Goal: Information Seeking & Learning: Find specific fact

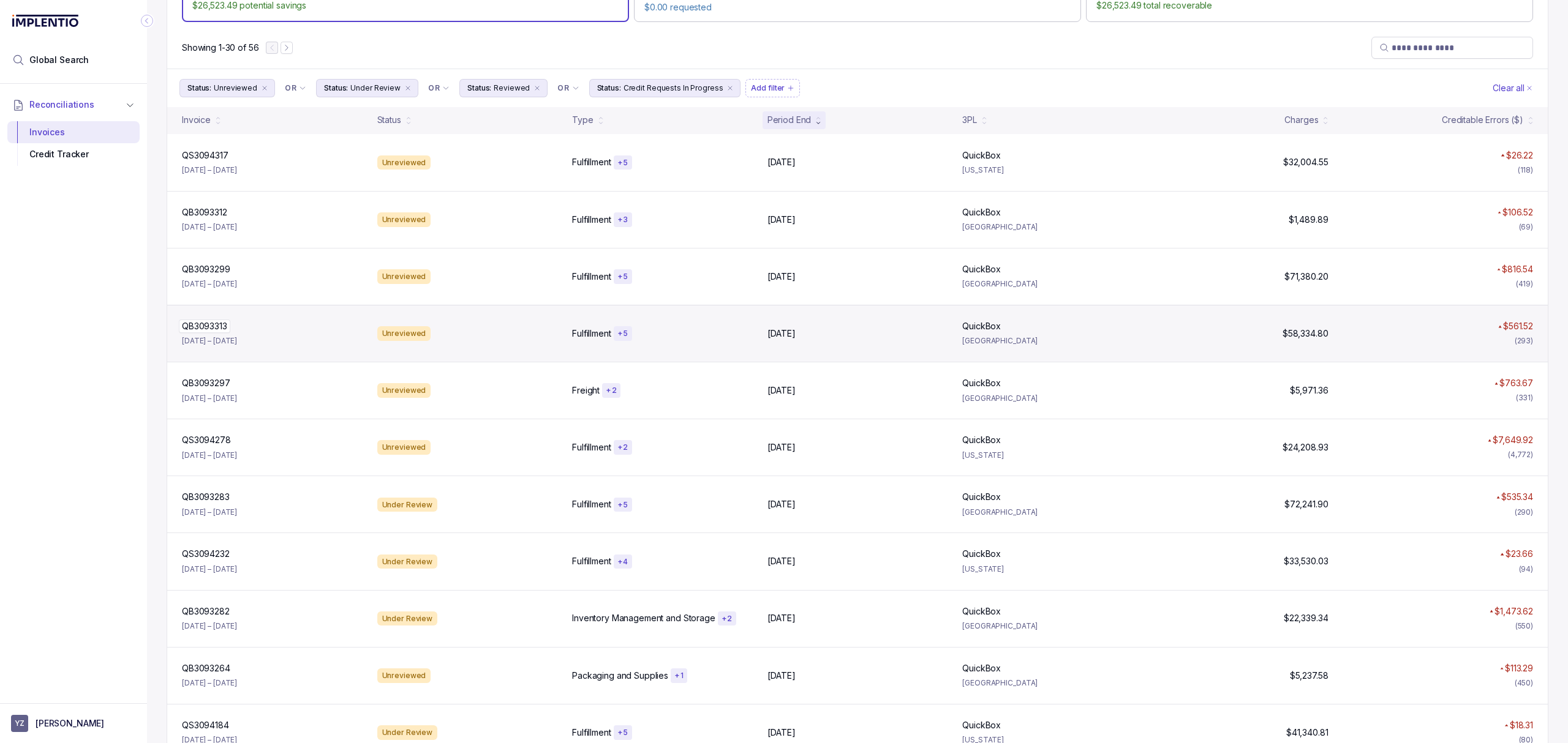
scroll to position [75, 0]
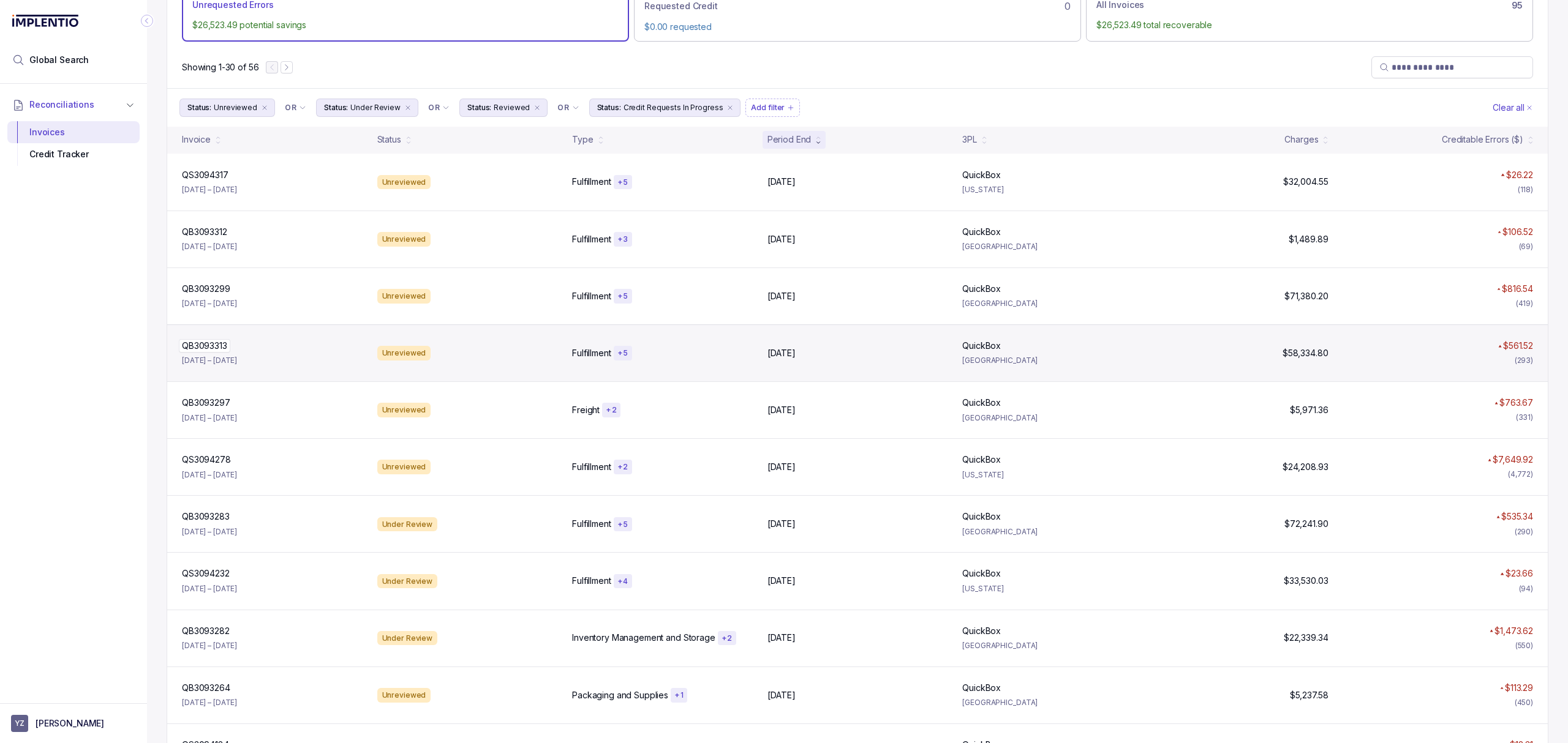
click at [219, 348] on p "QB3093313" at bounding box center [205, 346] width 52 height 13
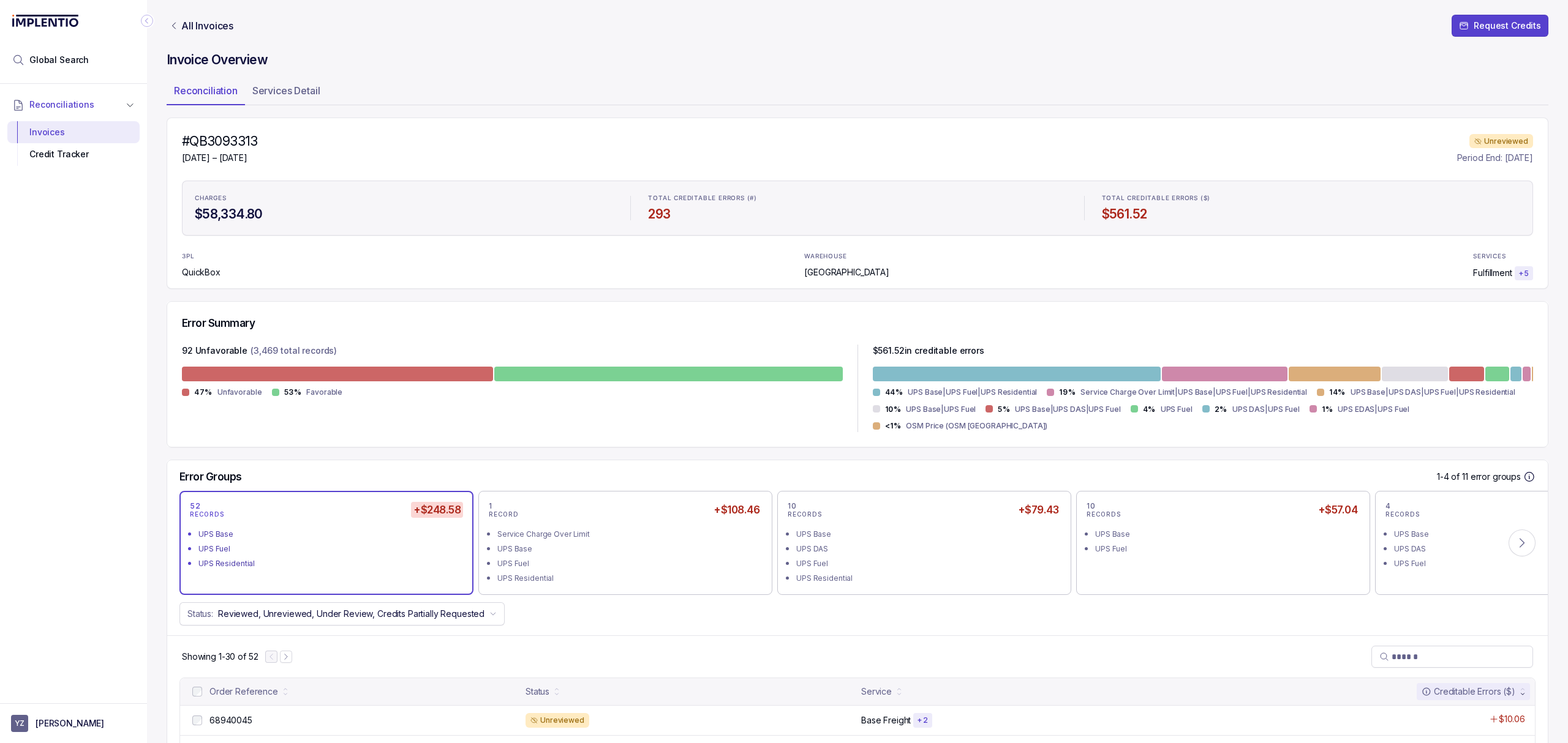
click at [289, 556] on div "52 RECORDS +$248.58 UPS Base UPS Fuel UPS Residential" at bounding box center [326, 543] width 273 height 83
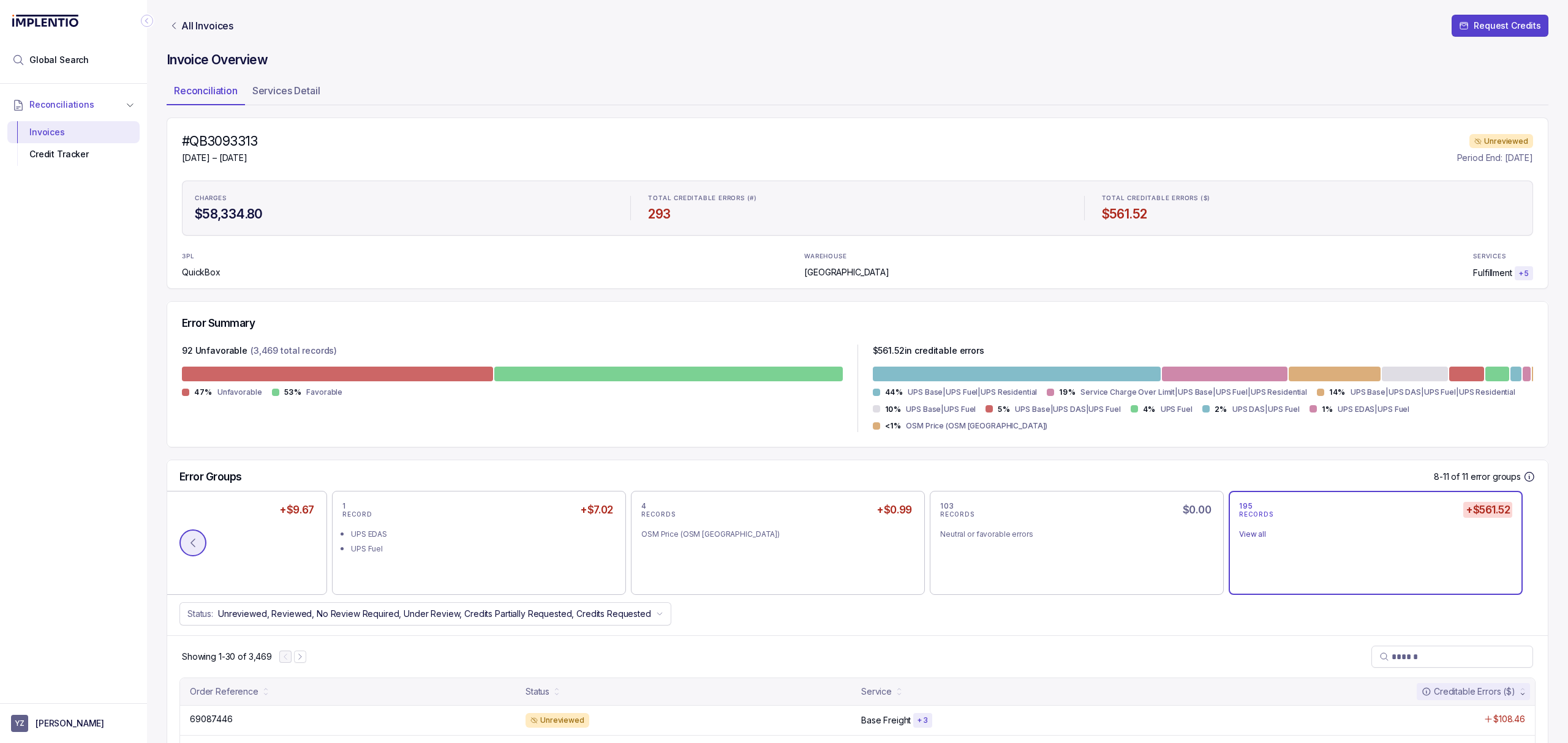
click at [189, 537] on icon at bounding box center [193, 543] width 13 height 13
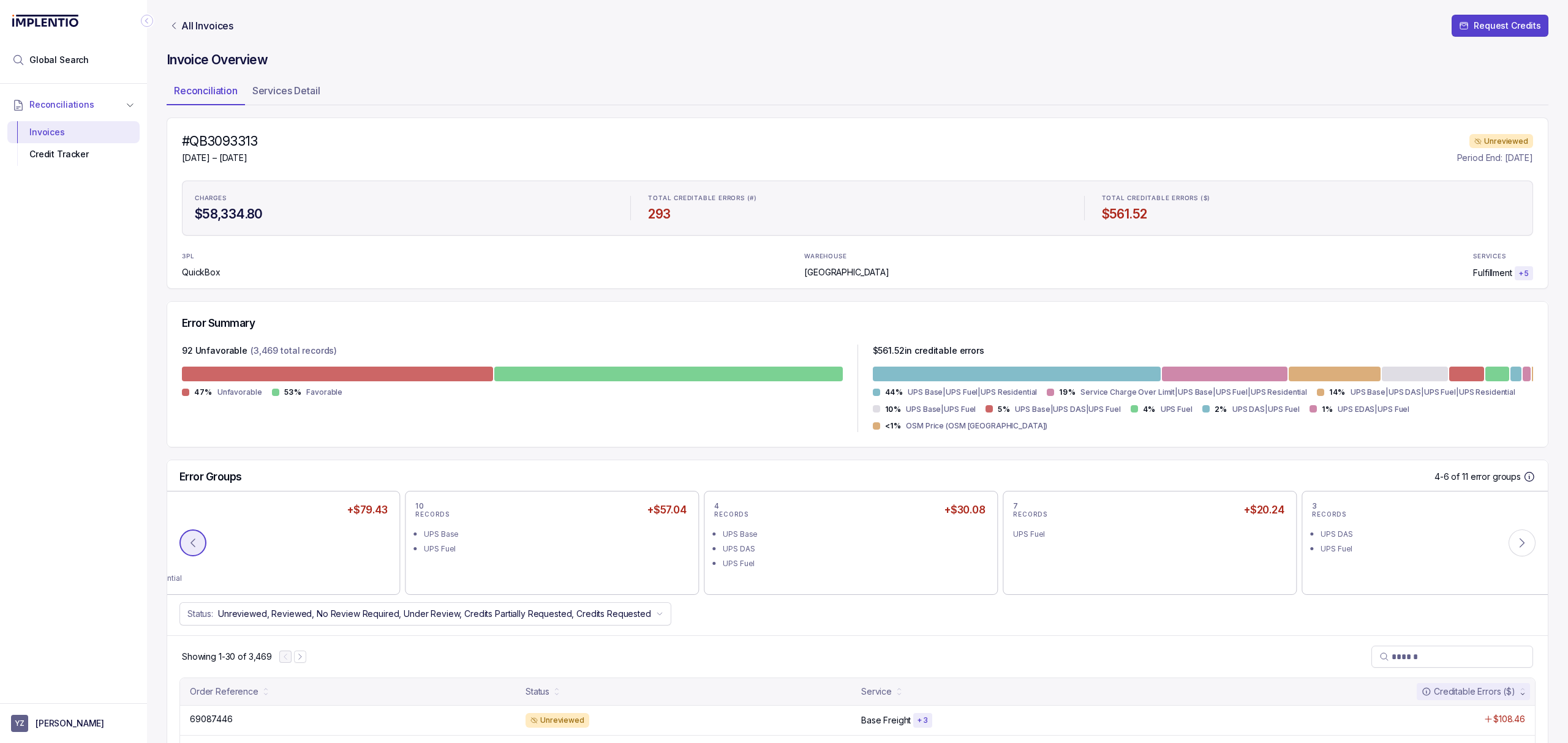
click at [189, 537] on icon at bounding box center [193, 543] width 13 height 13
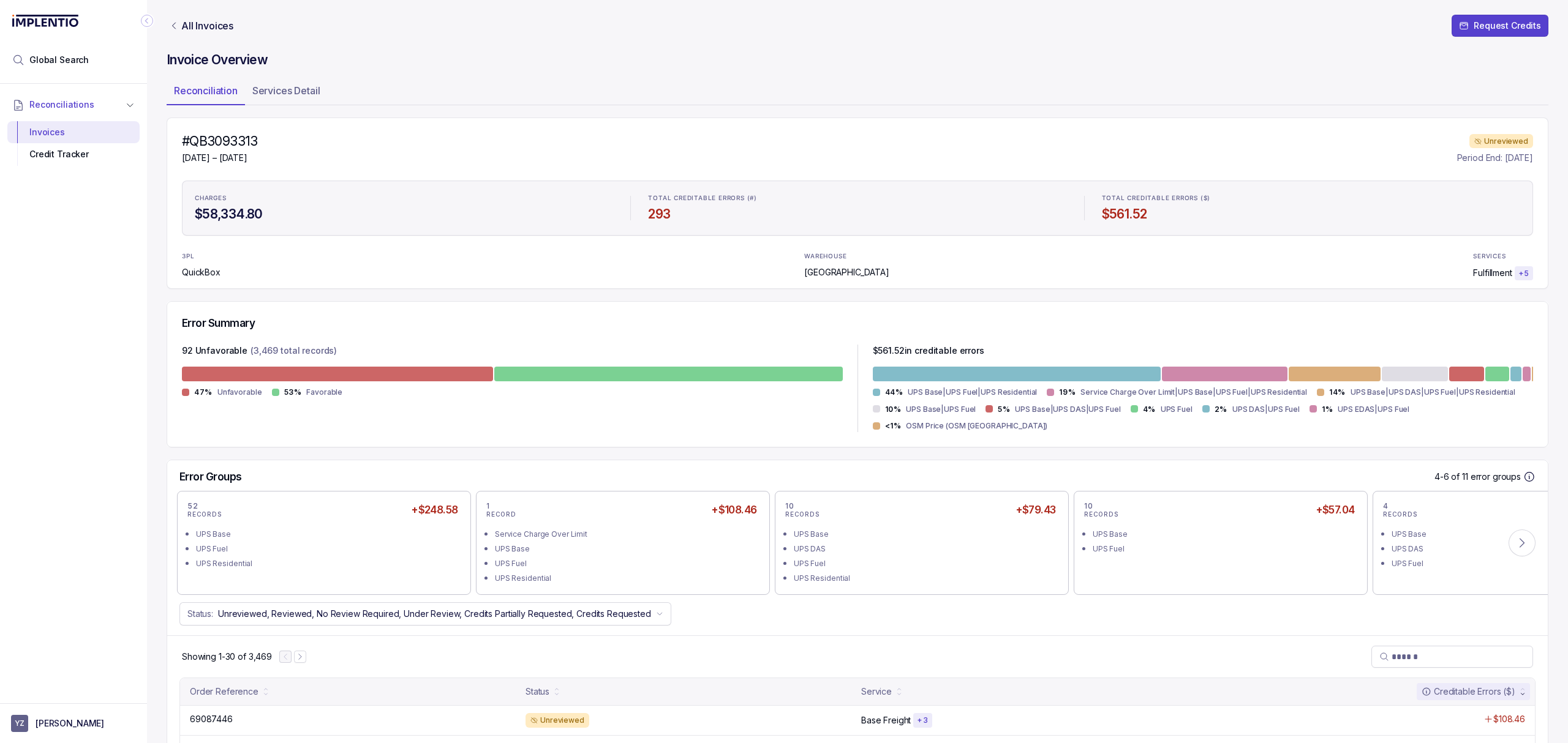
click at [189, 526] on ul "UPS Base UPS Fuel UPS Residential" at bounding box center [324, 548] width 273 height 44
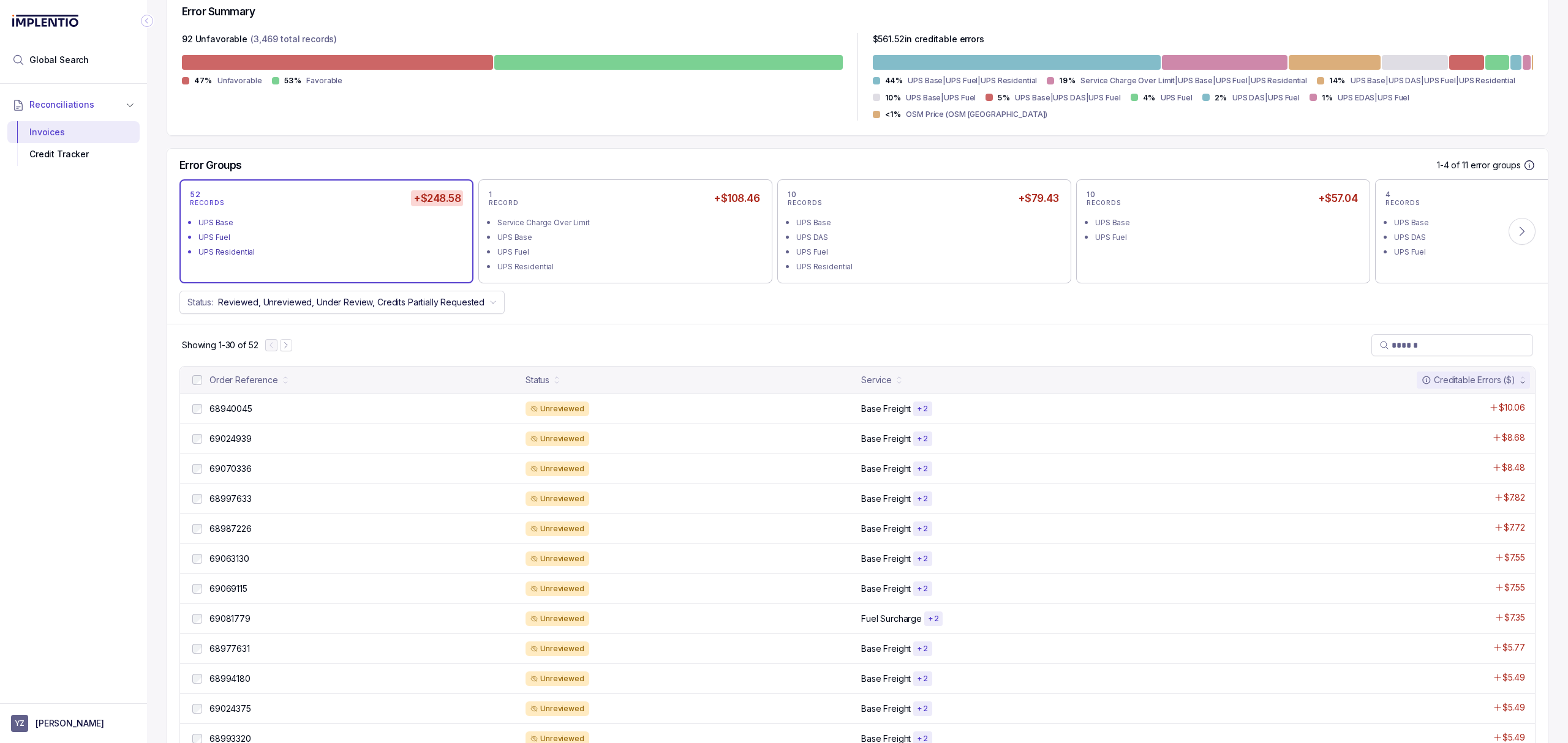
scroll to position [326, 0]
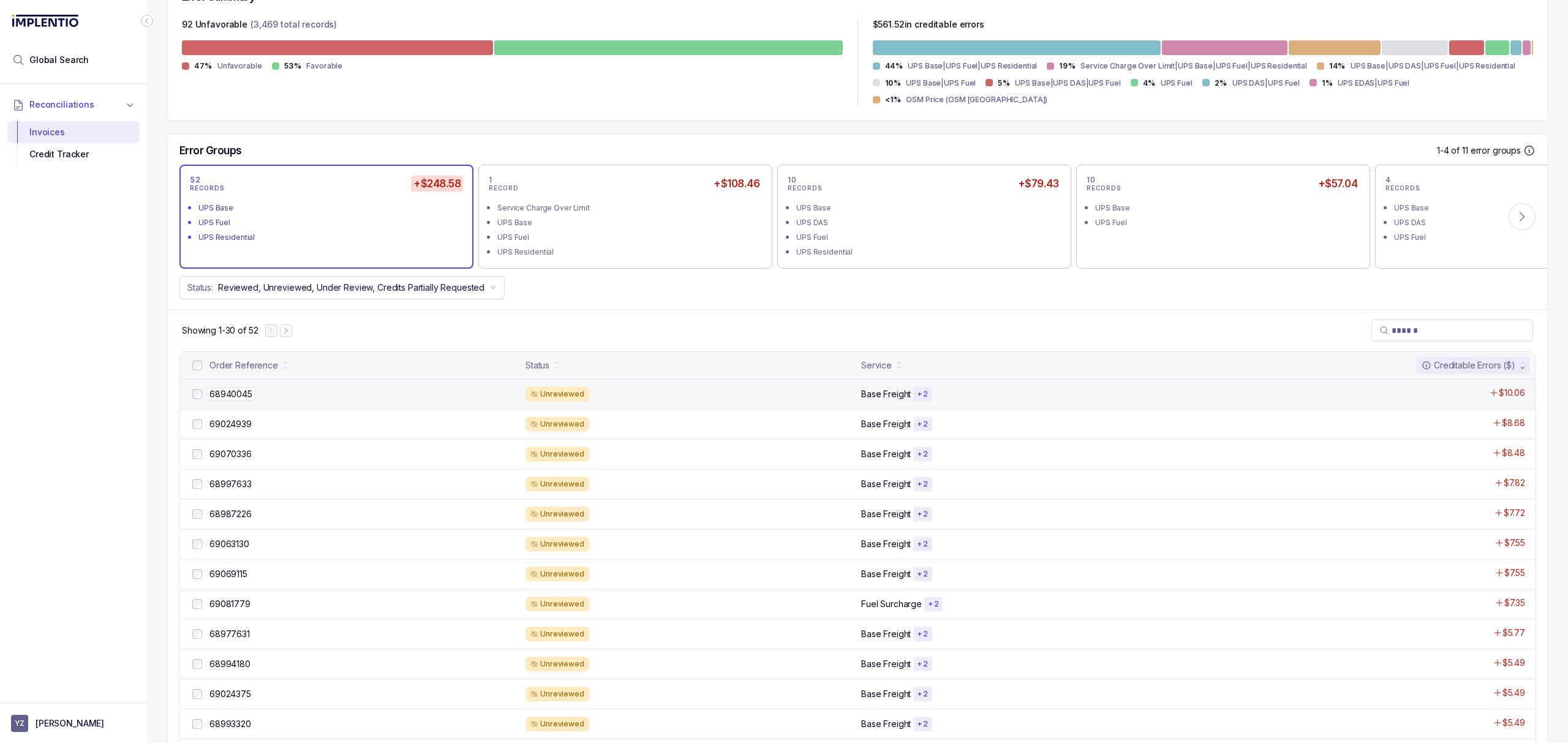
click at [234, 388] on p "68940045" at bounding box center [231, 394] width 49 height 13
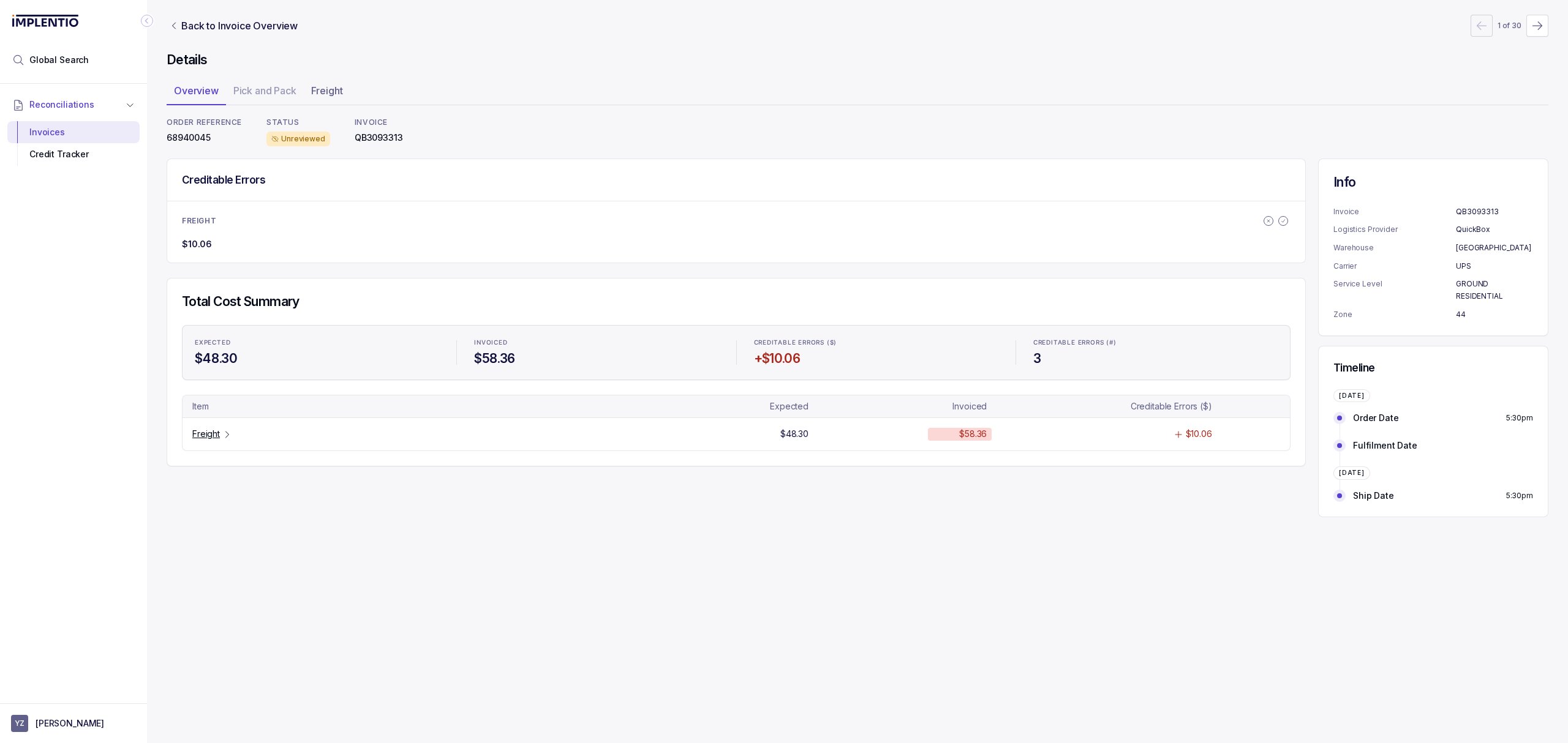
click at [379, 138] on p "QB3093313" at bounding box center [379, 138] width 48 height 13
copy p "QB3093313"
click at [193, 136] on p "68940045" at bounding box center [205, 138] width 75 height 13
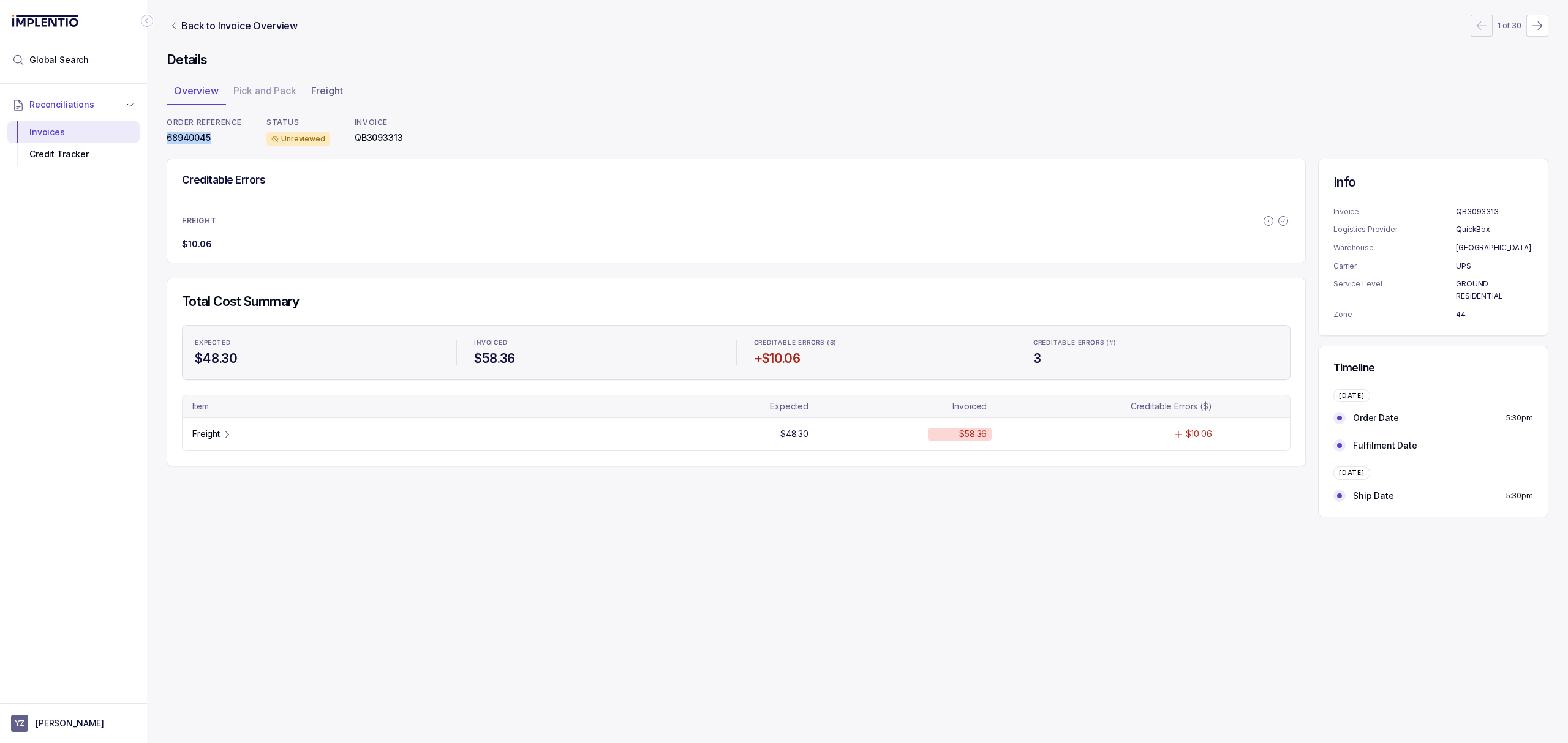
copy p "68940045"
click at [375, 141] on p "QB3093313" at bounding box center [379, 138] width 48 height 13
copy p "QB3093313"
click at [205, 432] on p "Freight" at bounding box center [207, 434] width 28 height 13
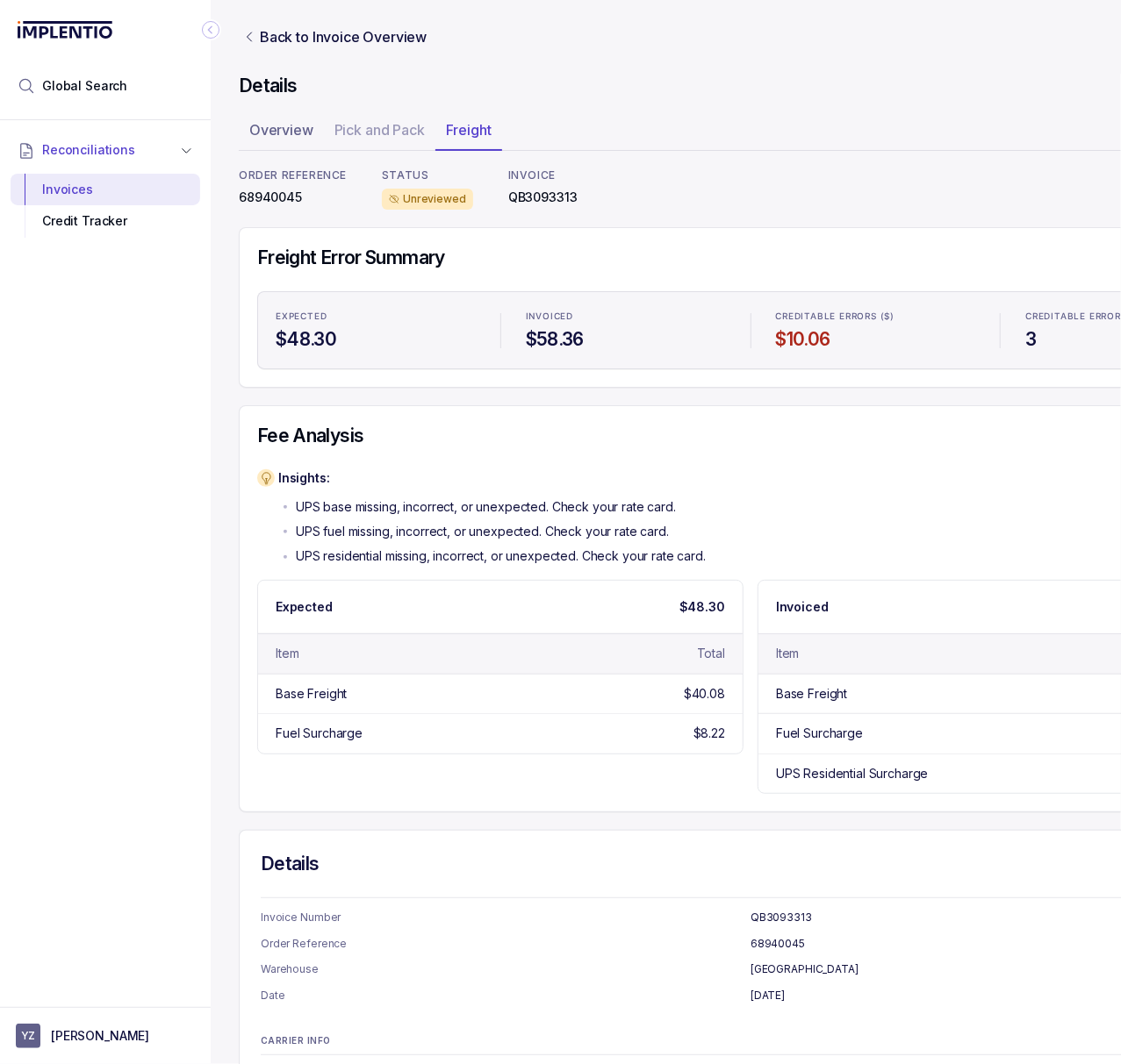
click at [211, 28] on icon "Collapse Icon" at bounding box center [211, 29] width 18 height 18
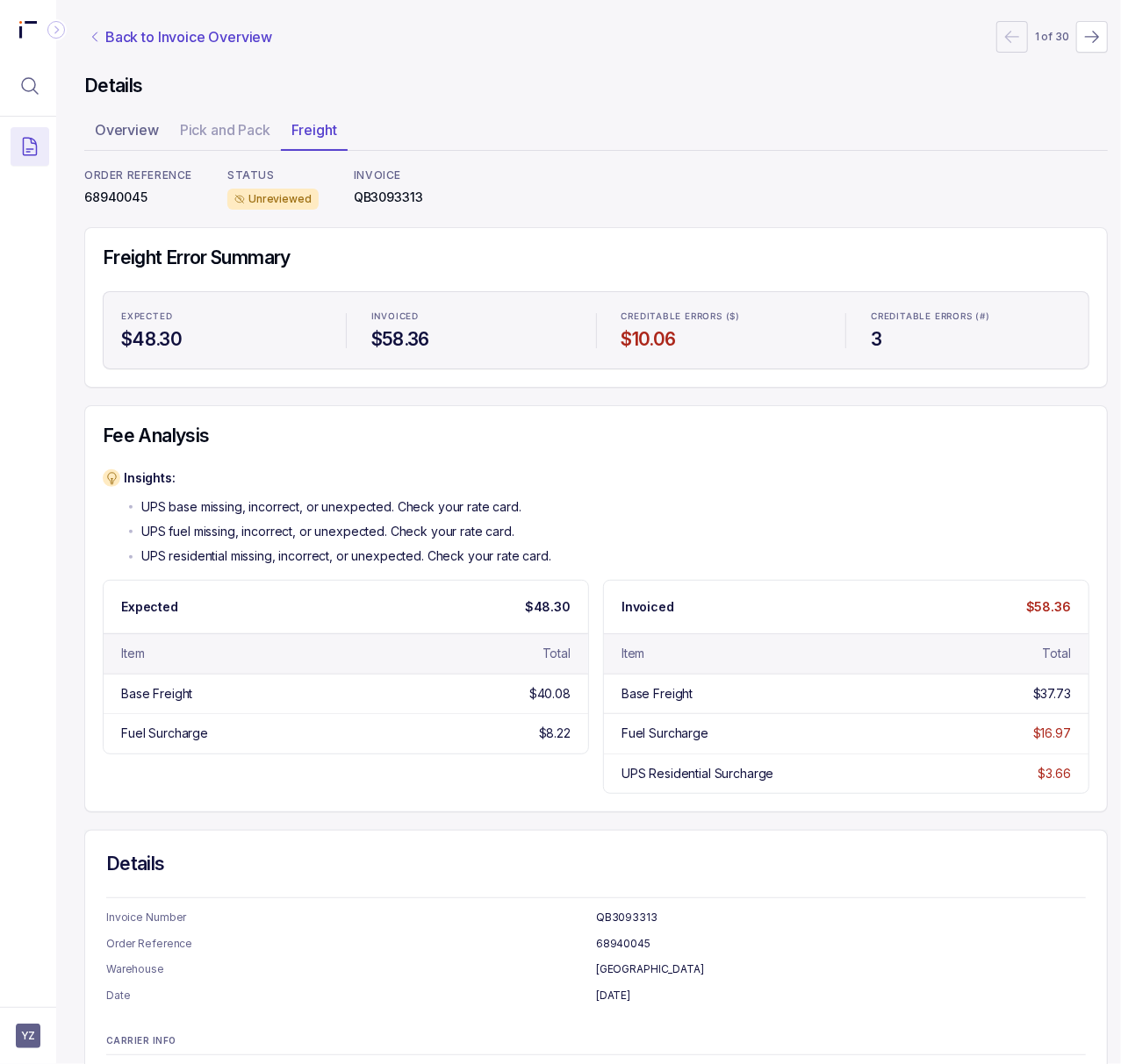
click at [144, 28] on p "Back to Invoice Overview" at bounding box center [189, 37] width 167 height 21
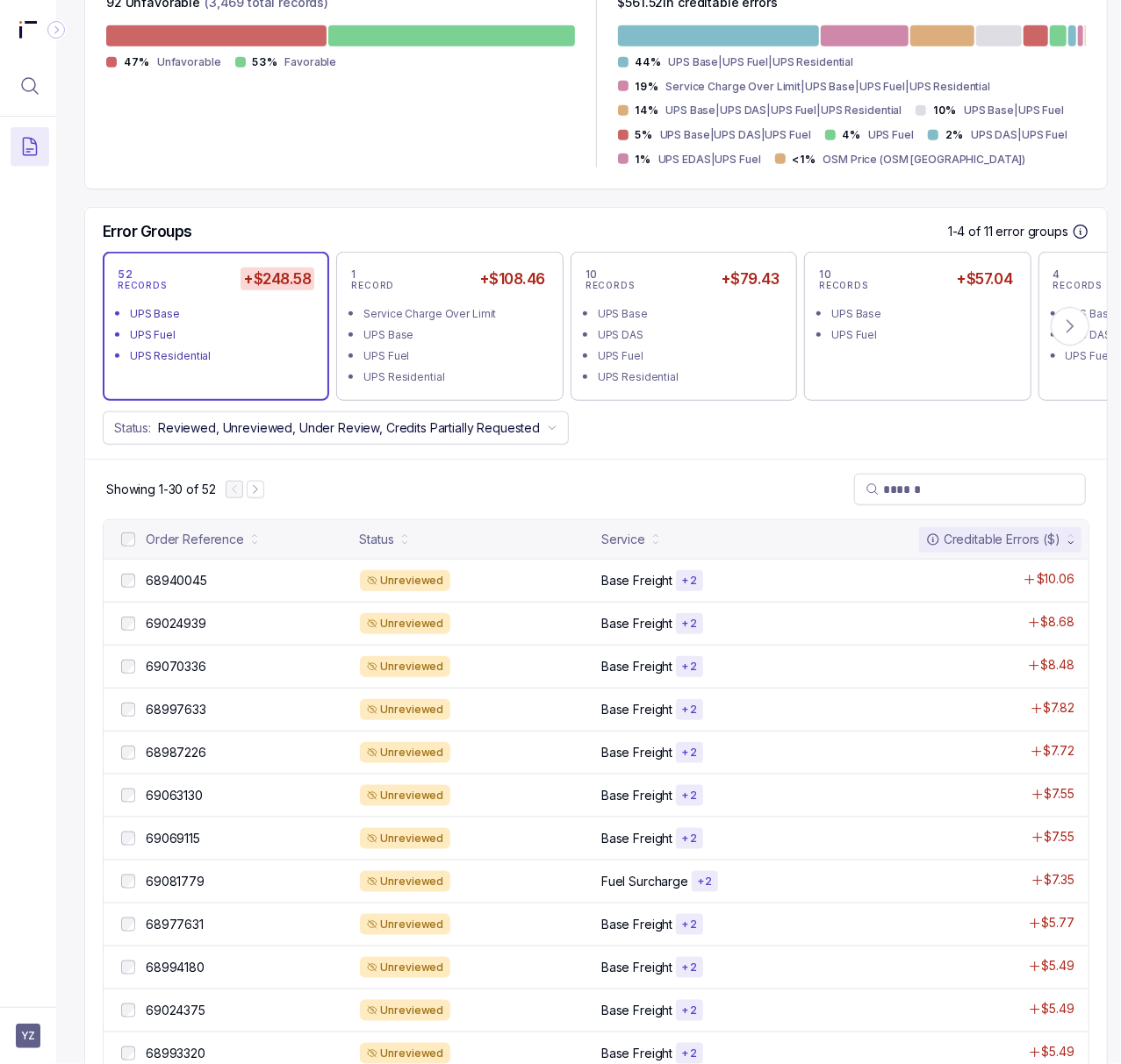
scroll to position [584, 0]
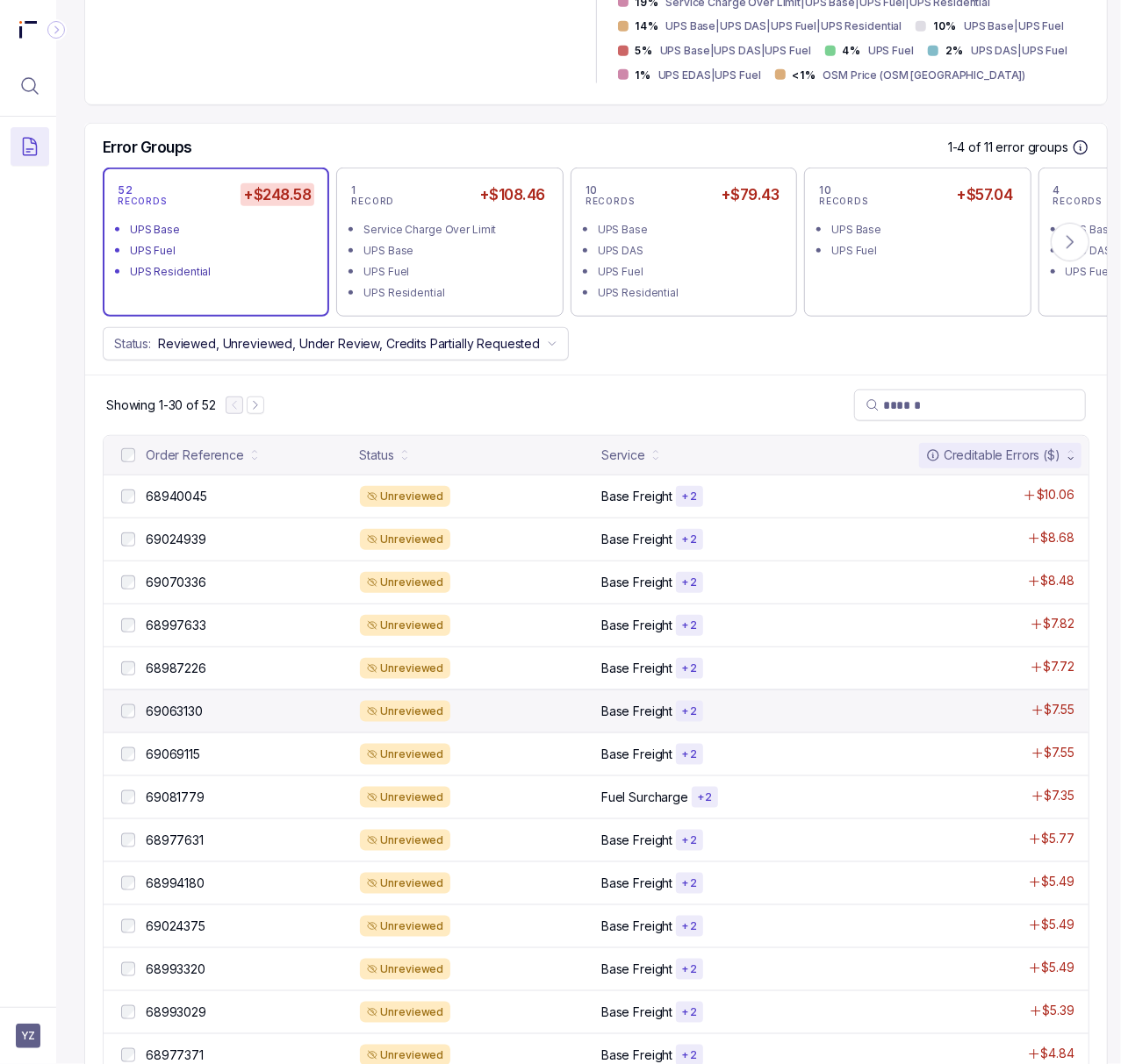
click at [184, 706] on div "69063130 69063130" at bounding box center [233, 711] width 231 height 21
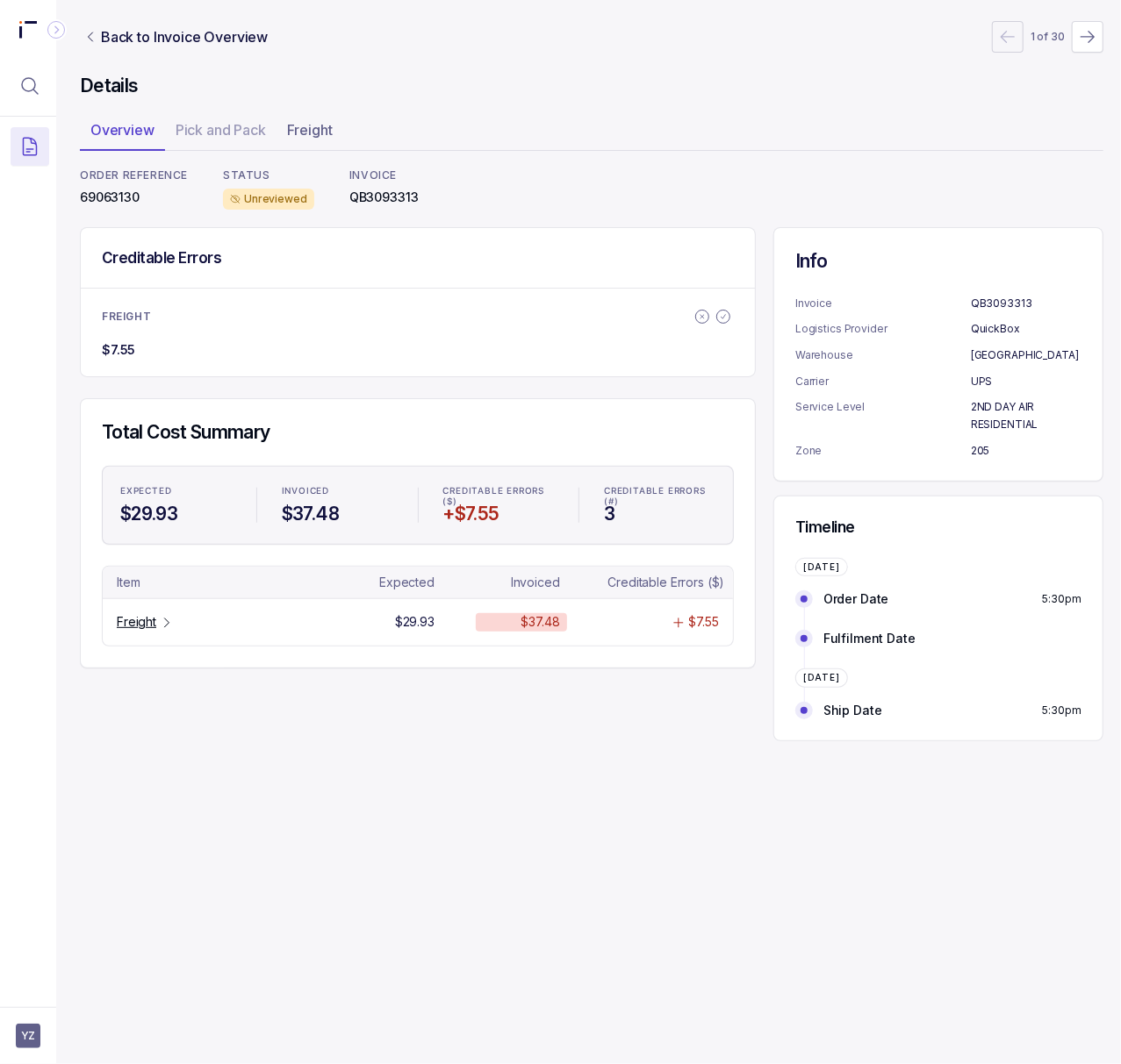
click at [116, 205] on p "69063130" at bounding box center [134, 197] width 108 height 18
copy p "69063130"
click at [130, 619] on p "Freight" at bounding box center [137, 622] width 40 height 18
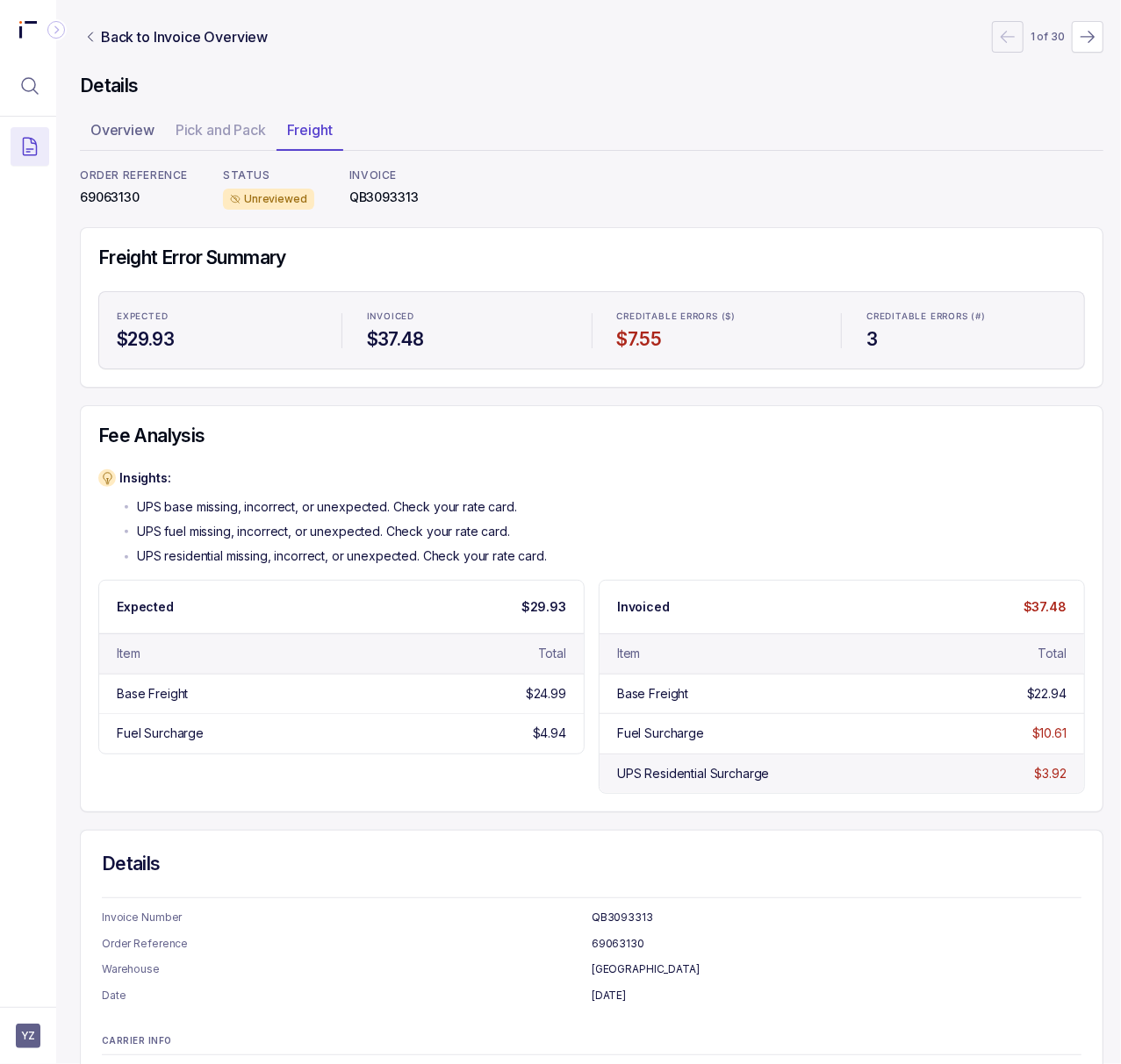
scroll to position [216, 5]
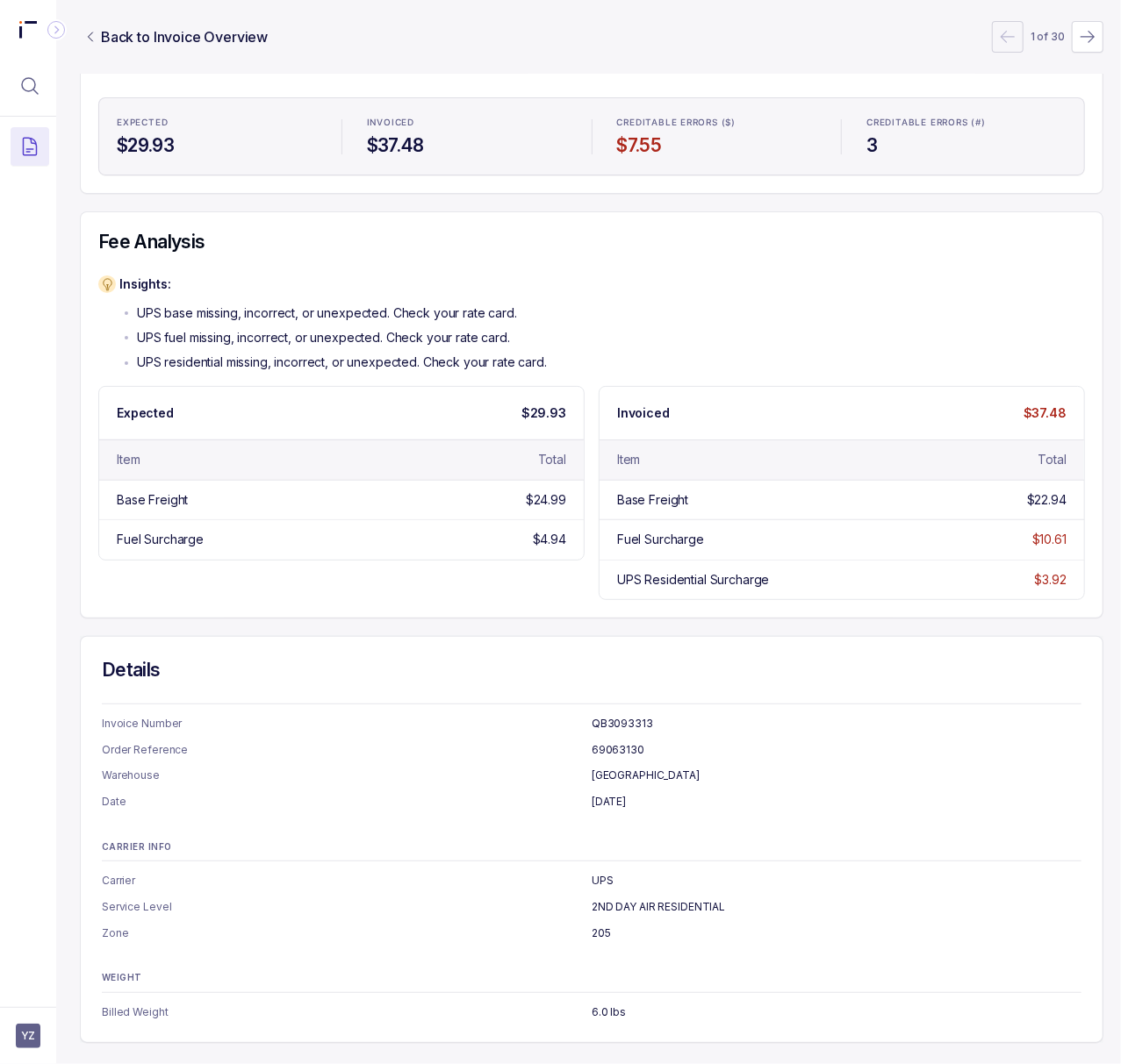
click at [672, 899] on p "2ND DAY AIR RESIDENTIAL" at bounding box center [836, 908] width 489 height 18
copy p "2ND DAY AIR RESIDENTIAL"
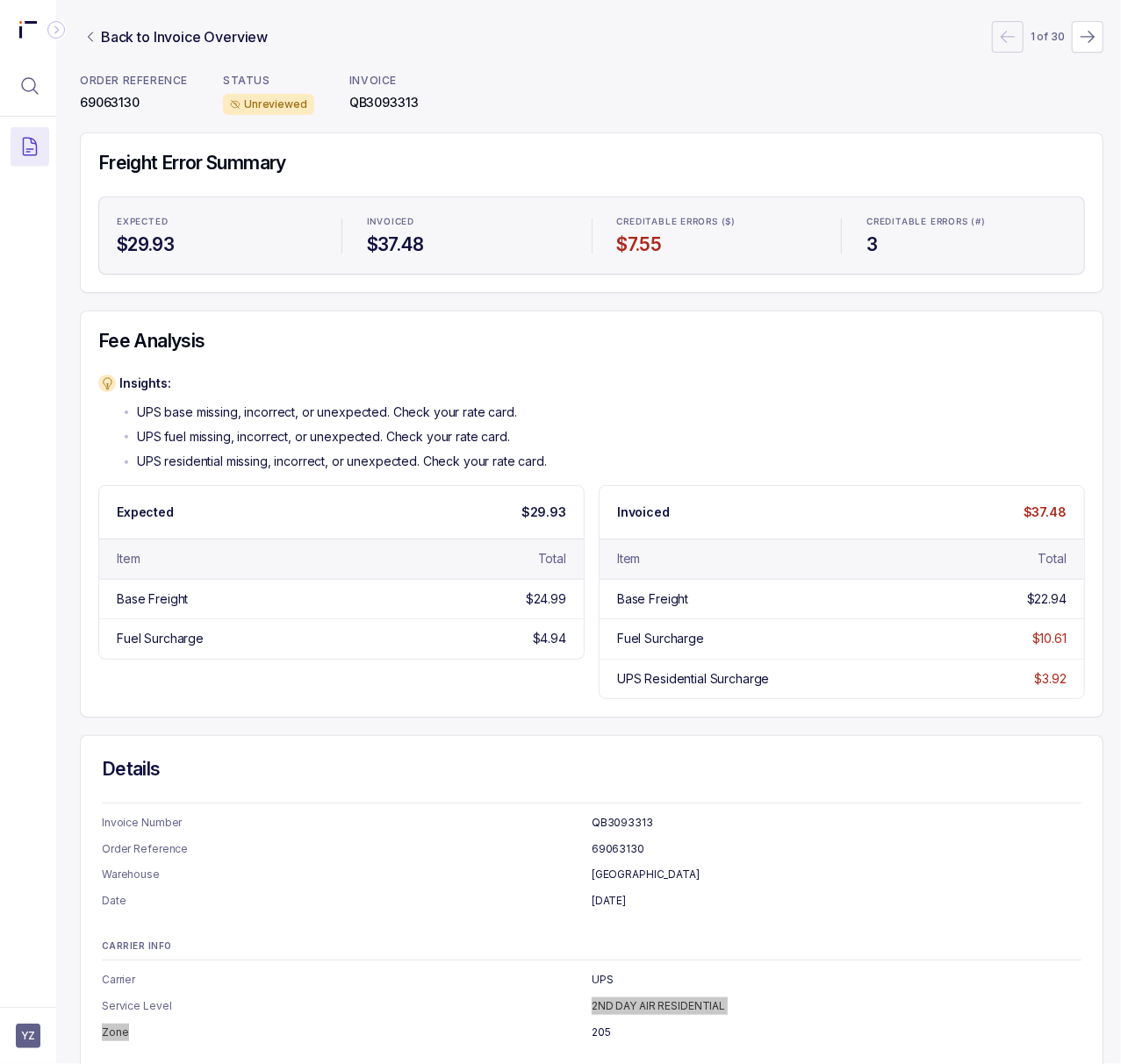
scroll to position [0, 5]
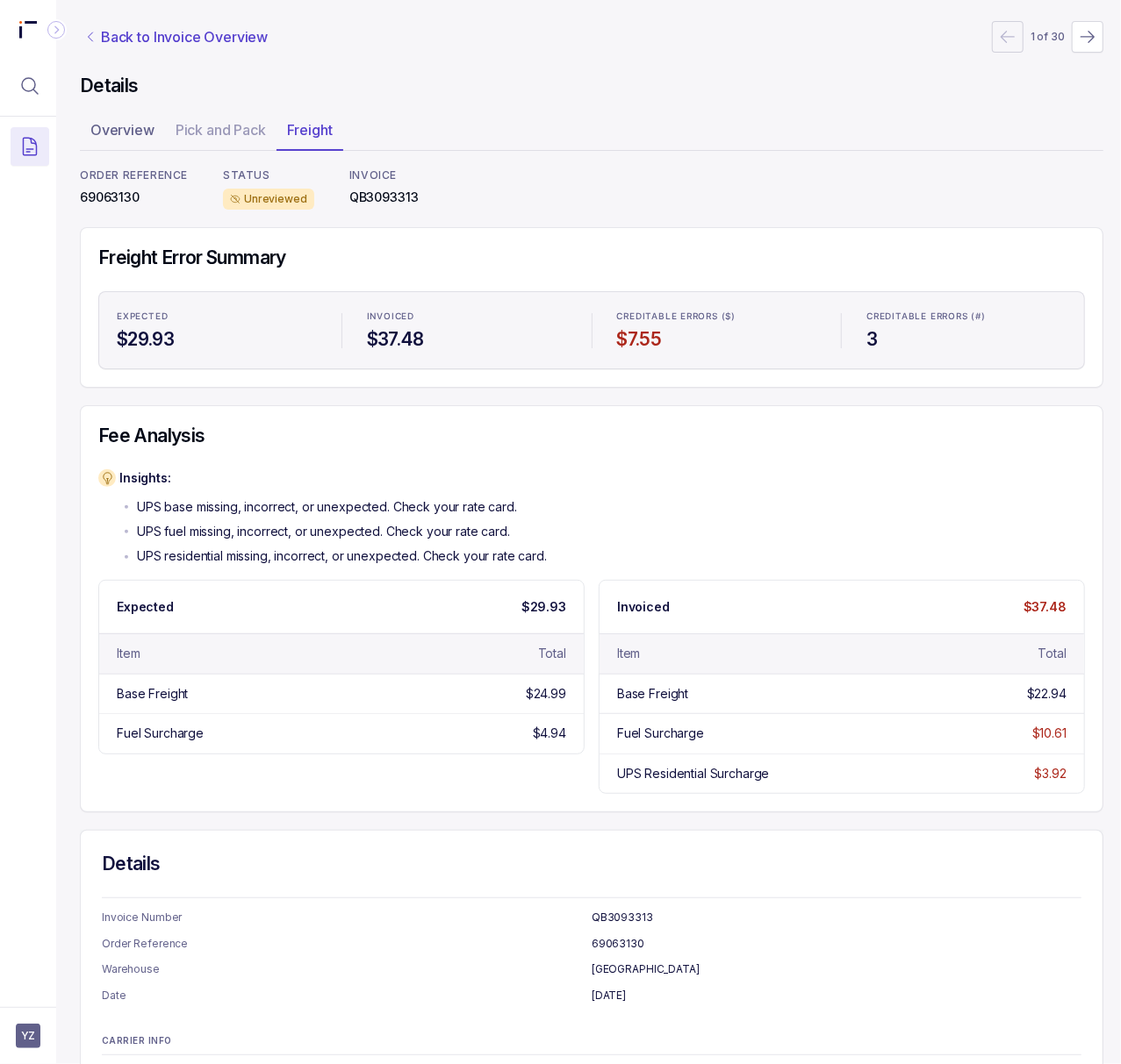
click at [192, 44] on p "Back to Invoice Overview" at bounding box center [184, 37] width 167 height 21
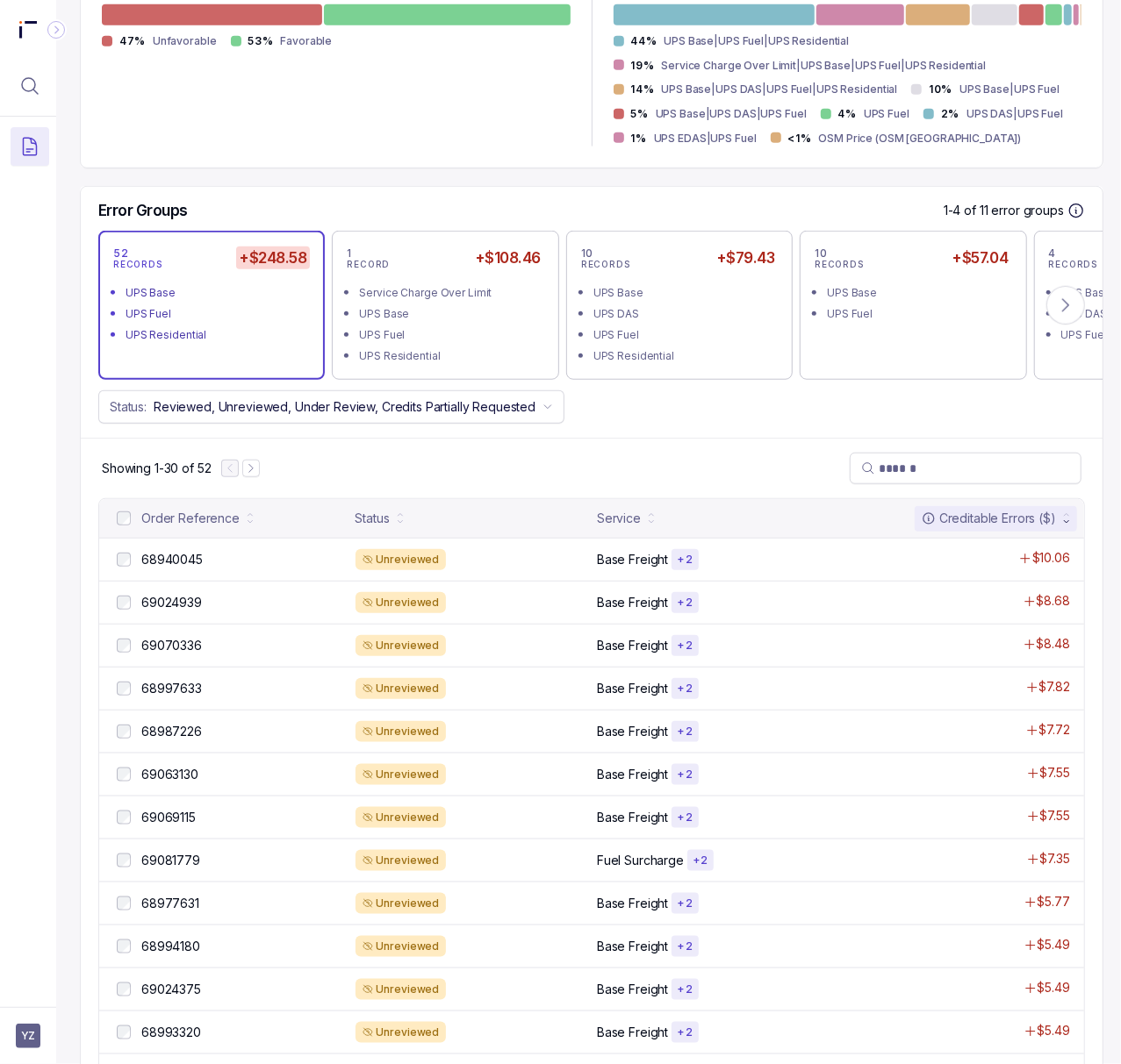
scroll to position [584, 5]
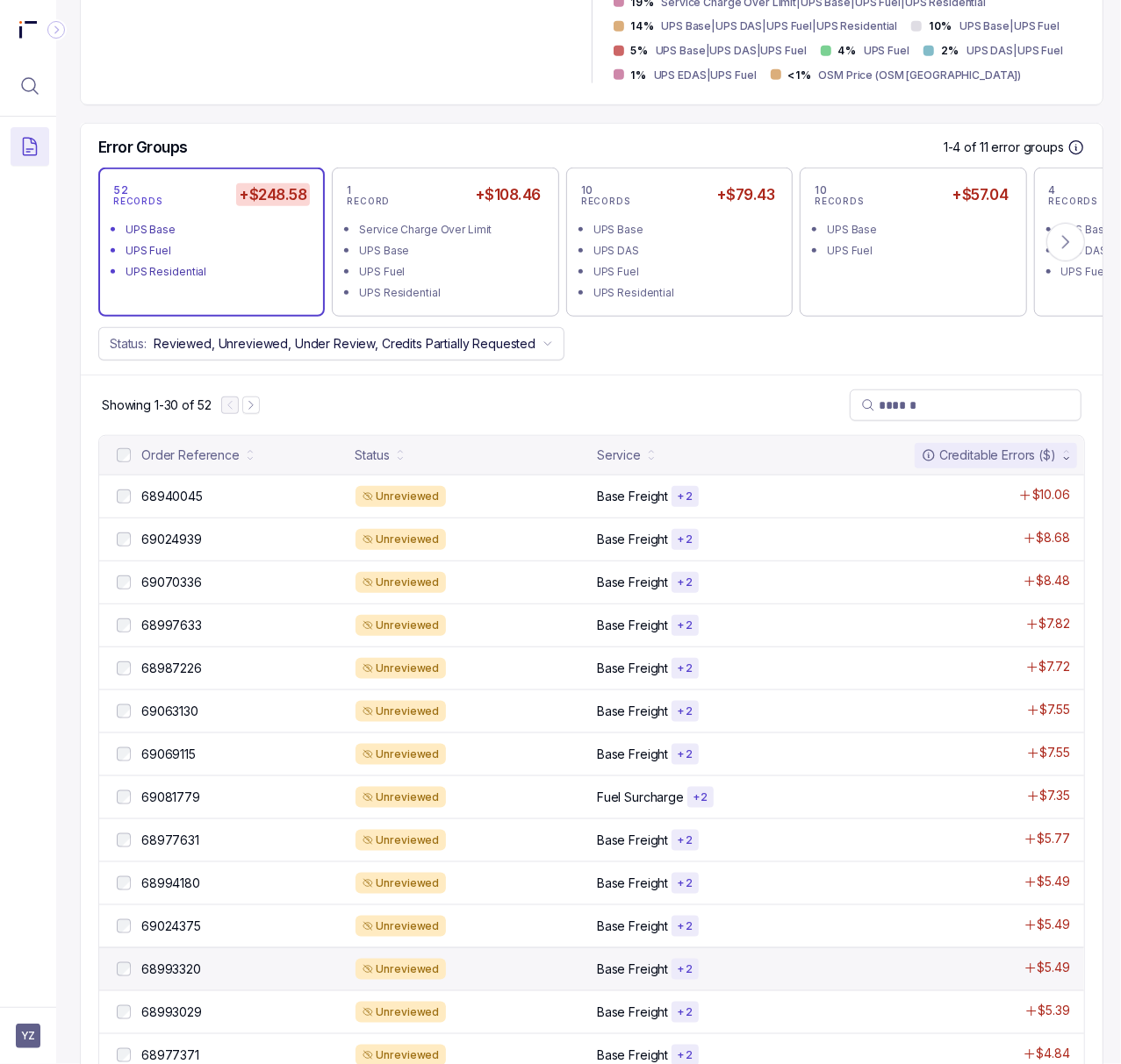
click at [177, 963] on div "68993320 68993320 Unreviewed Base Freight + 2 $5.49" at bounding box center [592, 968] width 984 height 43
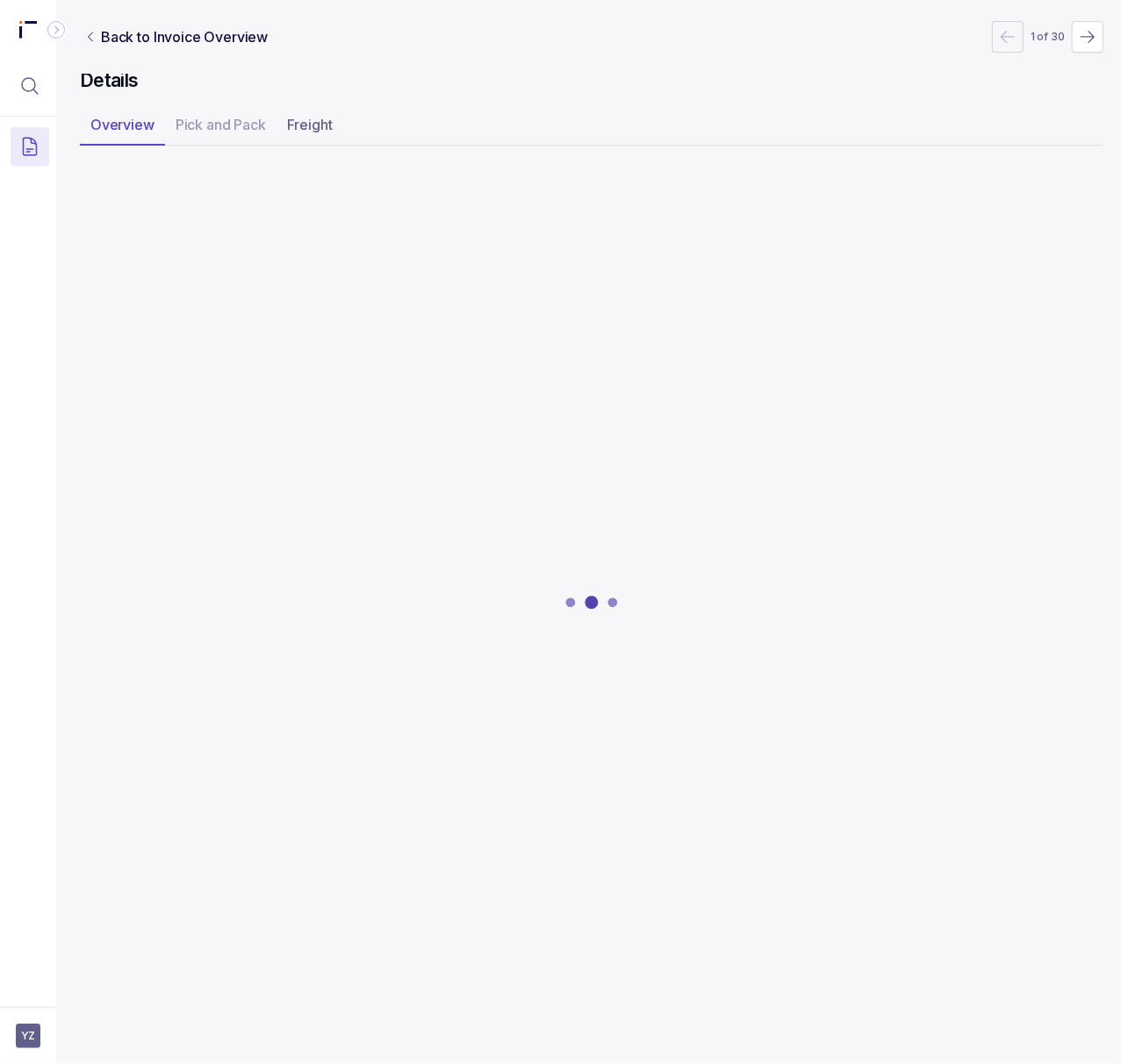
scroll to position [0, 5]
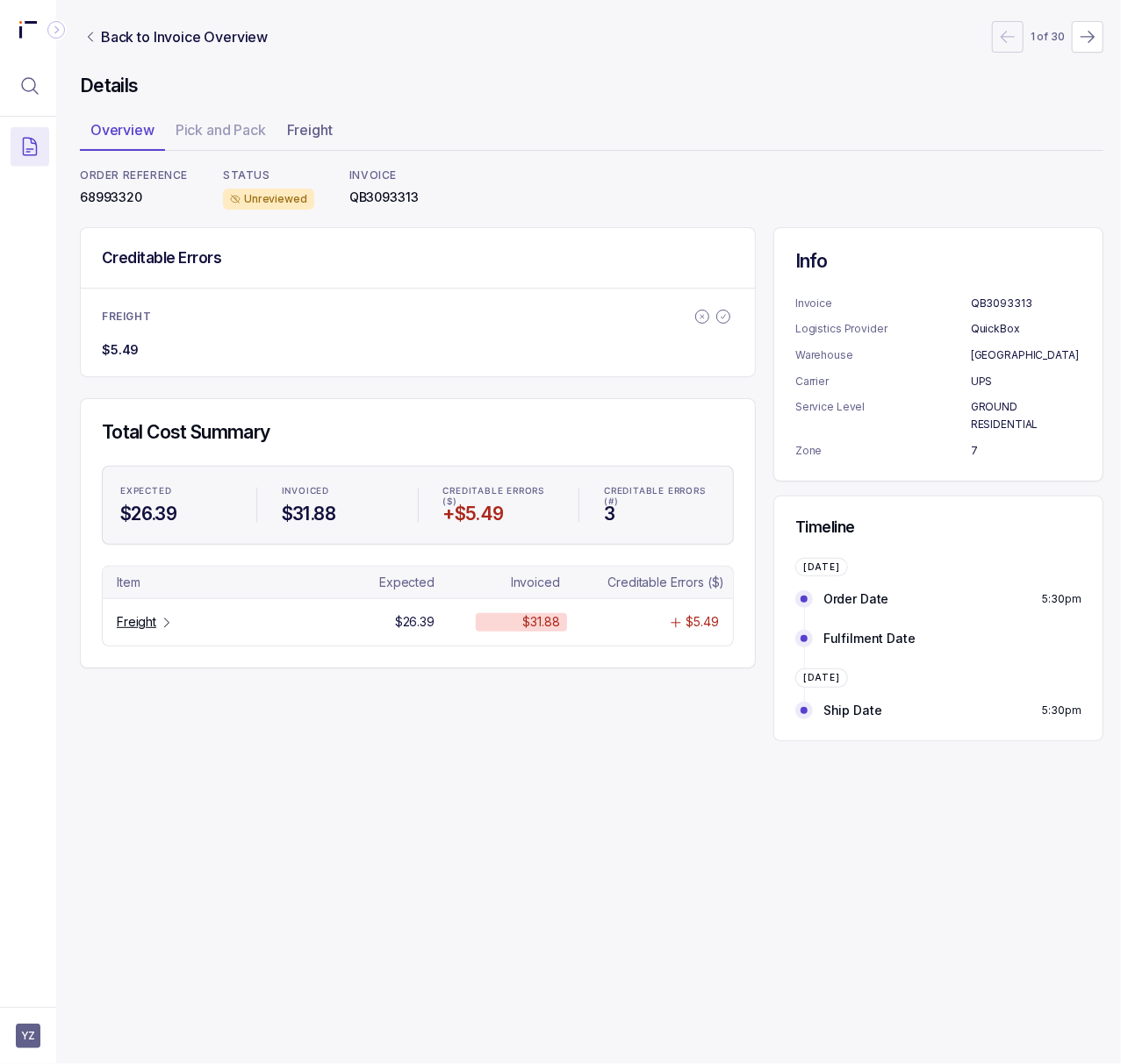
click at [118, 194] on p "68993320" at bounding box center [134, 197] width 108 height 18
copy p "68993320"
click at [156, 618] on p "Freight" at bounding box center [137, 622] width 40 height 18
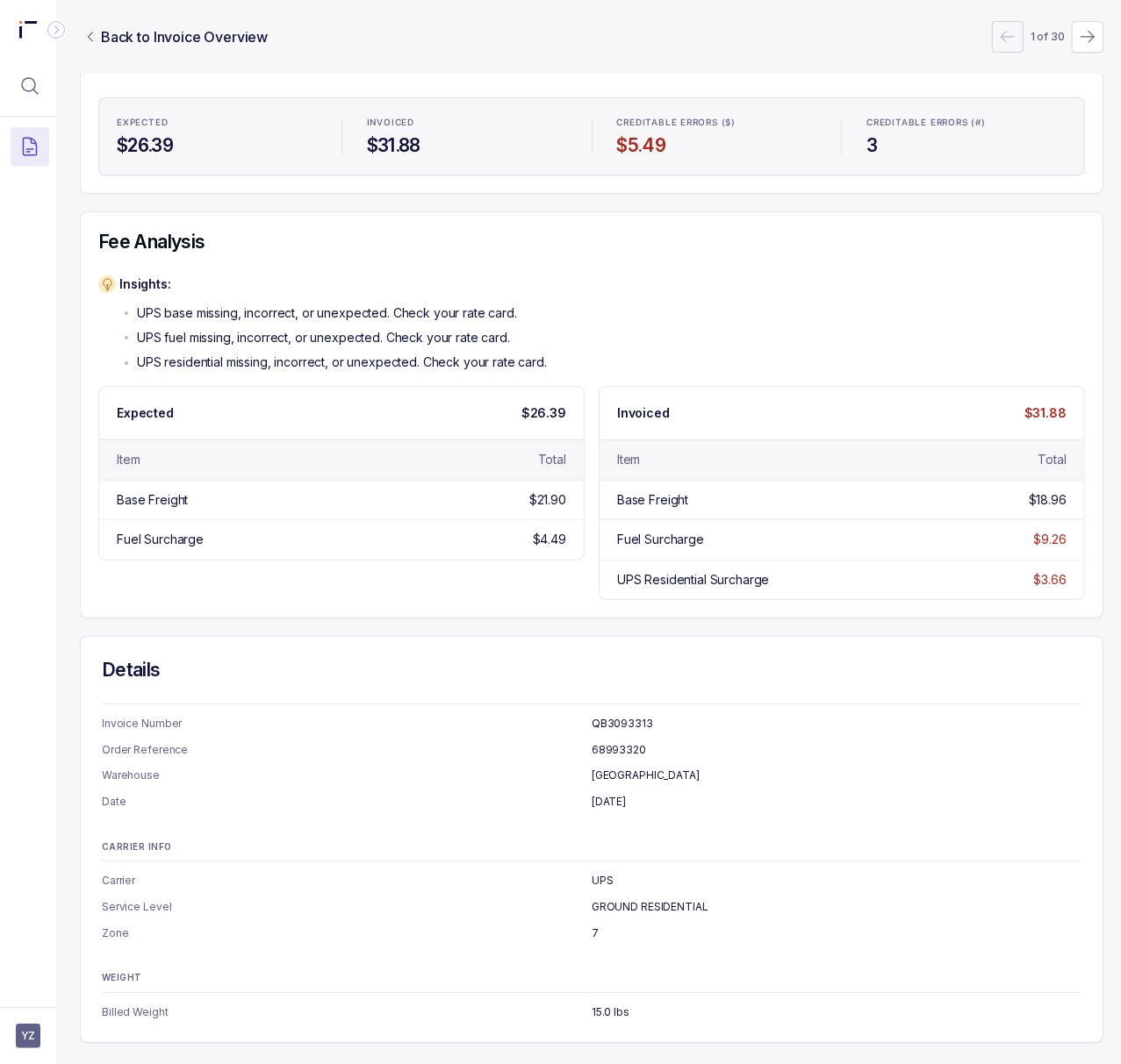
scroll to position [216, 5]
click at [600, 899] on p "GROUND RESIDENTIAL" at bounding box center [836, 908] width 489 height 18
copy p "GROUND RESIDENTIAL"
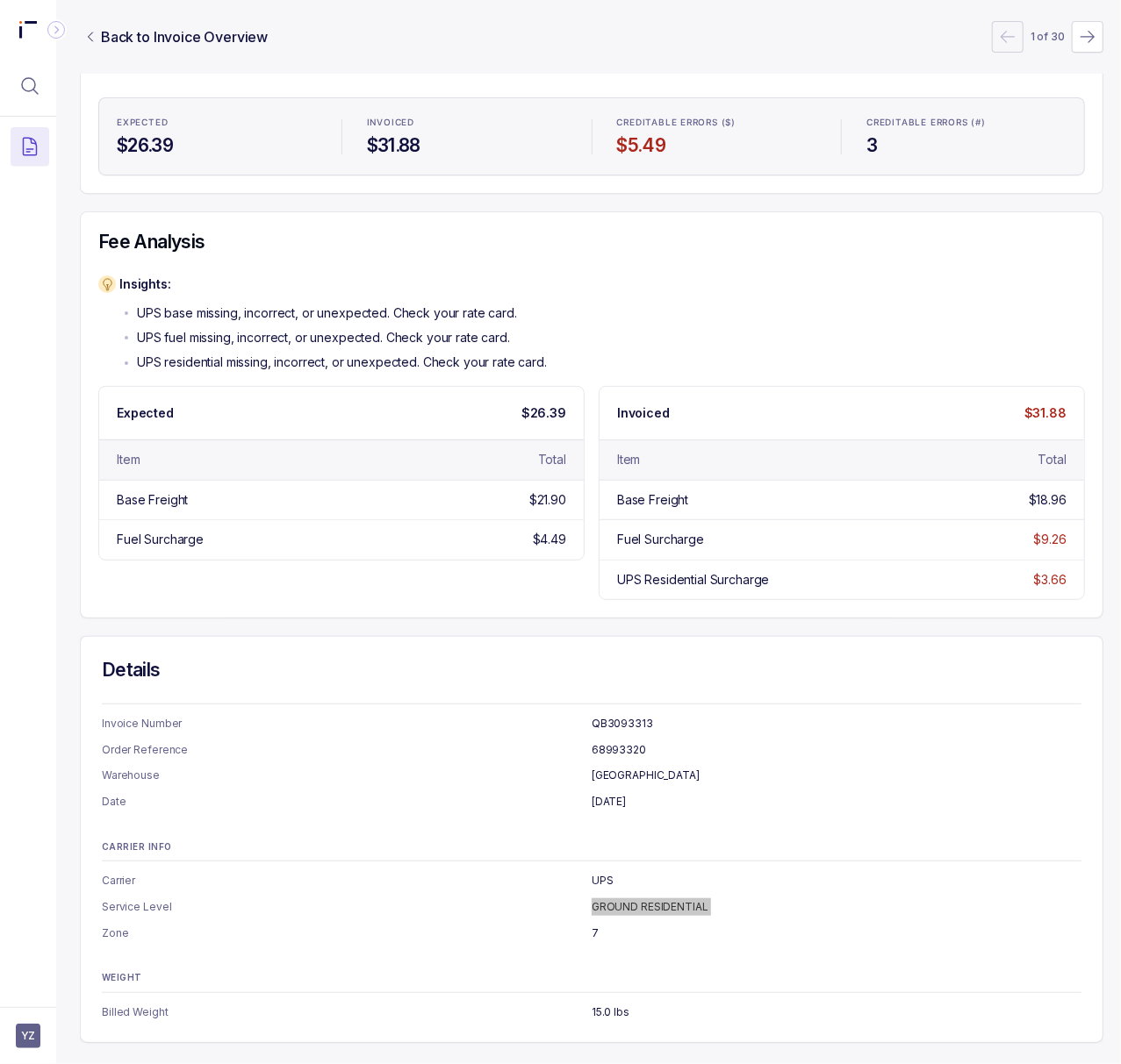
scroll to position [0, 5]
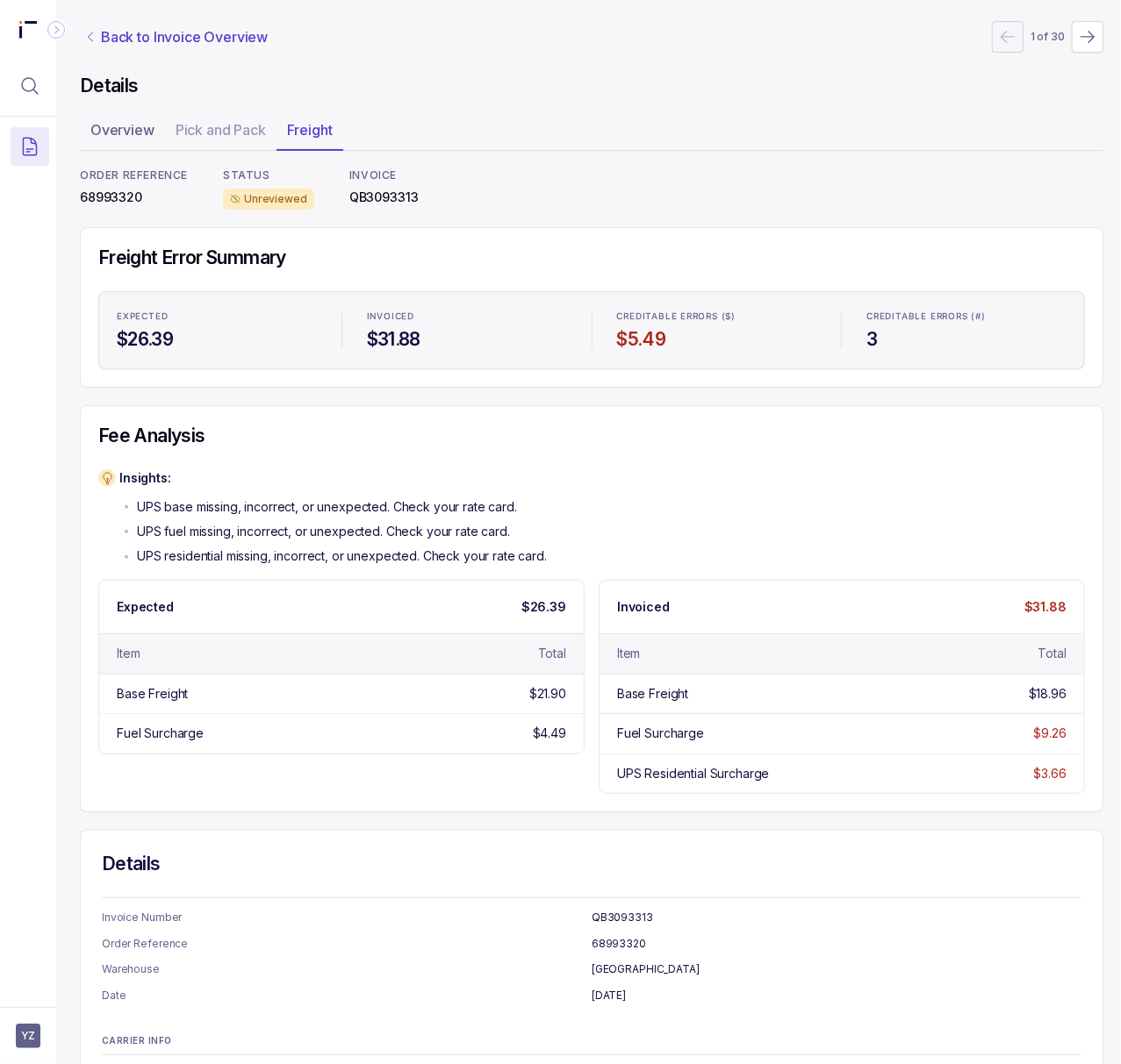
click at [135, 37] on p "Back to Invoice Overview" at bounding box center [184, 37] width 167 height 21
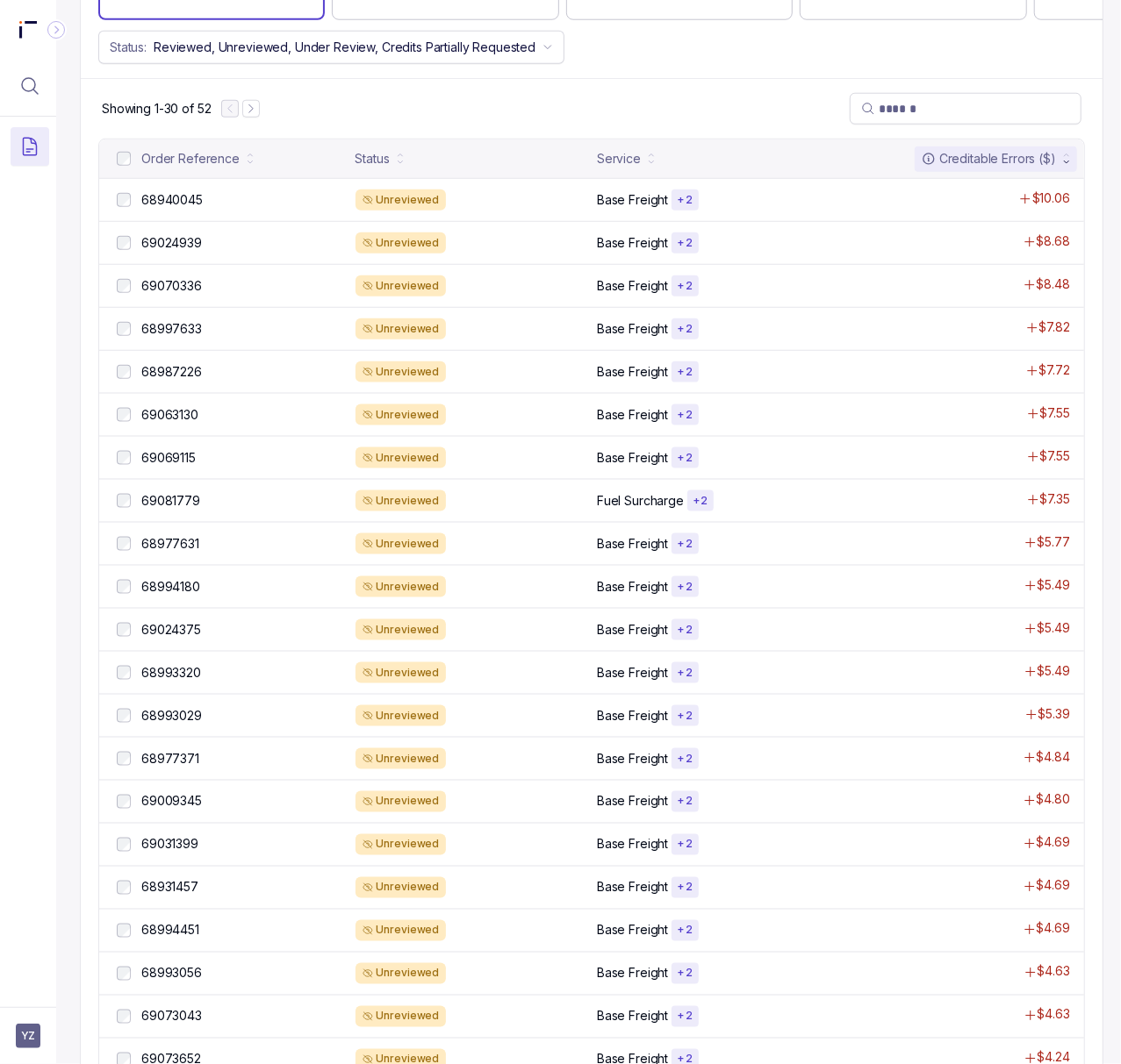
scroll to position [935, 5]
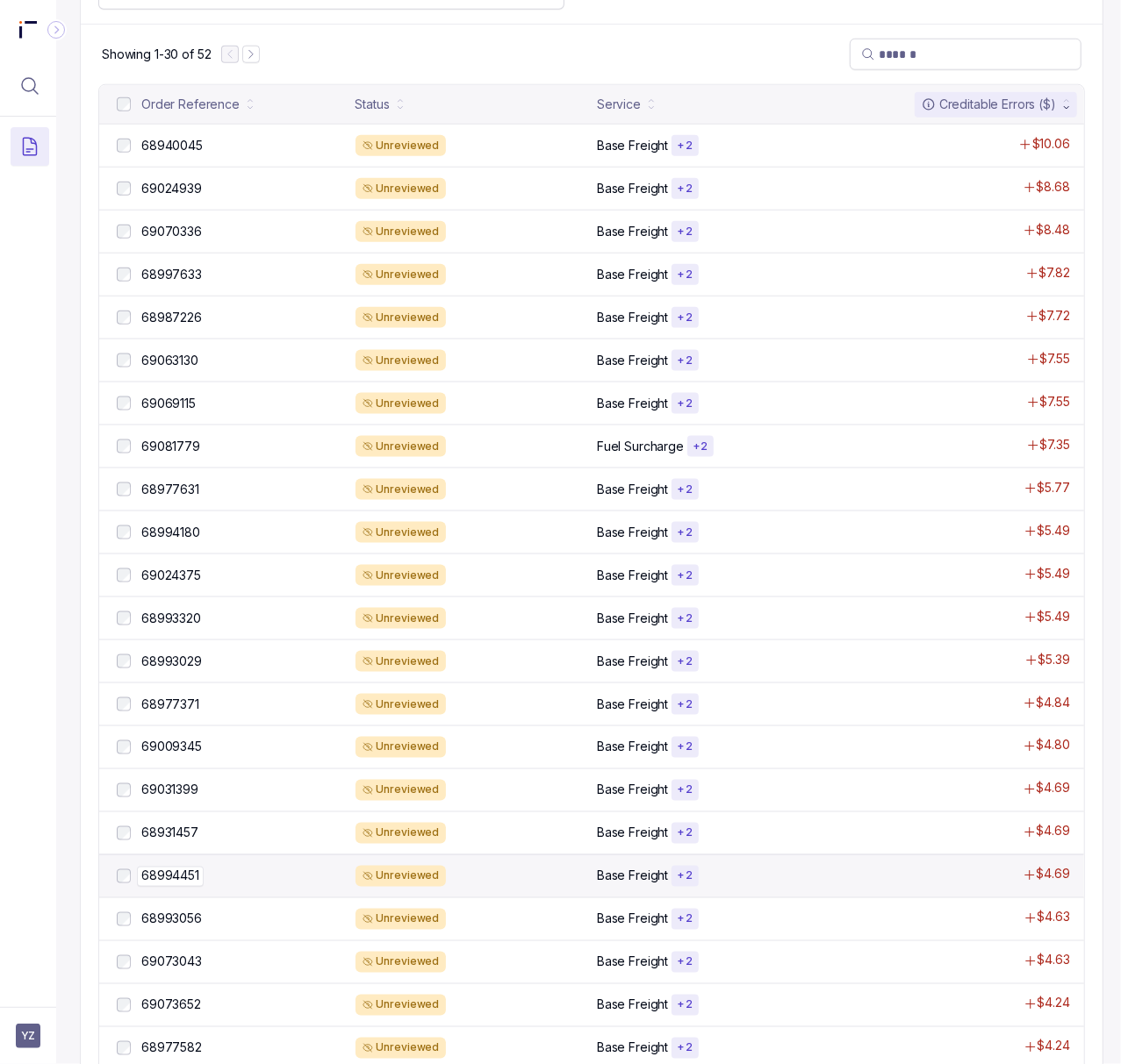
click at [173, 887] on p "68994451" at bounding box center [170, 876] width 66 height 19
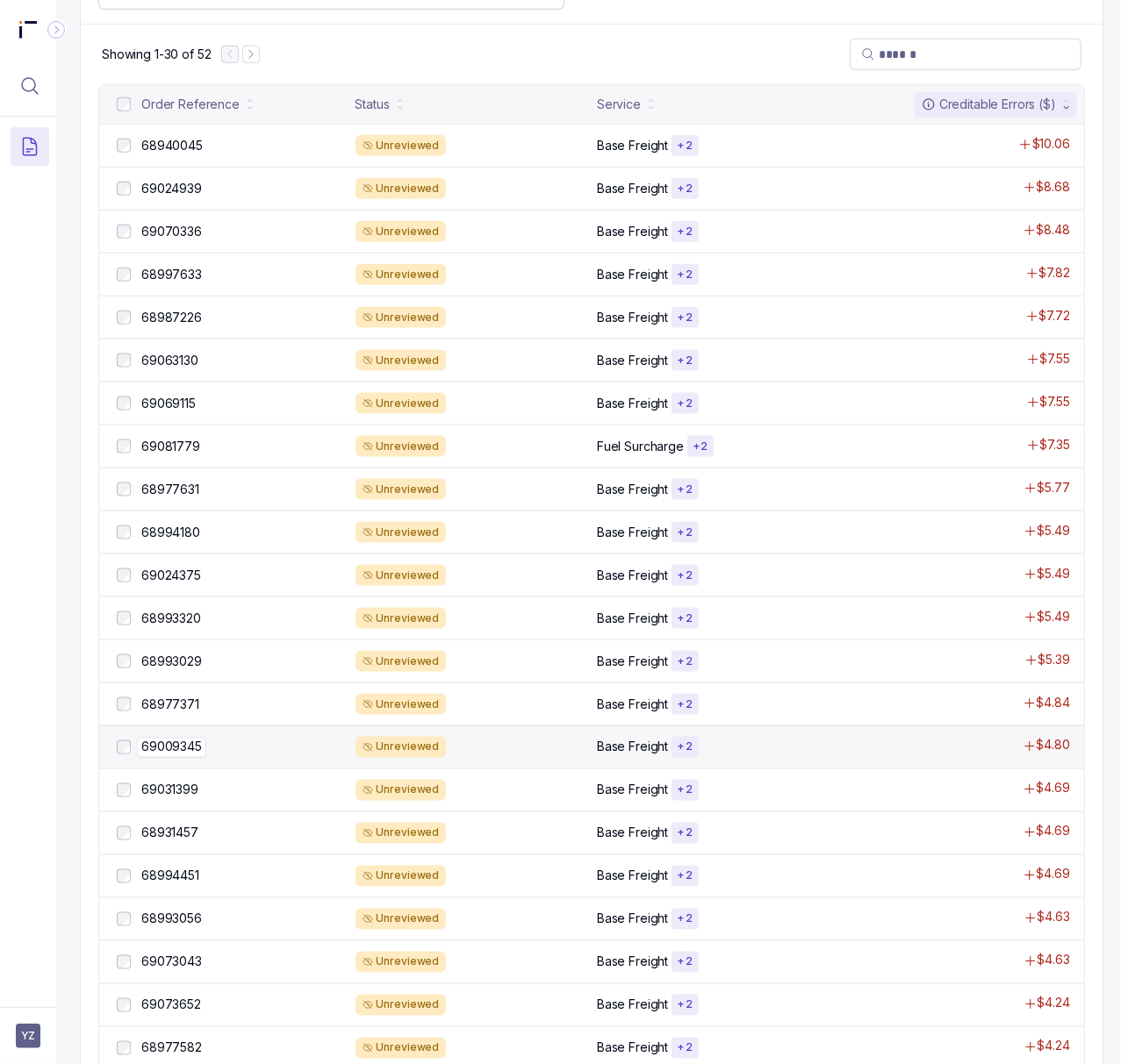
scroll to position [0, 5]
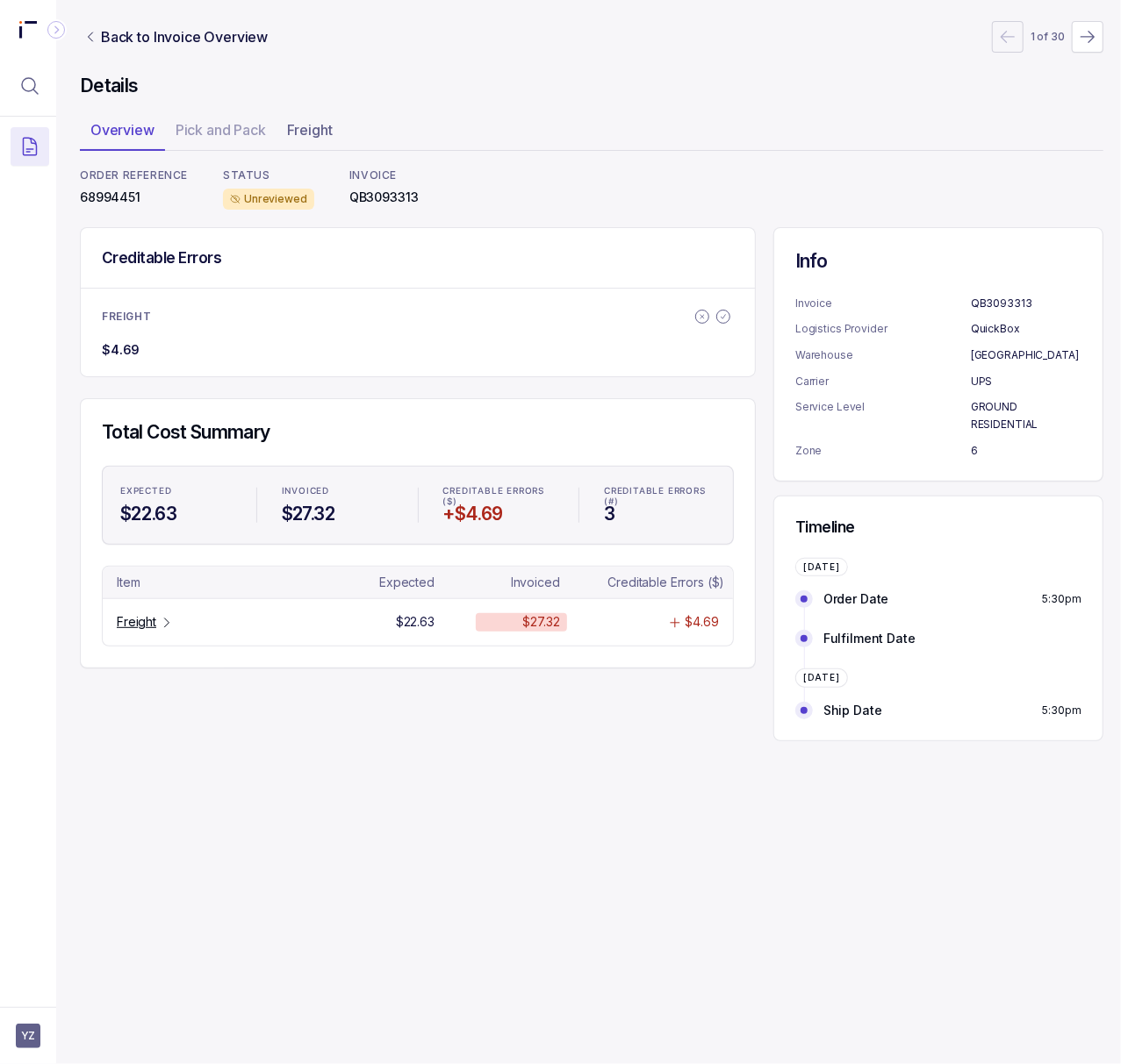
click at [112, 190] on p "68994451" at bounding box center [134, 197] width 108 height 18
copy p "68994451"
click at [134, 622] on p "Freight" at bounding box center [137, 622] width 40 height 18
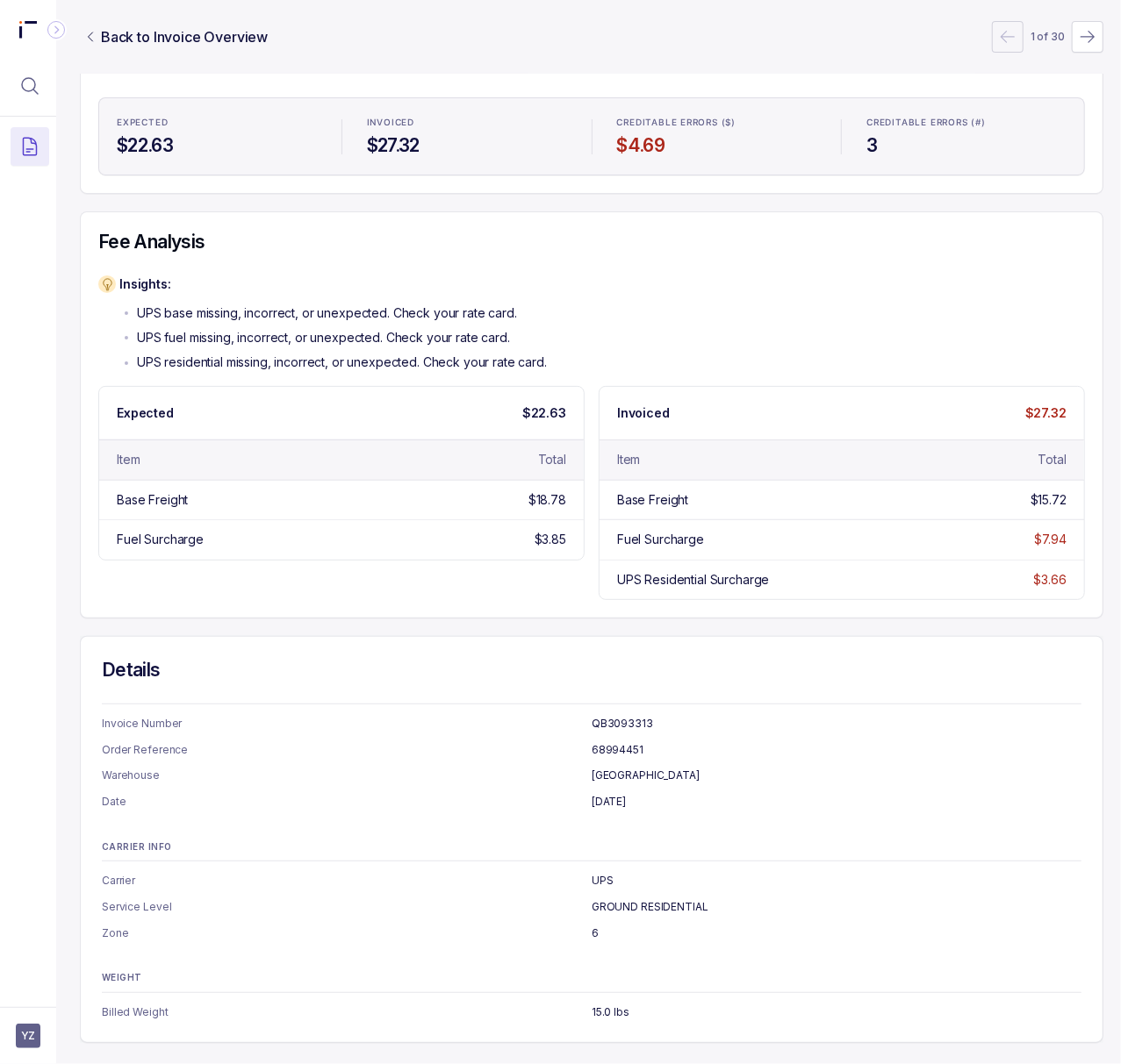
scroll to position [0, 5]
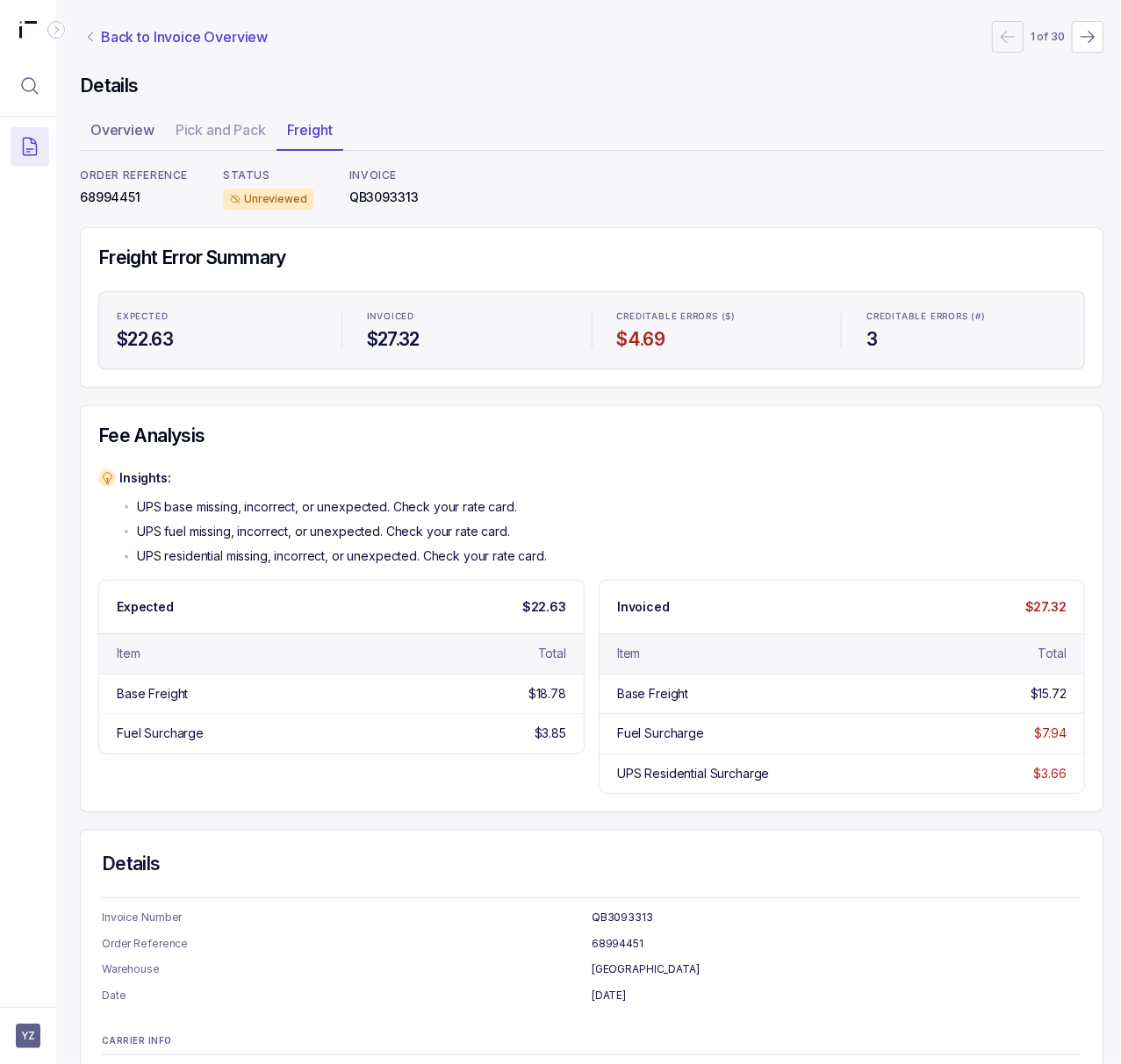
click at [183, 33] on p "Back to Invoice Overview" at bounding box center [184, 37] width 167 height 21
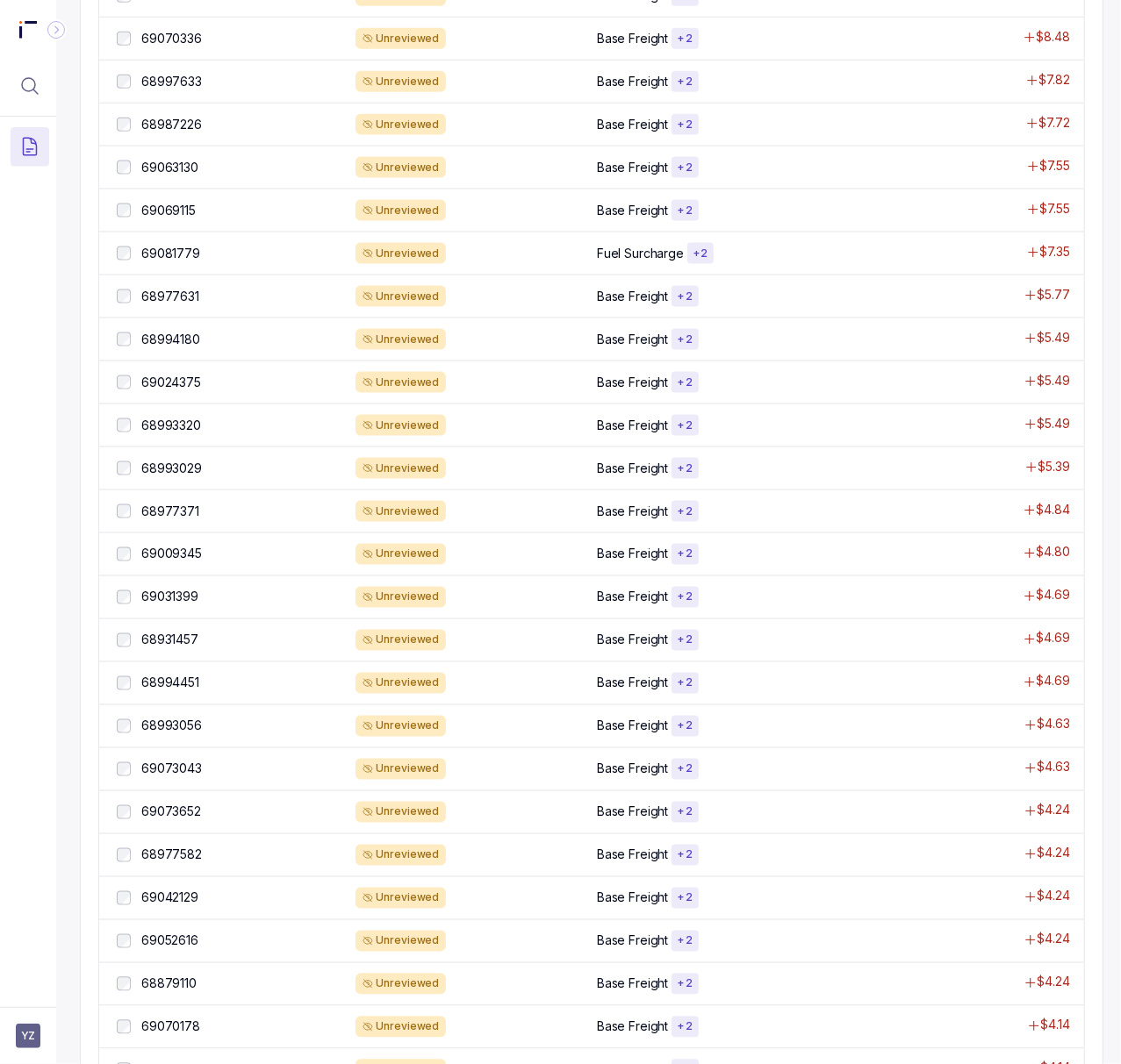
scroll to position [1169, 5]
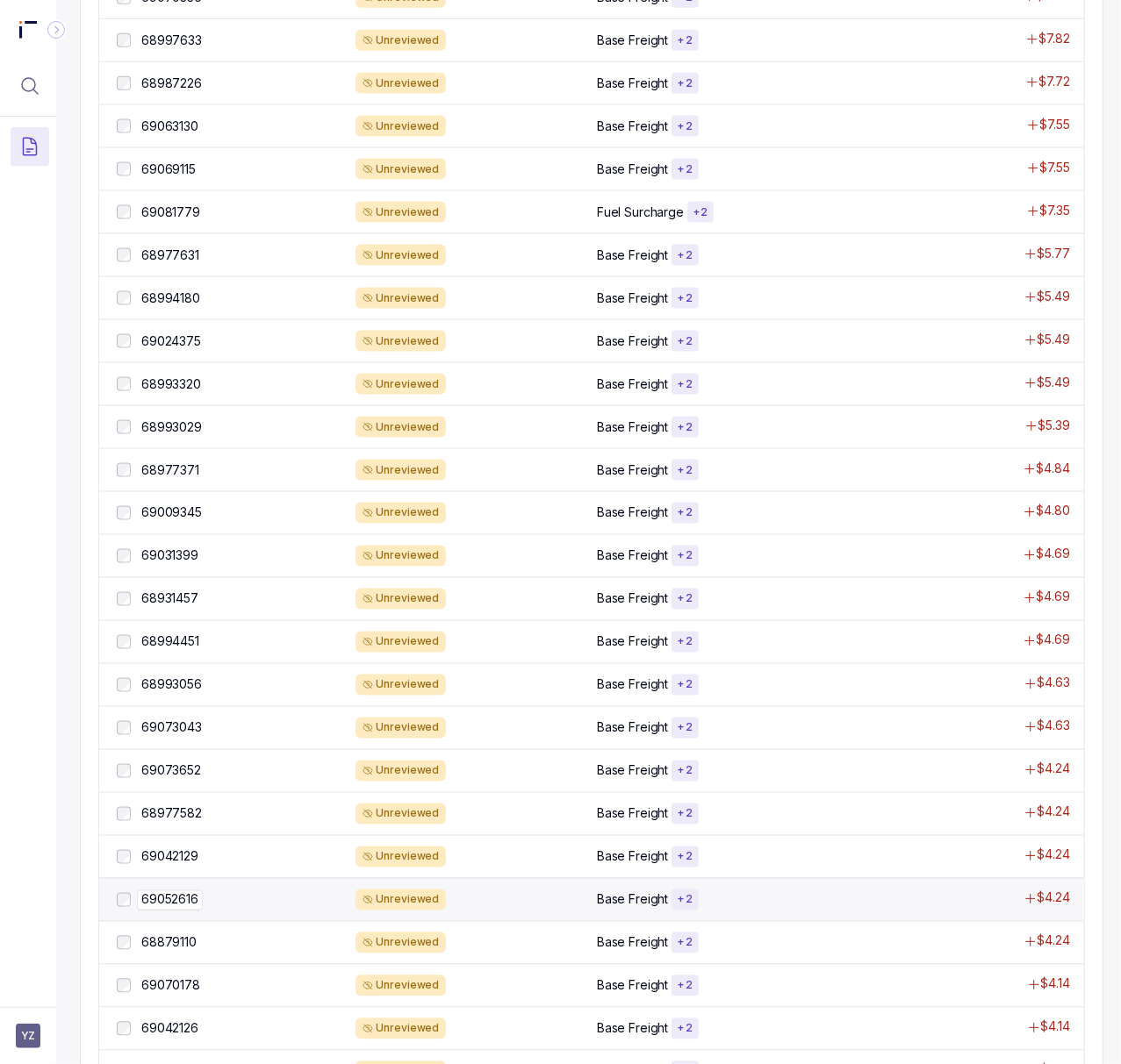
click at [183, 909] on p "69052616" at bounding box center [169, 900] width 65 height 19
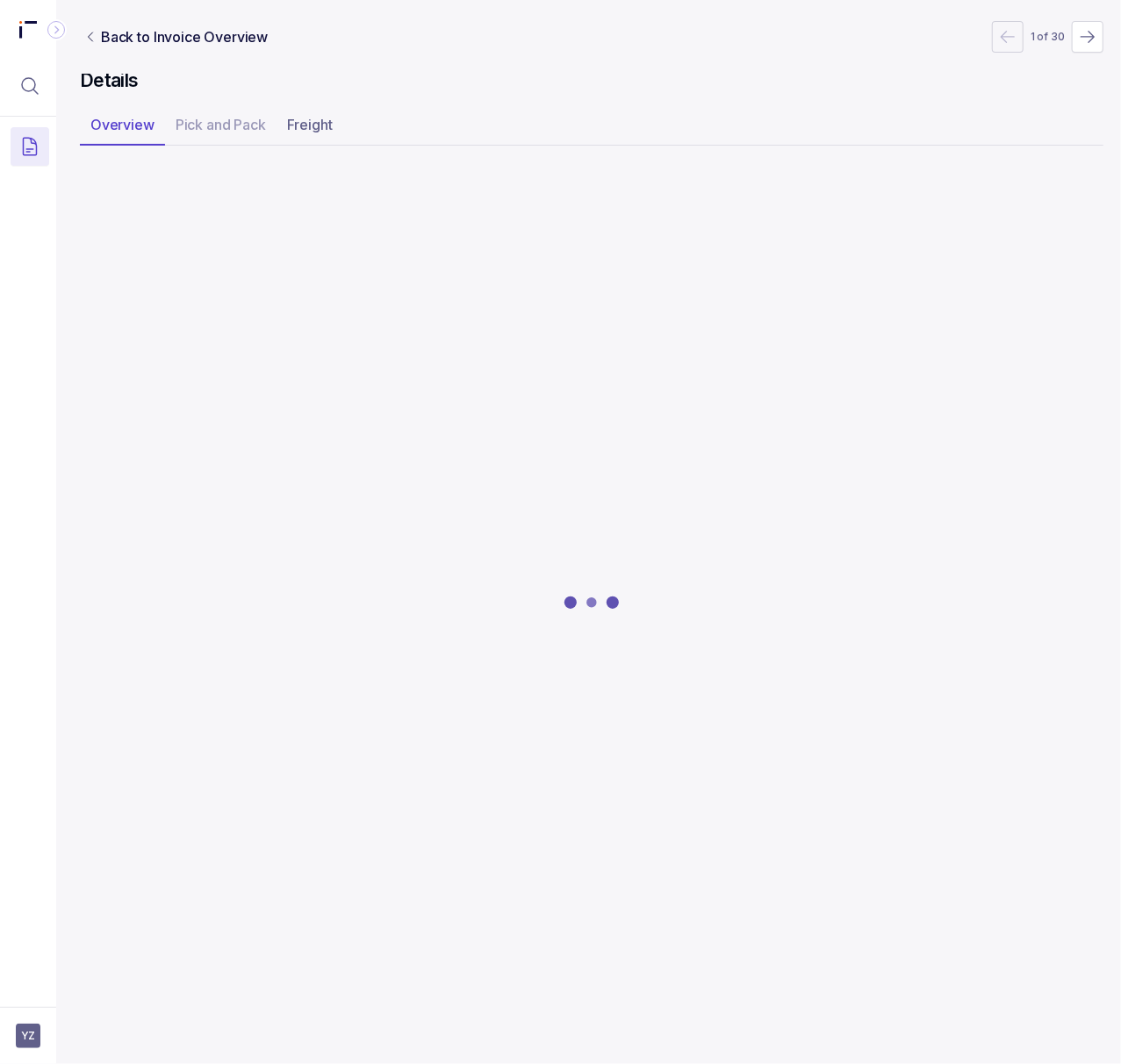
scroll to position [0, 5]
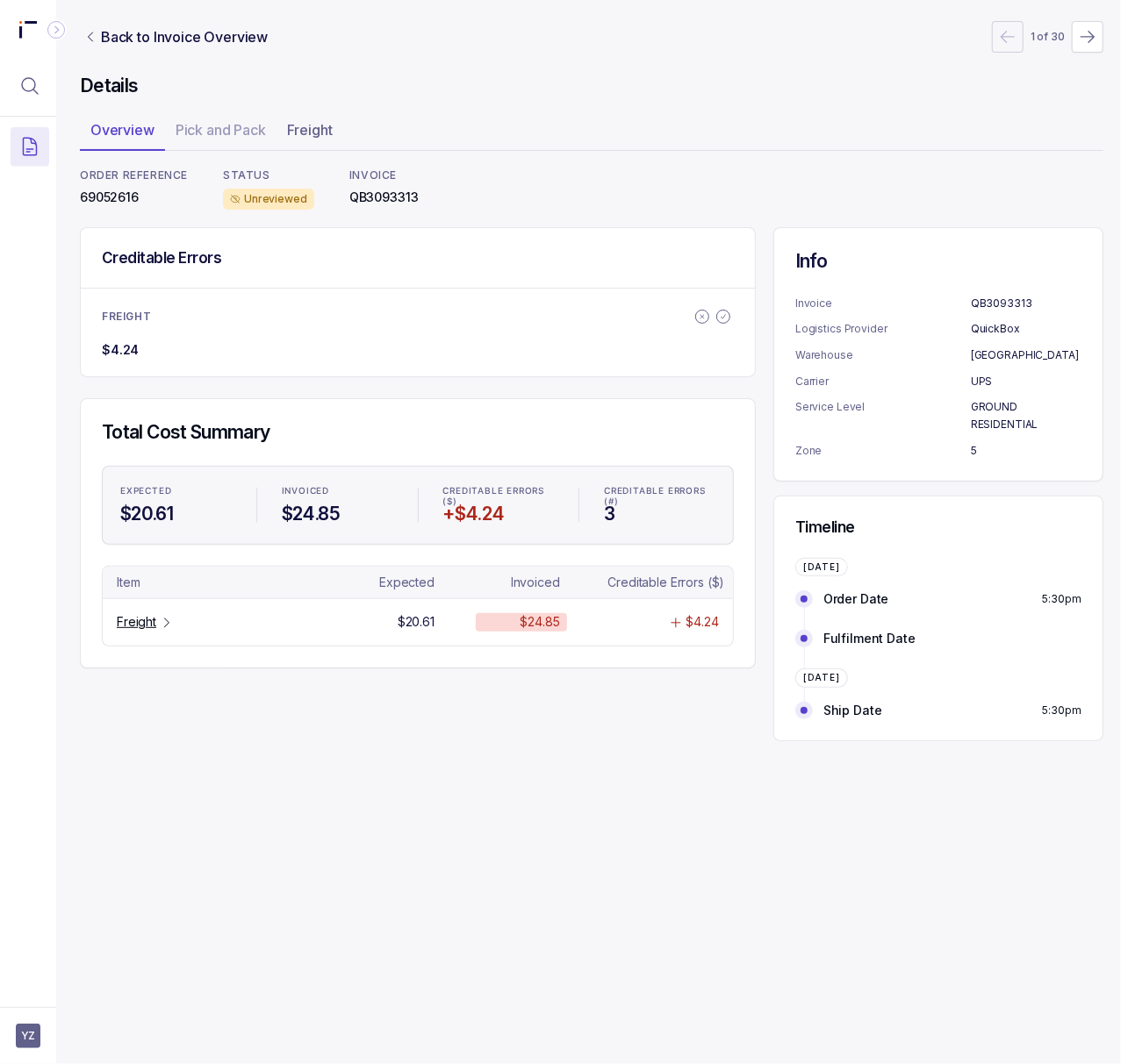
click at [101, 200] on p "69052616" at bounding box center [134, 197] width 108 height 18
copy p "69052616"
click at [159, 619] on icon "Table Cell-link 0" at bounding box center [166, 623] width 14 height 14
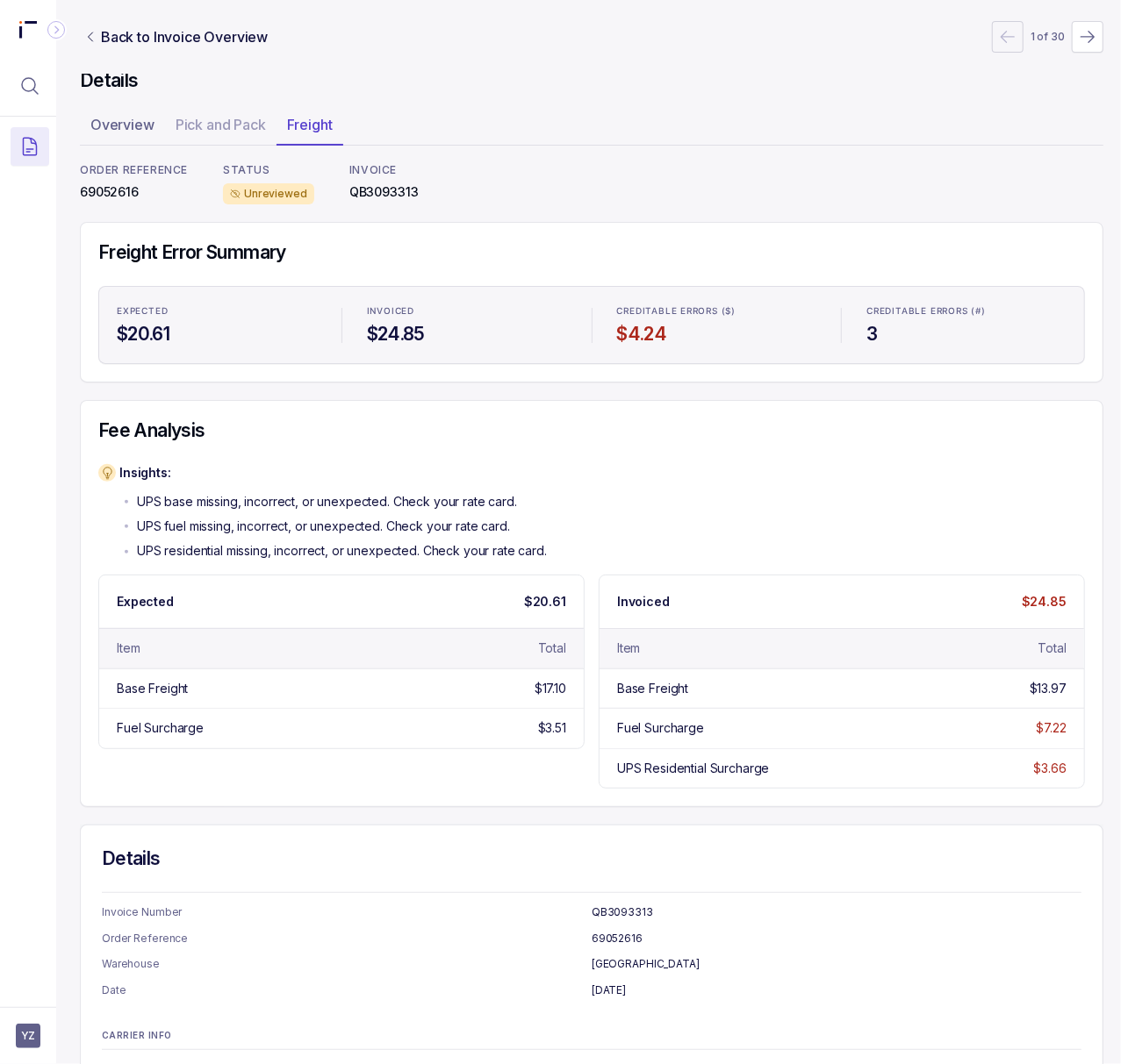
scroll to position [0, 5]
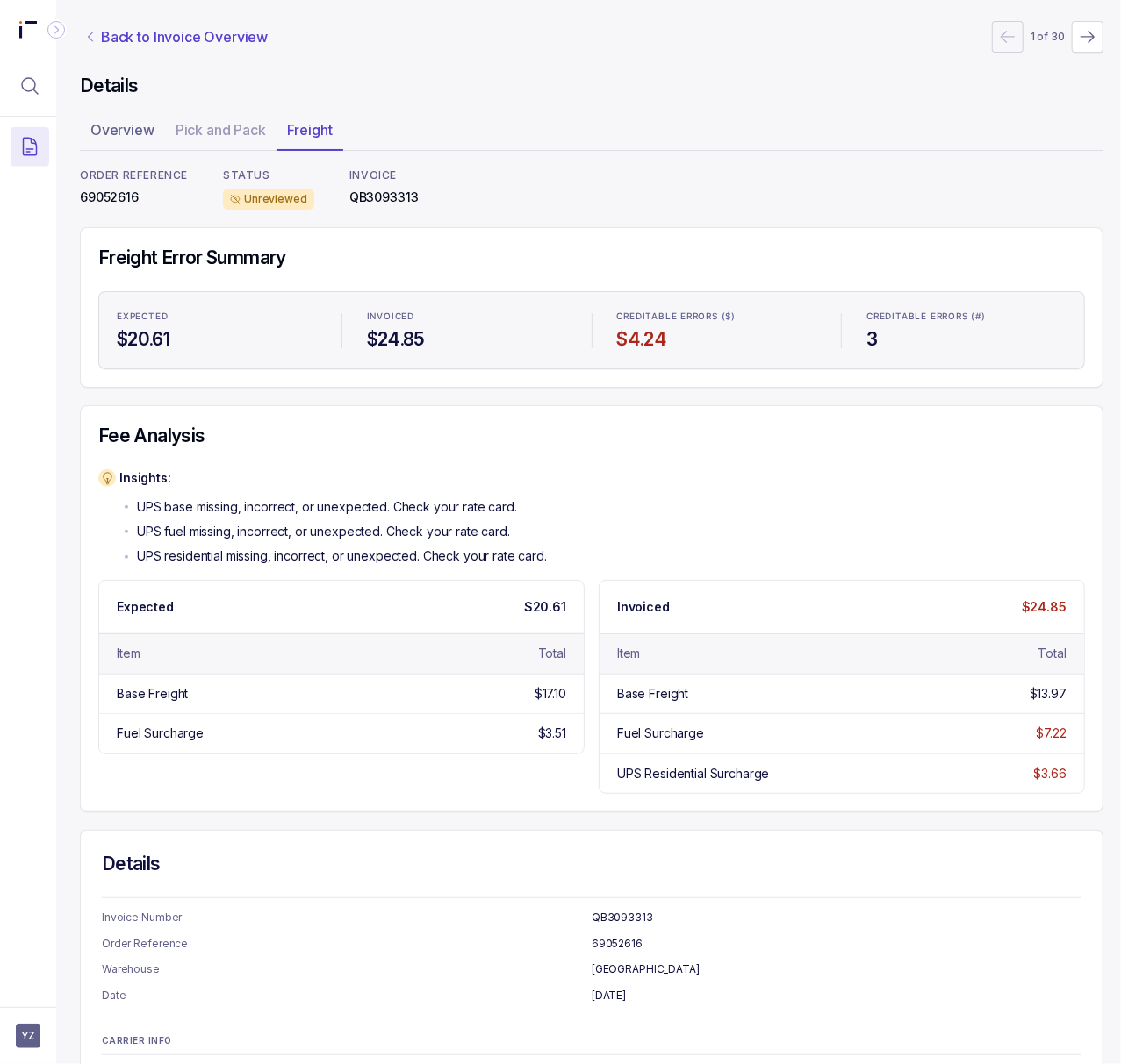
click at [117, 43] on p "Back to Invoice Overview" at bounding box center [184, 37] width 167 height 21
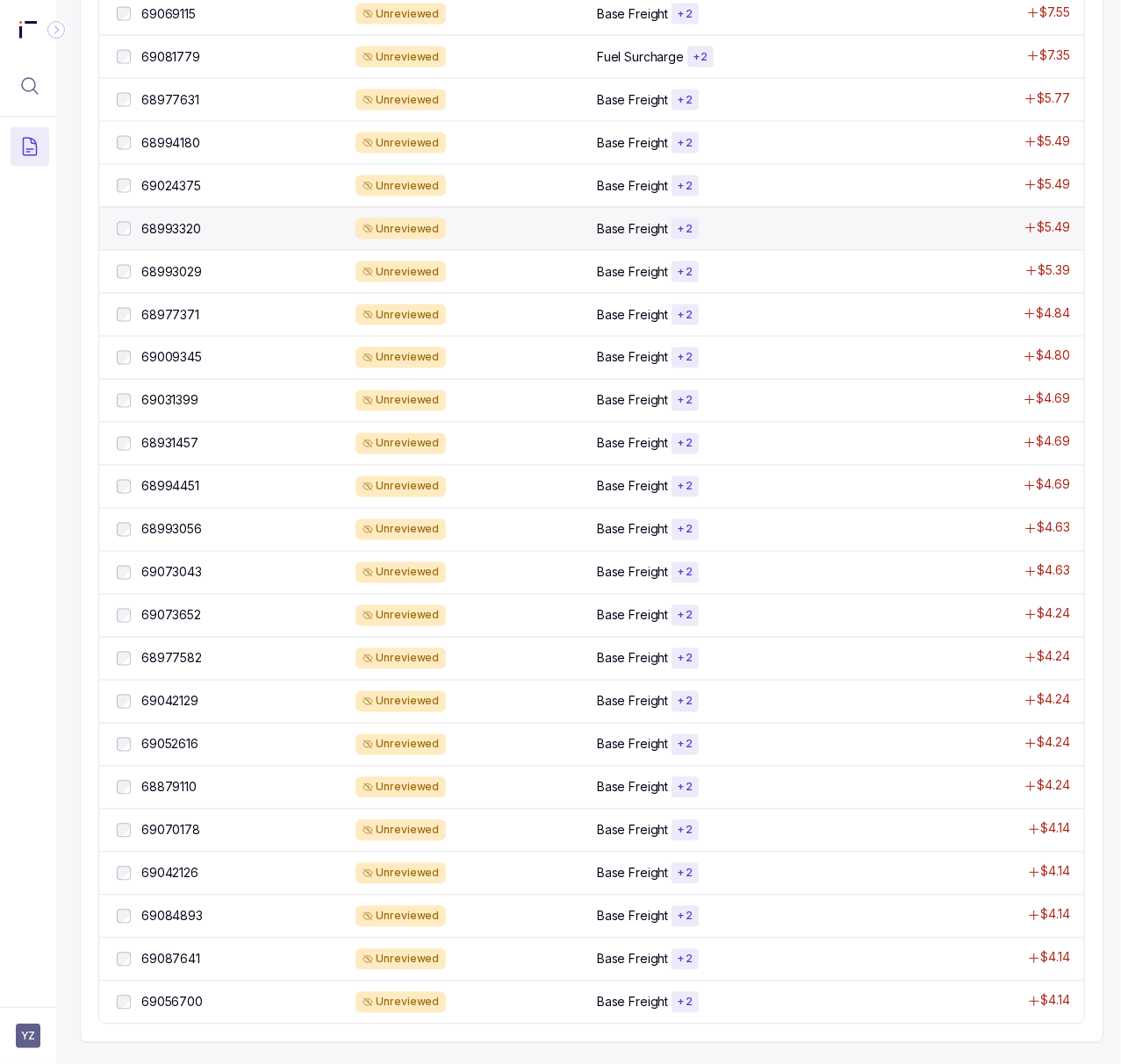
scroll to position [1355, 5]
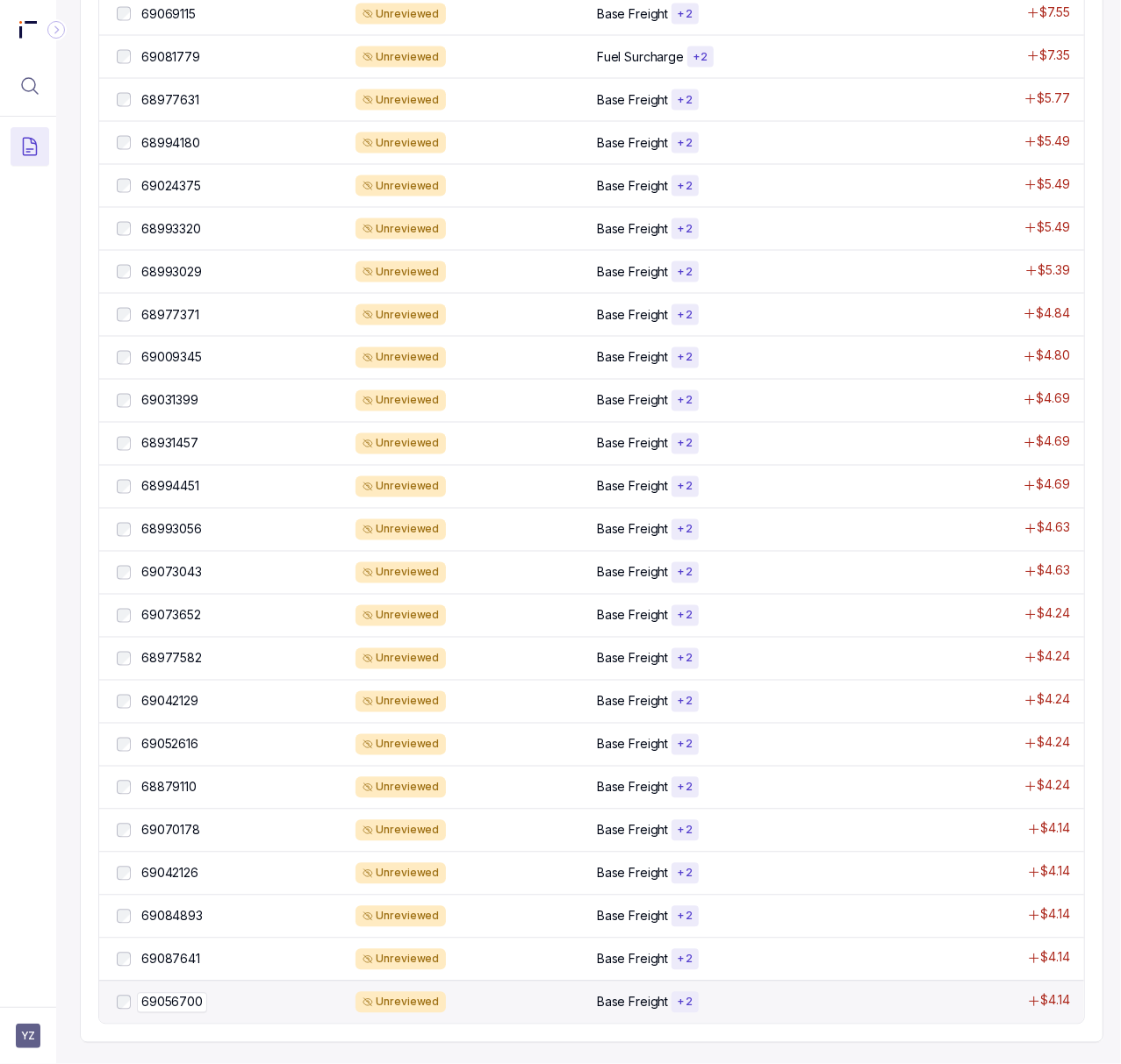
click at [173, 993] on p "69056700" at bounding box center [172, 1002] width 70 height 19
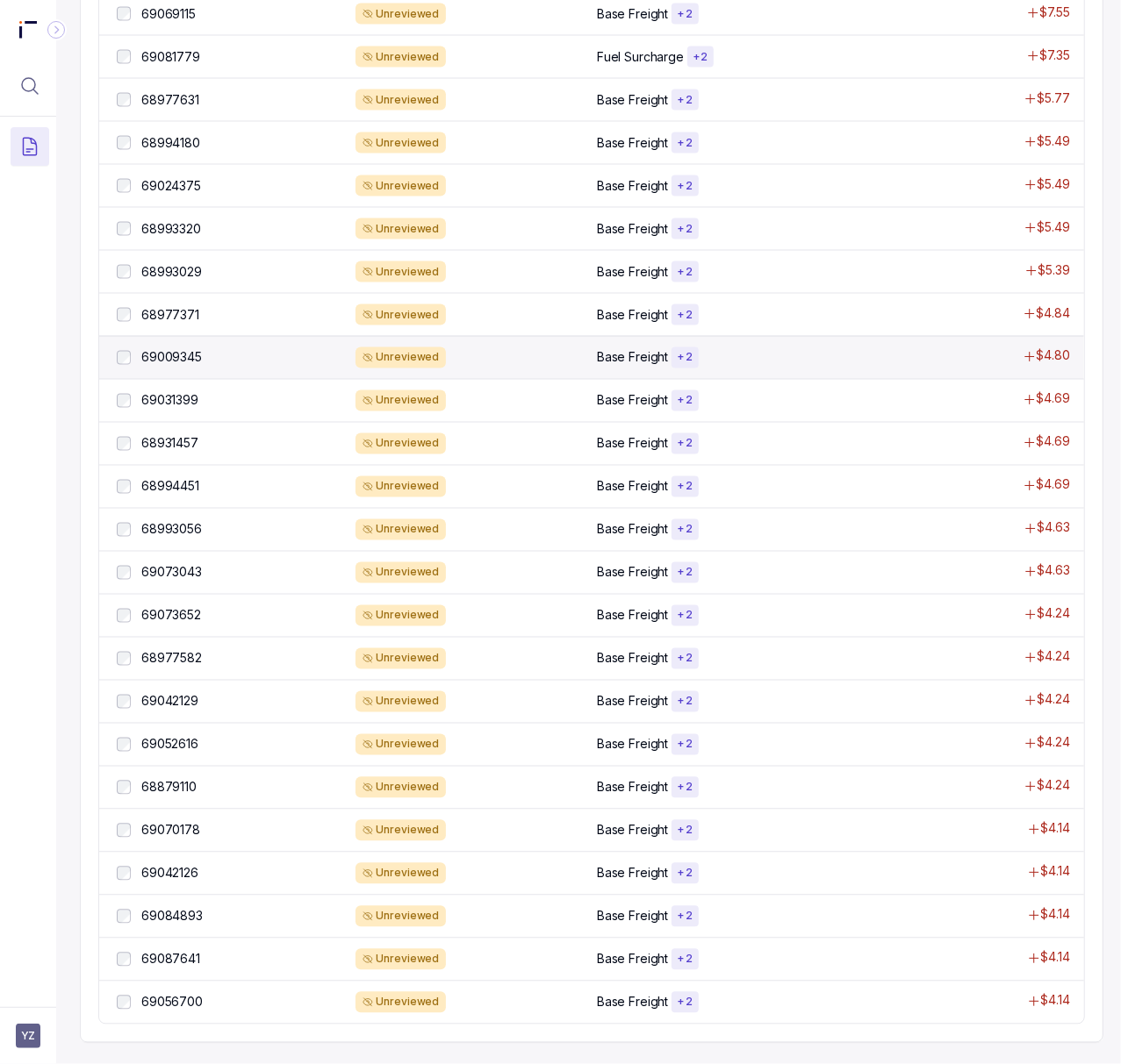
scroll to position [0, 5]
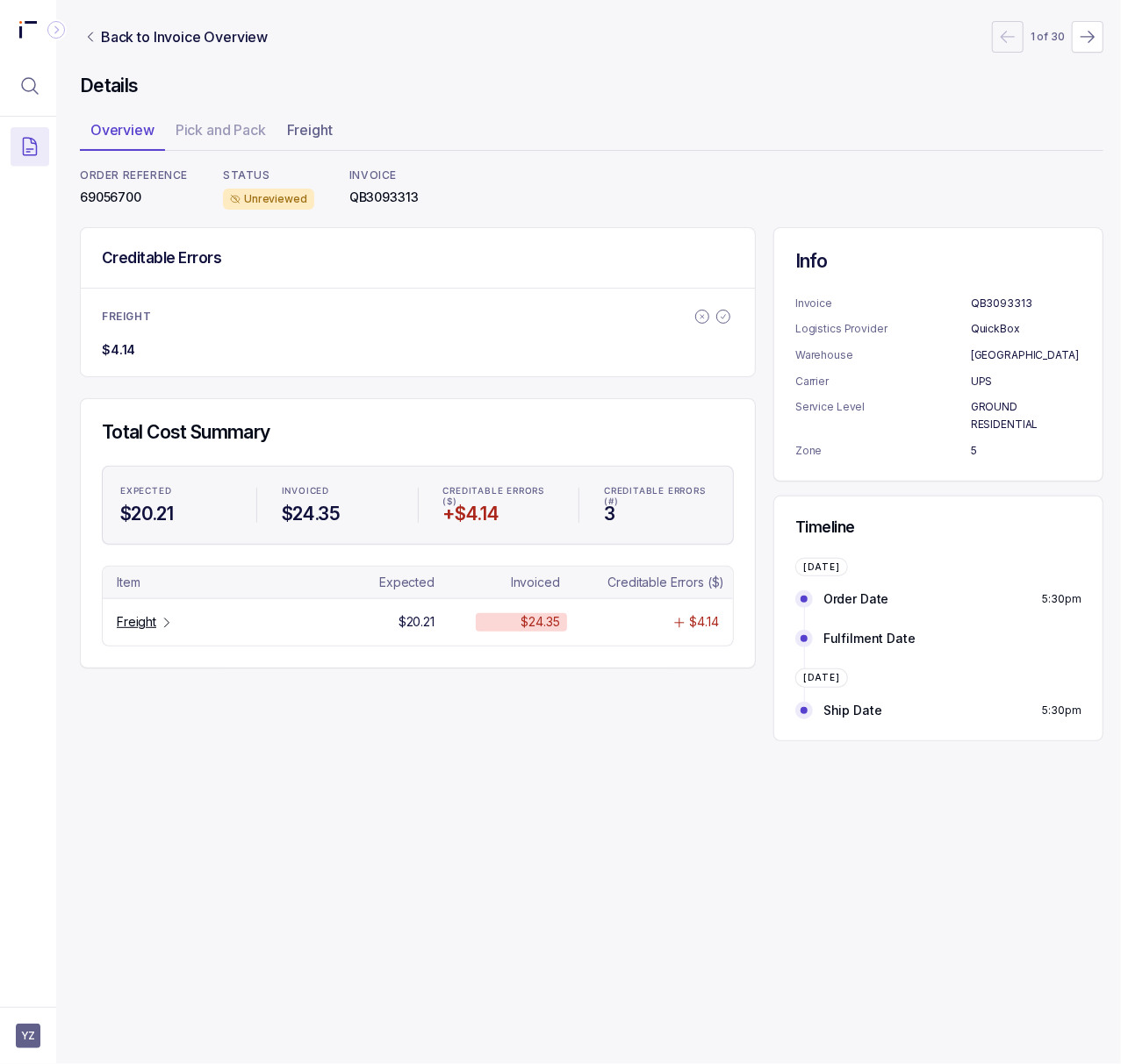
click at [109, 198] on p "69056700" at bounding box center [134, 197] width 108 height 18
copy p "69056700"
click at [170, 627] on icon "Table Cell-link 0" at bounding box center [166, 623] width 14 height 14
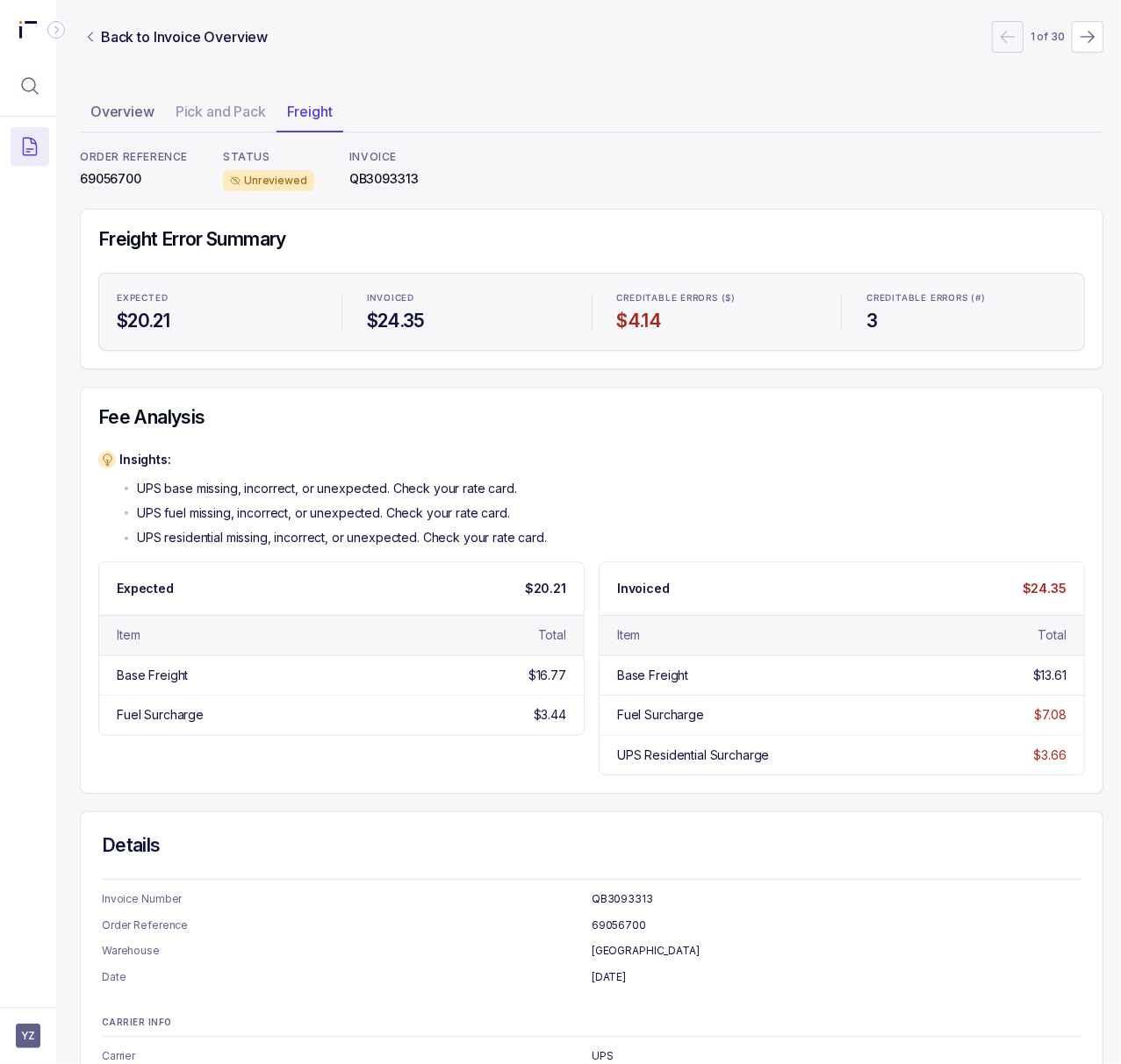
scroll to position [0, 5]
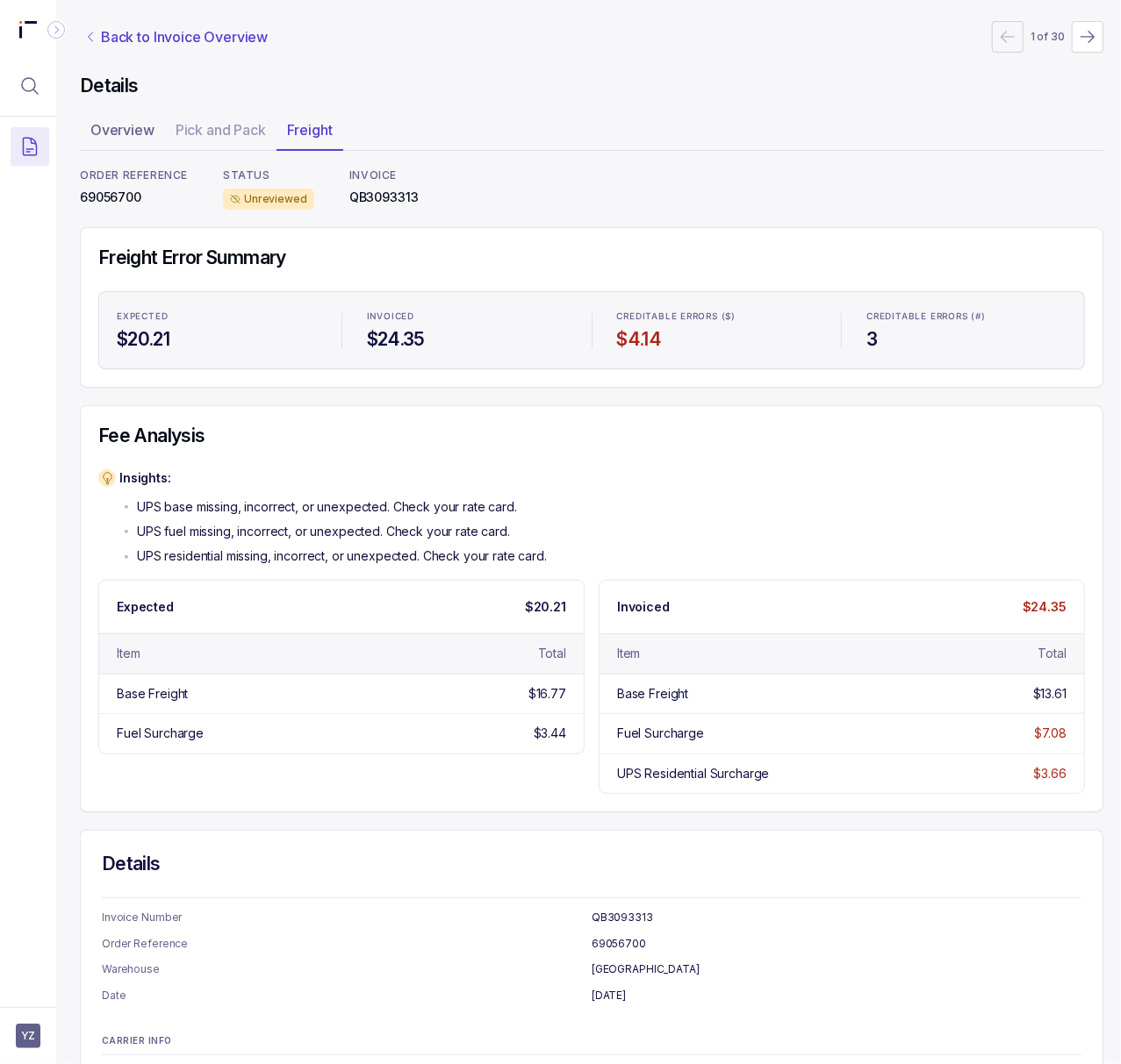
click at [200, 39] on p "Back to Invoice Overview" at bounding box center [184, 37] width 167 height 21
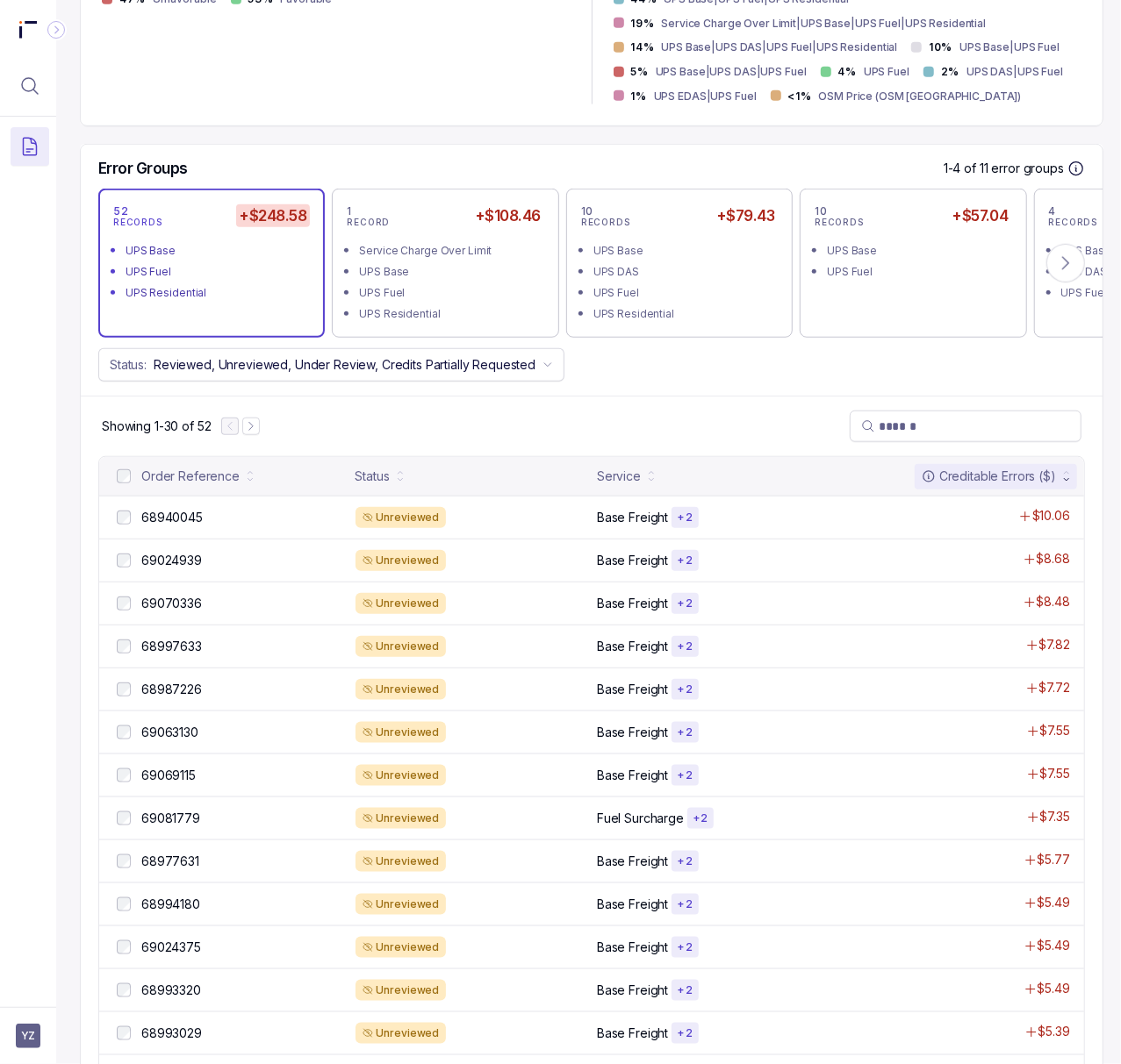
scroll to position [584, 5]
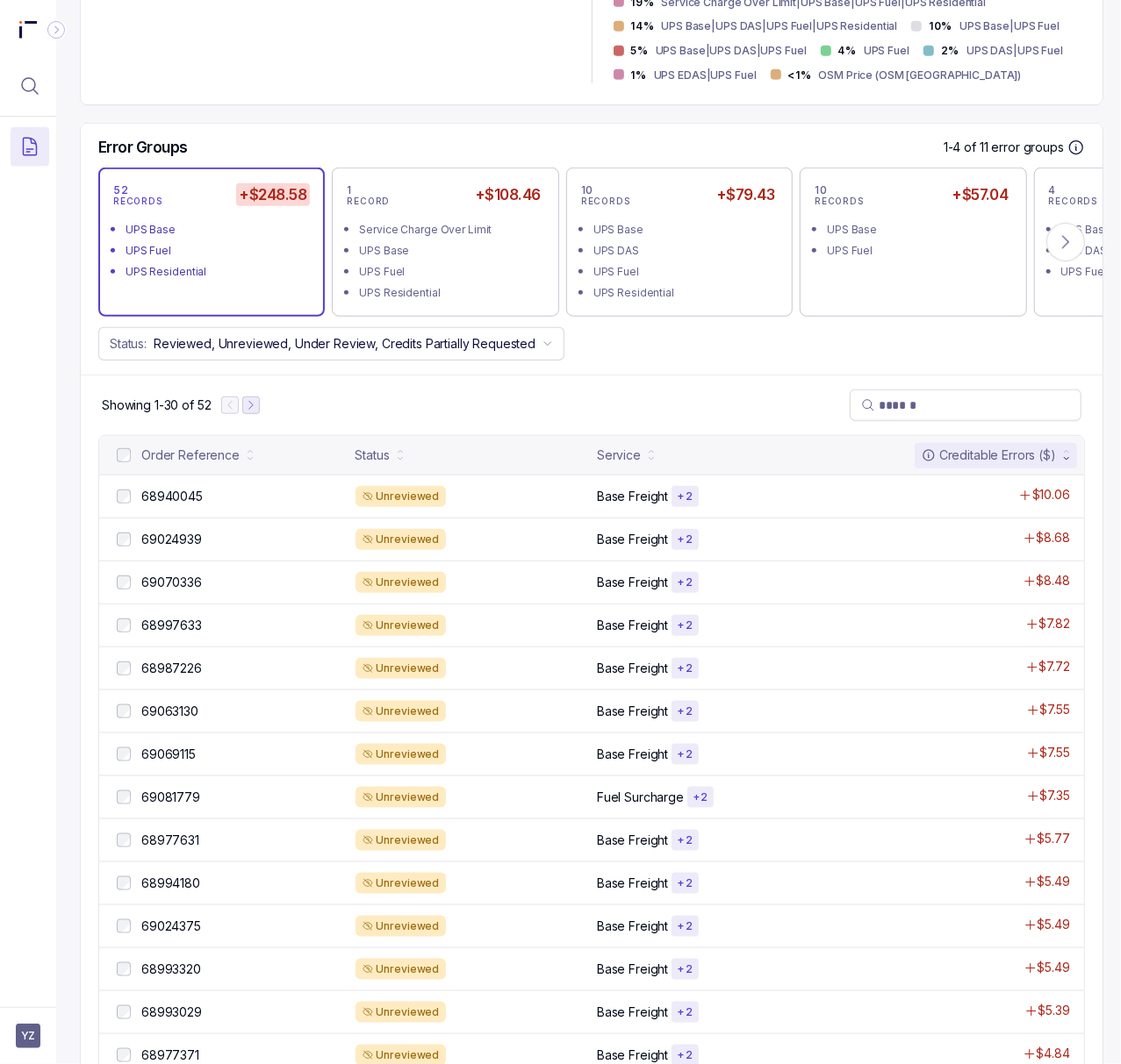
click at [256, 412] on icon "Next Page" at bounding box center [250, 405] width 12 height 12
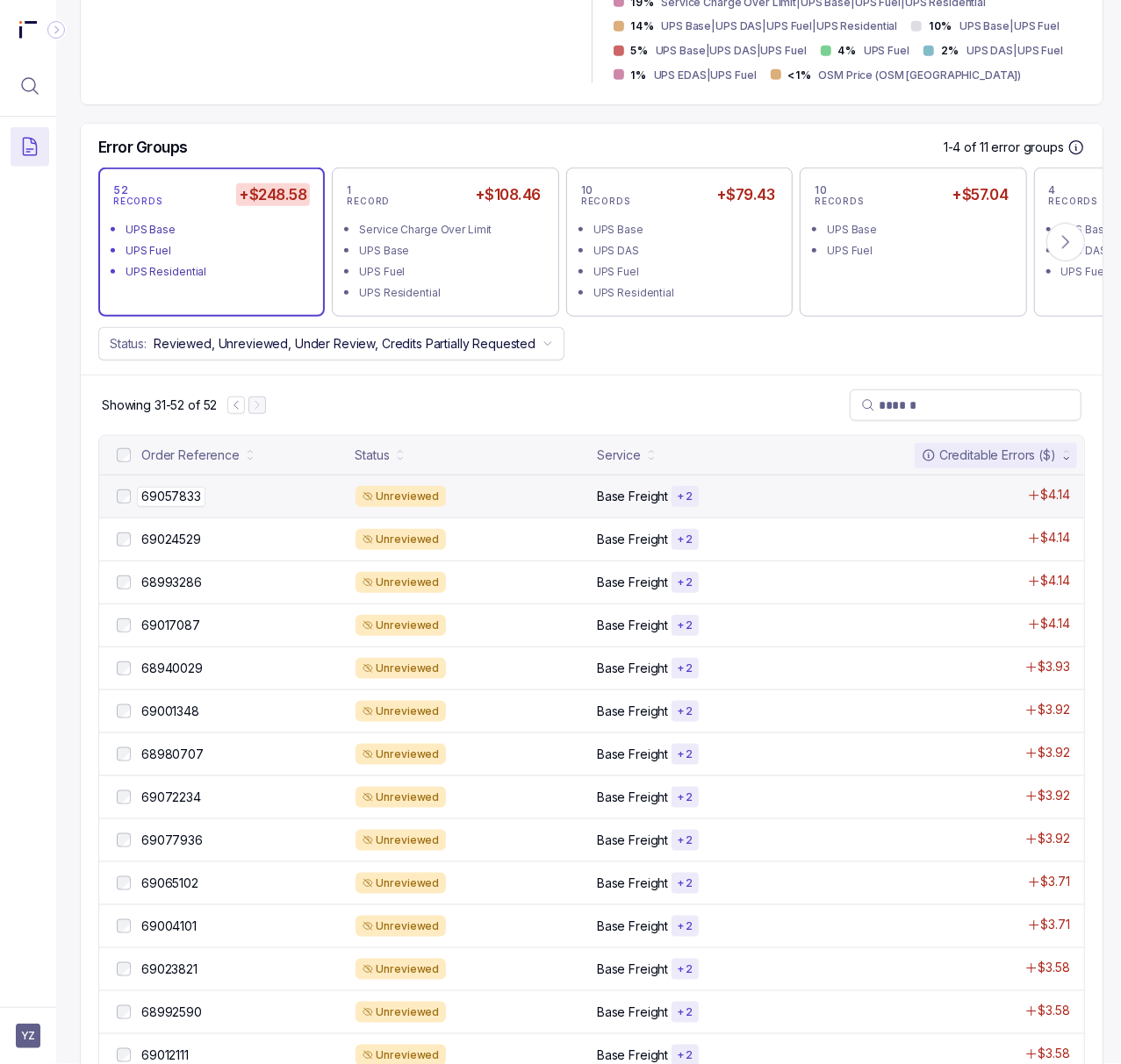
click at [190, 499] on p "69057833" at bounding box center [171, 497] width 68 height 19
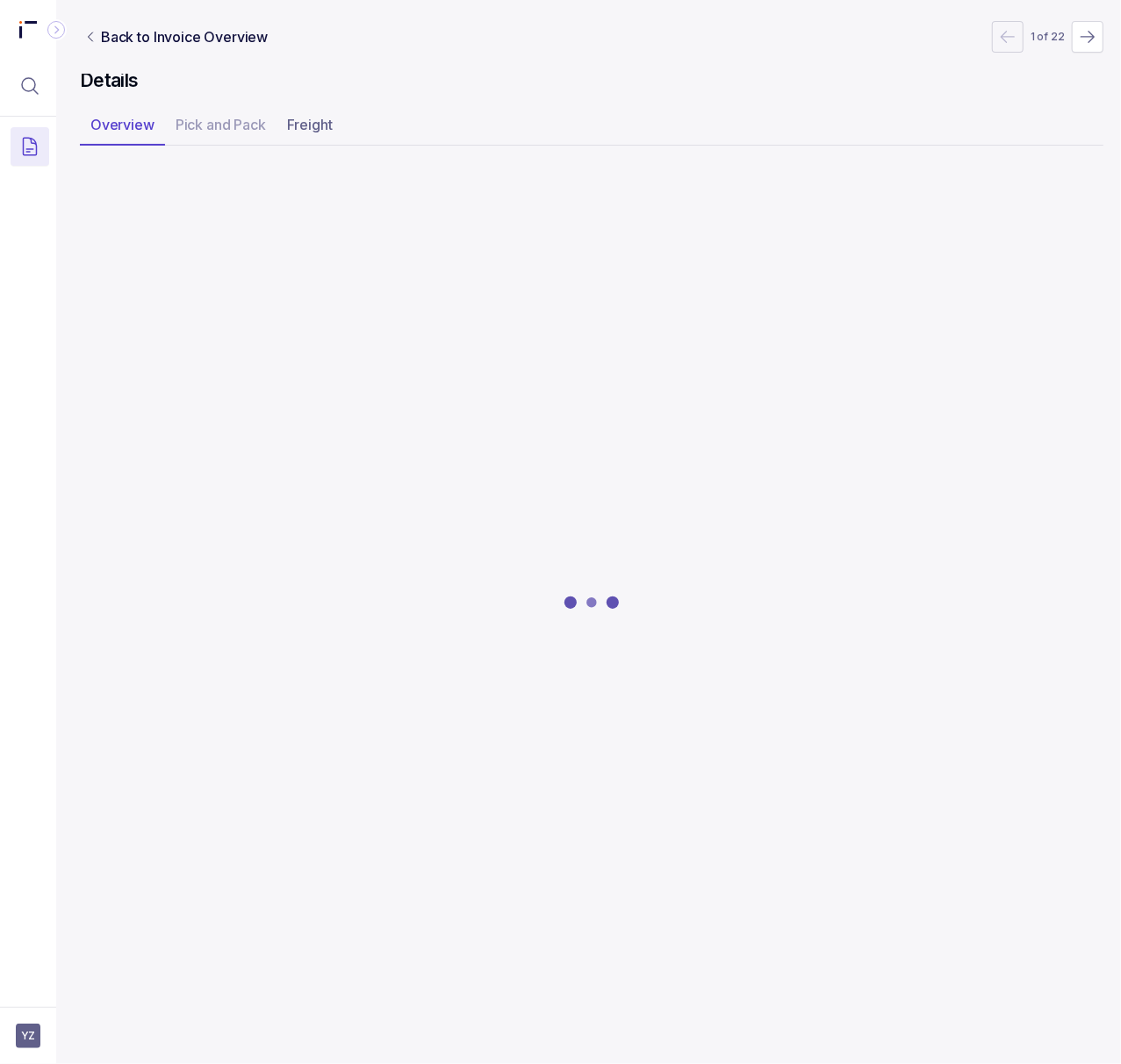
scroll to position [0, 5]
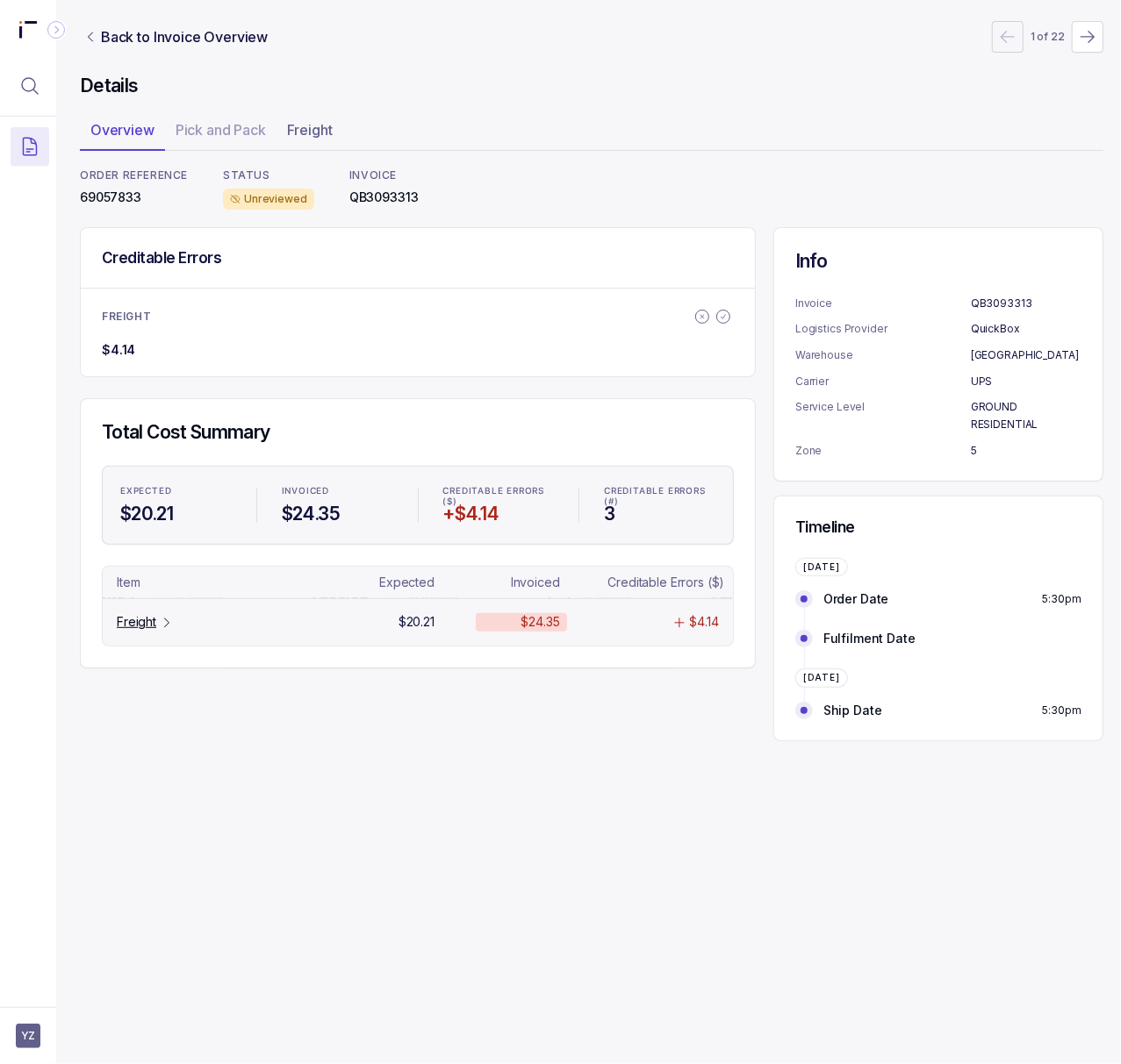
click at [141, 626] on p "Freight" at bounding box center [137, 622] width 40 height 18
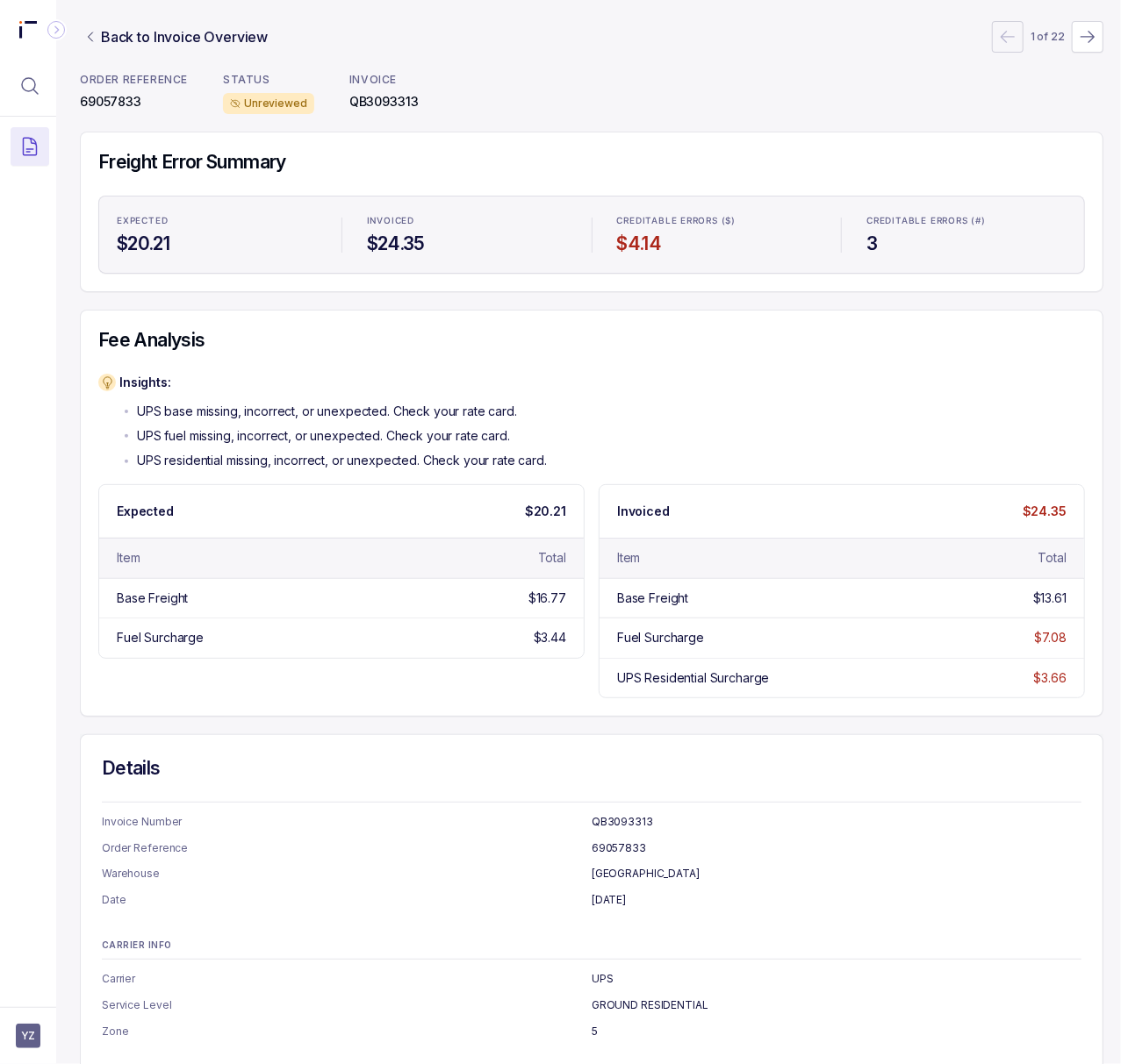
scroll to position [216, 5]
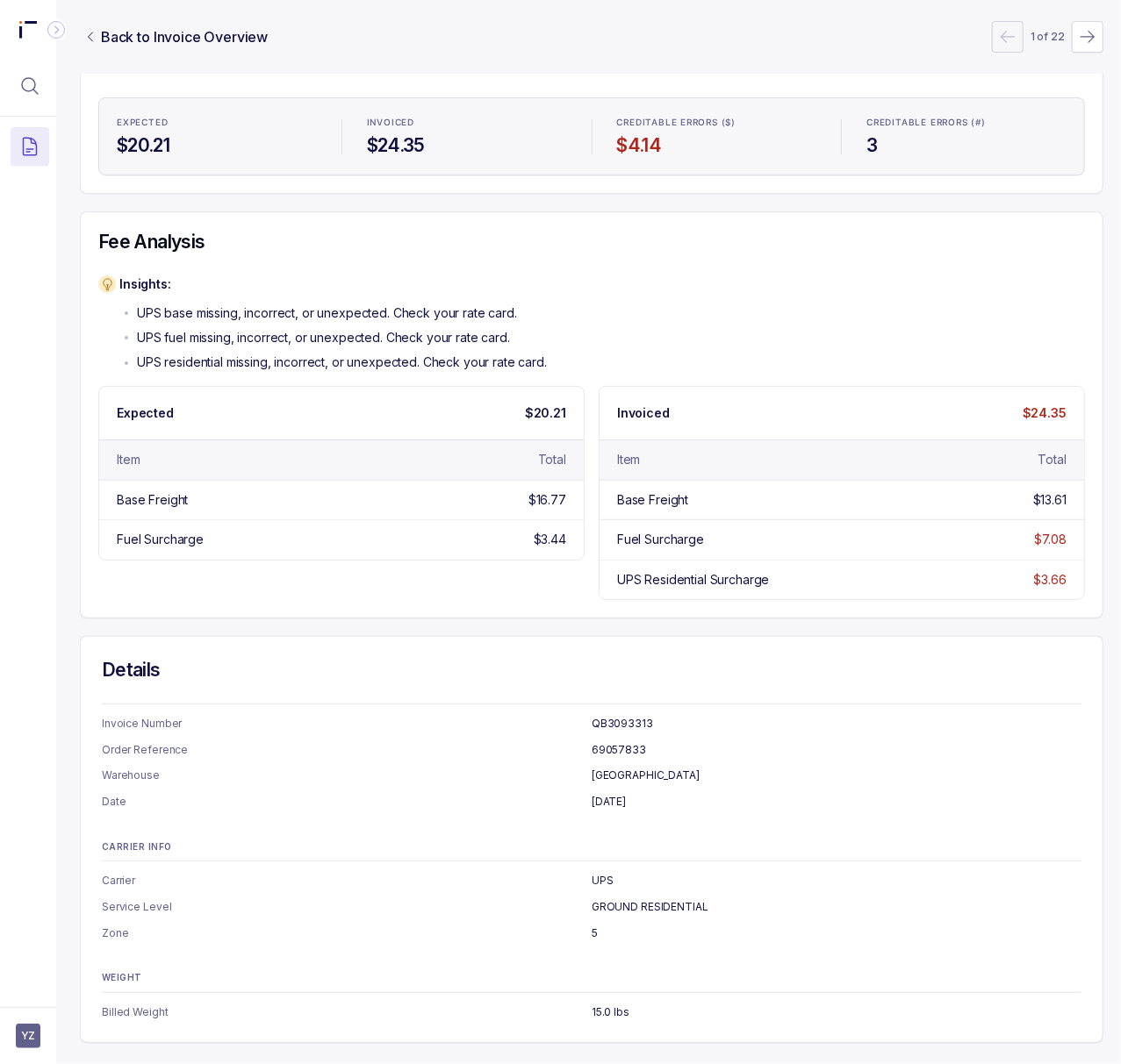
click at [613, 715] on p "QB3093313" at bounding box center [836, 724] width 489 height 18
click at [612, 742] on p "69057833" at bounding box center [836, 750] width 489 height 18
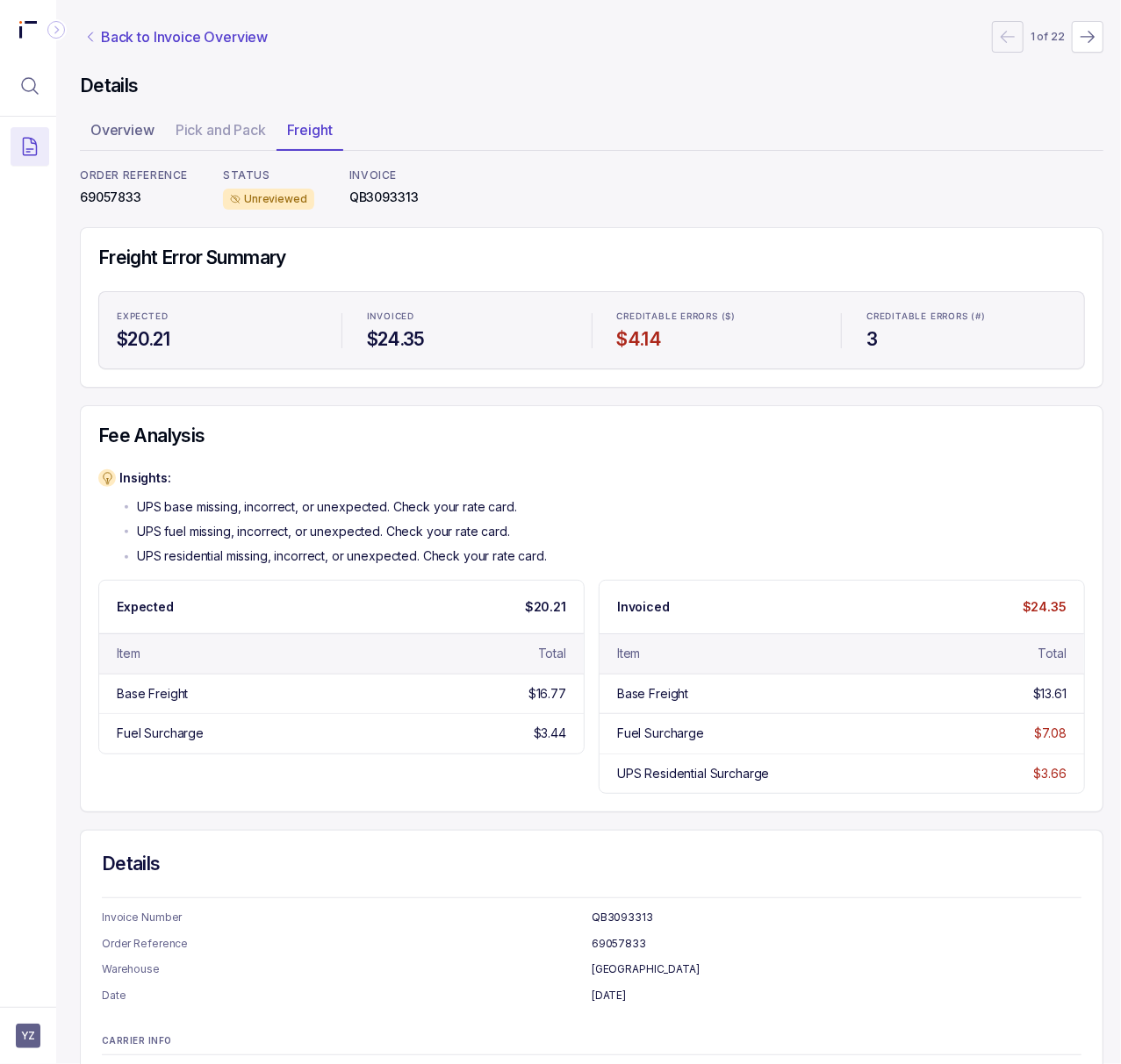
click at [147, 27] on p "Back to Invoice Overview" at bounding box center [184, 37] width 167 height 21
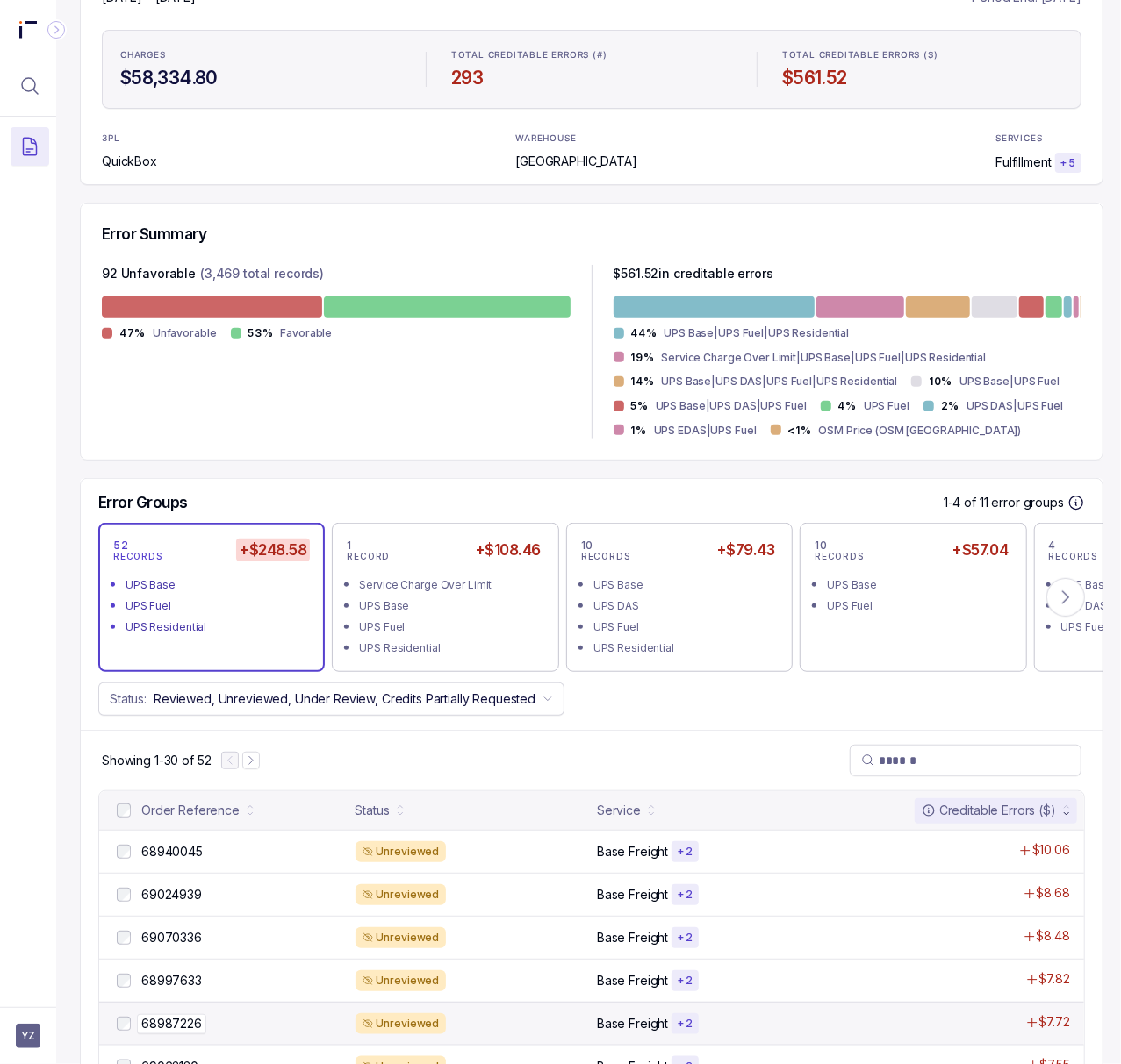
scroll to position [584, 5]
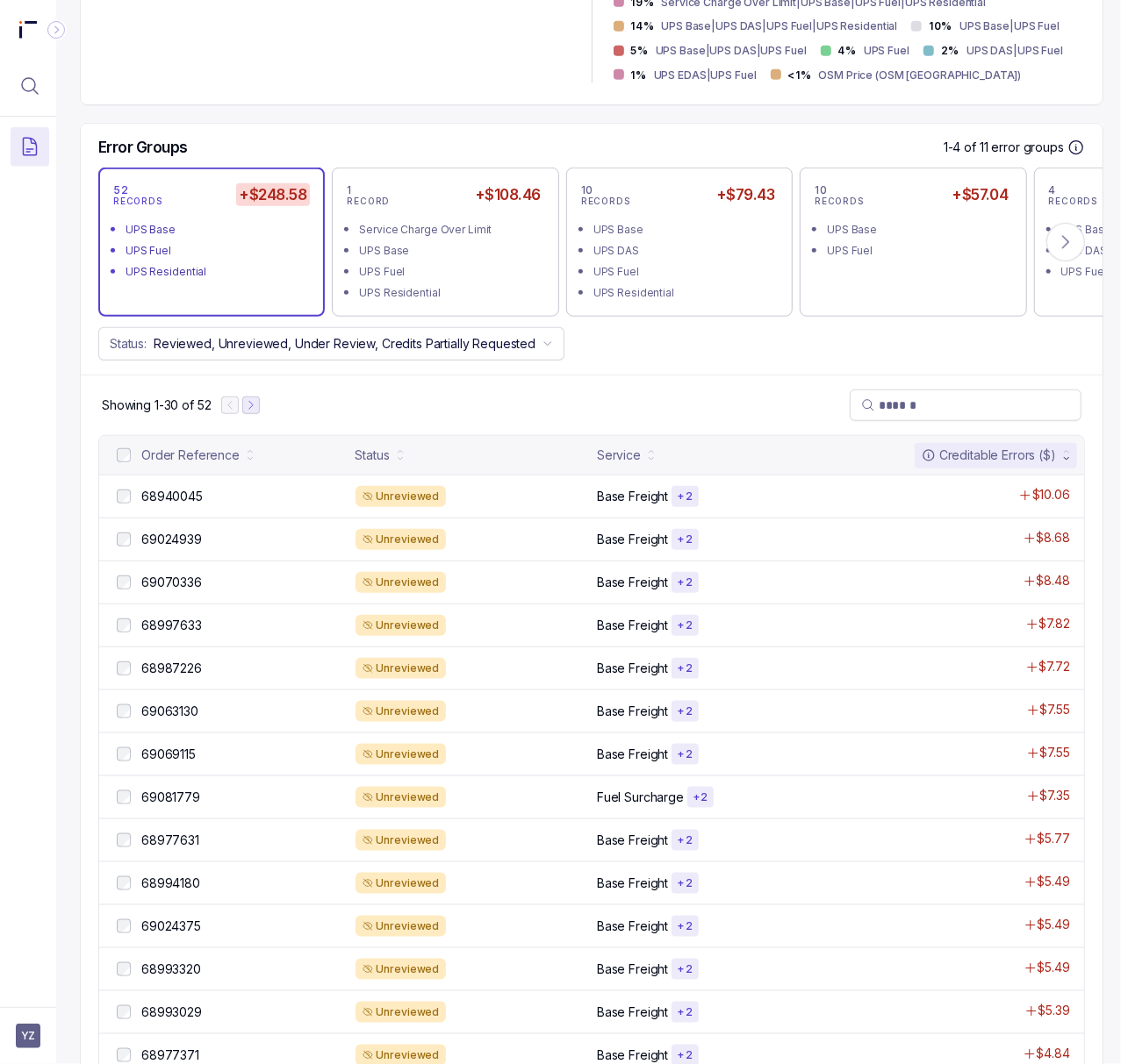
click at [256, 404] on icon "Next Page" at bounding box center [250, 405] width 12 height 12
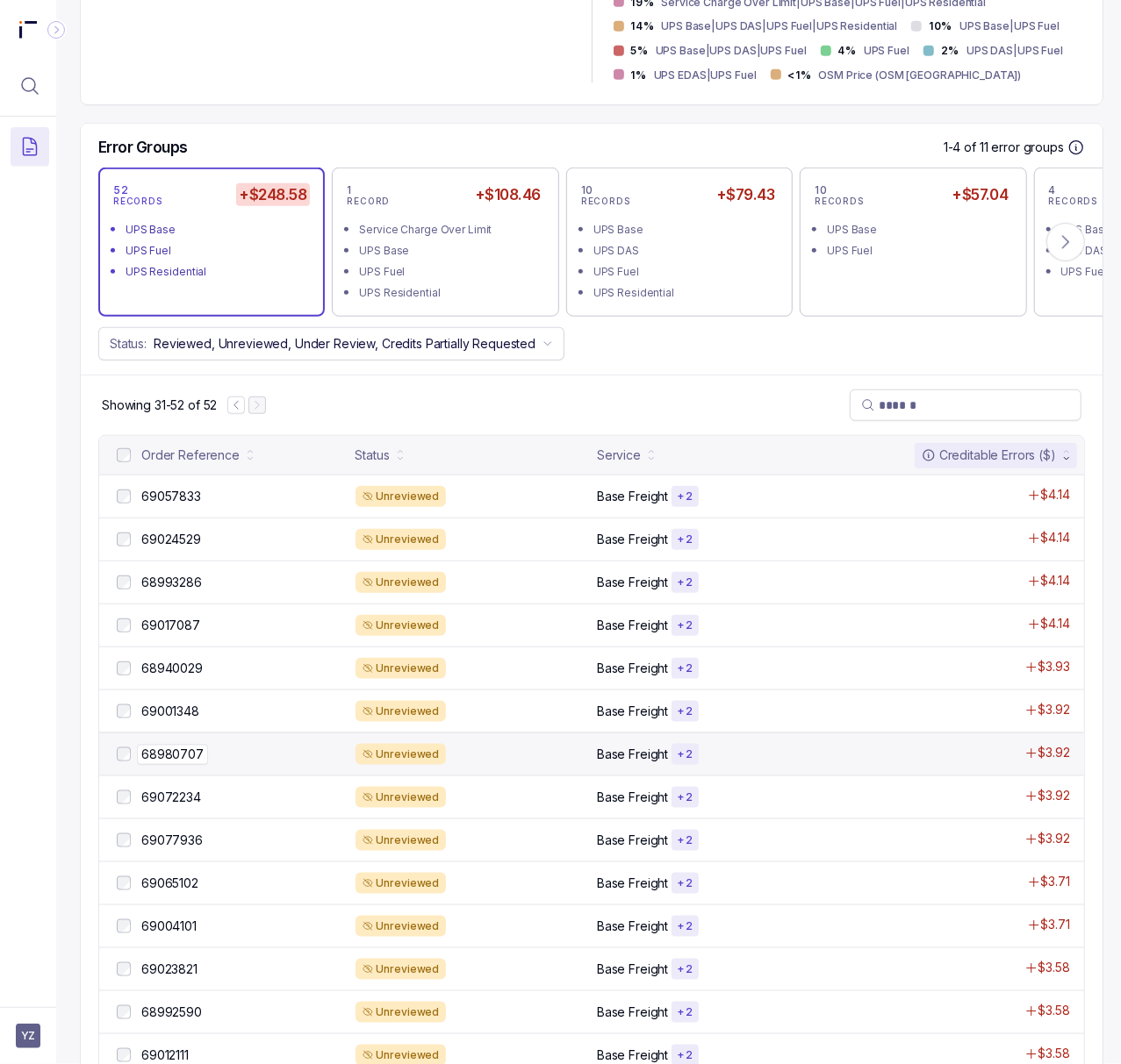
click at [180, 755] on p "68980707" at bounding box center [172, 755] width 71 height 19
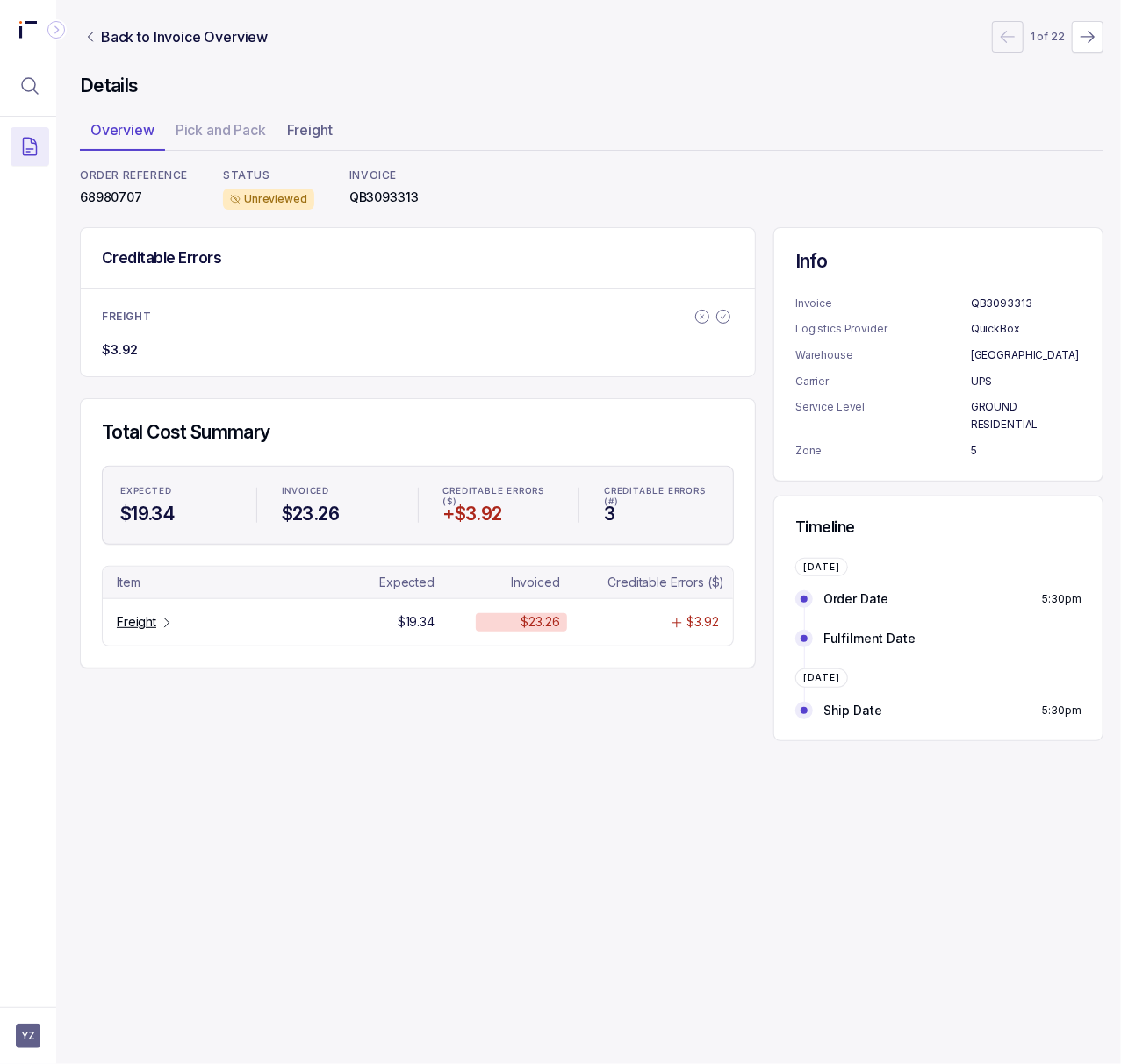
click at [111, 198] on p "68980707" at bounding box center [134, 197] width 108 height 18
click at [123, 626] on p "Freight" at bounding box center [137, 622] width 40 height 18
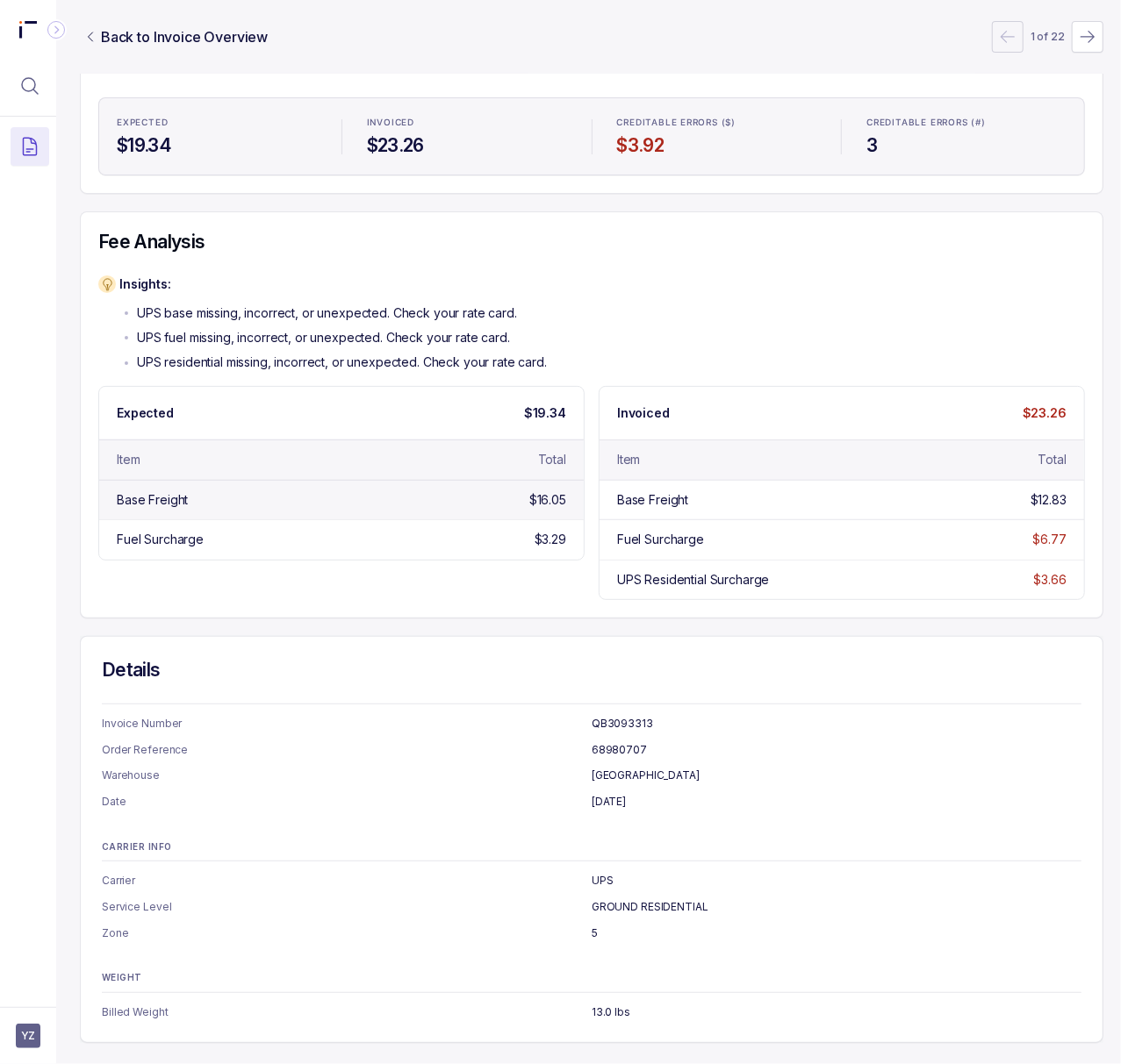
scroll to position [0, 5]
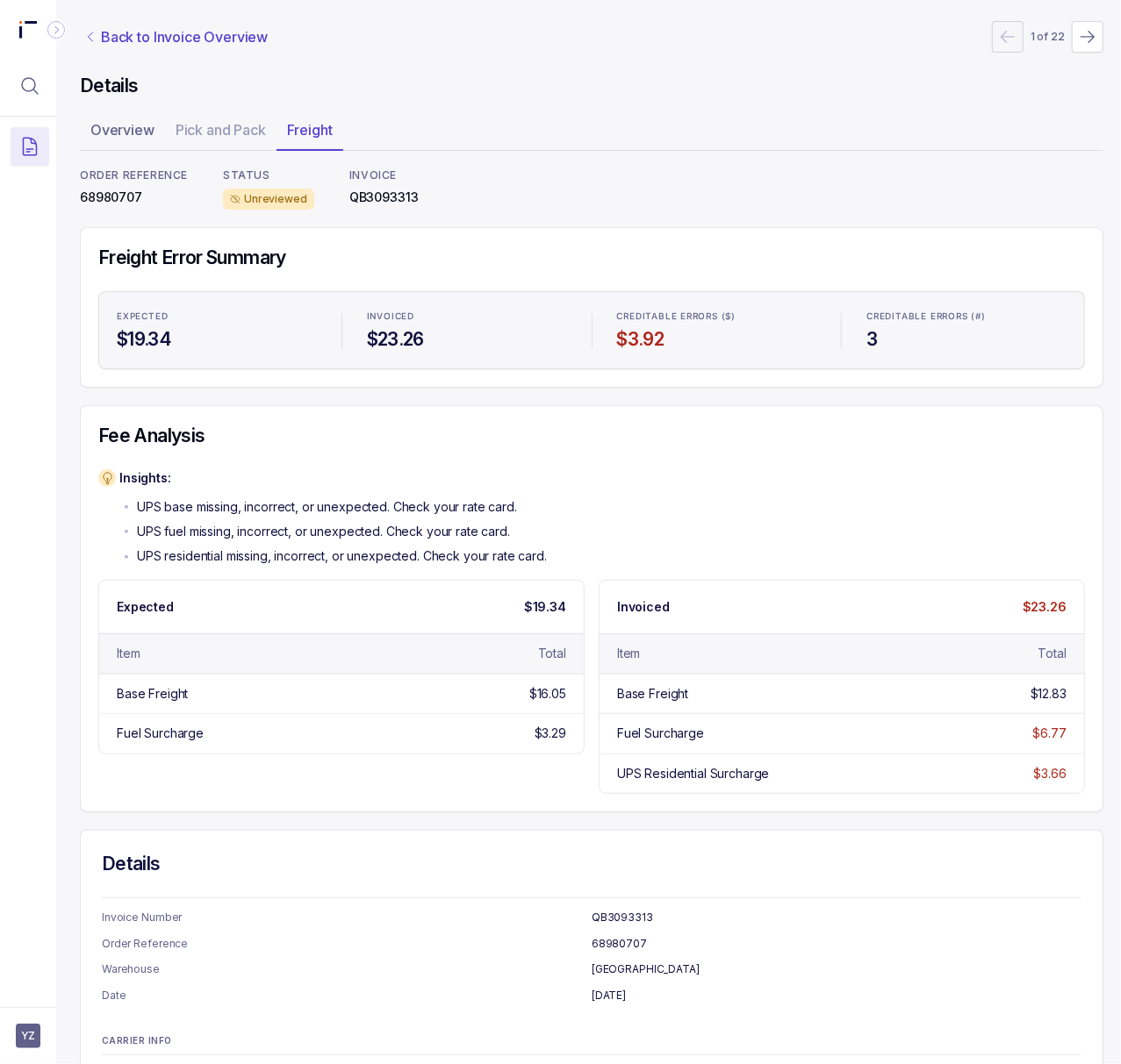
click at [151, 33] on p "Back to Invoice Overview" at bounding box center [184, 37] width 167 height 21
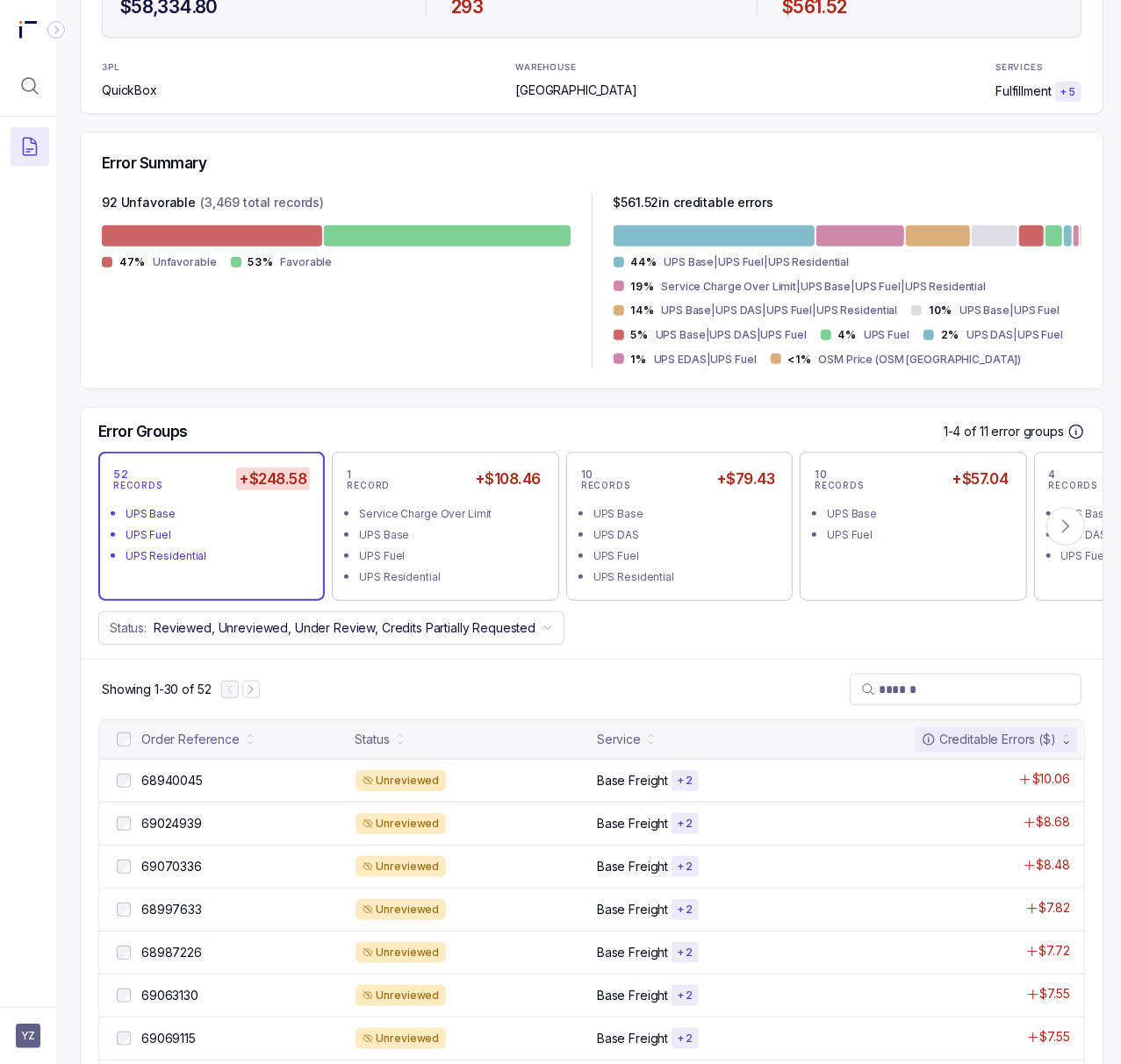
scroll to position [584, 5]
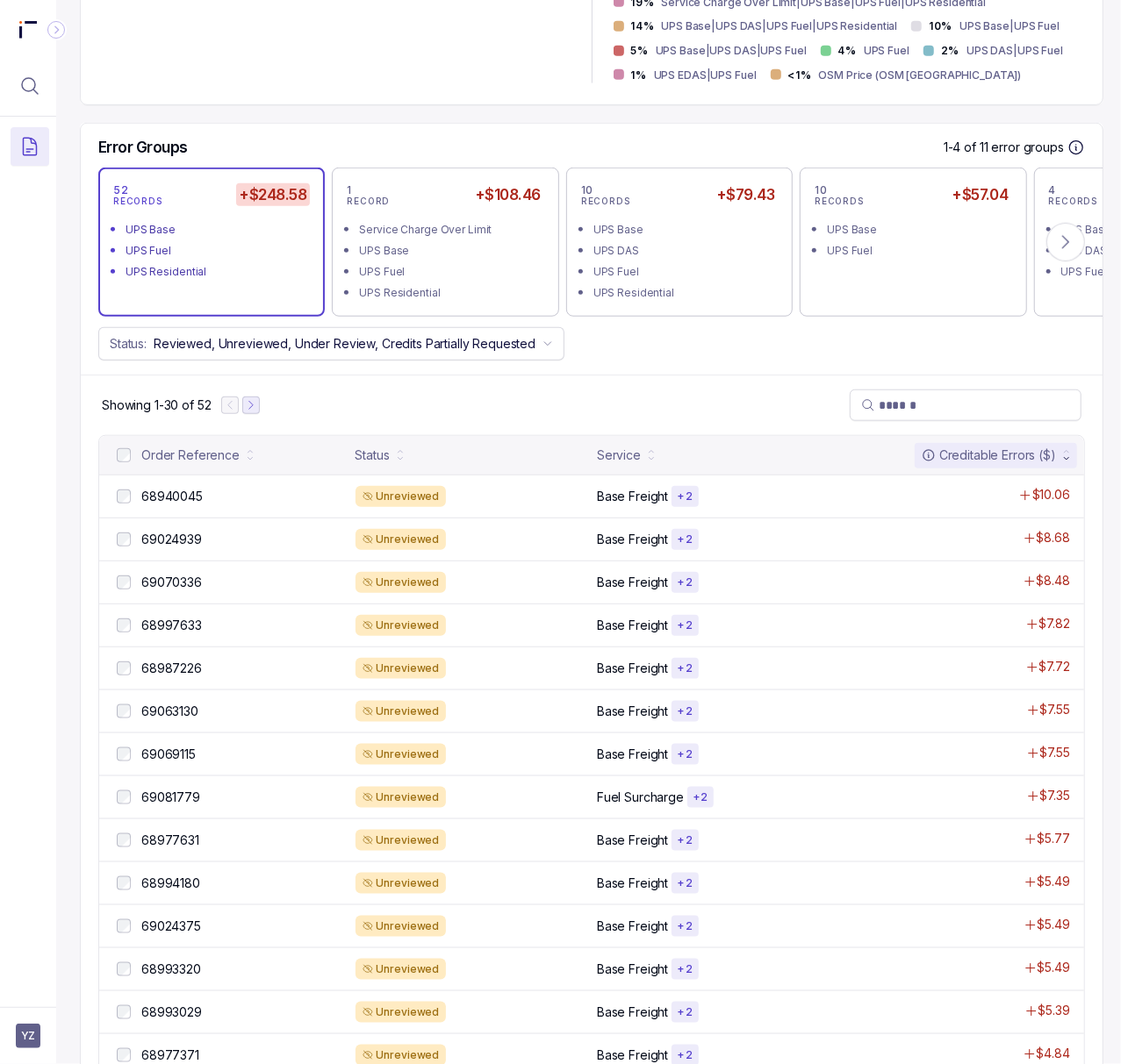
click at [257, 407] on icon "Next Page" at bounding box center [250, 405] width 12 height 12
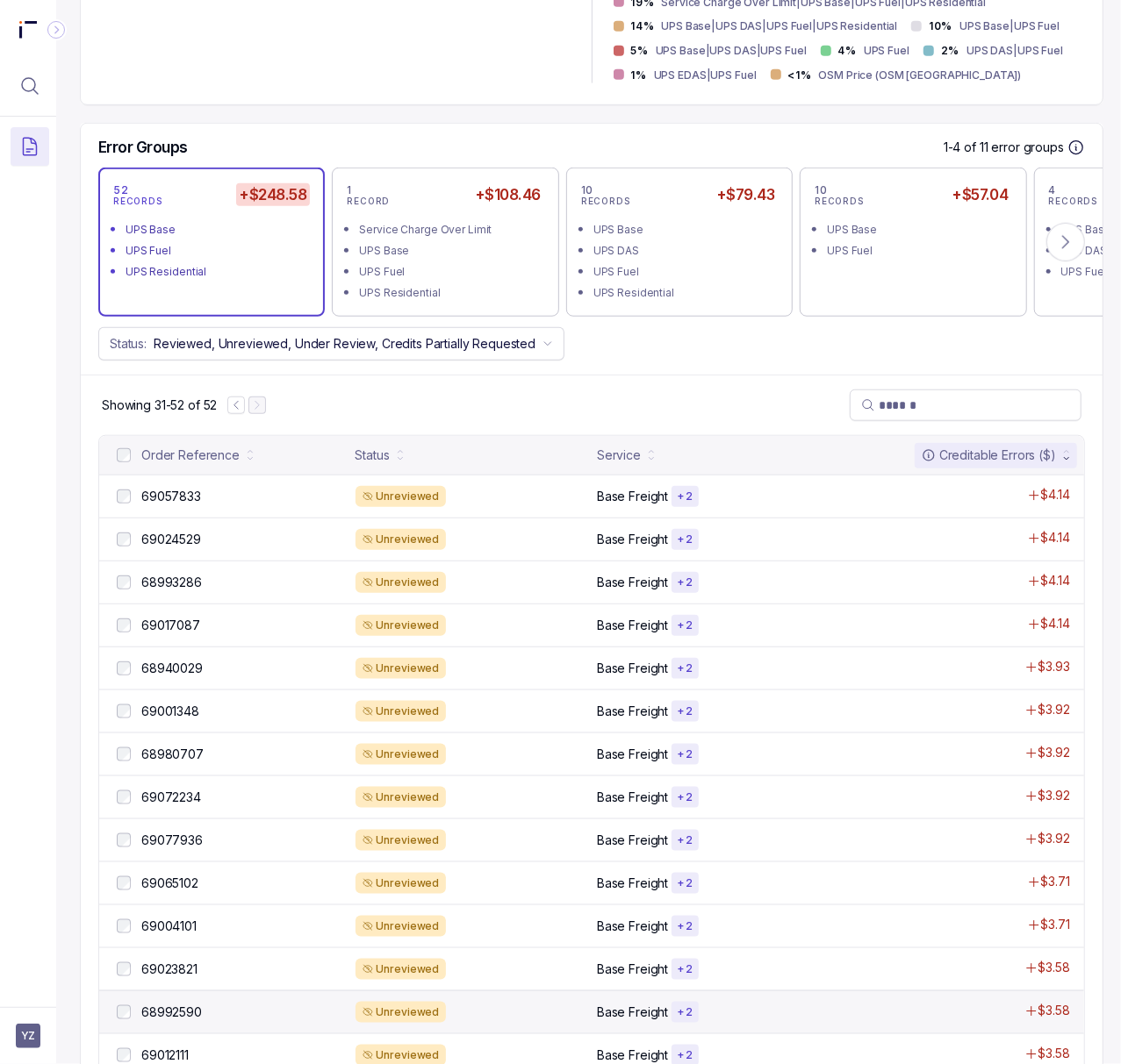
click at [205, 1004] on div "68992590 68992590 Unreviewed Base Freight + 2 $3.58" at bounding box center [592, 1012] width 984 height 43
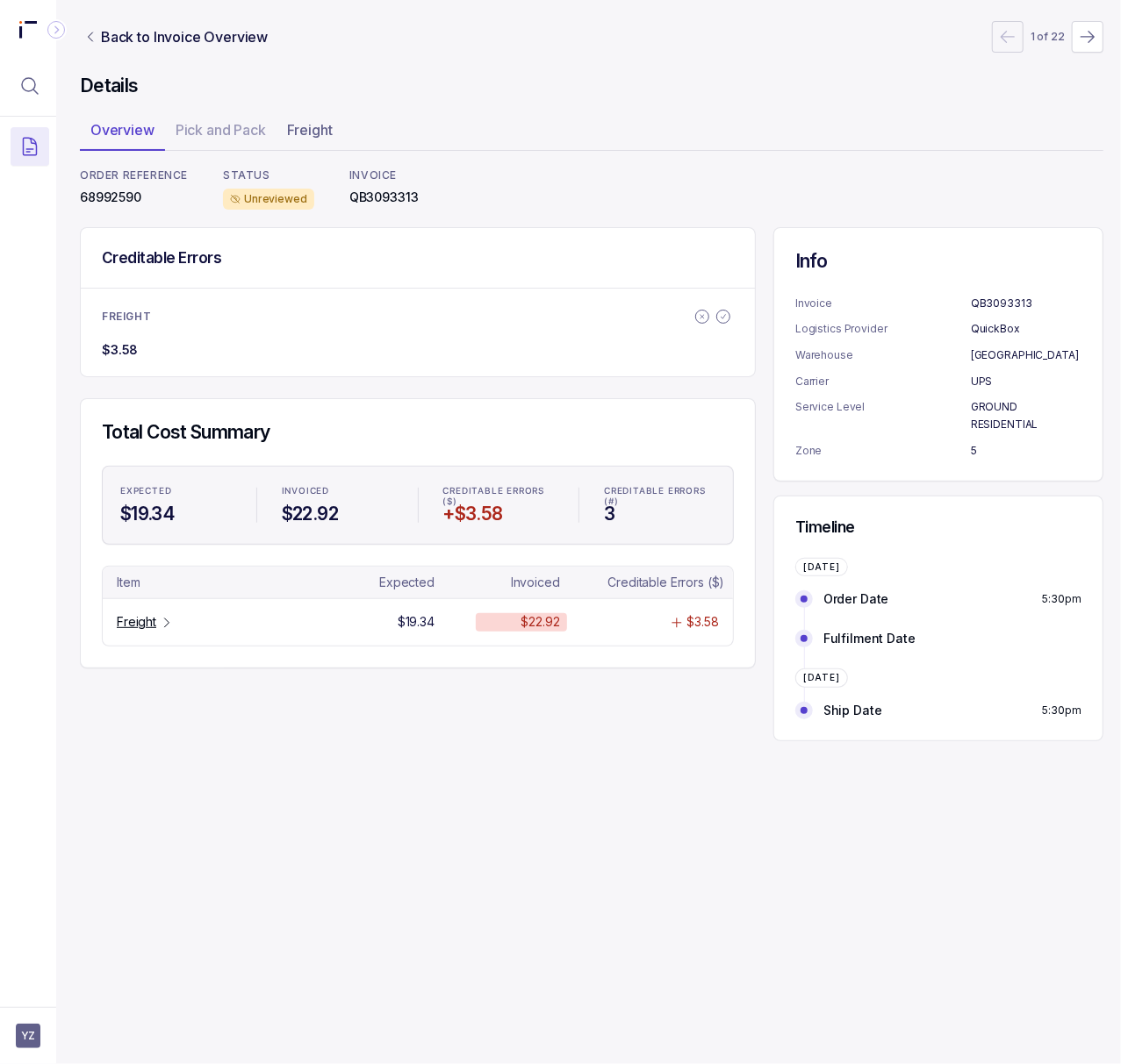
click at [113, 198] on p "68992590" at bounding box center [134, 197] width 108 height 18
click at [135, 625] on p "Freight" at bounding box center [137, 622] width 40 height 18
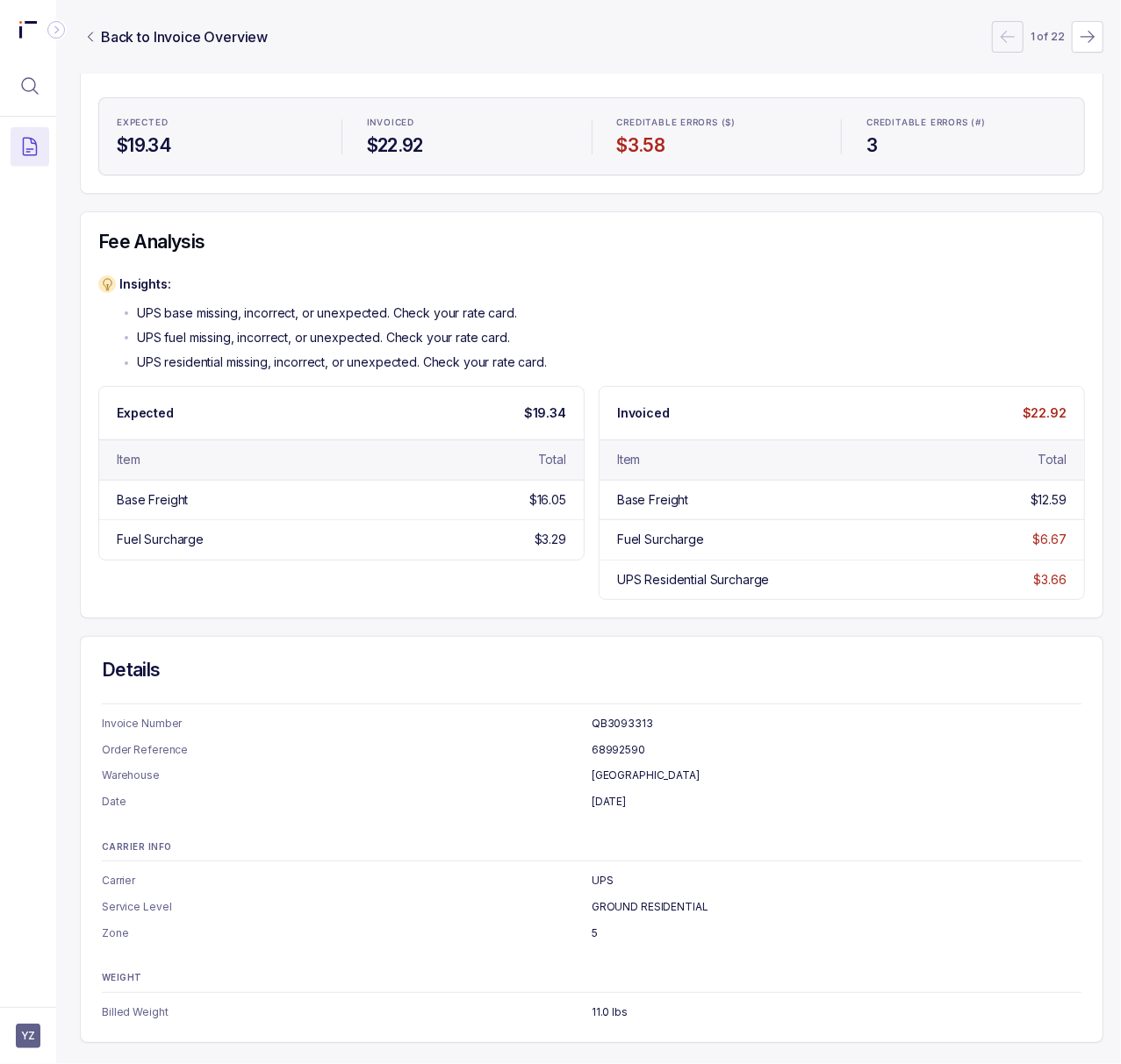
scroll to position [0, 5]
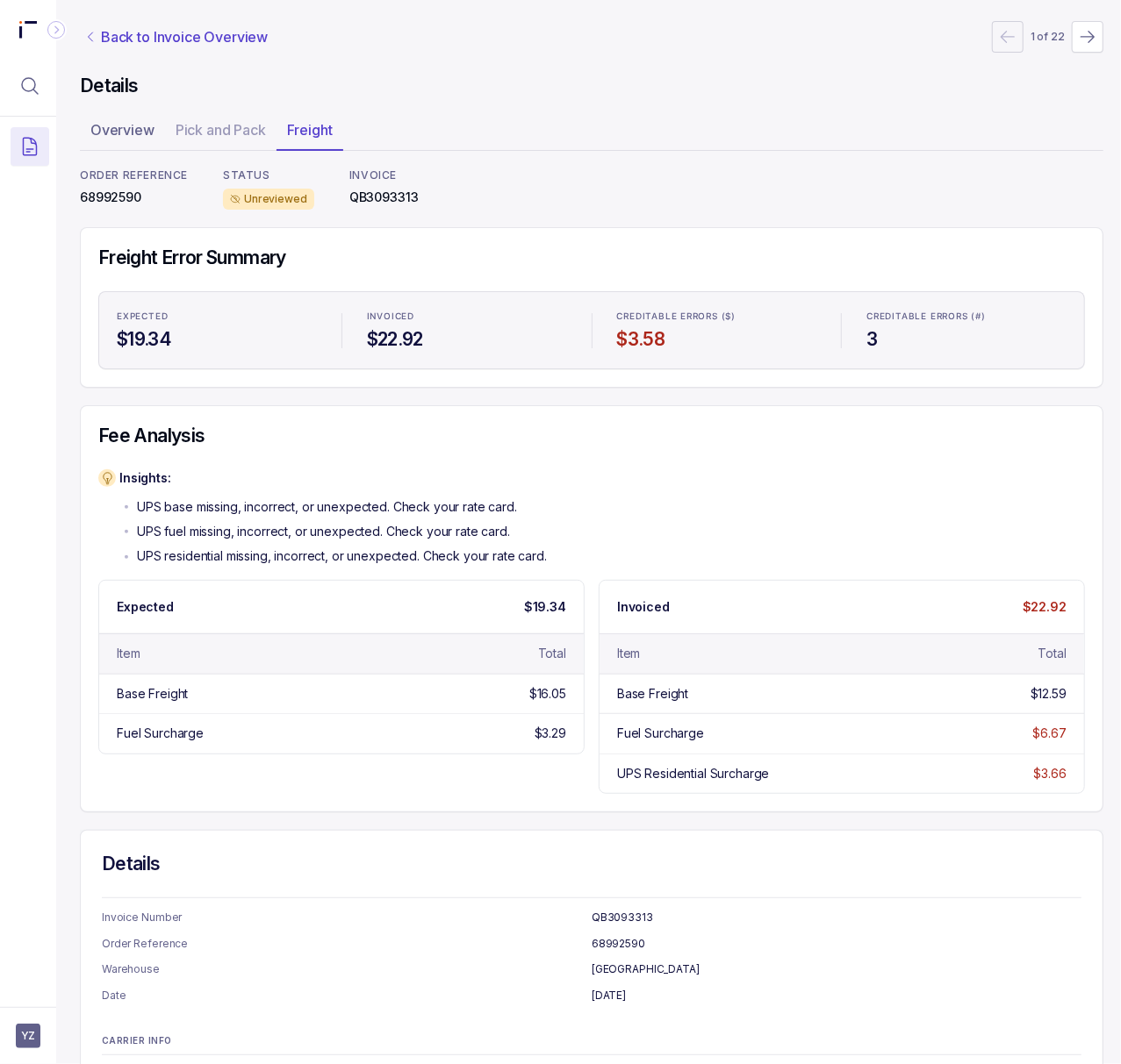
click at [204, 29] on p "Back to Invoice Overview" at bounding box center [184, 37] width 167 height 21
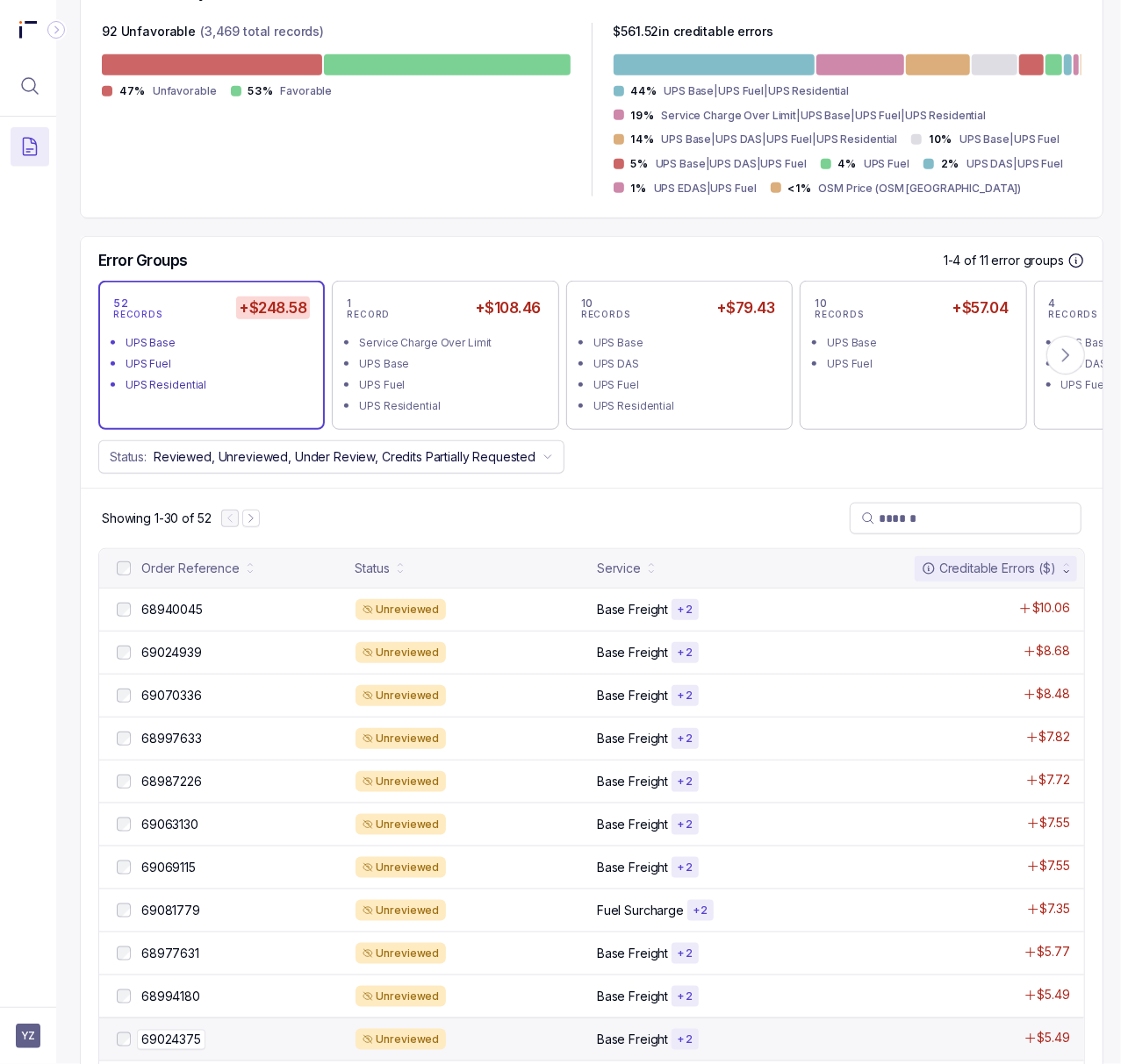
scroll to position [818, 5]
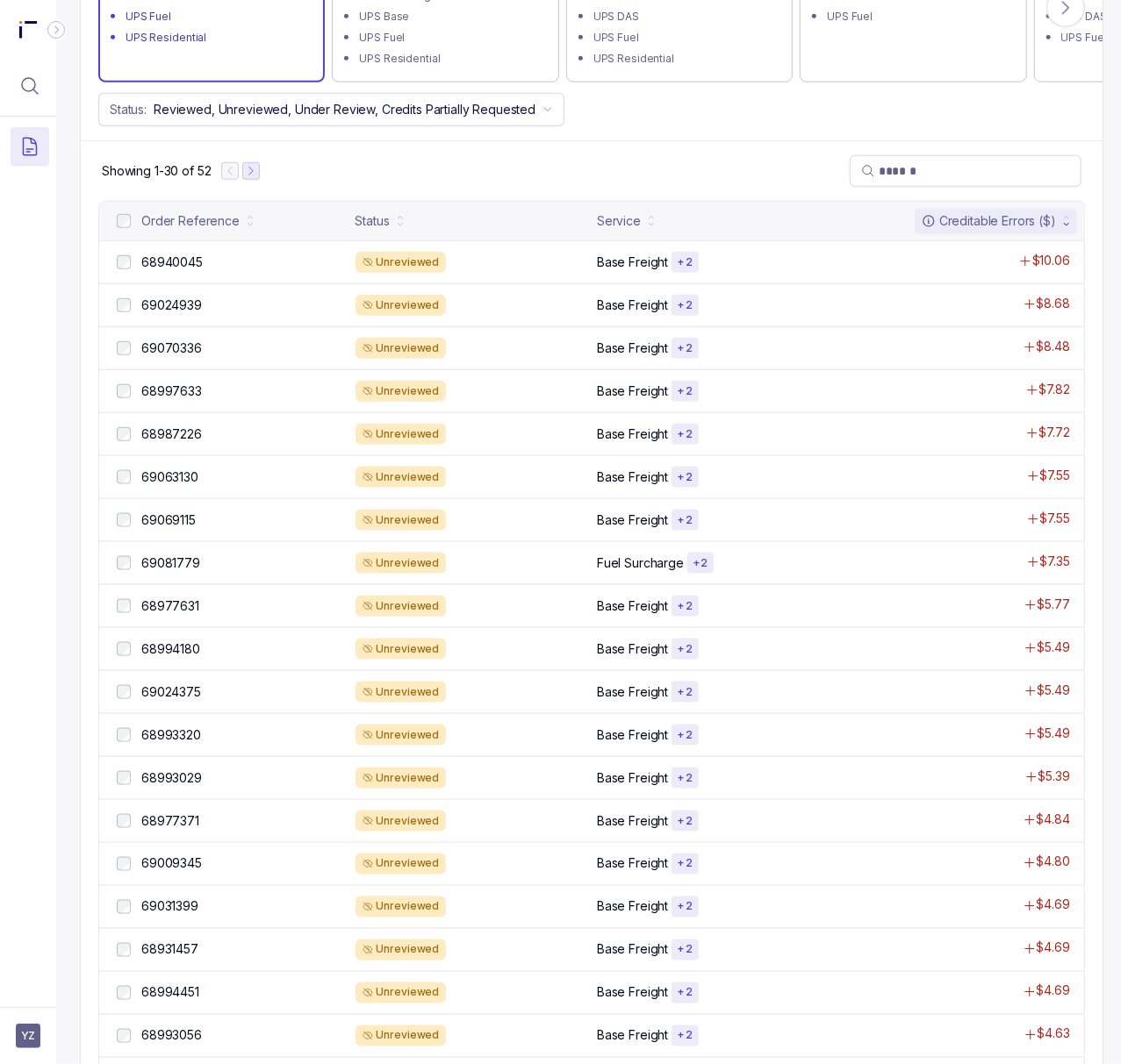
click at [250, 173] on icon "Next Page" at bounding box center [250, 171] width 12 height 12
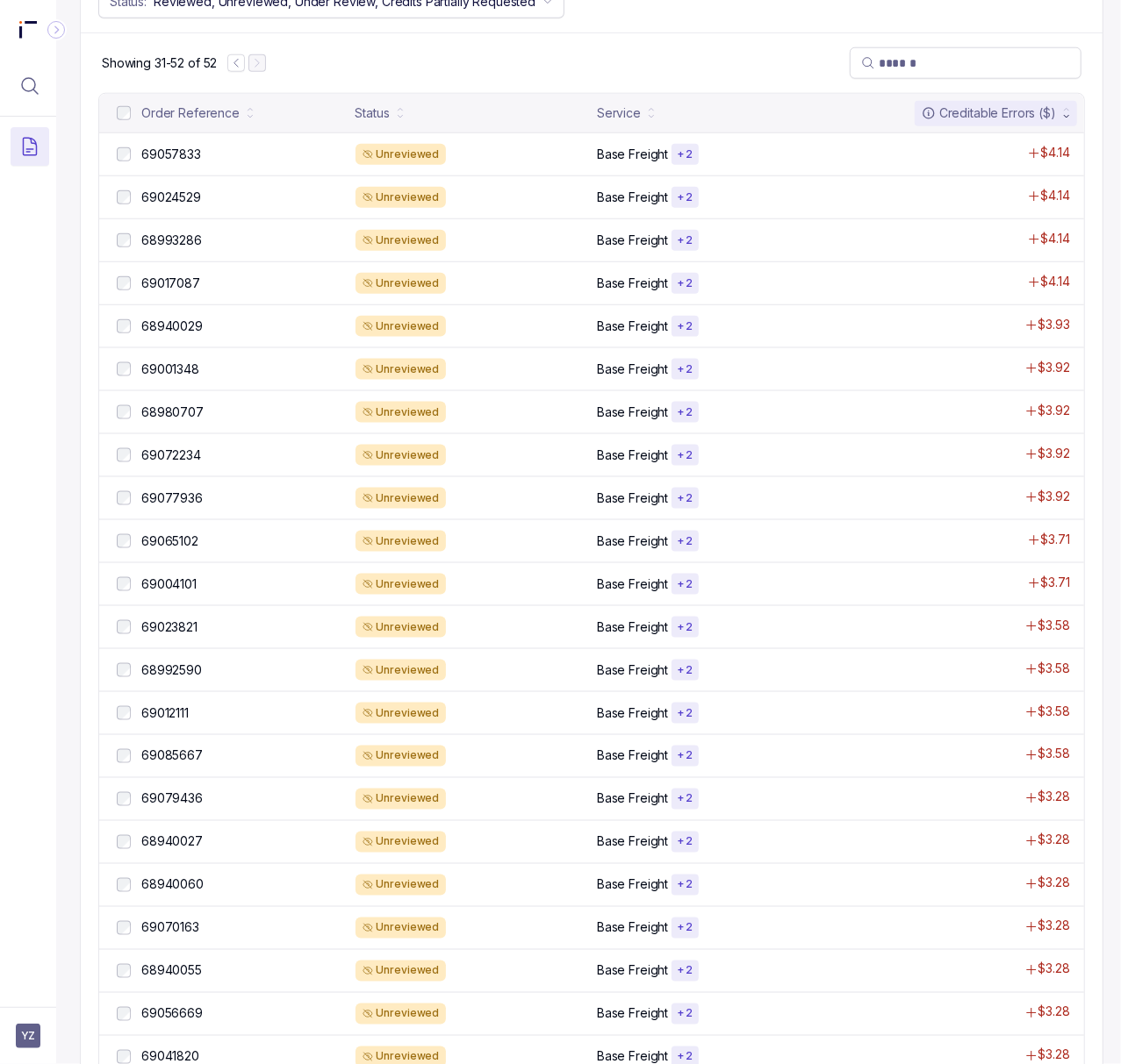
scroll to position [1008, 5]
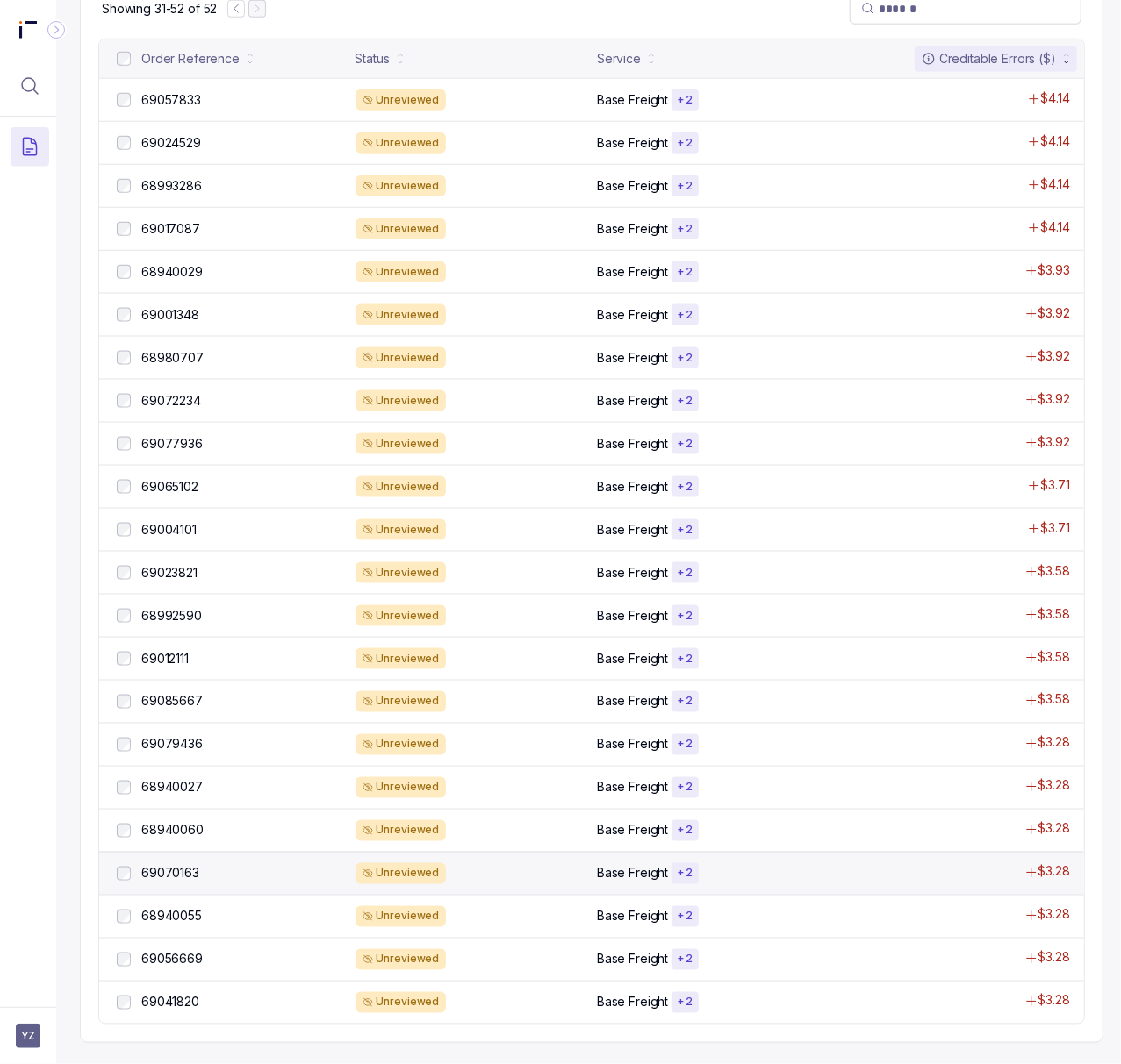
click at [175, 863] on div "69070163 69070163" at bounding box center [229, 873] width 231 height 21
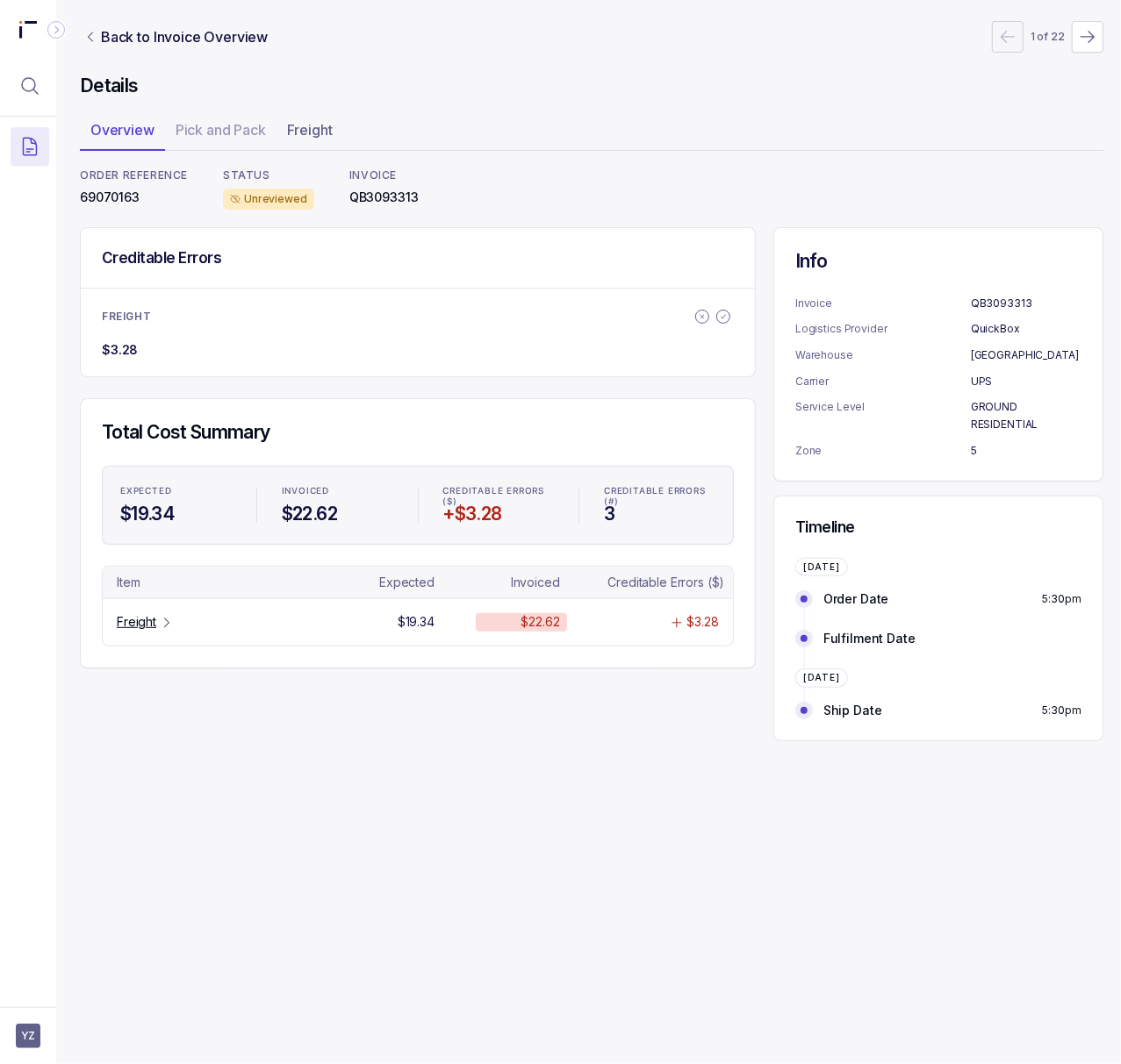
click at [95, 200] on p "69070163" at bounding box center [134, 197] width 108 height 18
click at [142, 622] on p "Freight" at bounding box center [137, 622] width 40 height 18
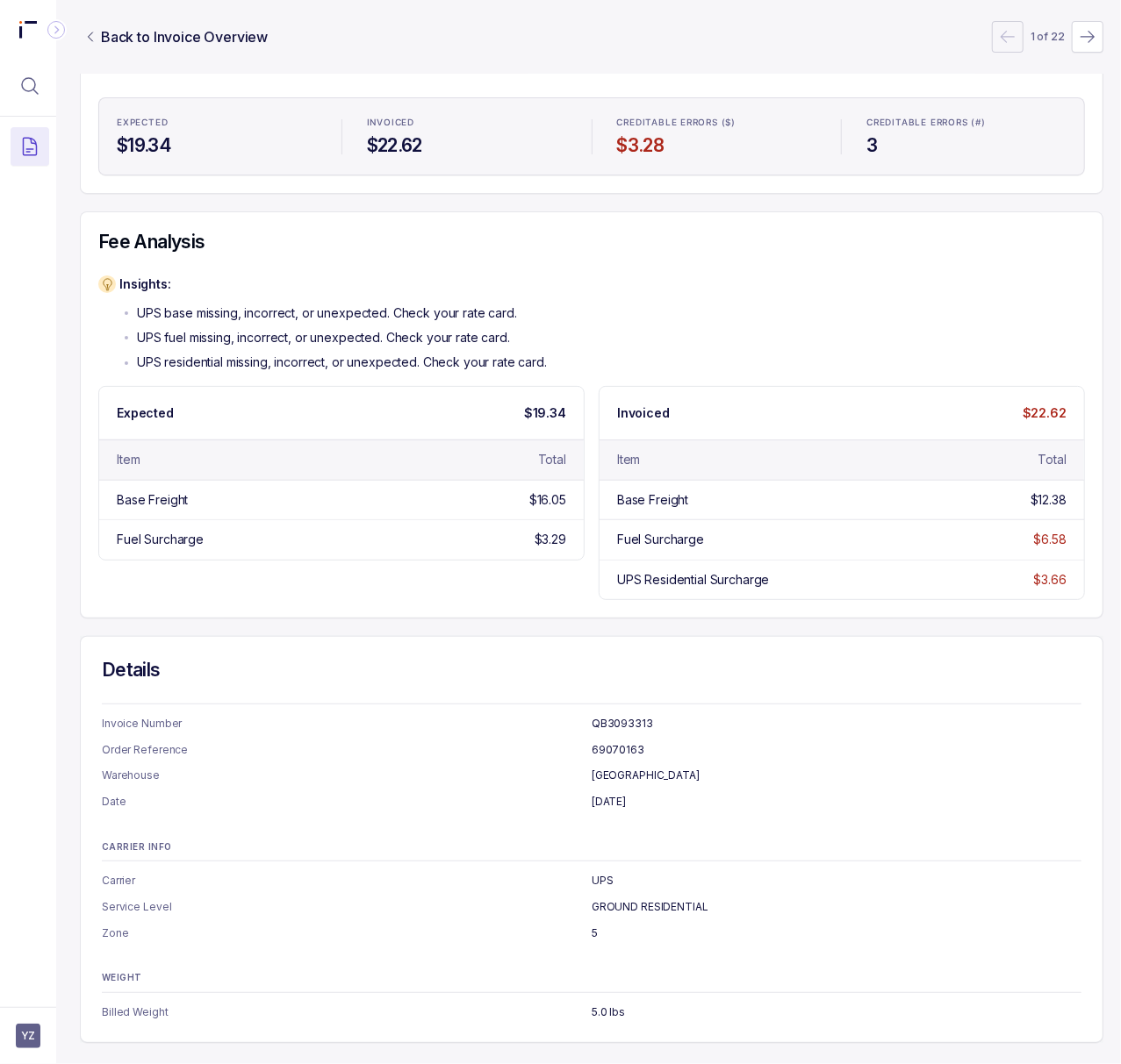
scroll to position [0, 5]
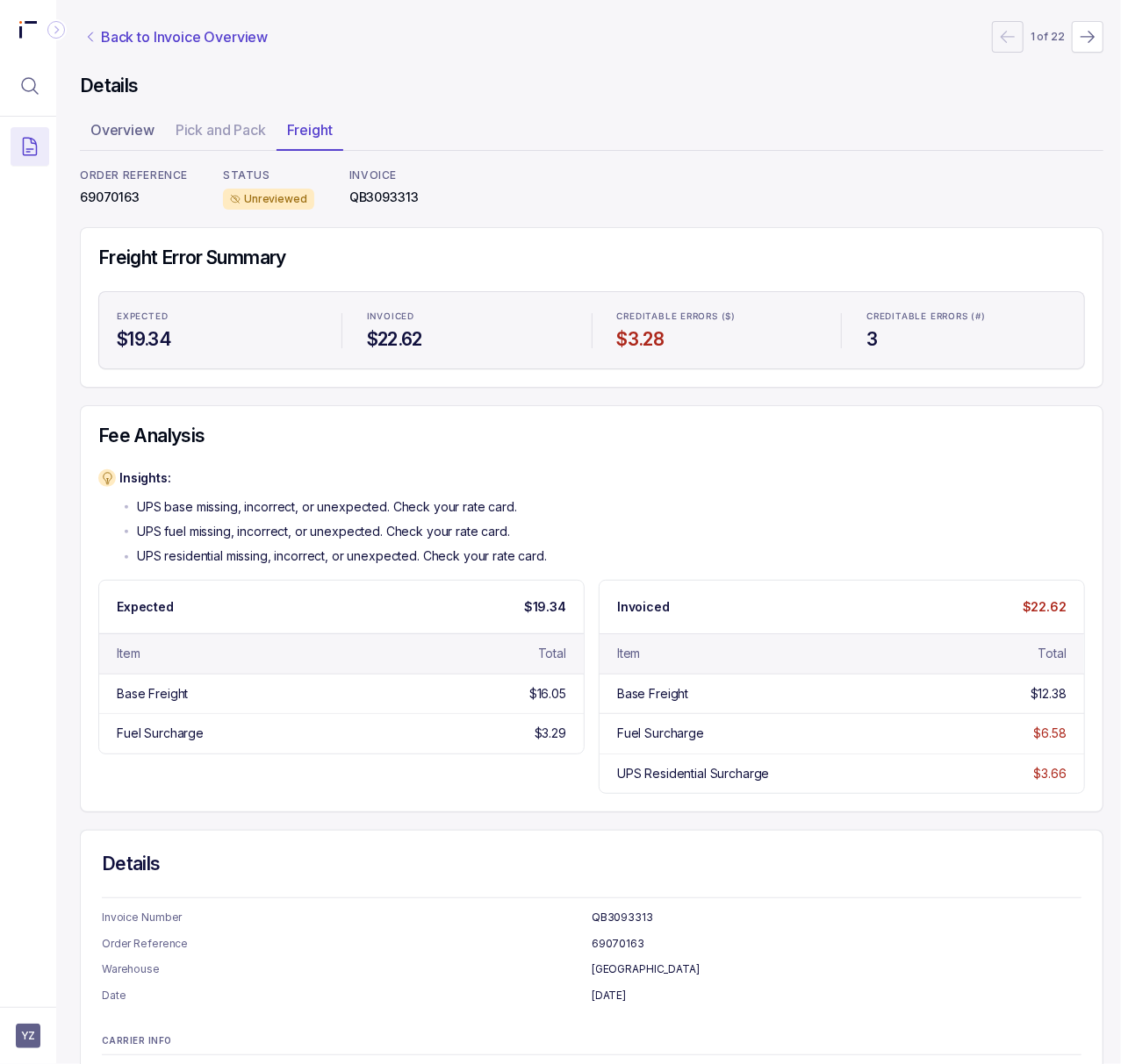
click at [192, 46] on p "Back to Invoice Overview" at bounding box center [184, 37] width 167 height 21
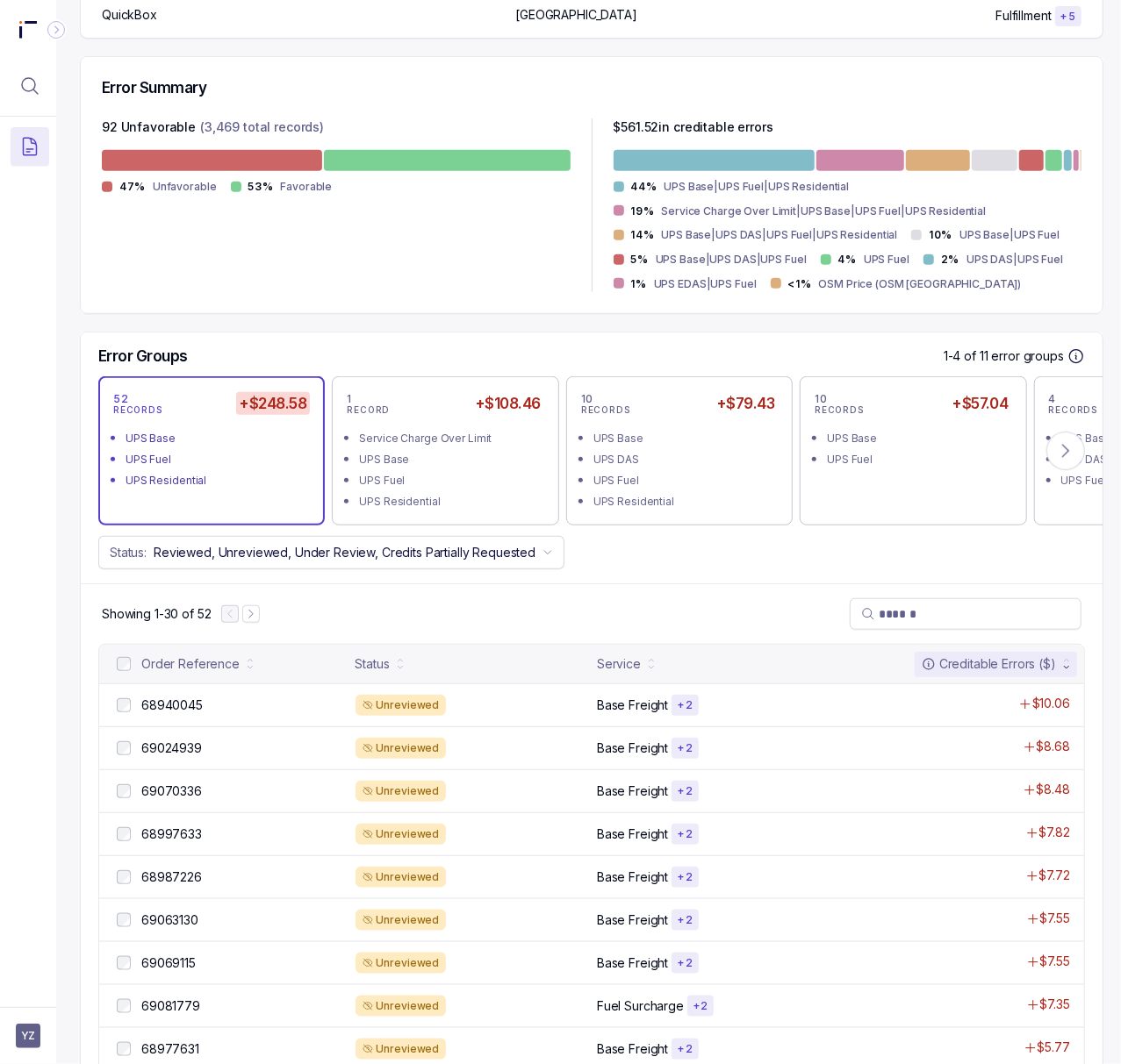
scroll to position [468, 5]
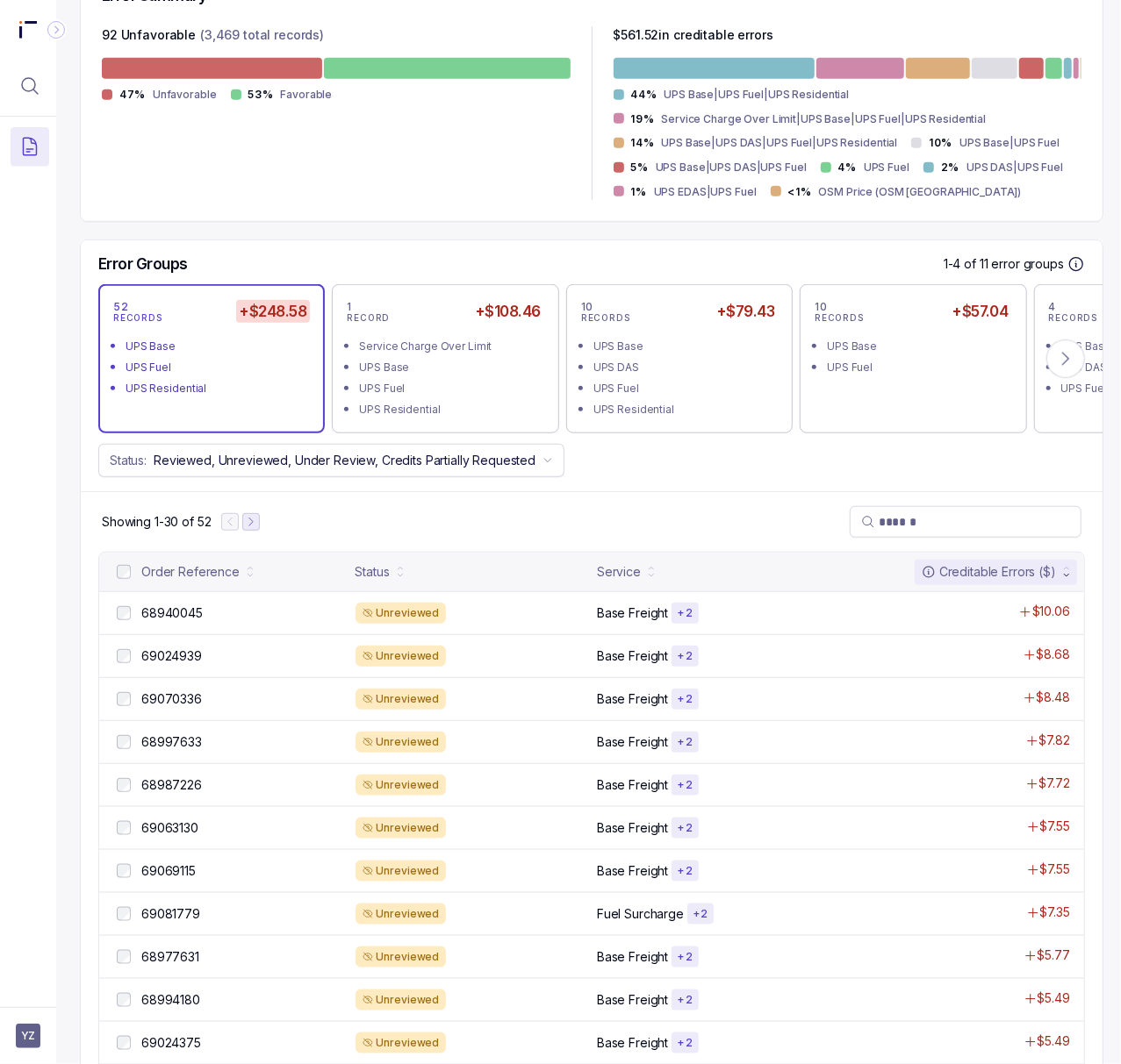
click at [256, 523] on icon "Next Page" at bounding box center [250, 522] width 12 height 12
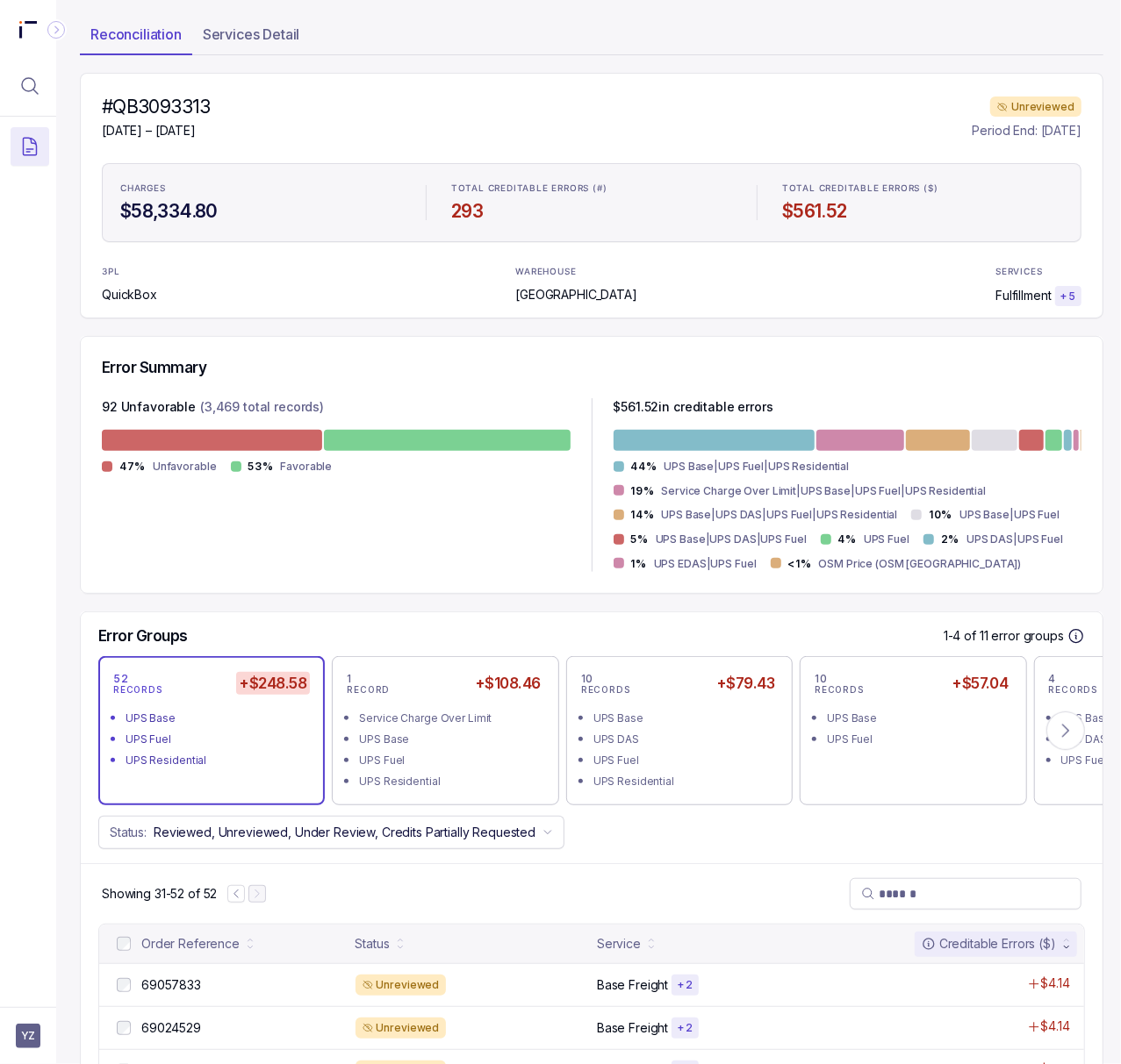
scroll to position [233, 5]
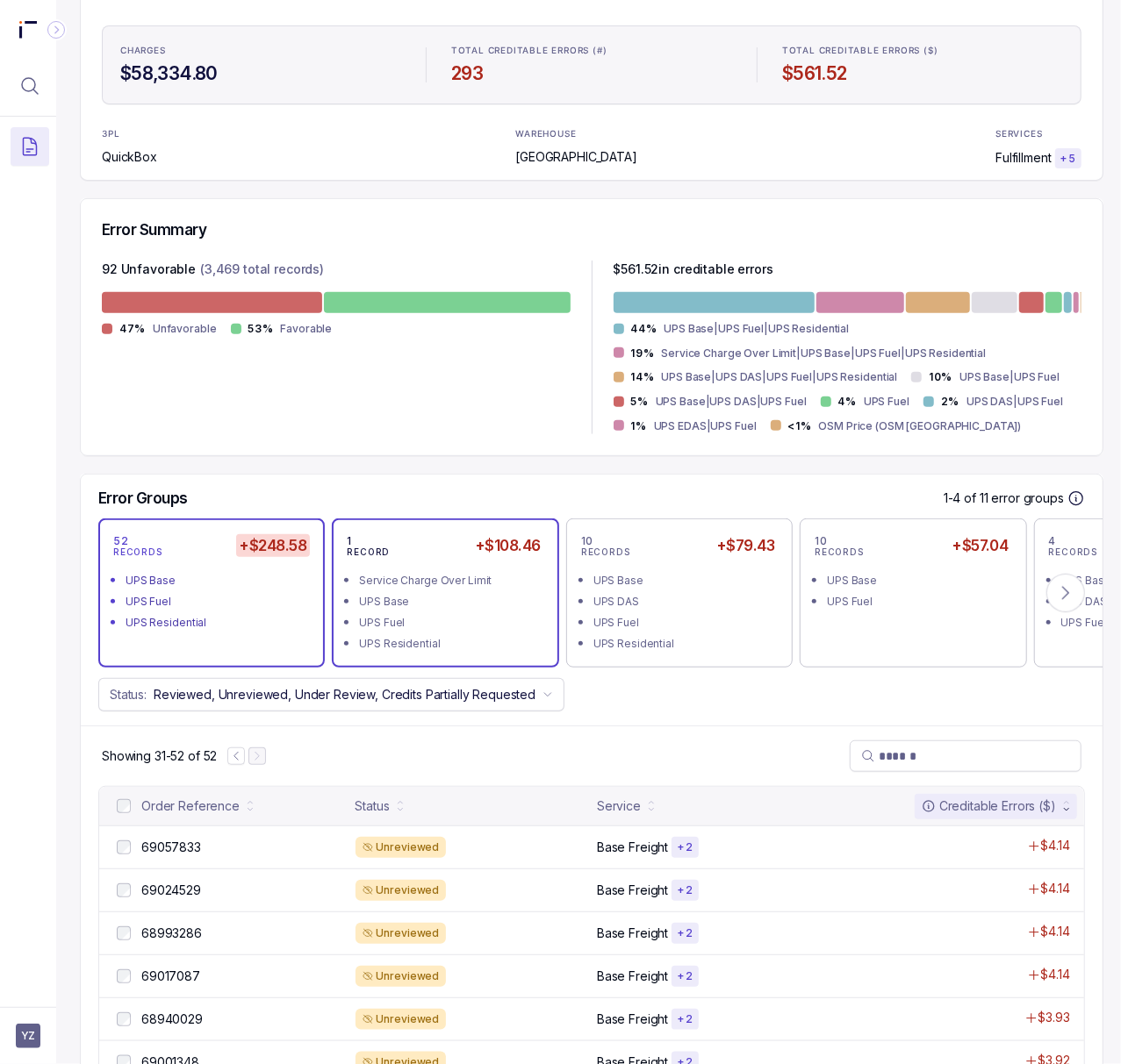
click at [404, 623] on div "UPS Fuel" at bounding box center [450, 623] width 182 height 18
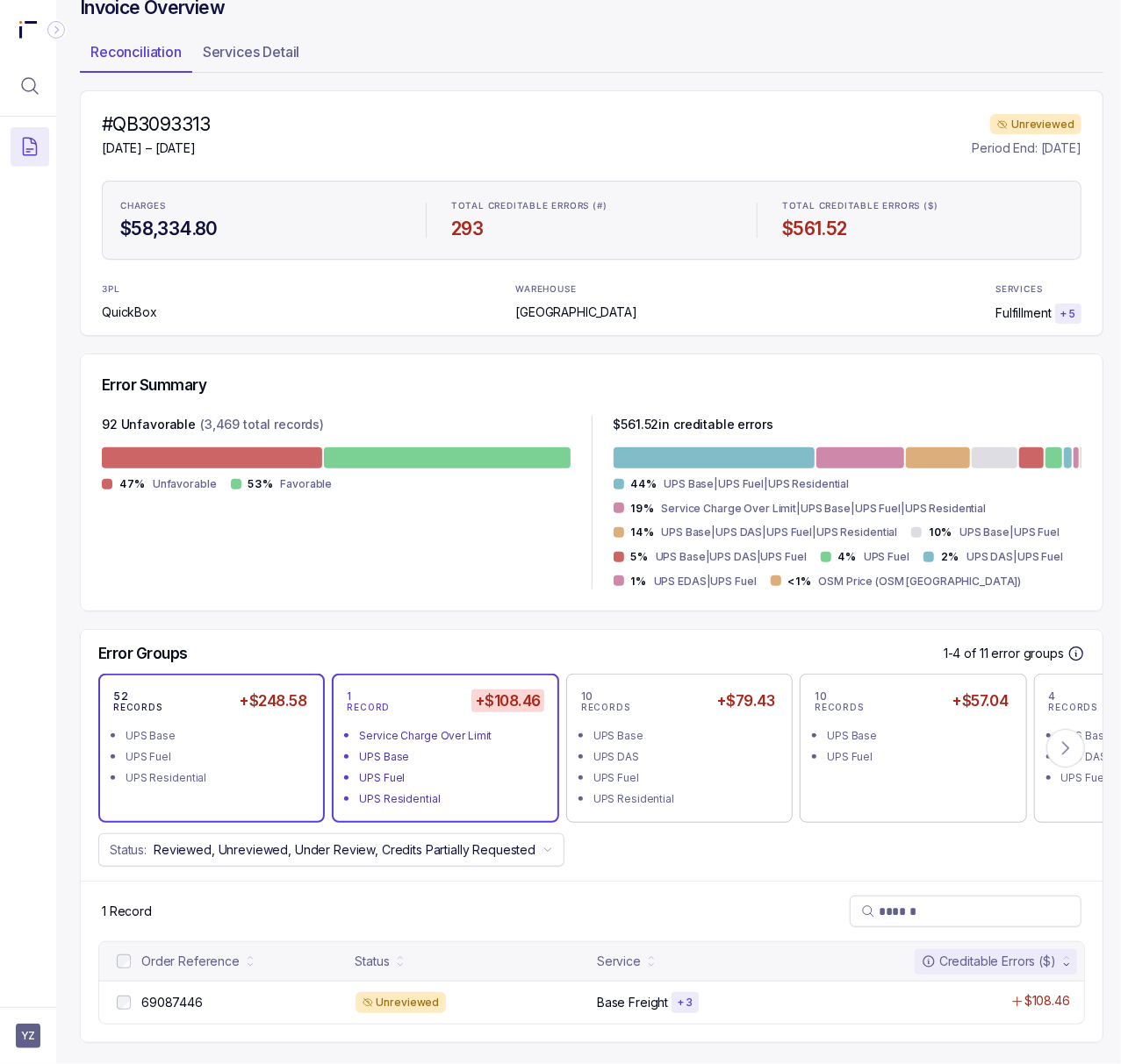
scroll to position [100, 5]
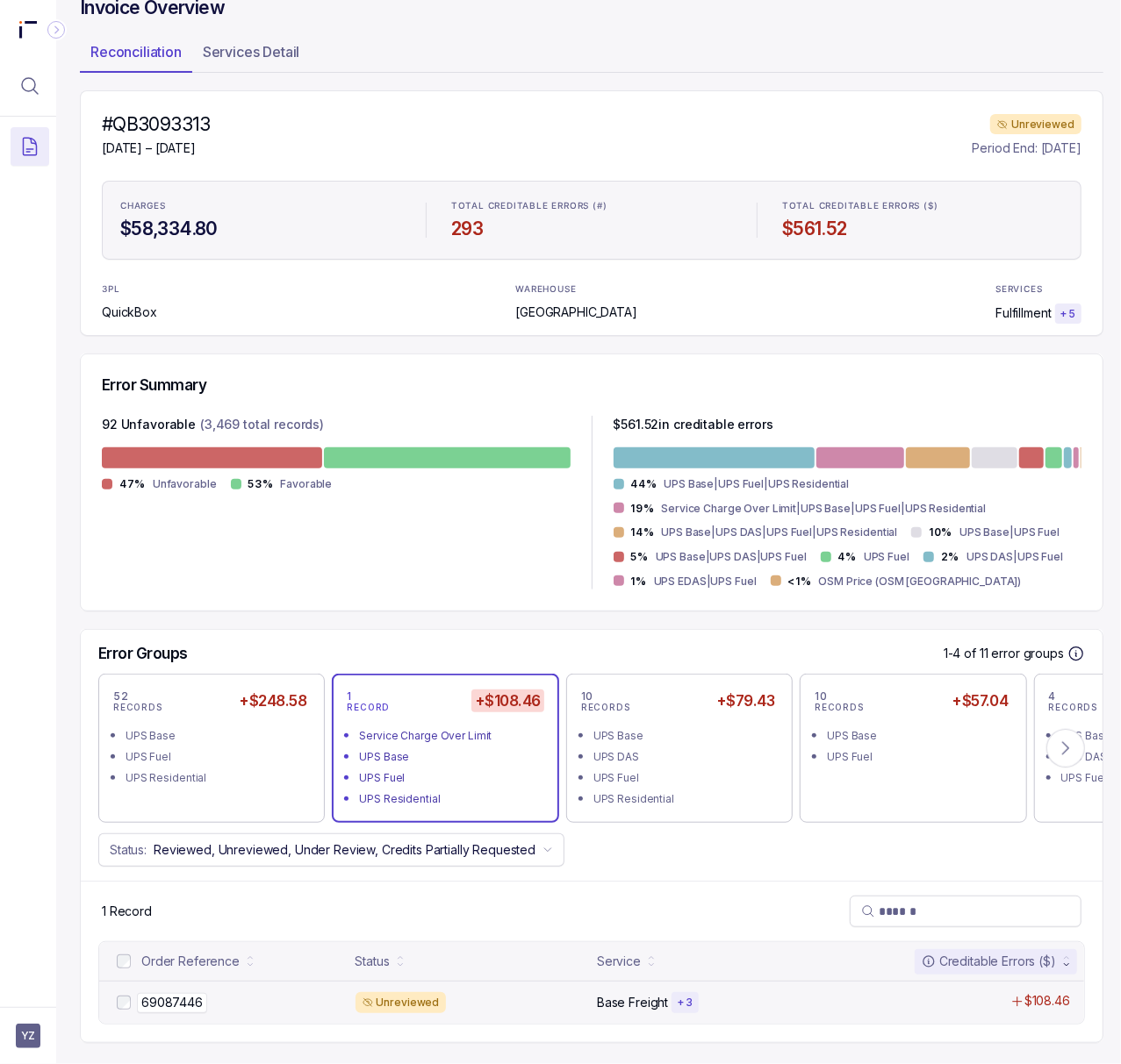
click at [184, 993] on p "69087446" at bounding box center [172, 1002] width 70 height 19
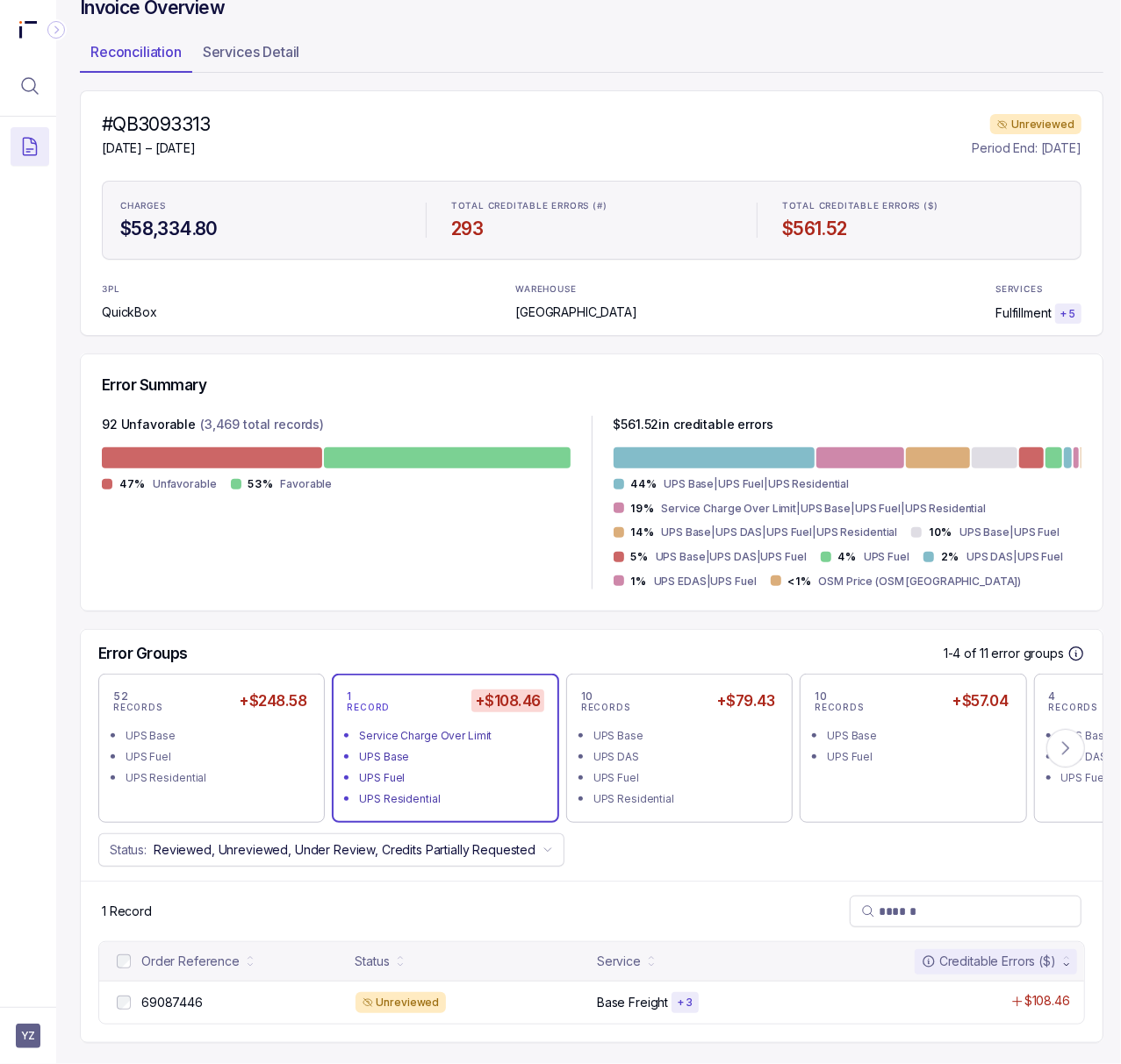
scroll to position [0, 5]
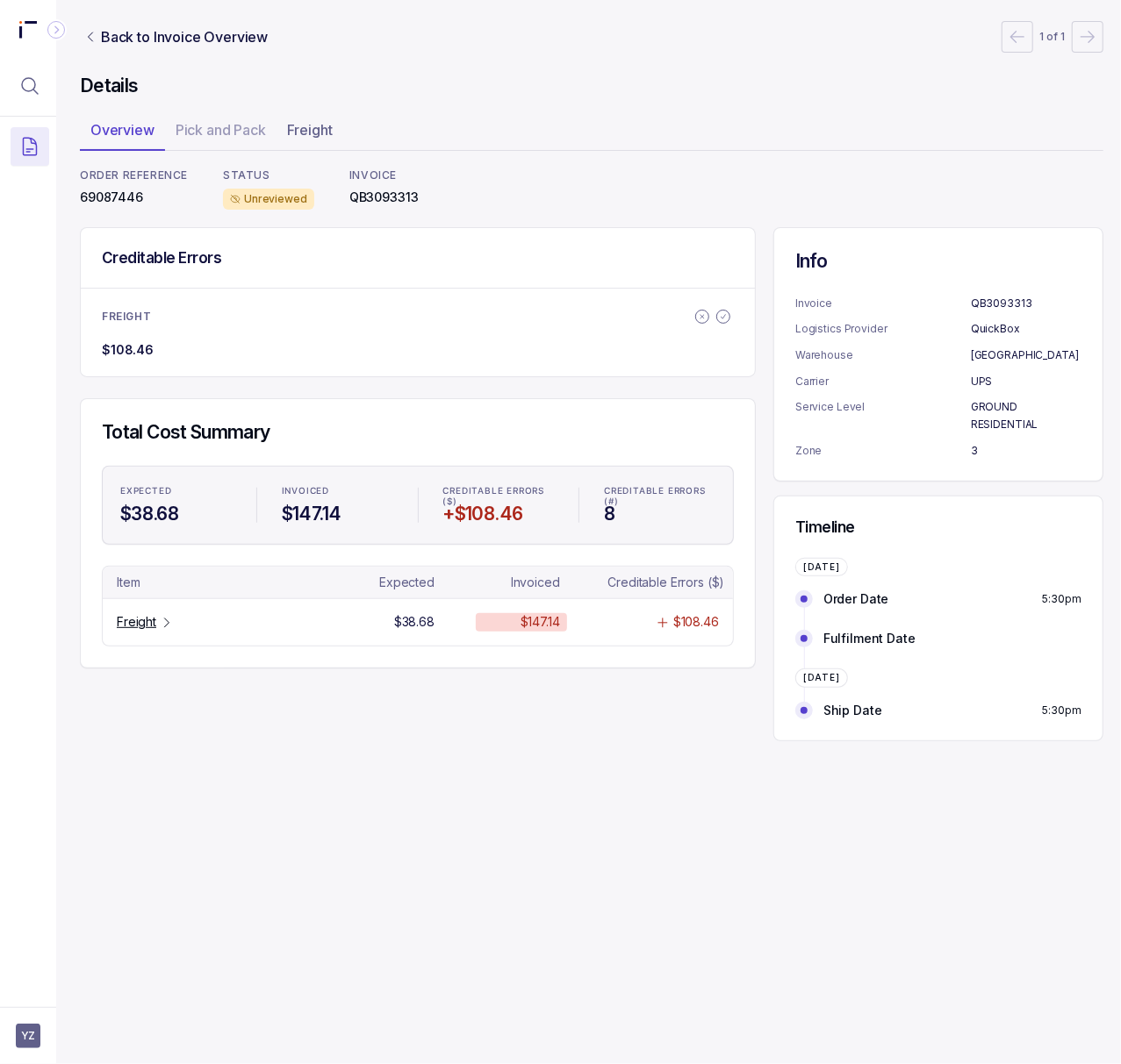
click at [113, 193] on p "69087446" at bounding box center [134, 197] width 108 height 18
click at [138, 625] on p "Freight" at bounding box center [137, 622] width 40 height 18
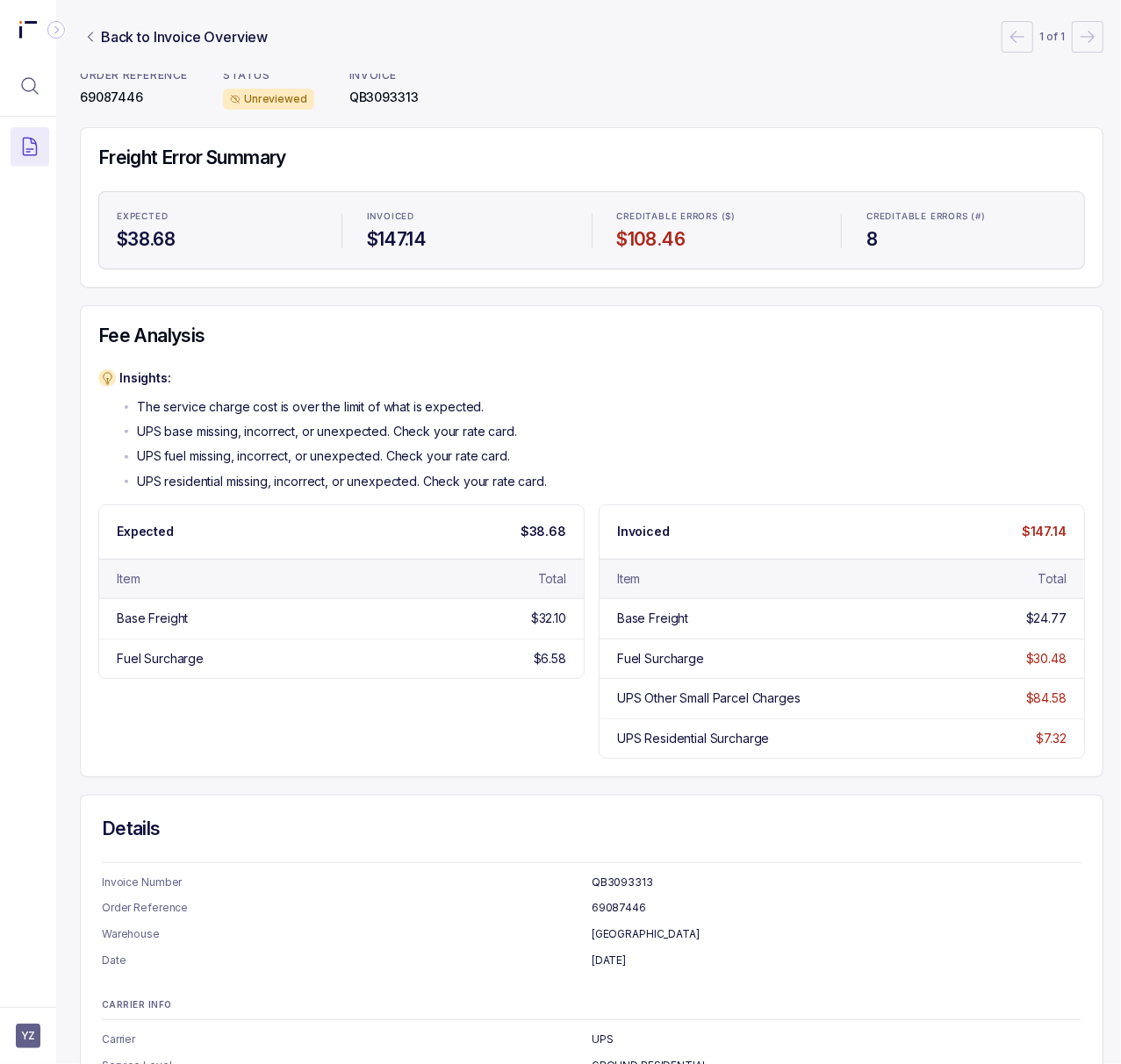
scroll to position [0, 5]
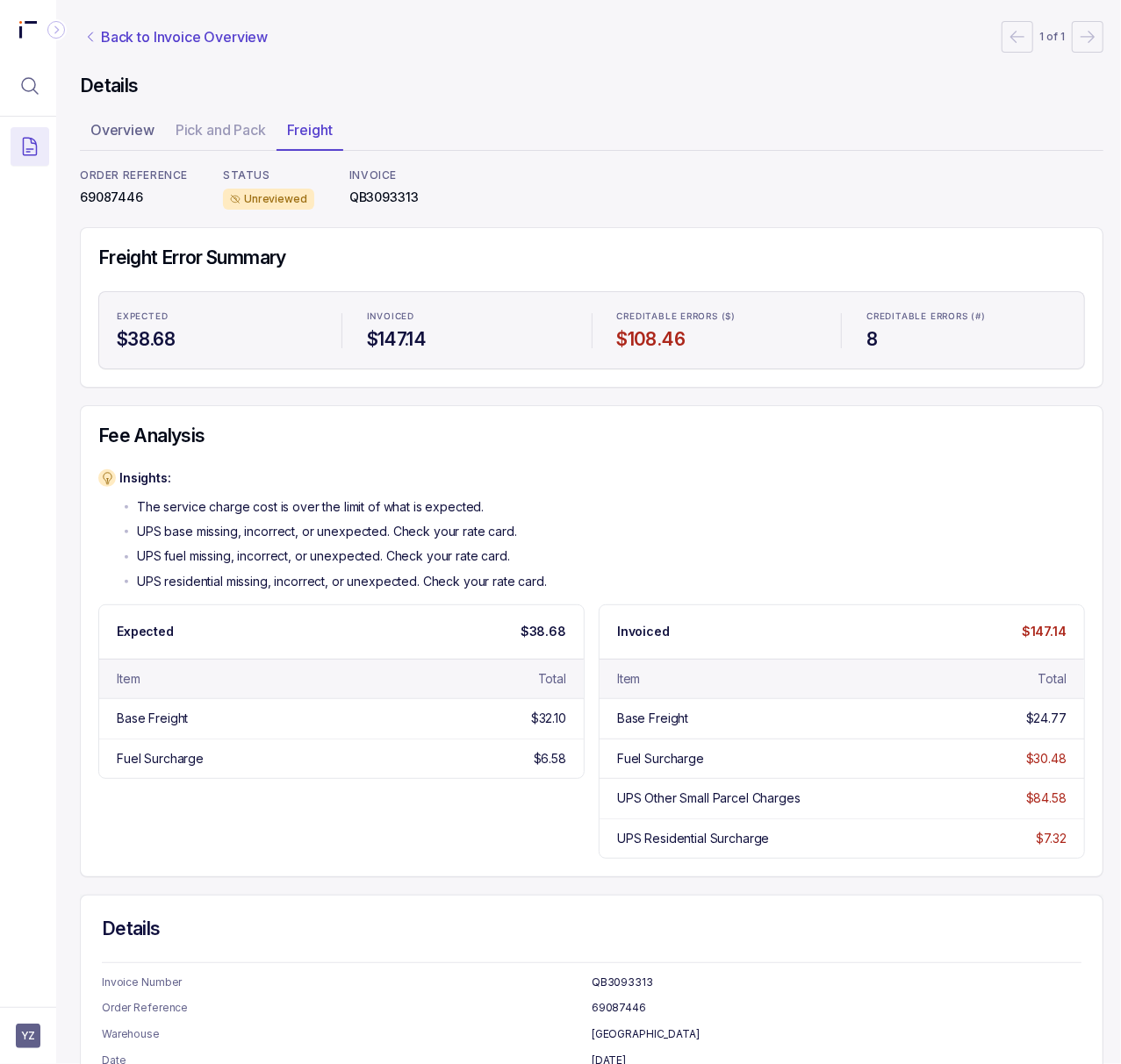
click at [182, 44] on p "Back to Invoice Overview" at bounding box center [184, 37] width 167 height 21
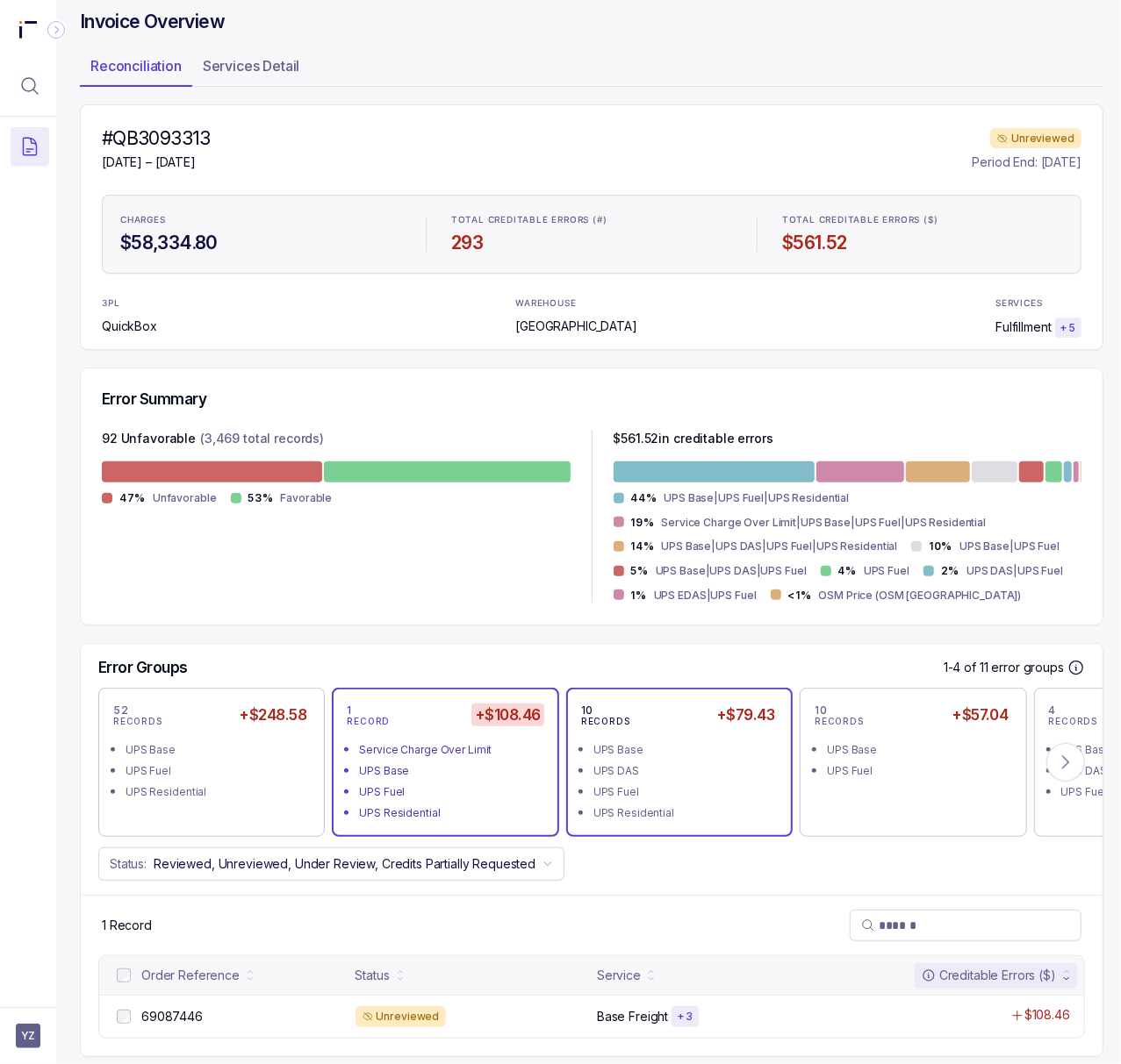
scroll to position [99, 5]
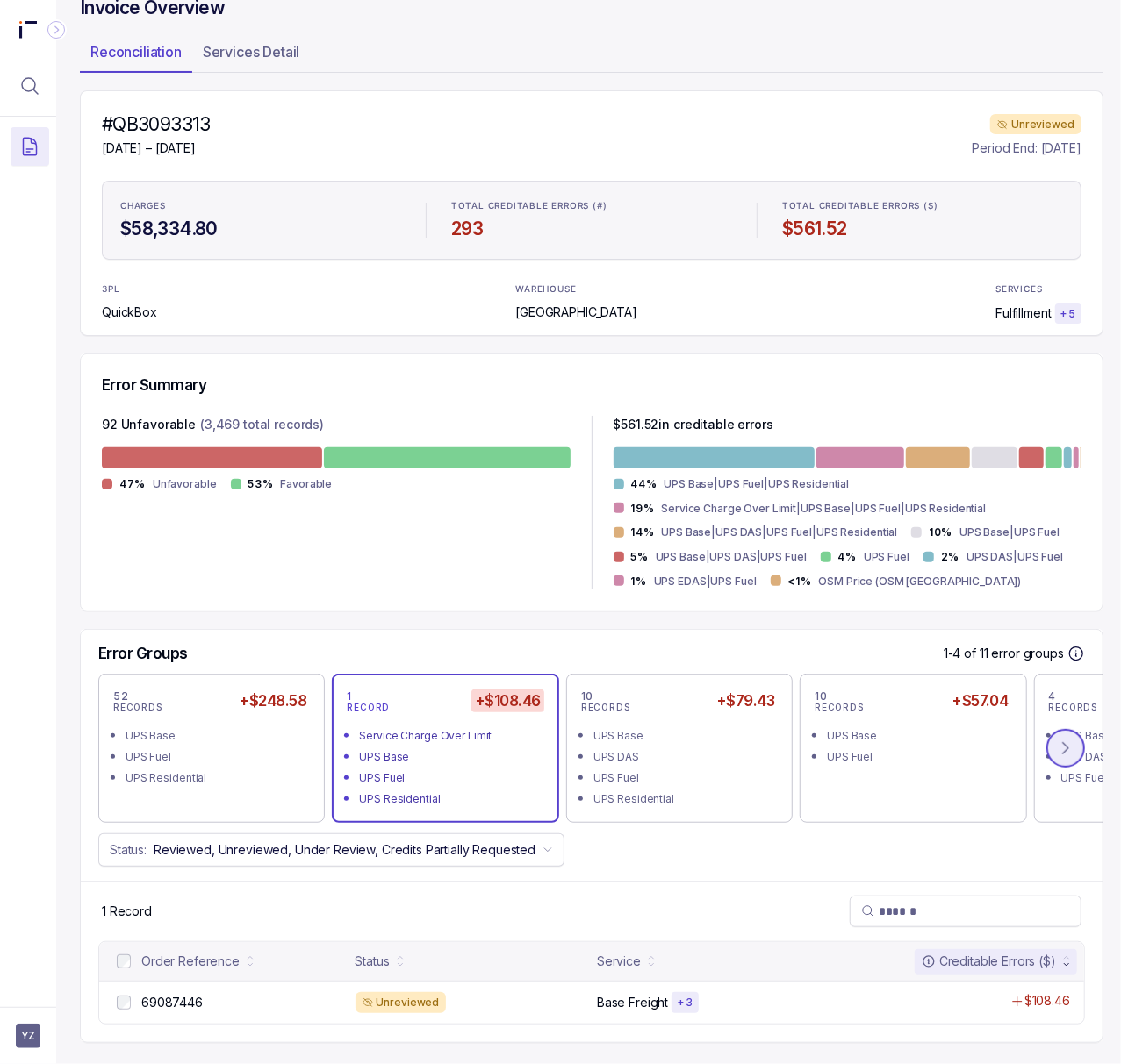
click at [1075, 731] on button at bounding box center [1065, 748] width 39 height 39
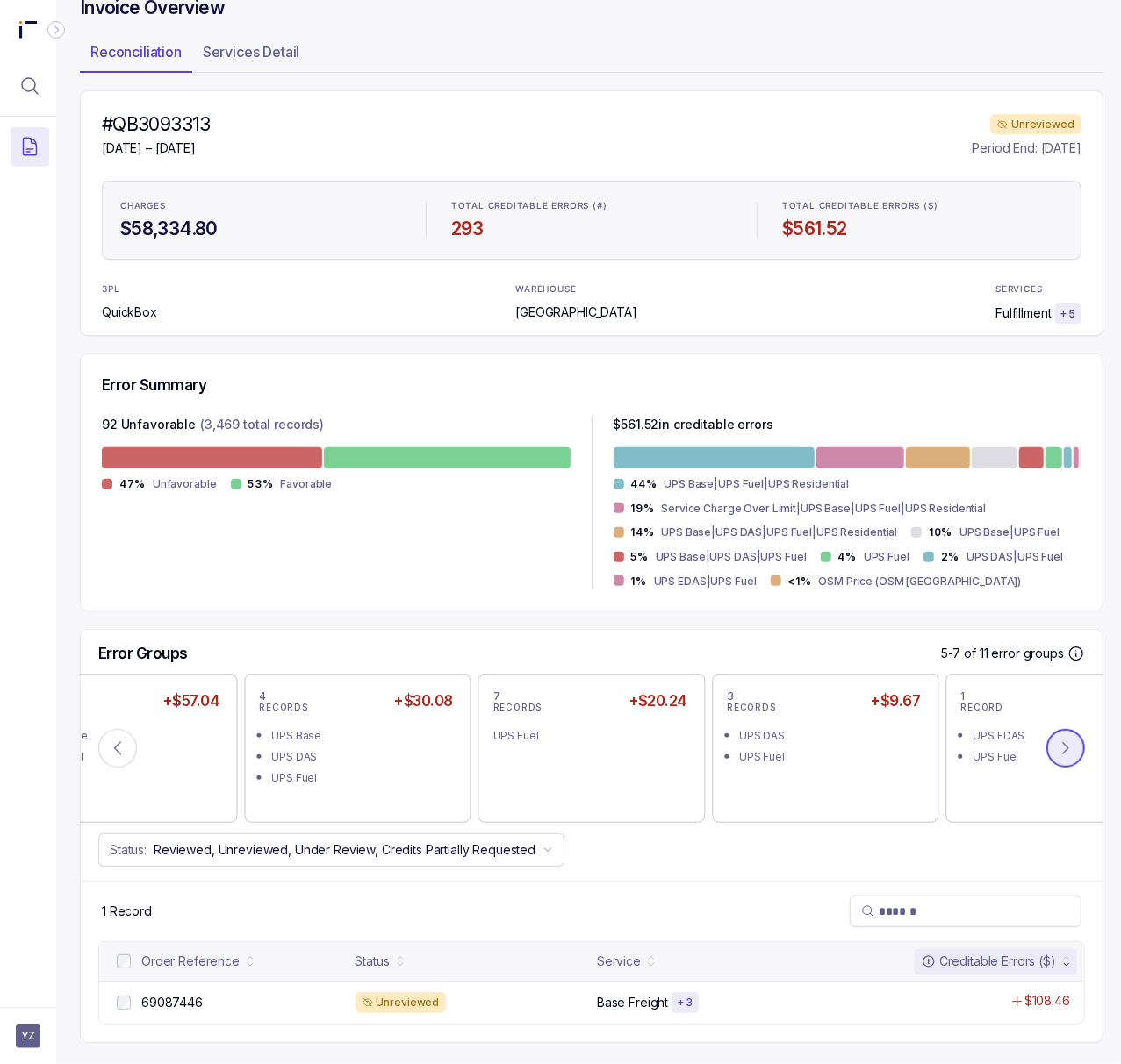
click at [1075, 731] on button at bounding box center [1065, 748] width 39 height 39
click at [128, 738] on button at bounding box center [118, 748] width 39 height 39
click at [114, 740] on icon at bounding box center [118, 748] width 18 height 18
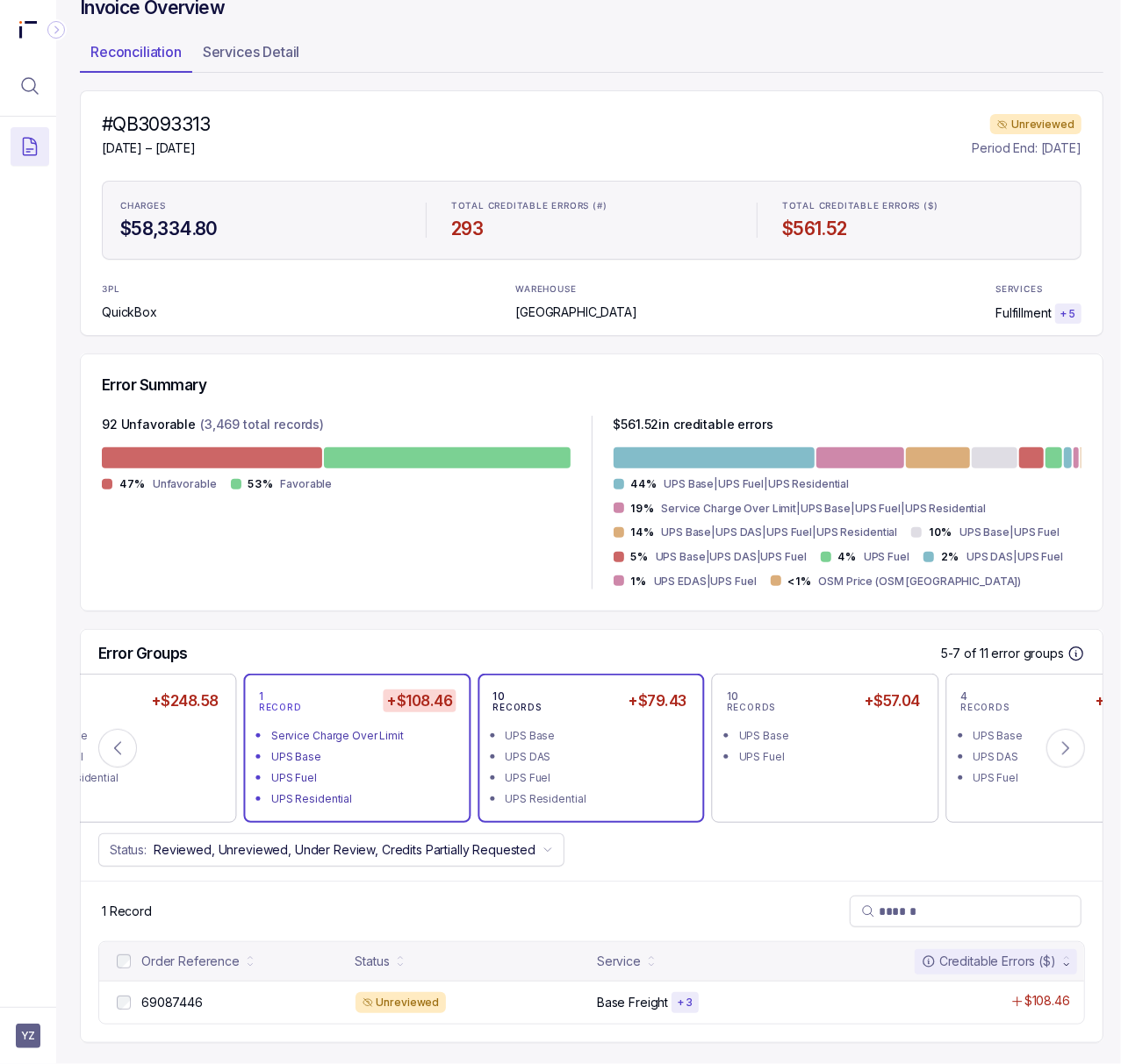
click at [526, 748] on div "UPS DAS" at bounding box center [596, 757] width 182 height 18
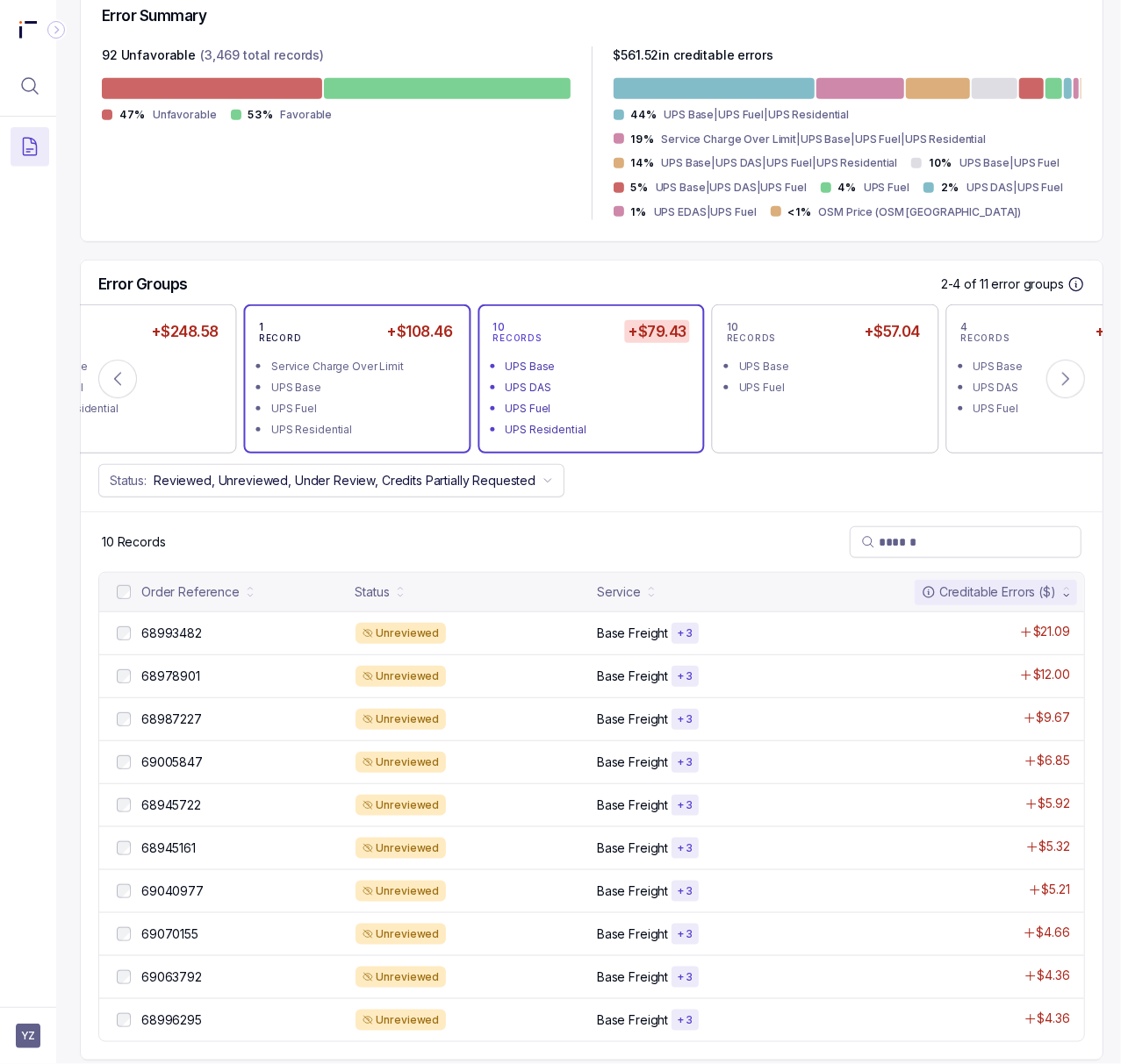
scroll to position [449, 5]
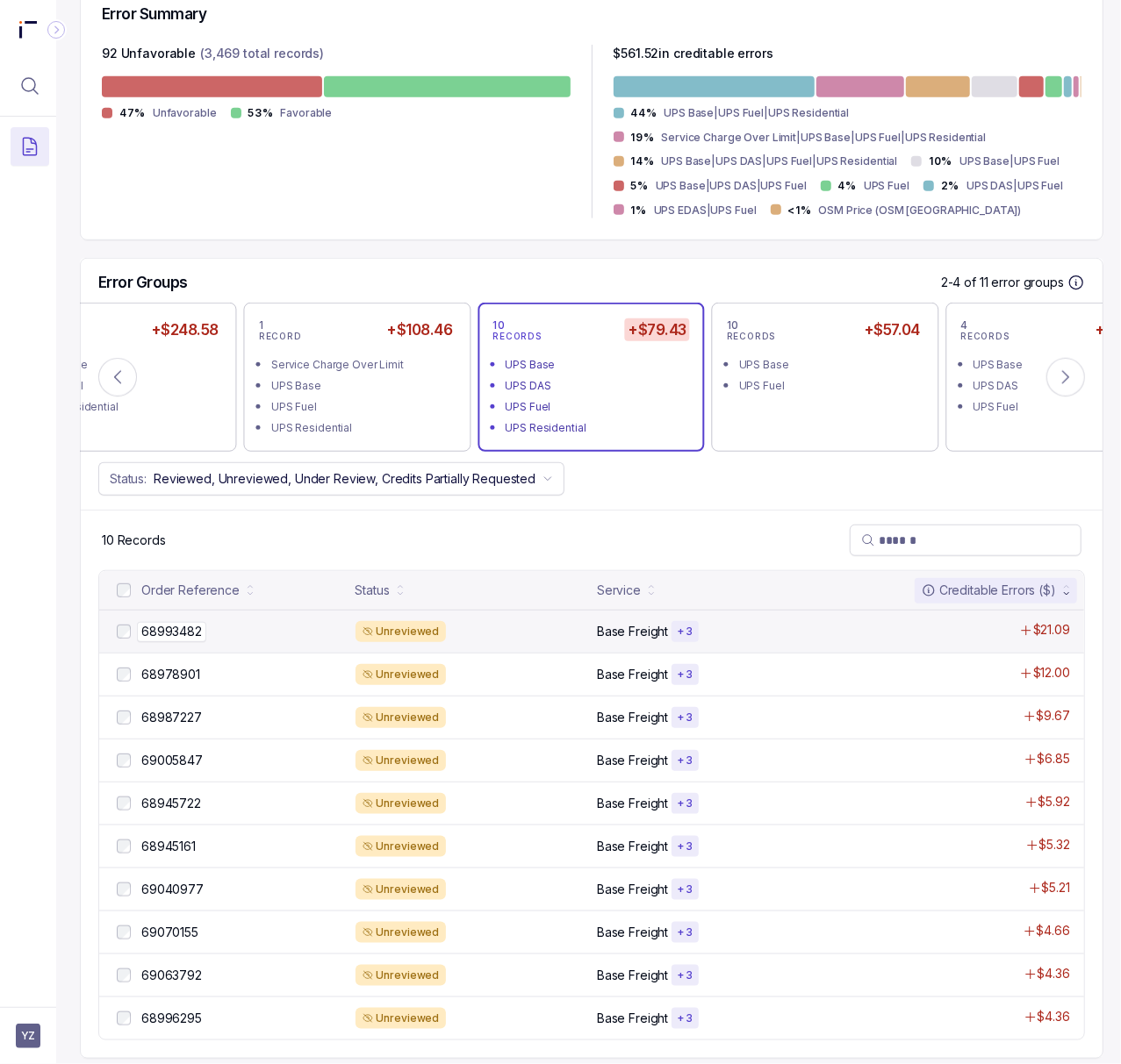
click at [182, 641] on p "68993482" at bounding box center [171, 632] width 69 height 19
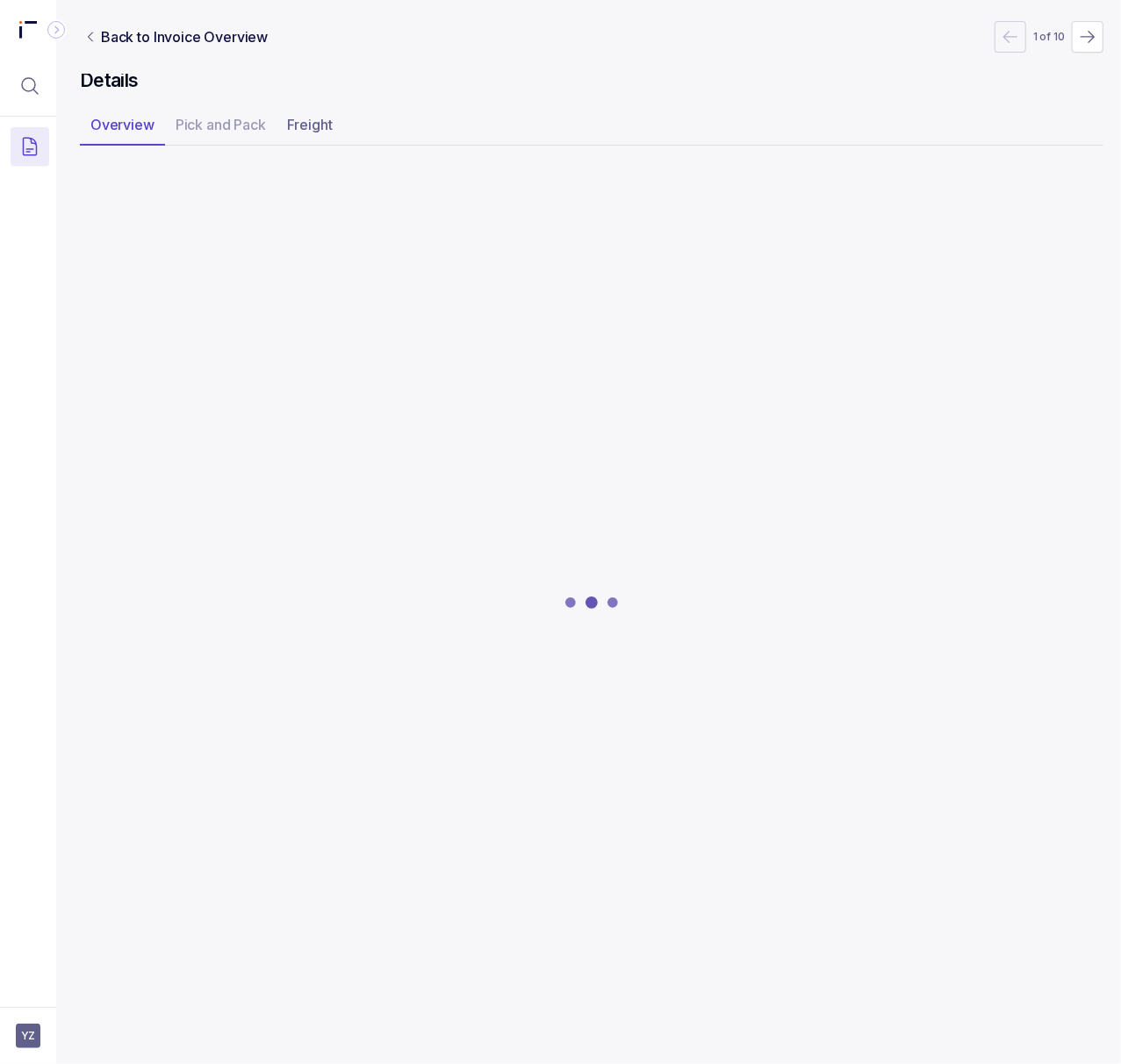
scroll to position [0, 5]
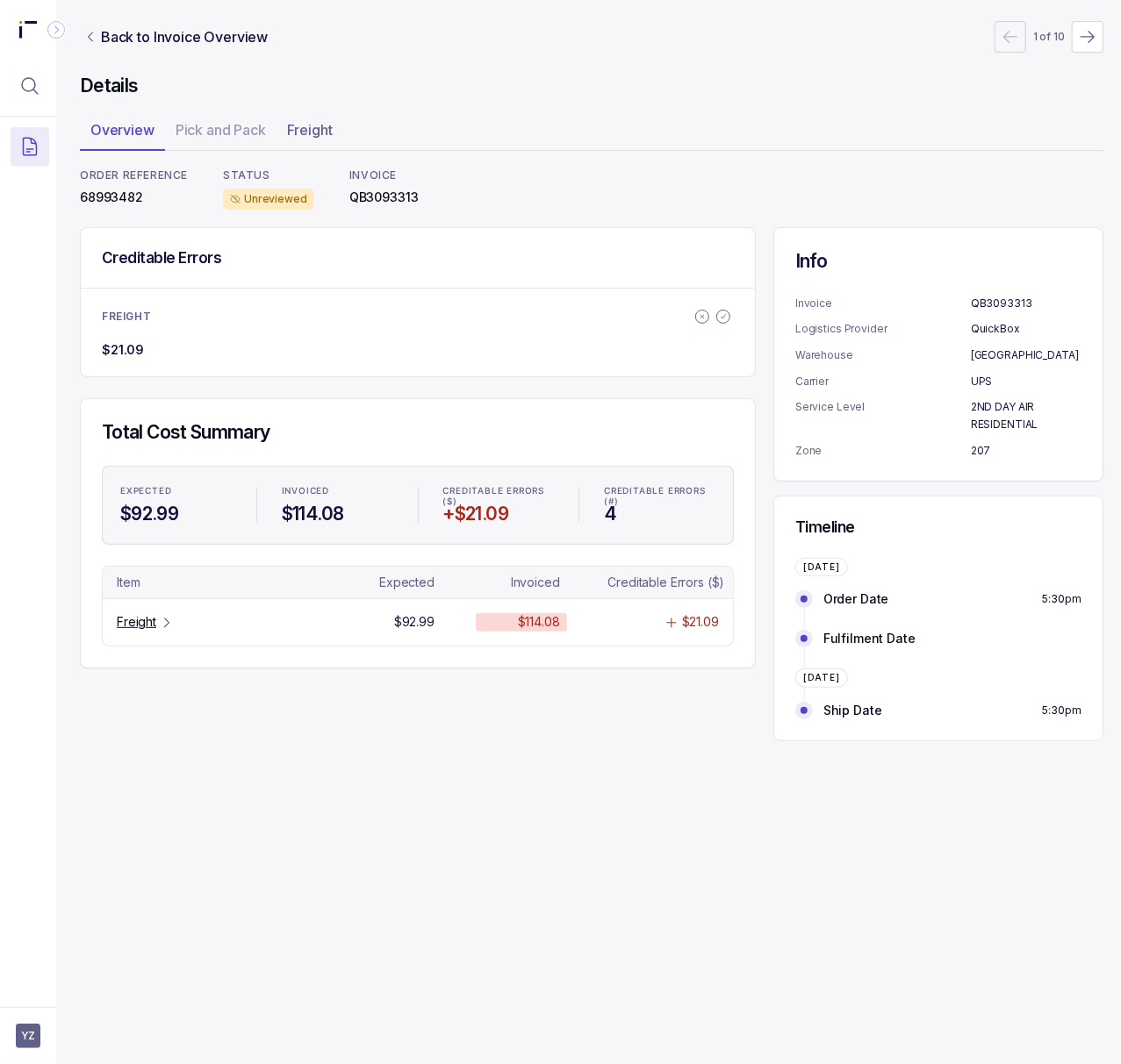
click at [119, 197] on p "68993482" at bounding box center [134, 197] width 108 height 18
click at [119, 196] on p "68993482" at bounding box center [134, 197] width 108 height 18
click at [144, 623] on p "Freight" at bounding box center [137, 622] width 40 height 18
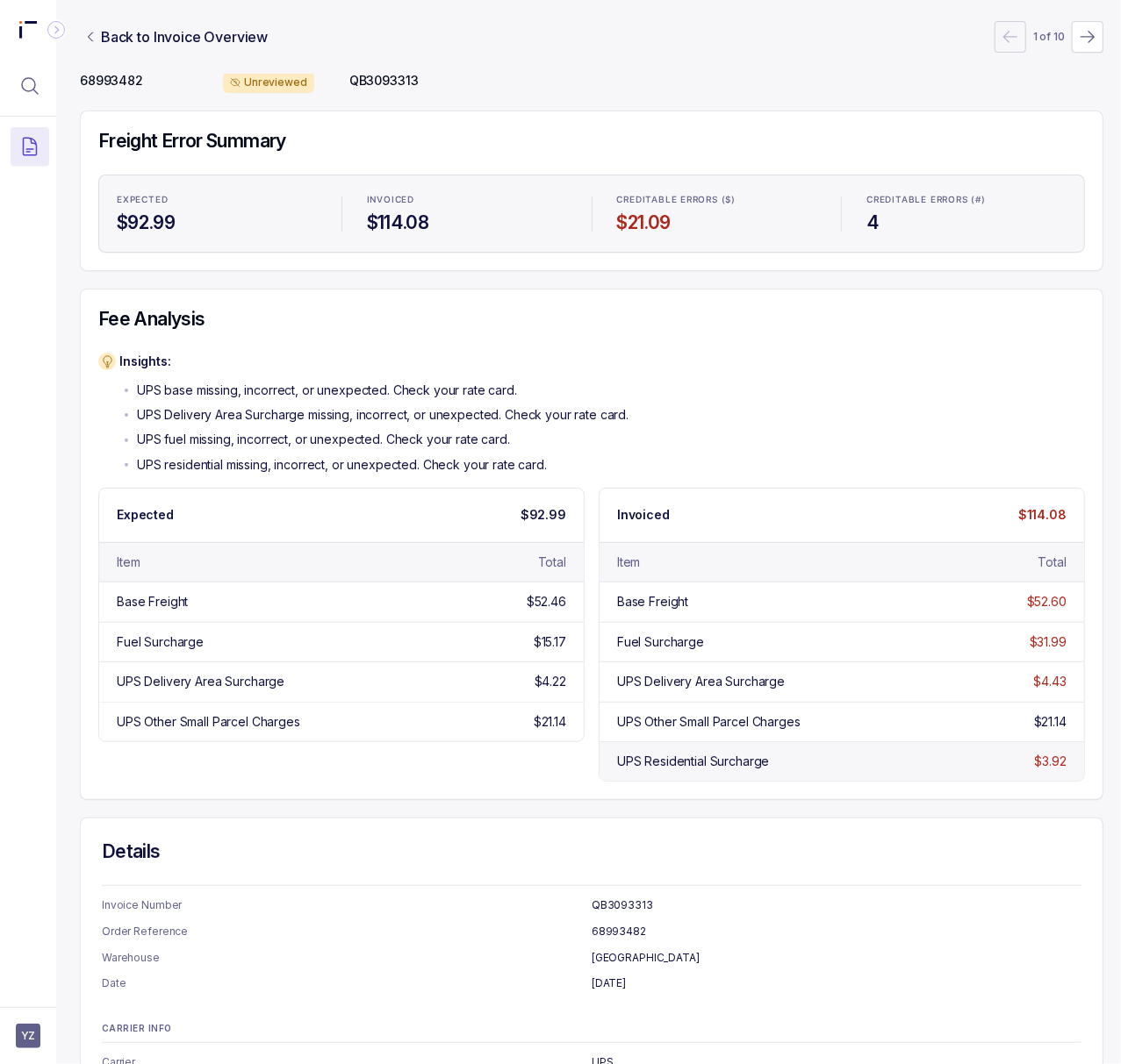
scroll to position [321, 5]
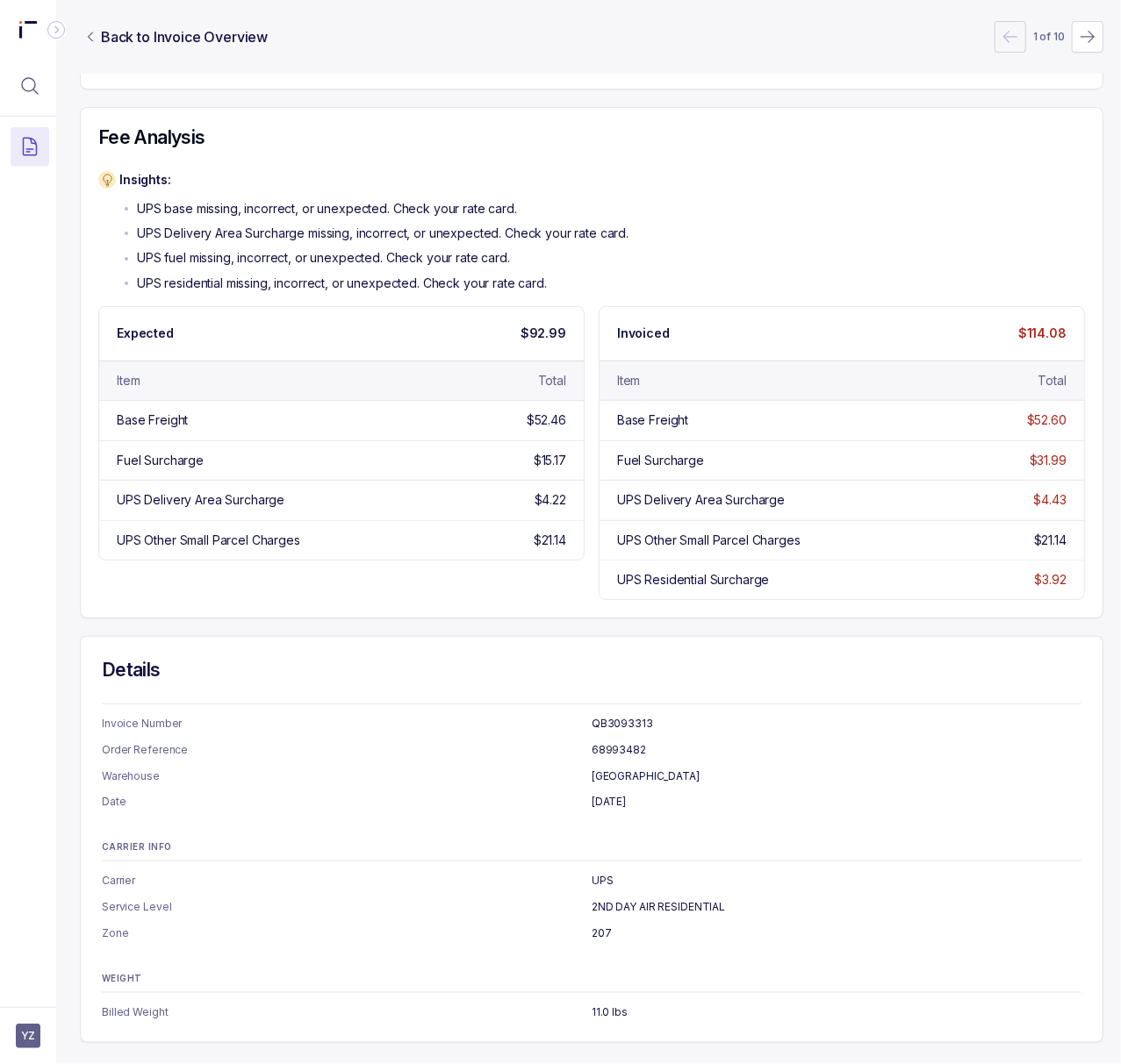
click at [693, 899] on p "2ND DAY AIR RESIDENTIAL" at bounding box center [836, 908] width 489 height 18
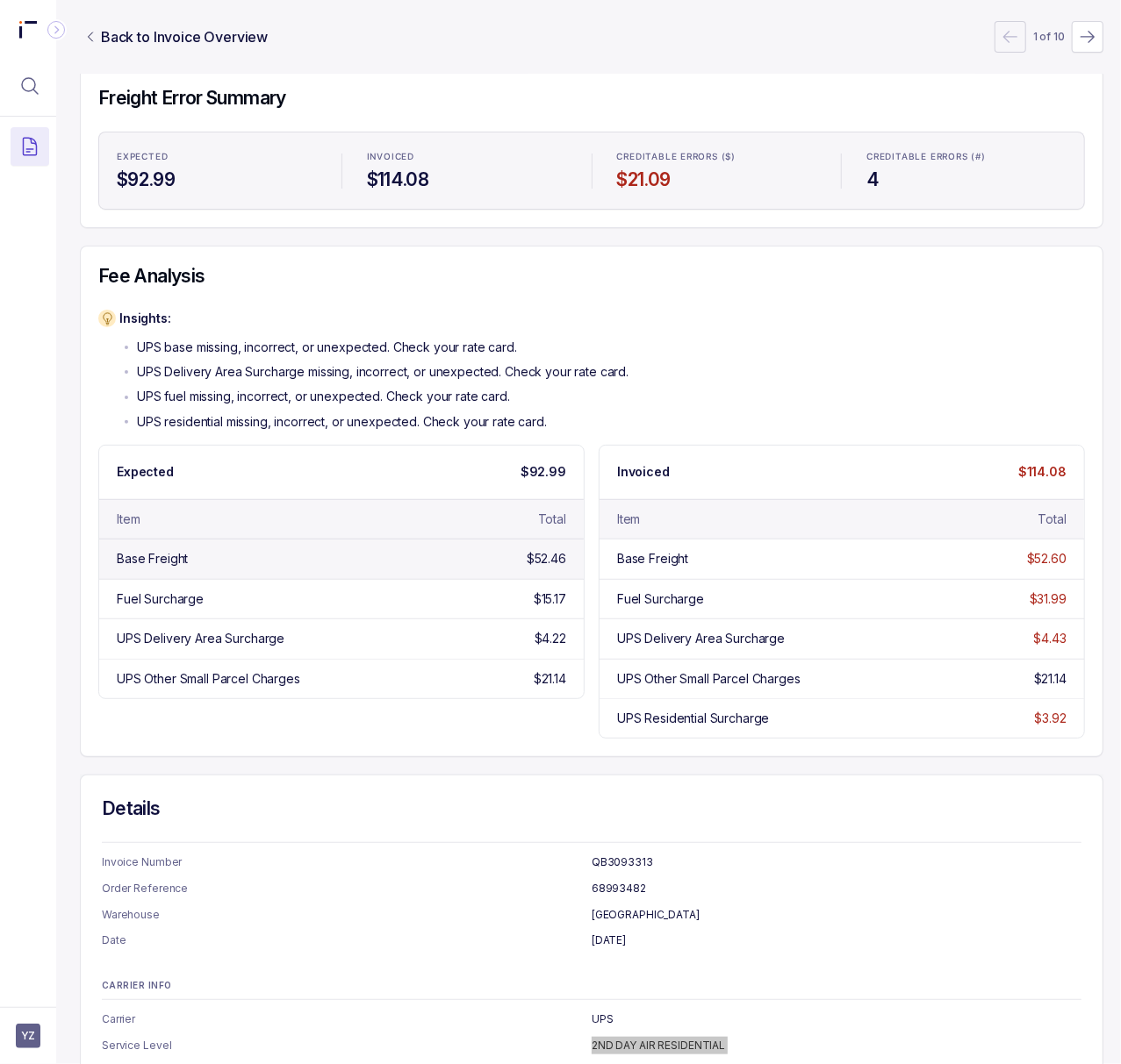
scroll to position [0, 5]
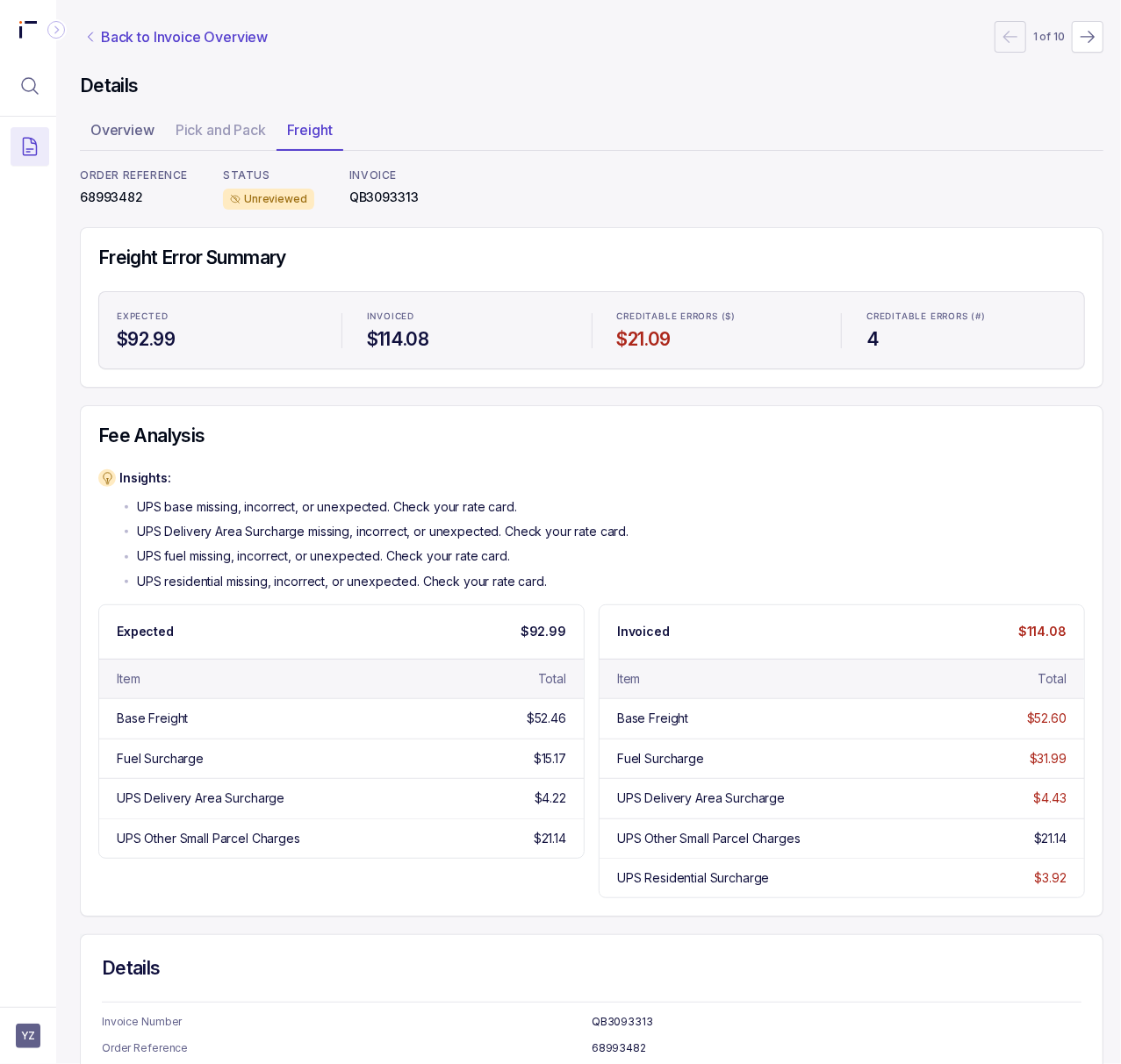
click at [135, 32] on p "Back to Invoice Overview" at bounding box center [184, 37] width 167 height 21
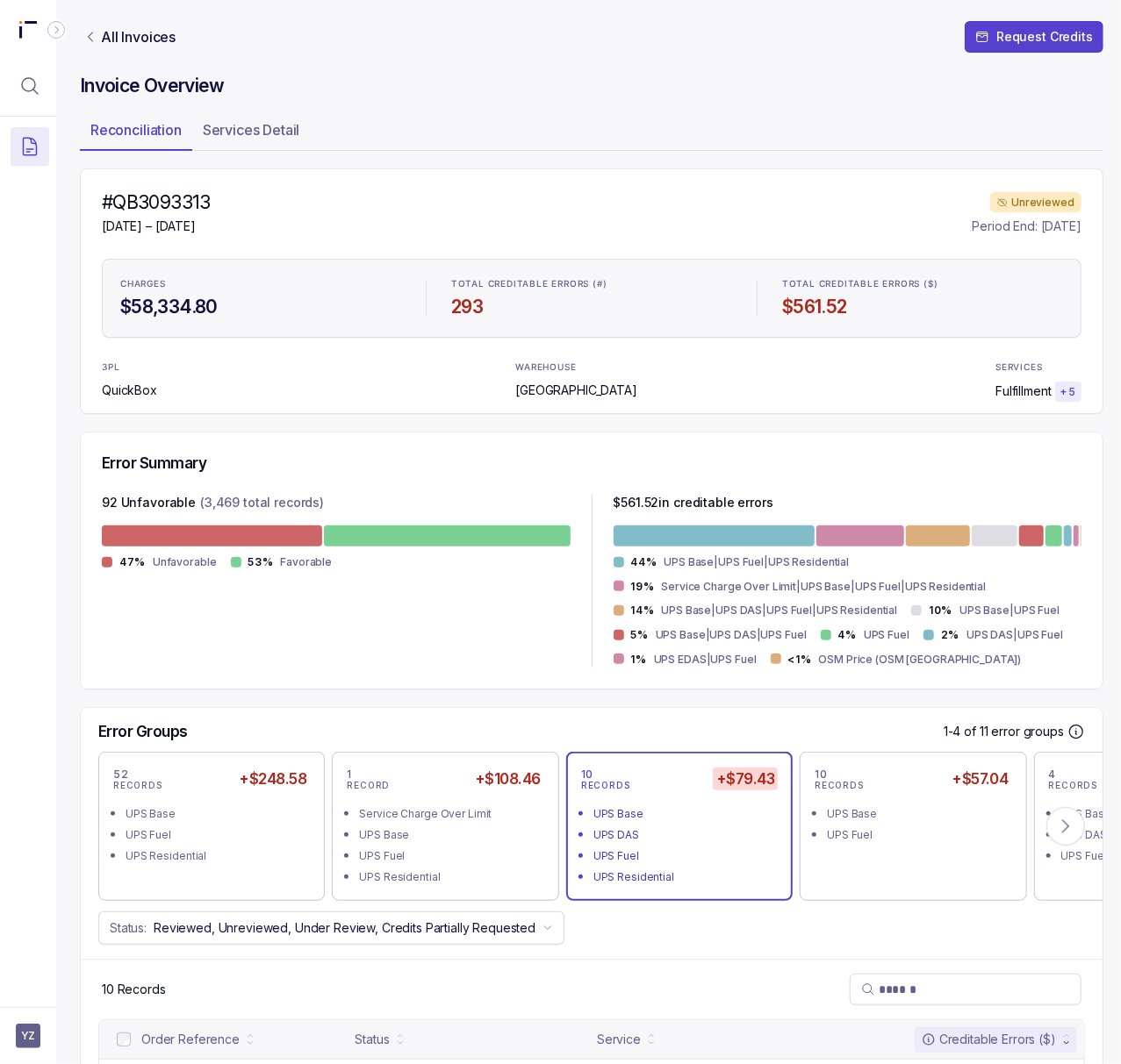
scroll to position [468, 5]
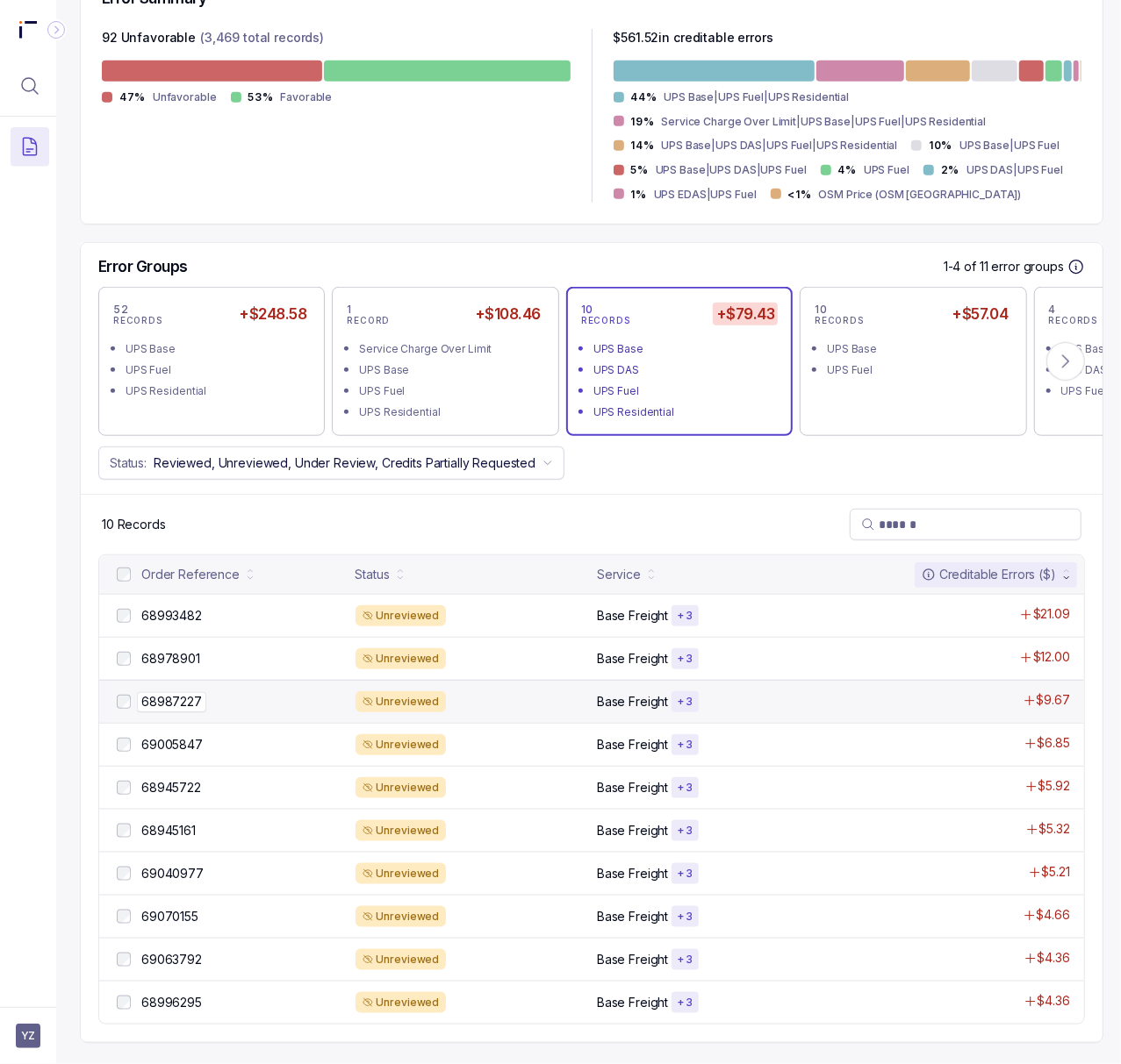
click at [186, 693] on p "68987227" at bounding box center [171, 702] width 69 height 19
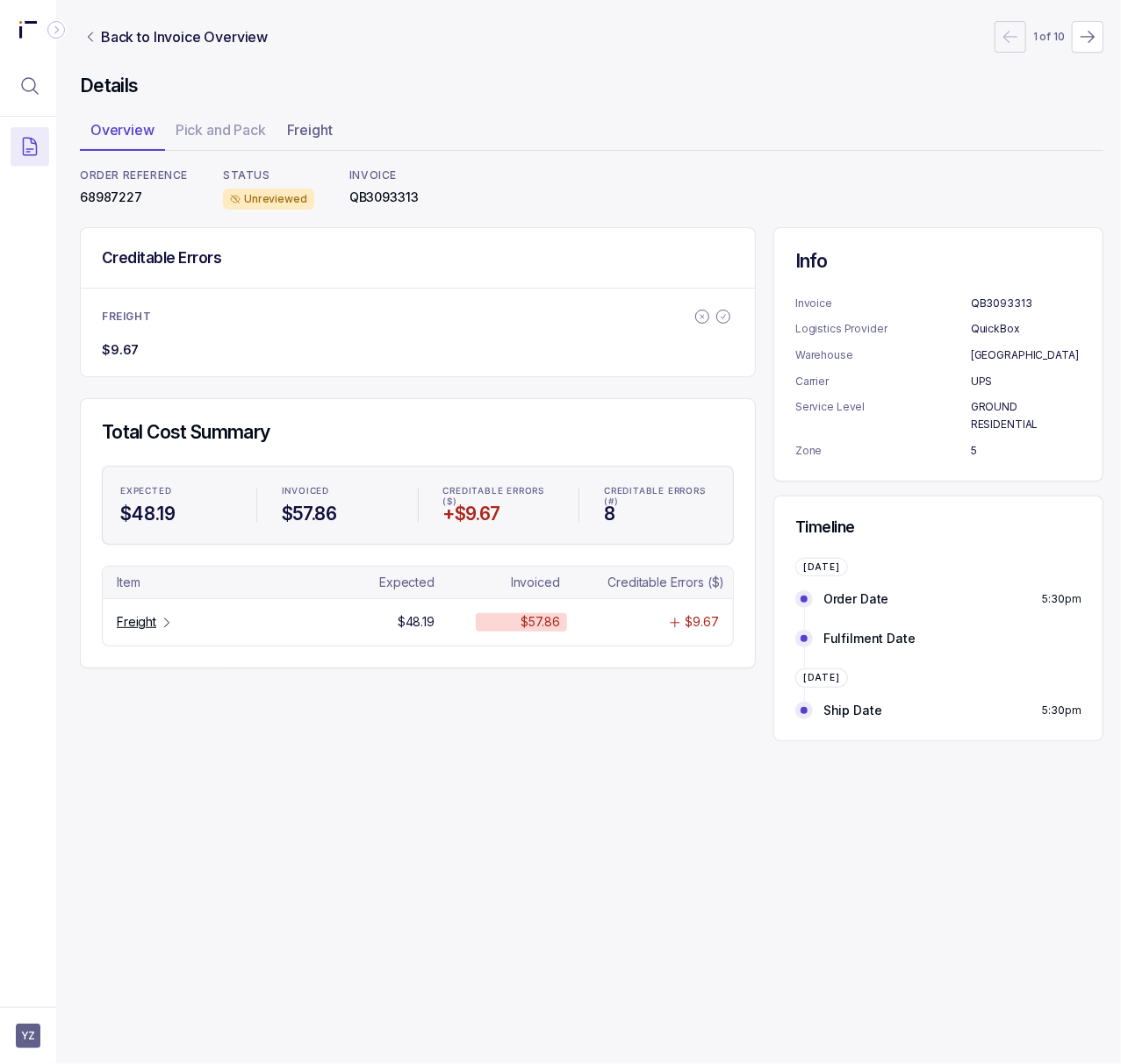
scroll to position [0, 5]
click at [126, 212] on div "Details Overview Pick and Pack Freight ORDER REFERENCE 68987227 STATUS Unreview…" at bounding box center [591, 408] width 1023 height 668
click at [123, 200] on p "68987227" at bounding box center [134, 197] width 108 height 18
click at [149, 617] on p "Freight" at bounding box center [137, 622] width 40 height 18
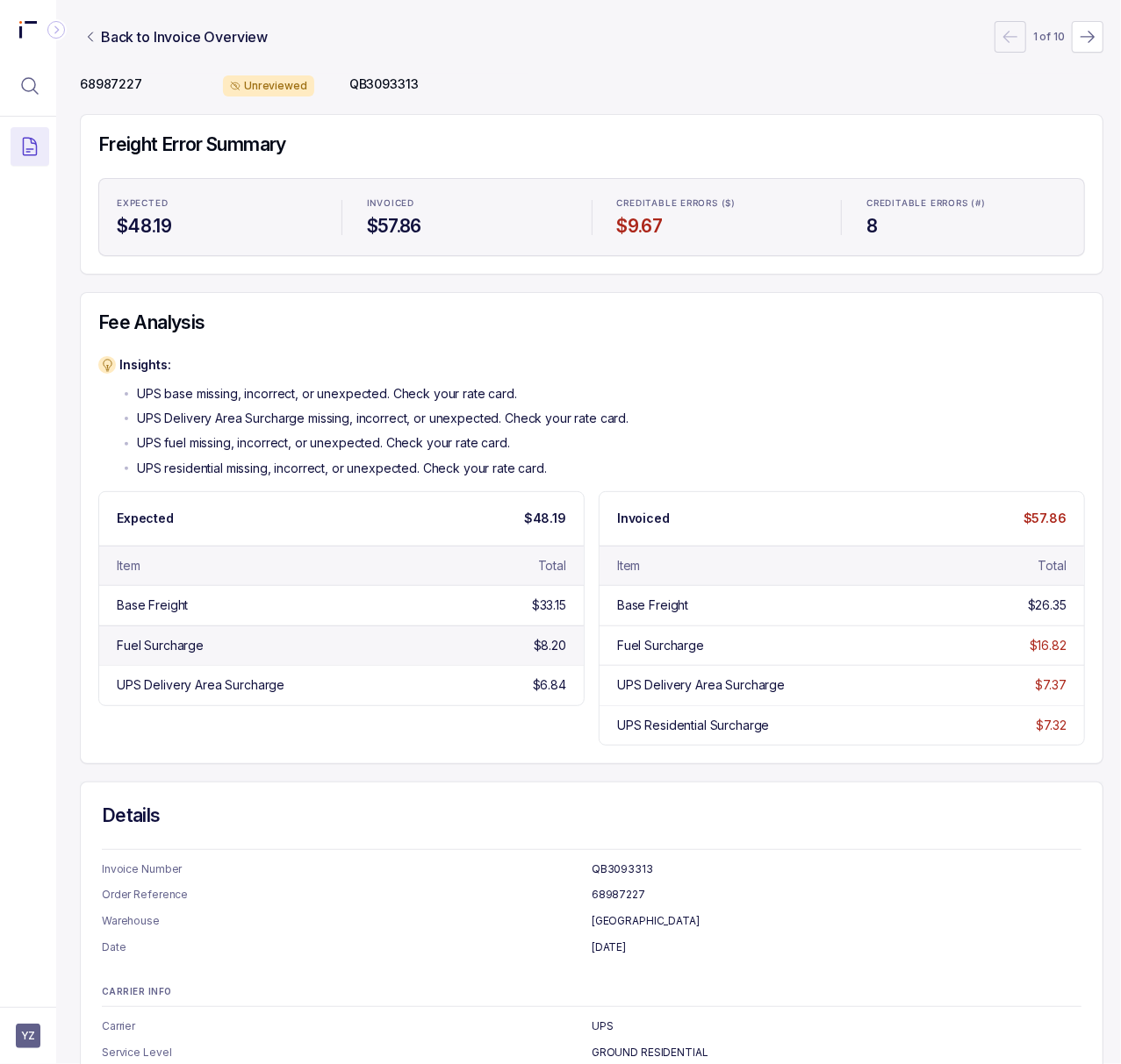
scroll to position [281, 5]
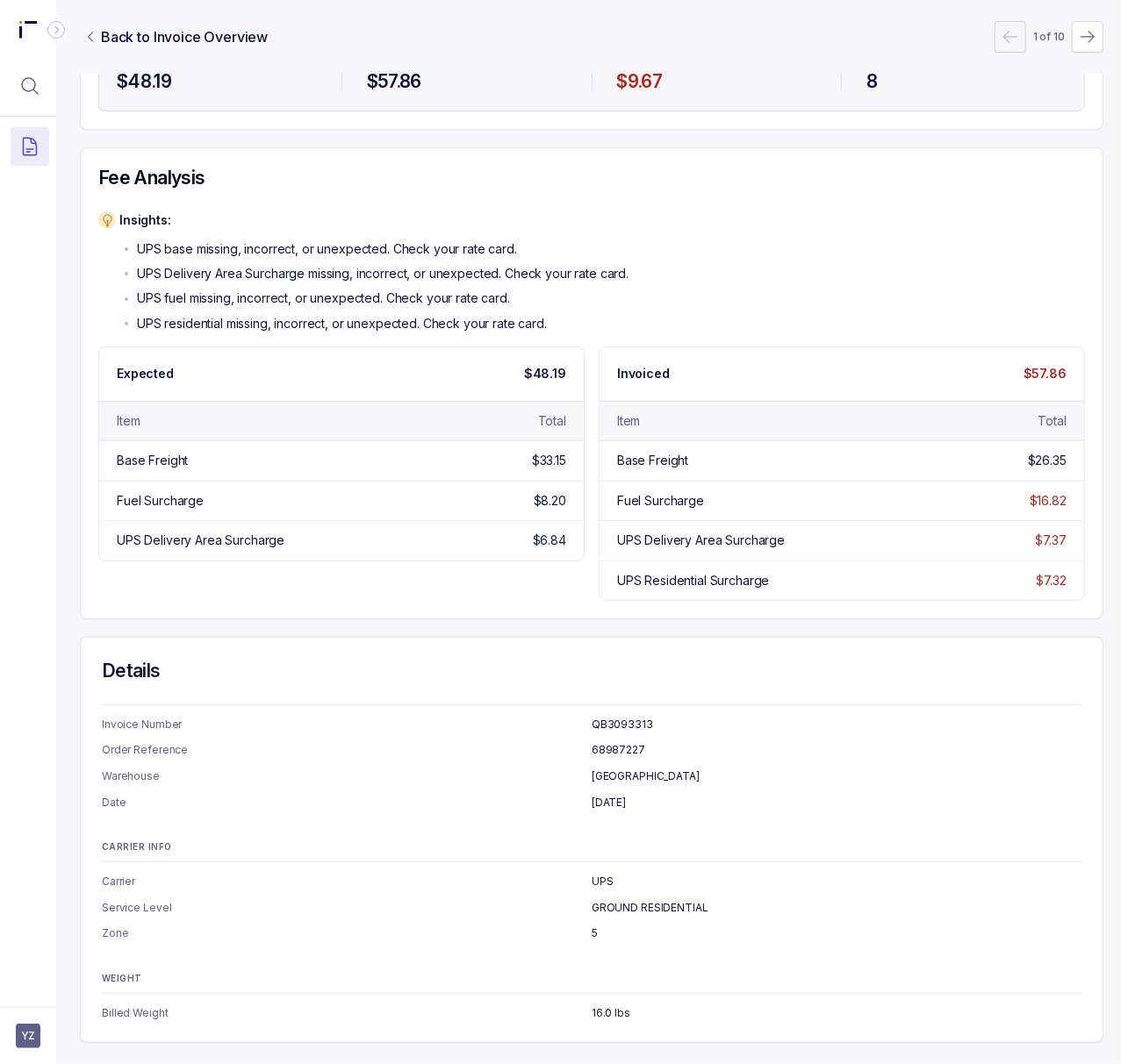
click at [640, 879] on ul "Carrier UPS Service Level GROUND RESIDENTIAL Zone 5" at bounding box center [591, 908] width 980 height 69
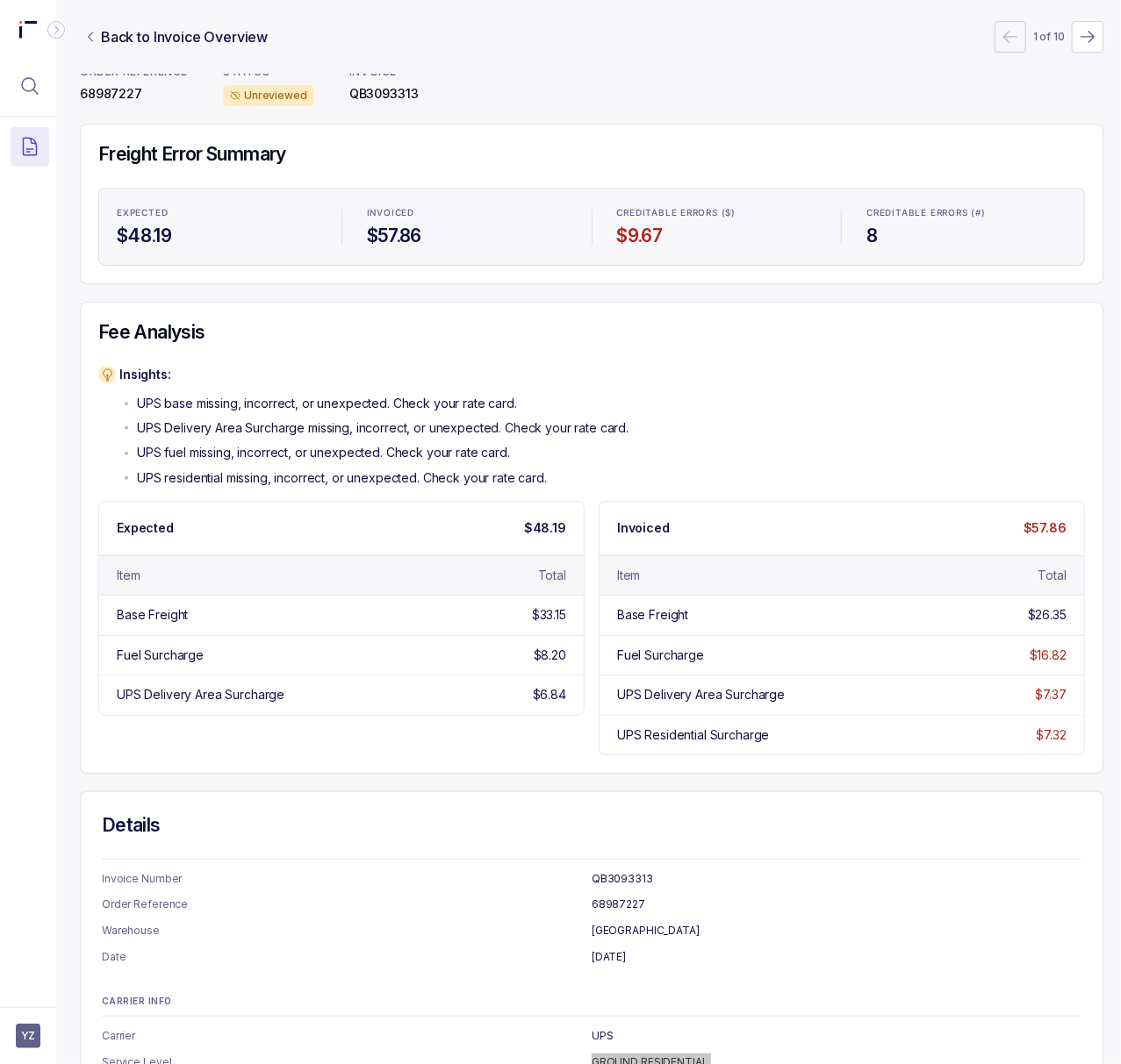
scroll to position [0, 5]
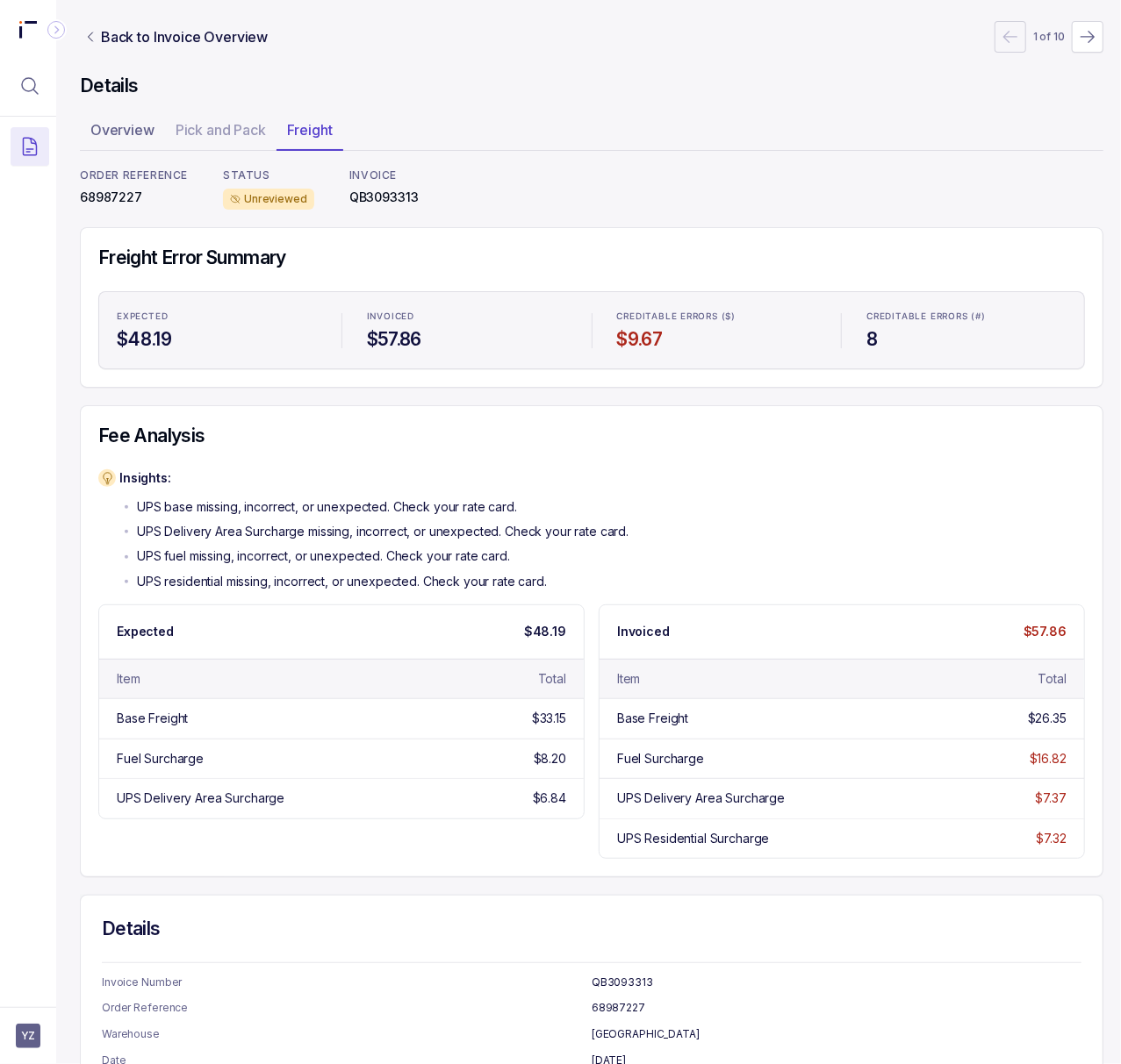
click at [359, 200] on p "QB3093313" at bounding box center [383, 197] width 69 height 18
click at [118, 182] on div "ORDER REFERENCE 68987227" at bounding box center [134, 189] width 108 height 41
click at [117, 192] on p "68987227" at bounding box center [134, 197] width 108 height 18
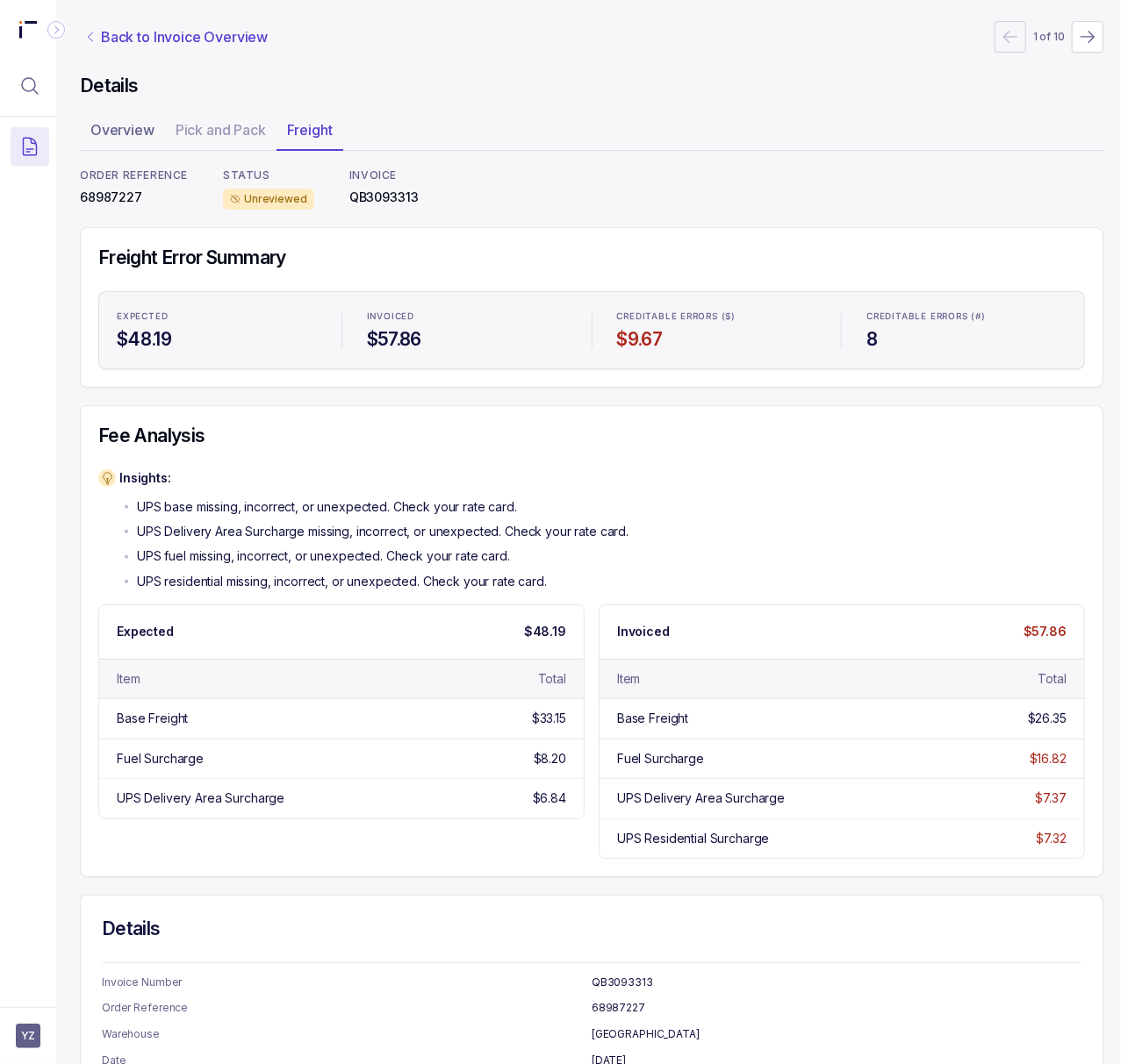
click at [134, 44] on p "Back to Invoice Overview" at bounding box center [184, 37] width 167 height 21
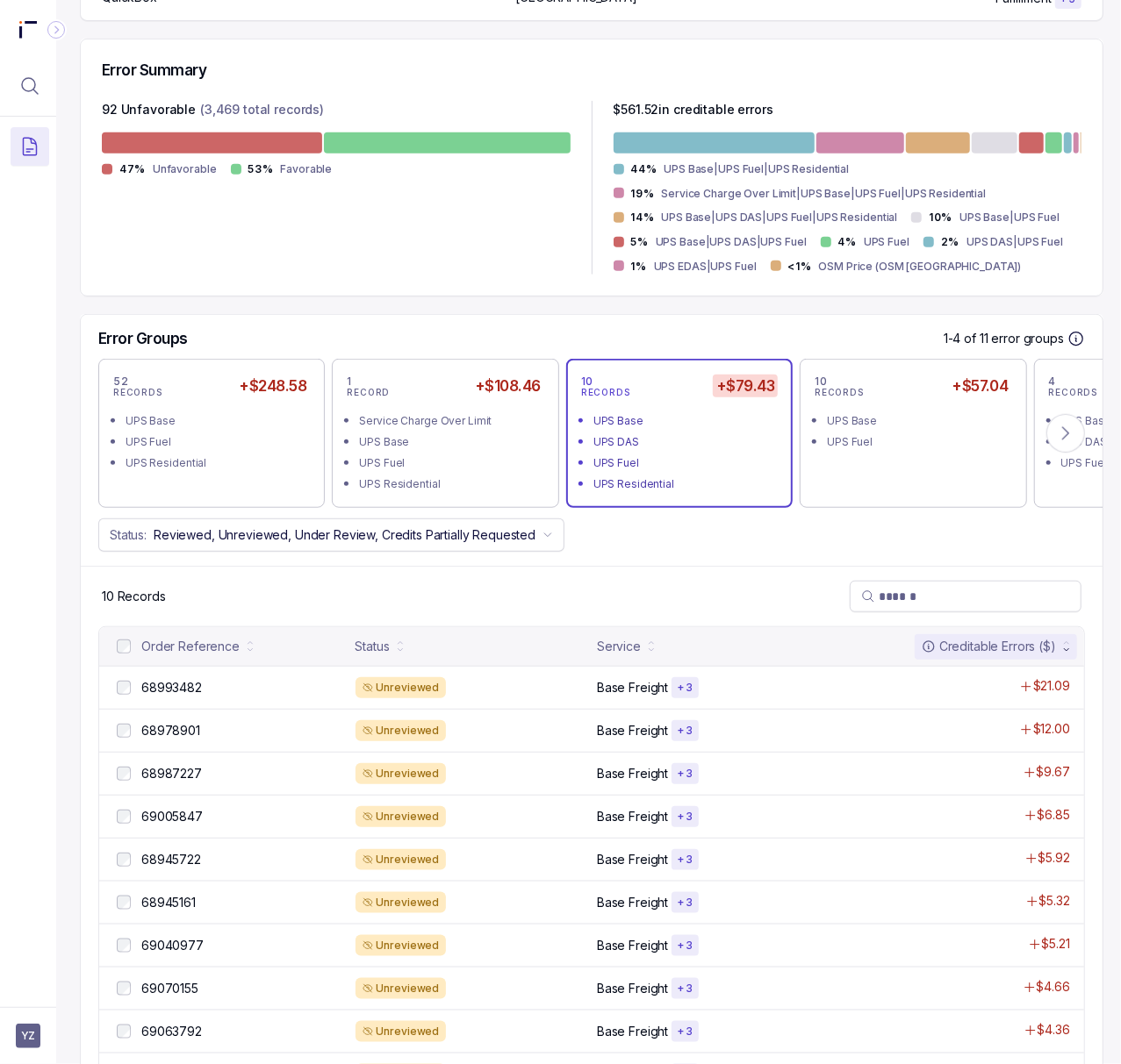
scroll to position [488, 5]
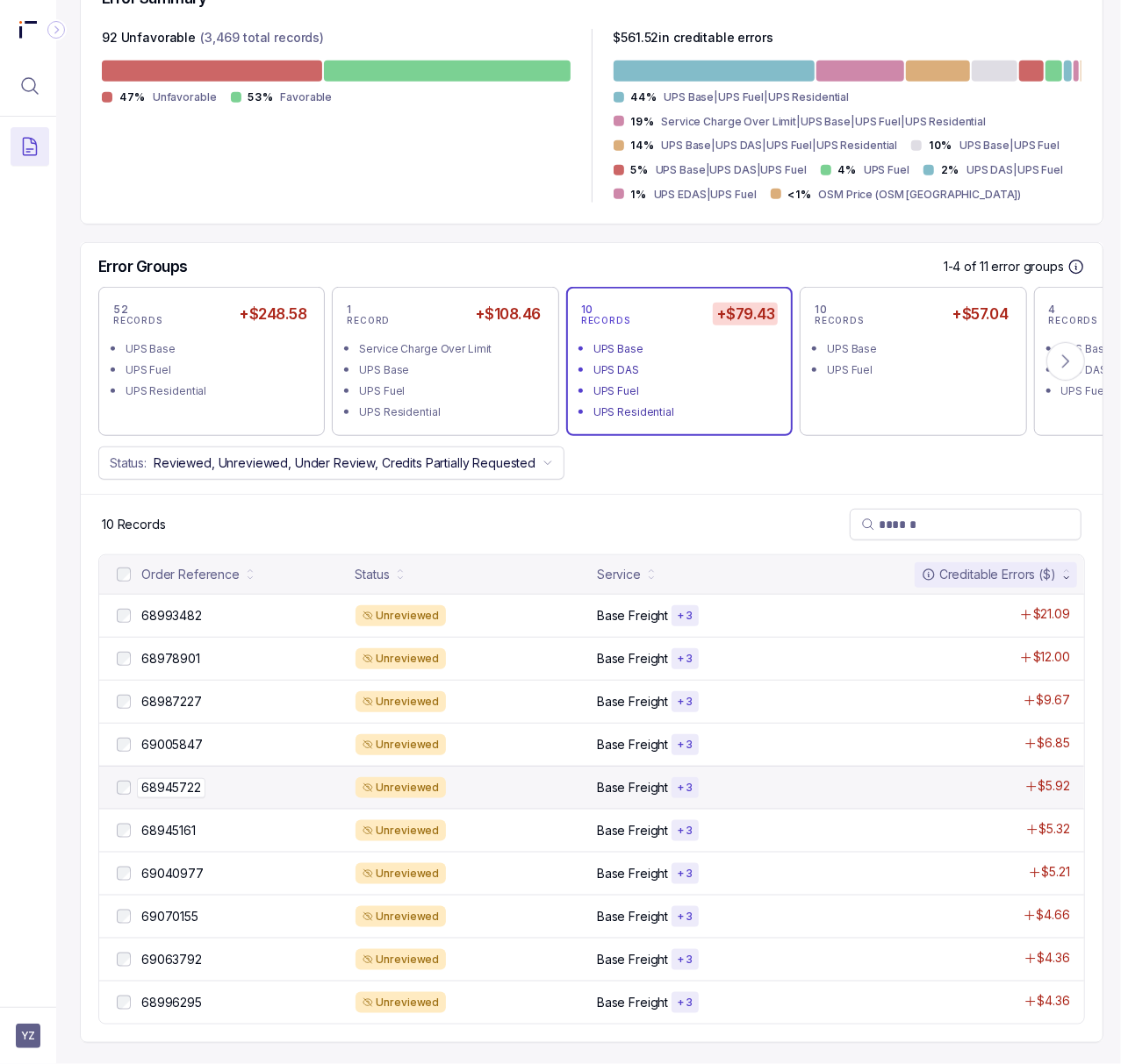
click at [184, 779] on p "68945722" at bounding box center [171, 788] width 68 height 19
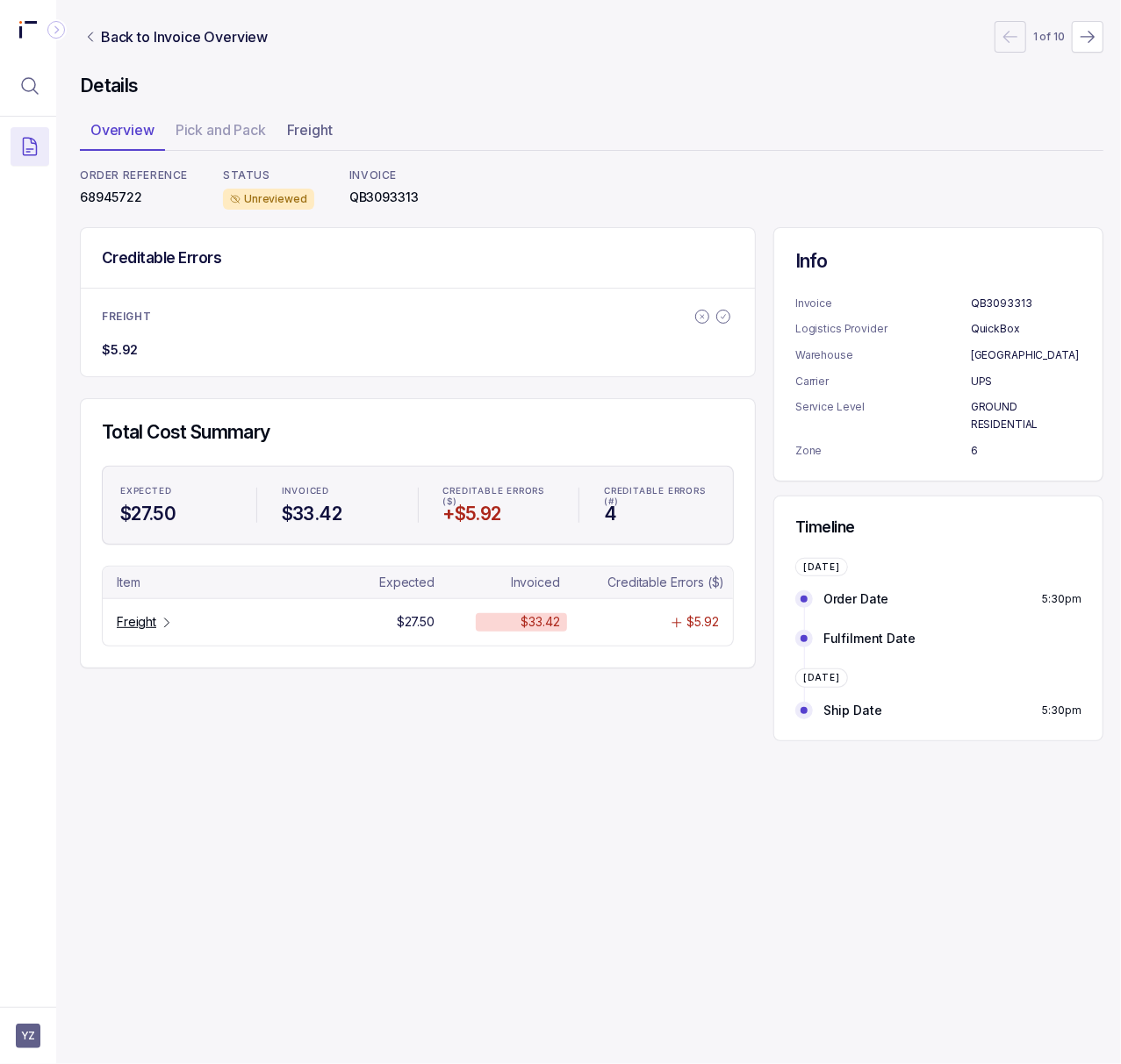
click at [124, 200] on p "68945722" at bounding box center [134, 197] width 108 height 18
click at [135, 626] on p "Freight" at bounding box center [137, 622] width 40 height 18
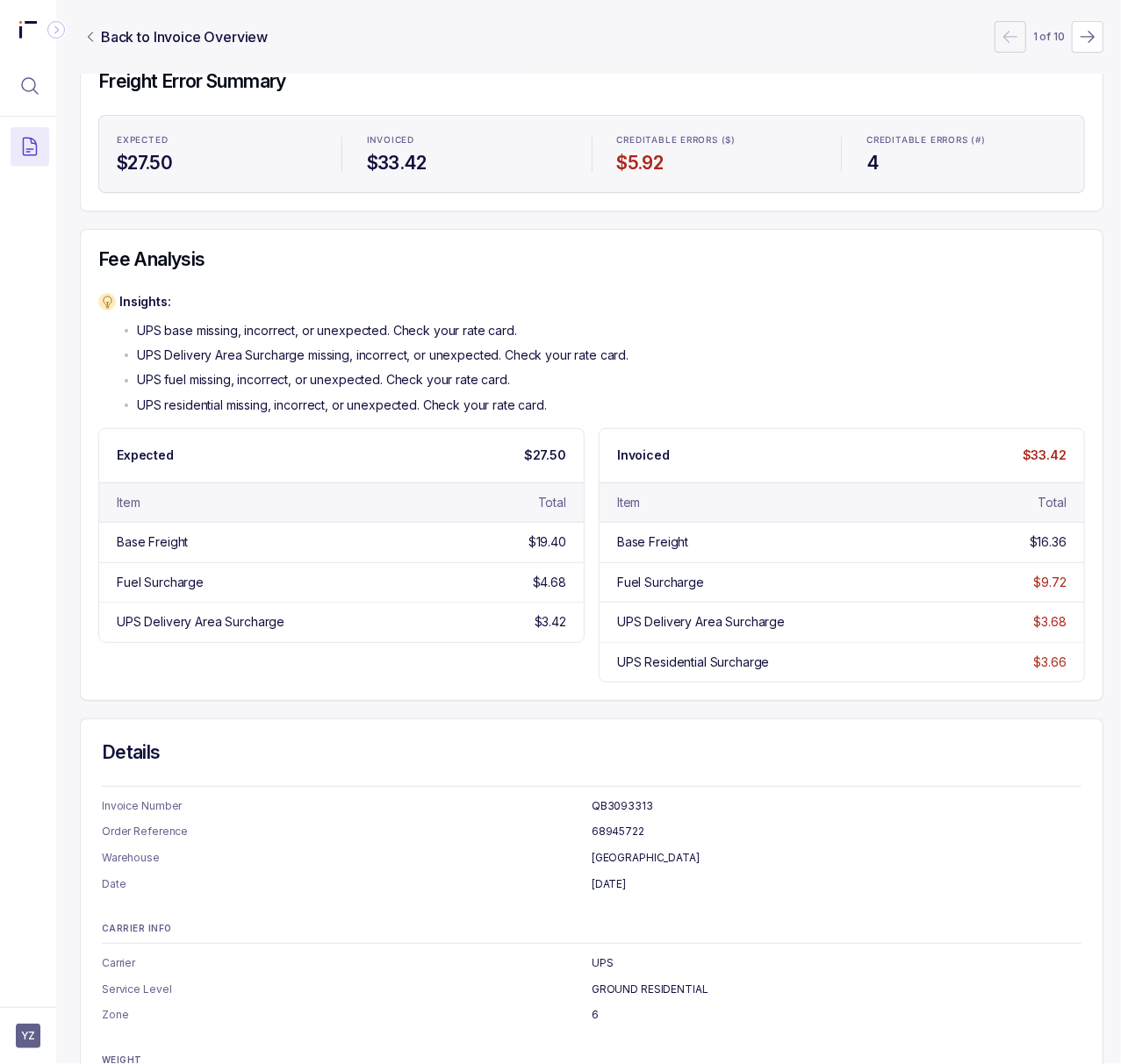
scroll to position [0, 5]
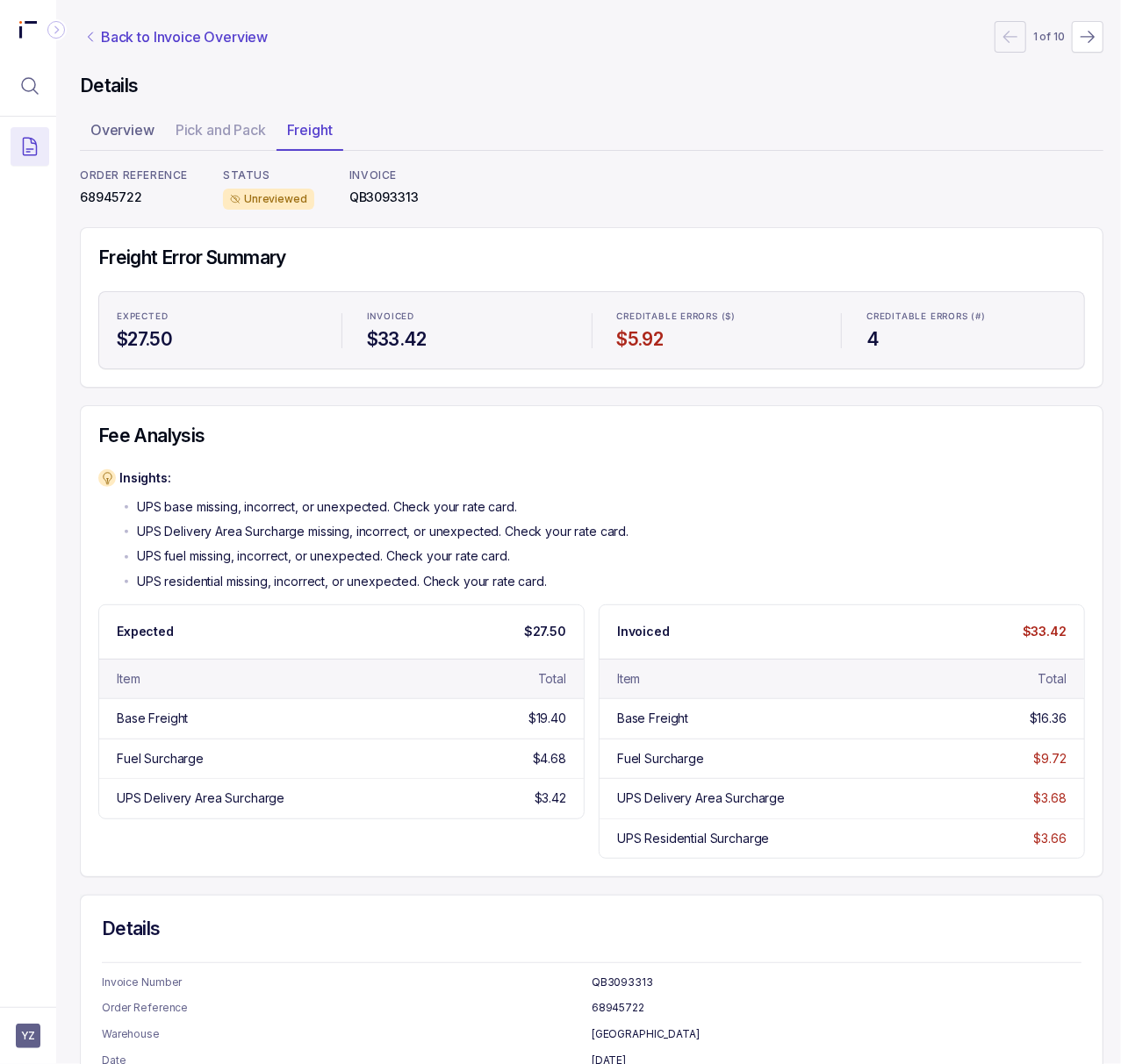
click at [114, 27] on p "Back to Invoice Overview" at bounding box center [184, 37] width 167 height 21
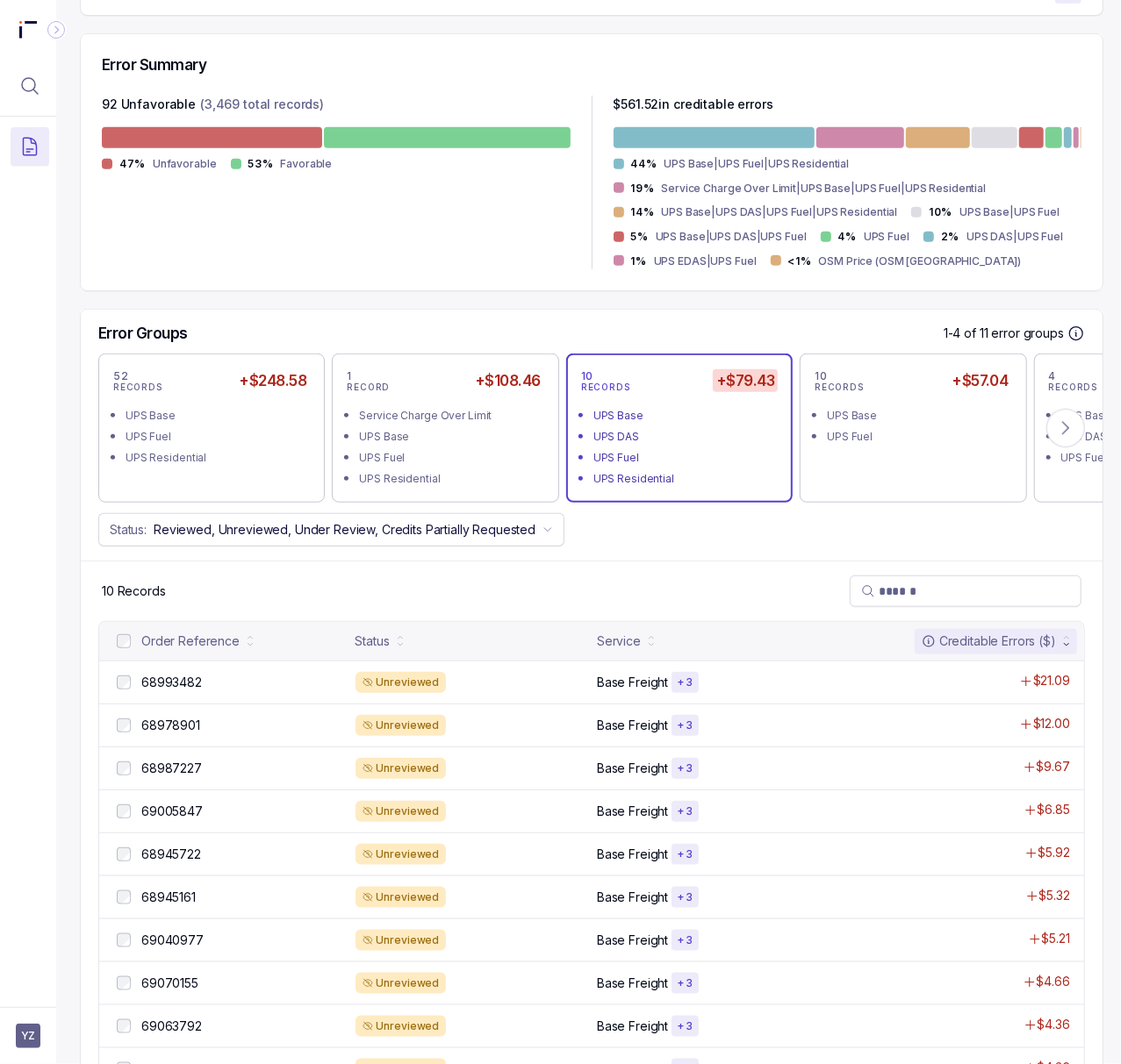
scroll to position [468, 5]
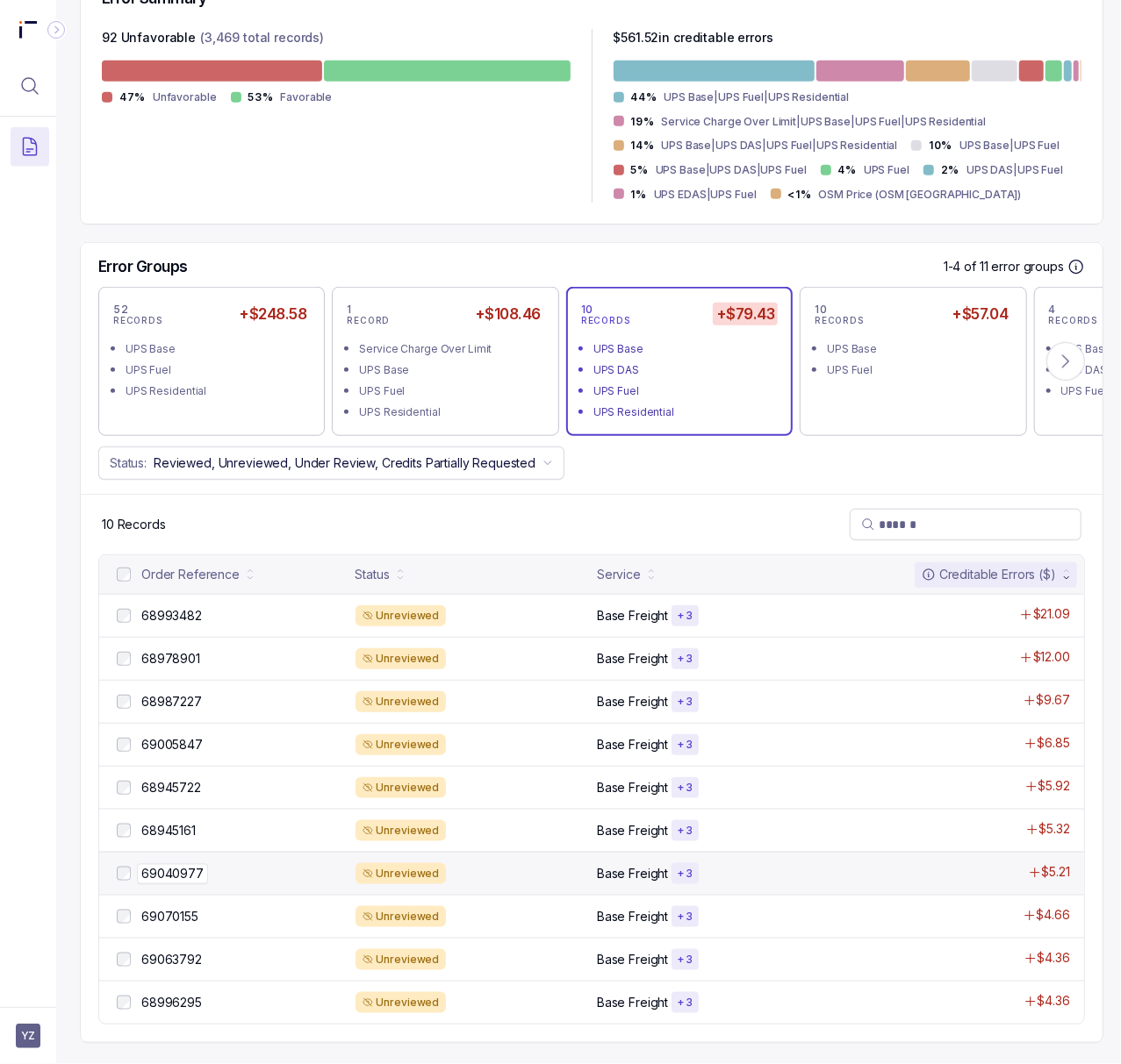
click at [187, 868] on p "69040977" at bounding box center [172, 873] width 71 height 19
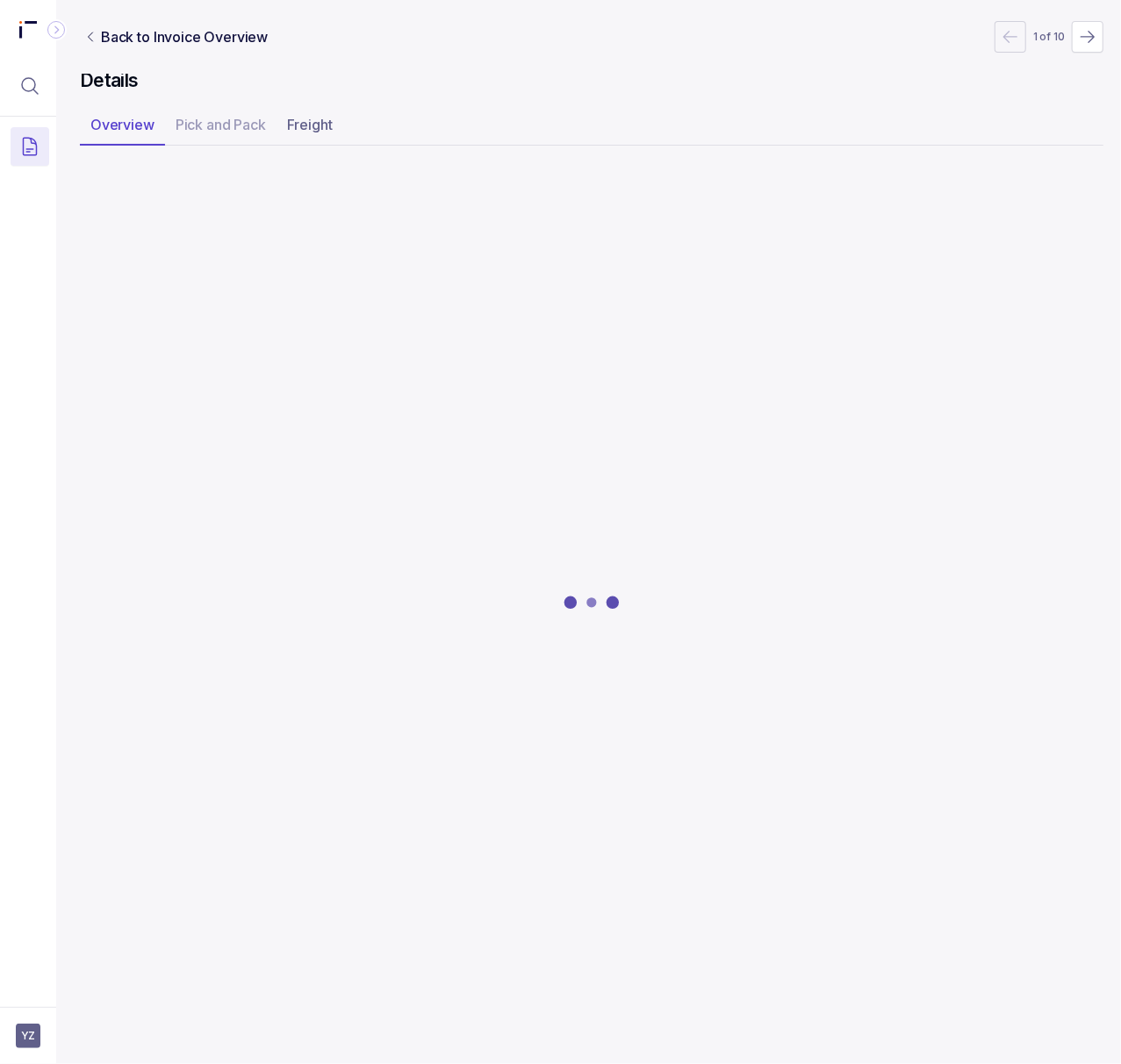
scroll to position [0, 5]
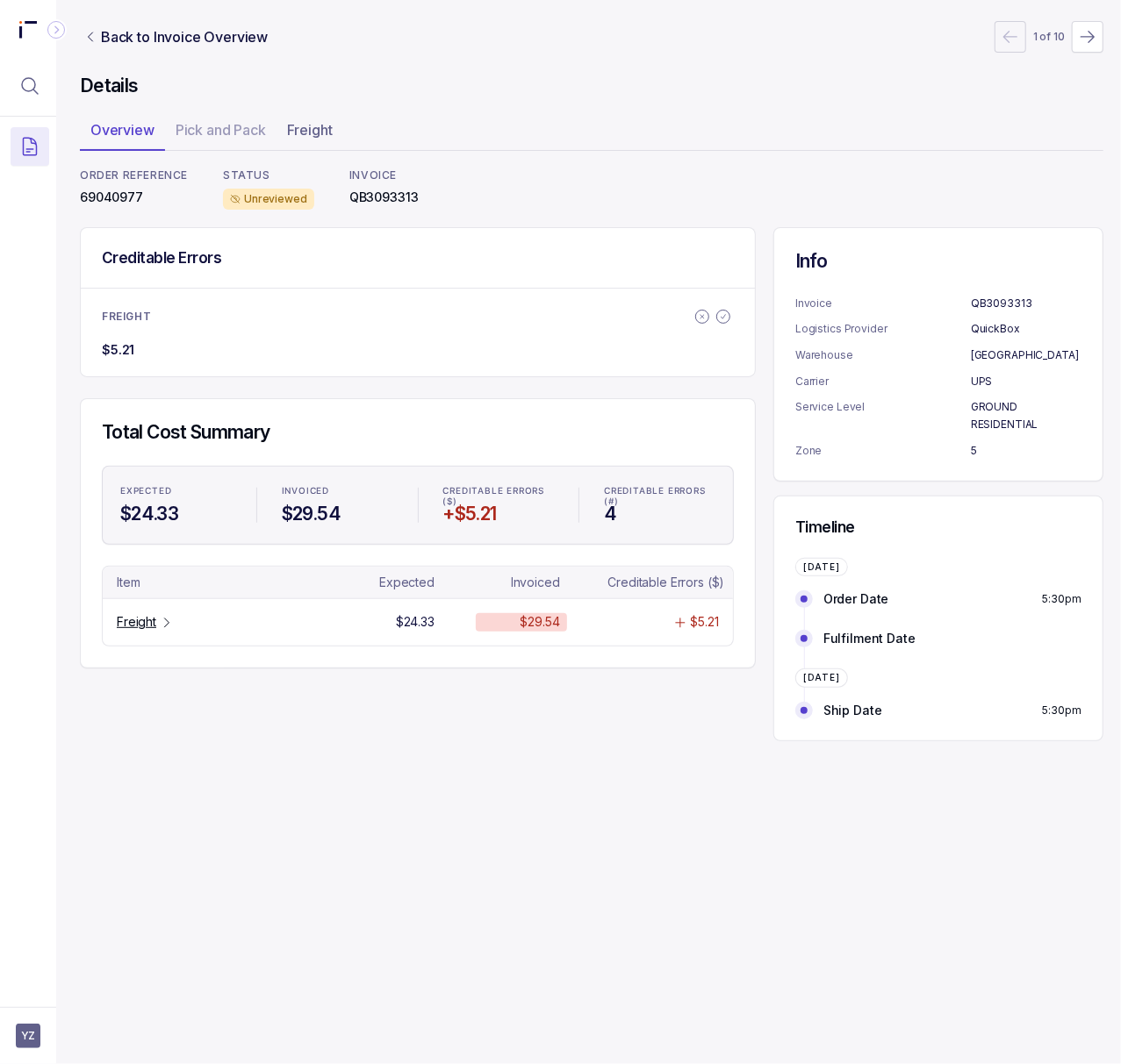
click at [130, 201] on p "69040977" at bounding box center [134, 197] width 108 height 18
click at [151, 629] on p "Freight" at bounding box center [137, 622] width 40 height 18
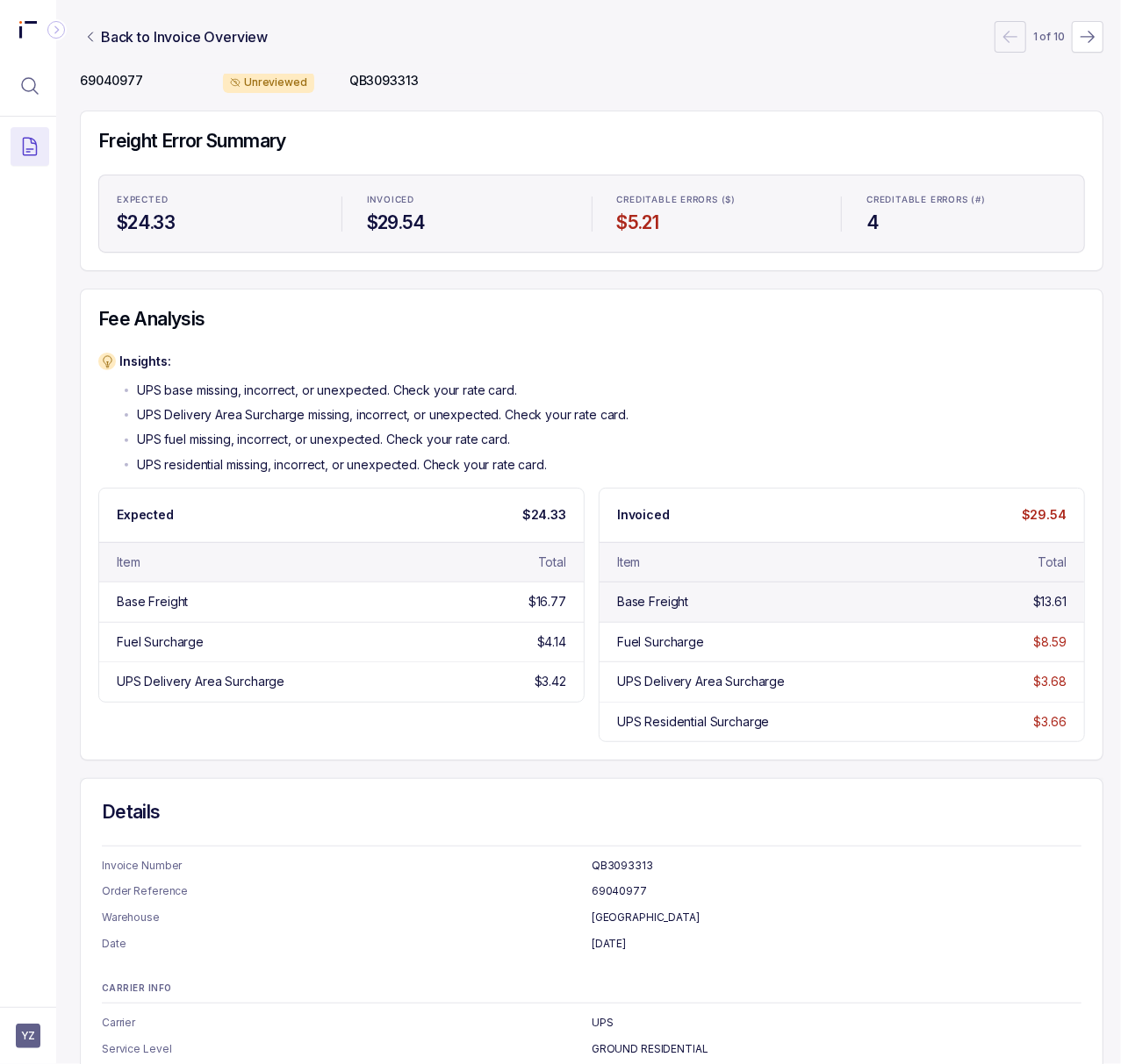
scroll to position [0, 5]
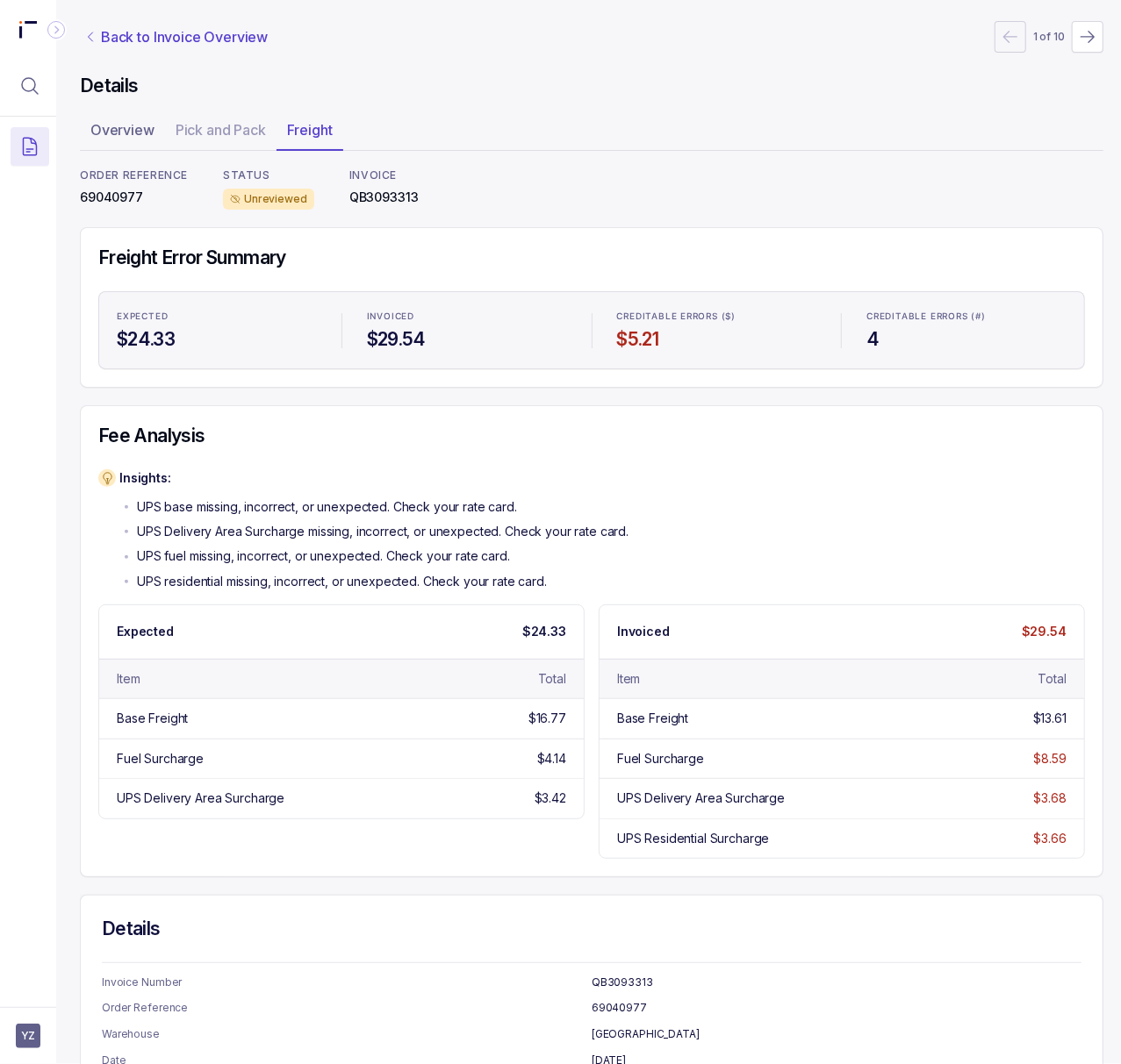
click at [200, 29] on p "Back to Invoice Overview" at bounding box center [184, 37] width 167 height 21
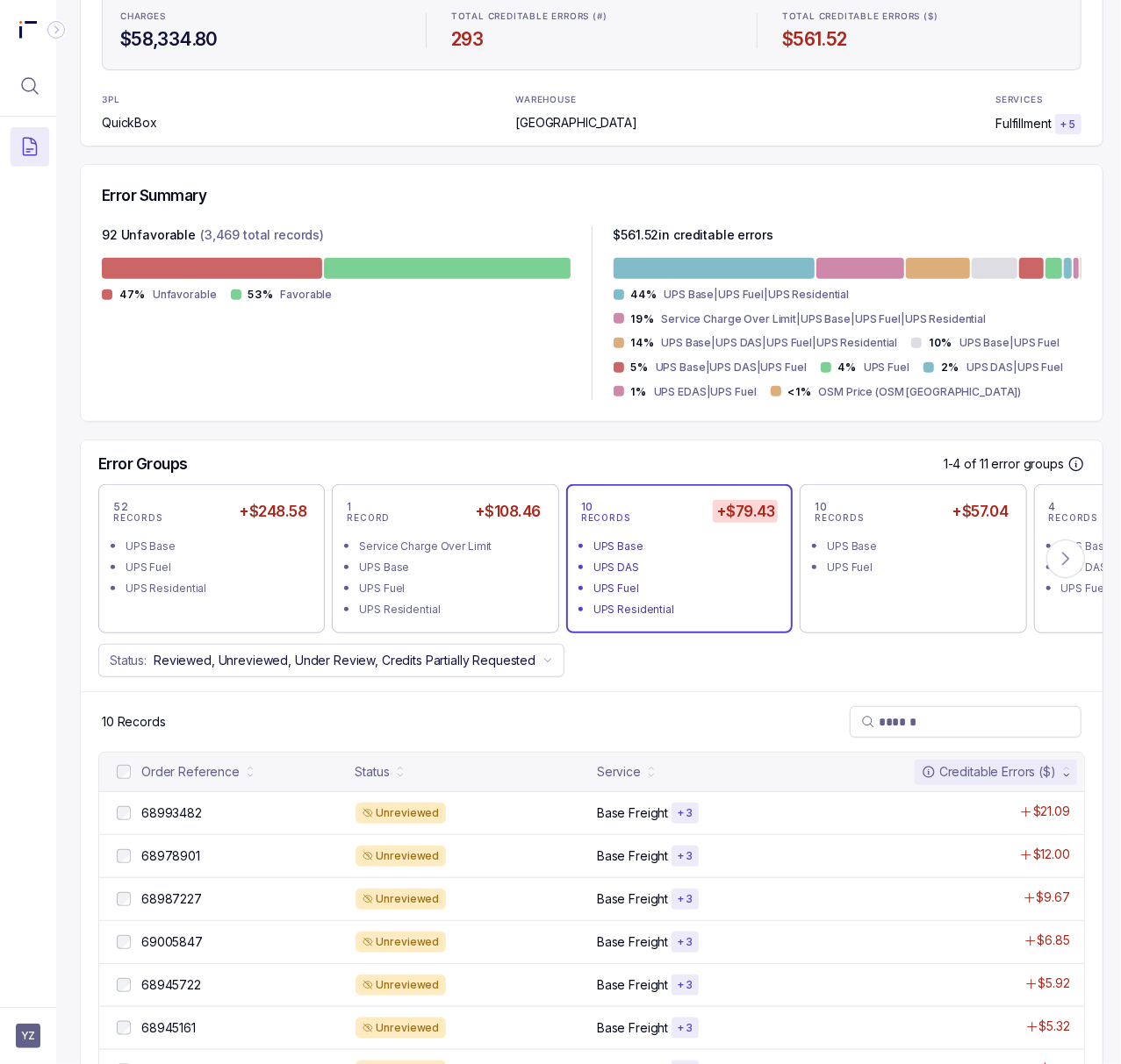
scroll to position [488, 5]
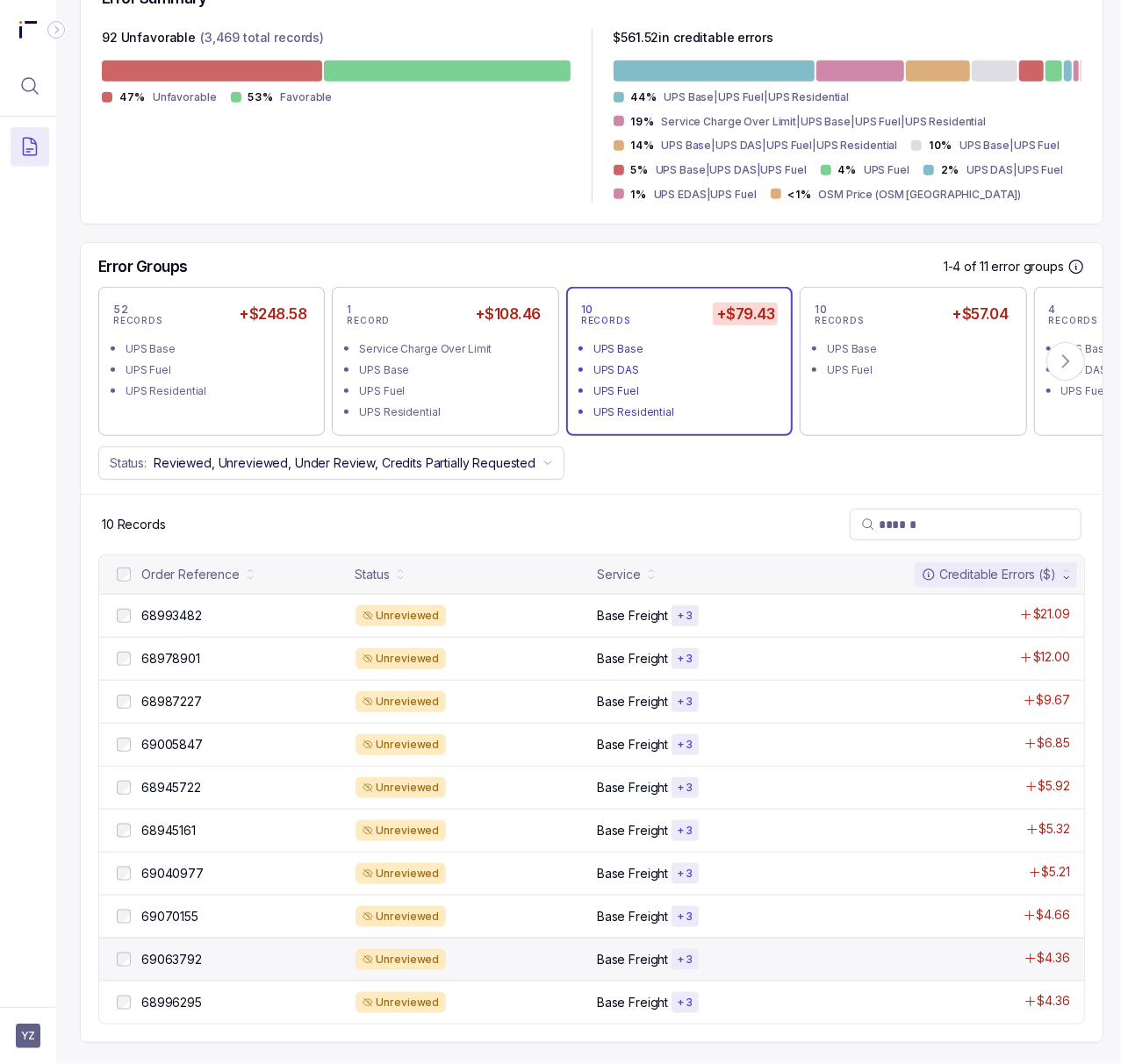
click at [177, 938] on div "69063792 69063792 Unreviewed Base Freight + 3 $4.36" at bounding box center [592, 959] width 984 height 43
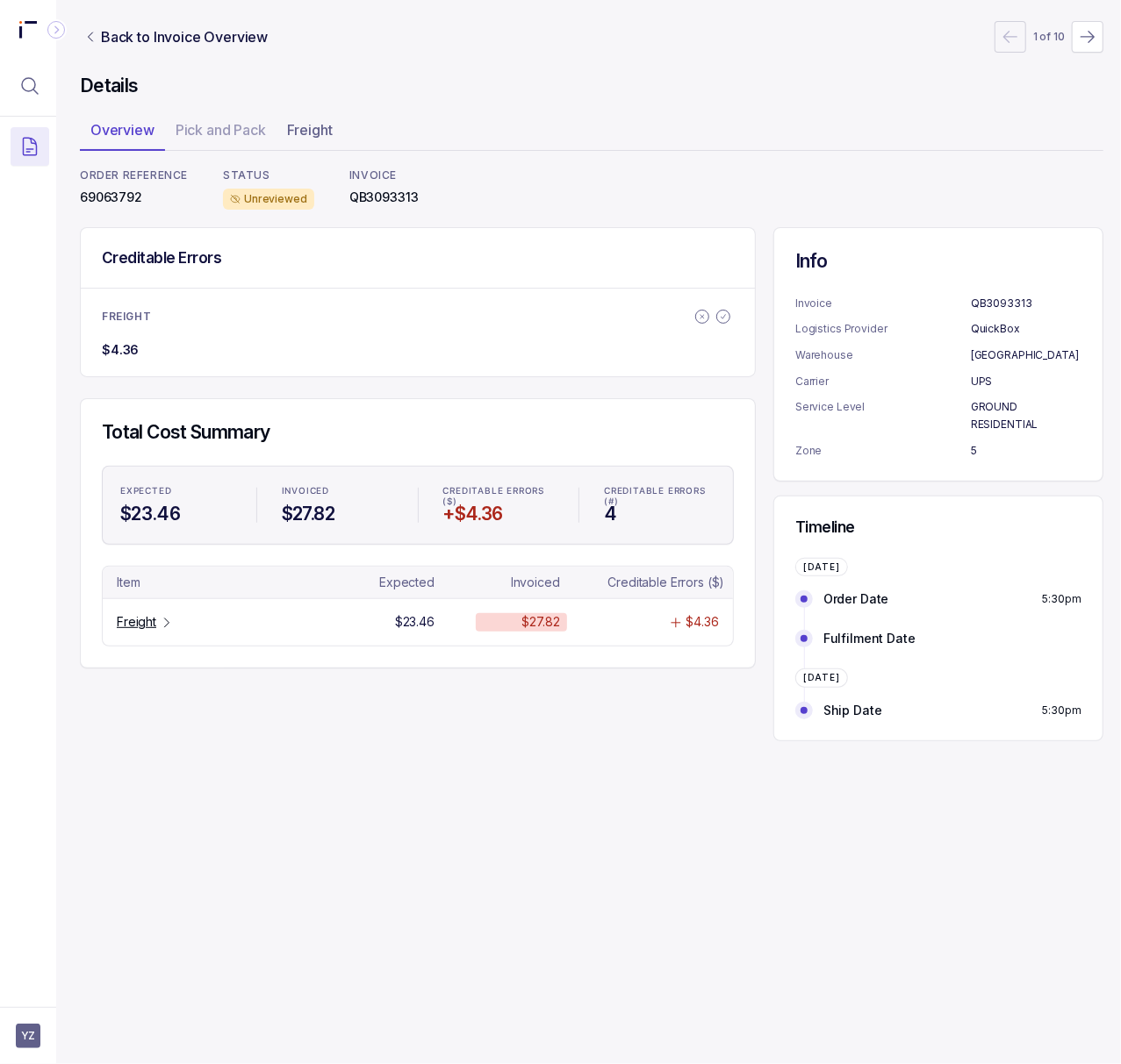
click at [97, 202] on p "69063792" at bounding box center [134, 197] width 108 height 18
click at [142, 631] on p "Freight" at bounding box center [137, 622] width 40 height 18
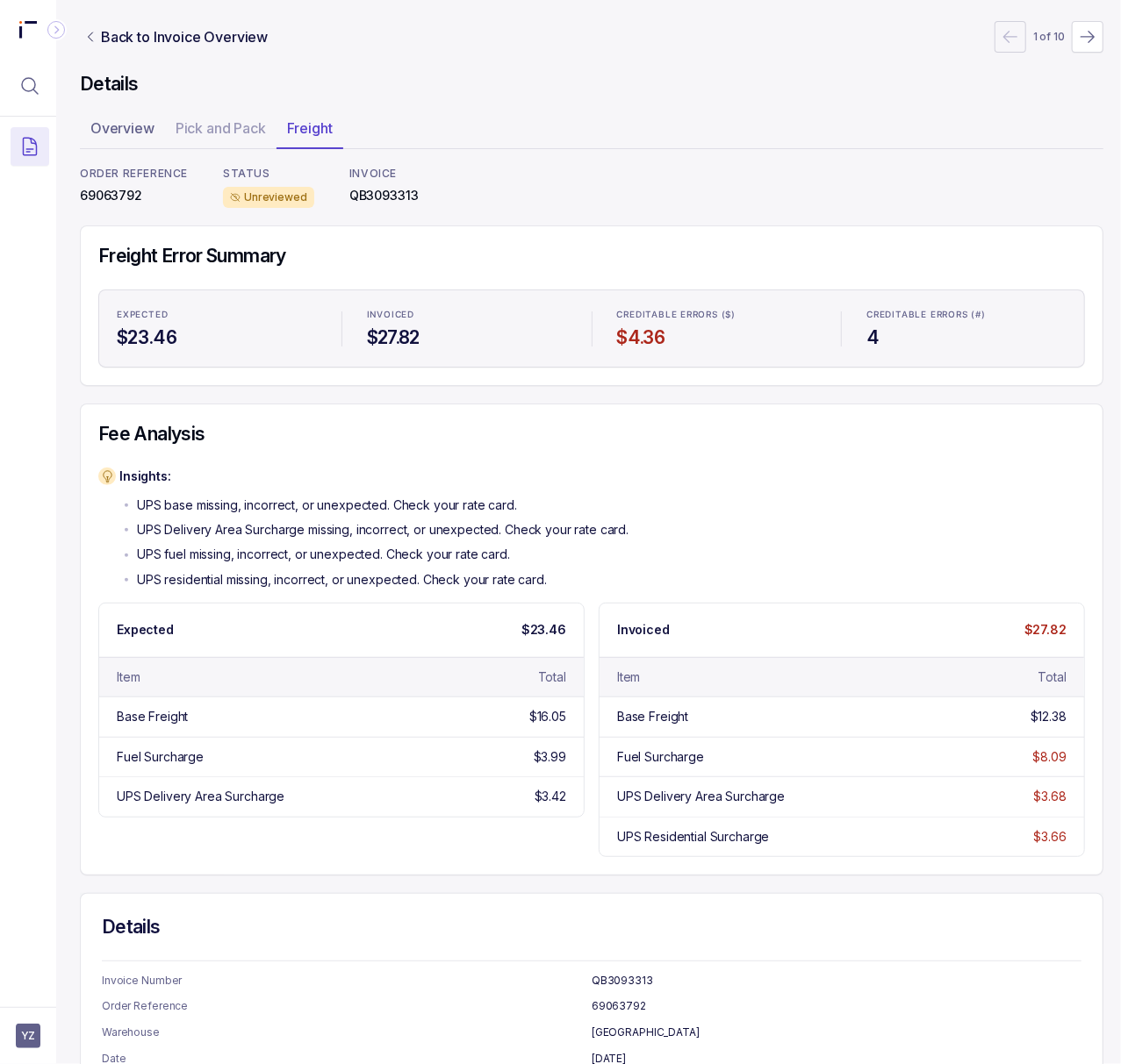
scroll to position [0, 5]
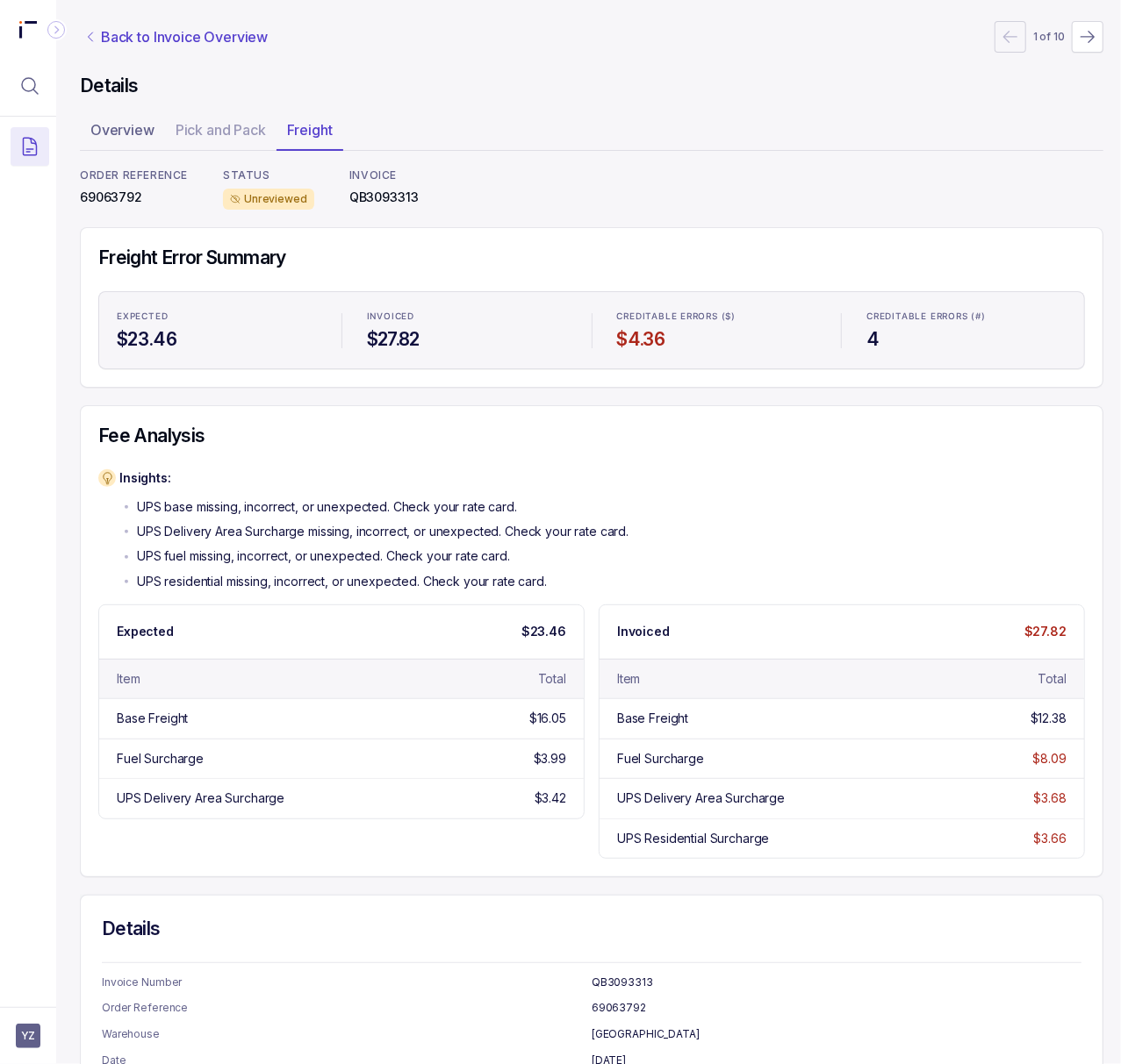
click at [197, 41] on p "Back to Invoice Overview" at bounding box center [184, 37] width 167 height 21
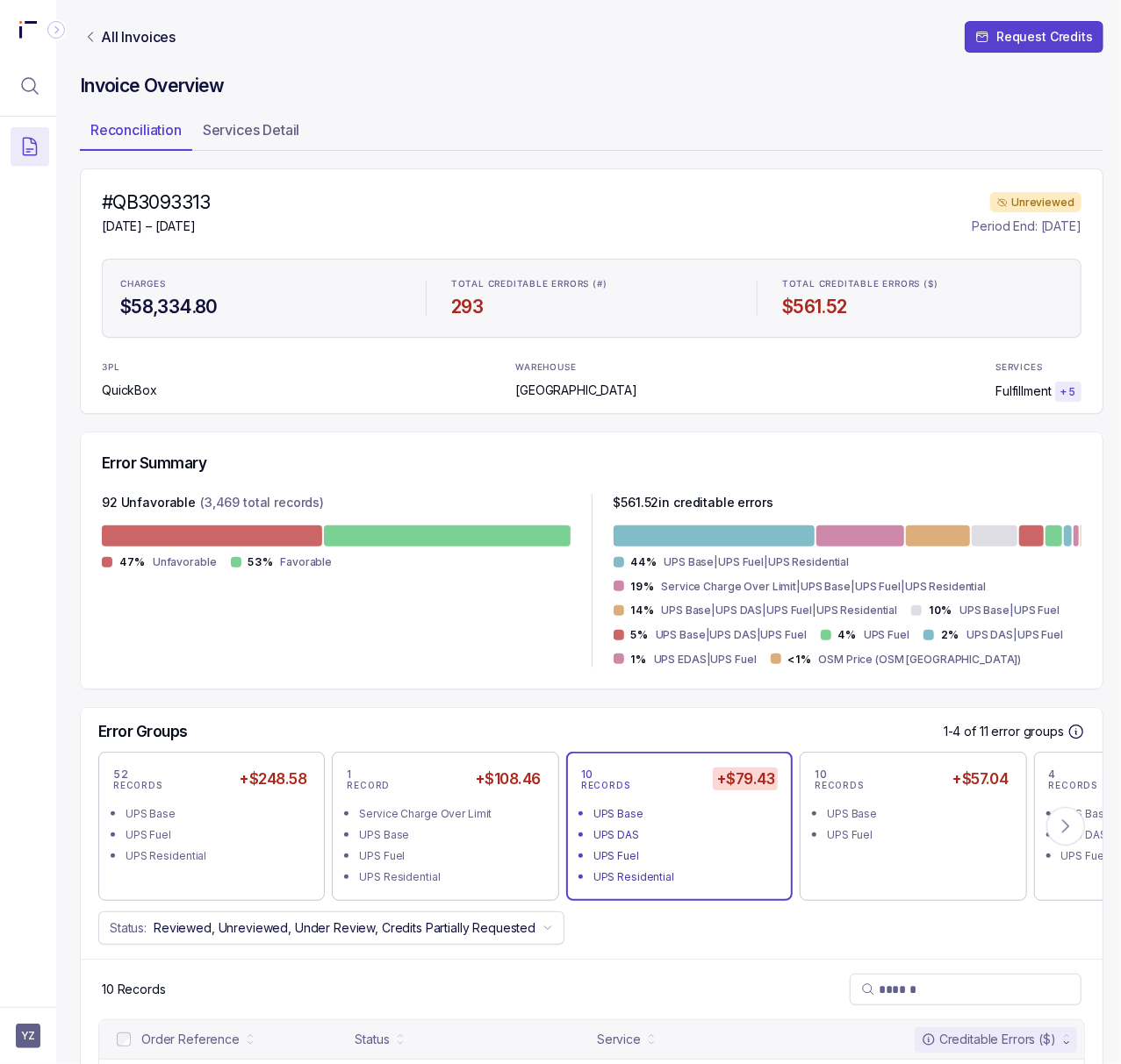
scroll to position [117, 5]
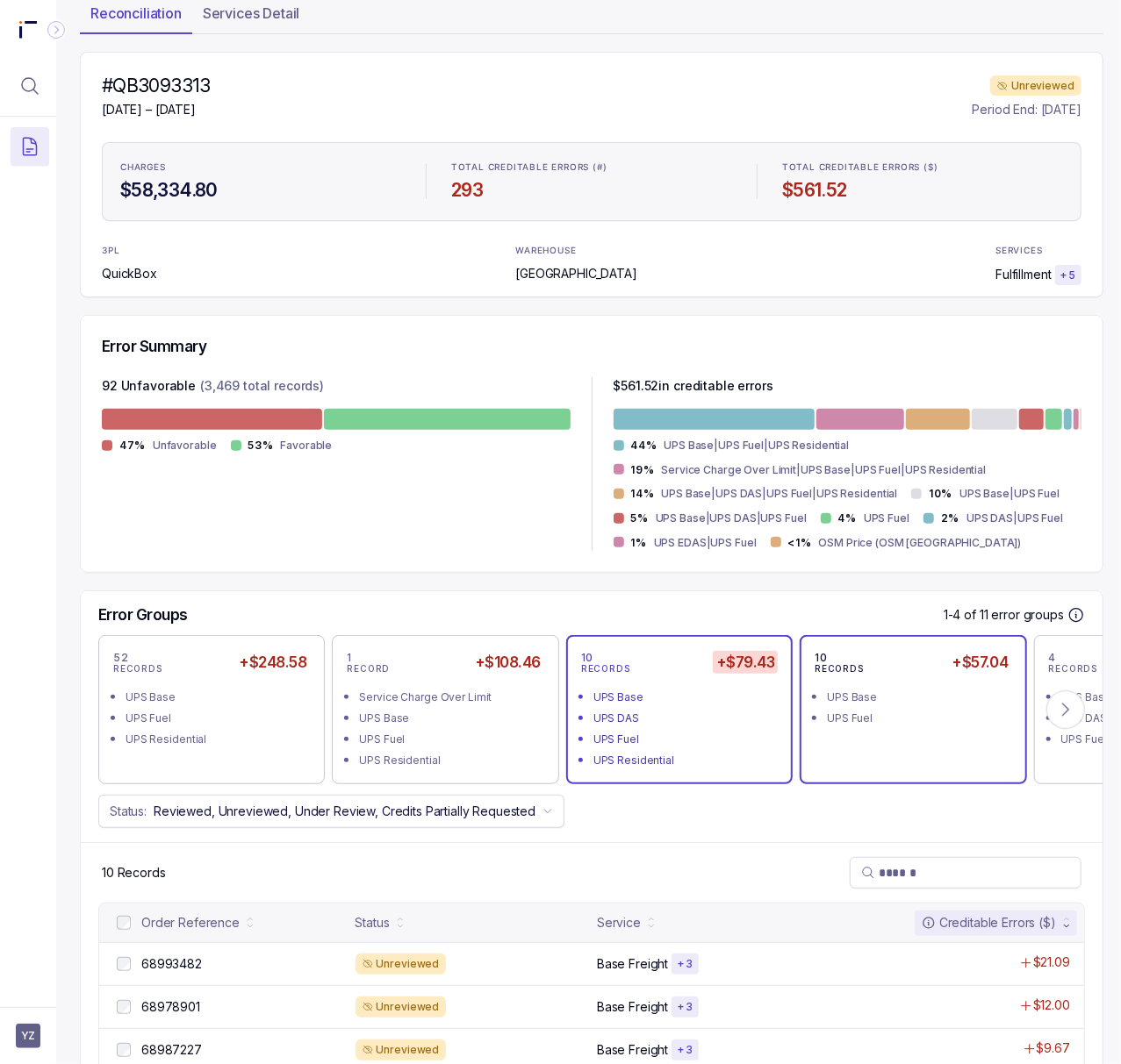
click at [847, 725] on div "UPS Fuel" at bounding box center [918, 719] width 182 height 18
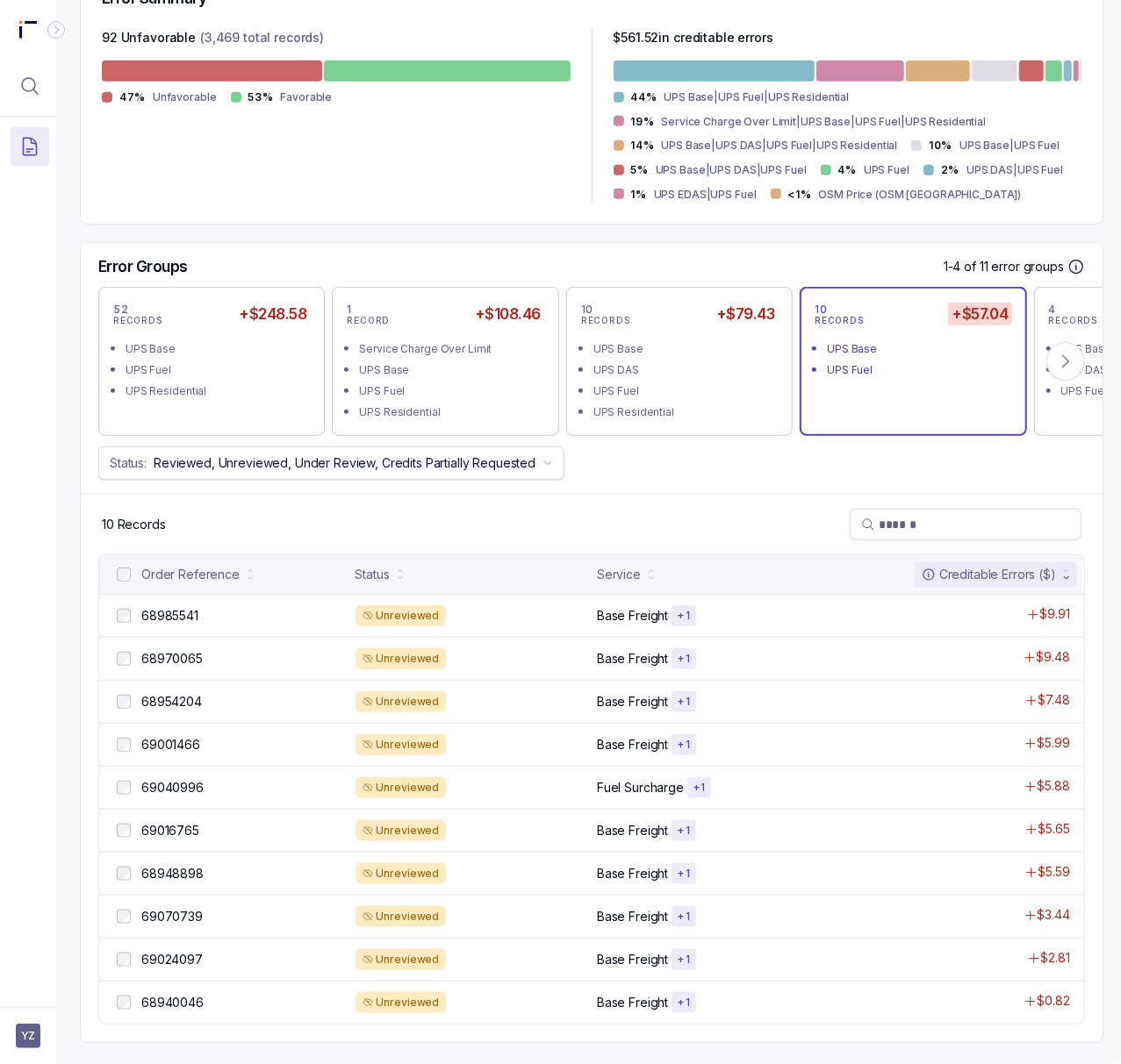
scroll to position [488, 5]
click at [166, 606] on p "68985541" at bounding box center [169, 615] width 65 height 19
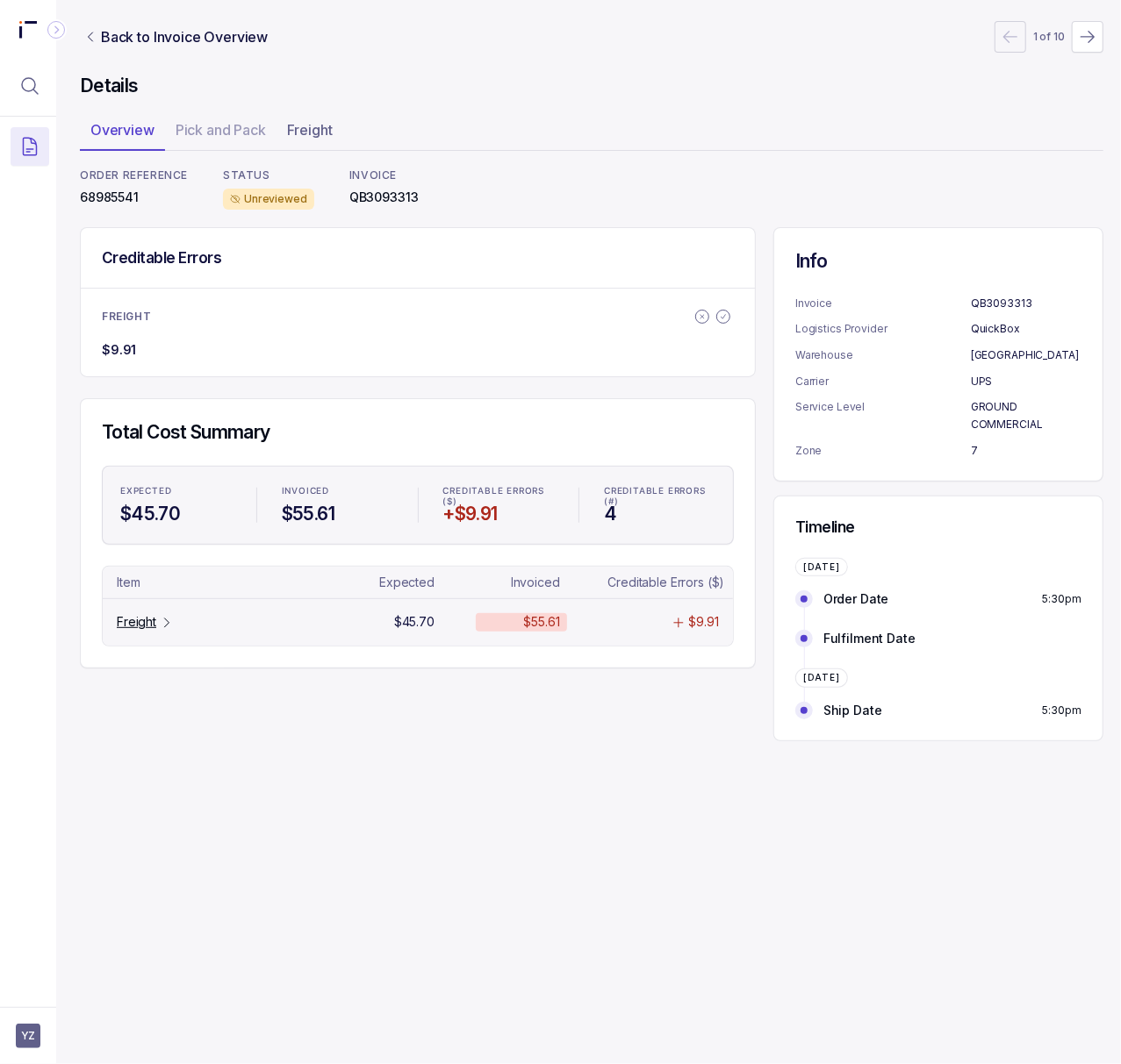
click at [147, 629] on p "Freight" at bounding box center [137, 622] width 40 height 18
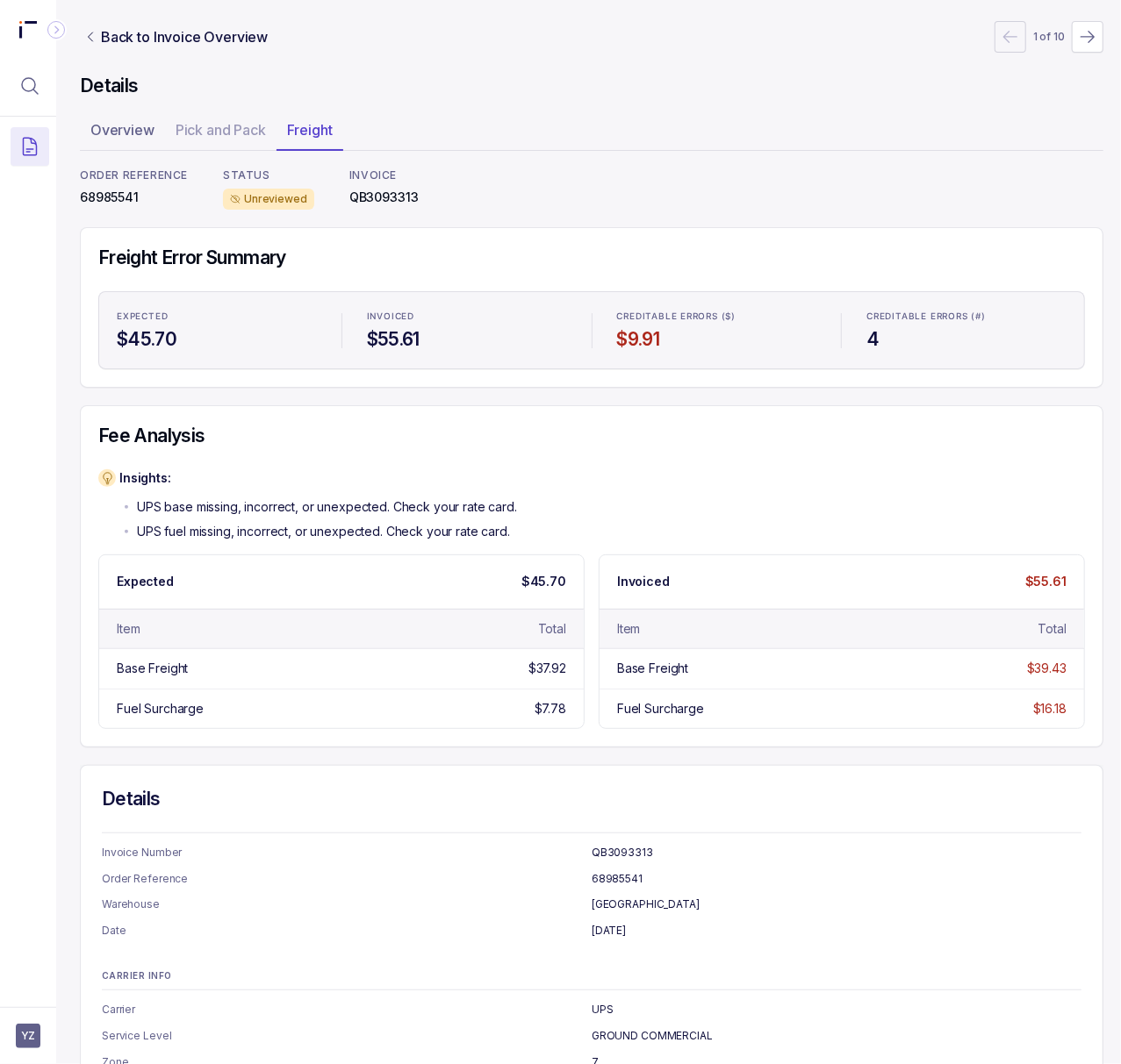
click at [120, 198] on p "68985541" at bounding box center [134, 197] width 108 height 18
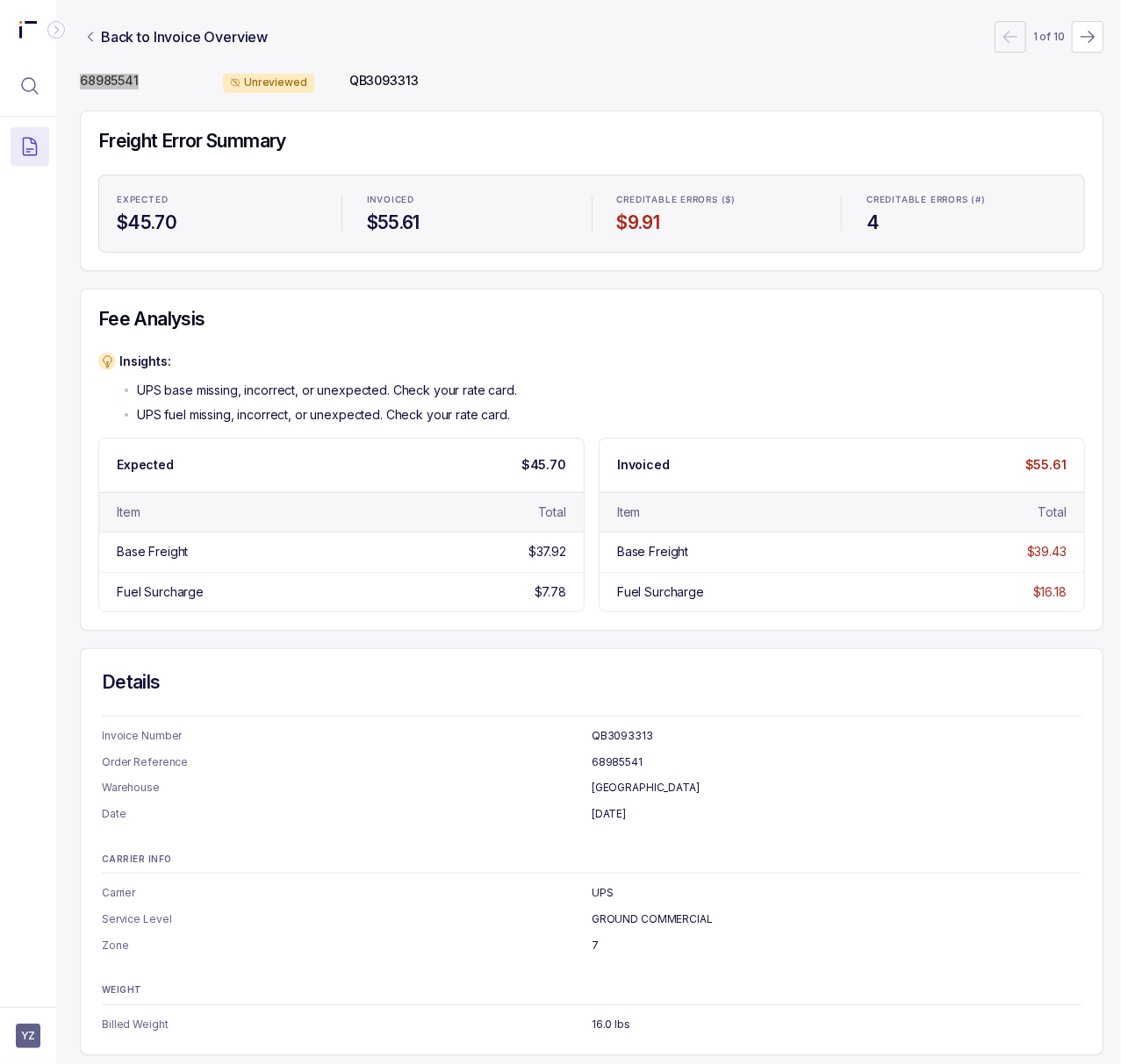
scroll to position [151, 5]
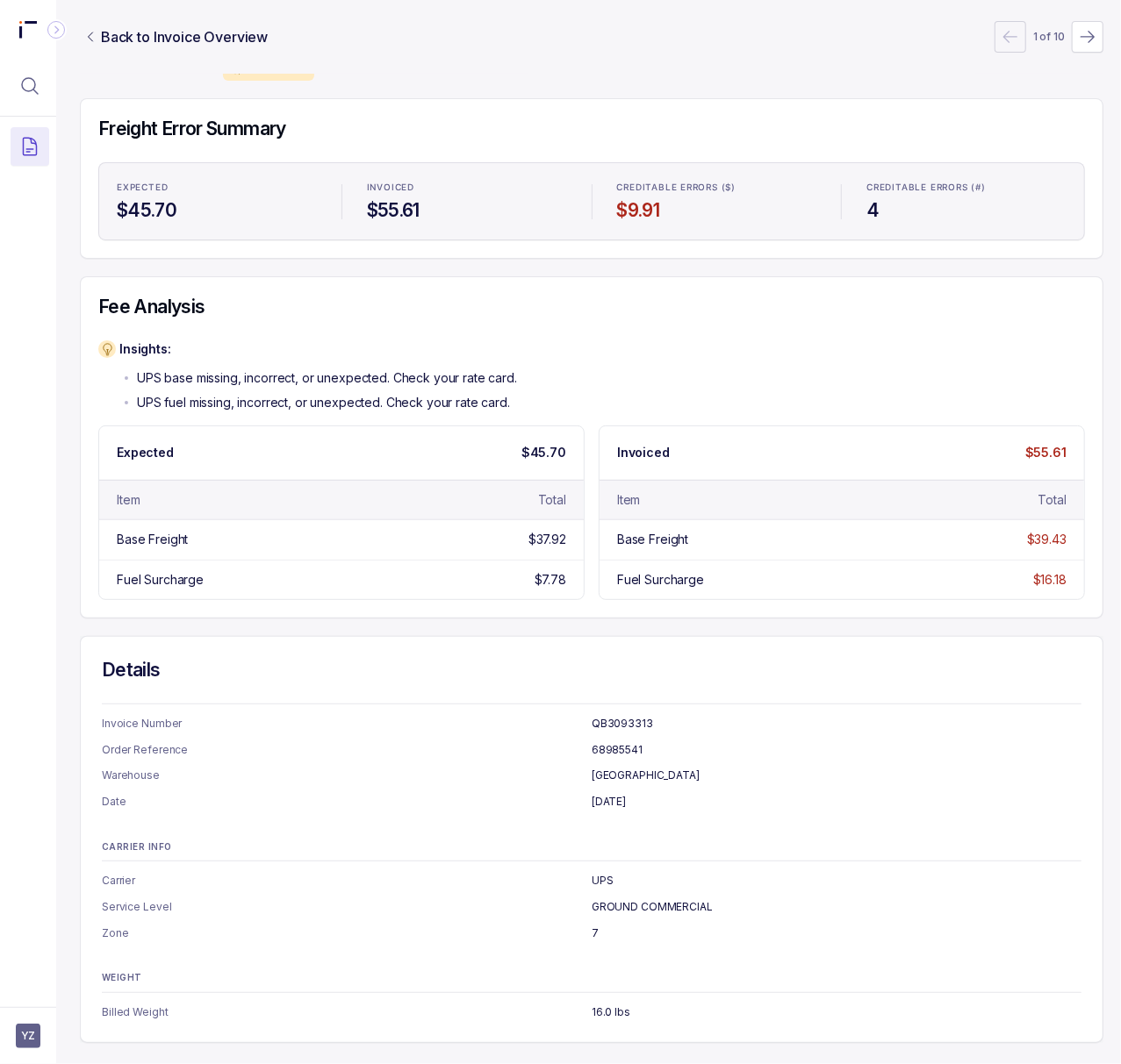
click at [682, 899] on p "GROUND COMMERCIAL" at bounding box center [836, 908] width 489 height 18
click at [619, 742] on p "68985541" at bounding box center [836, 750] width 489 height 18
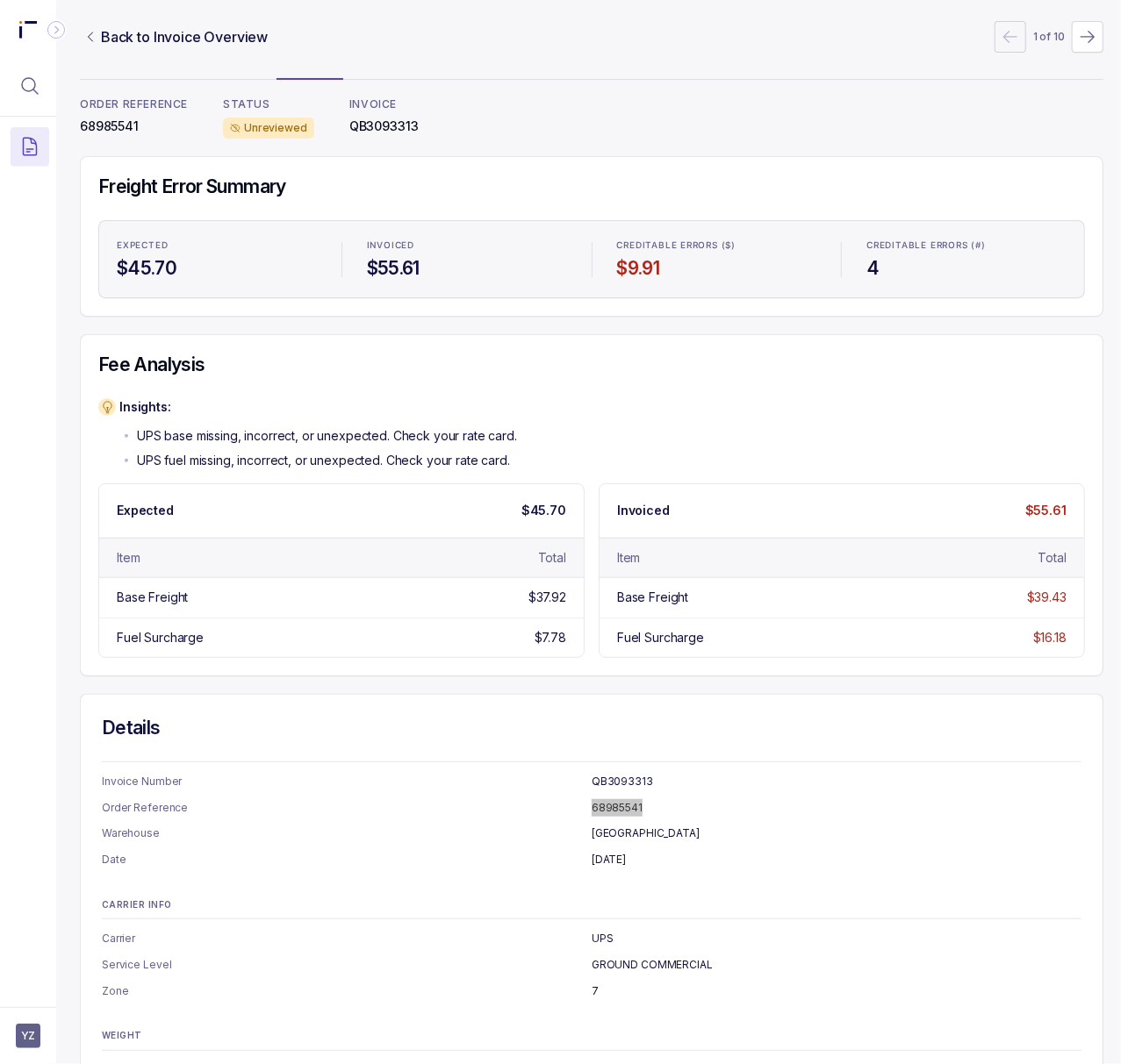
scroll to position [0, 5]
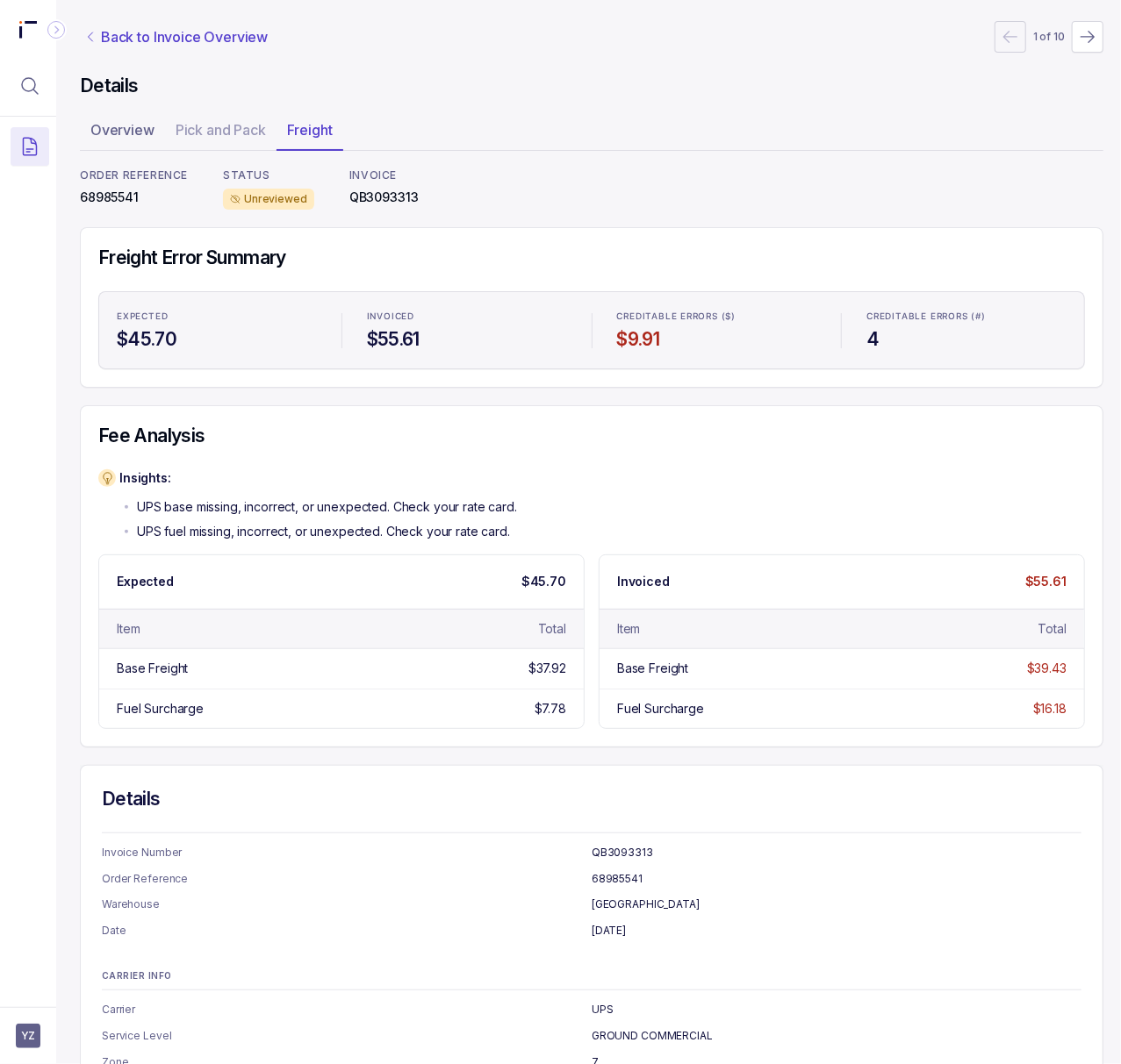
click at [172, 27] on p "Back to Invoice Overview" at bounding box center [184, 37] width 167 height 21
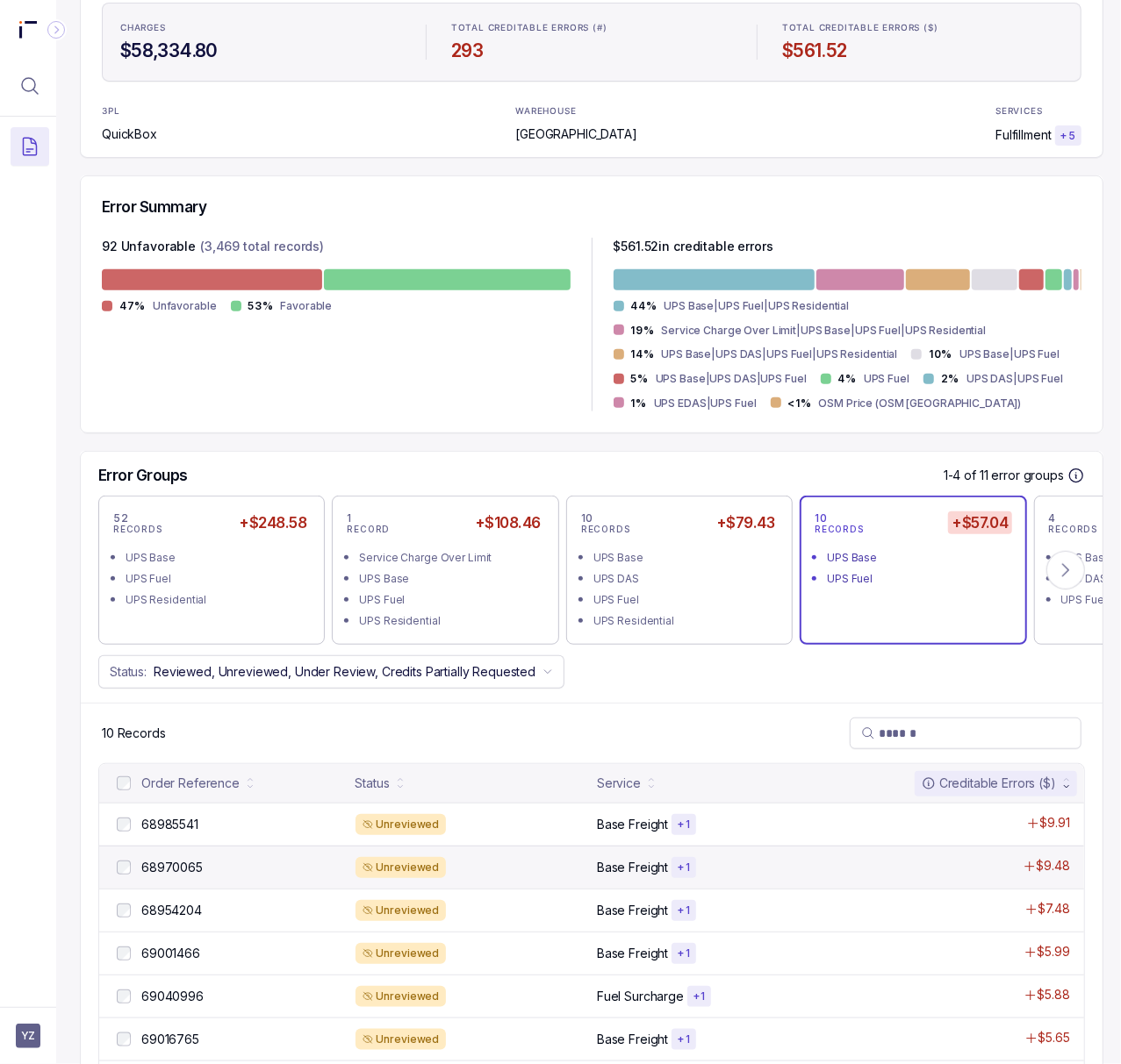
scroll to position [488, 5]
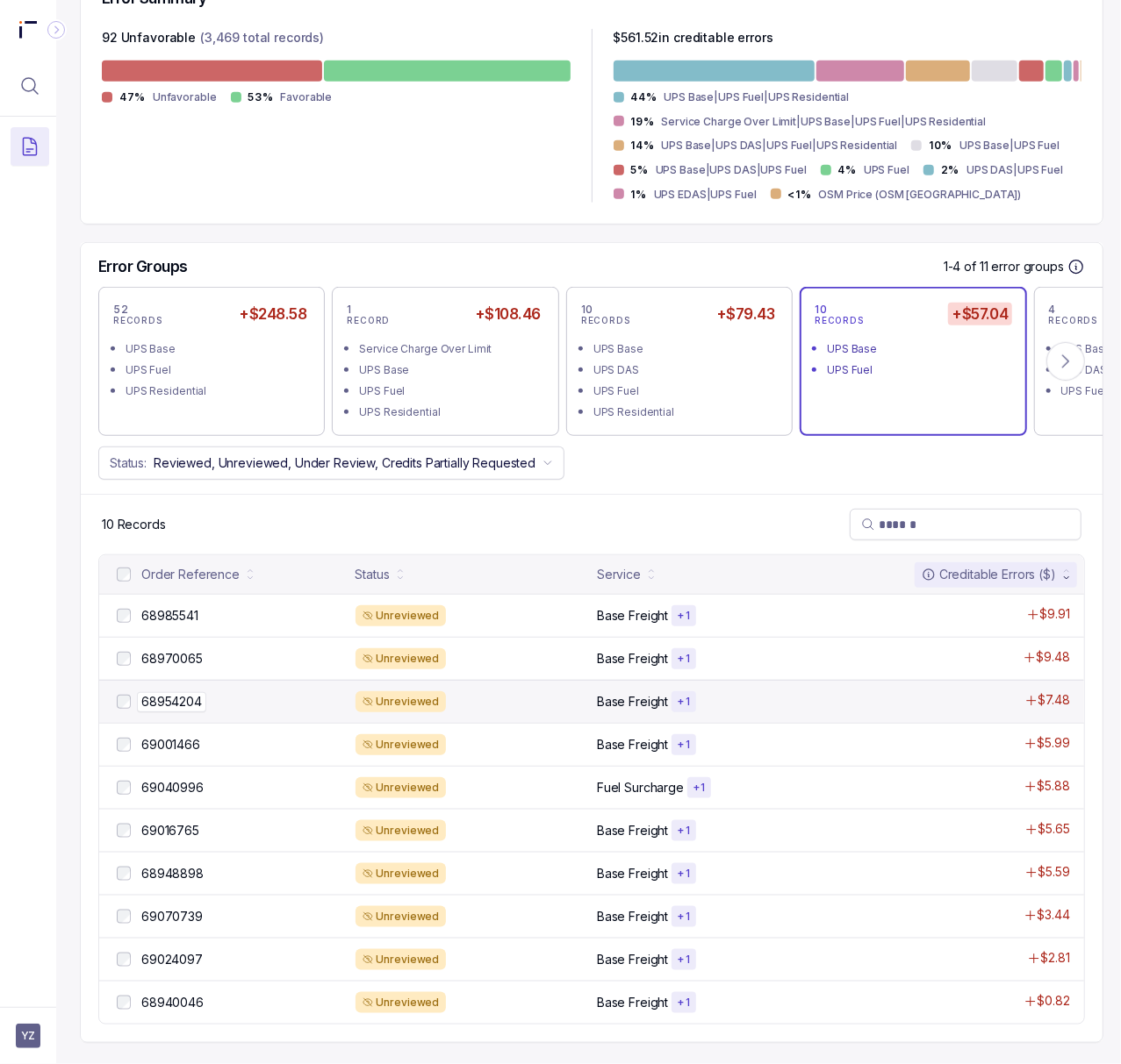
click at [194, 692] on p "68954204" at bounding box center [171, 702] width 69 height 19
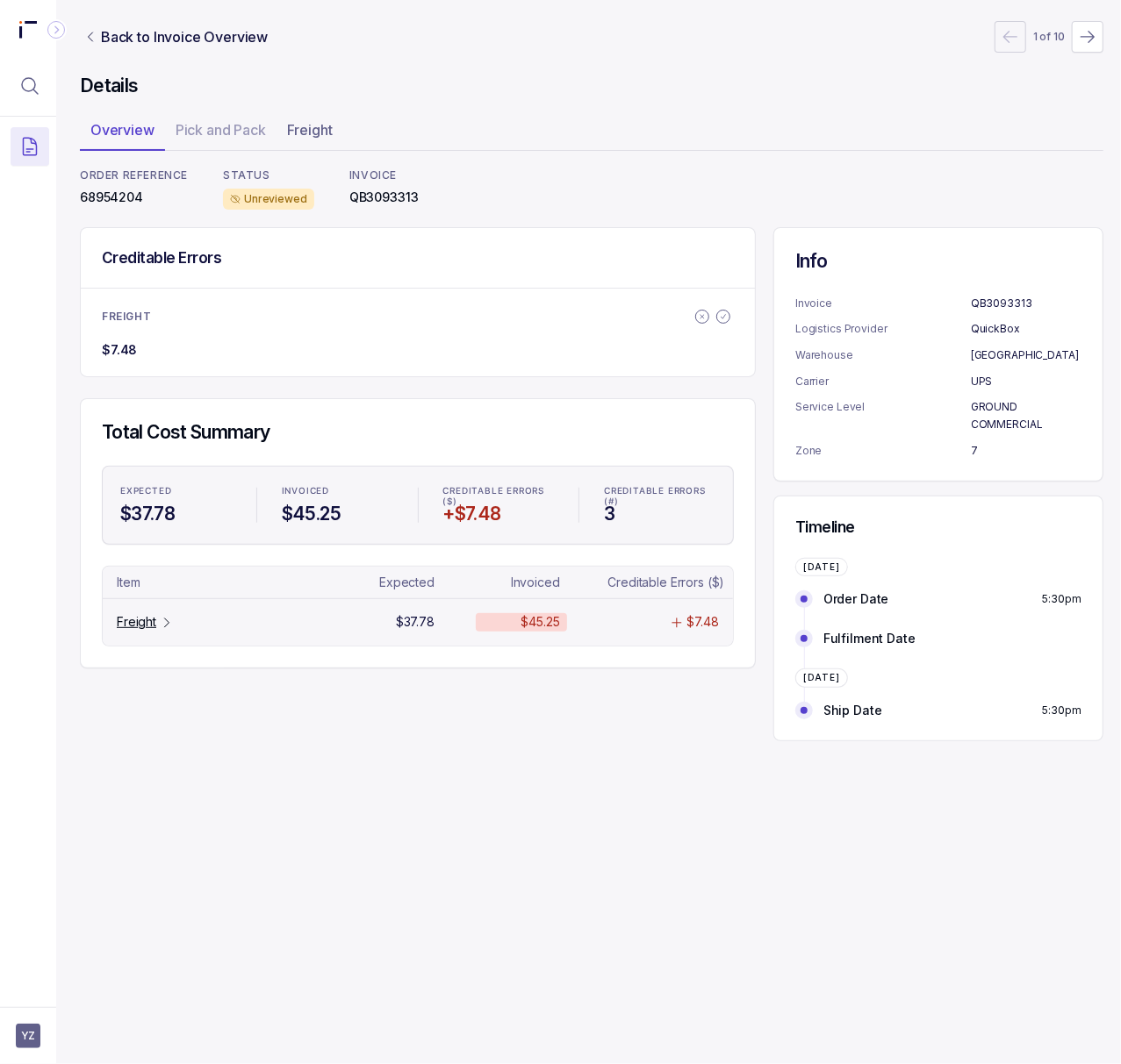
click at [138, 622] on p "Freight" at bounding box center [137, 622] width 40 height 18
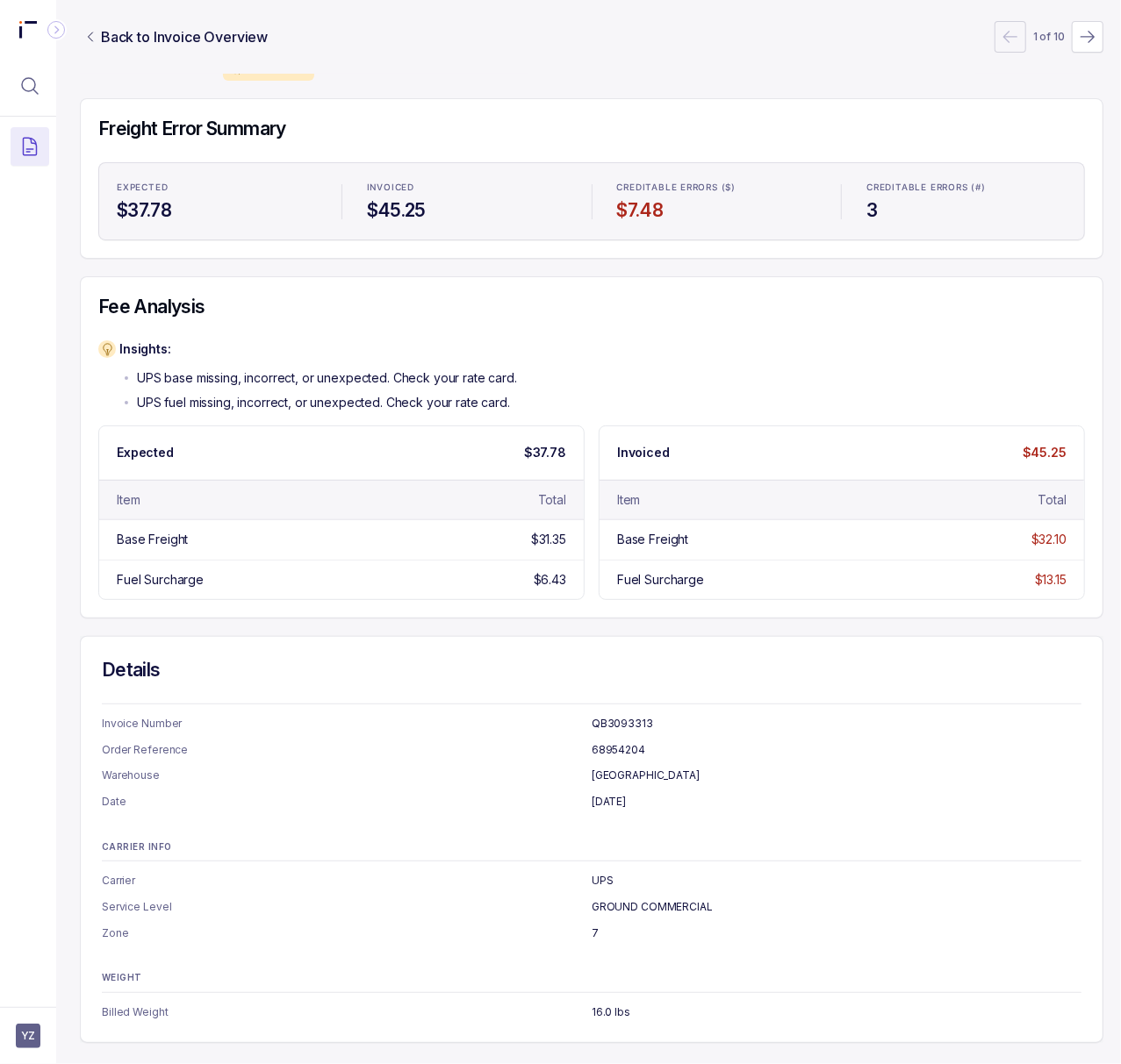
scroll to position [151, 5]
click at [622, 721] on ul "Invoice Number QB3093313 Order Reference 68954204 Warehouse [GEOGRAPHIC_DATA] D…" at bounding box center [591, 762] width 980 height 96
click at [602, 742] on p "68954204" at bounding box center [836, 750] width 489 height 18
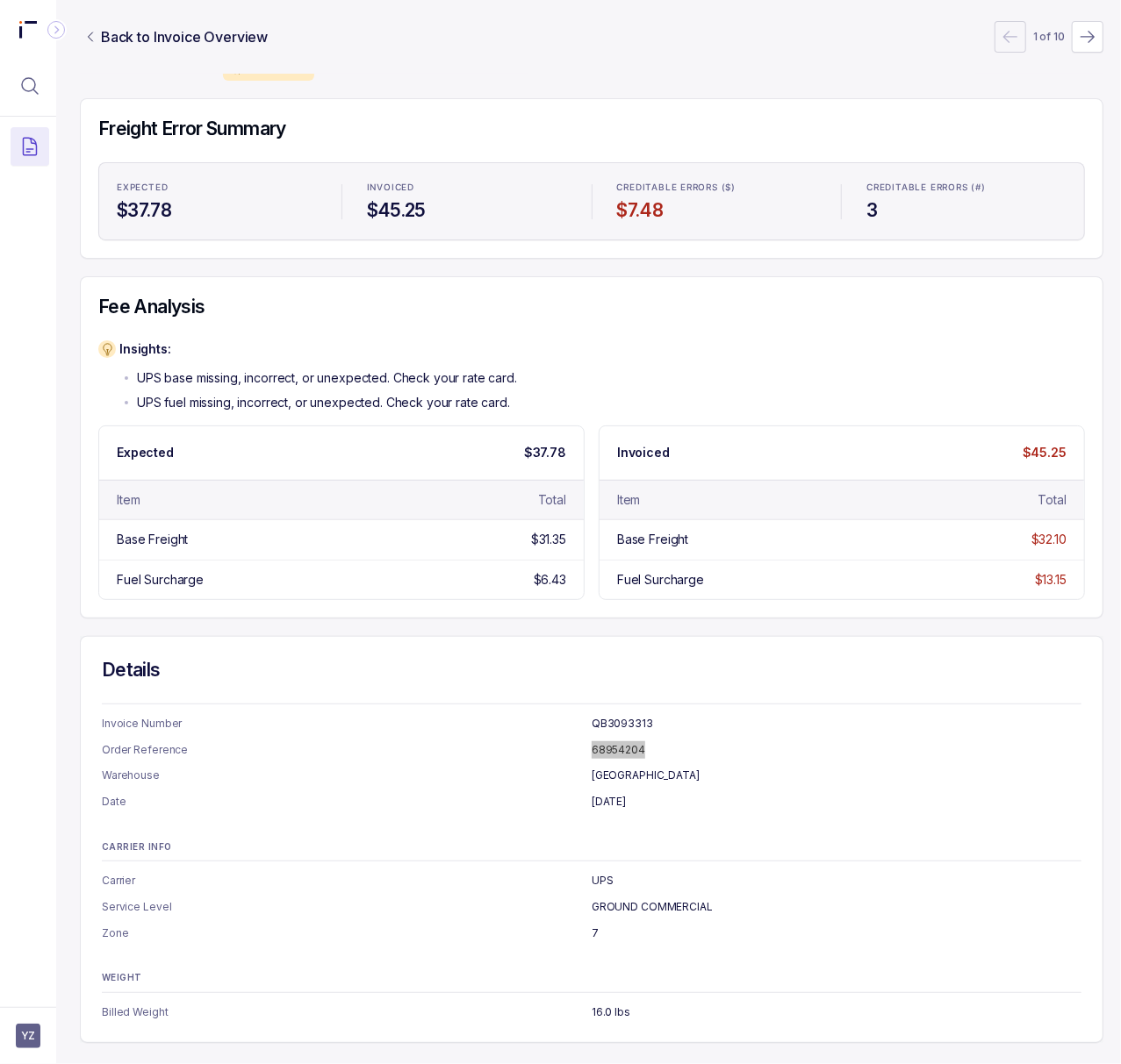
scroll to position [0, 5]
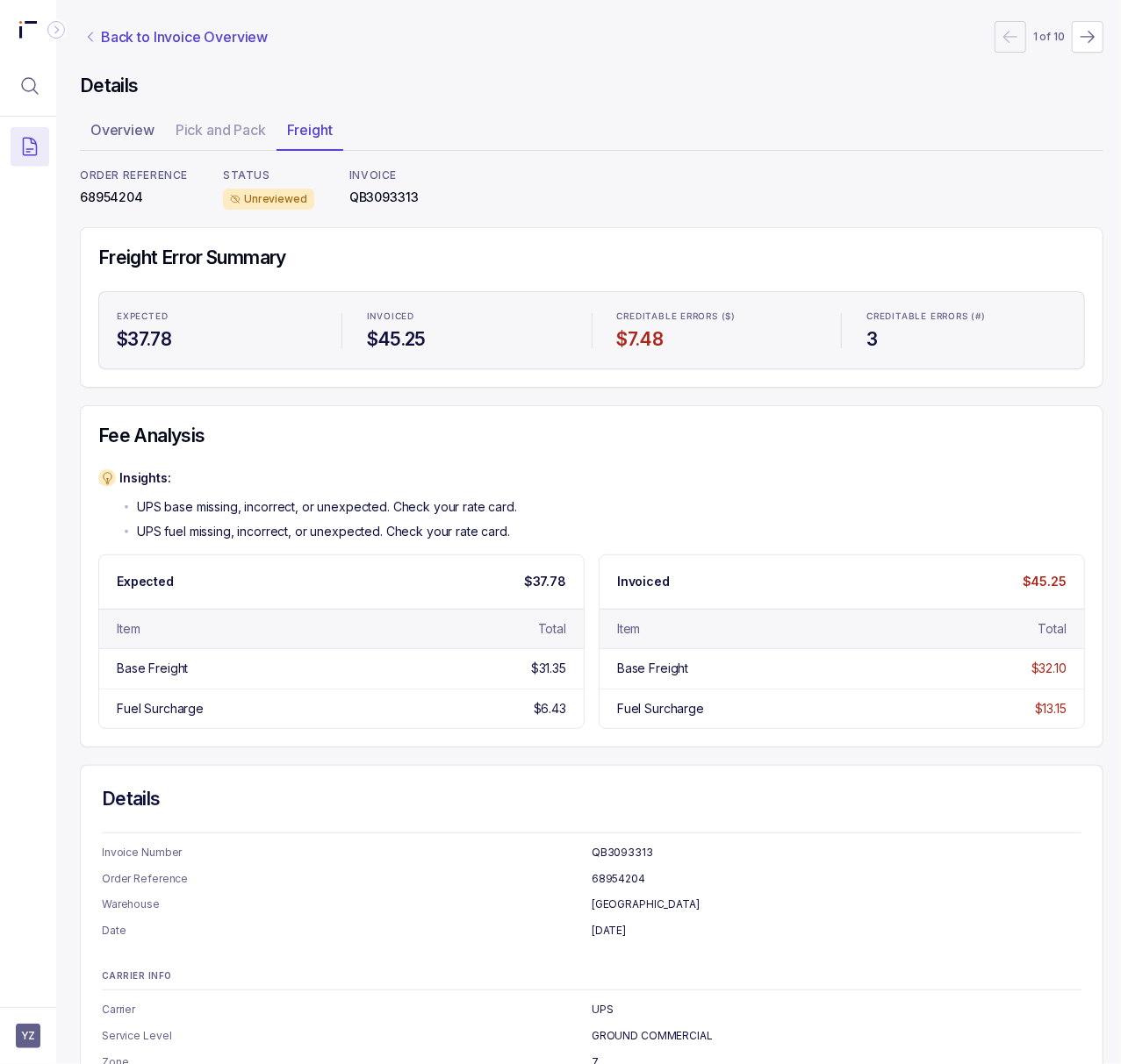
click at [218, 35] on p "Back to Invoice Overview" at bounding box center [184, 37] width 167 height 21
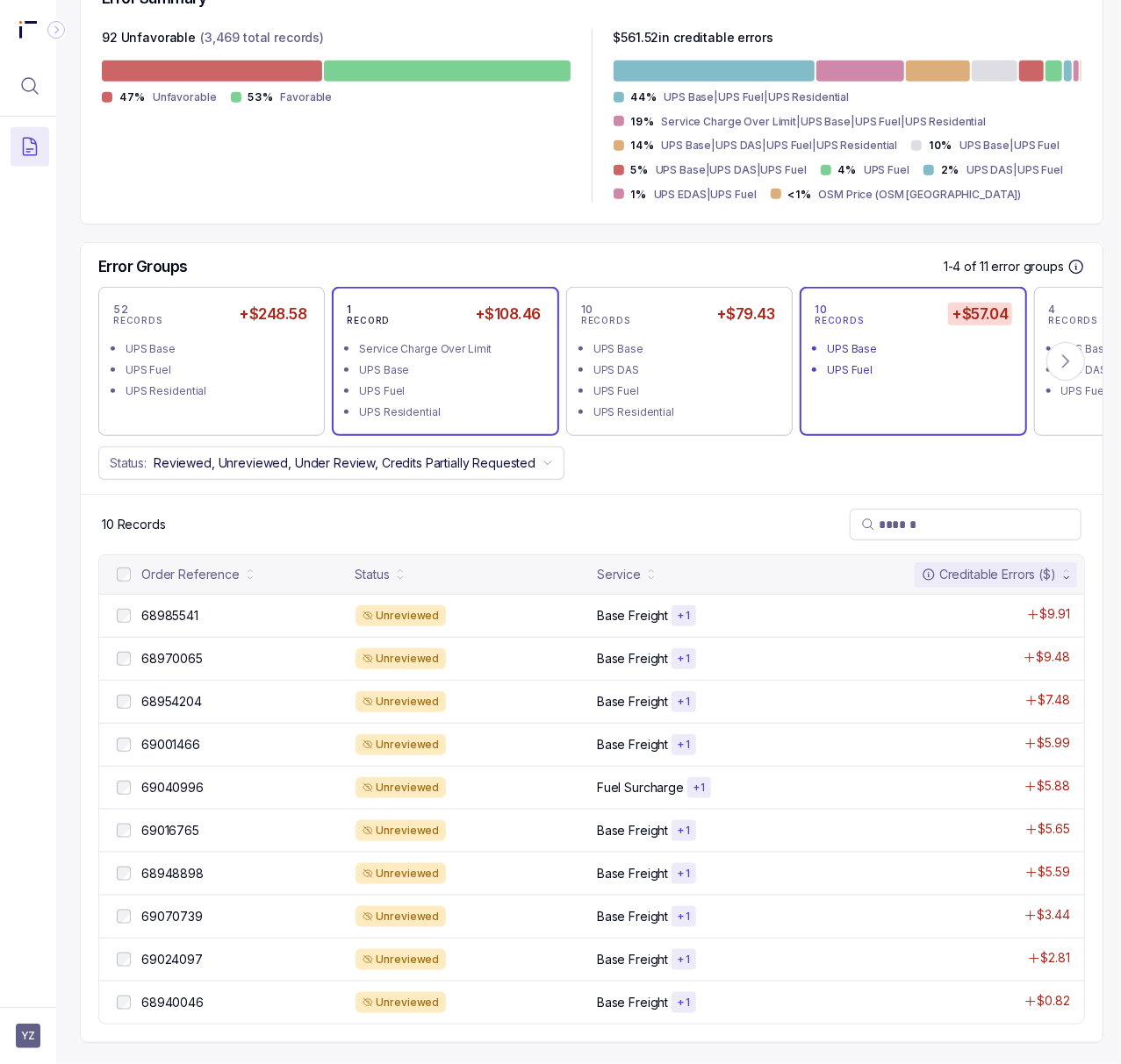
scroll to position [488, 5]
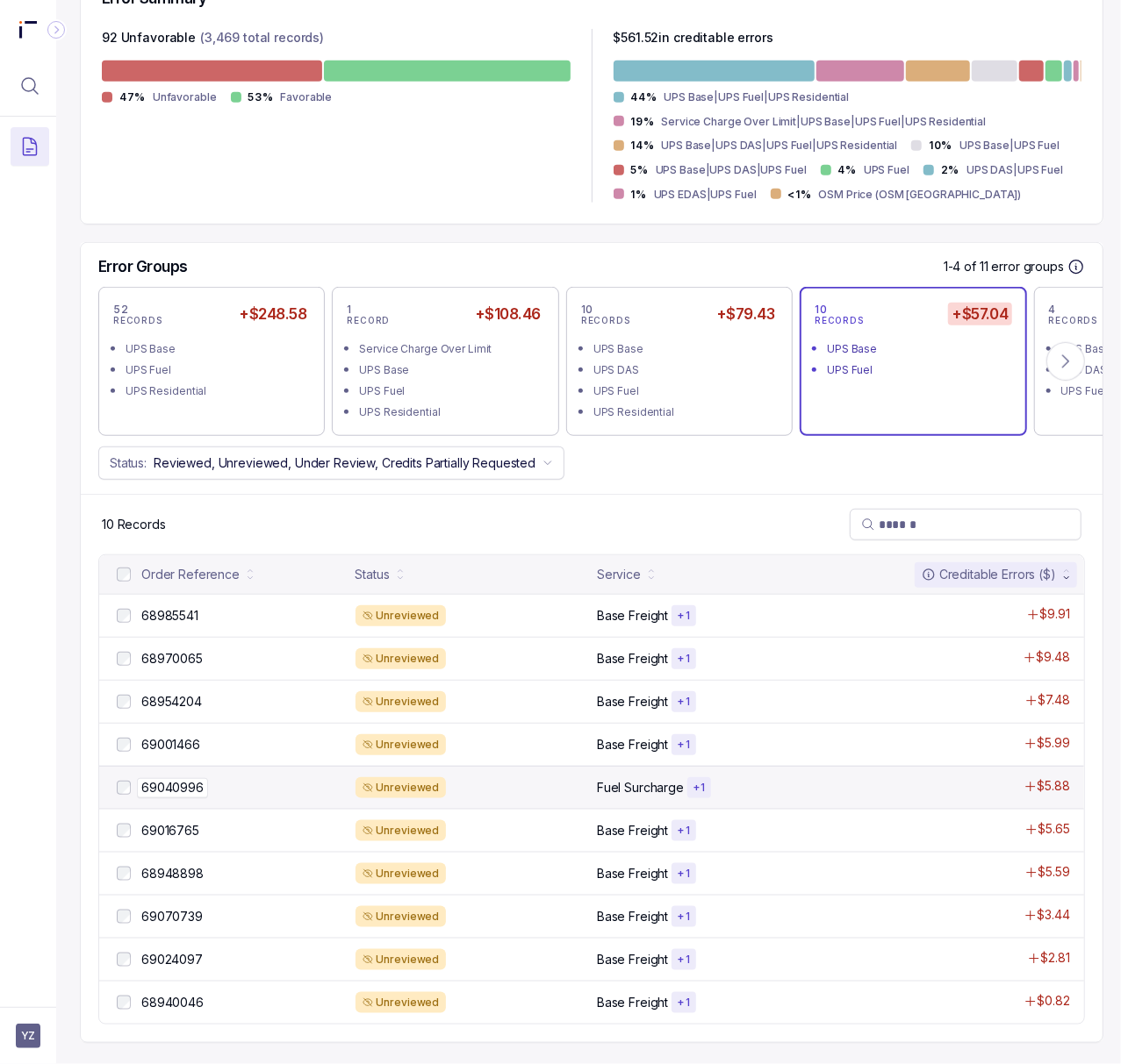
click at [169, 779] on p "69040996" at bounding box center [172, 788] width 71 height 19
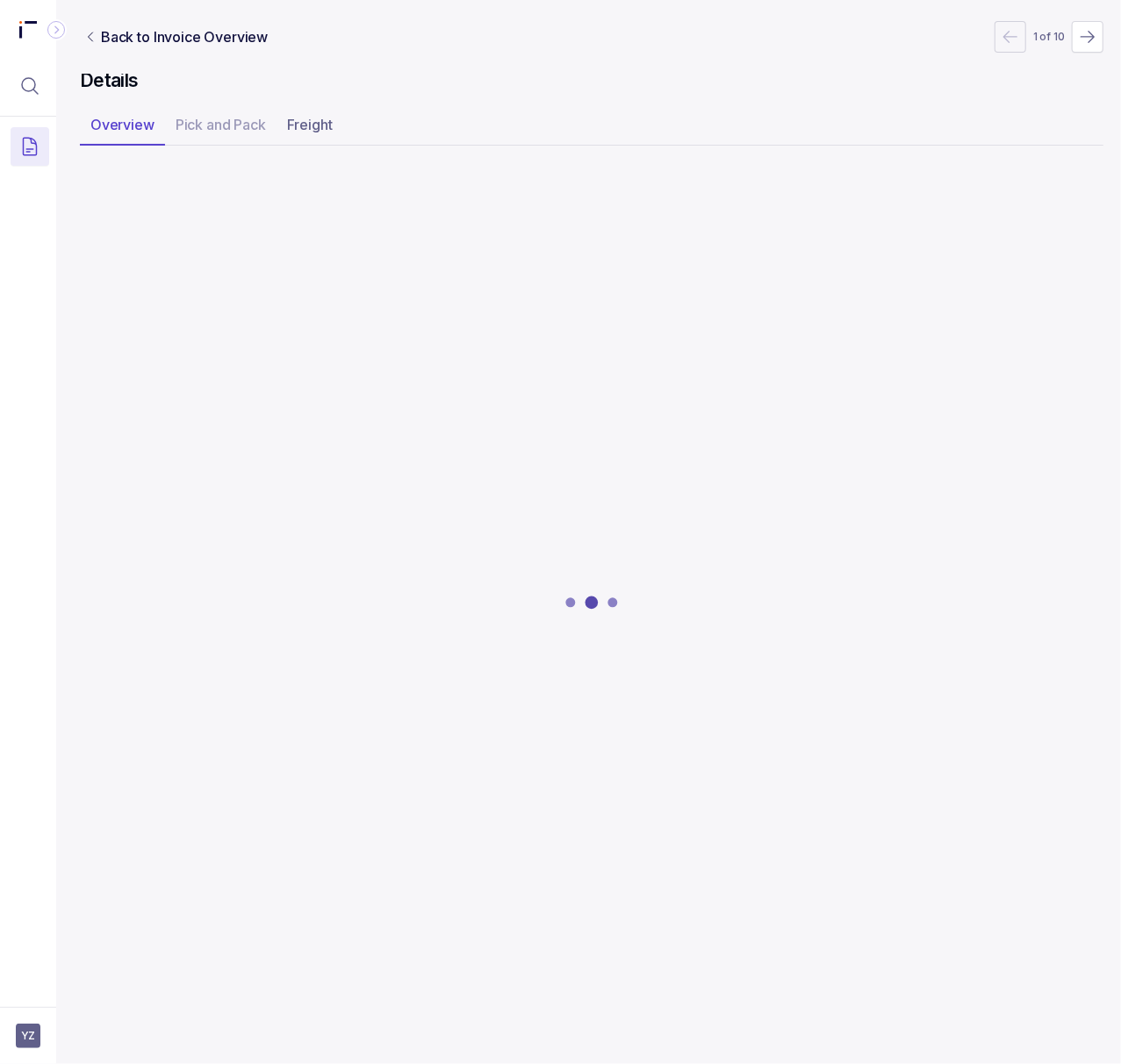
scroll to position [0, 5]
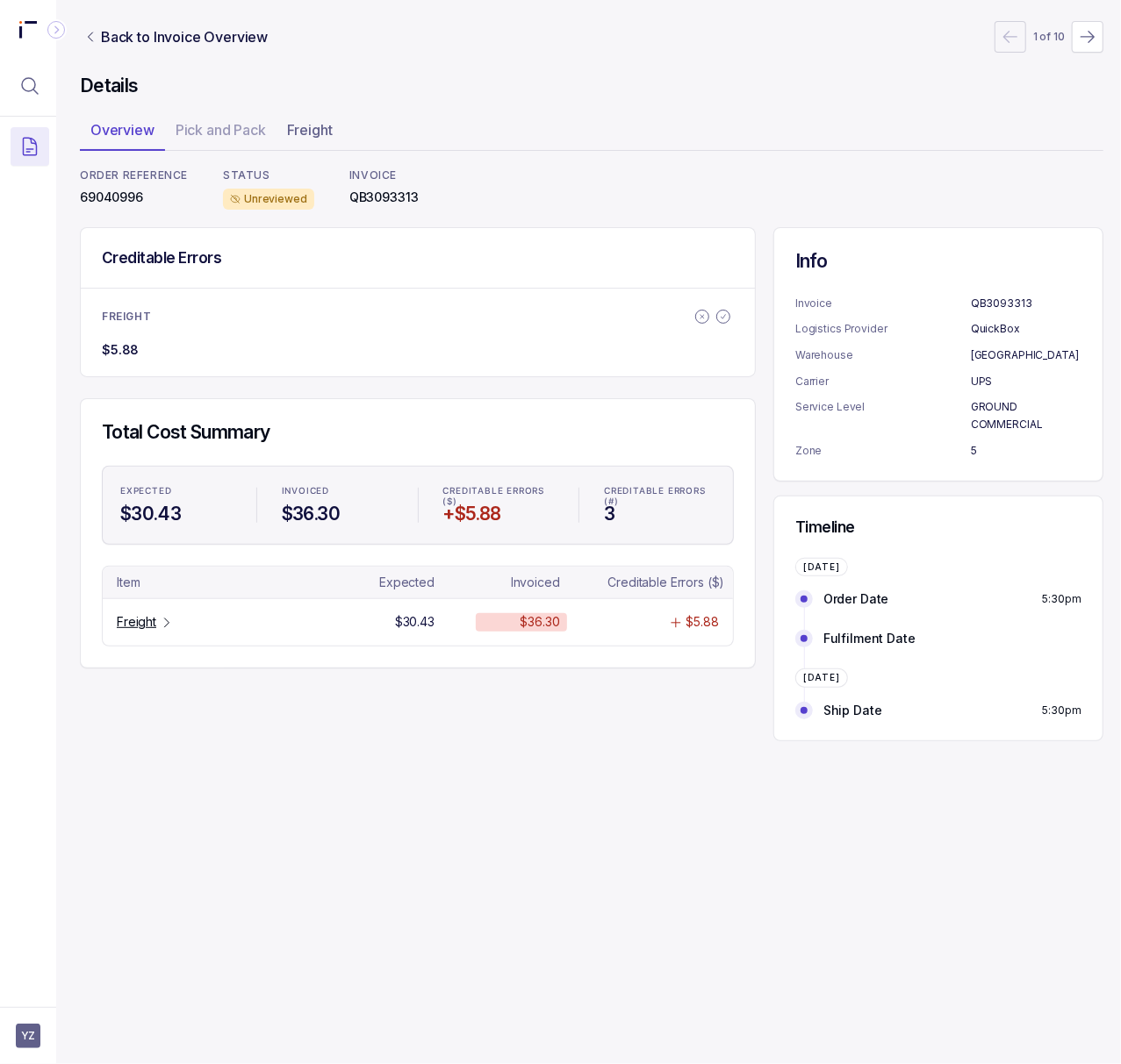
click at [118, 196] on p "69040996" at bounding box center [134, 197] width 108 height 18
click at [142, 615] on p "Freight" at bounding box center [137, 622] width 40 height 18
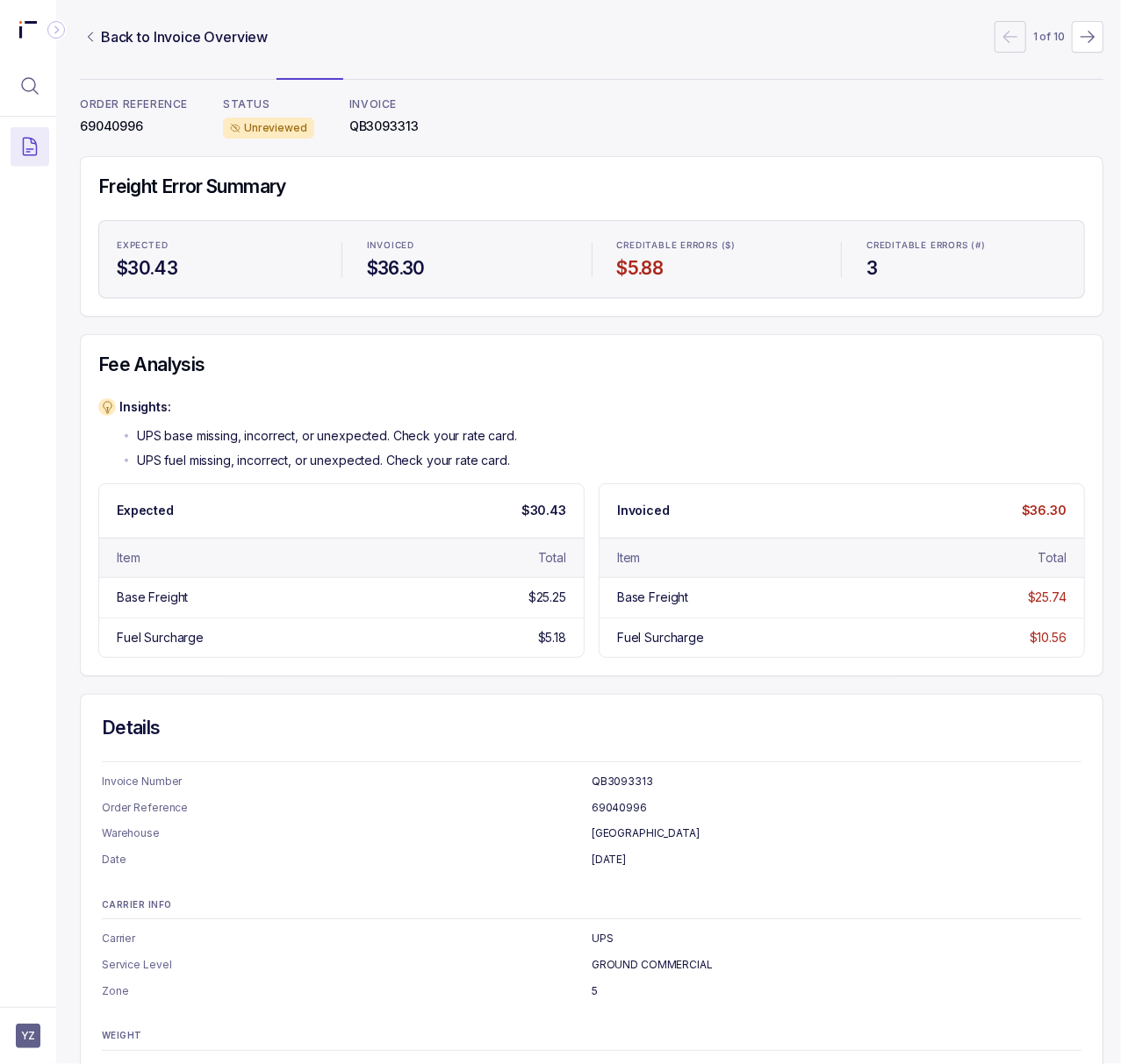
scroll to position [151, 5]
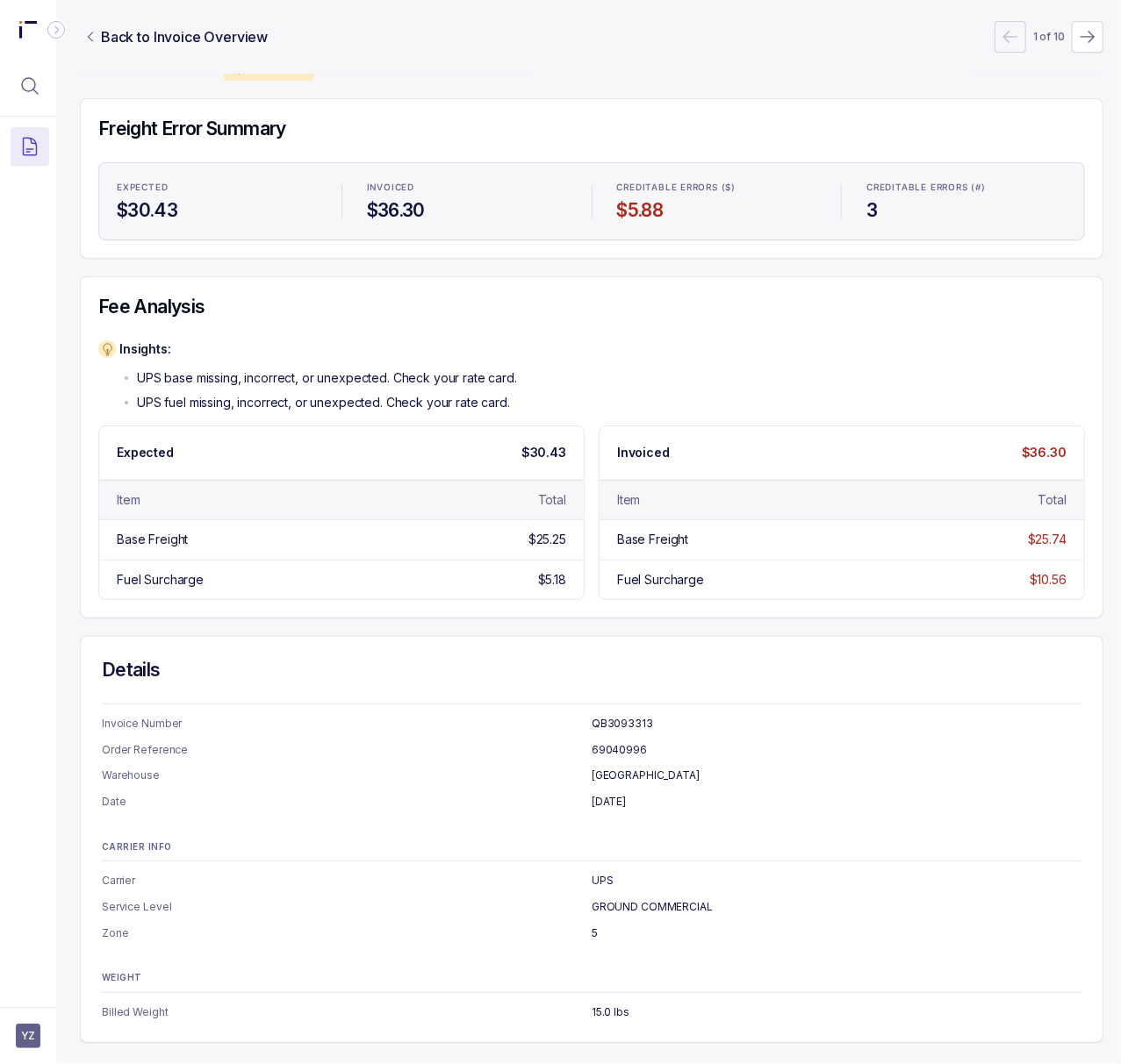
click at [619, 742] on p "69040996" at bounding box center [836, 750] width 489 height 18
click at [623, 742] on p "69040996" at bounding box center [836, 750] width 489 height 18
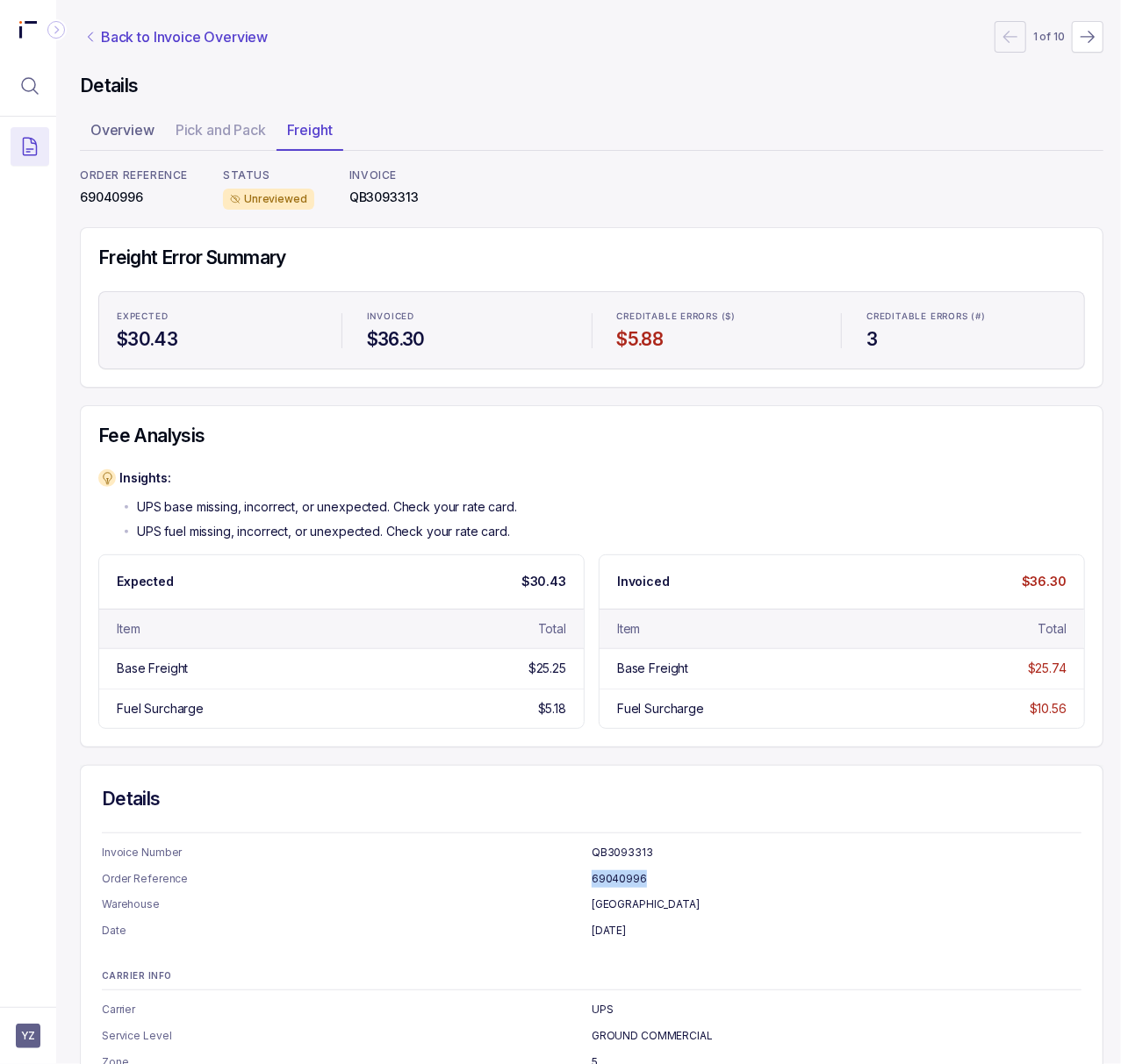
click at [161, 49] on nav "Back to Invoice Overview 1 of 10" at bounding box center [591, 36] width 1023 height 31
click at [163, 42] on p "Back to Invoice Overview" at bounding box center [184, 37] width 167 height 21
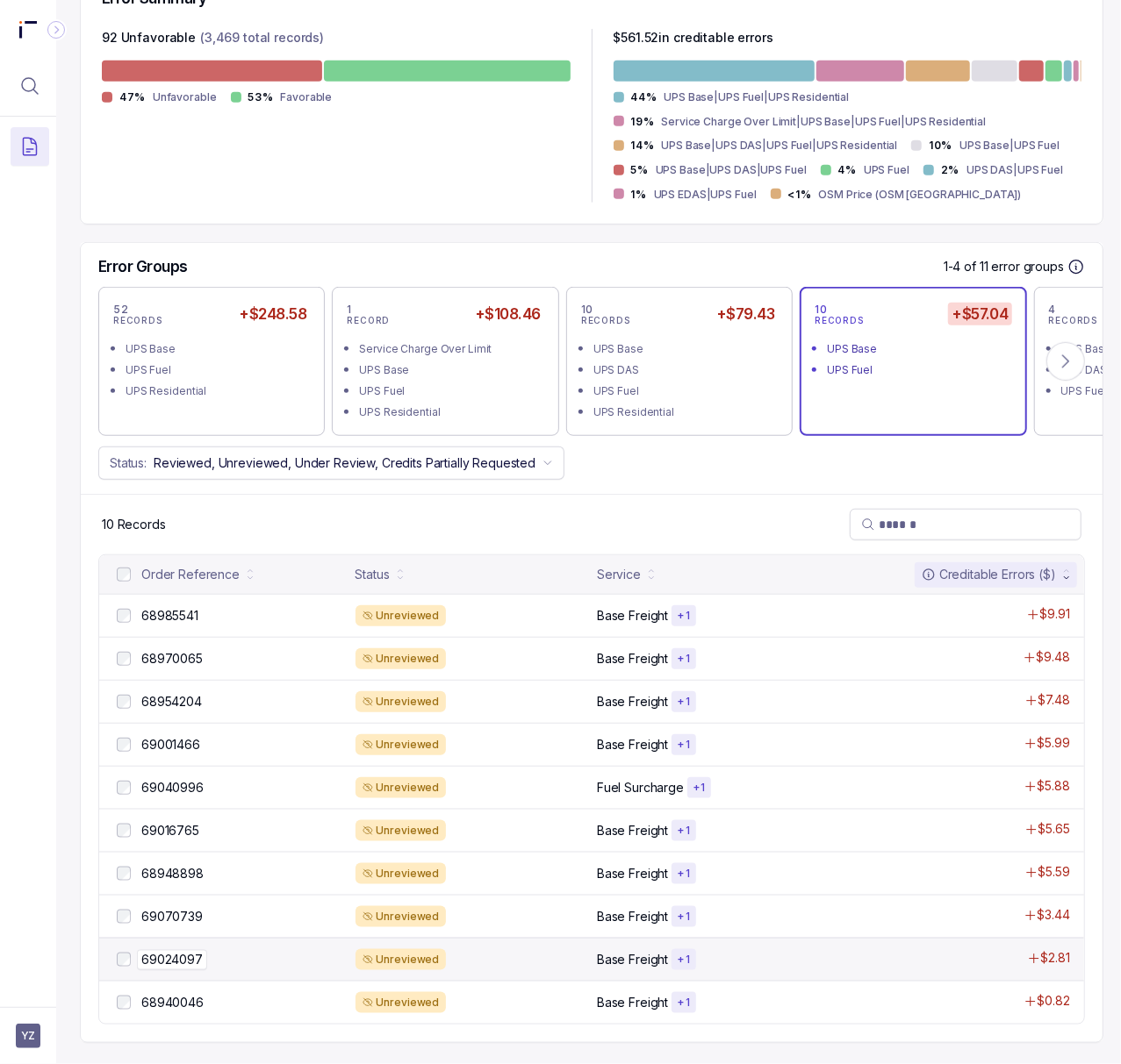
scroll to position [488, 5]
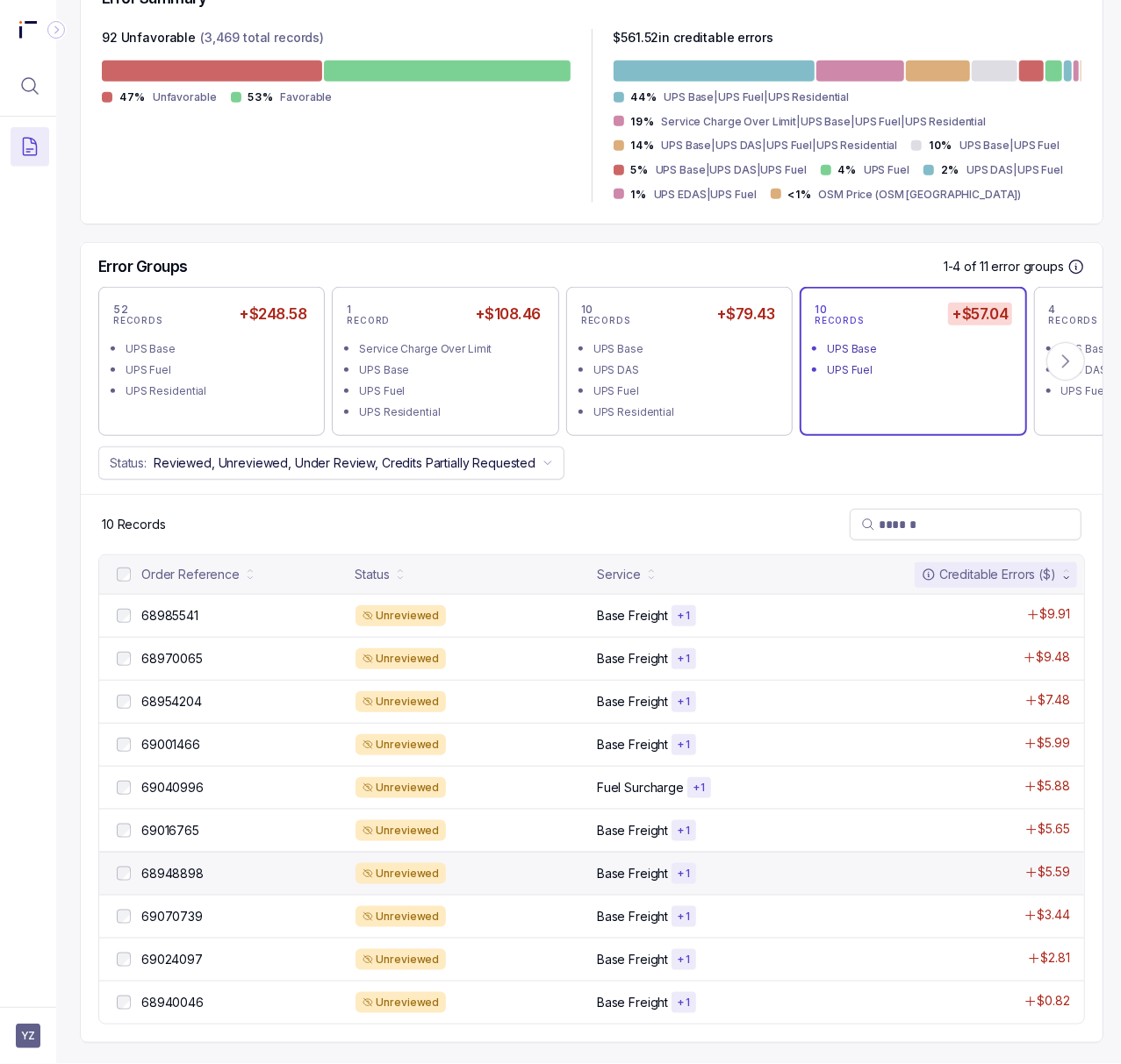
click at [181, 852] on div "68948898 68948898 Unreviewed Base Freight + 1 $5.59" at bounding box center [592, 872] width 984 height 43
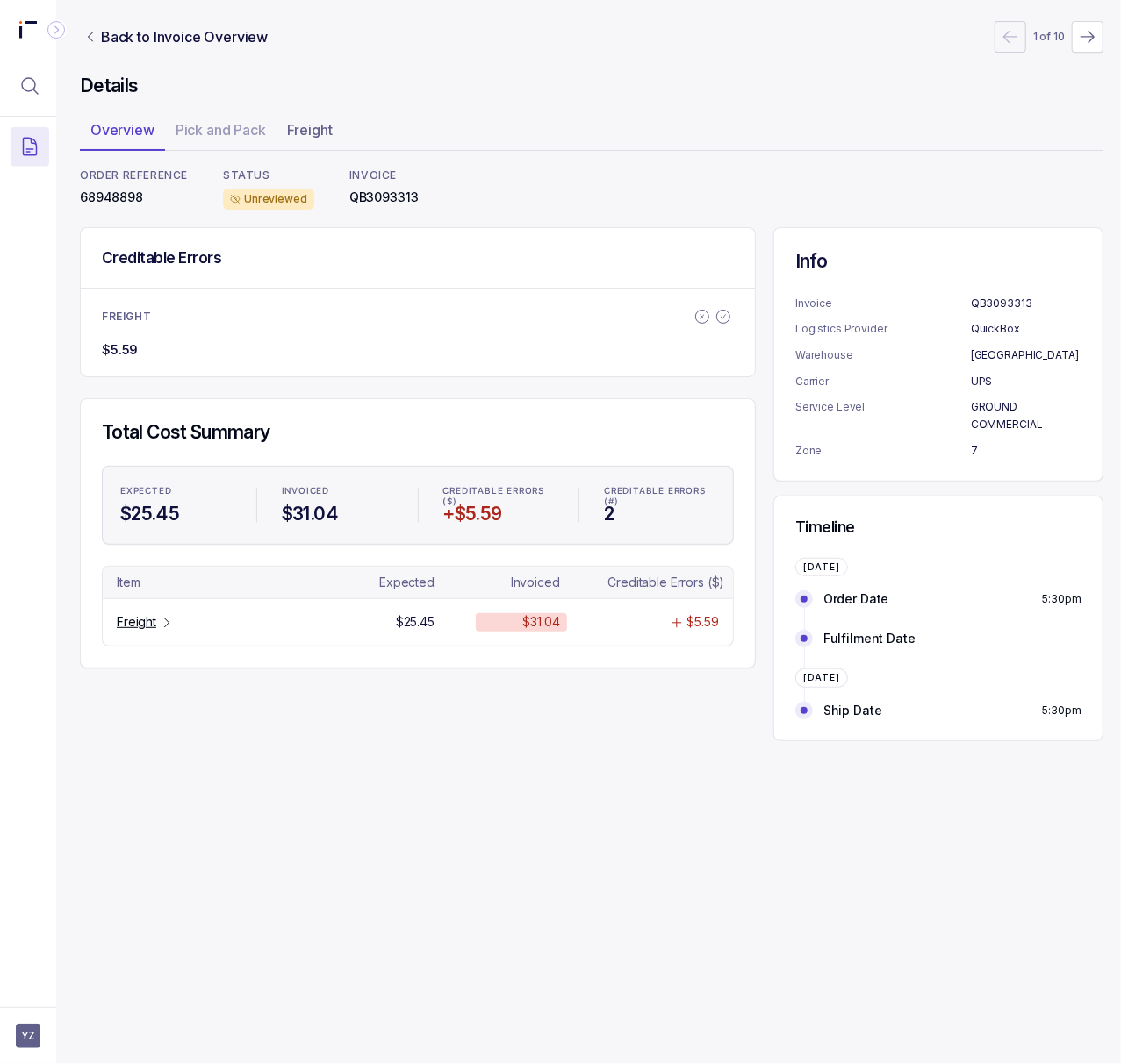
click at [113, 194] on p "68948898" at bounding box center [134, 197] width 108 height 18
click at [163, 621] on icon "Table Cell-link 0" at bounding box center [166, 623] width 14 height 14
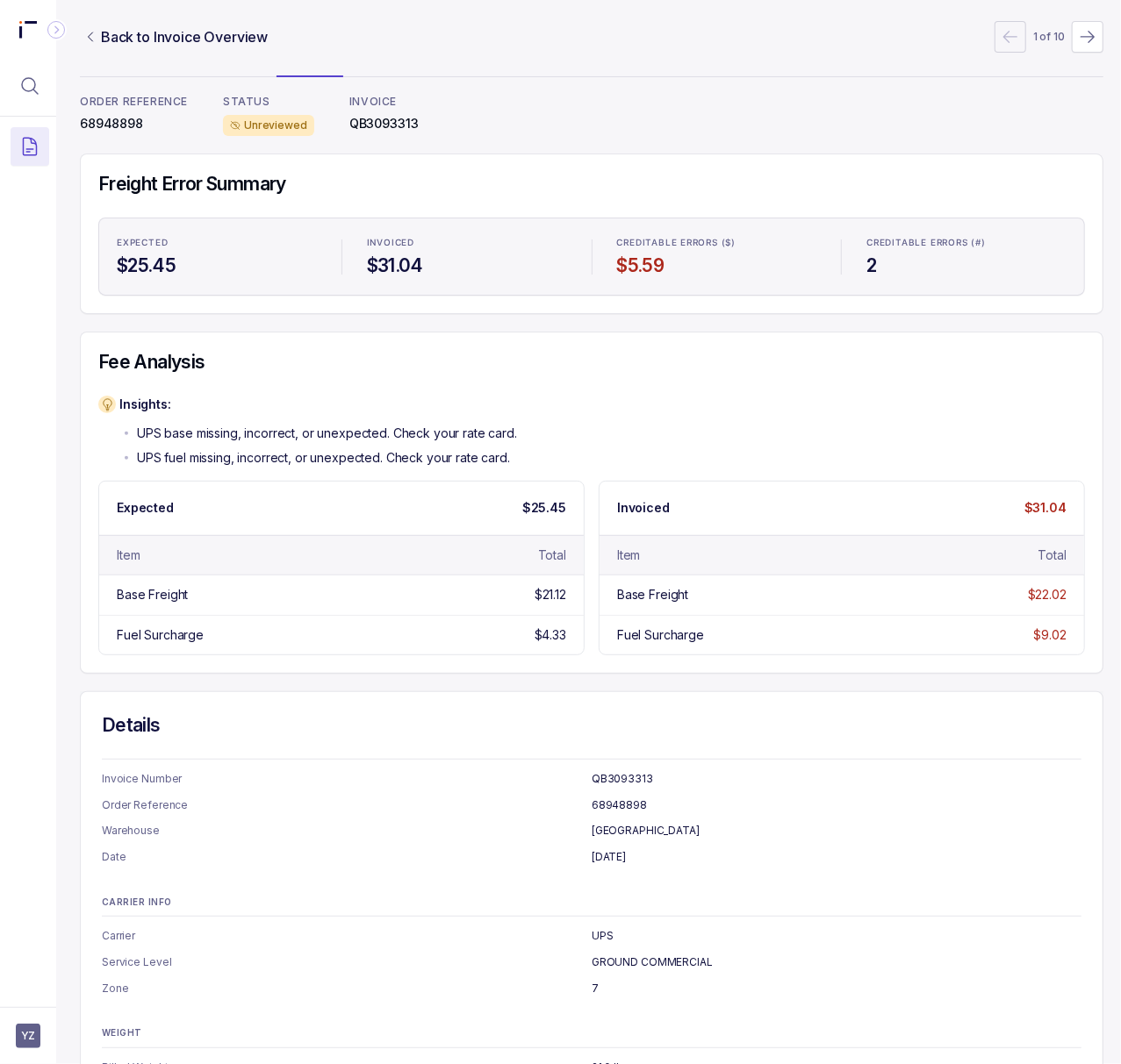
scroll to position [0, 5]
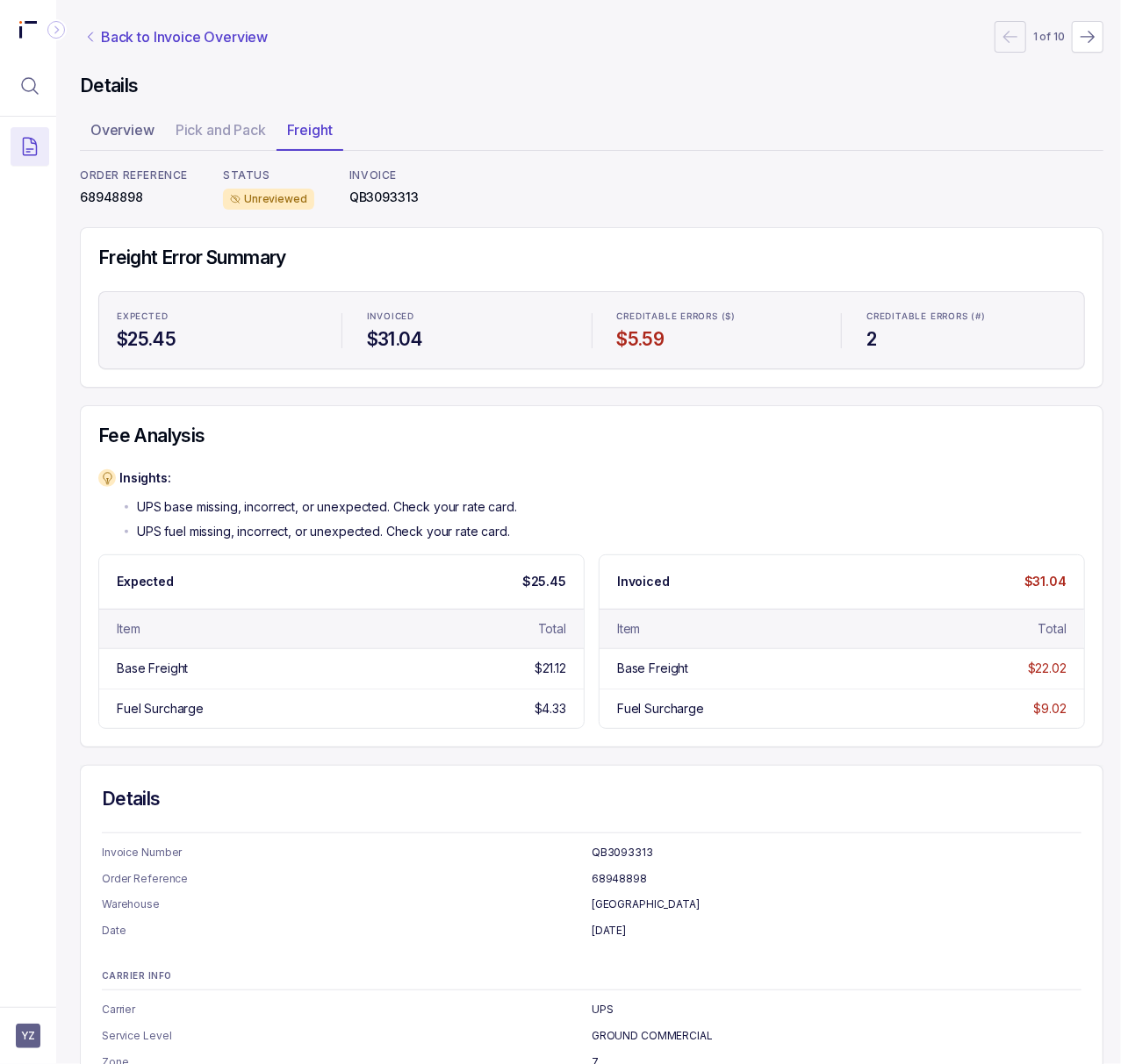
click at [207, 29] on p "Back to Invoice Overview" at bounding box center [184, 37] width 167 height 21
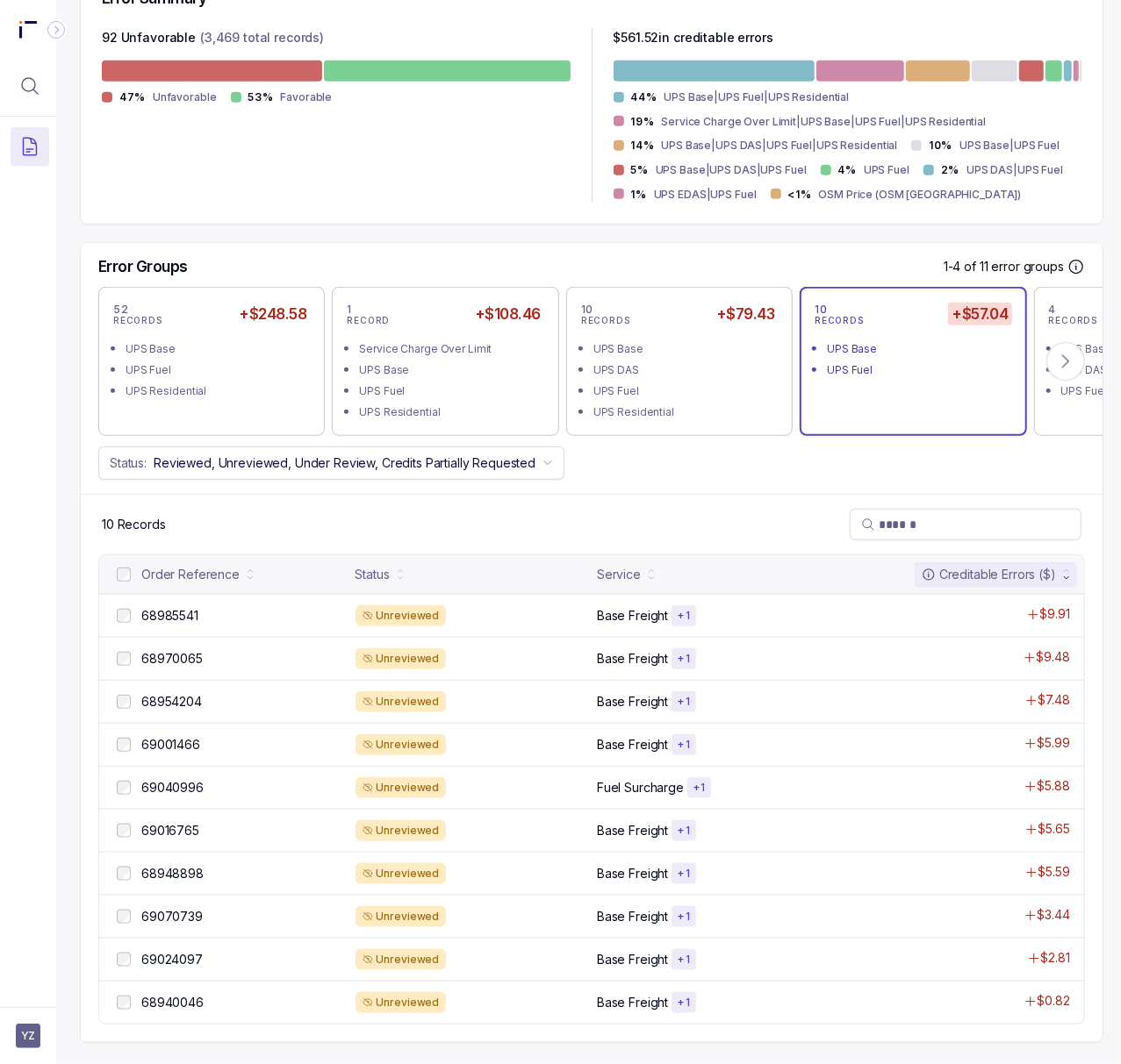
scroll to position [488, 5]
click at [177, 950] on p "69024097" at bounding box center [172, 960] width 70 height 19
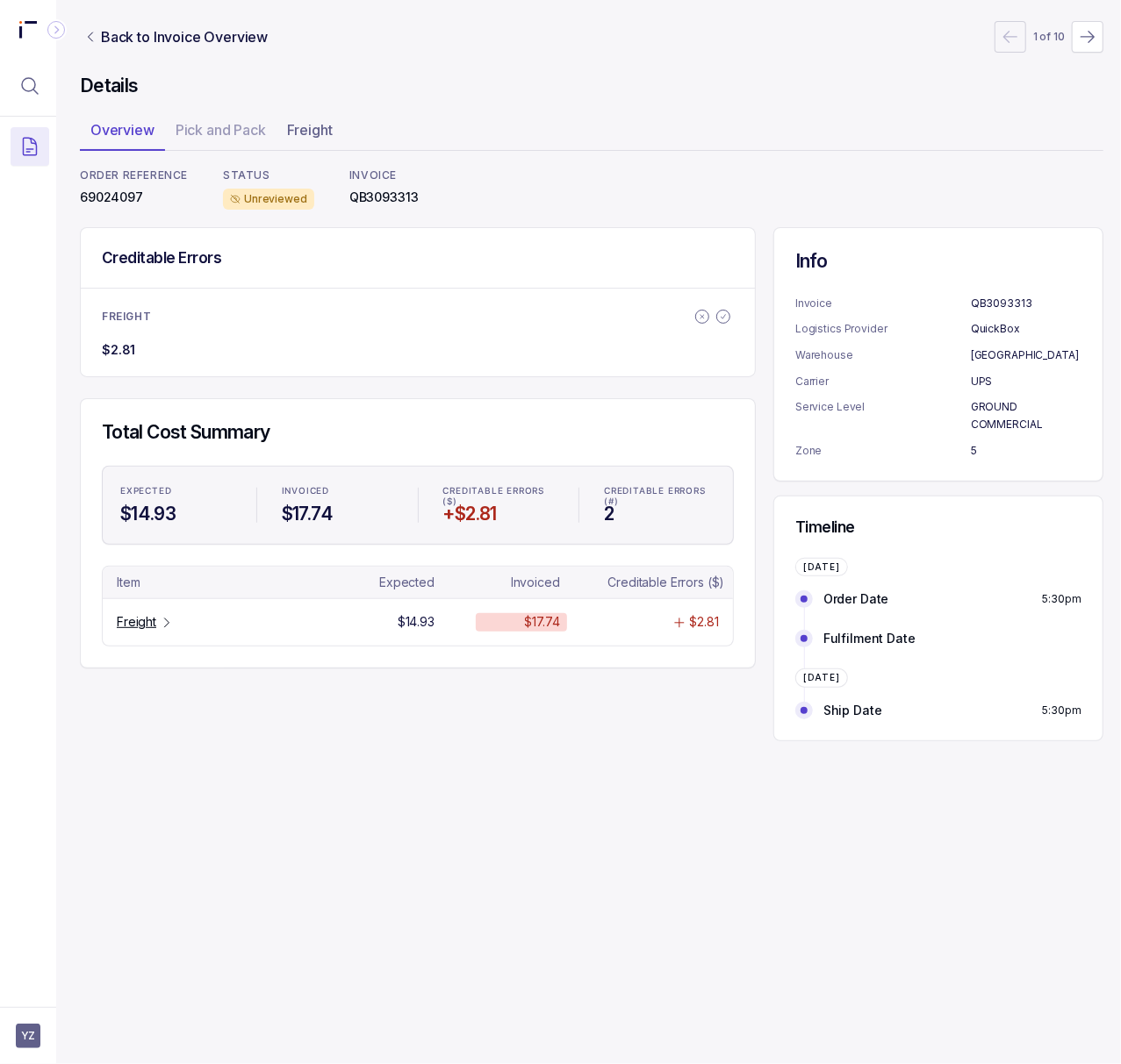
click at [127, 194] on p "69024097" at bounding box center [134, 197] width 108 height 18
click at [138, 623] on p "Freight" at bounding box center [137, 622] width 40 height 18
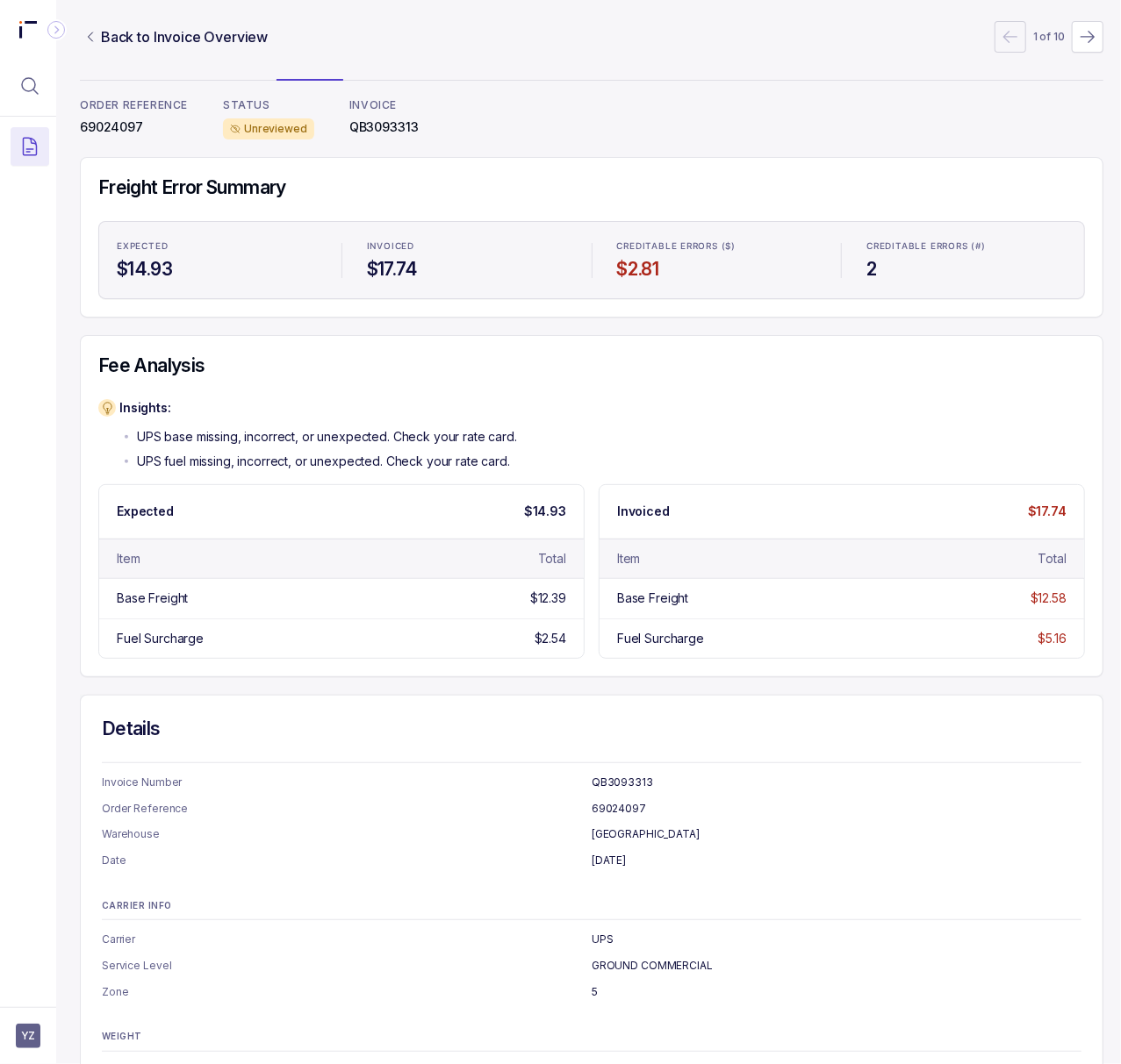
scroll to position [0, 5]
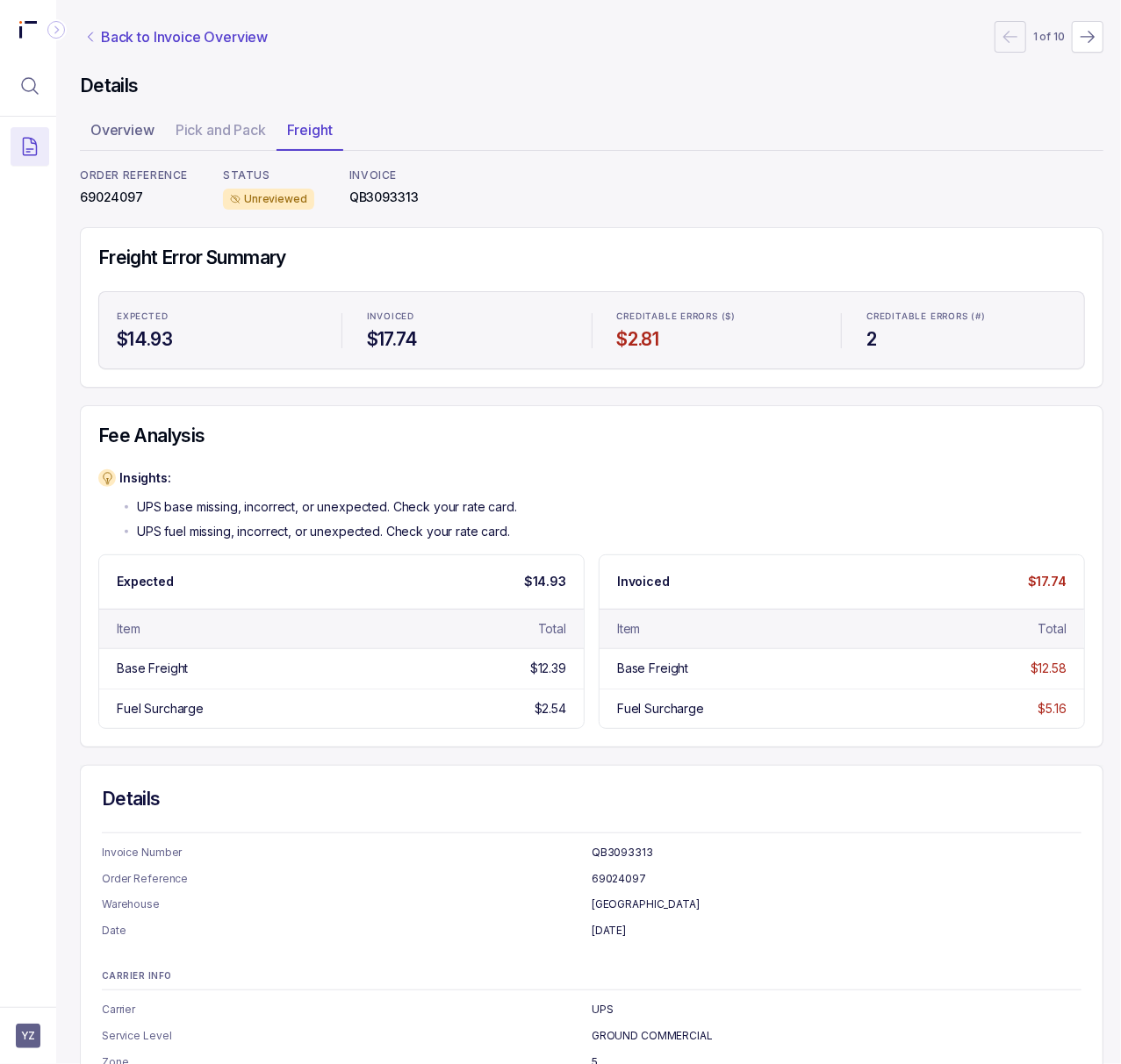
click at [148, 43] on p "Back to Invoice Overview" at bounding box center [184, 37] width 167 height 21
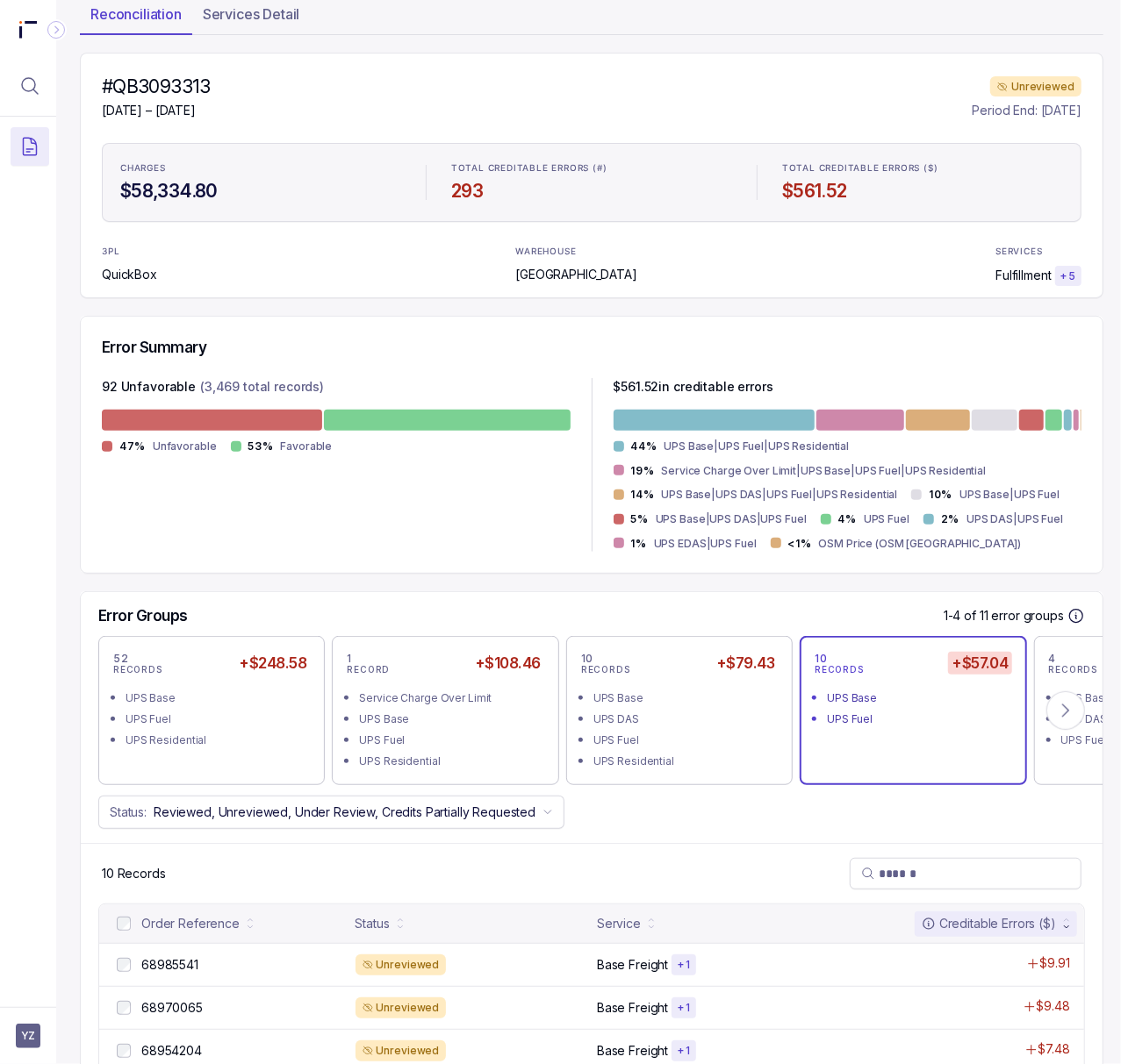
scroll to position [468, 5]
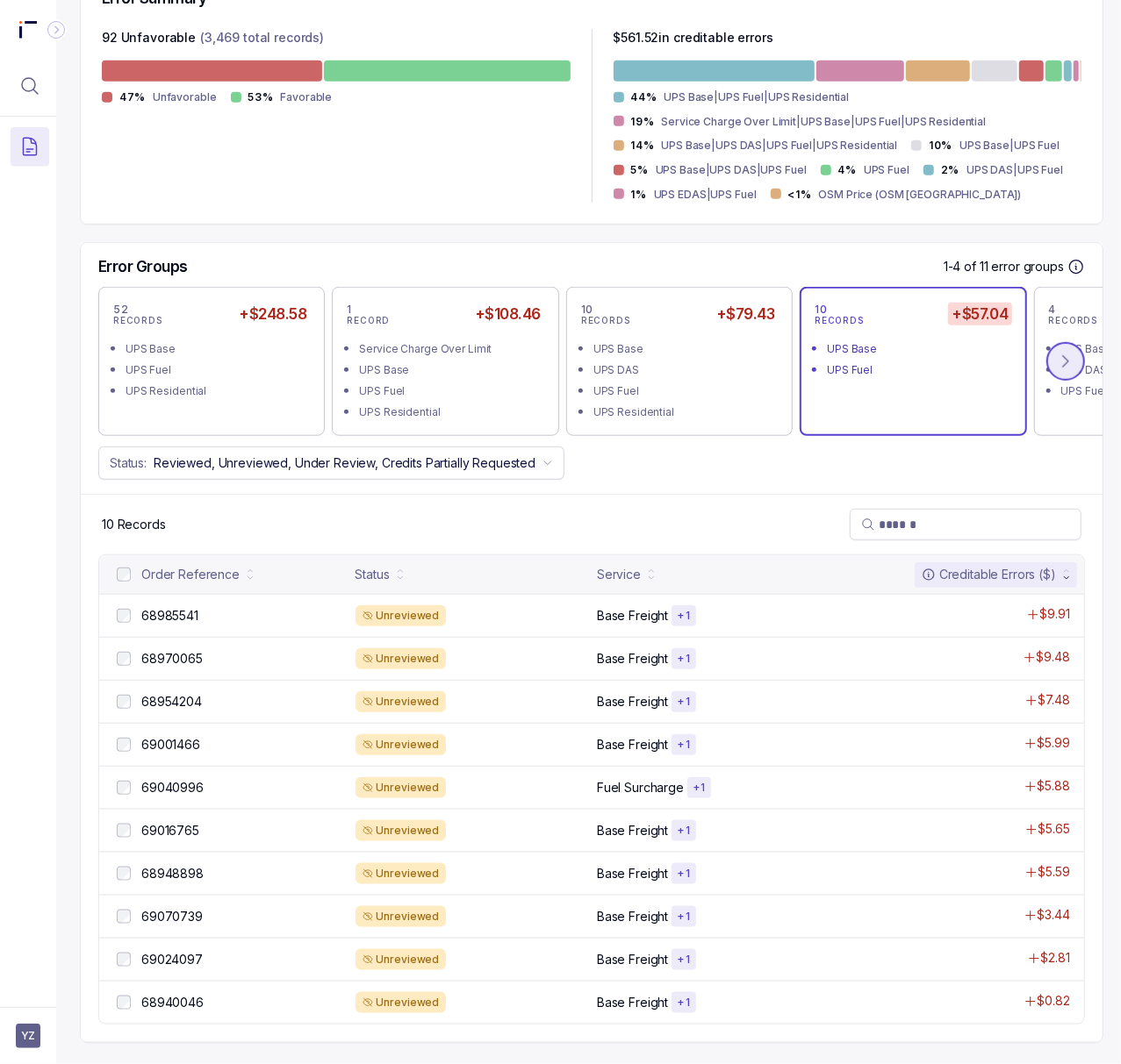
click at [1075, 359] on button at bounding box center [1065, 361] width 39 height 39
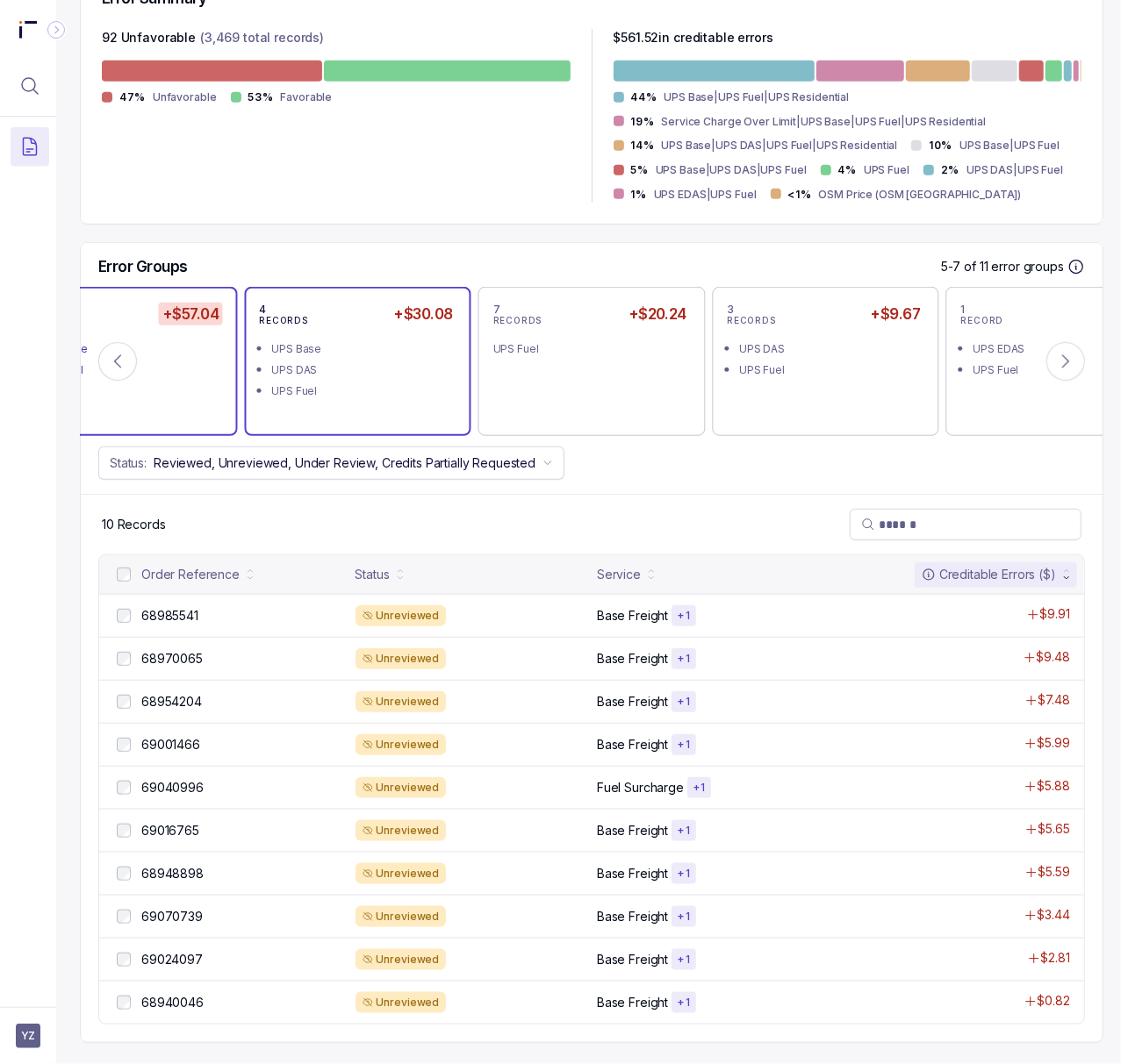
click at [292, 366] on div "UPS DAS" at bounding box center [362, 370] width 182 height 18
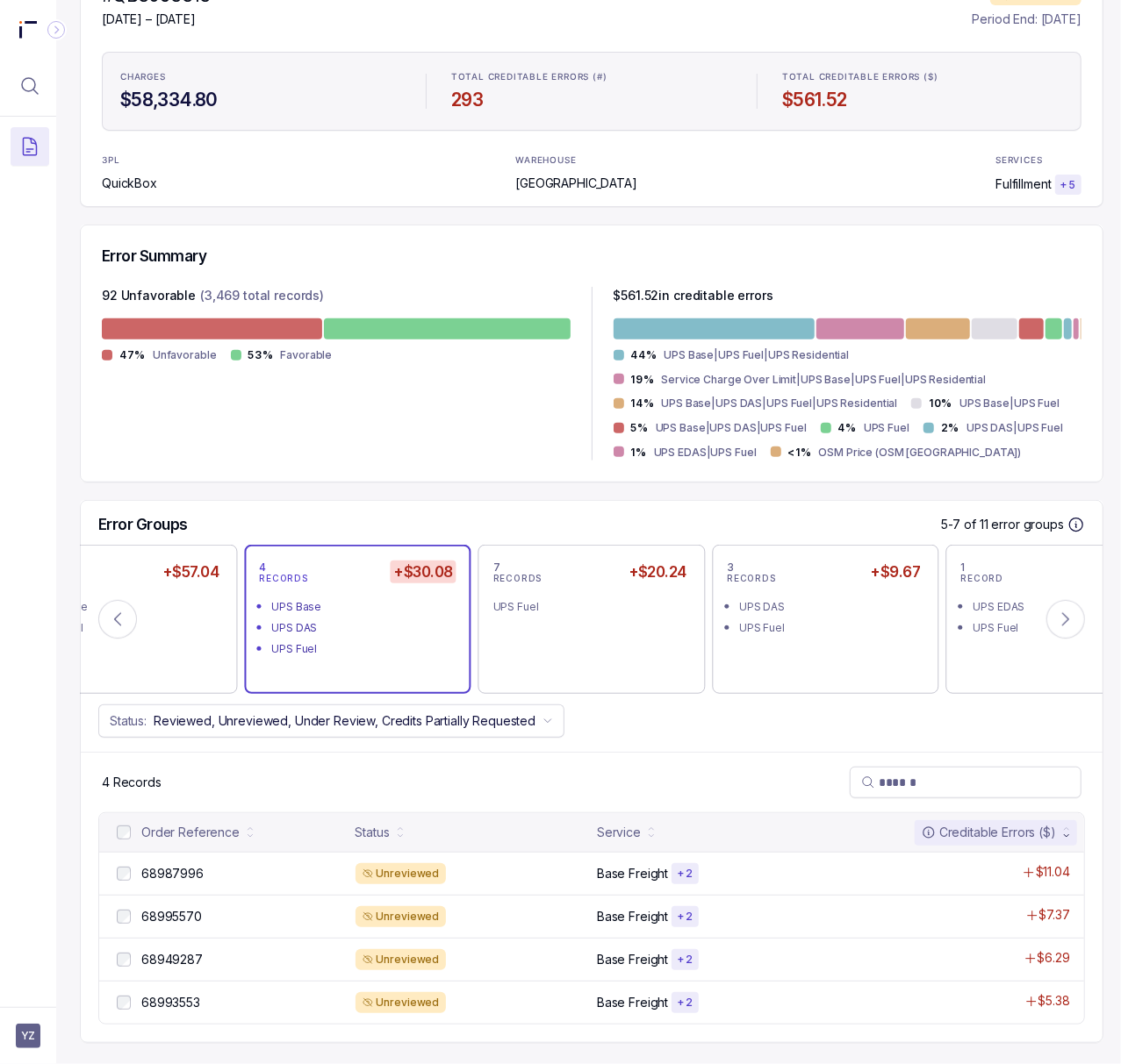
scroll to position [229, 5]
click at [193, 864] on p "68987996" at bounding box center [172, 873] width 71 height 19
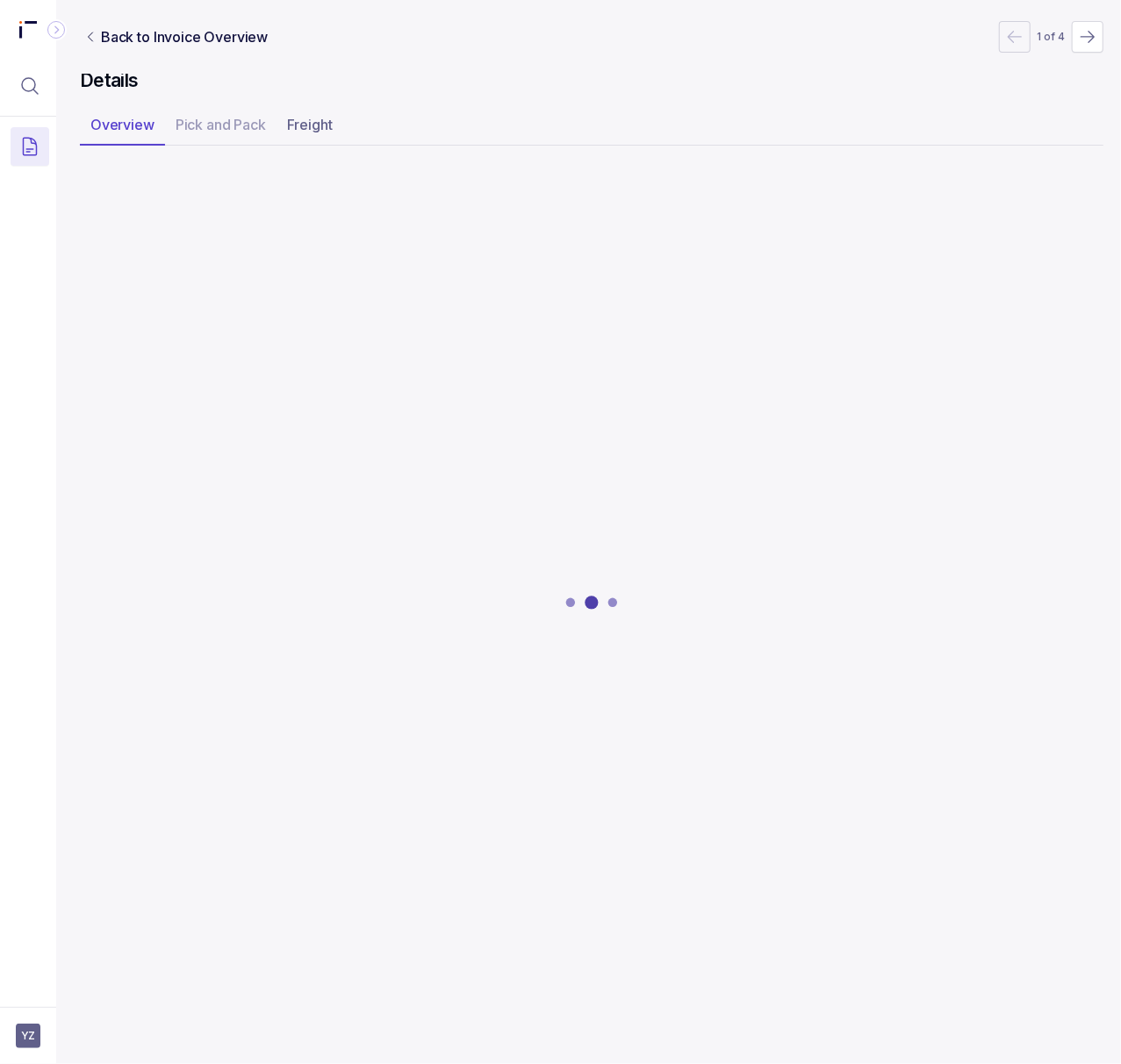
scroll to position [0, 5]
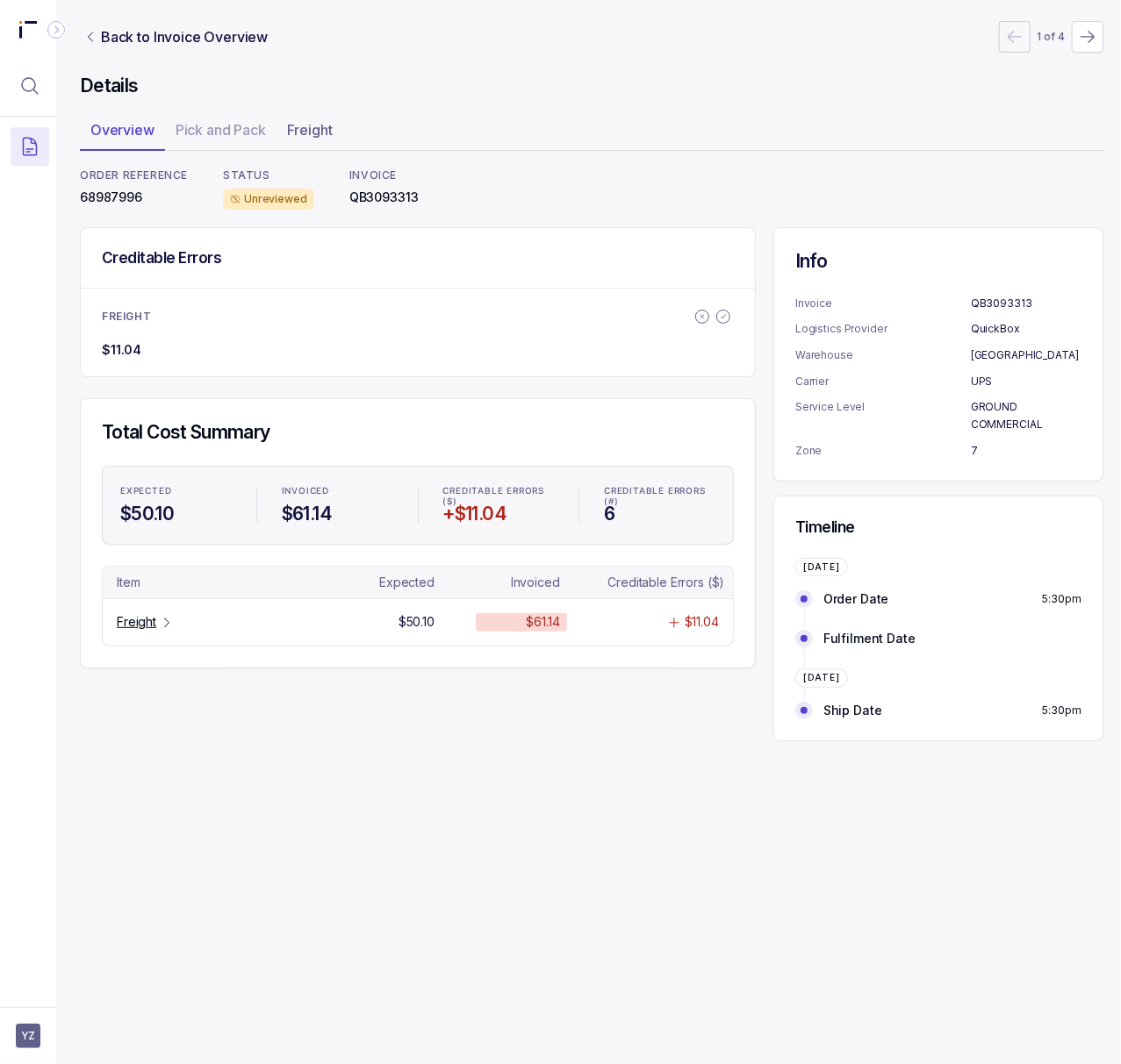
click at [123, 204] on p "68987996" at bounding box center [134, 197] width 108 height 18
click at [138, 629] on p "Freight" at bounding box center [137, 622] width 40 height 18
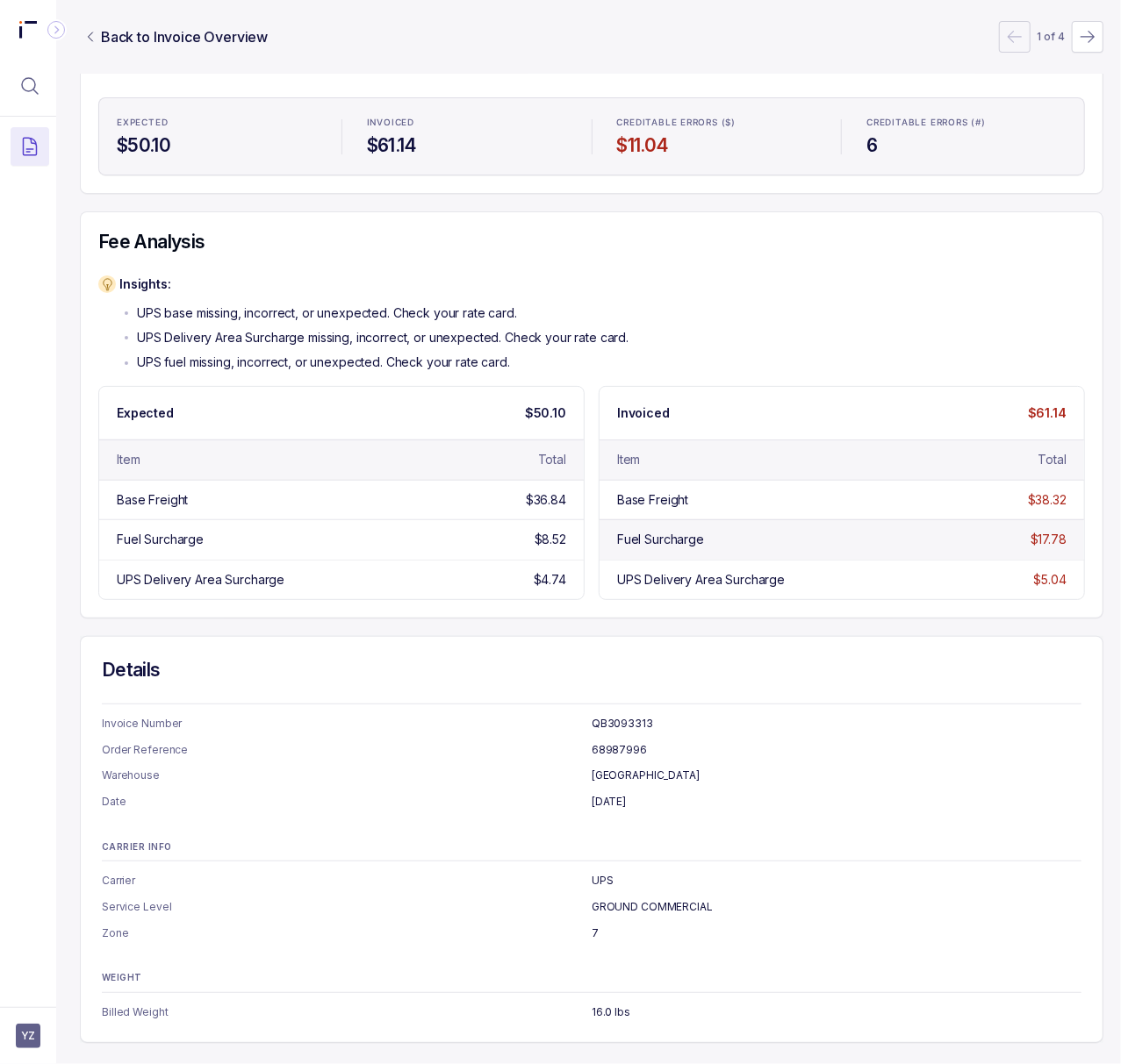
scroll to position [216, 5]
click at [605, 742] on p "68987996" at bounding box center [836, 750] width 489 height 18
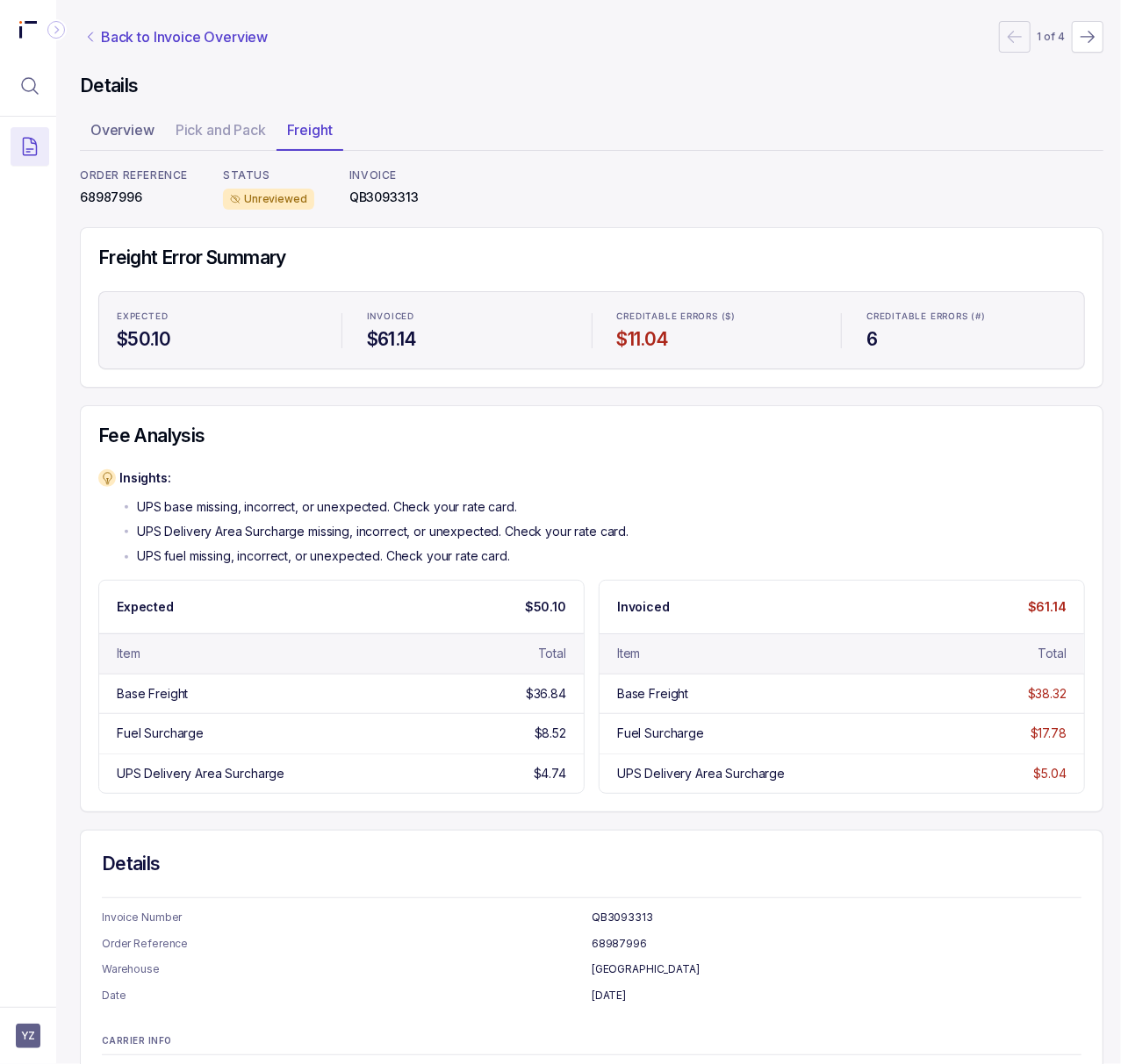
click at [146, 40] on p "Back to Invoice Overview" at bounding box center [184, 37] width 167 height 21
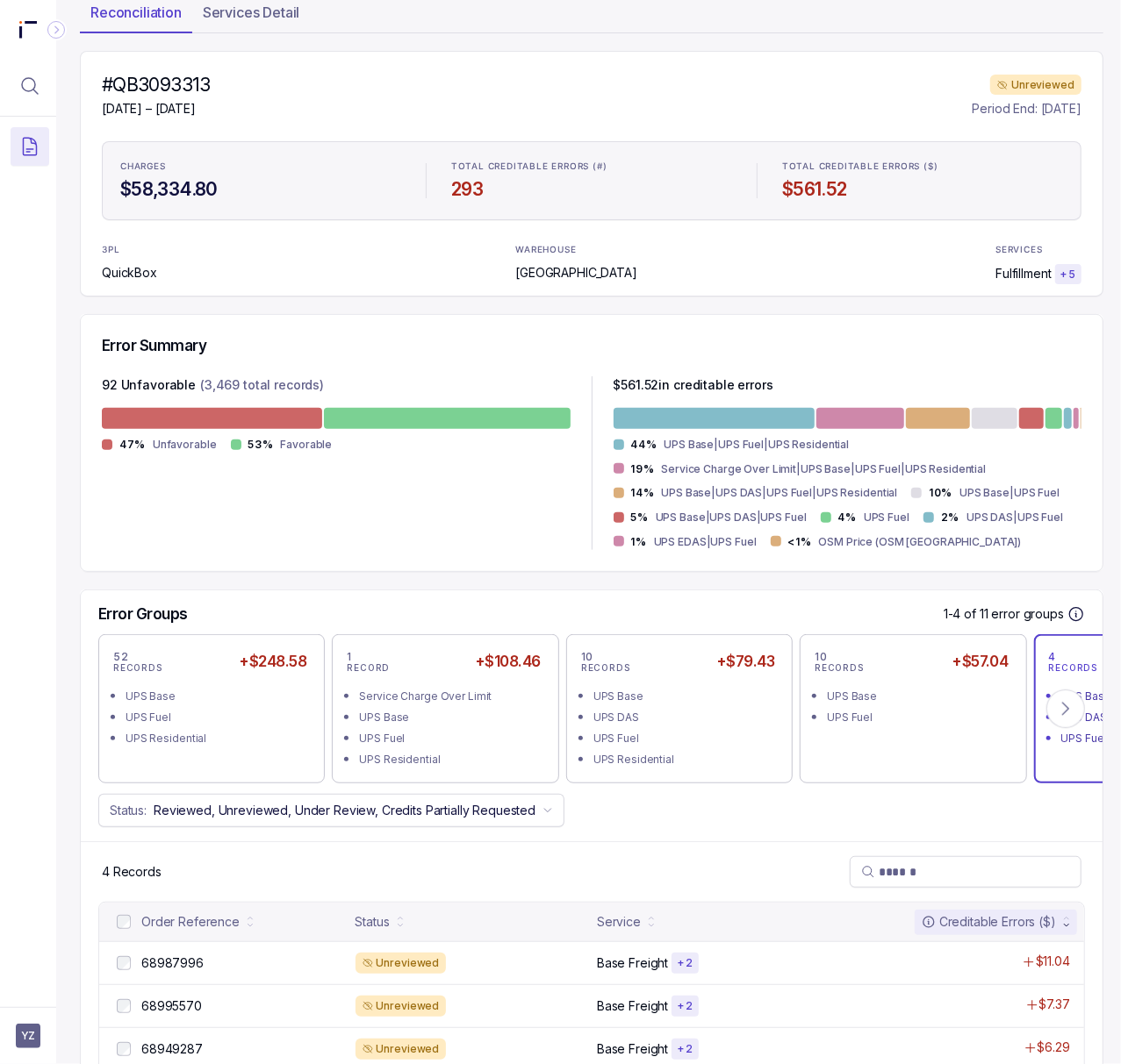
scroll to position [229, 5]
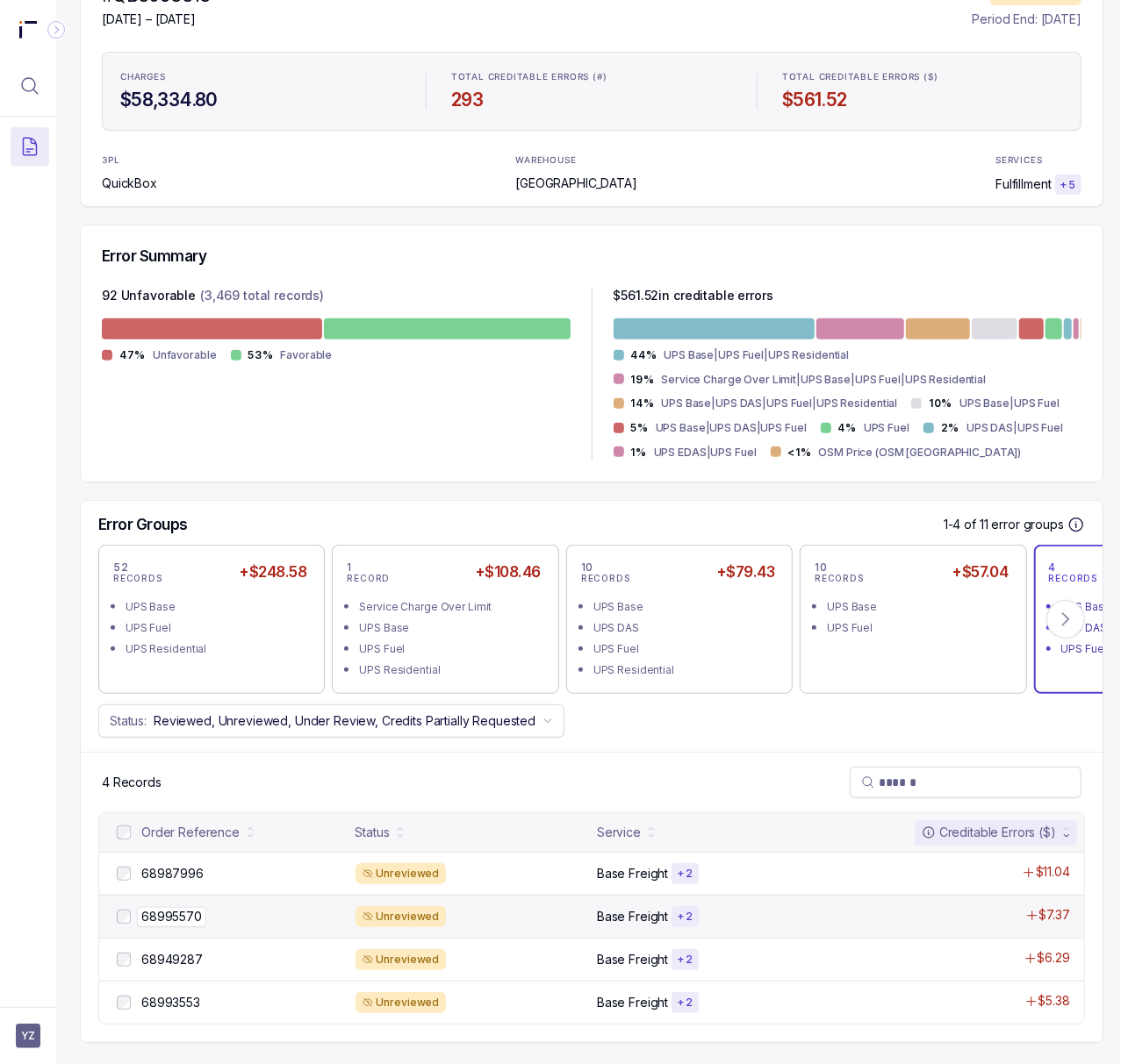
click at [182, 908] on p "68995570" at bounding box center [171, 917] width 69 height 19
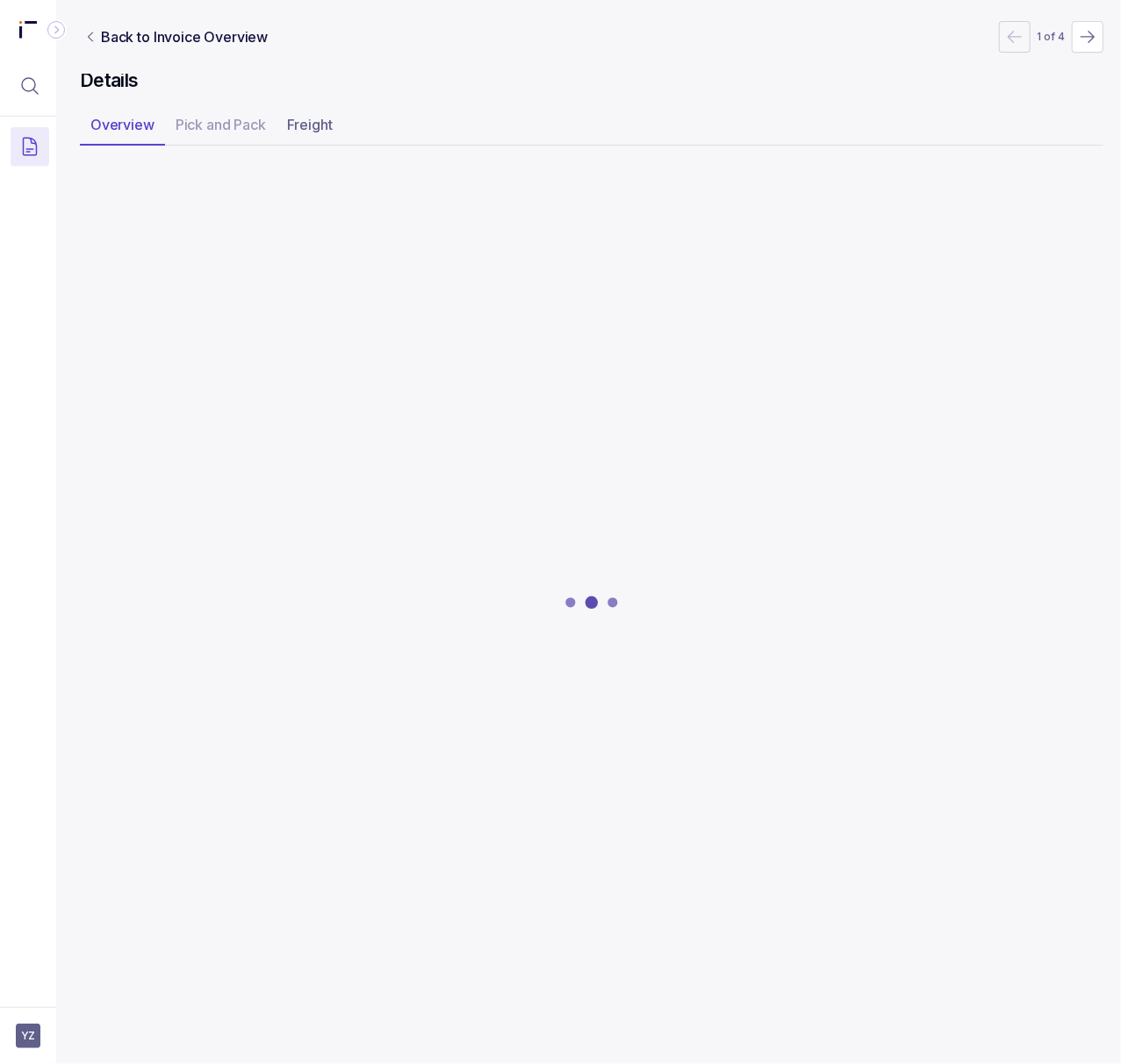
scroll to position [0, 5]
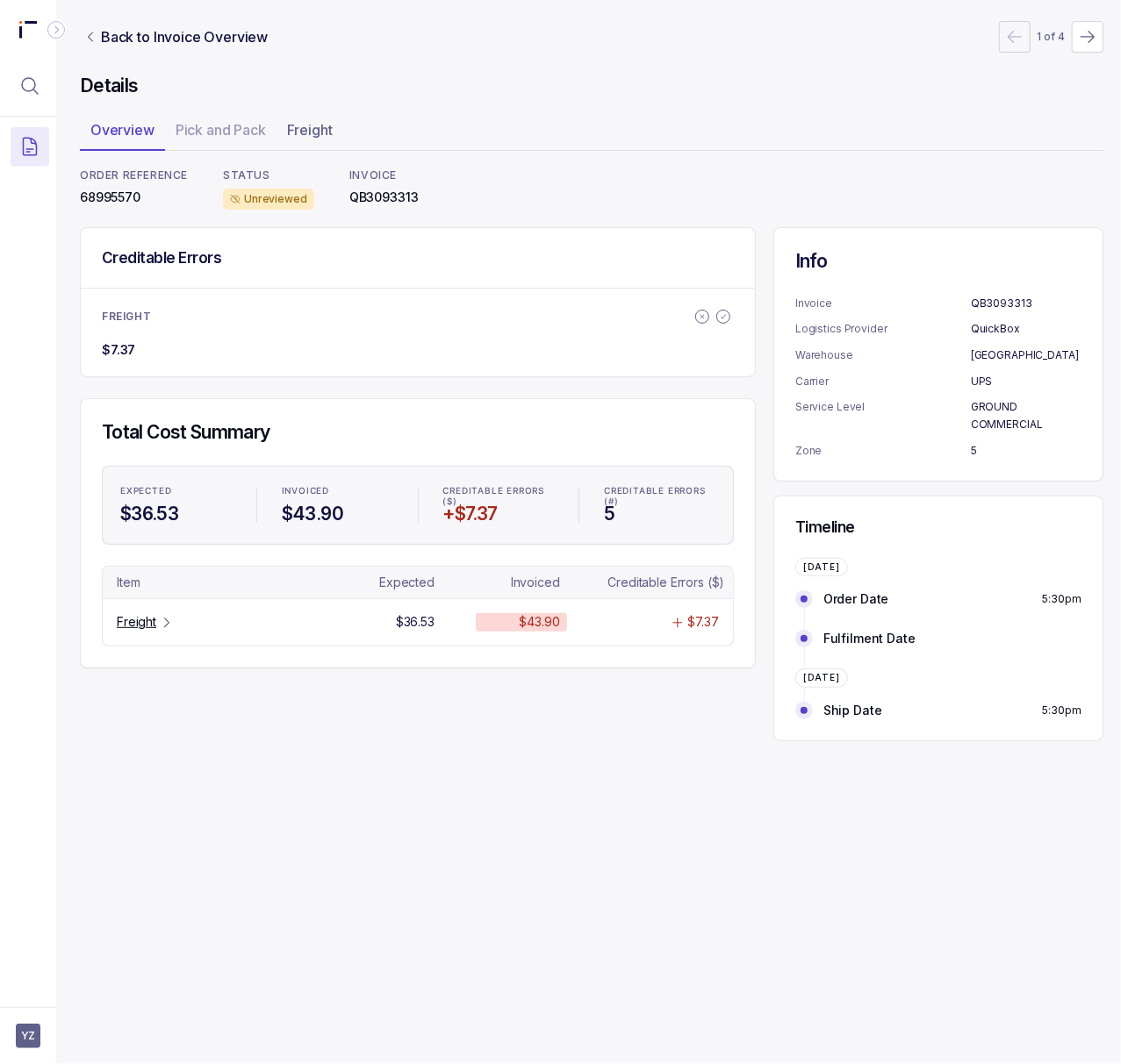
click at [123, 202] on p "68995570" at bounding box center [134, 197] width 108 height 18
click at [158, 622] on div "Freight" at bounding box center [145, 622] width 57 height 18
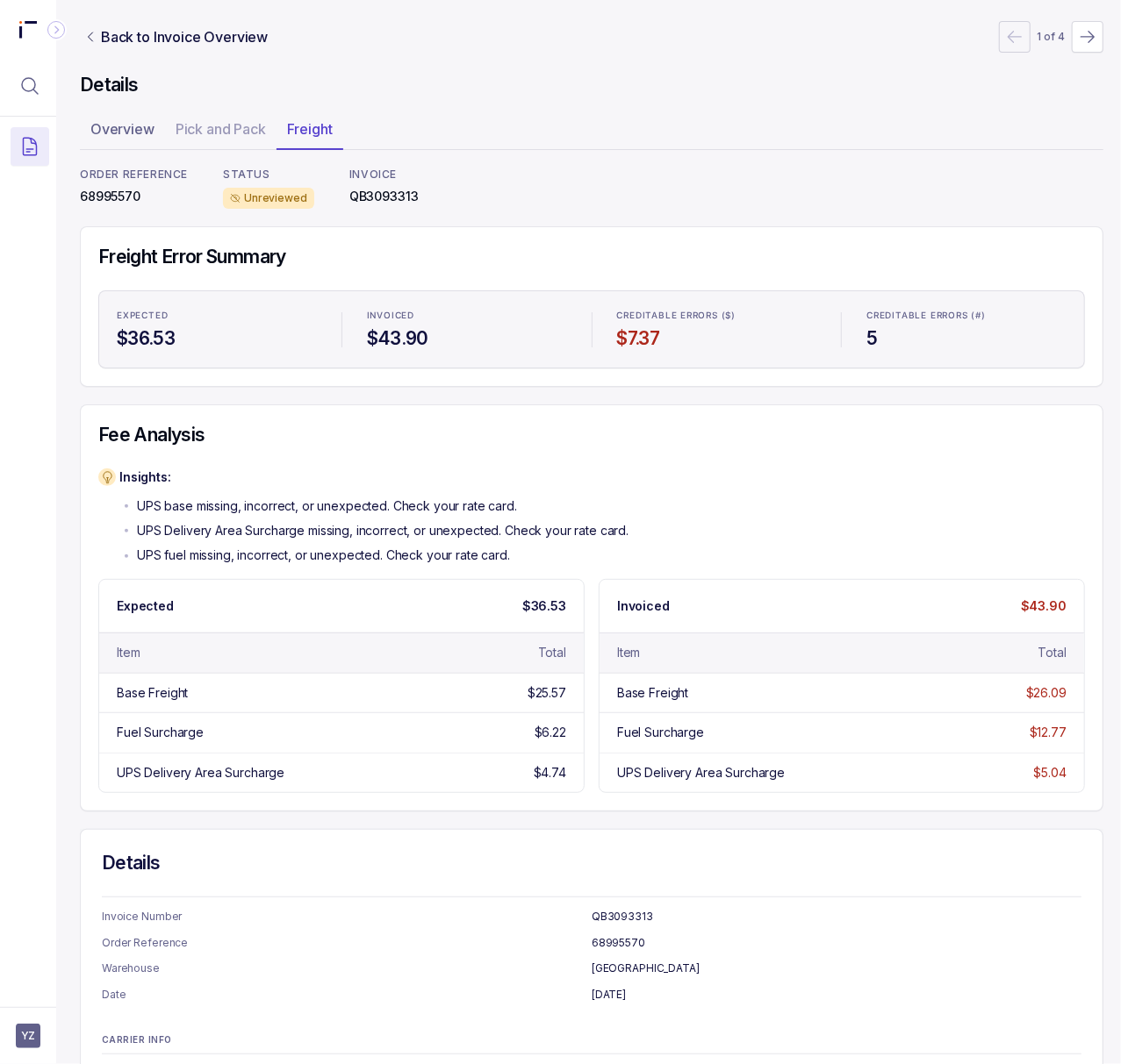
scroll to position [0, 5]
click at [123, 200] on p "68995570" at bounding box center [134, 197] width 108 height 18
click at [204, 44] on p "Back to Invoice Overview" at bounding box center [184, 37] width 167 height 21
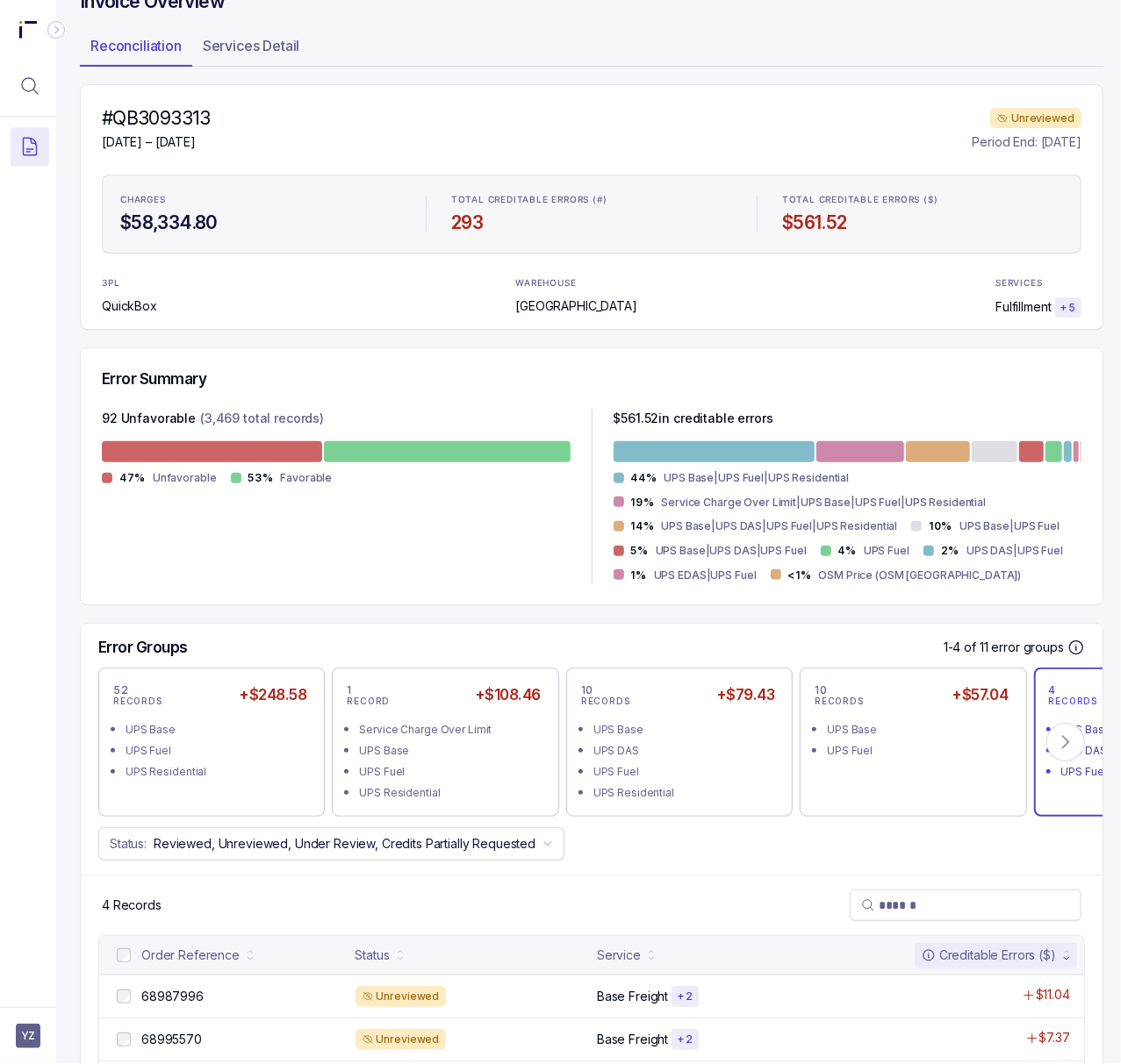
scroll to position [229, 5]
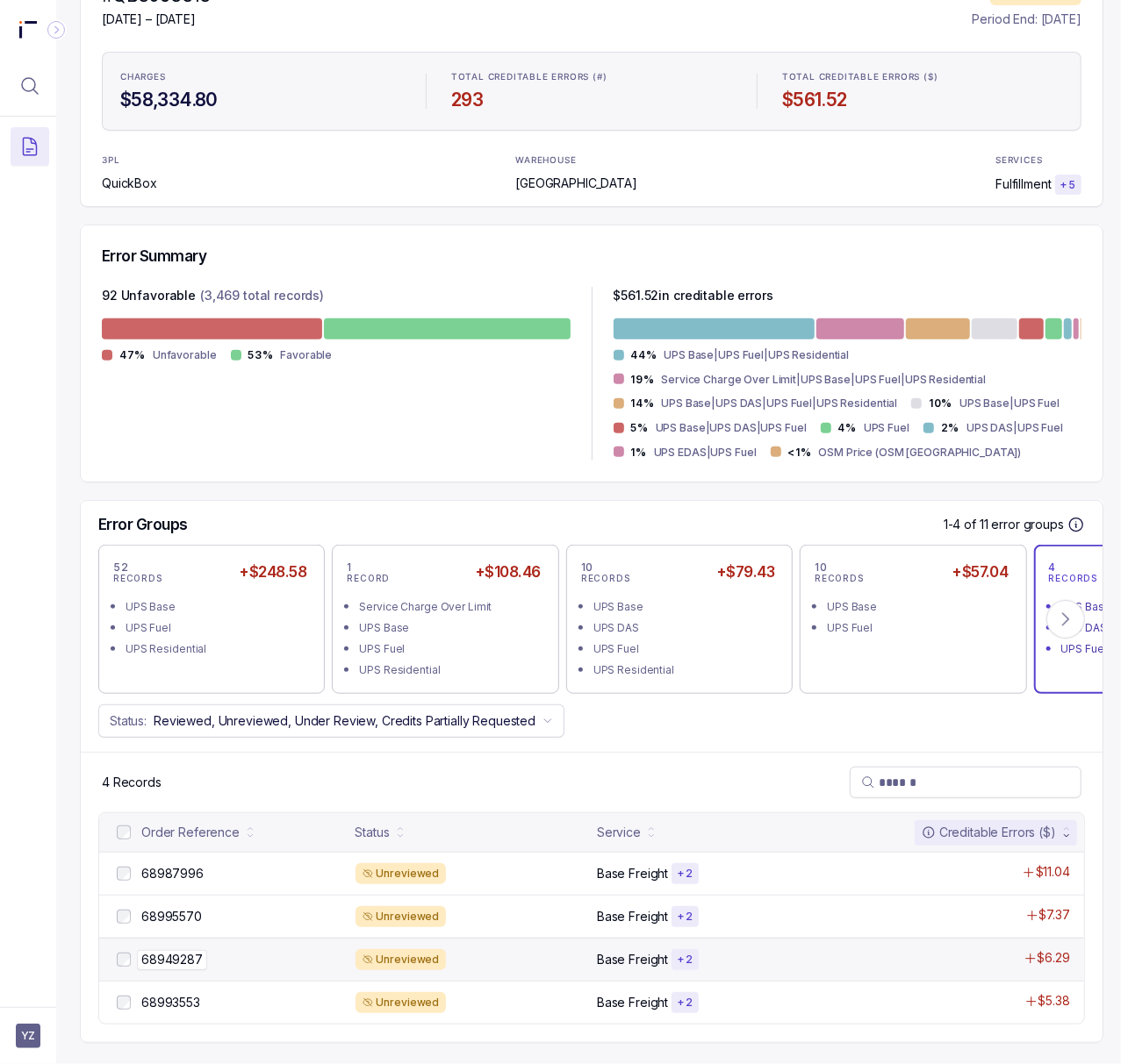
click at [196, 950] on p "68949287" at bounding box center [172, 960] width 70 height 19
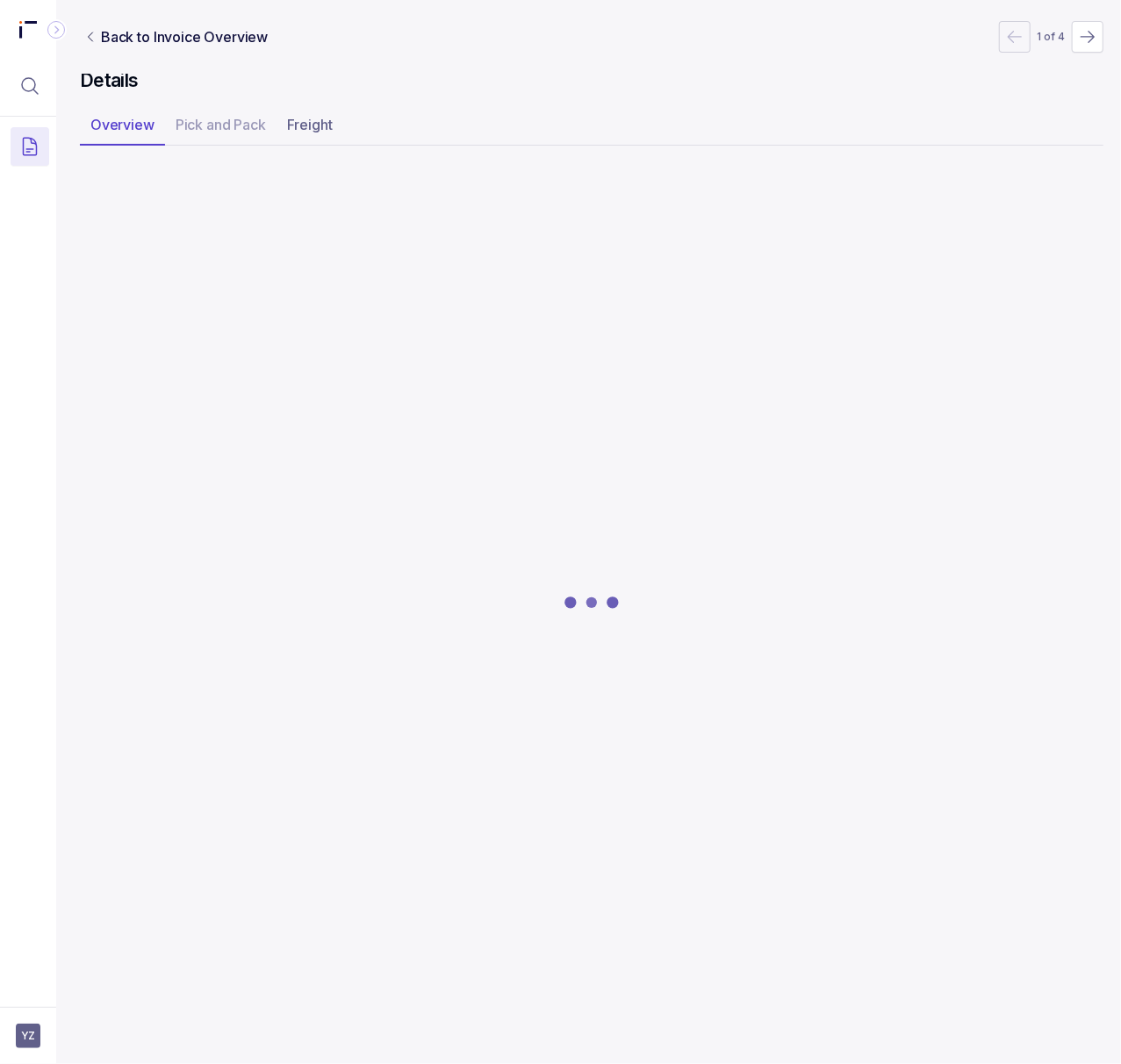
scroll to position [0, 5]
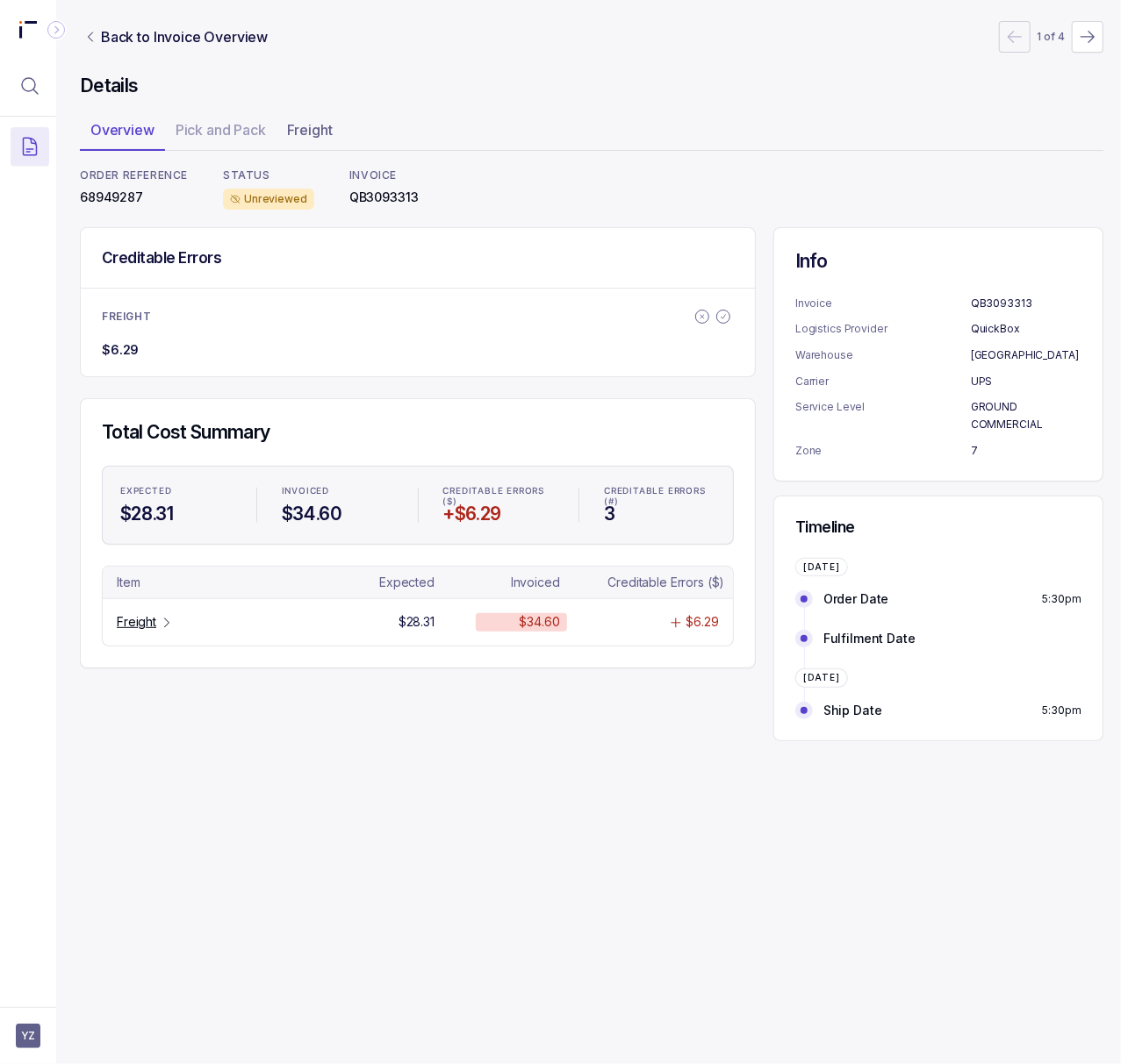
click at [128, 200] on p "68949287" at bounding box center [134, 197] width 108 height 18
click at [147, 622] on p "Freight" at bounding box center [137, 622] width 40 height 18
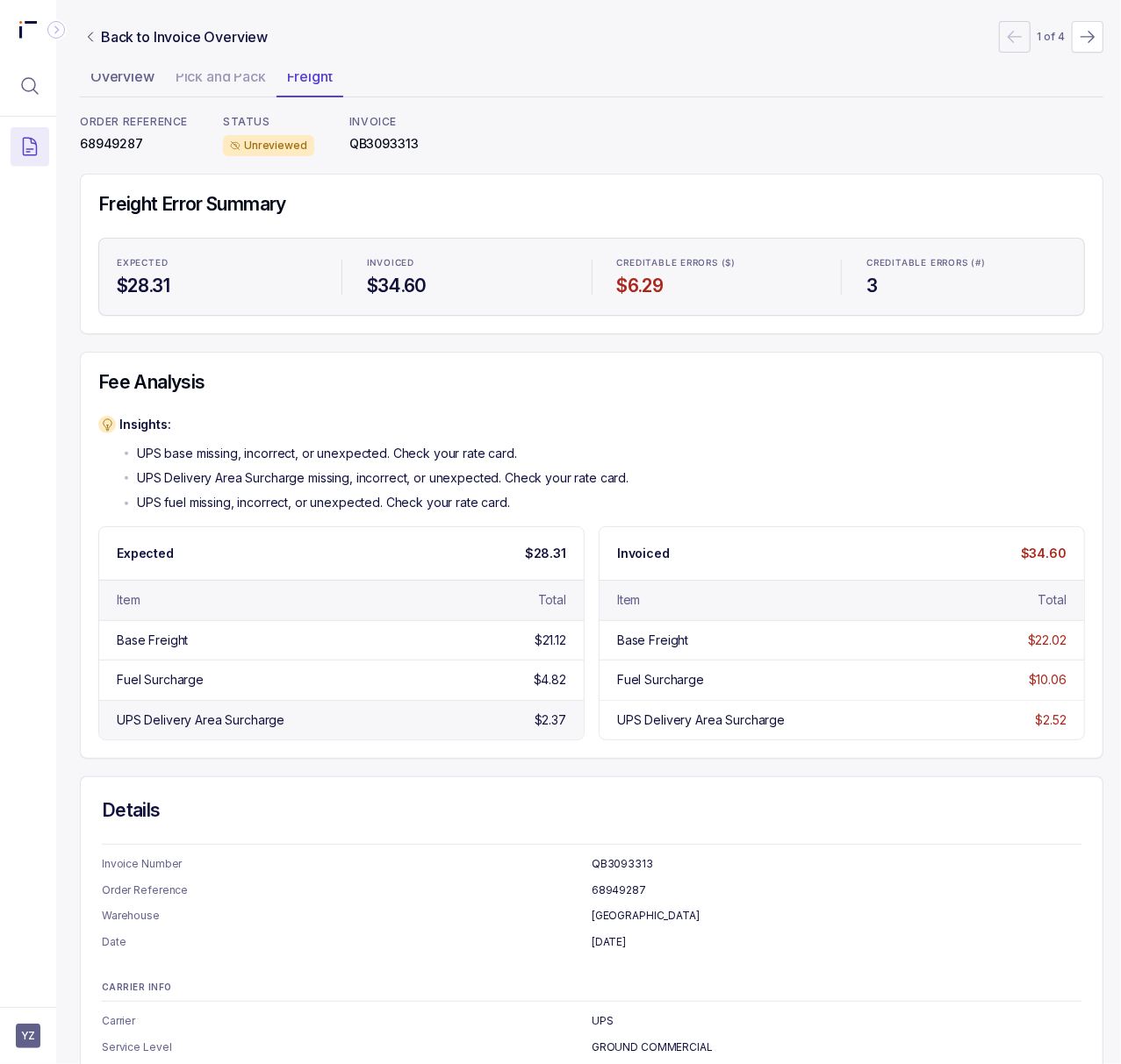
scroll to position [0, 5]
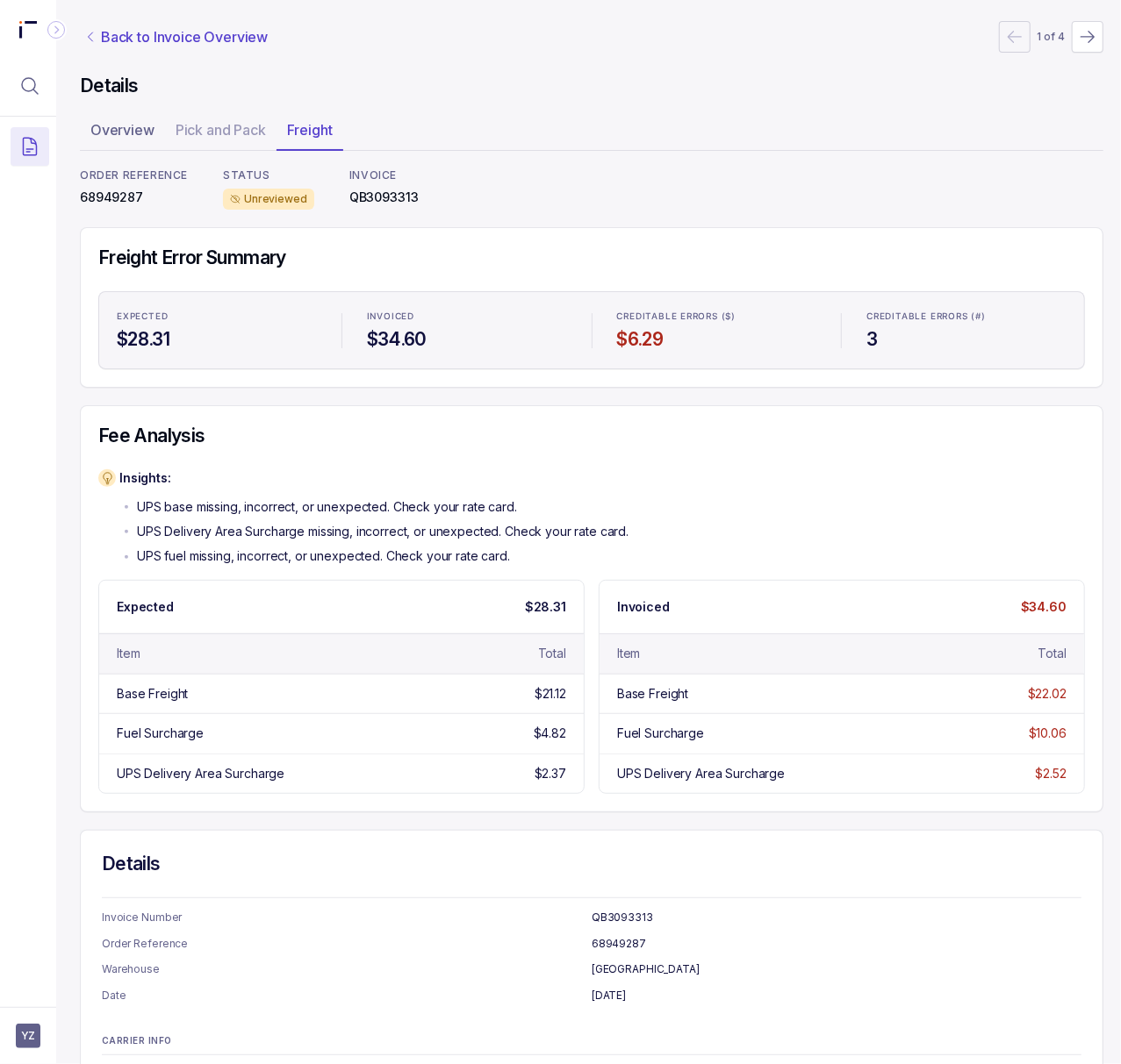
click at [187, 39] on p "Back to Invoice Overview" at bounding box center [184, 37] width 167 height 21
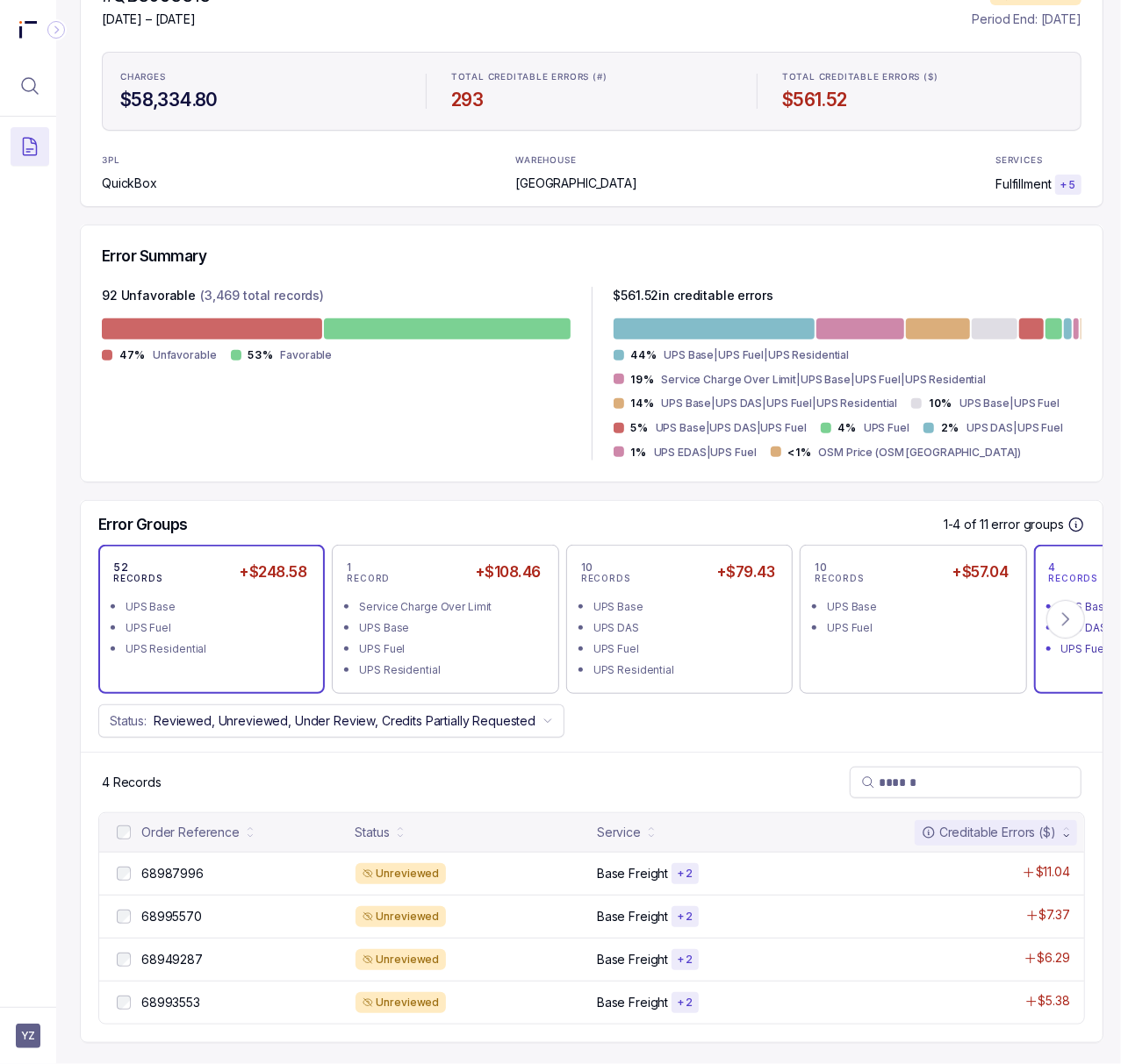
scroll to position [229, 5]
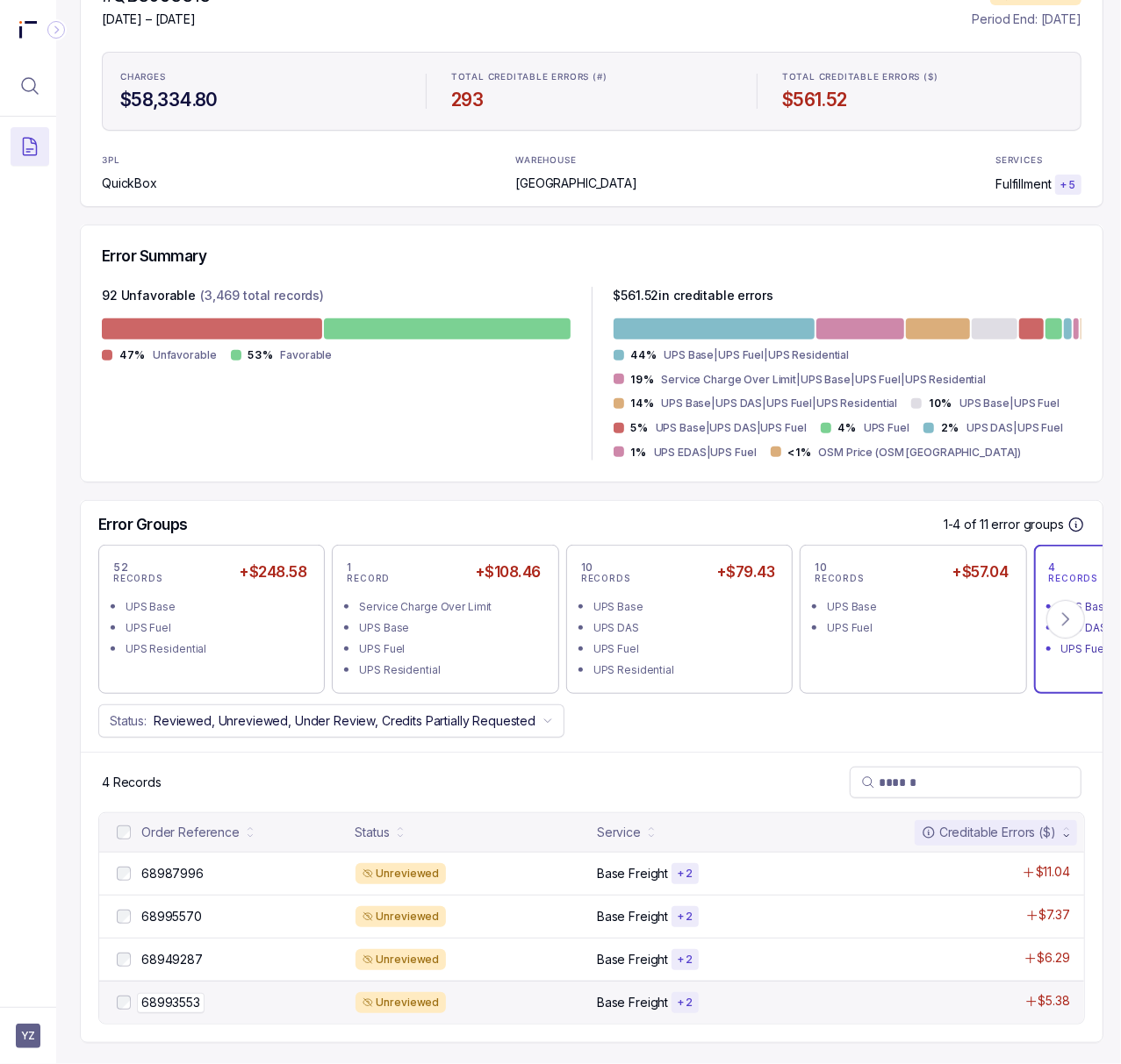
click at [172, 993] on p "68993553" at bounding box center [170, 1002] width 67 height 19
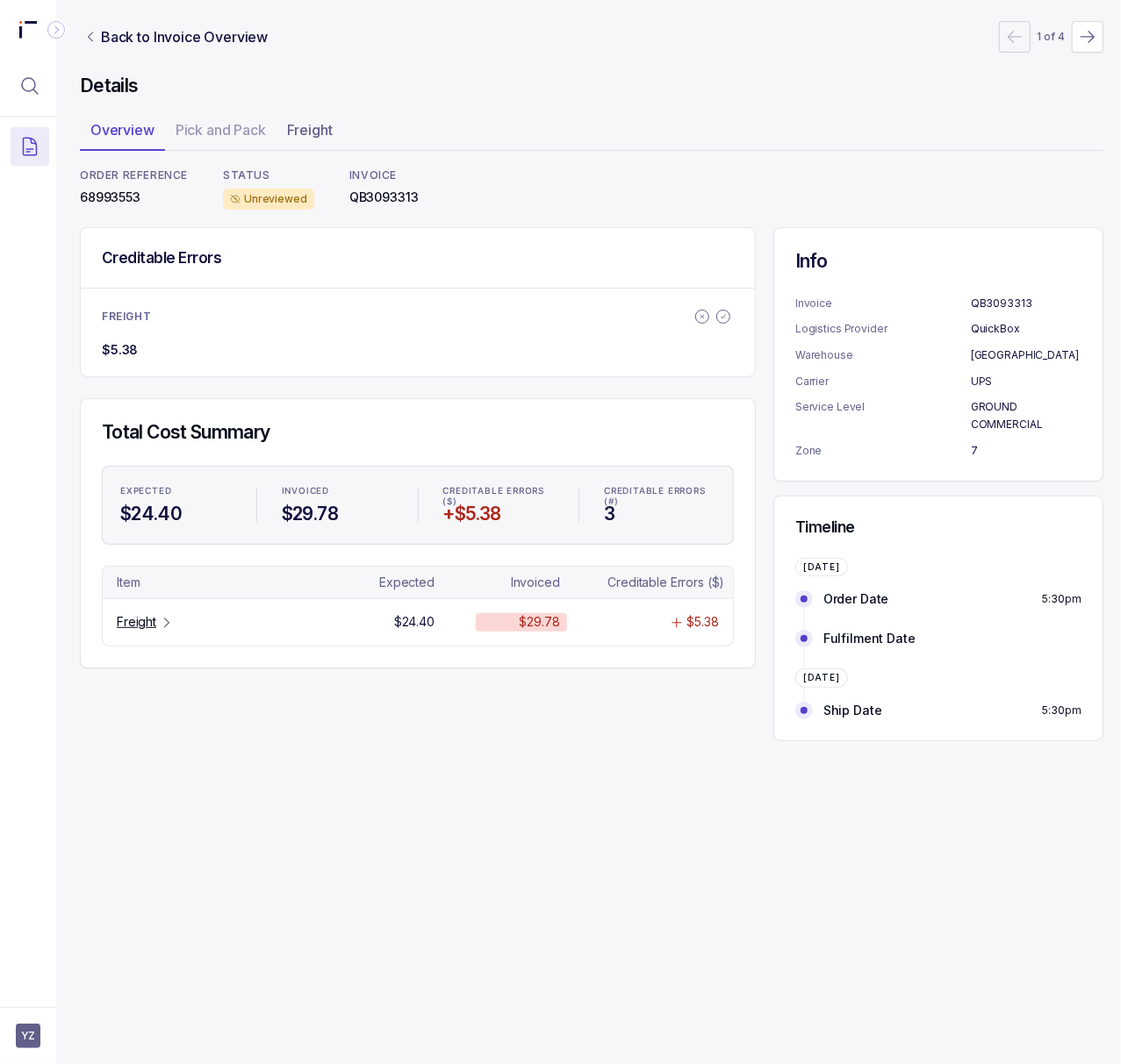
click at [118, 198] on p "68993553" at bounding box center [134, 197] width 108 height 18
click at [156, 622] on div "Freight" at bounding box center [145, 622] width 57 height 18
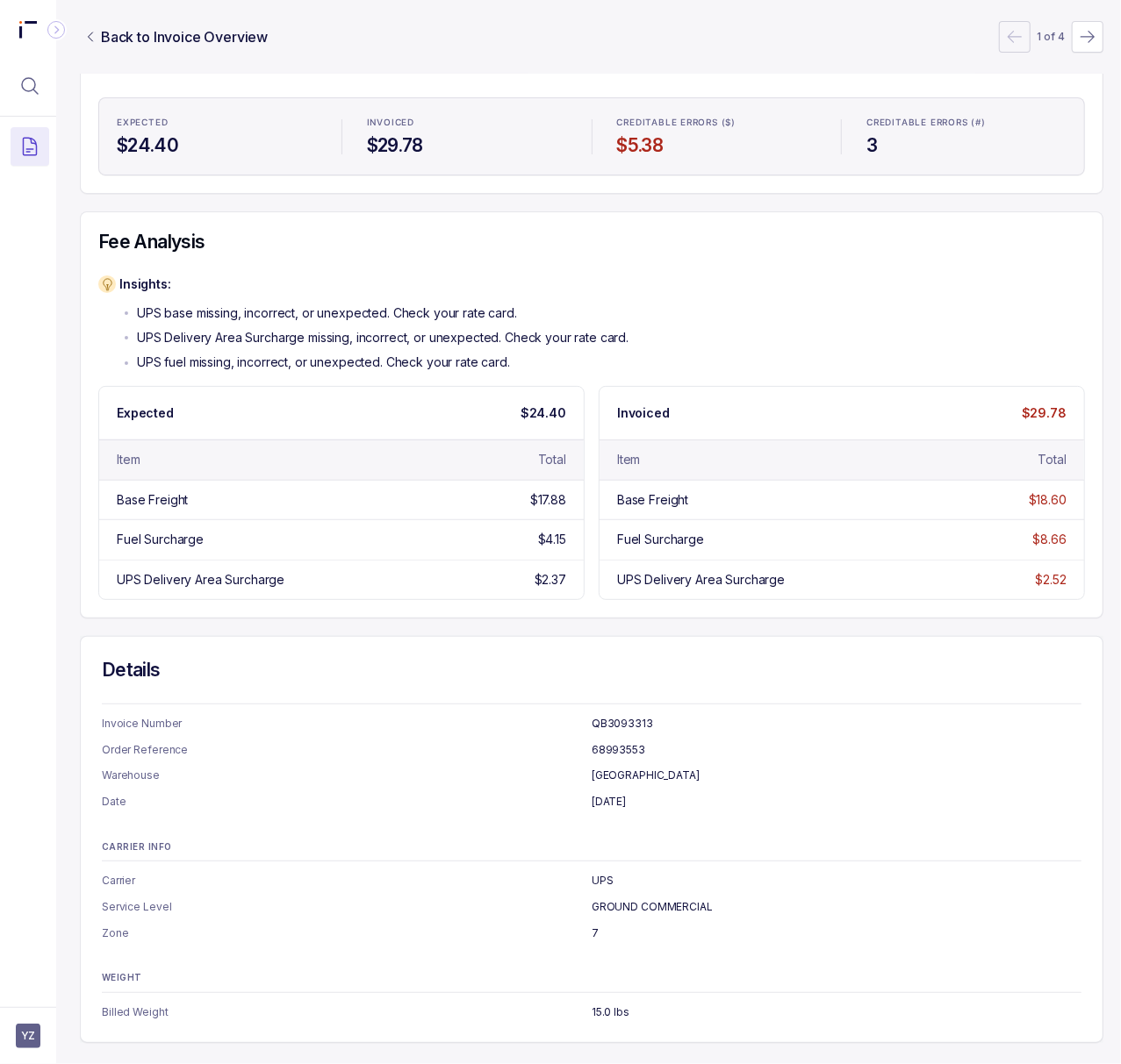
scroll to position [0, 5]
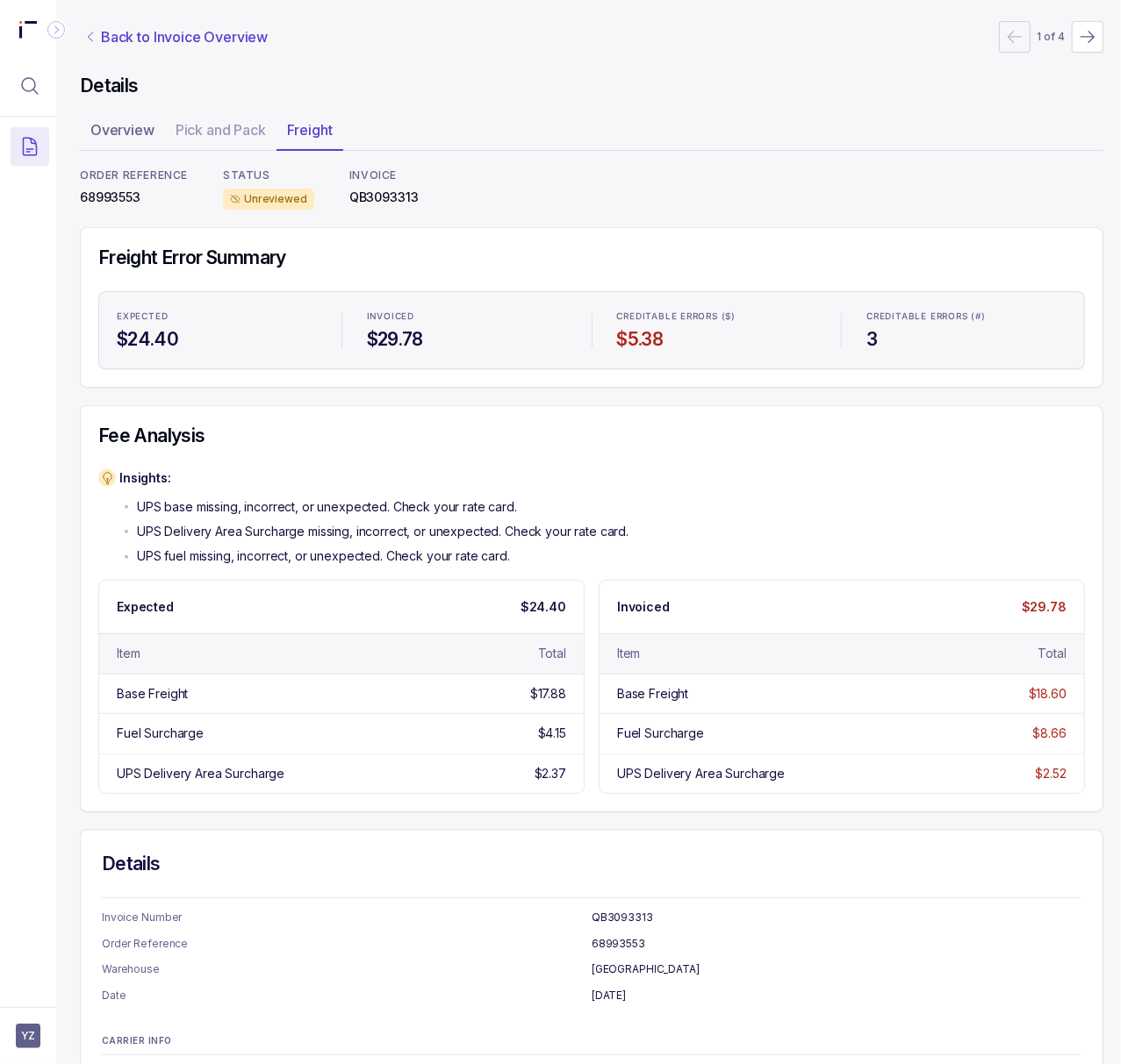
click at [149, 36] on p "Back to Invoice Overview" at bounding box center [184, 37] width 167 height 21
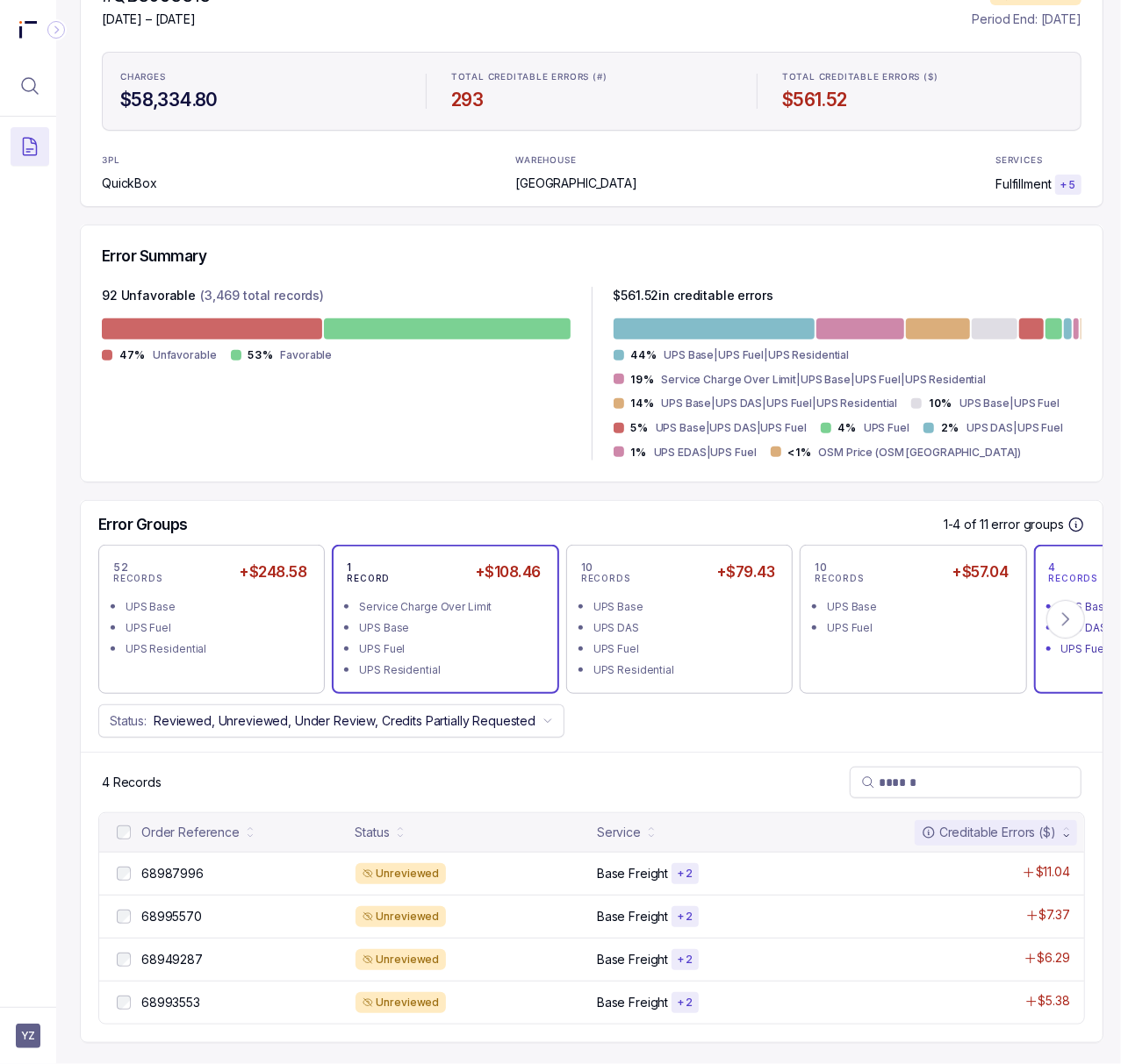
scroll to position [229, 5]
click at [1067, 615] on icon at bounding box center [1066, 620] width 6 height 11
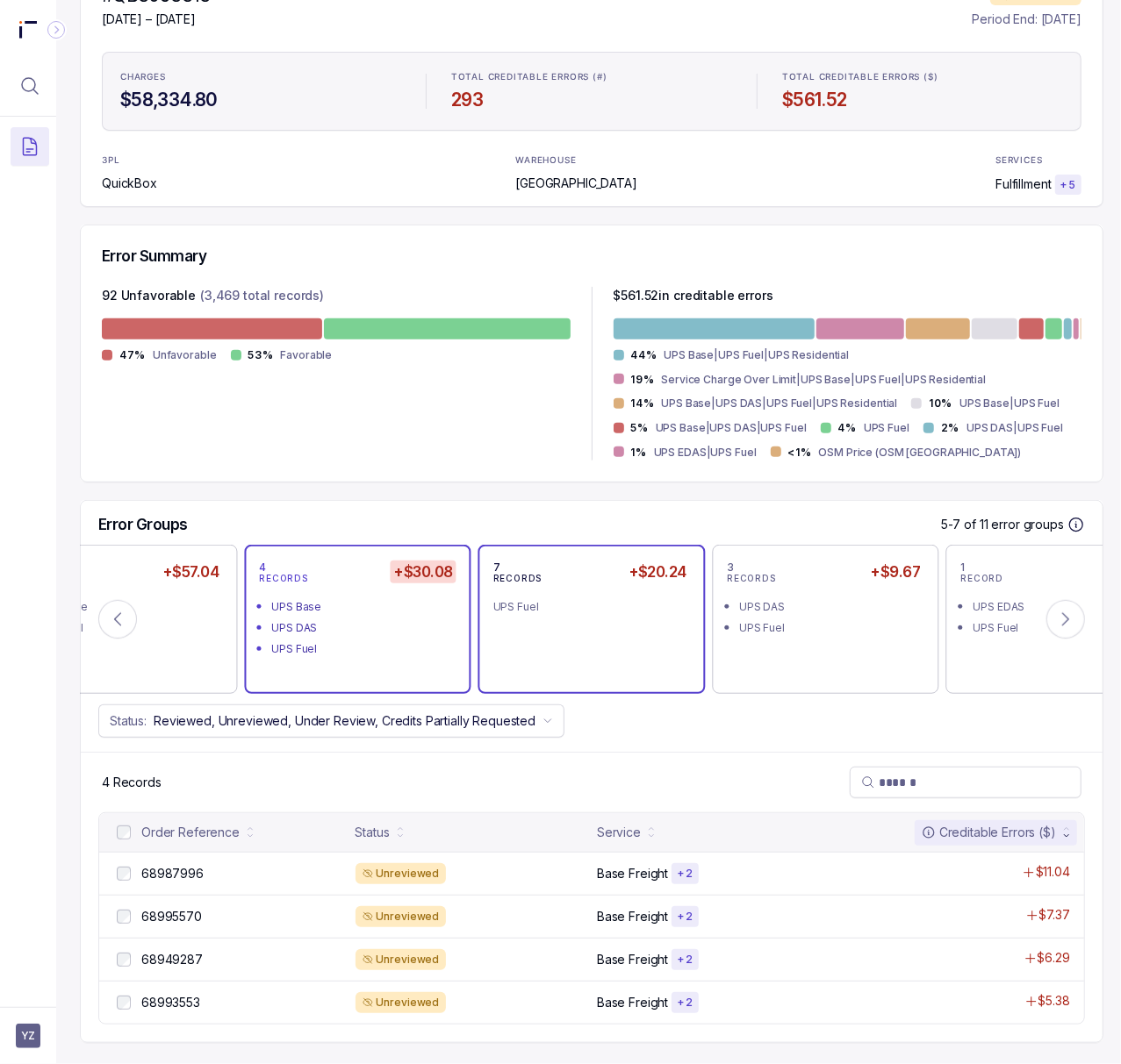
click at [654, 612] on div "7 RECORDS +$20.24 UPS Fuel" at bounding box center [591, 619] width 196 height 119
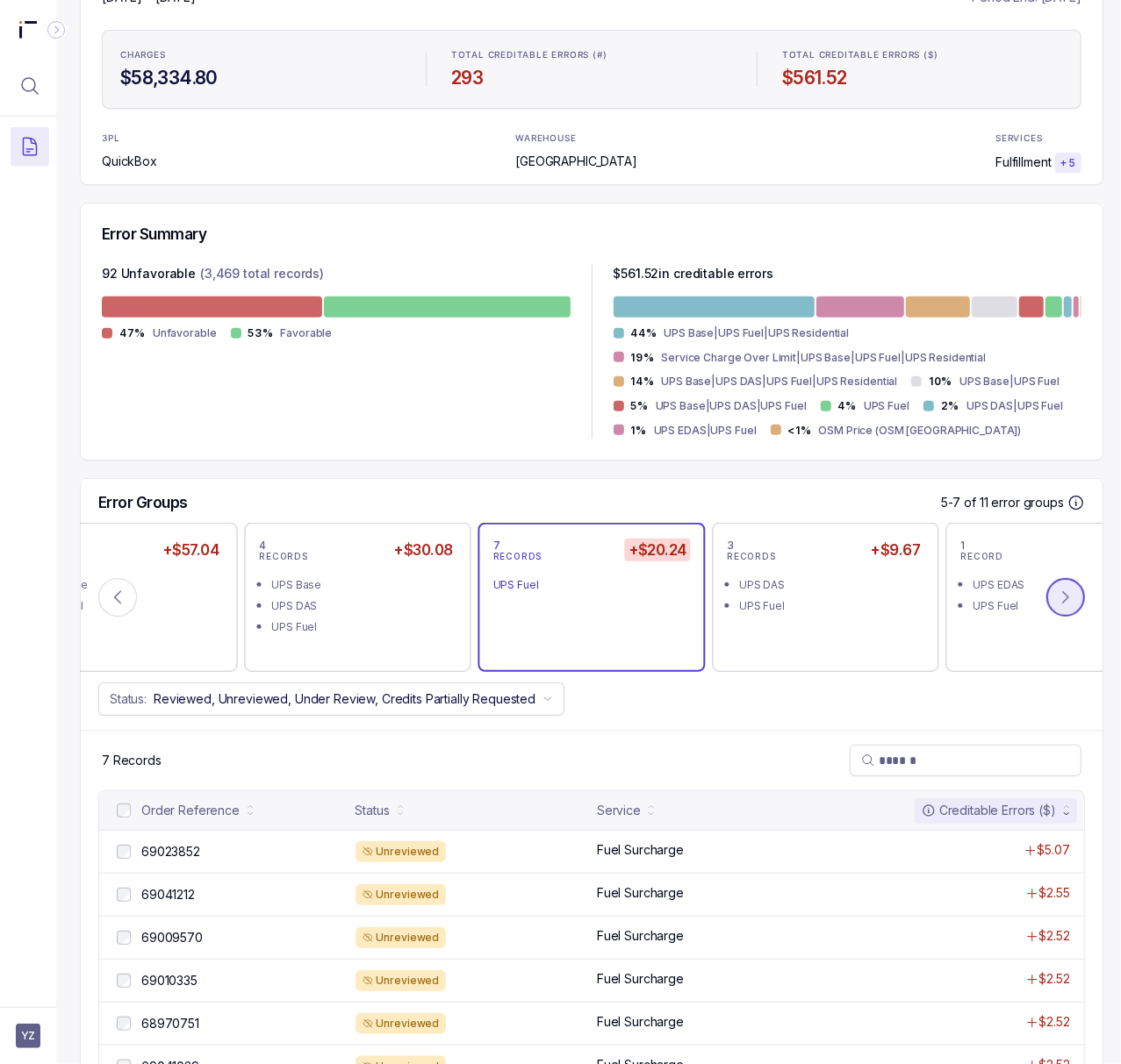
click at [1067, 602] on icon at bounding box center [1065, 597] width 18 height 18
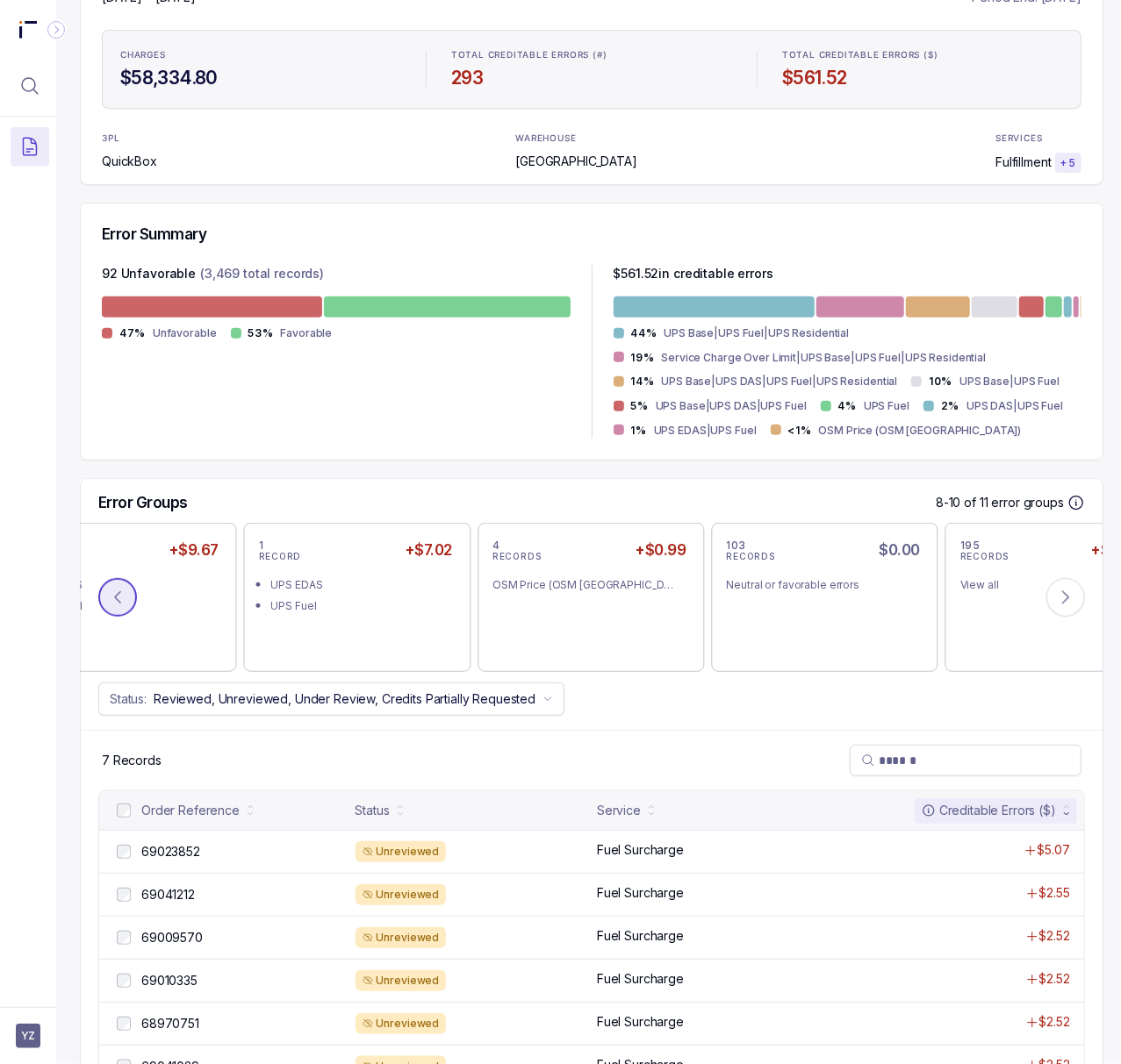
click at [116, 600] on icon at bounding box center [118, 598] width 6 height 11
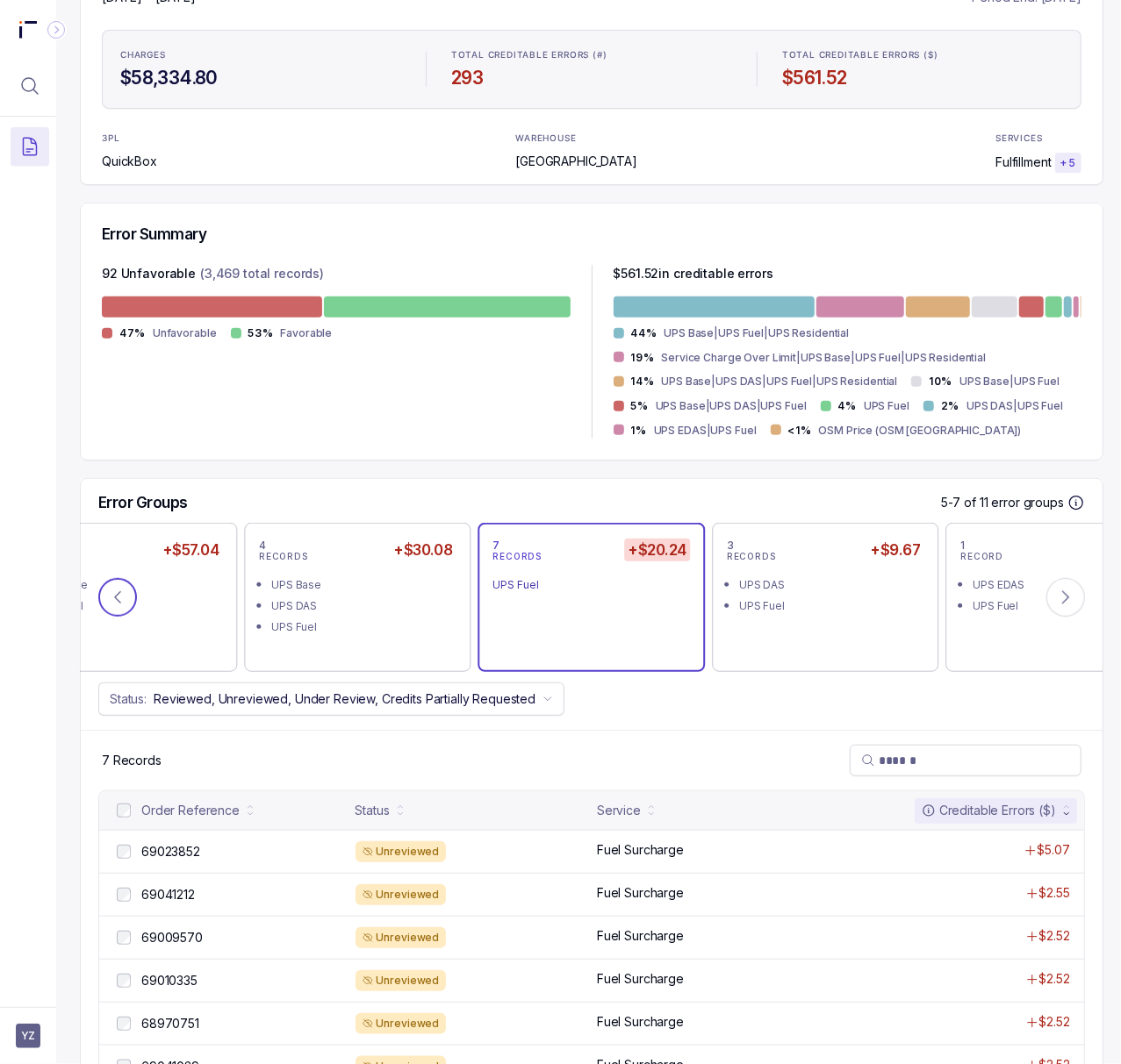
scroll to position [358, 5]
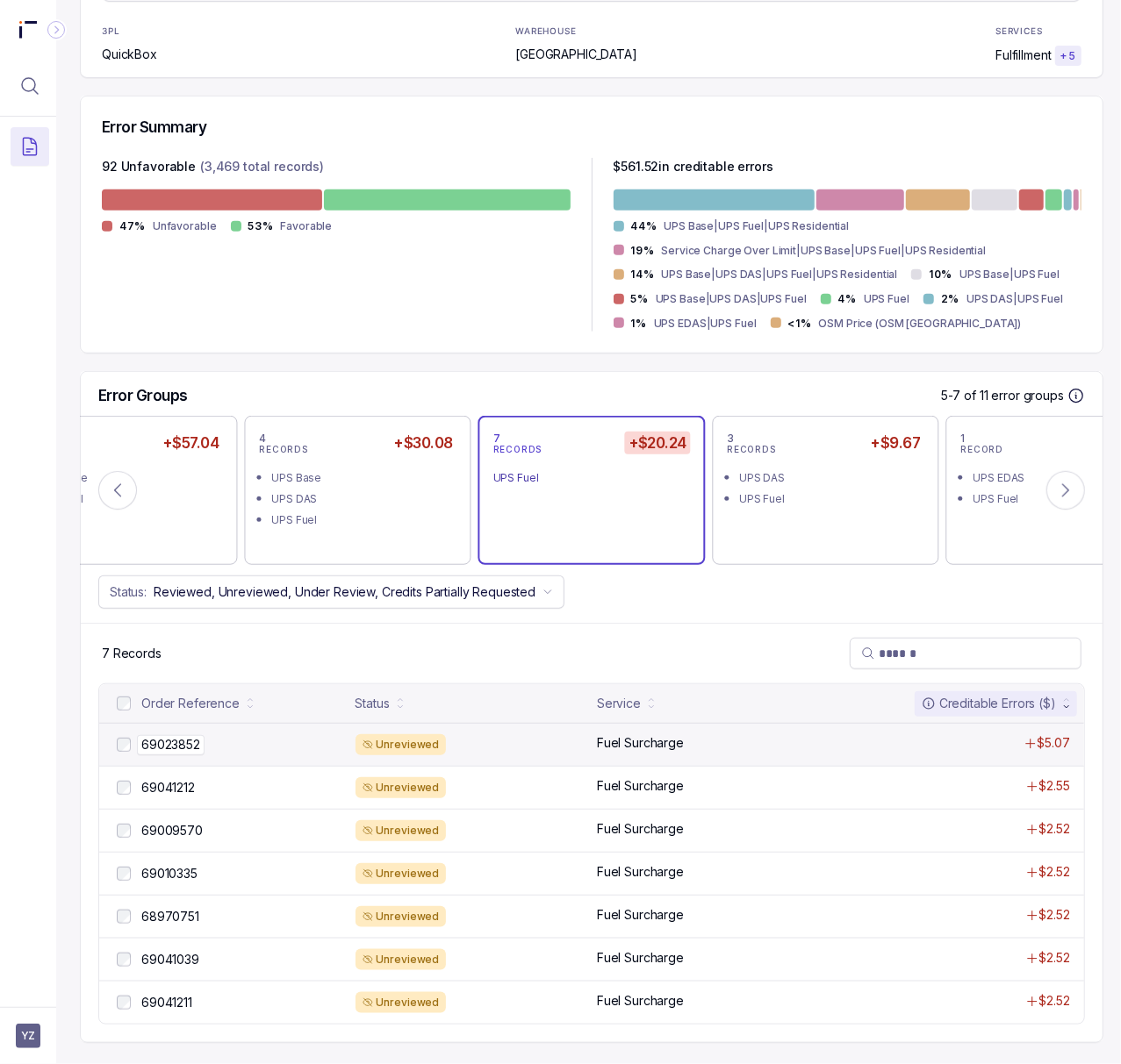
click at [181, 735] on p "69023852" at bounding box center [170, 744] width 67 height 19
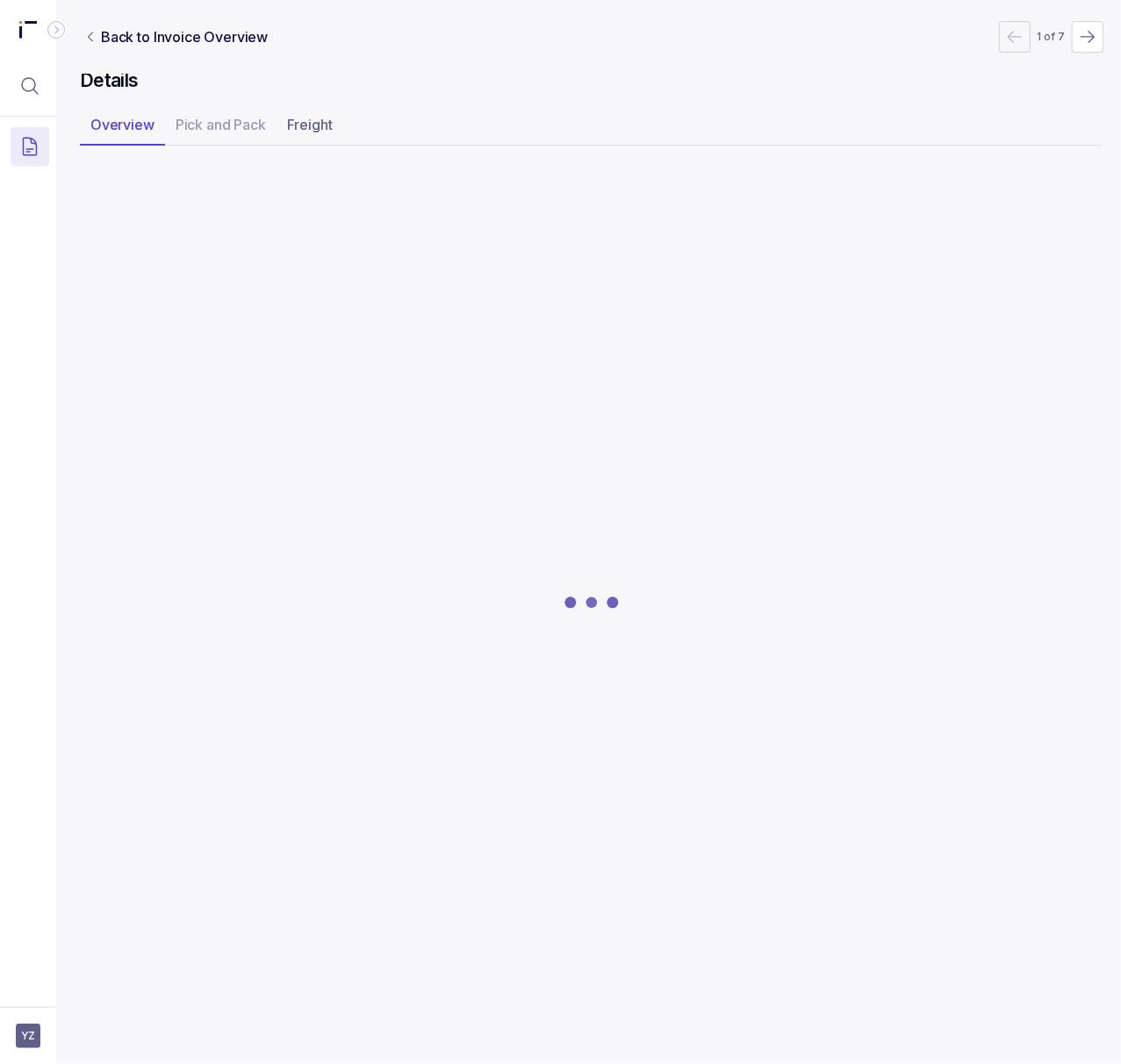
scroll to position [0, 5]
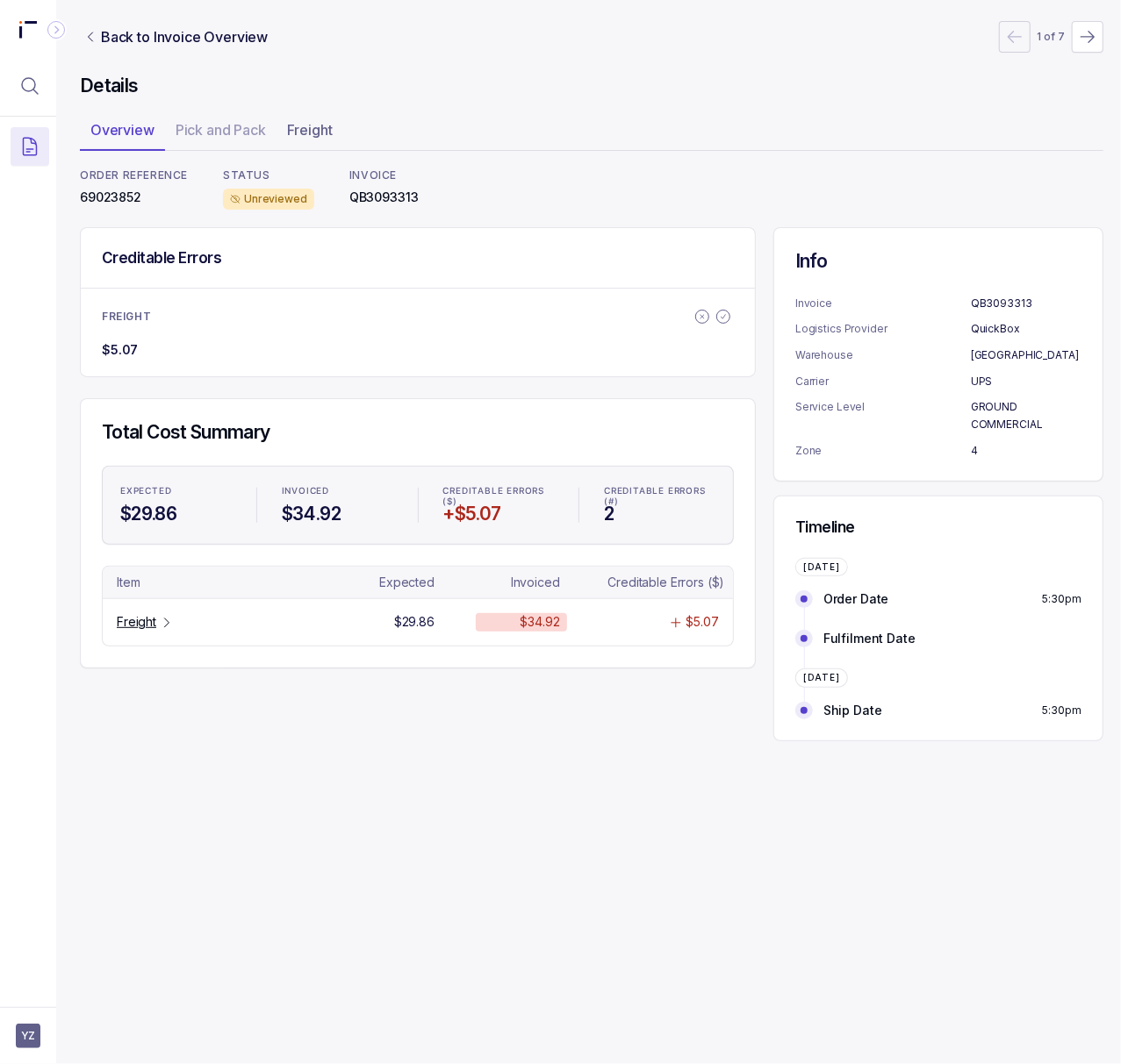
click at [106, 198] on p "69023852" at bounding box center [134, 197] width 108 height 18
click at [145, 626] on p "Freight" at bounding box center [137, 622] width 40 height 18
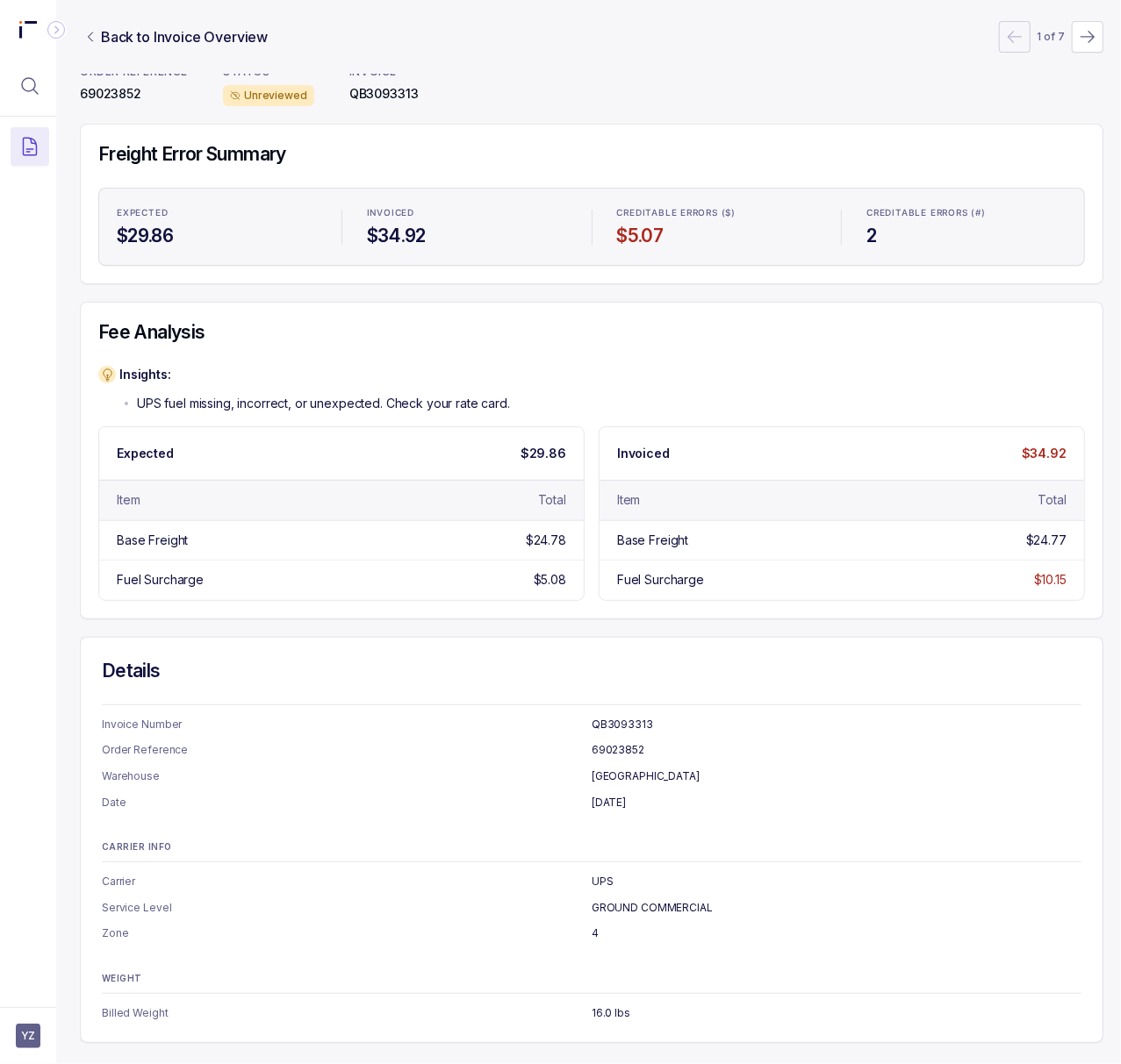
scroll to position [0, 5]
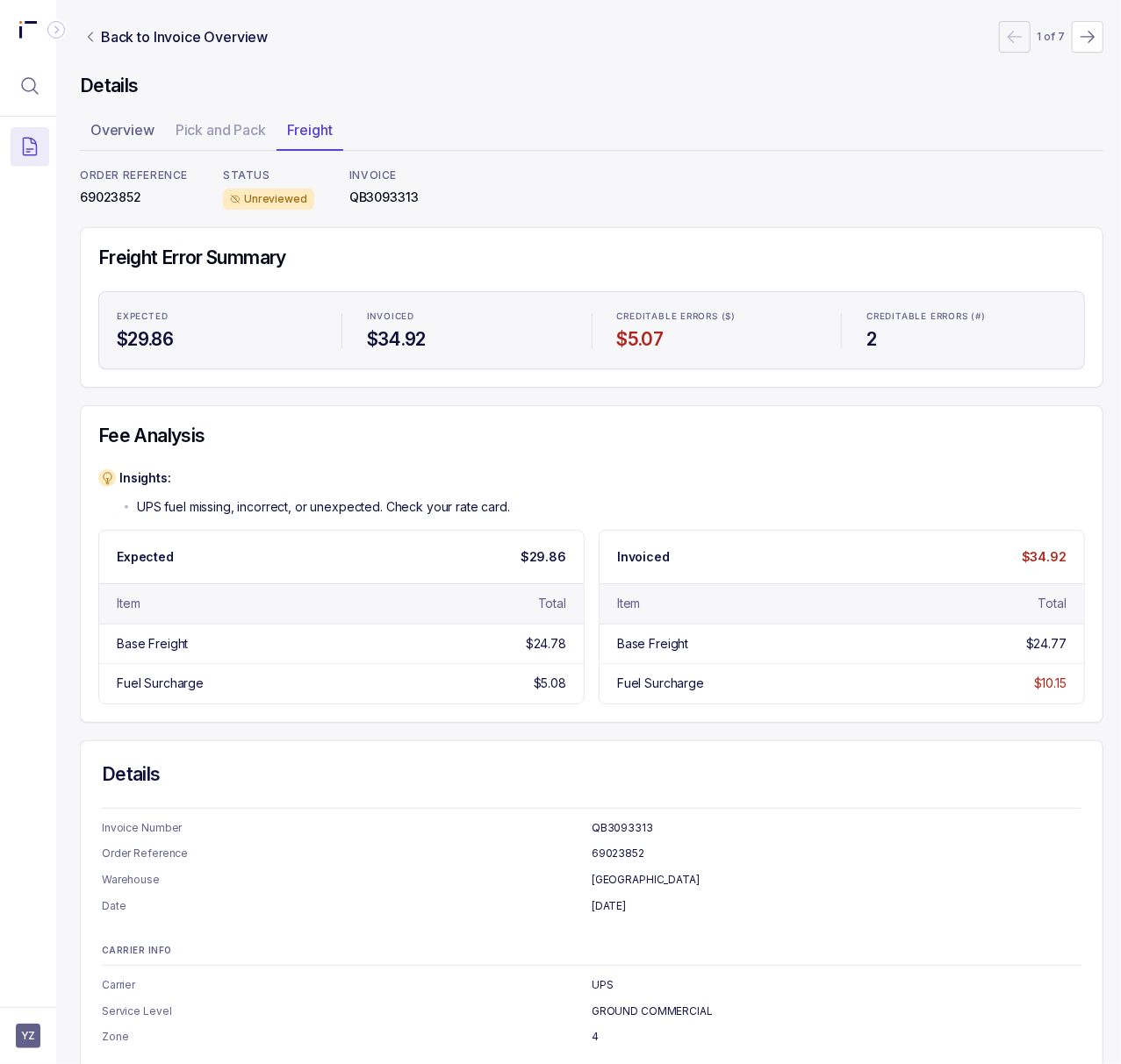
click at [118, 194] on p "69023852" at bounding box center [134, 197] width 108 height 18
click at [211, 39] on p "Back to Invoice Overview" at bounding box center [184, 37] width 167 height 21
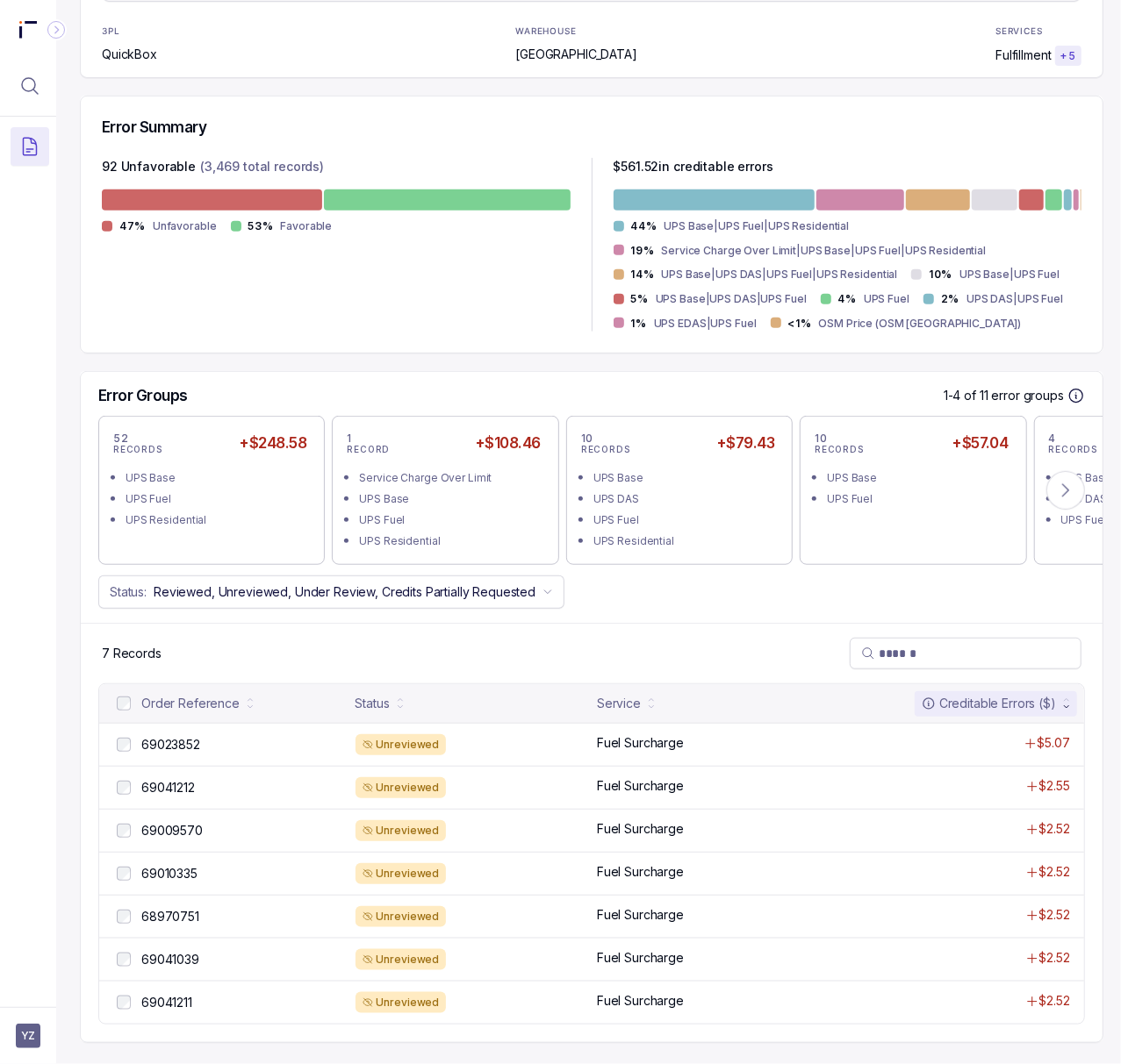
scroll to position [358, 5]
click at [173, 779] on p "69041212" at bounding box center [168, 788] width 63 height 19
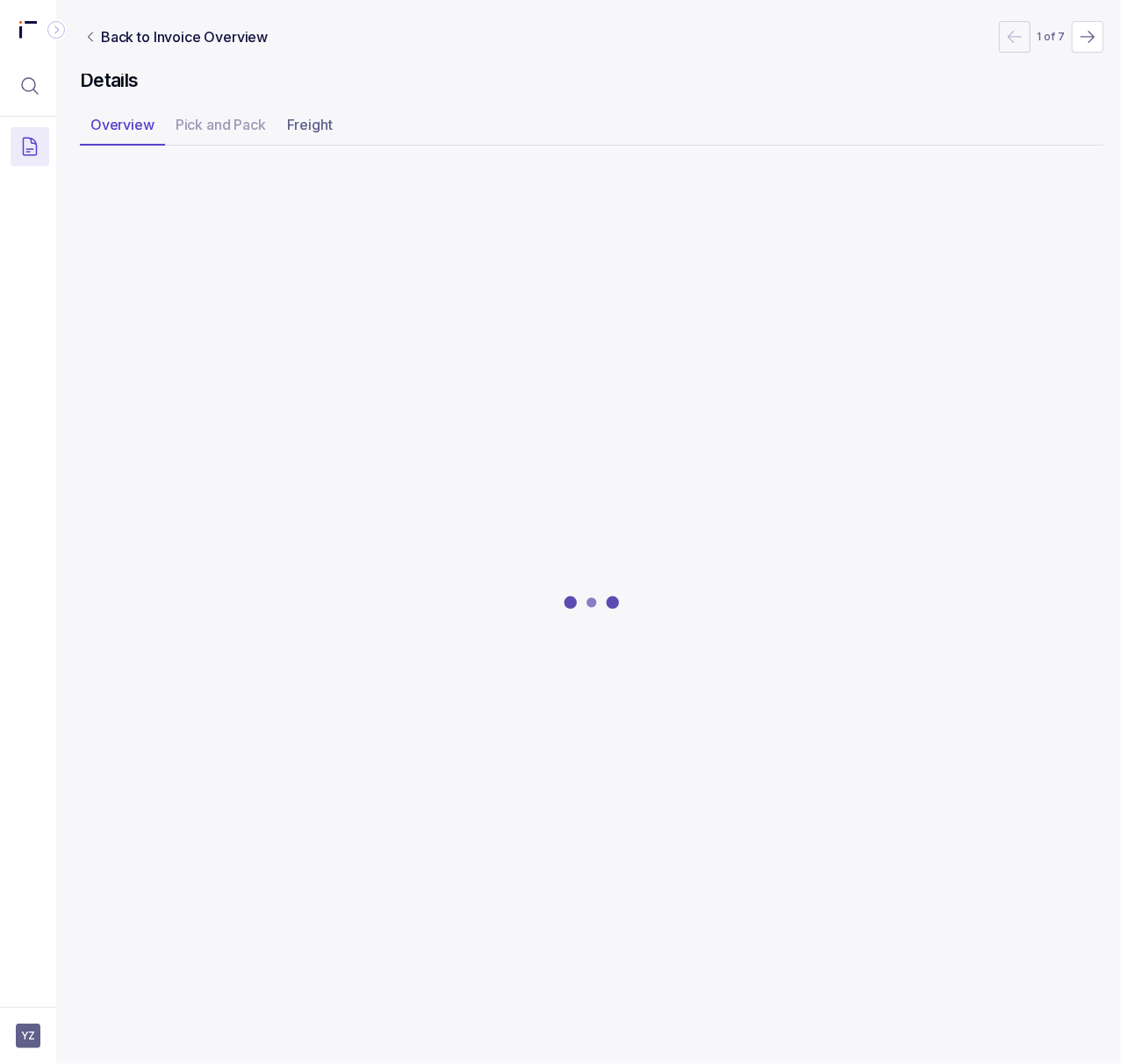
scroll to position [0, 5]
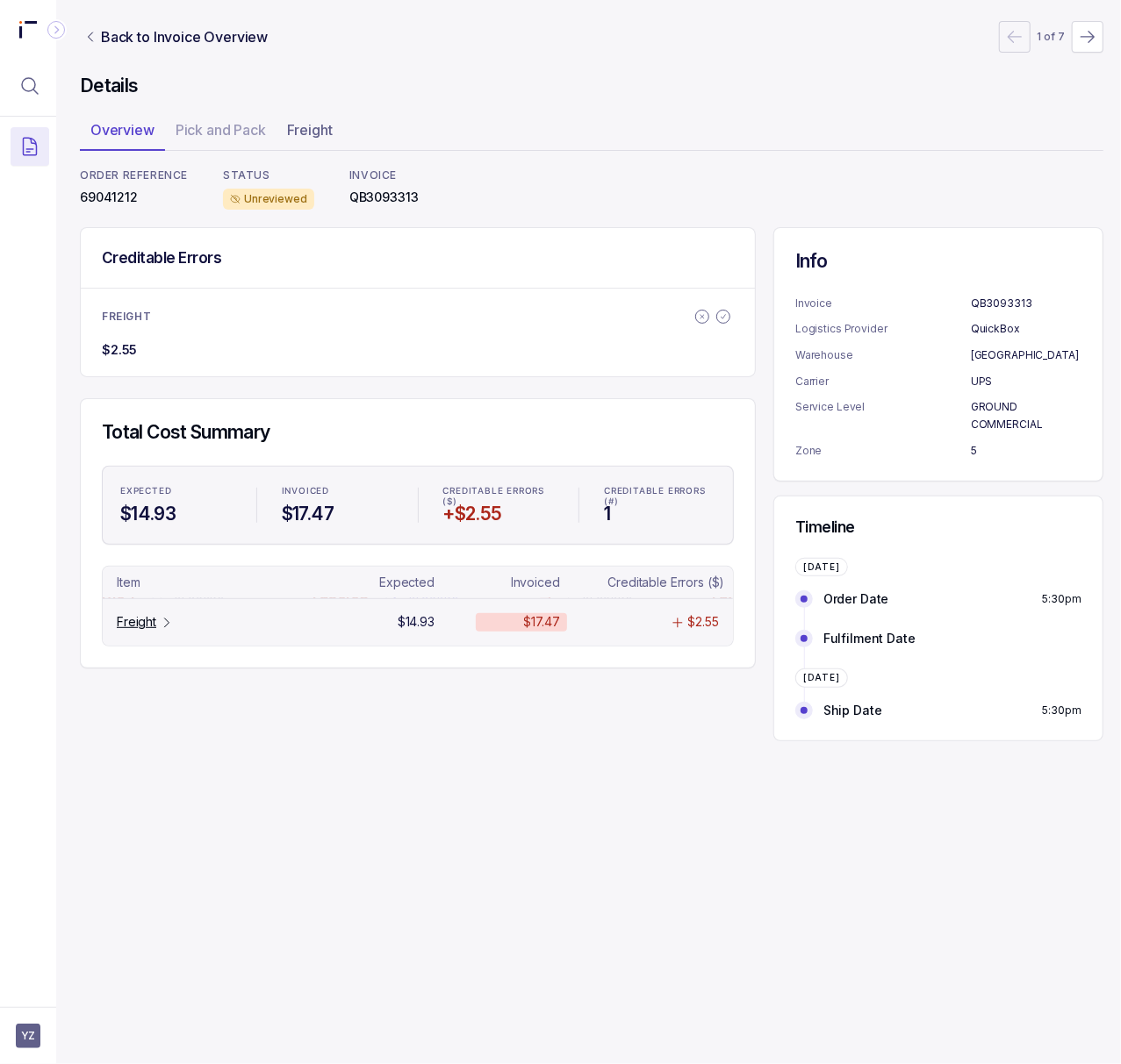
click at [153, 631] on p "Freight" at bounding box center [137, 622] width 40 height 18
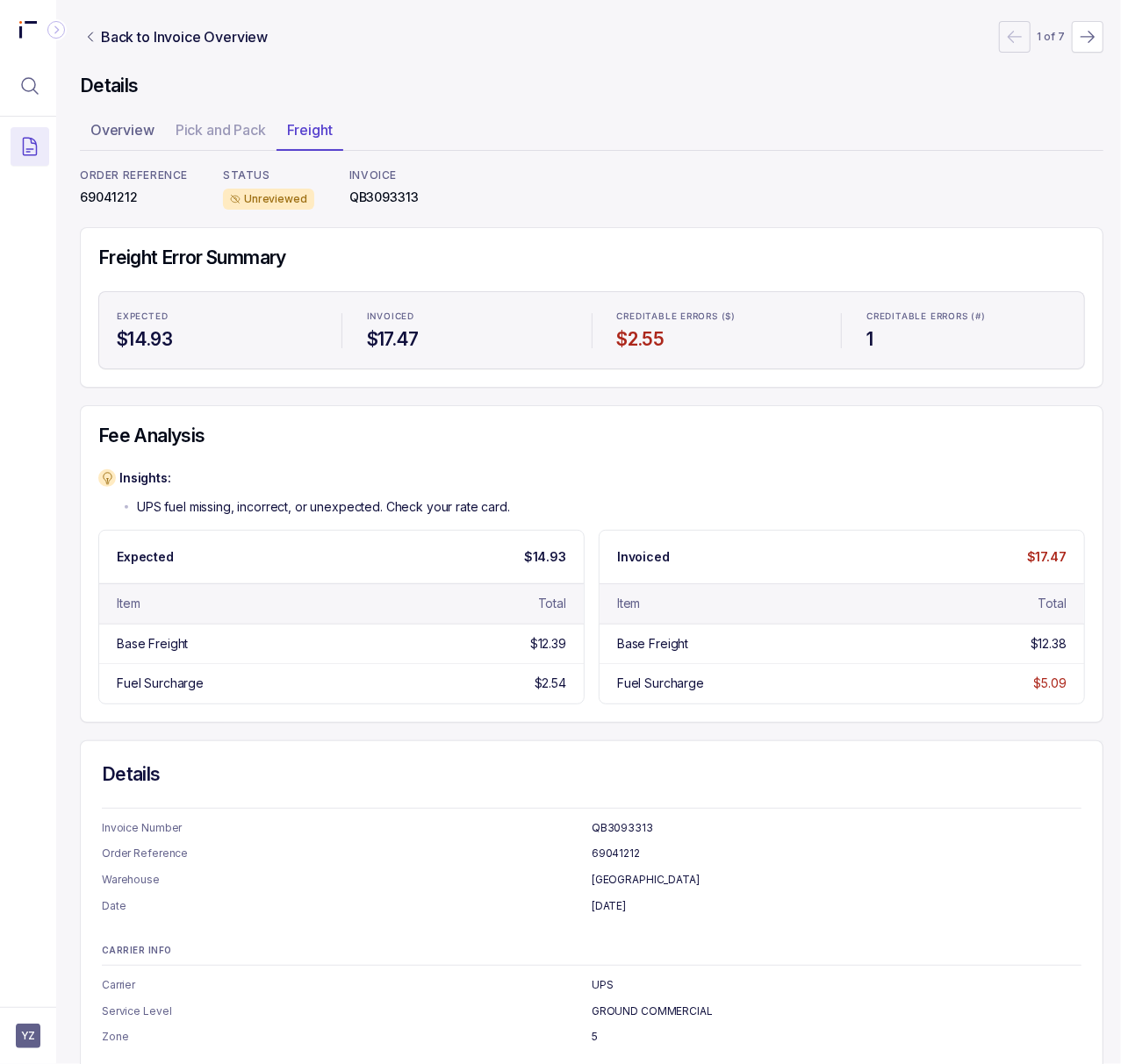
click at [119, 197] on p "69041212" at bounding box center [134, 197] width 108 height 18
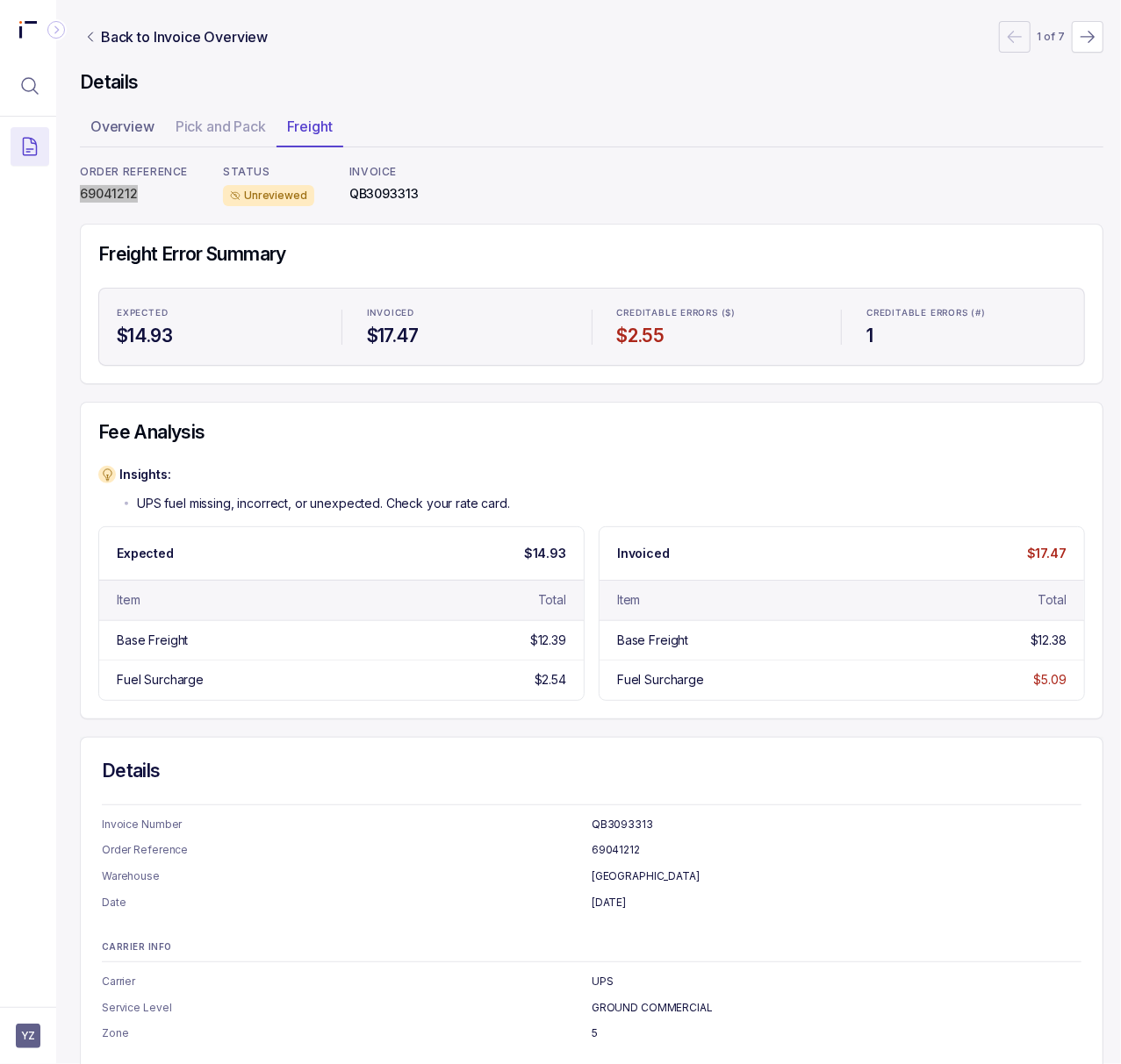
scroll to position [0, 5]
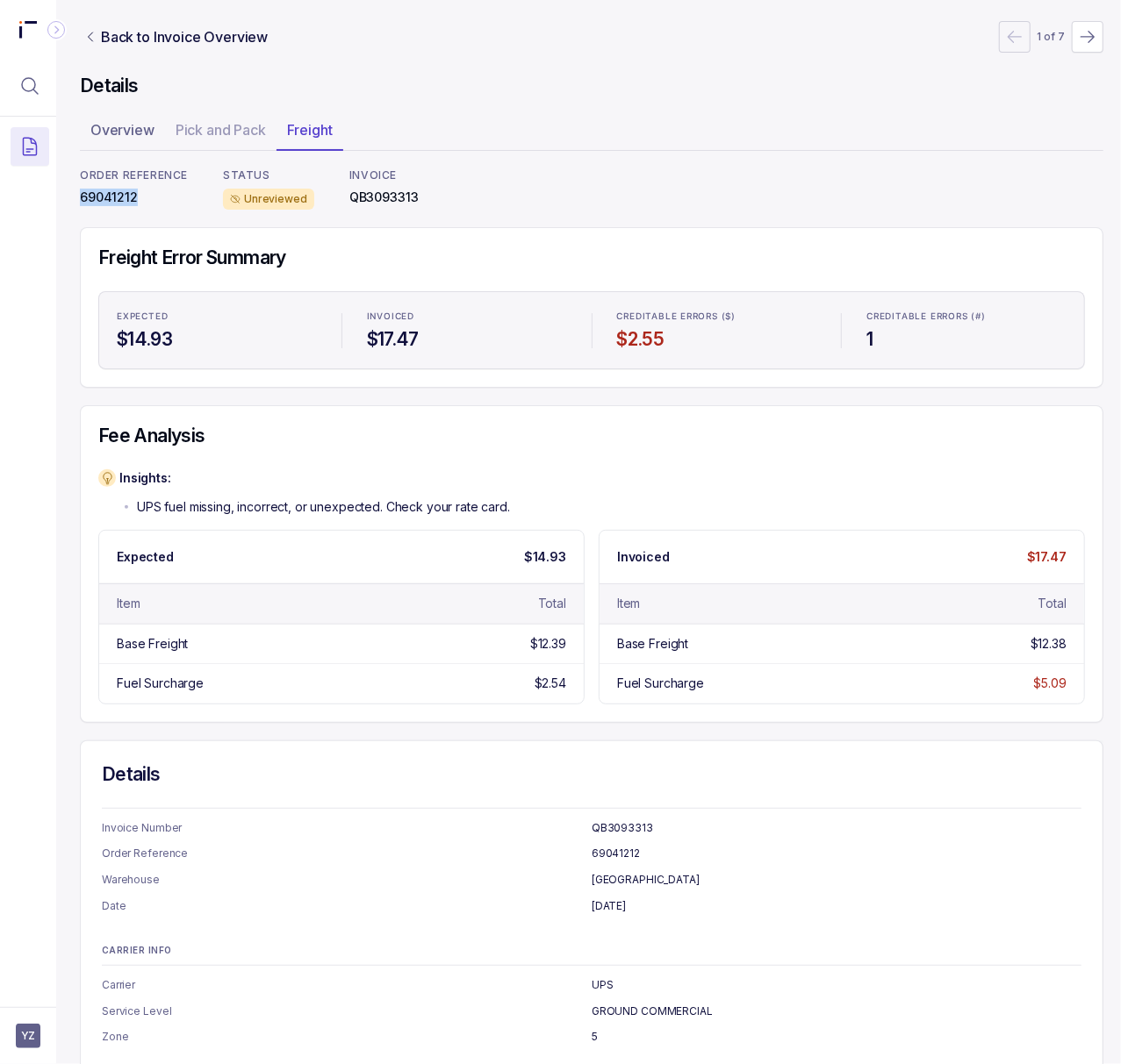
click at [107, 201] on p "69041212" at bounding box center [134, 197] width 108 height 18
click at [188, 42] on p "Back to Invoice Overview" at bounding box center [184, 37] width 167 height 21
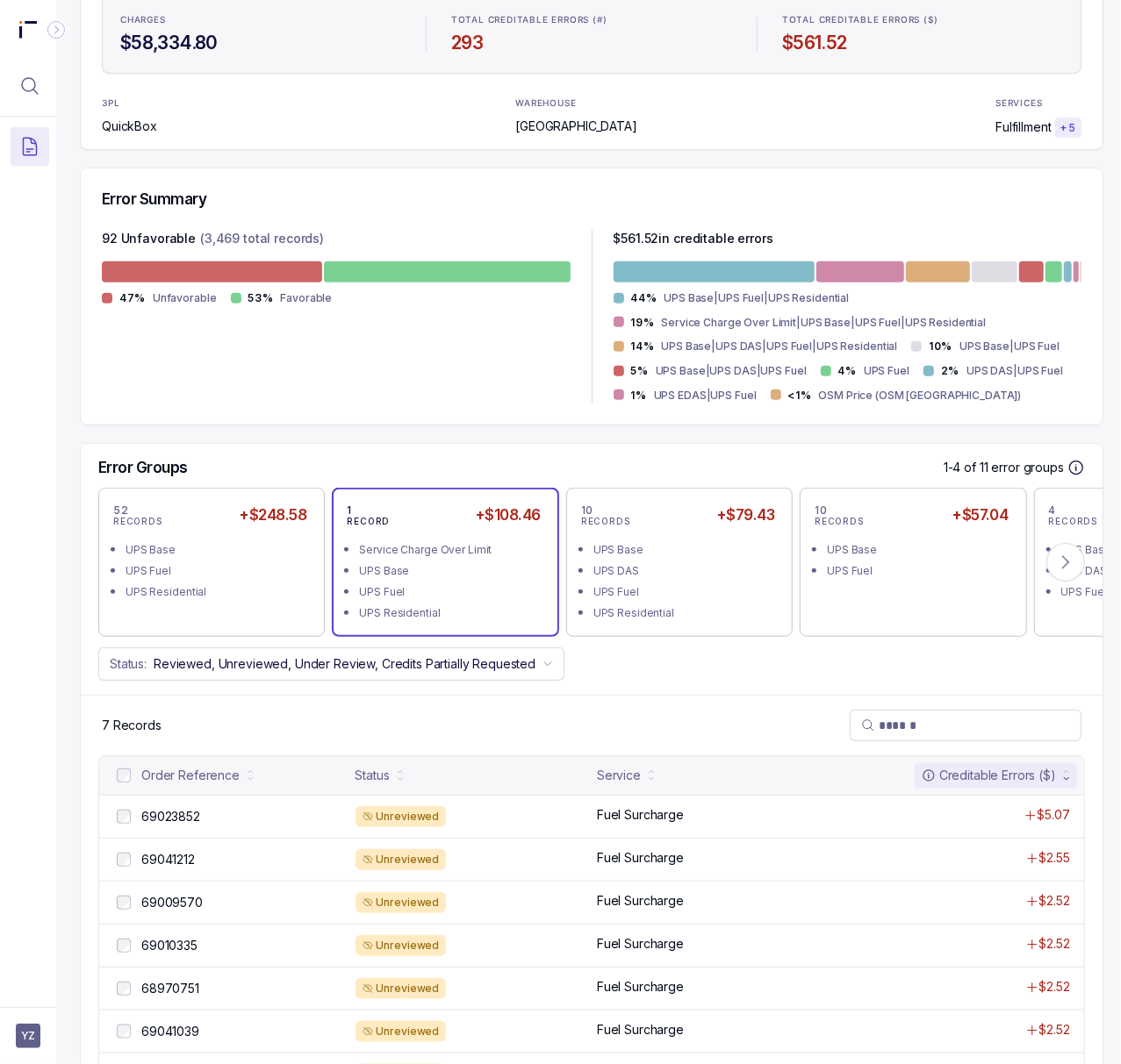
scroll to position [358, 5]
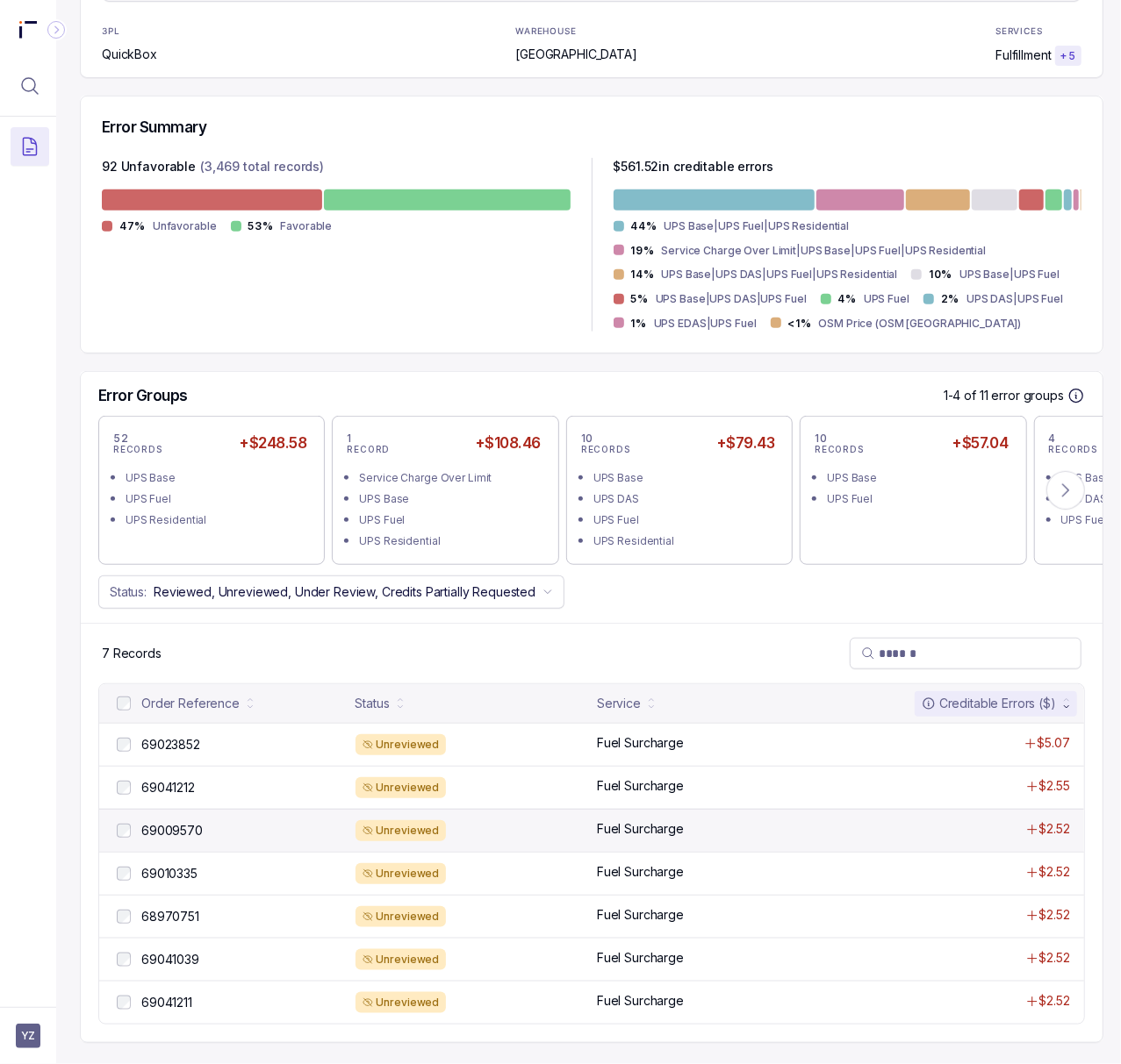
click at [162, 809] on div "69009570 69009570 Unreviewed Fuel Surcharge $2.52" at bounding box center [592, 830] width 984 height 43
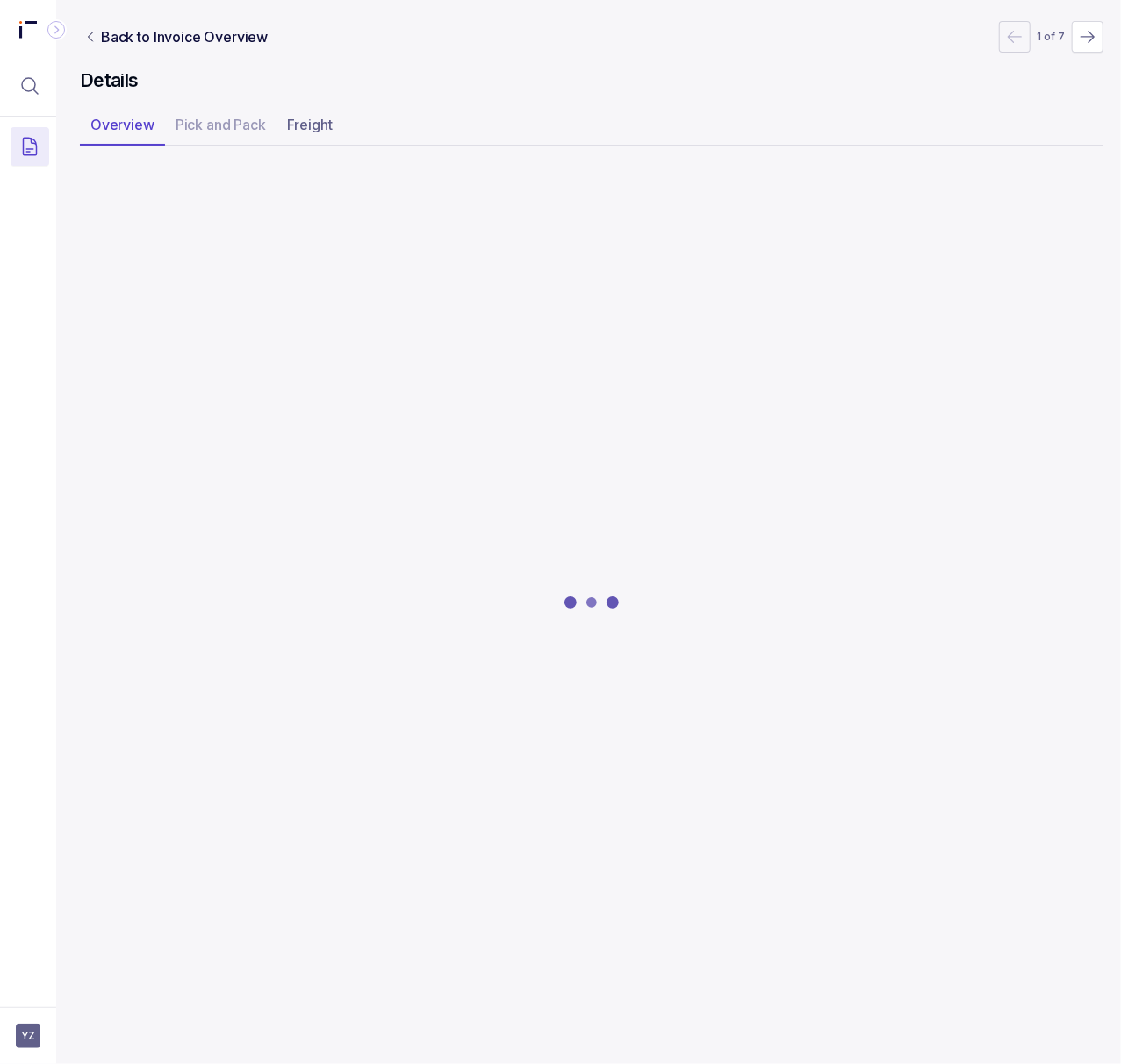
scroll to position [0, 5]
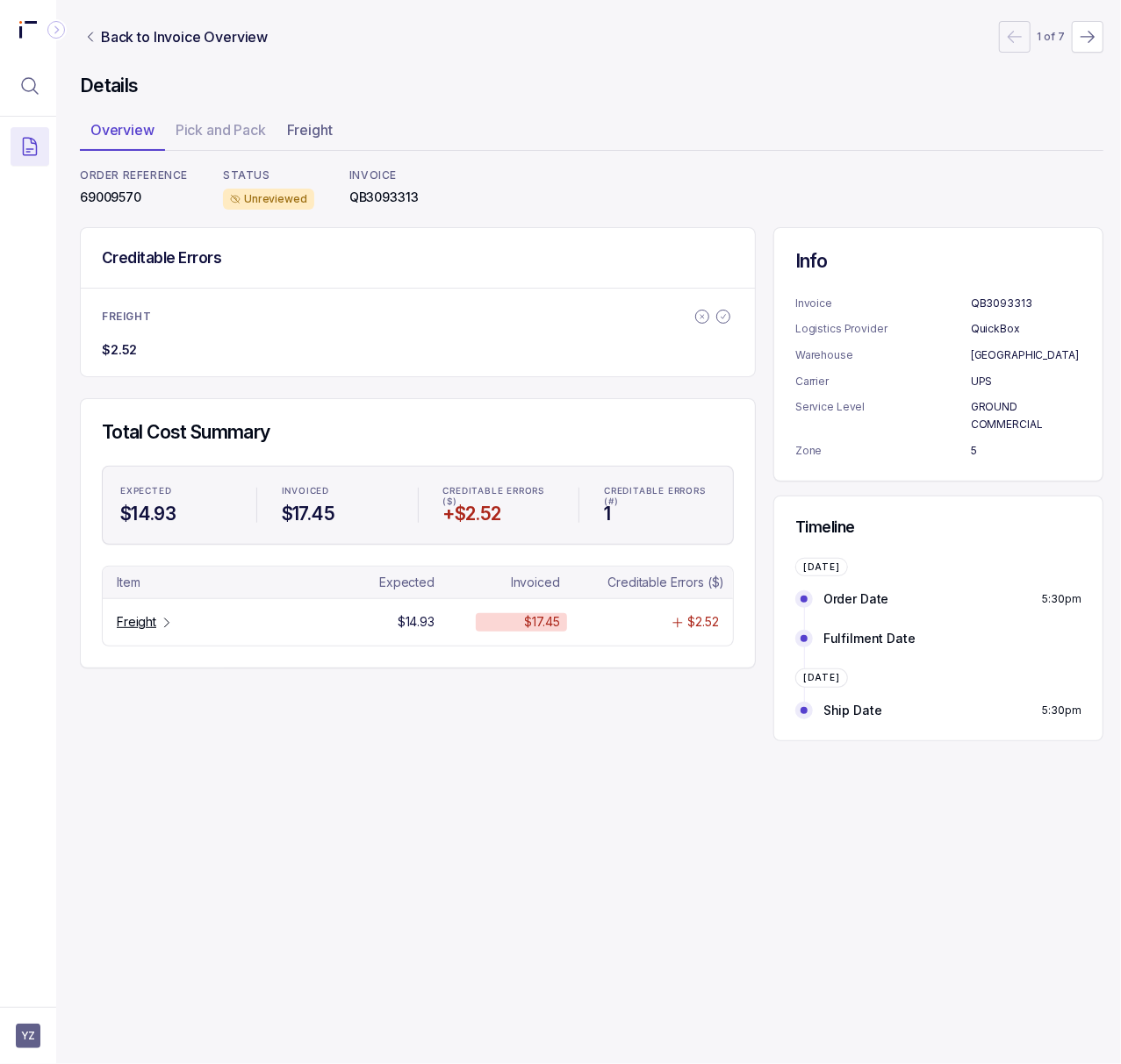
click at [107, 198] on p "69009570" at bounding box center [134, 197] width 108 height 18
click at [158, 619] on div "Freight" at bounding box center [145, 622] width 57 height 18
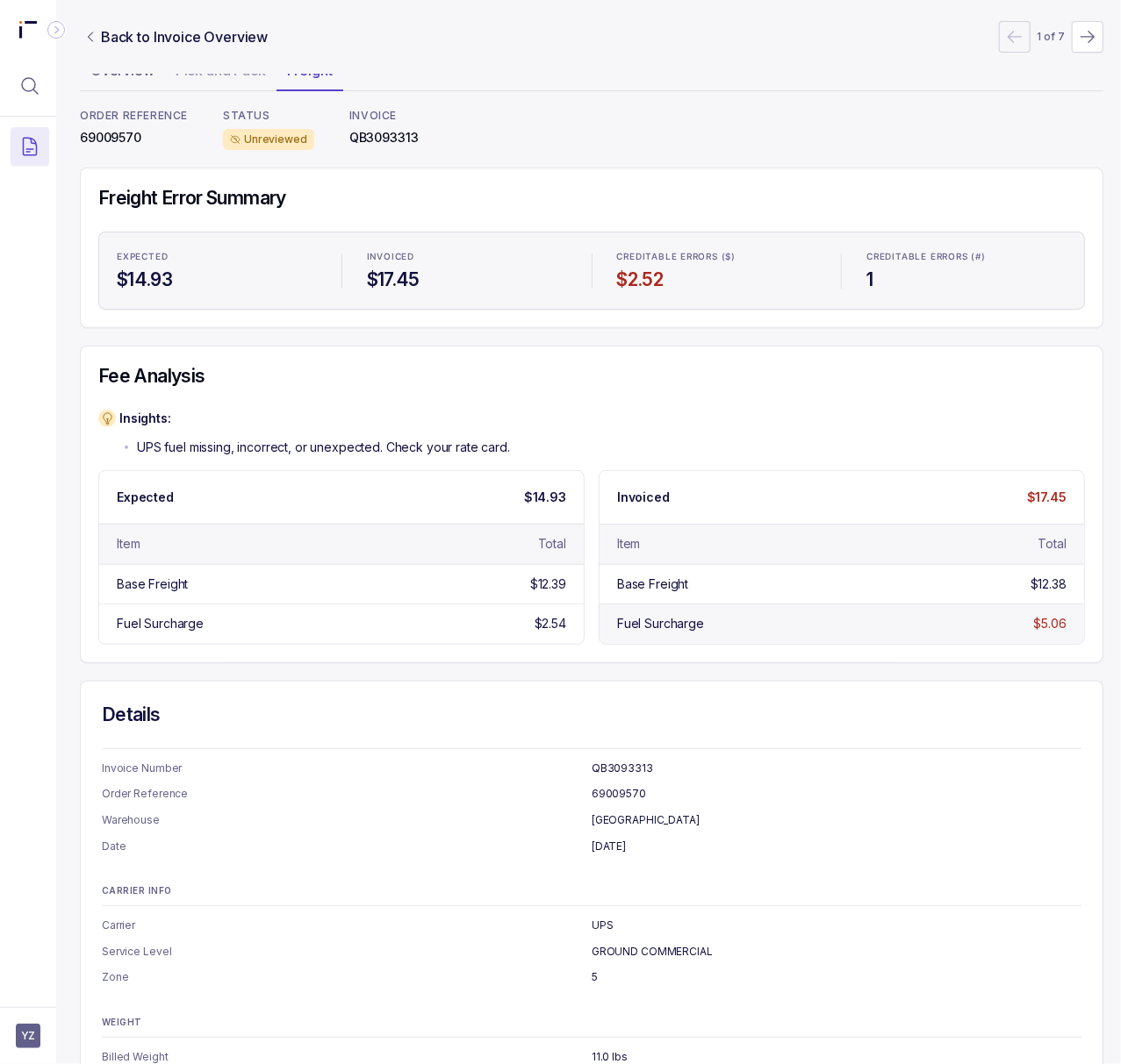
scroll to position [0, 5]
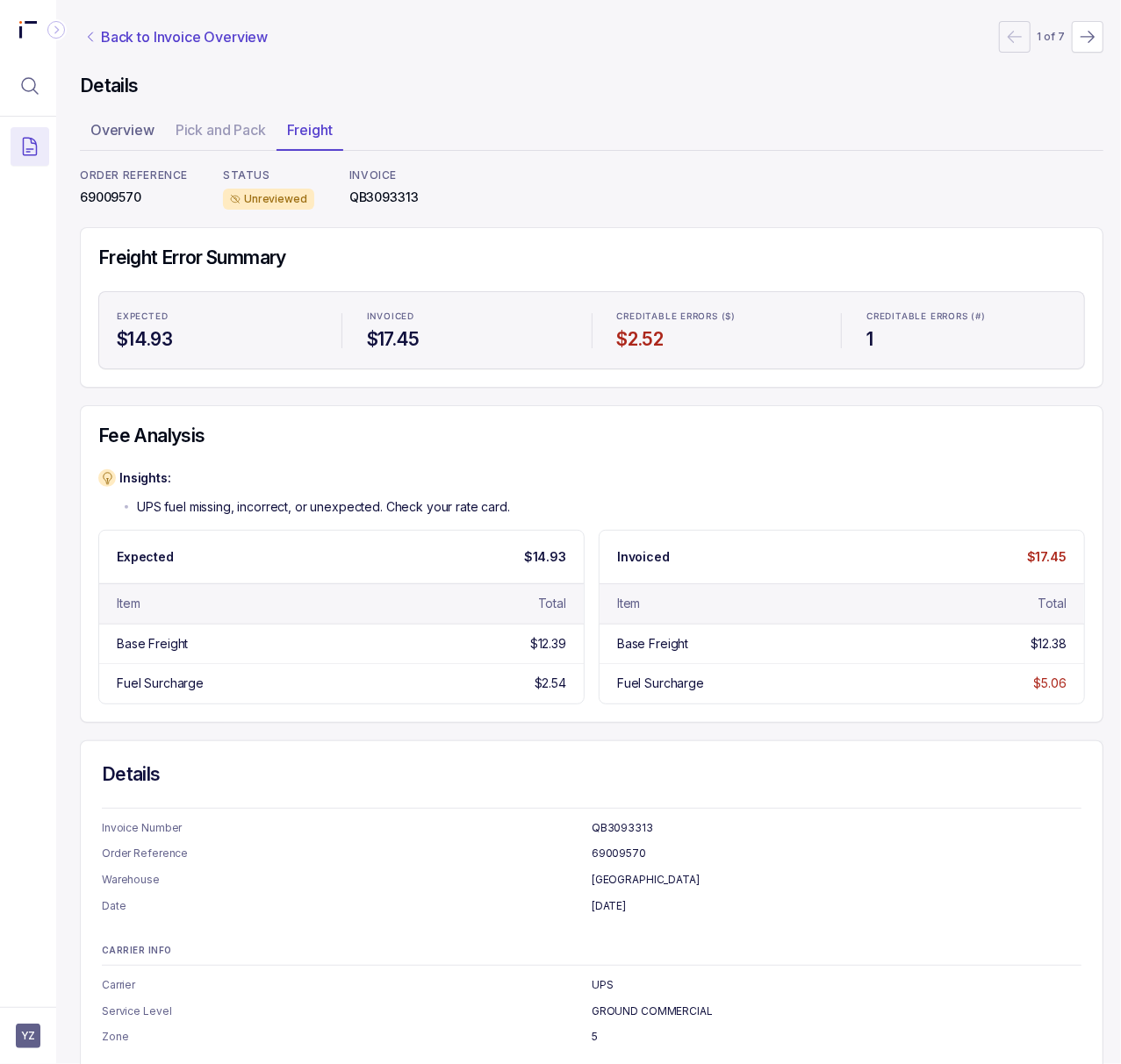
click at [140, 37] on p "Back to Invoice Overview" at bounding box center [184, 37] width 167 height 21
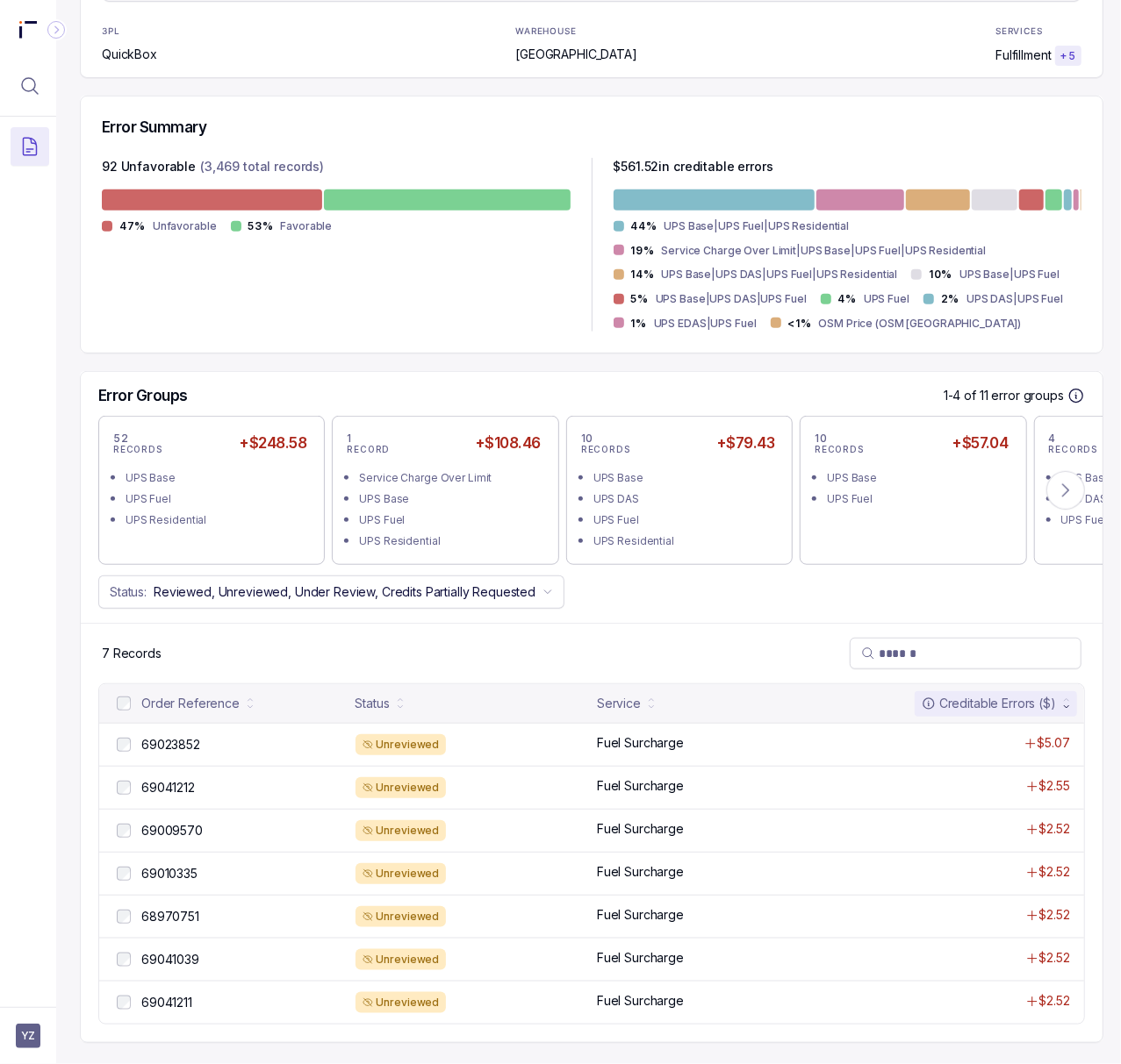
scroll to position [358, 5]
click at [1061, 482] on icon at bounding box center [1065, 490] width 18 height 18
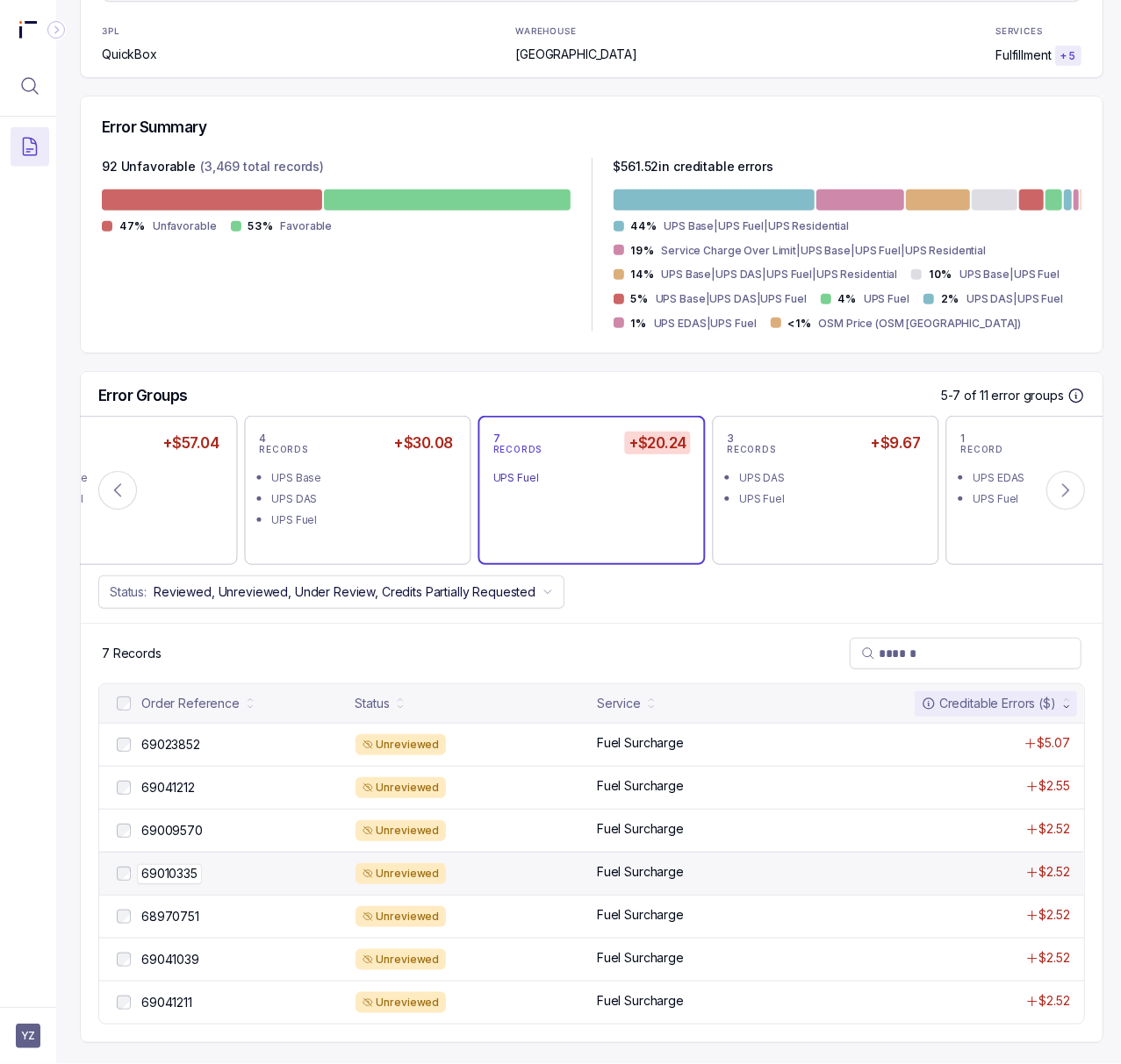
click at [177, 864] on p "69010335" at bounding box center [169, 873] width 64 height 19
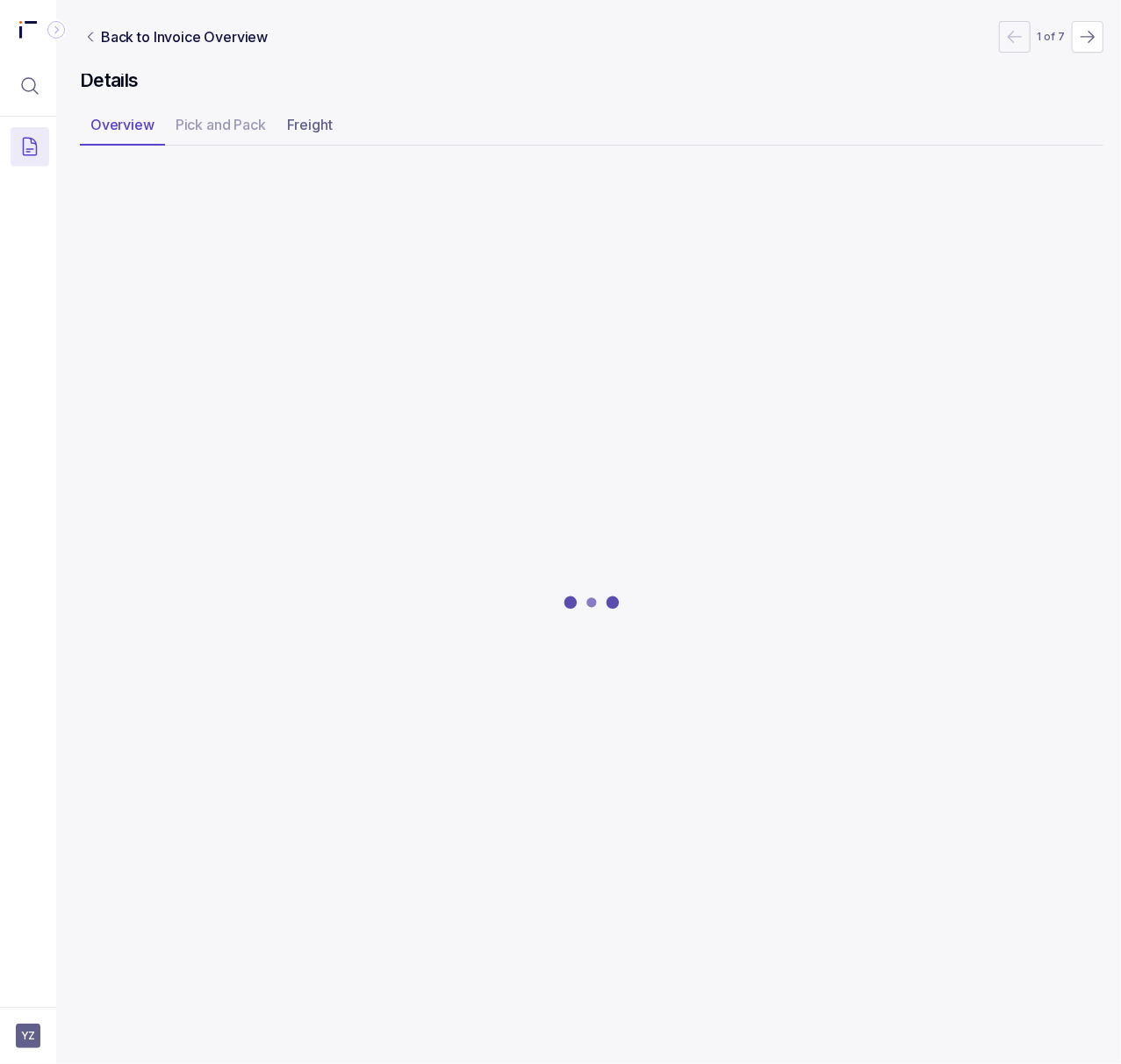
scroll to position [0, 5]
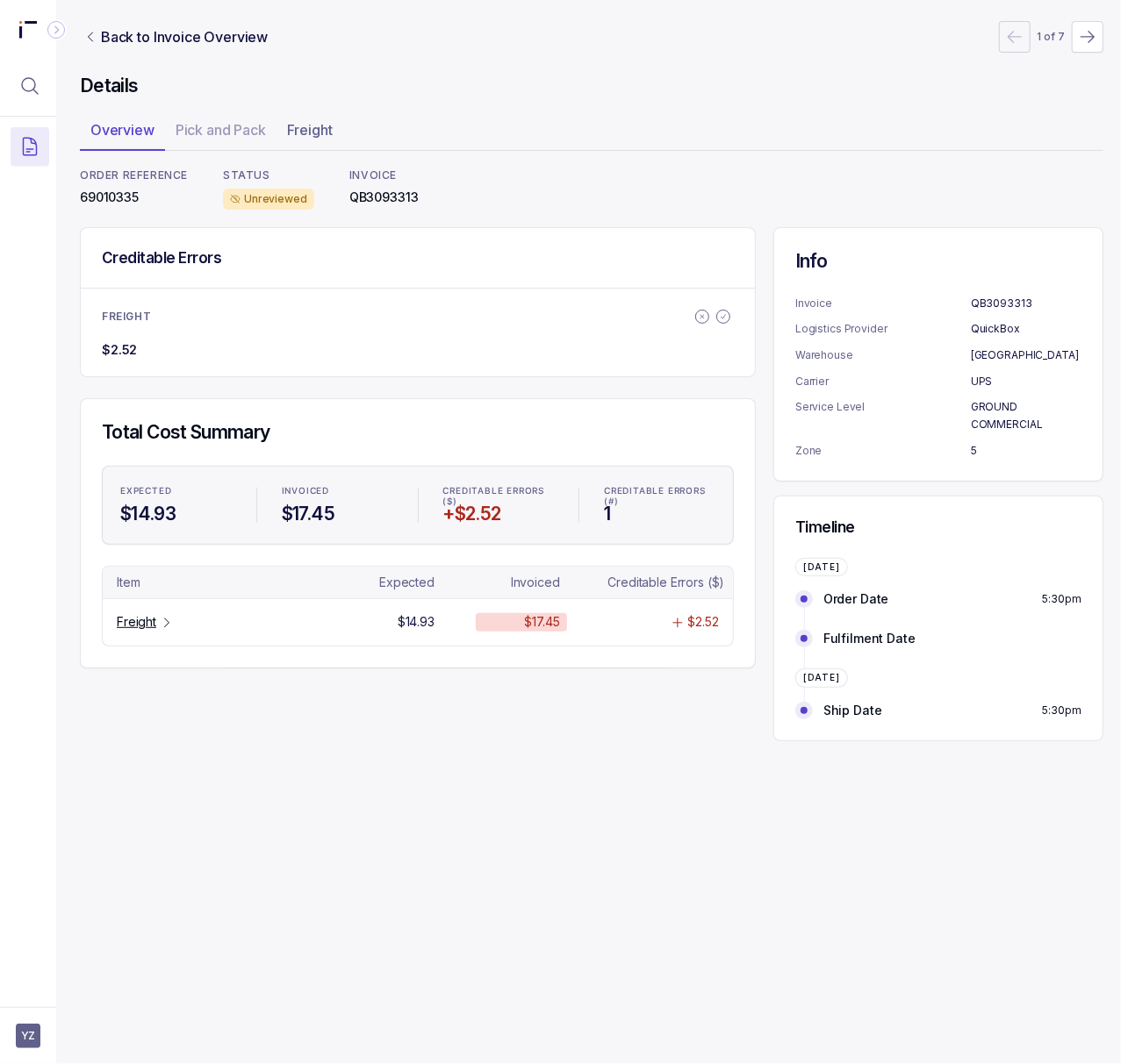
click at [119, 205] on p "69010335" at bounding box center [134, 197] width 108 height 18
click at [131, 627] on p "Freight" at bounding box center [137, 622] width 40 height 18
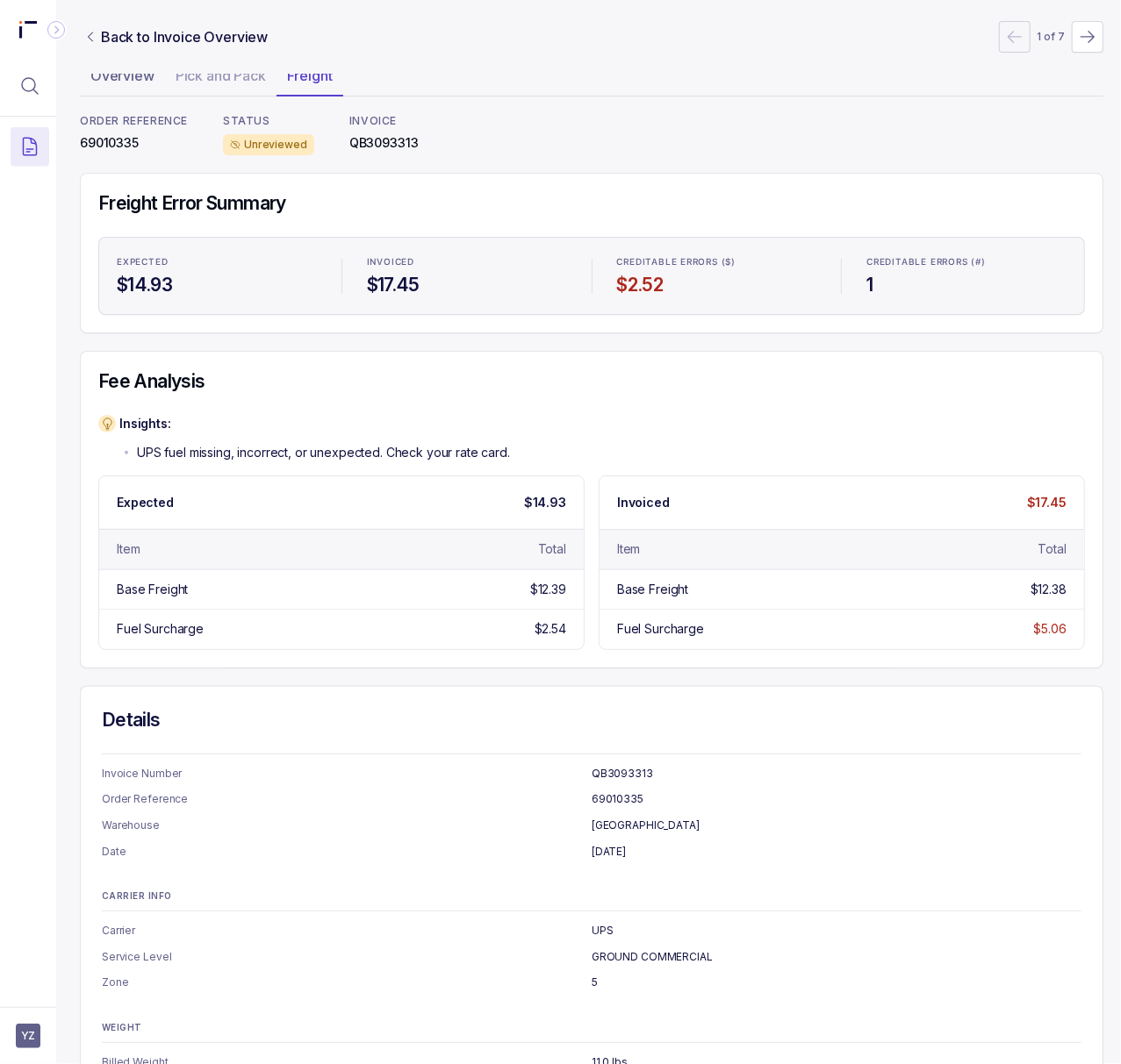
scroll to position [0, 5]
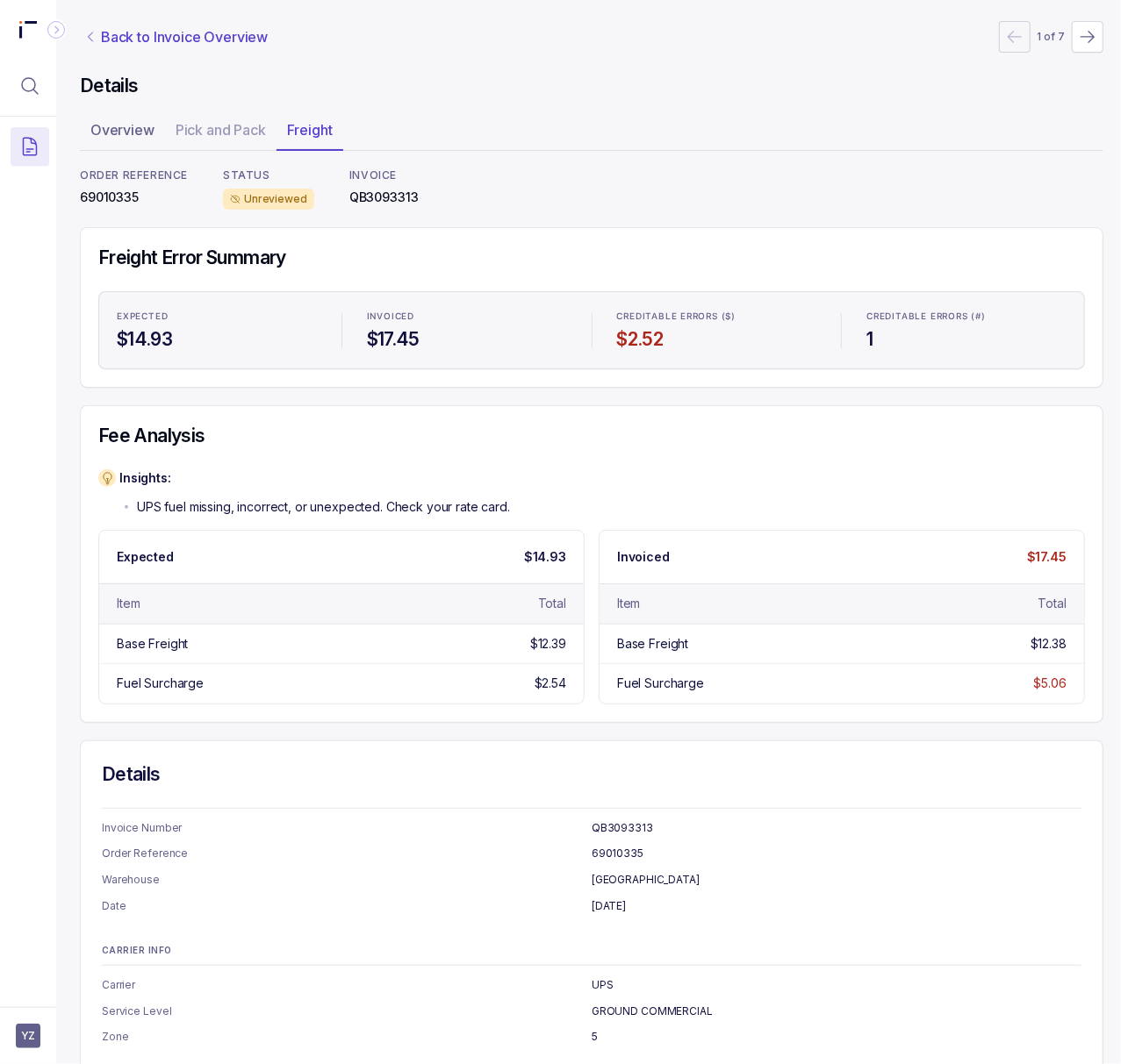
click at [165, 31] on p "Back to Invoice Overview" at bounding box center [184, 37] width 167 height 21
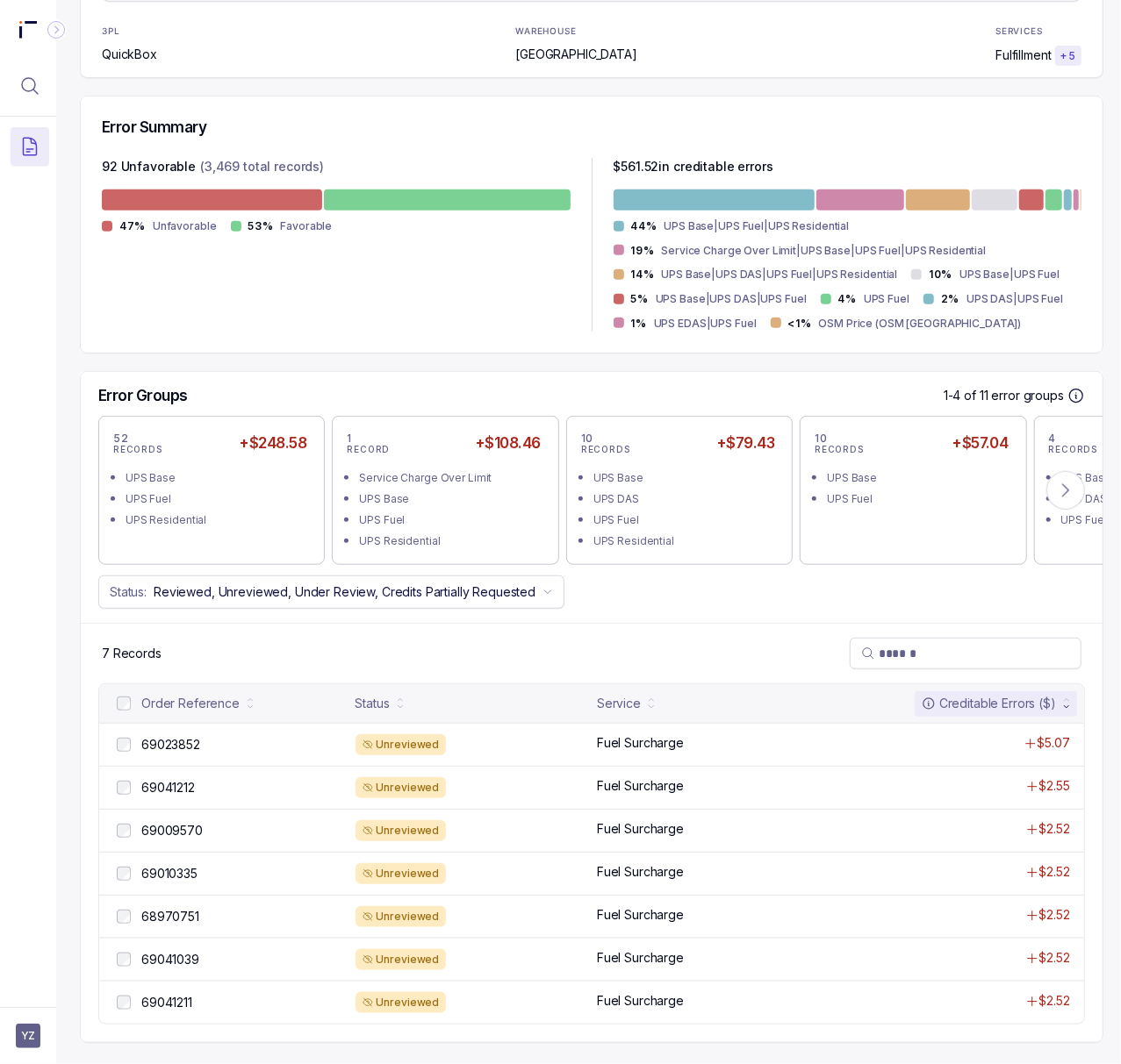
scroll to position [358, 5]
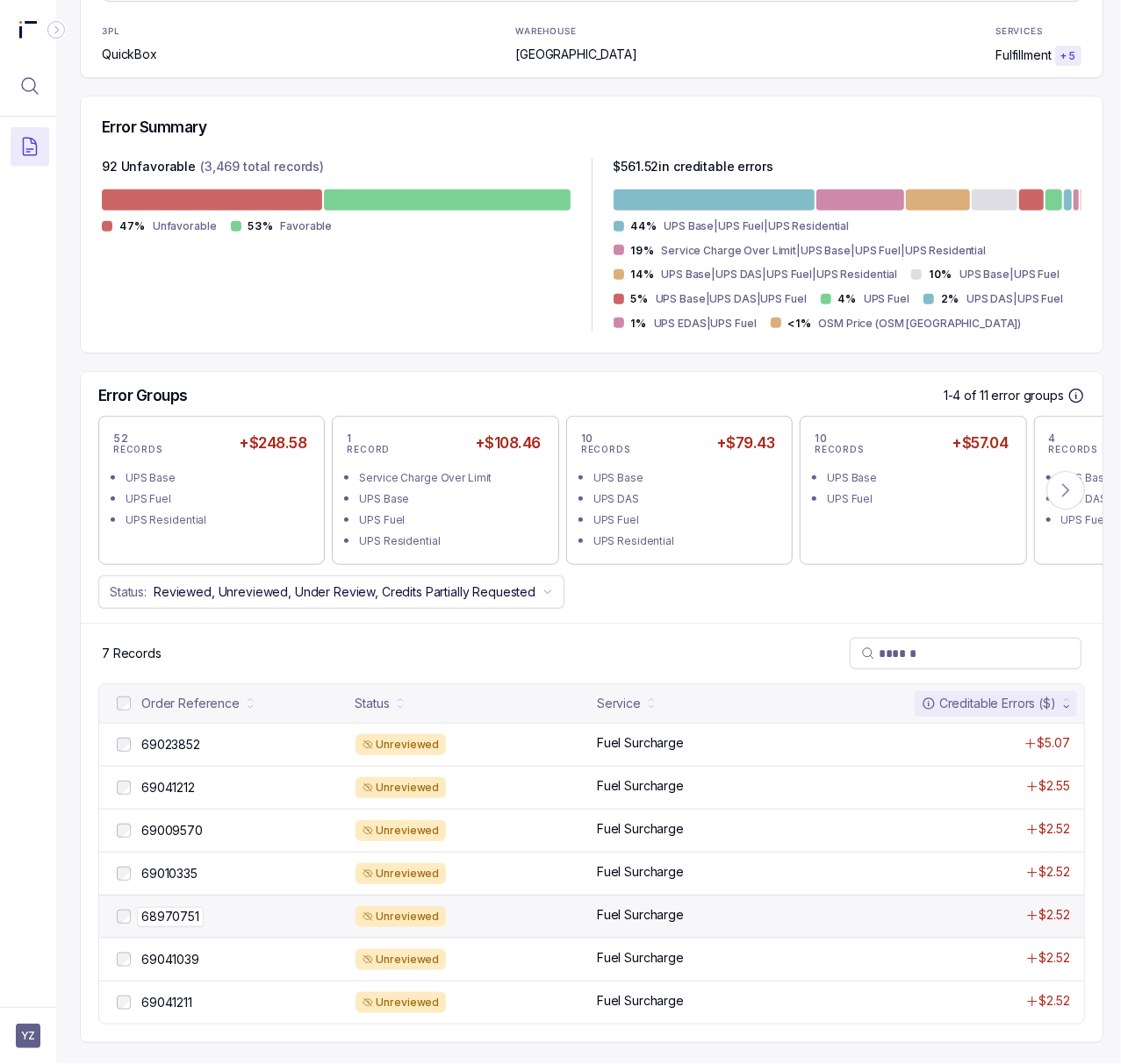
click at [181, 908] on p "68970751" at bounding box center [170, 917] width 66 height 19
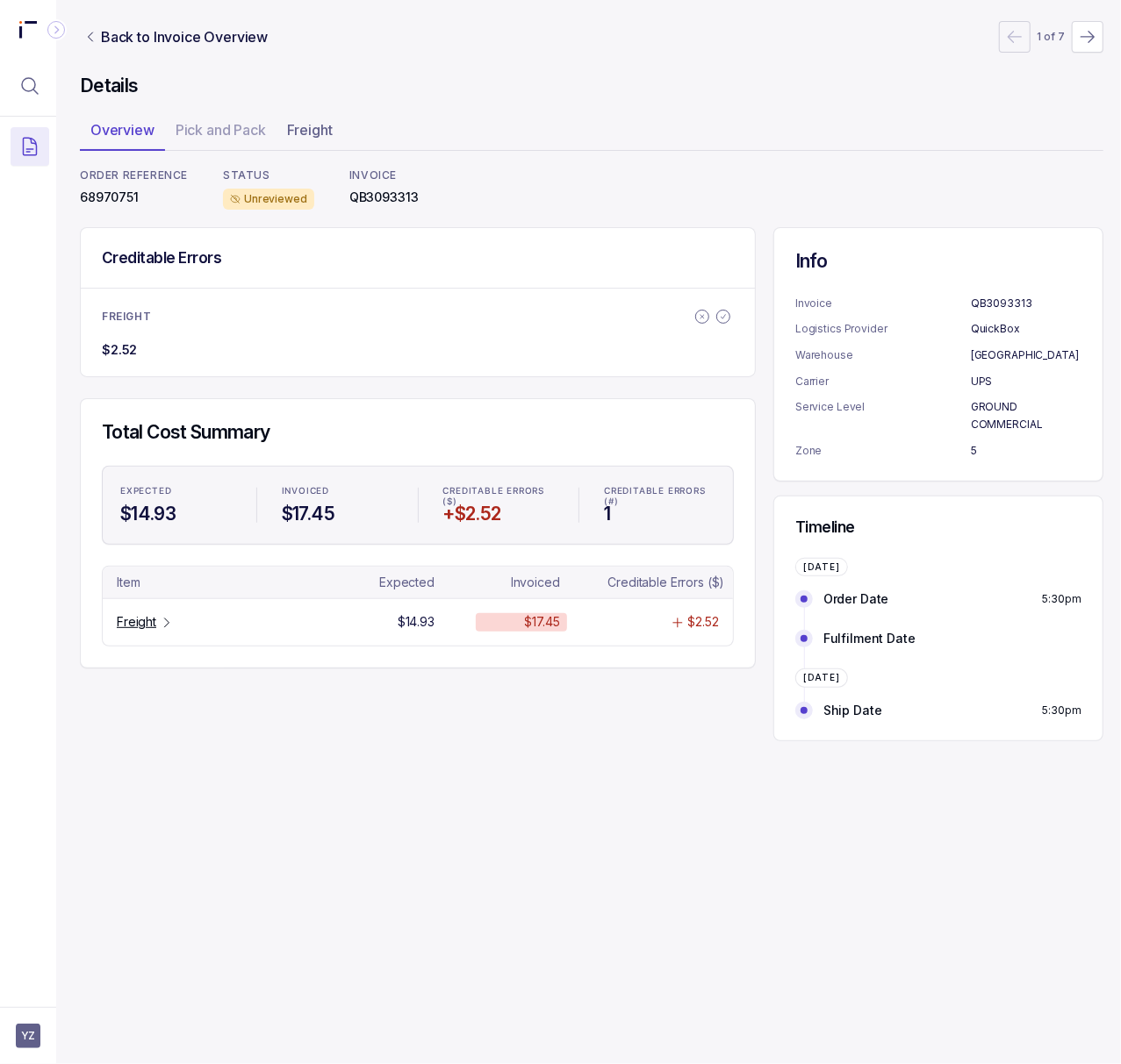
click at [114, 201] on p "68970751" at bounding box center [134, 197] width 108 height 18
click at [132, 627] on p "Freight" at bounding box center [137, 622] width 40 height 18
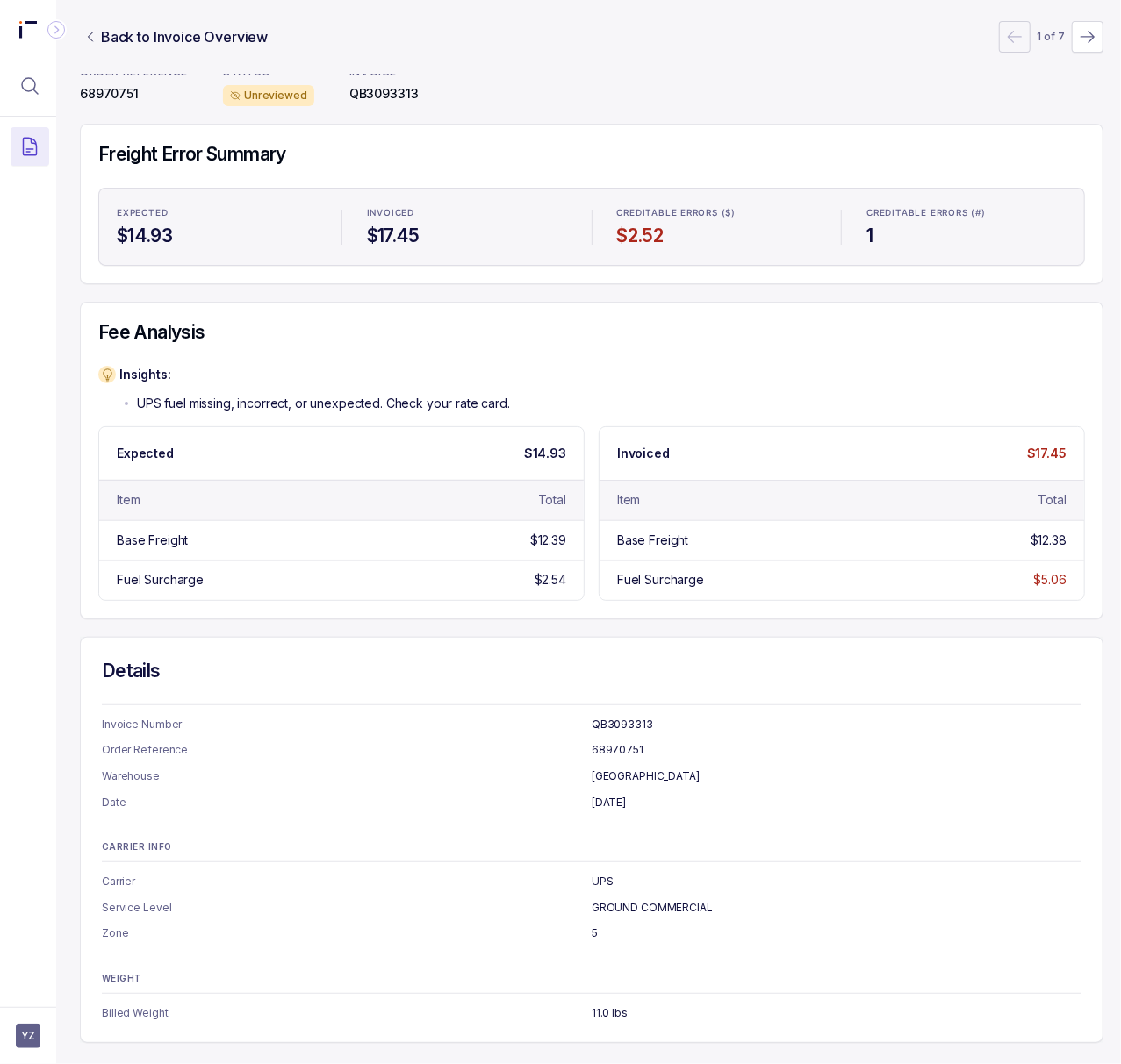
scroll to position [0, 5]
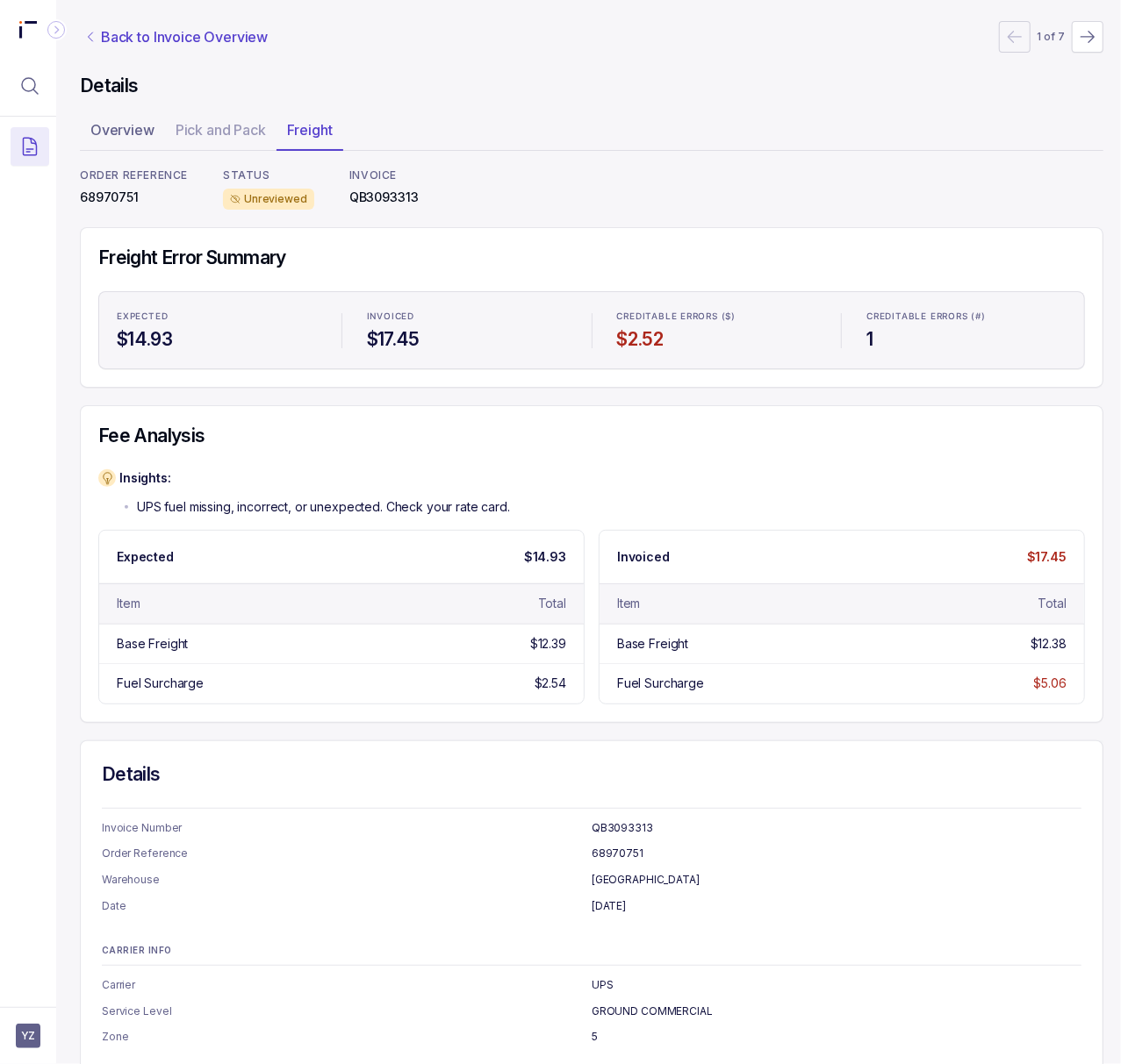
click at [179, 33] on p "Back to Invoice Overview" at bounding box center [184, 37] width 167 height 21
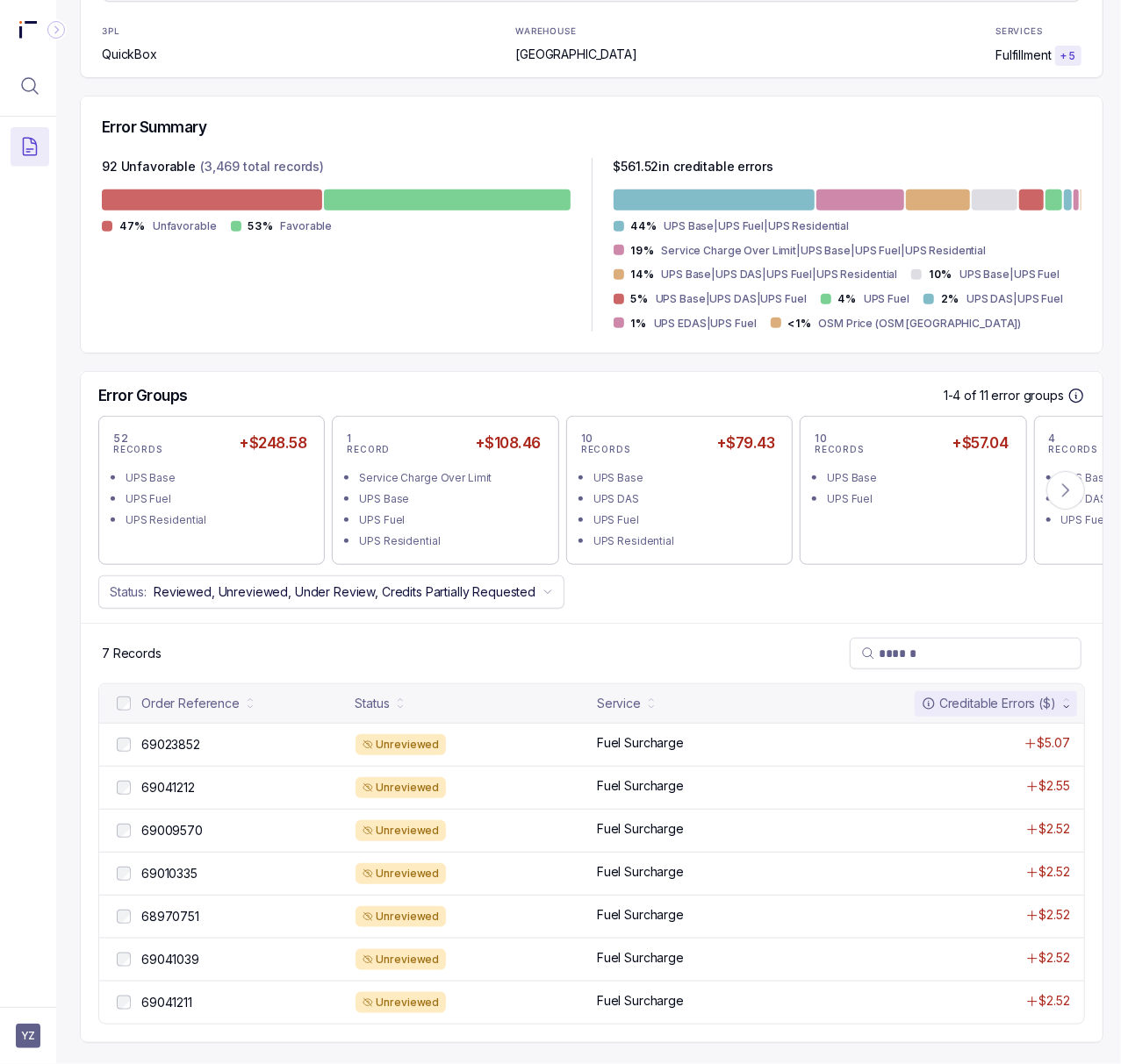
scroll to position [358, 5]
click at [186, 950] on p "69041039" at bounding box center [170, 960] width 66 height 19
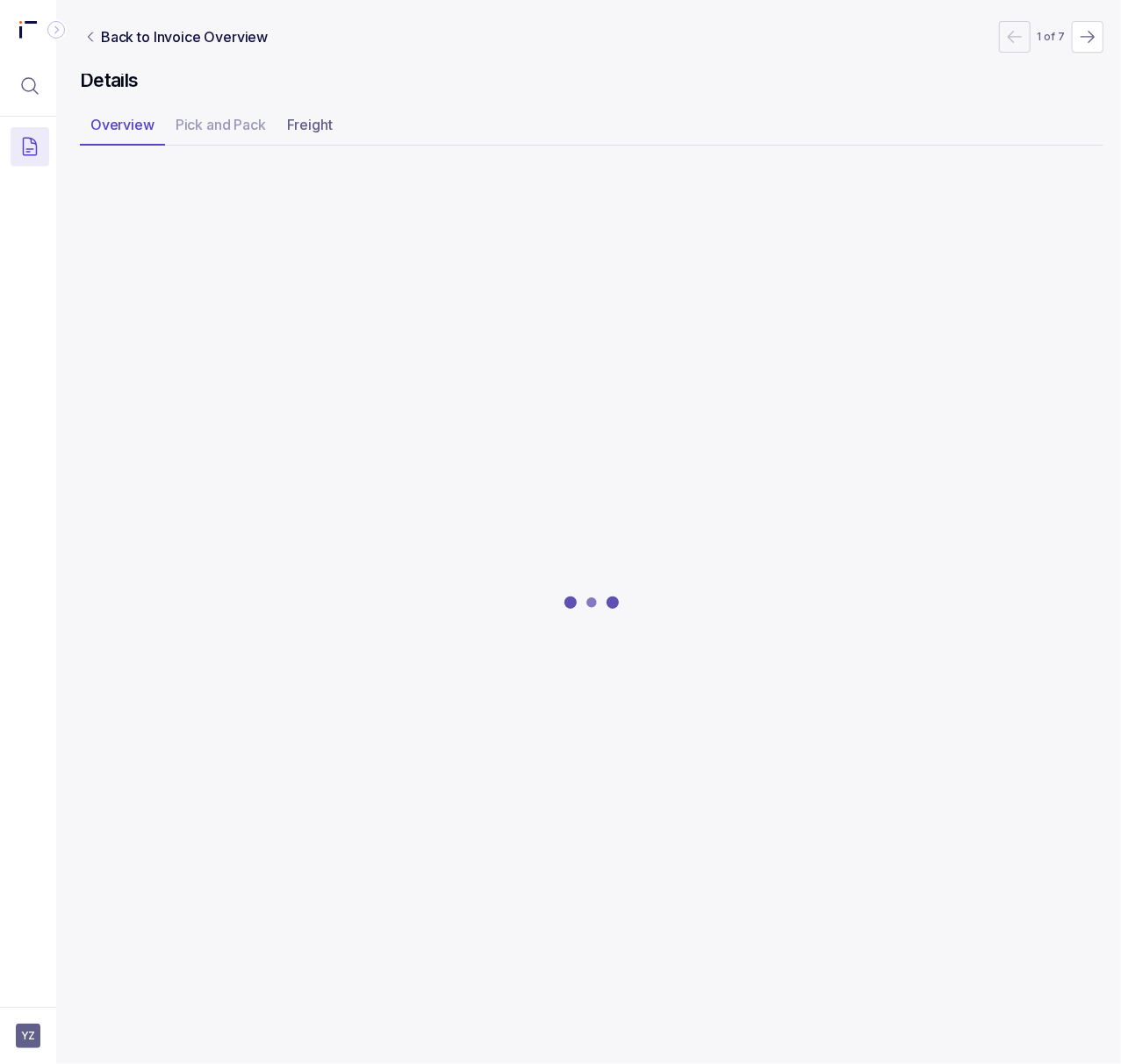
scroll to position [0, 5]
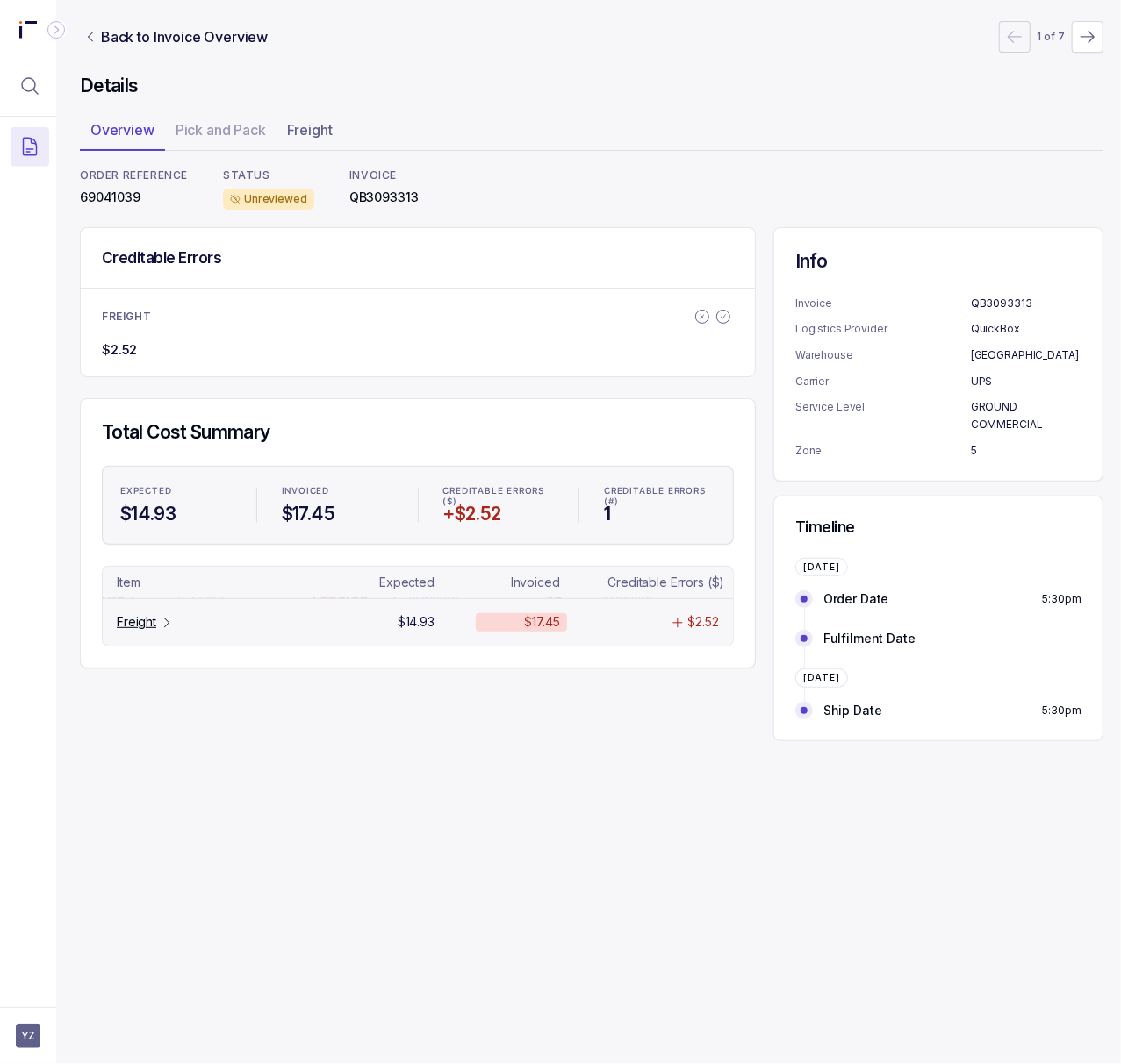
click at [138, 626] on p "Freight" at bounding box center [137, 622] width 40 height 18
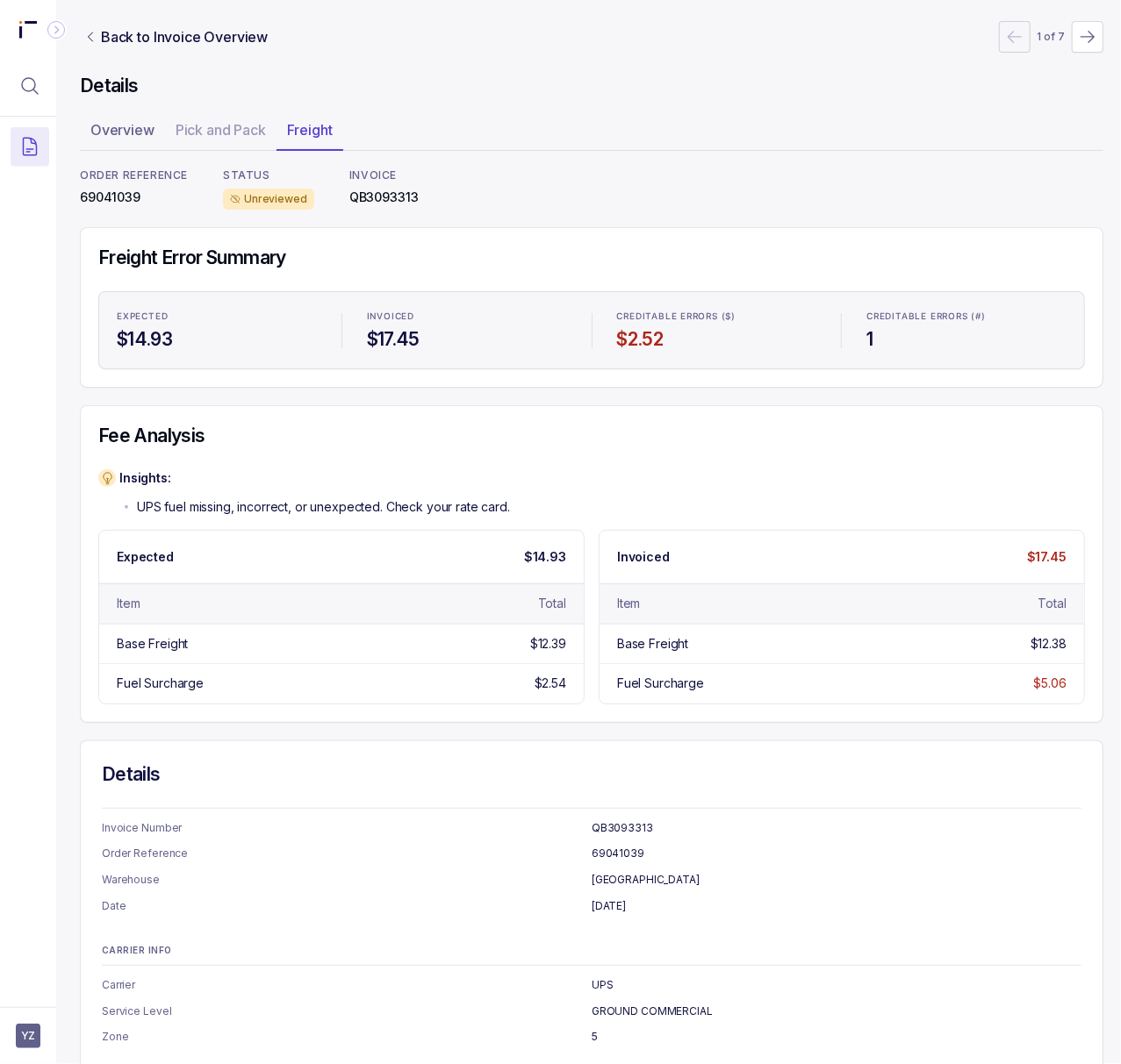
click at [116, 194] on p "69041039" at bounding box center [134, 197] width 108 height 18
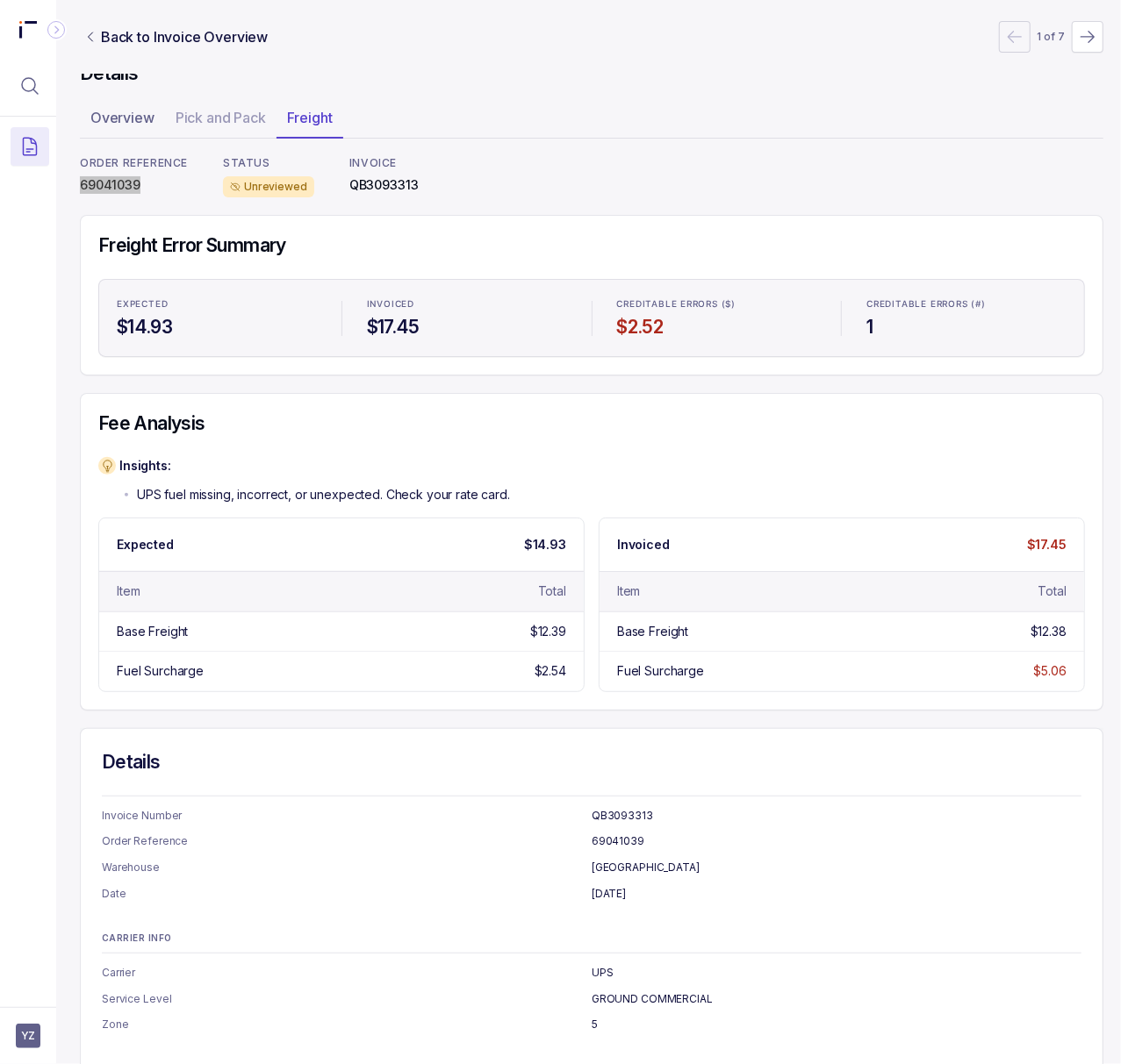
scroll to position [0, 5]
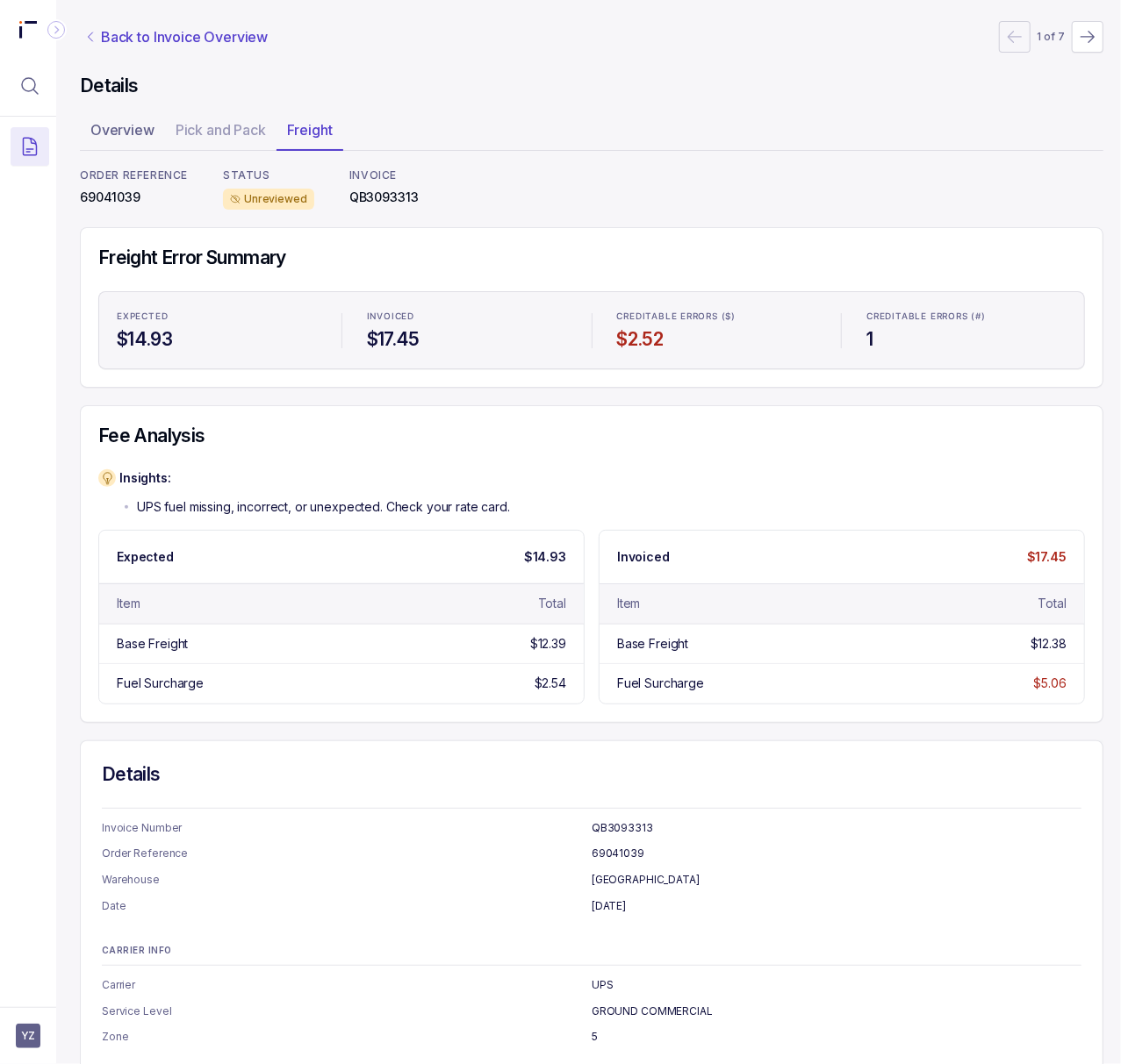
click at [212, 42] on p "Back to Invoice Overview" at bounding box center [184, 37] width 167 height 21
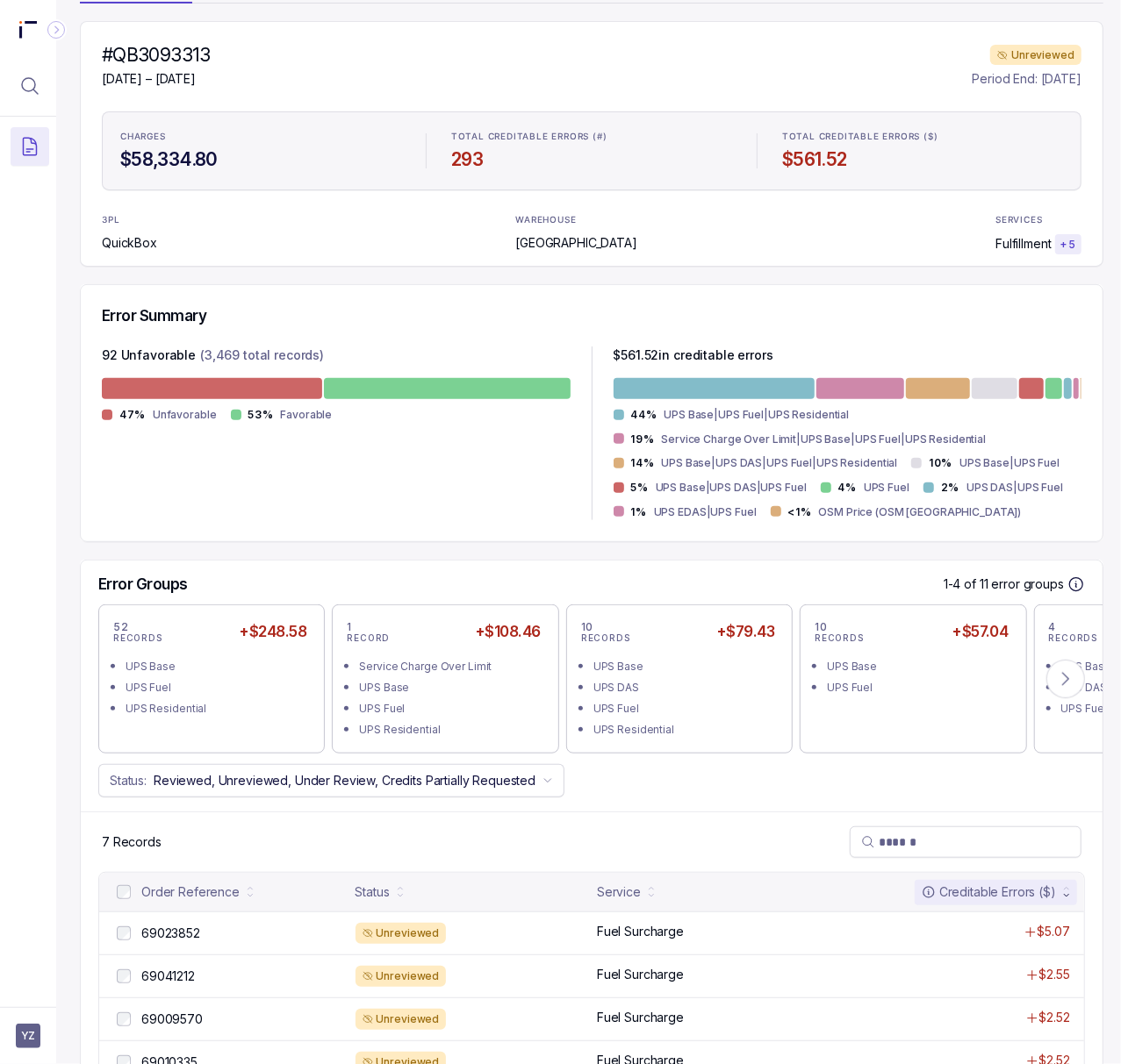
scroll to position [358, 5]
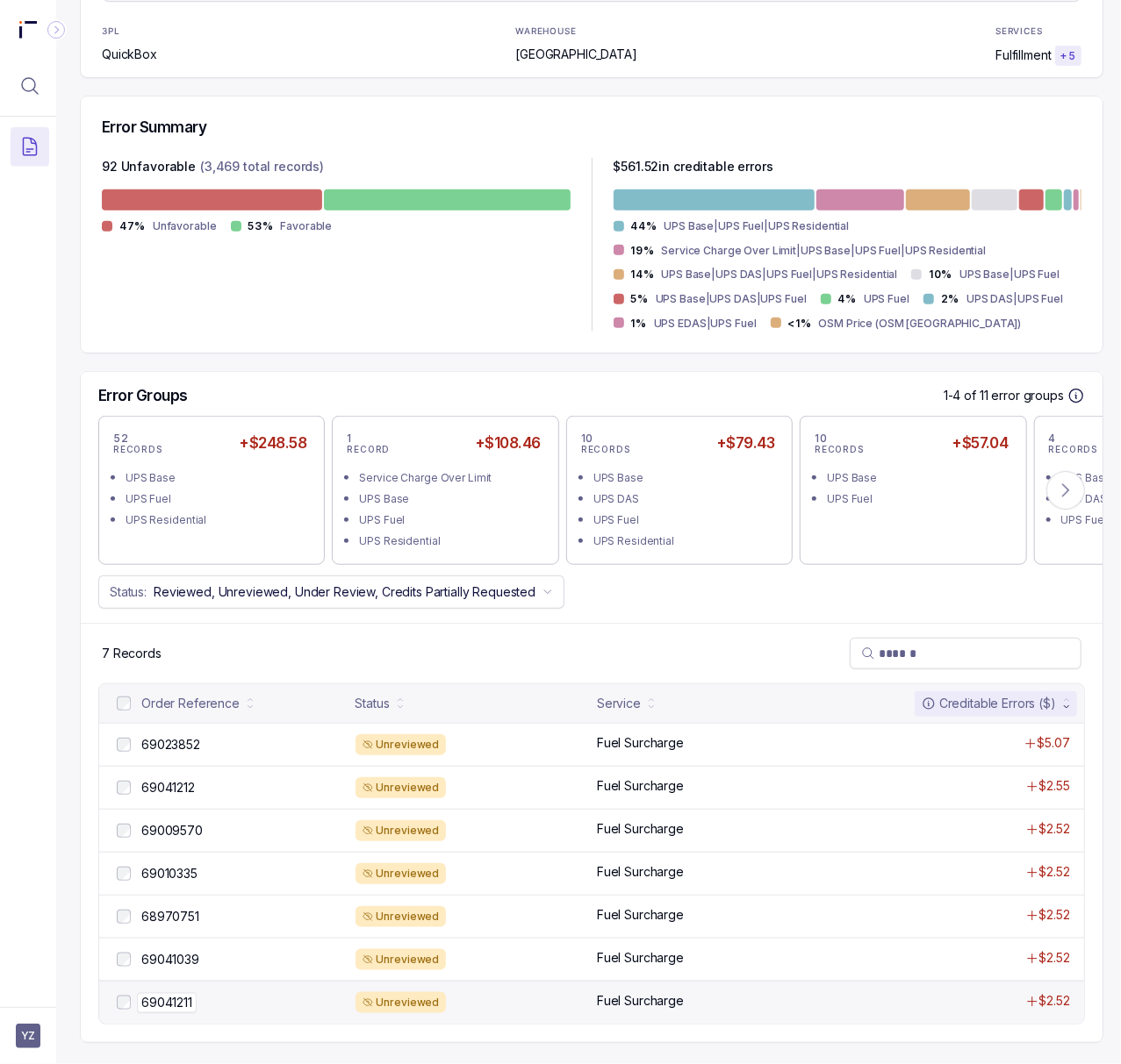
click at [147, 993] on p "69041211" at bounding box center [166, 1002] width 60 height 19
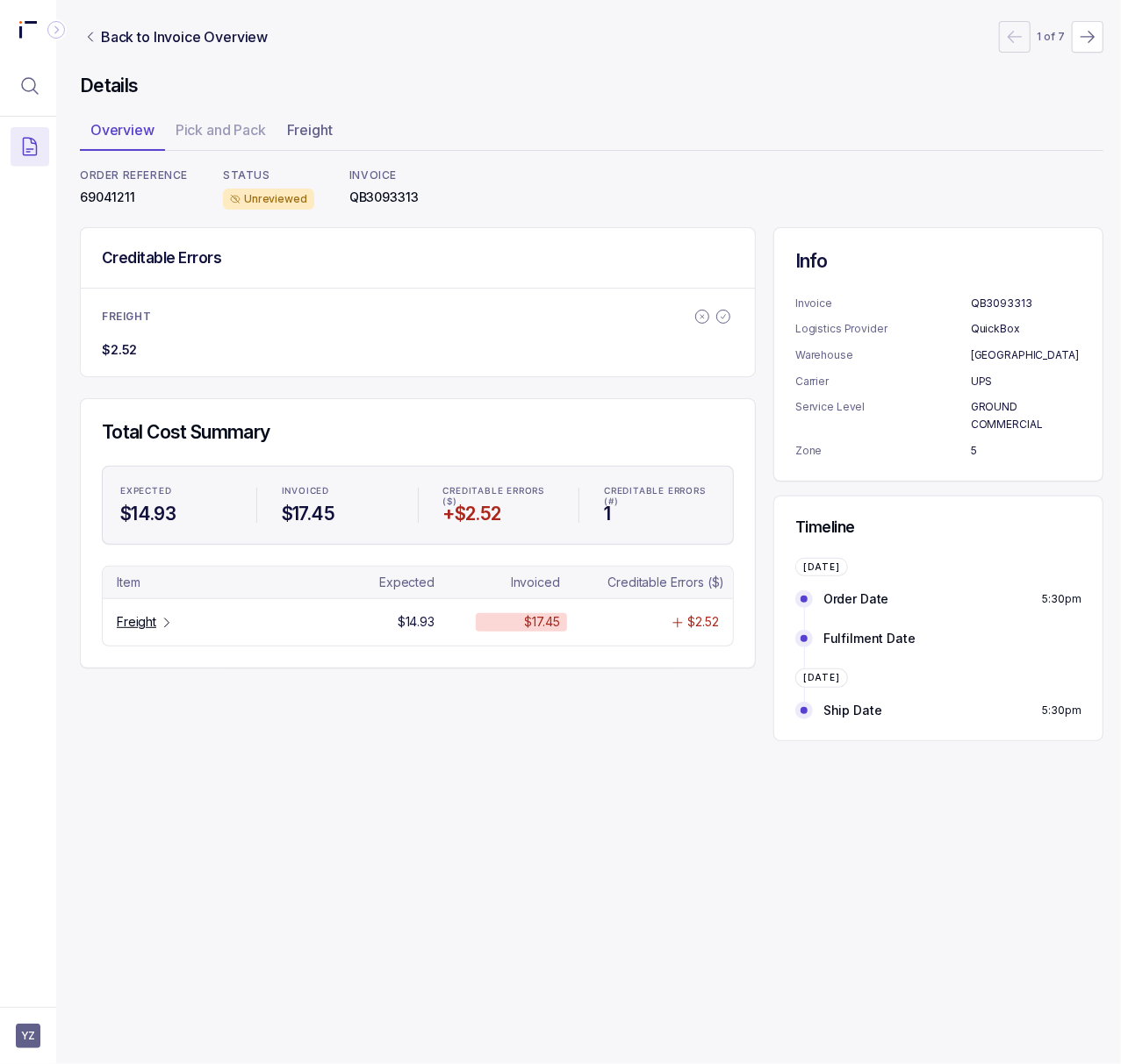
click at [119, 200] on p "69041211" at bounding box center [134, 197] width 108 height 18
click at [159, 625] on icon "Table Cell-link 0" at bounding box center [166, 623] width 14 height 14
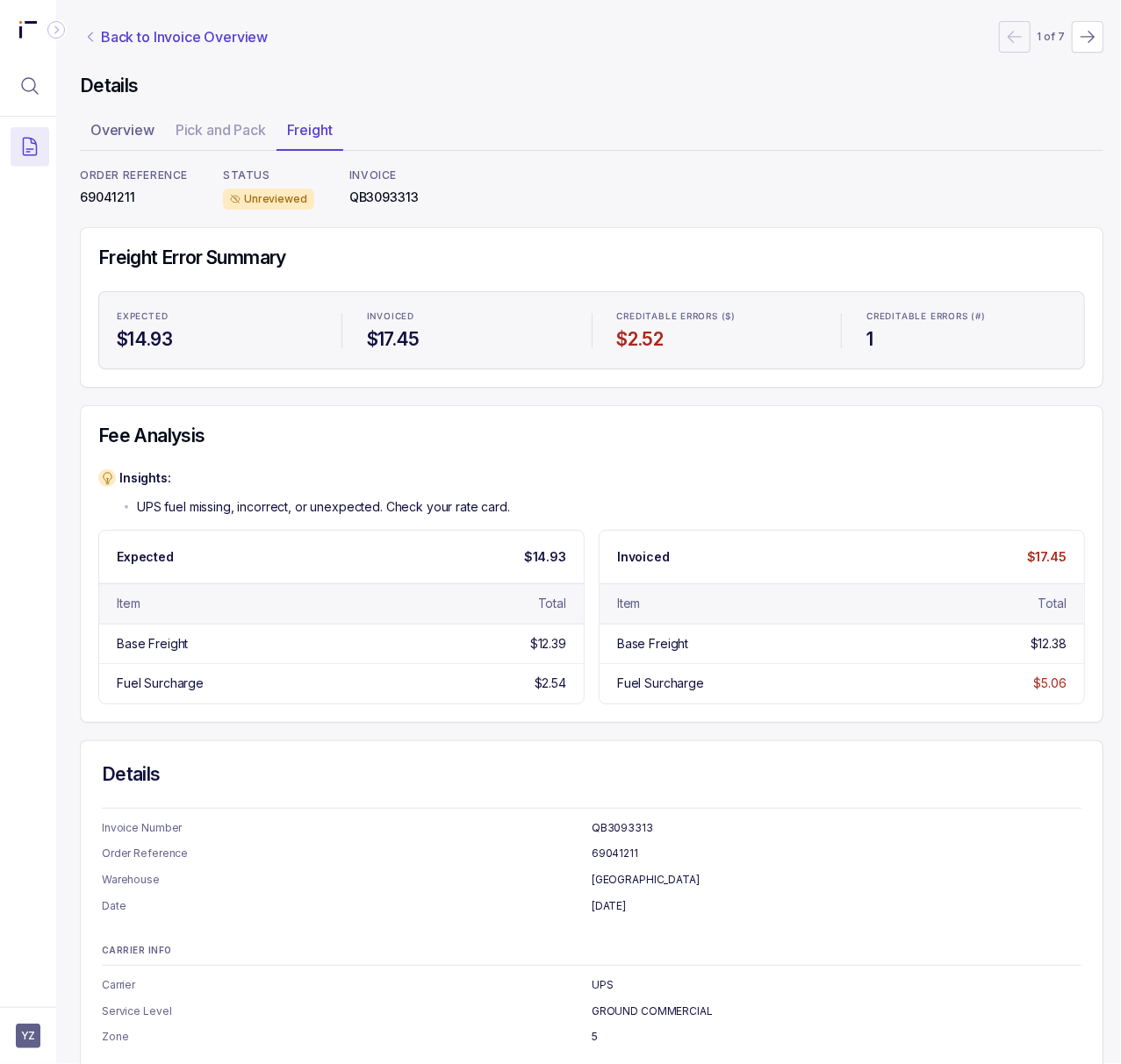
click at [183, 37] on p "Back to Invoice Overview" at bounding box center [184, 37] width 167 height 21
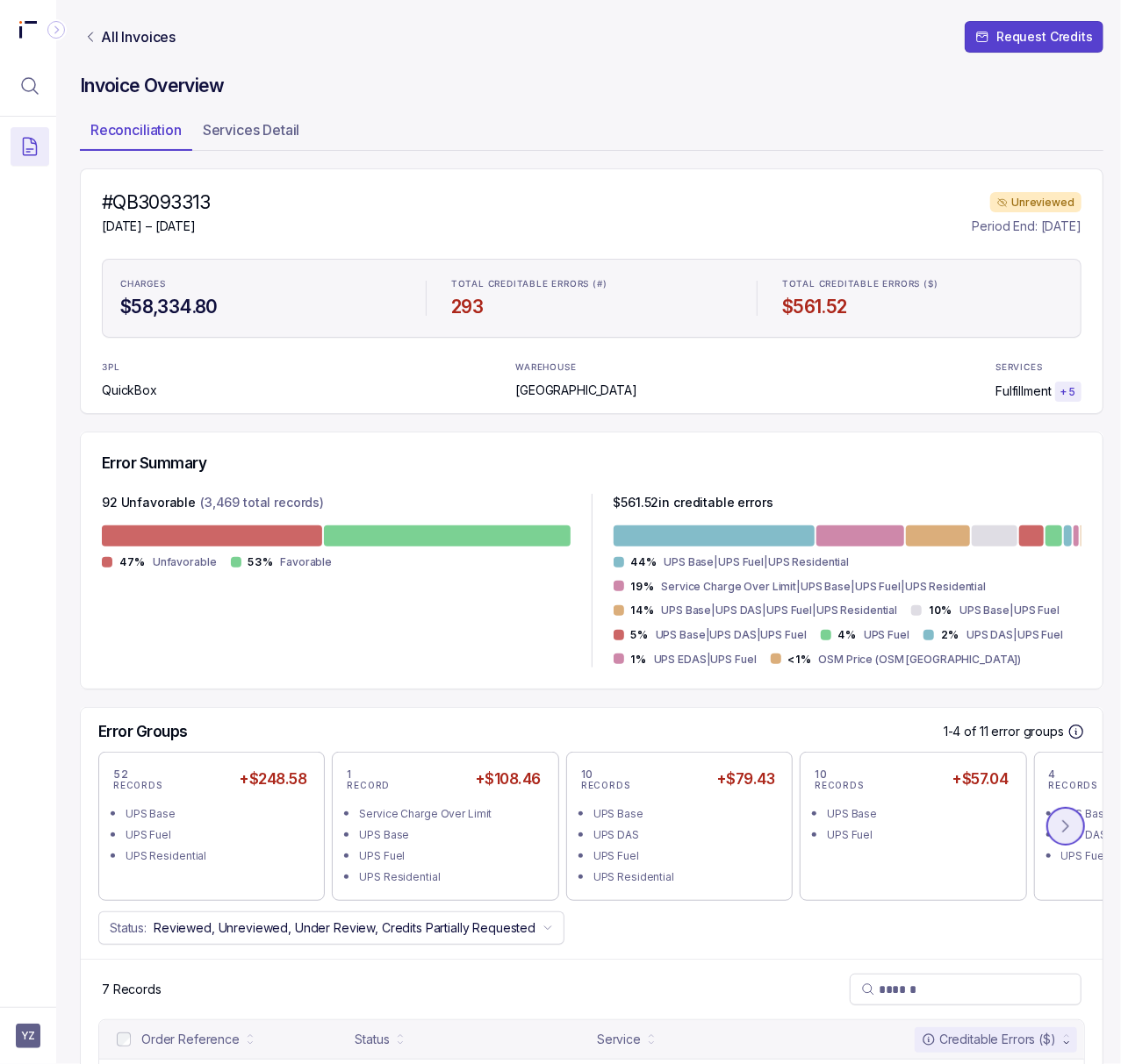
click at [1067, 835] on icon at bounding box center [1065, 826] width 18 height 18
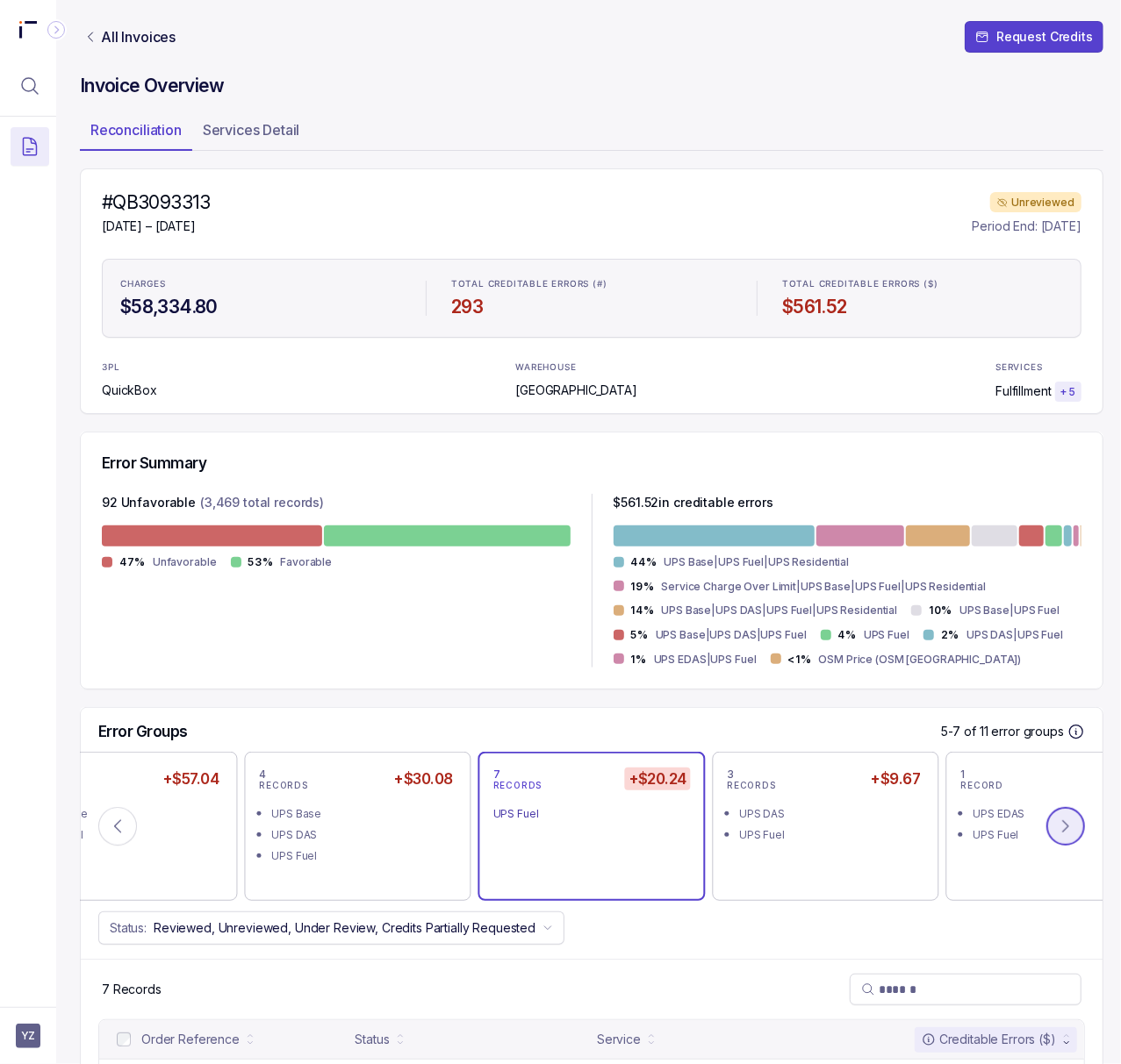
click at [1061, 835] on icon at bounding box center [1065, 826] width 18 height 18
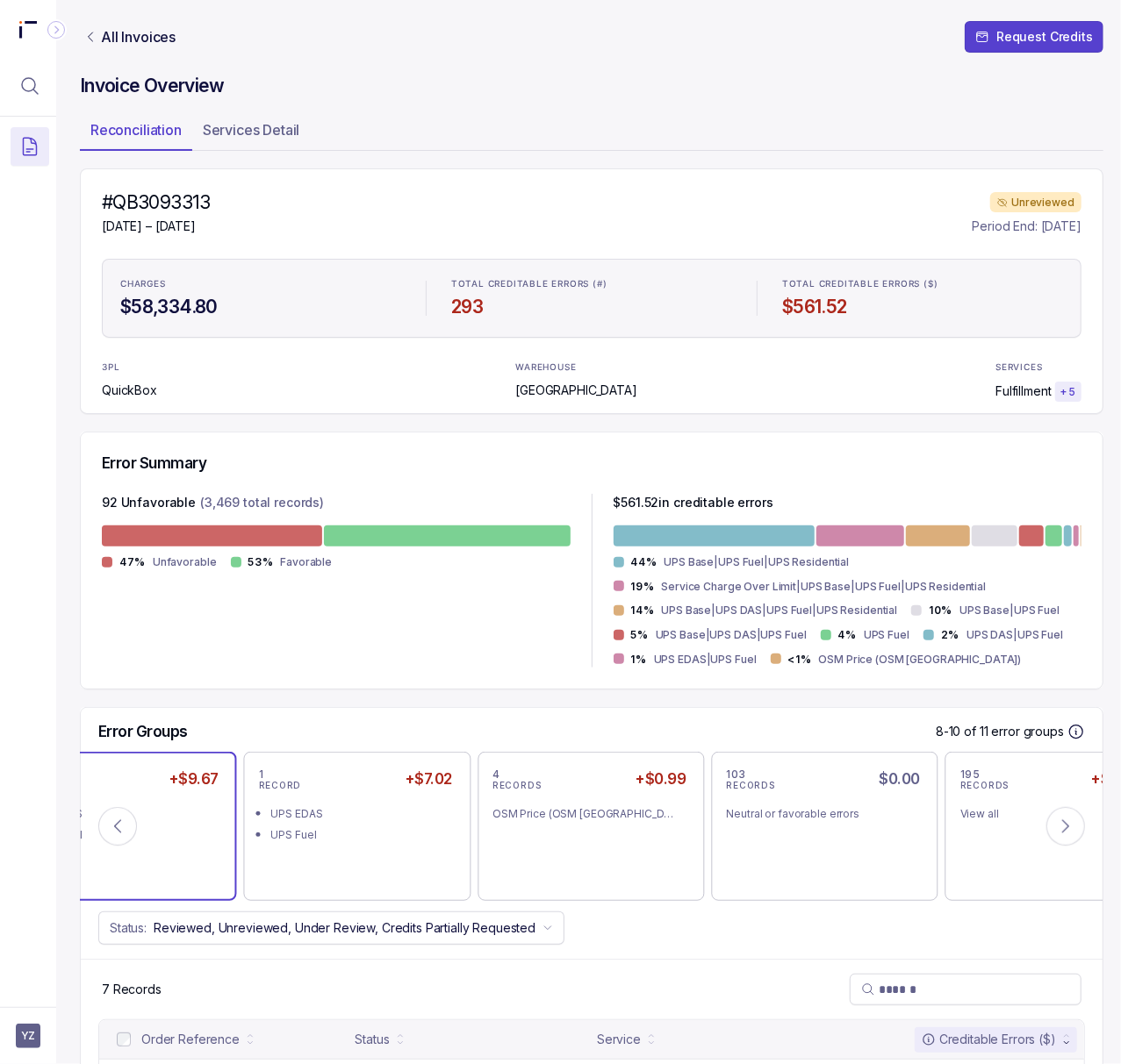
click at [205, 875] on div "3 RECORDS +$9.67 UPS DAS UPS Fuel" at bounding box center [122, 827] width 196 height 119
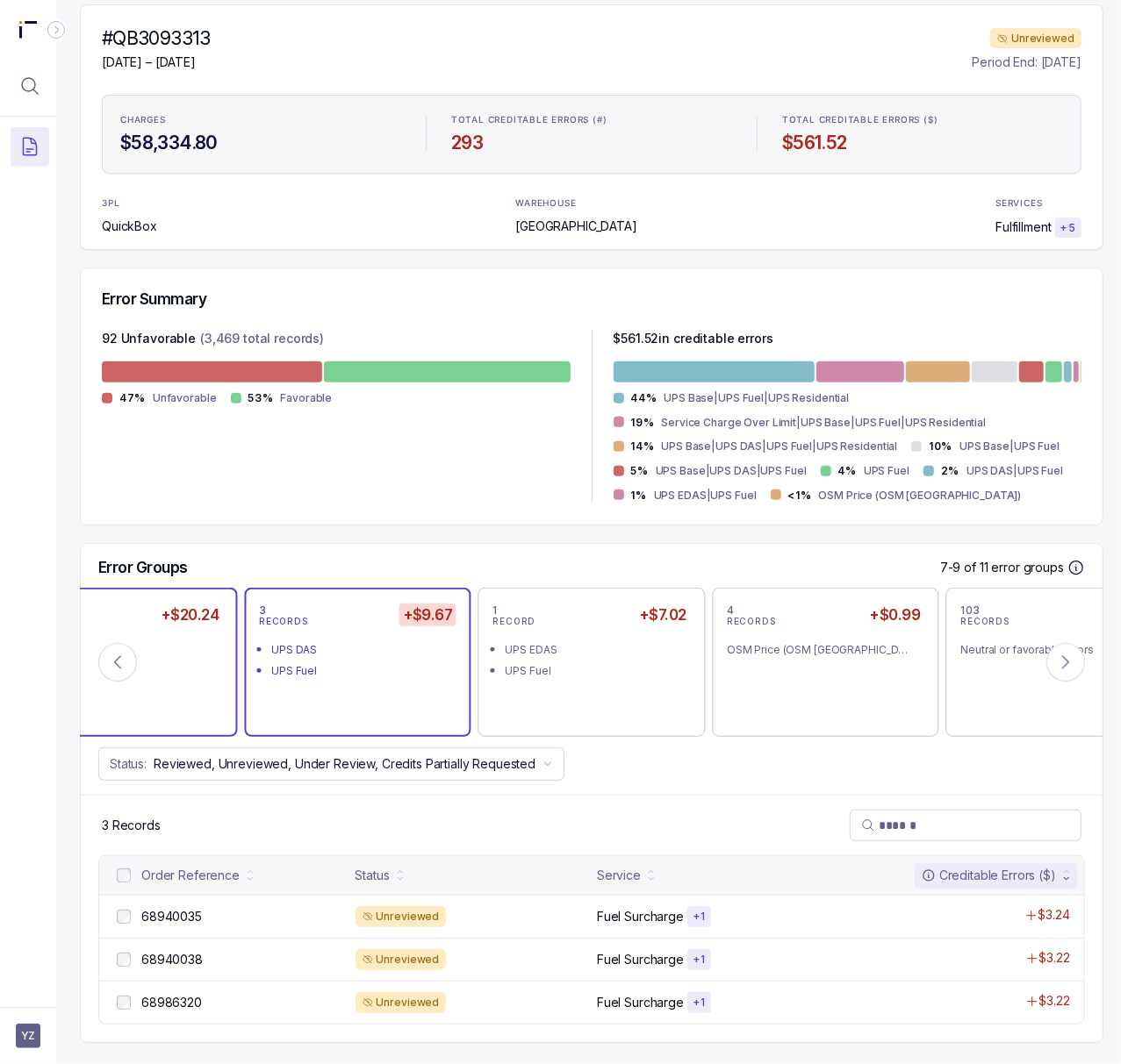
scroll to position [186, 5]
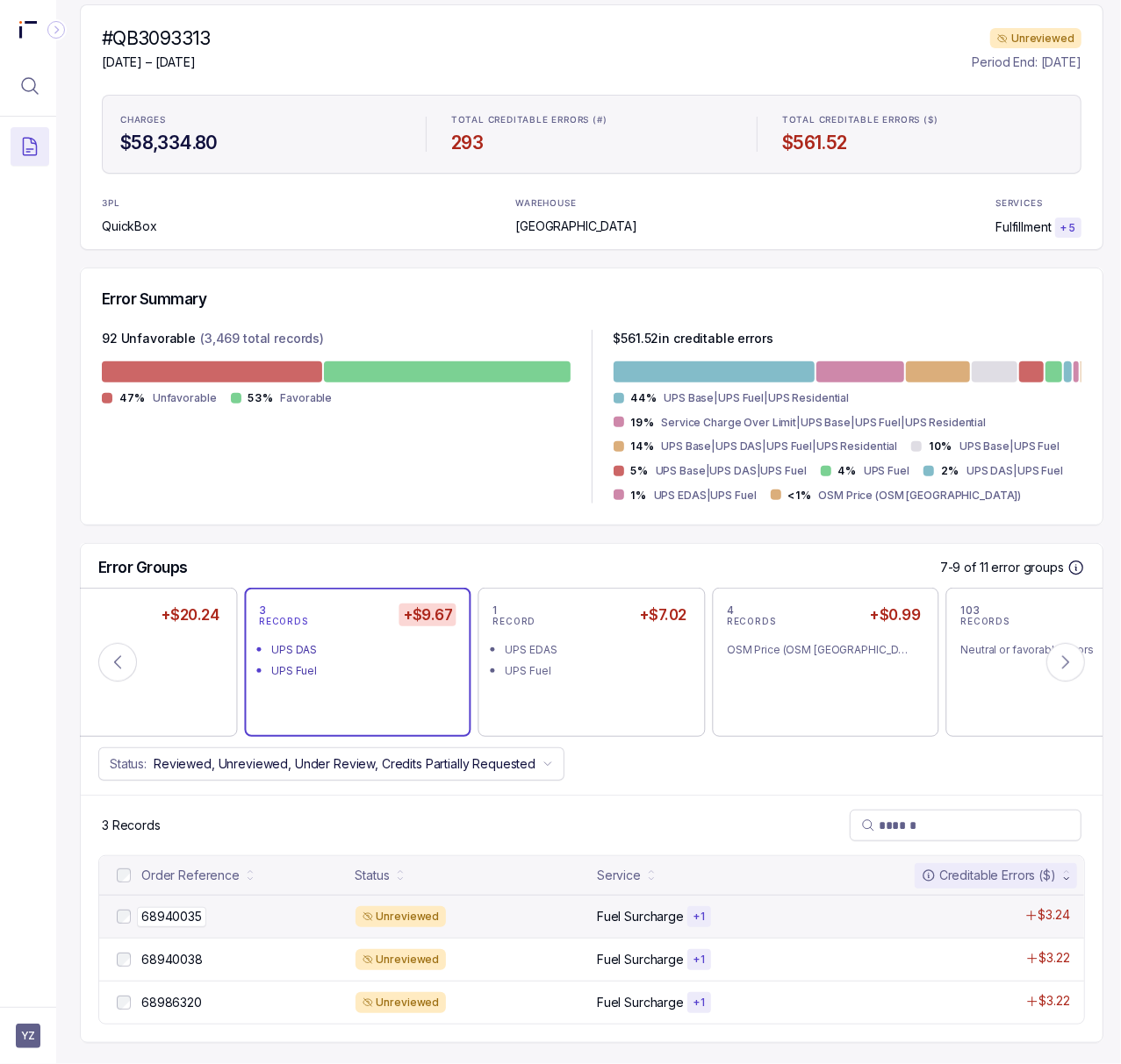
click at [177, 908] on p "68940035" at bounding box center [171, 917] width 69 height 19
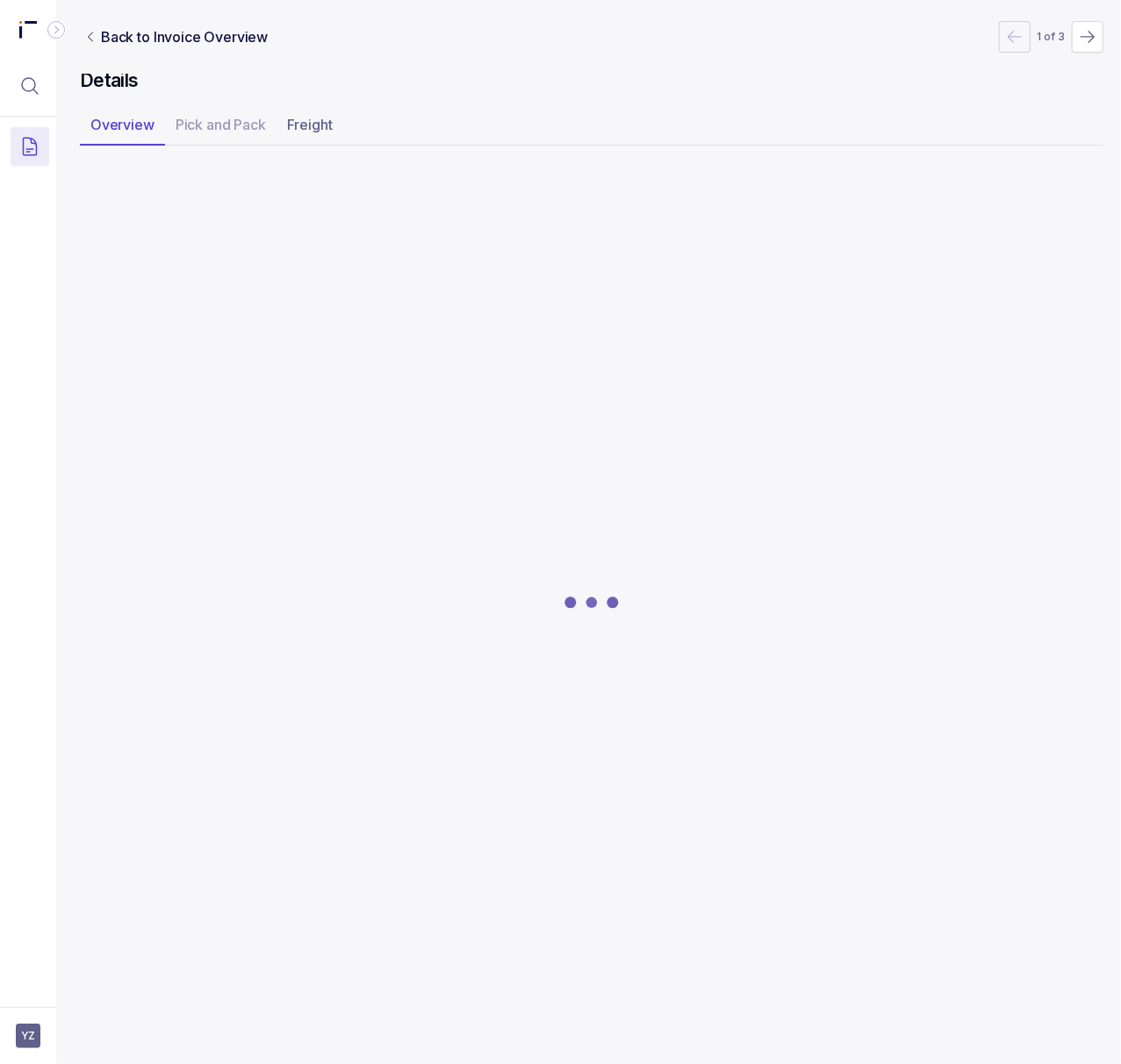
scroll to position [0, 5]
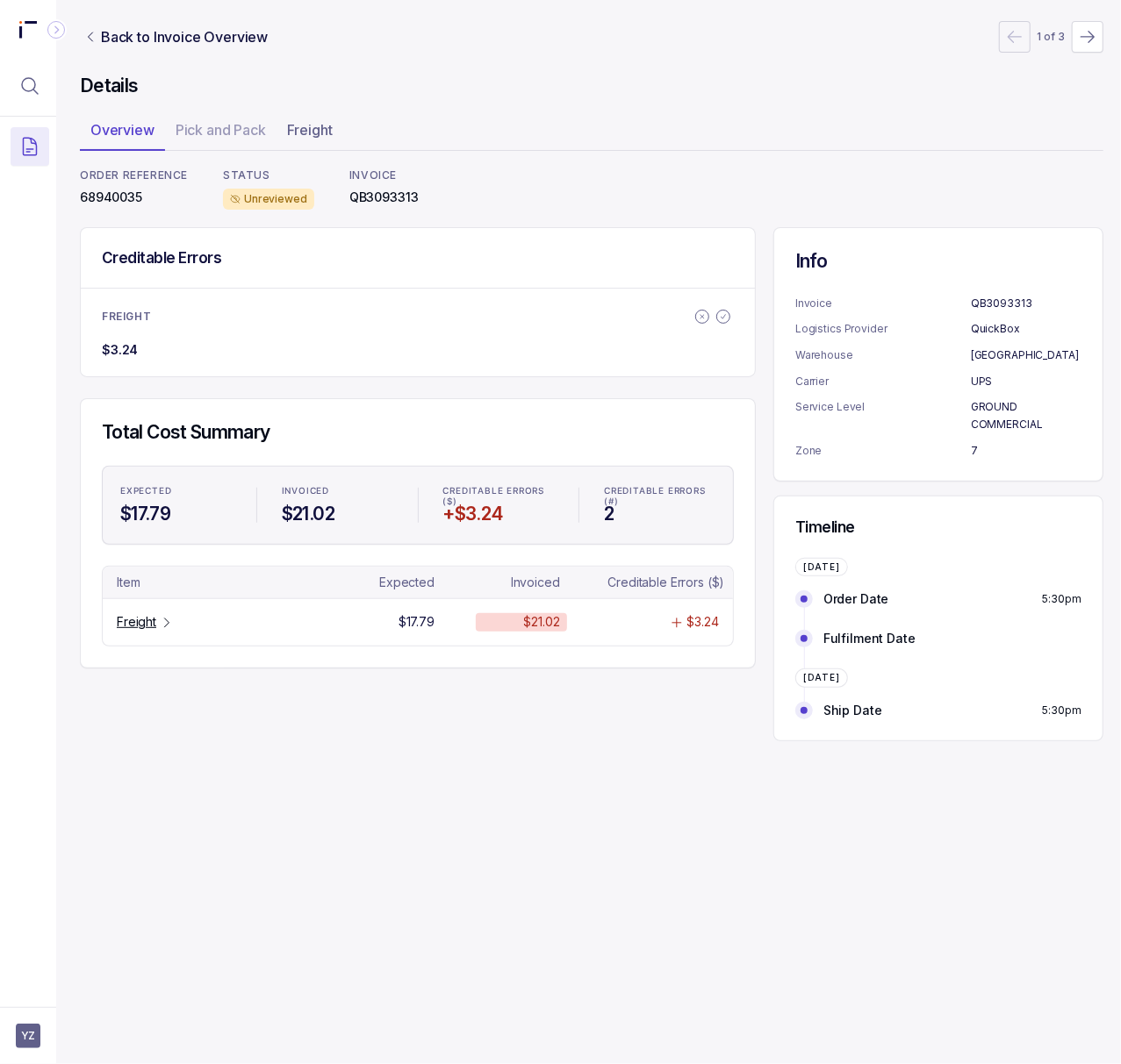
click at [116, 192] on p "68940035" at bounding box center [134, 197] width 108 height 18
click at [128, 629] on p "Freight" at bounding box center [137, 622] width 40 height 18
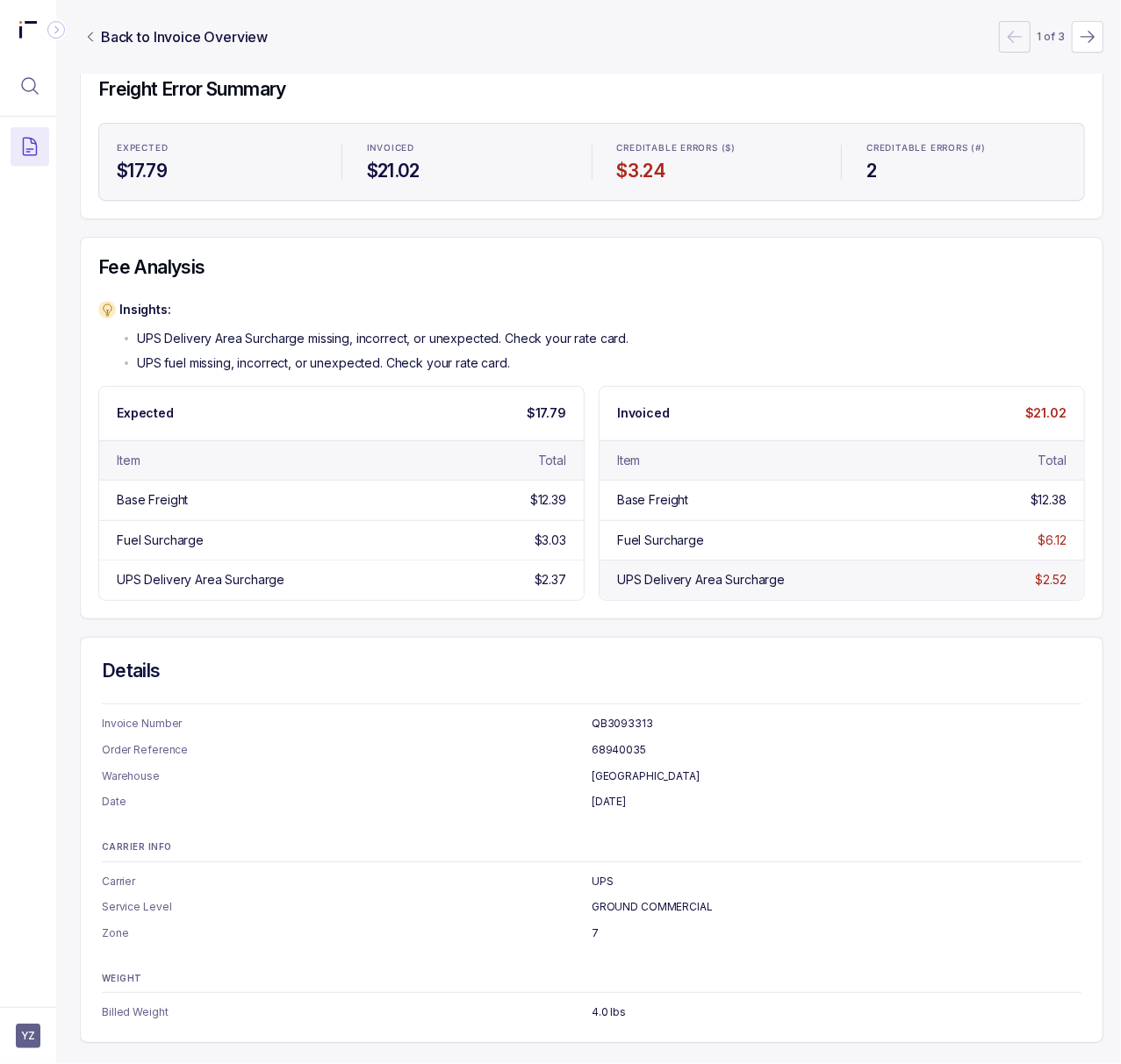
scroll to position [0, 5]
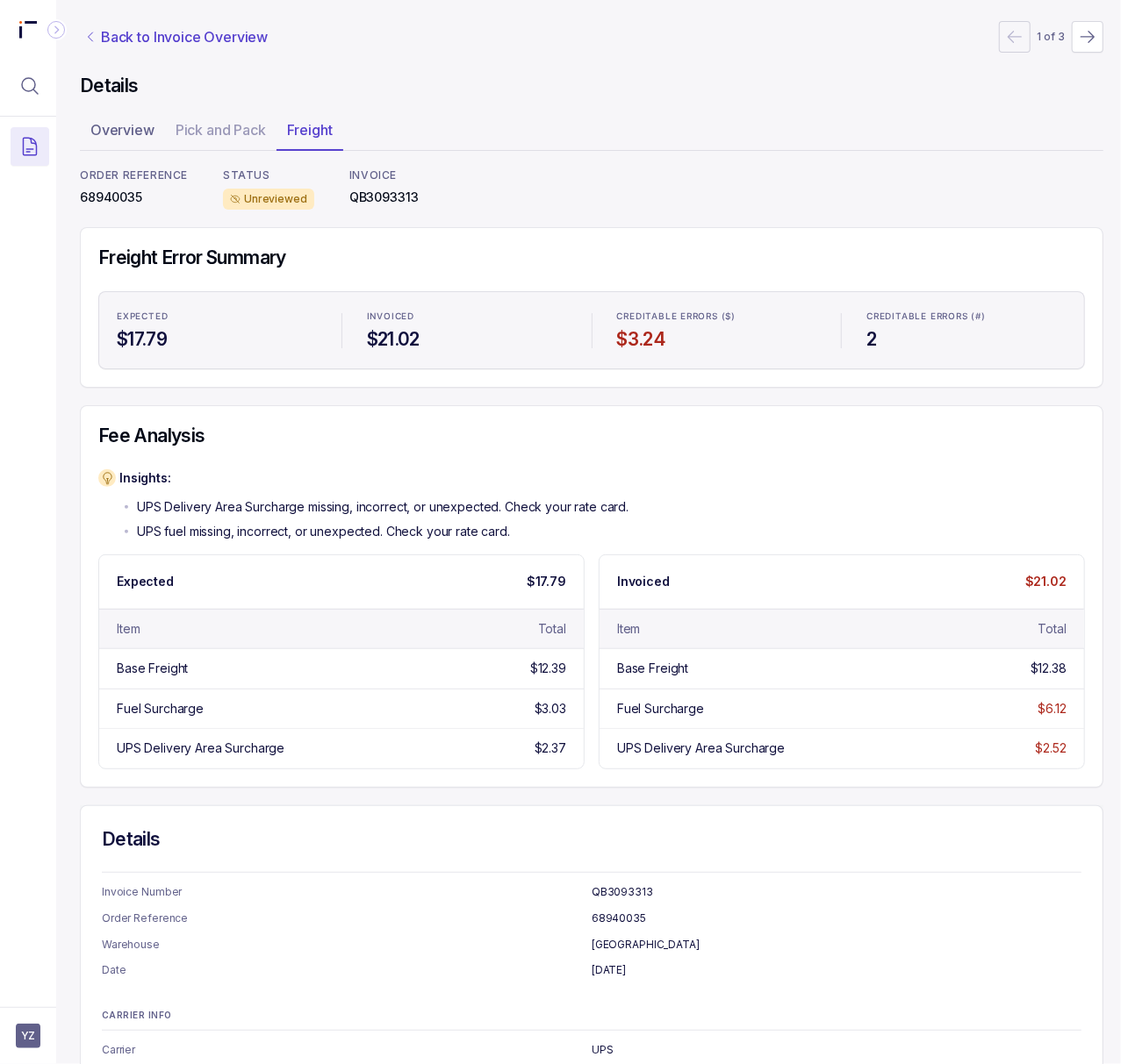
click at [128, 37] on p "Back to Invoice Overview" at bounding box center [184, 37] width 167 height 21
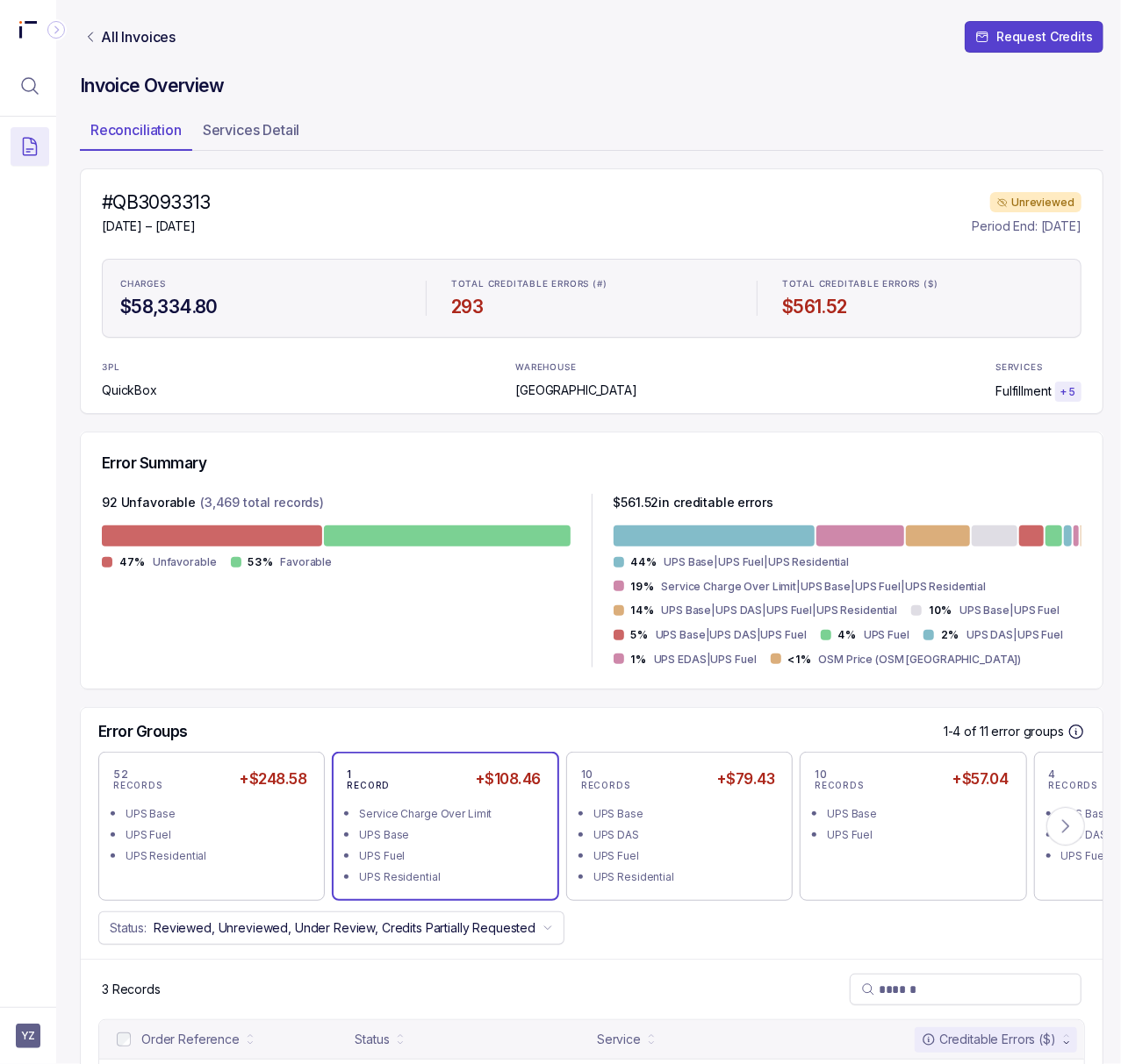
scroll to position [186, 5]
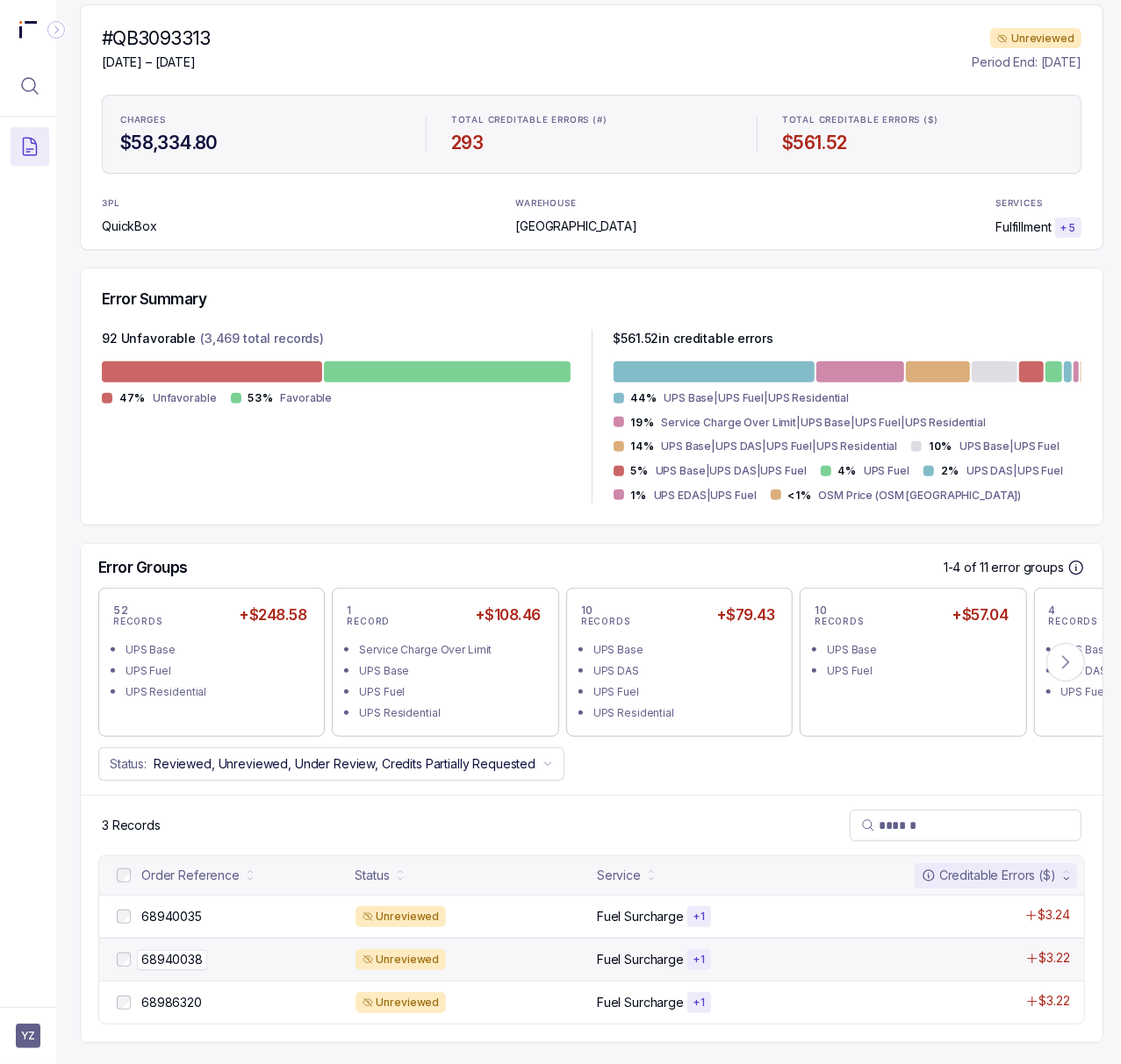
click at [194, 950] on p "68940038" at bounding box center [172, 960] width 70 height 19
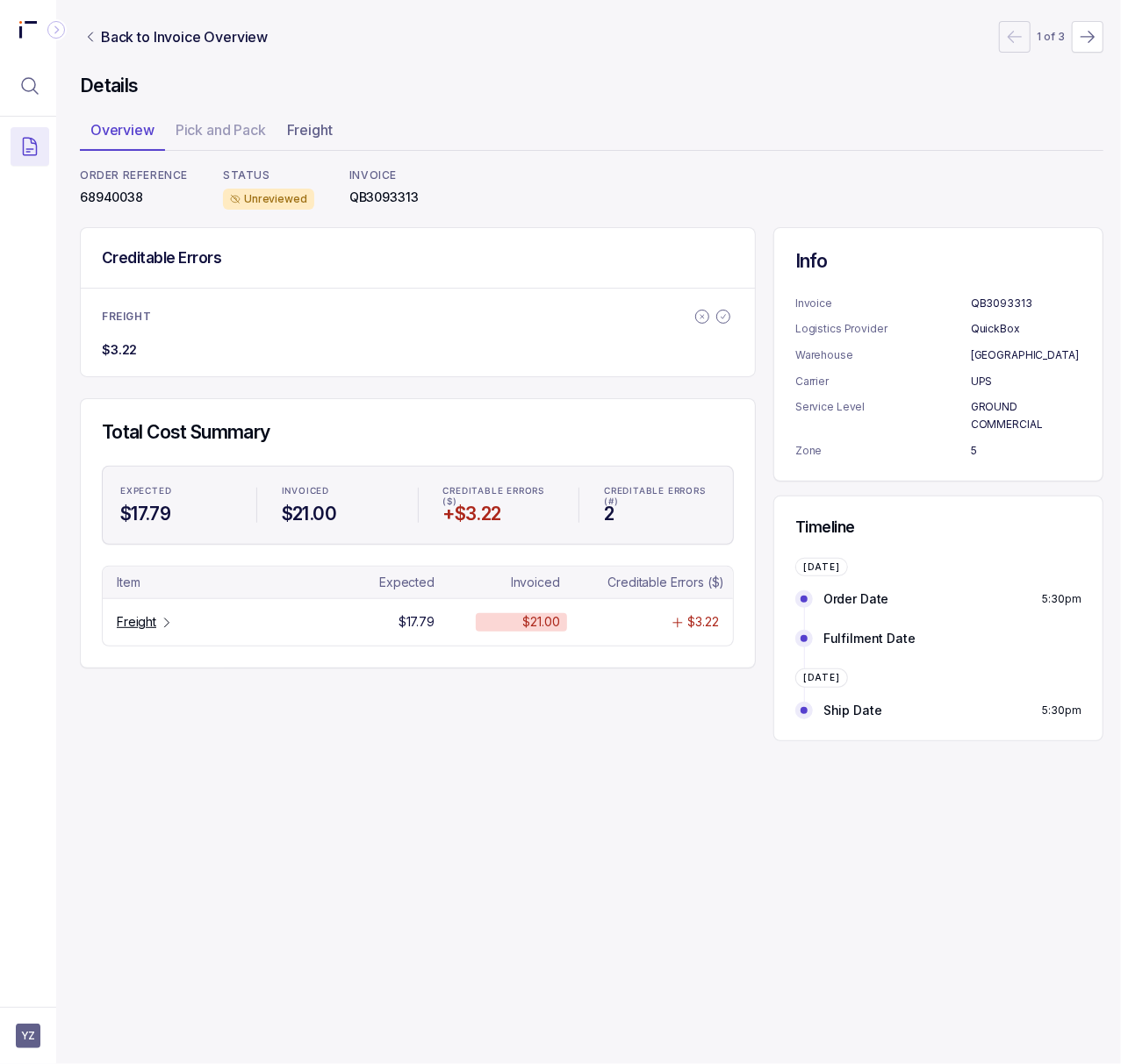
click at [132, 201] on p "68940038" at bounding box center [134, 197] width 108 height 18
click at [158, 625] on div "Freight" at bounding box center [145, 622] width 57 height 18
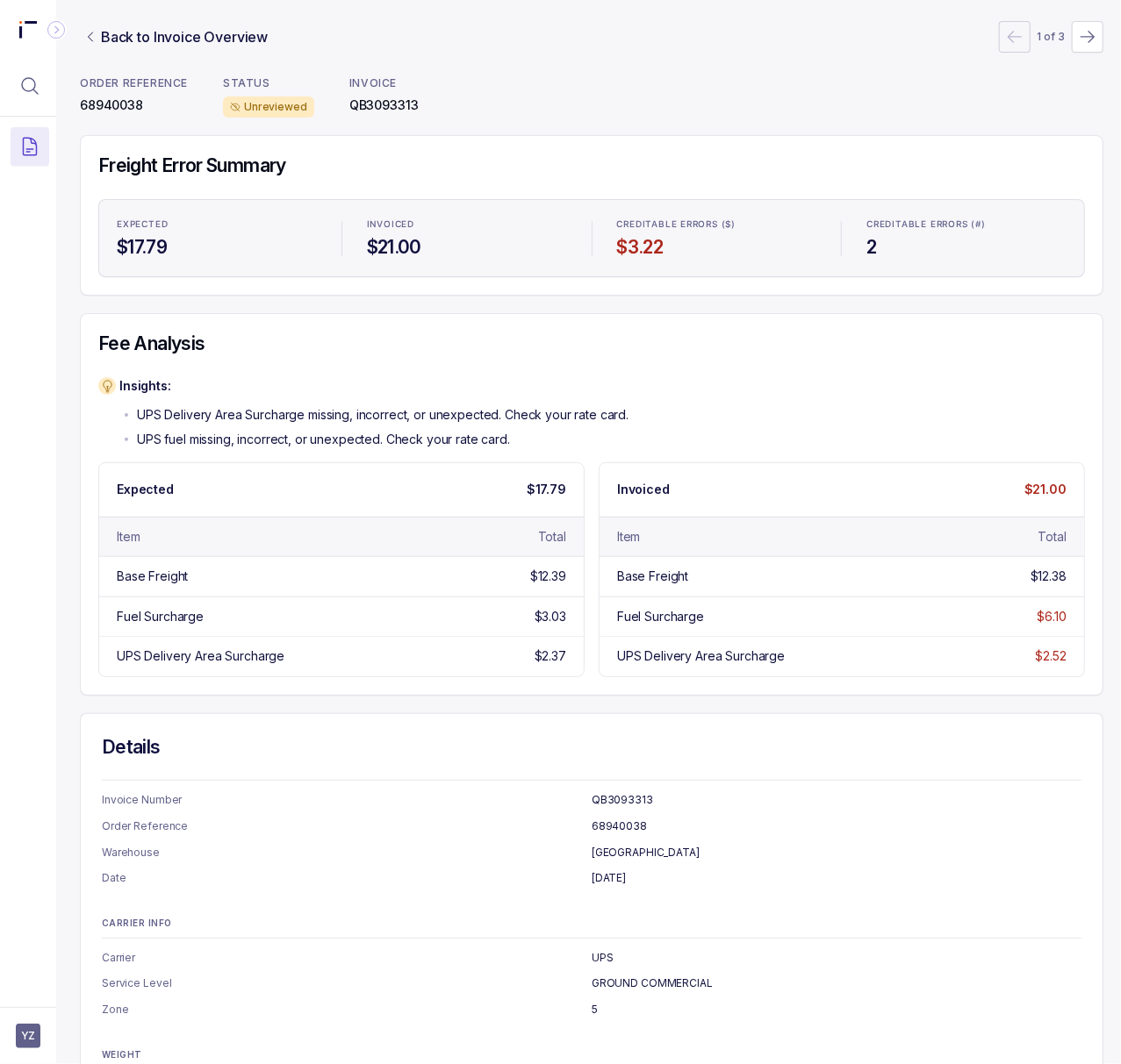
scroll to position [0, 5]
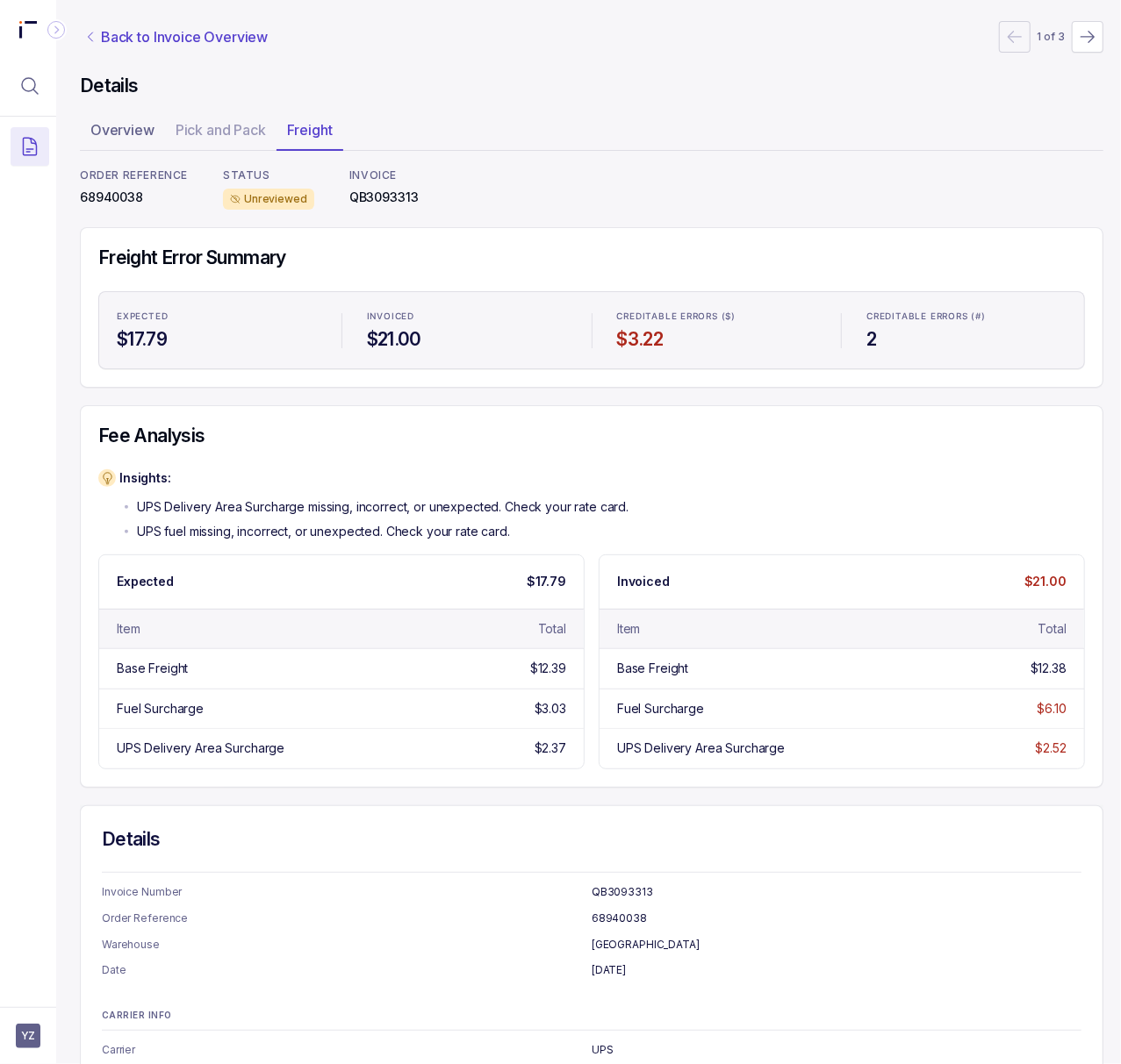
click at [137, 32] on p "Back to Invoice Overview" at bounding box center [184, 37] width 167 height 21
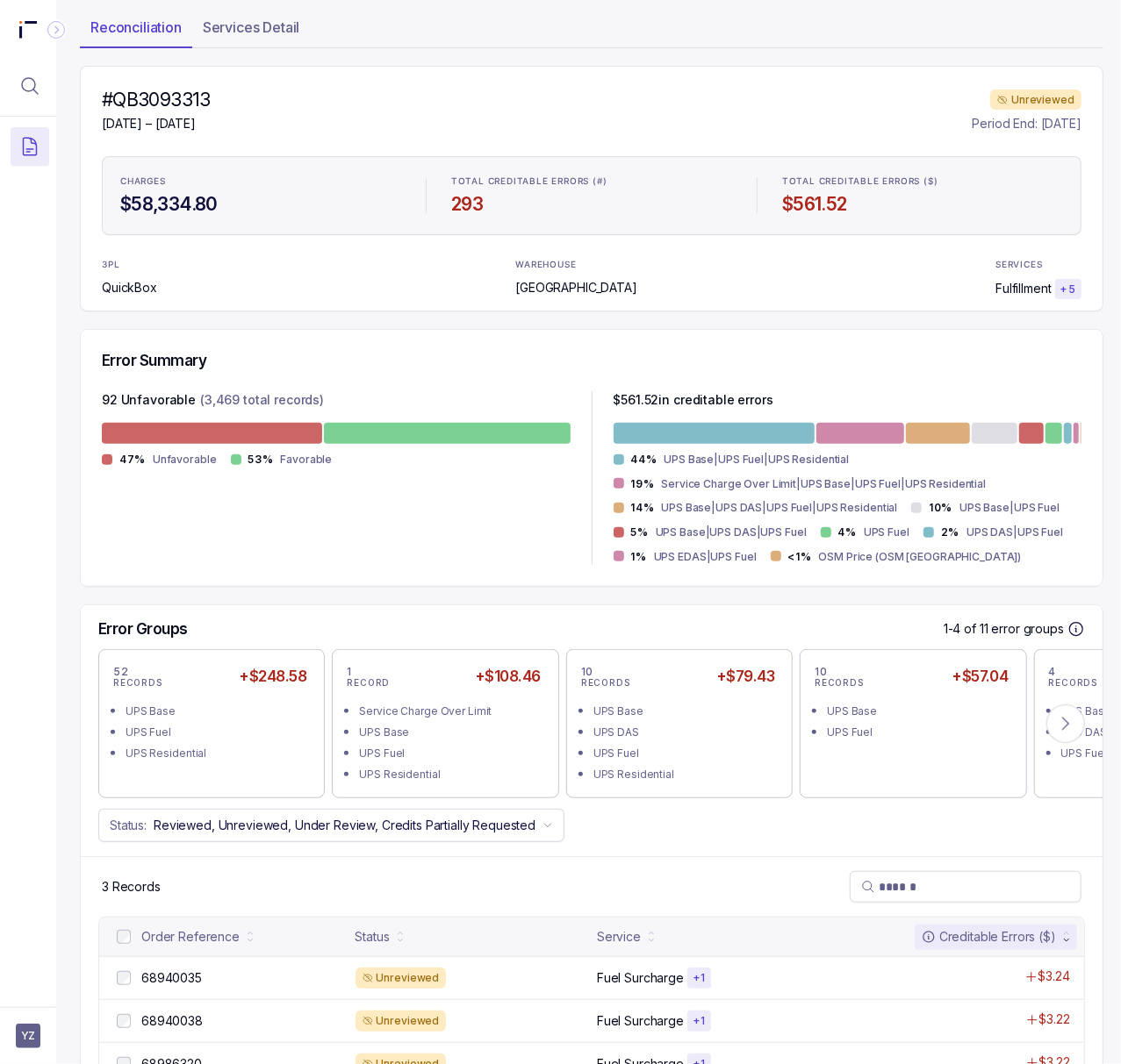
scroll to position [186, 5]
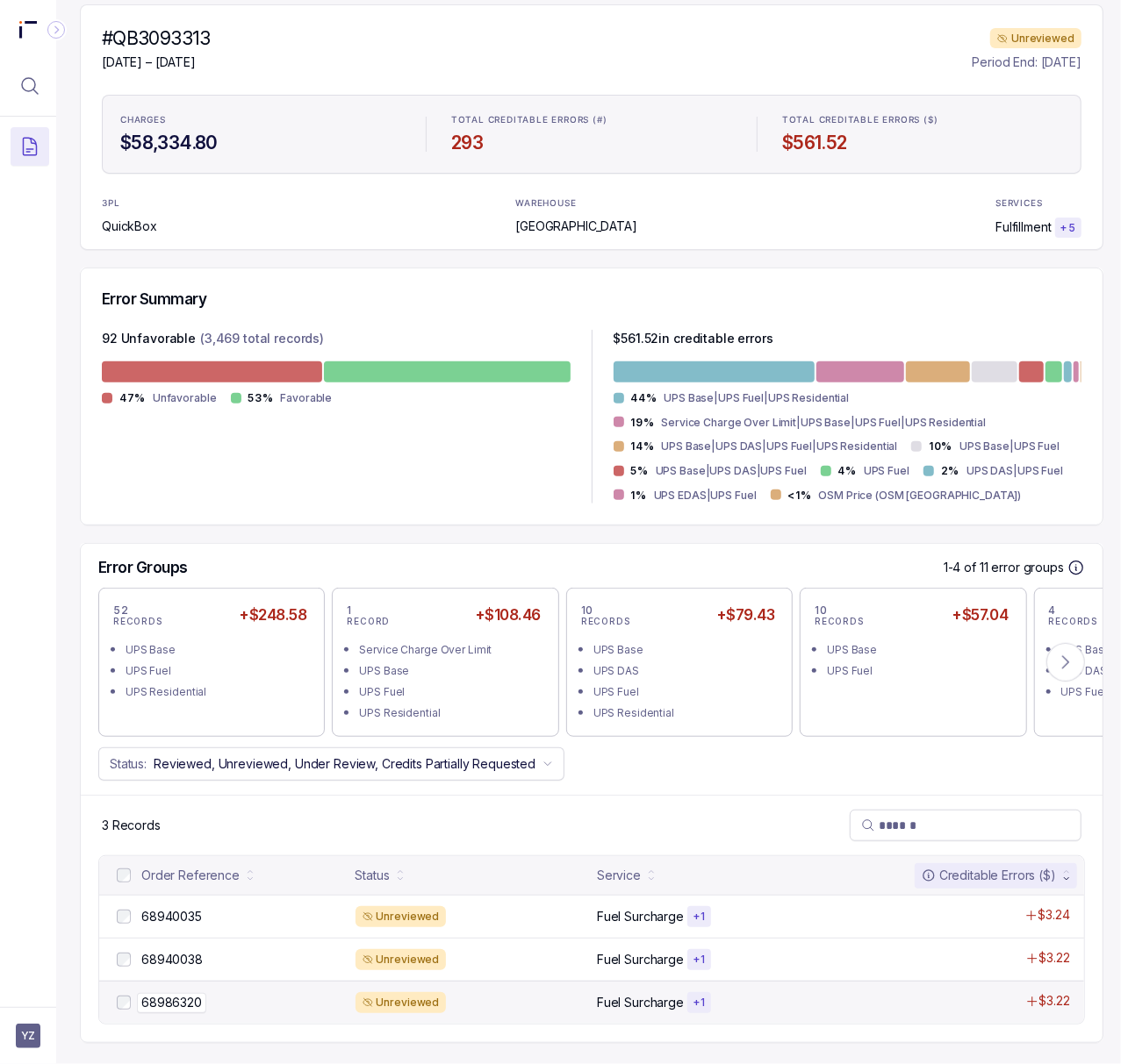
click at [176, 993] on p "68986320" at bounding box center [171, 1002] width 69 height 19
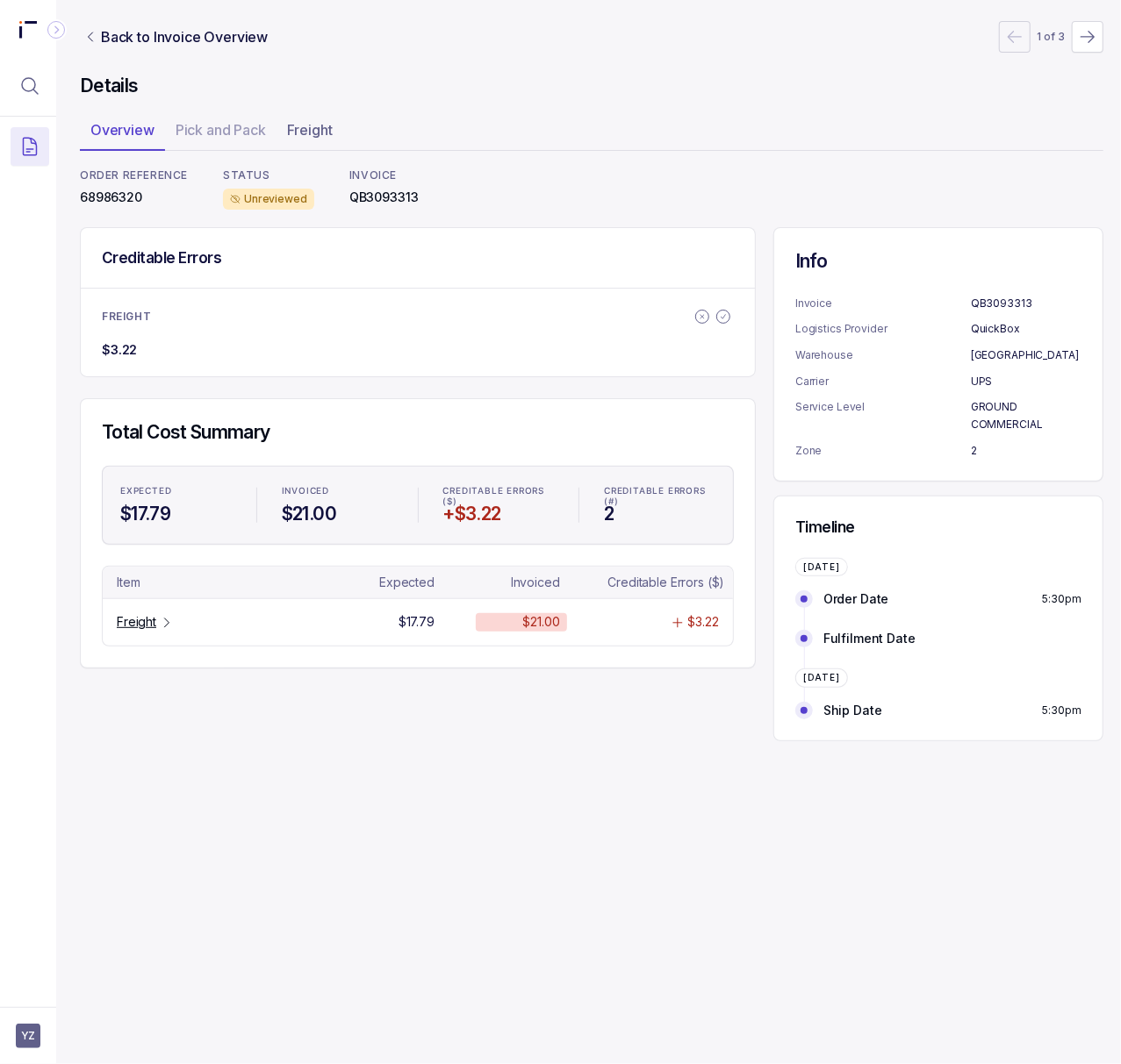
click at [123, 194] on p "68986320" at bounding box center [134, 197] width 108 height 18
click at [161, 627] on icon "Table Cell-link 0" at bounding box center [166, 623] width 14 height 14
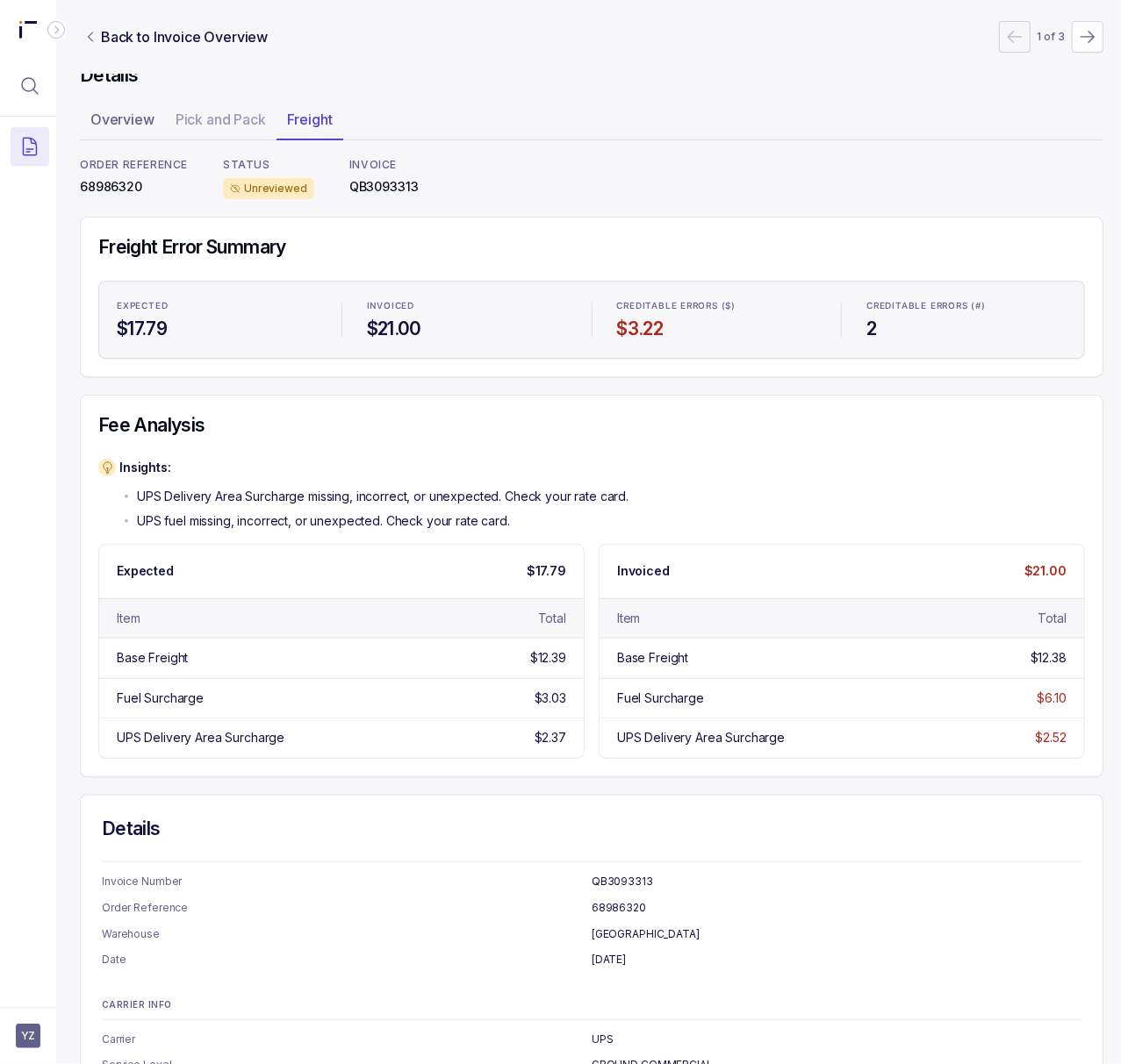
scroll to position [0, 5]
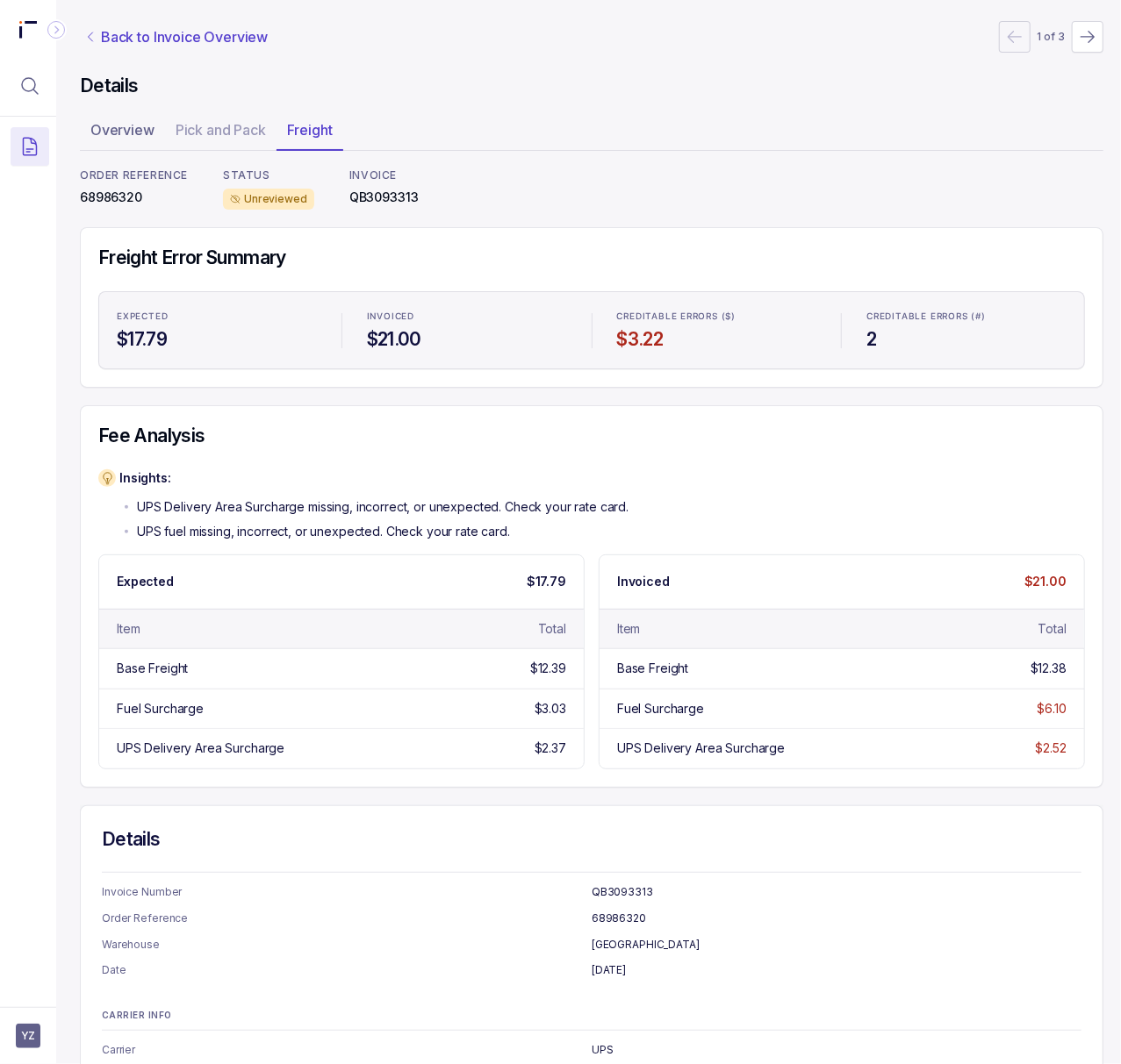
click at [205, 41] on p "Back to Invoice Overview" at bounding box center [184, 37] width 167 height 21
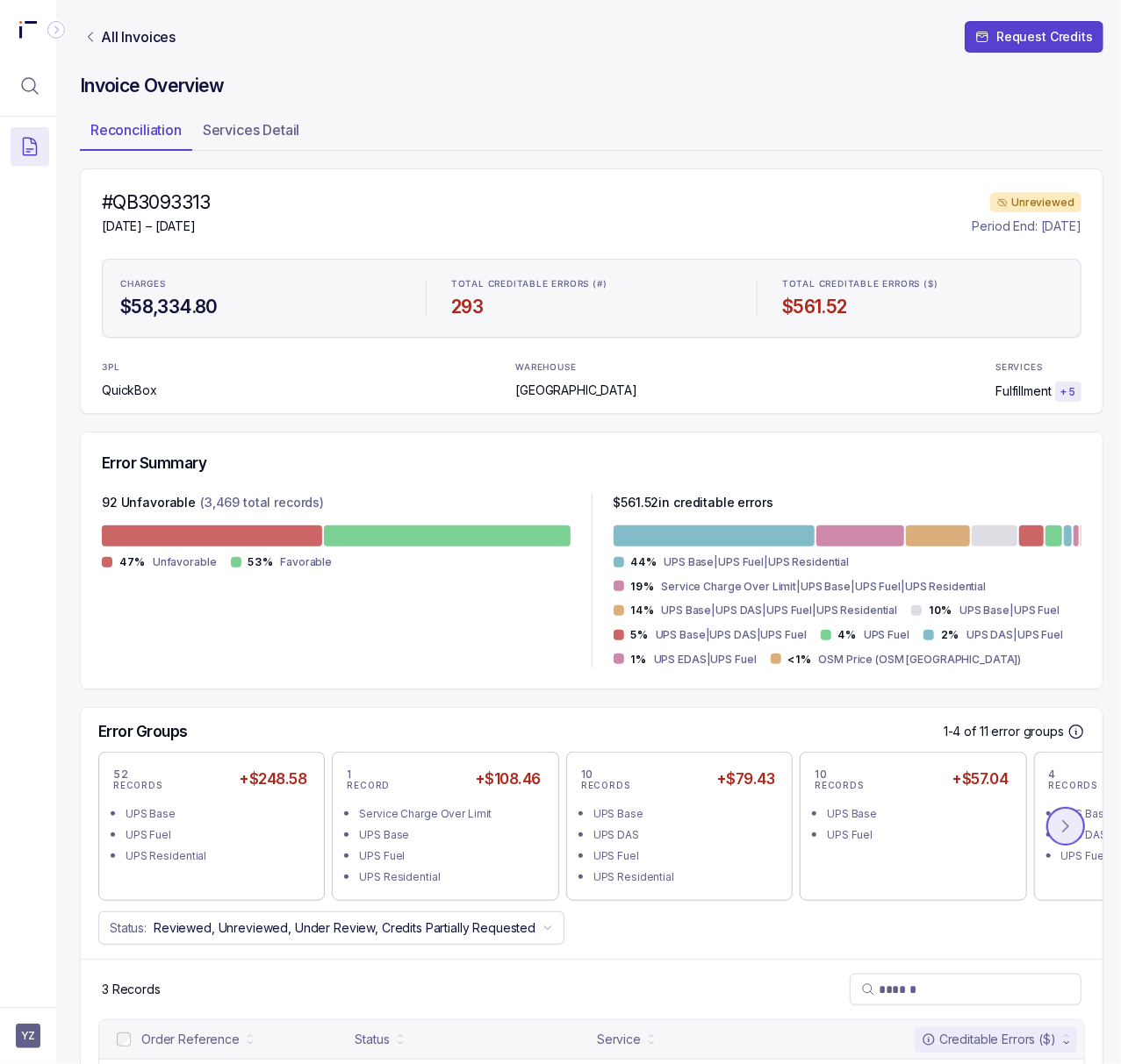
click at [1068, 832] on icon at bounding box center [1065, 826] width 18 height 18
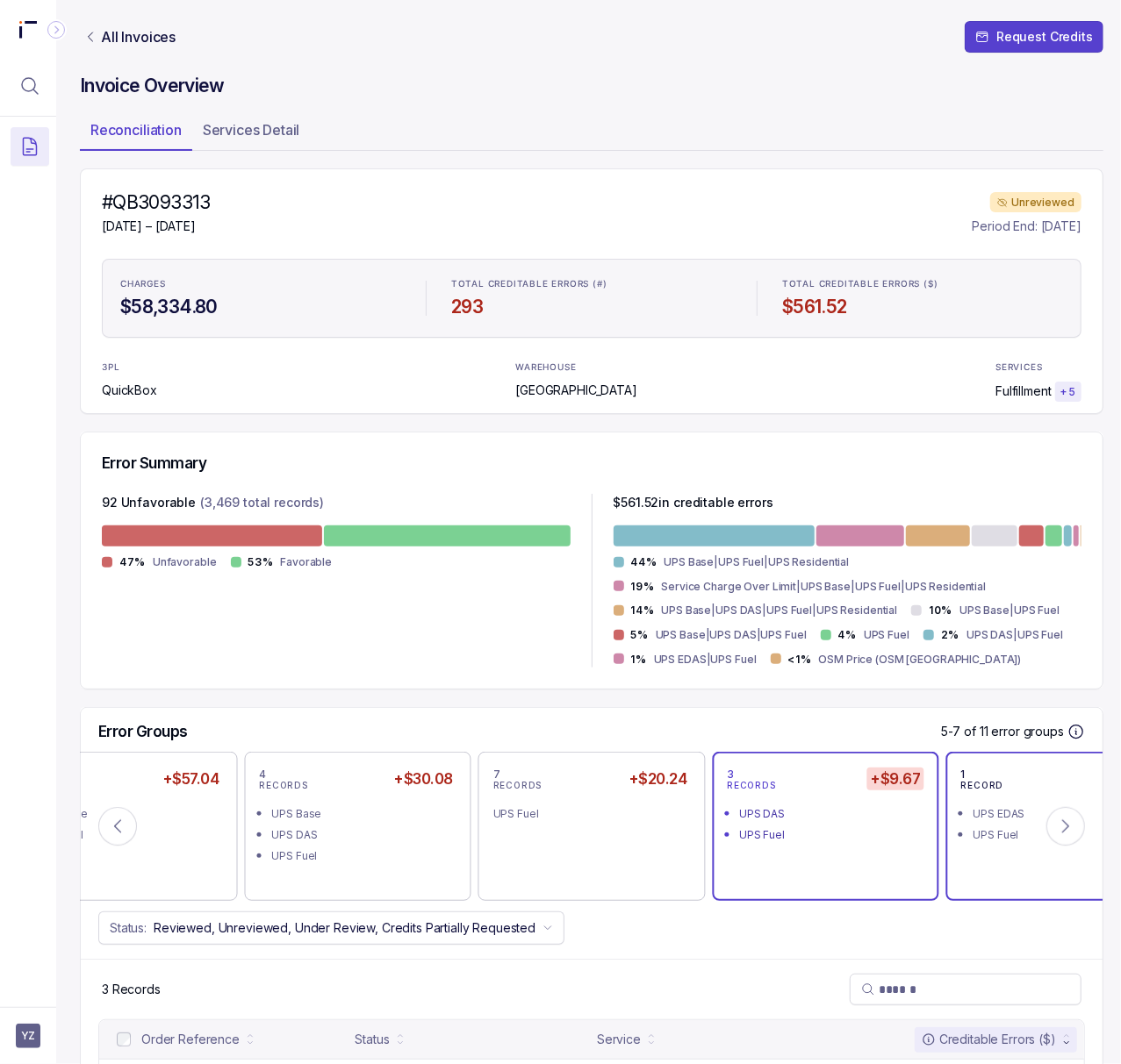
click at [976, 840] on div "UPS Fuel" at bounding box center [1064, 835] width 182 height 18
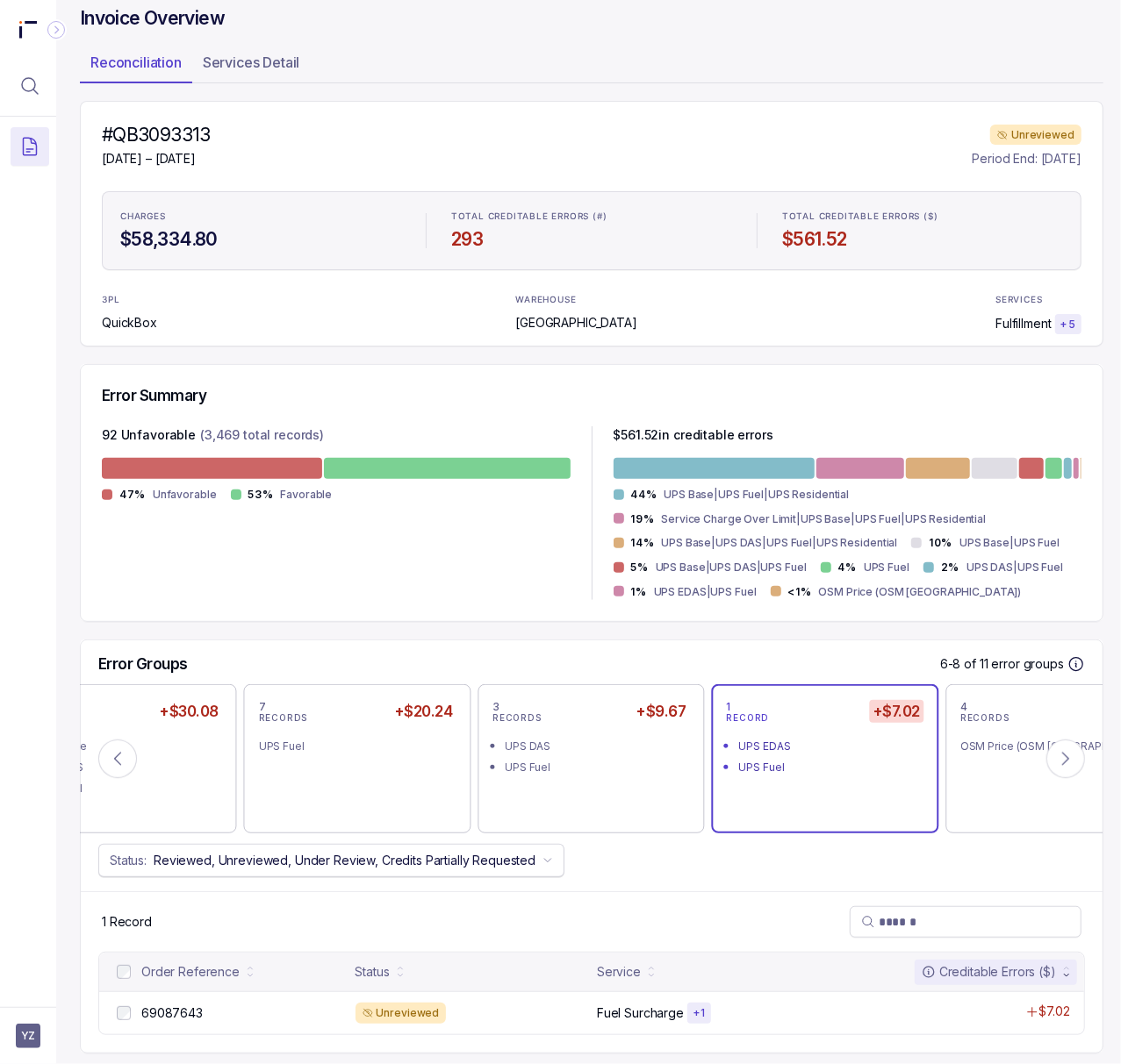
scroll to position [100, 5]
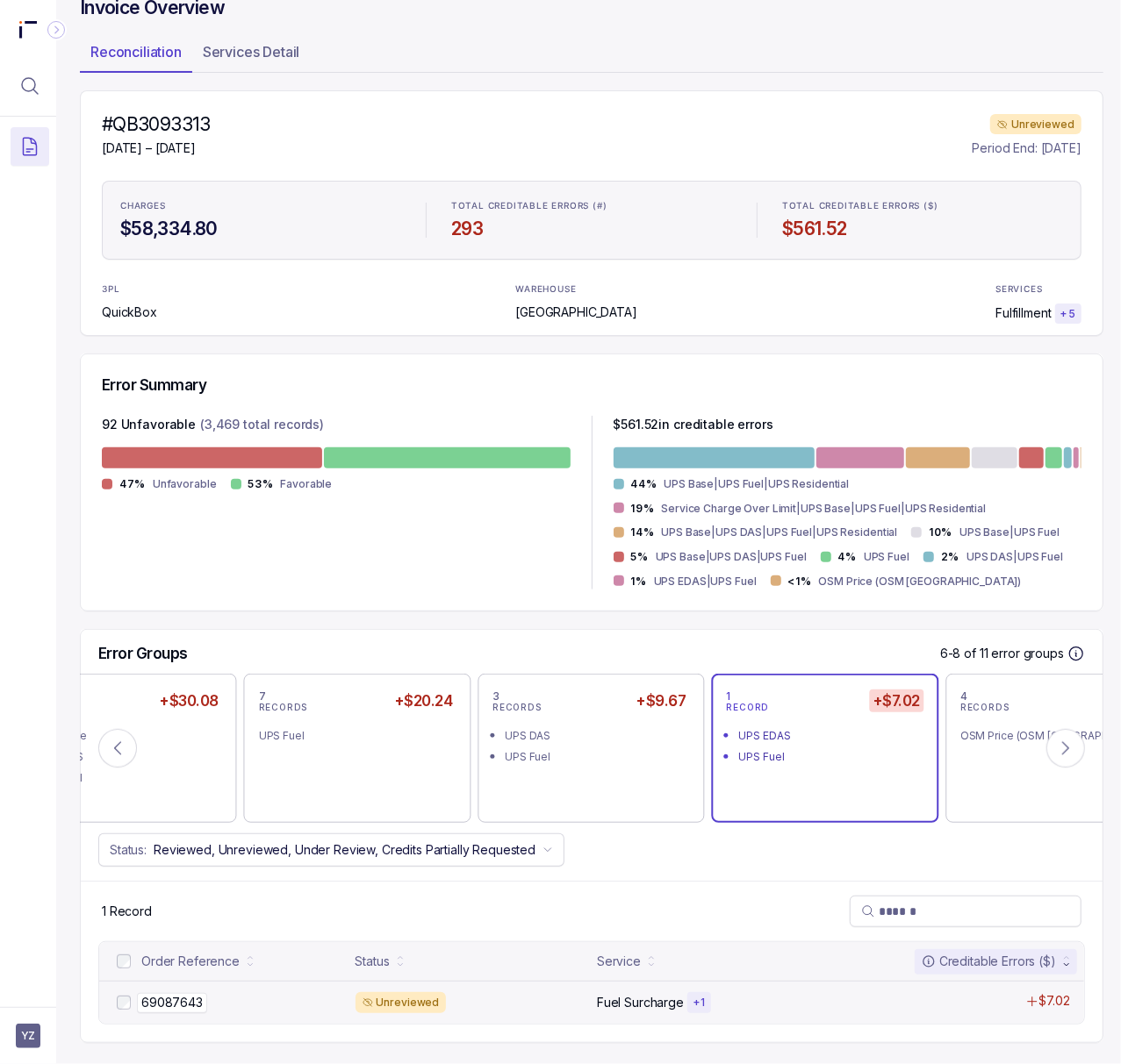
click at [152, 993] on p "69087643" at bounding box center [172, 1002] width 70 height 19
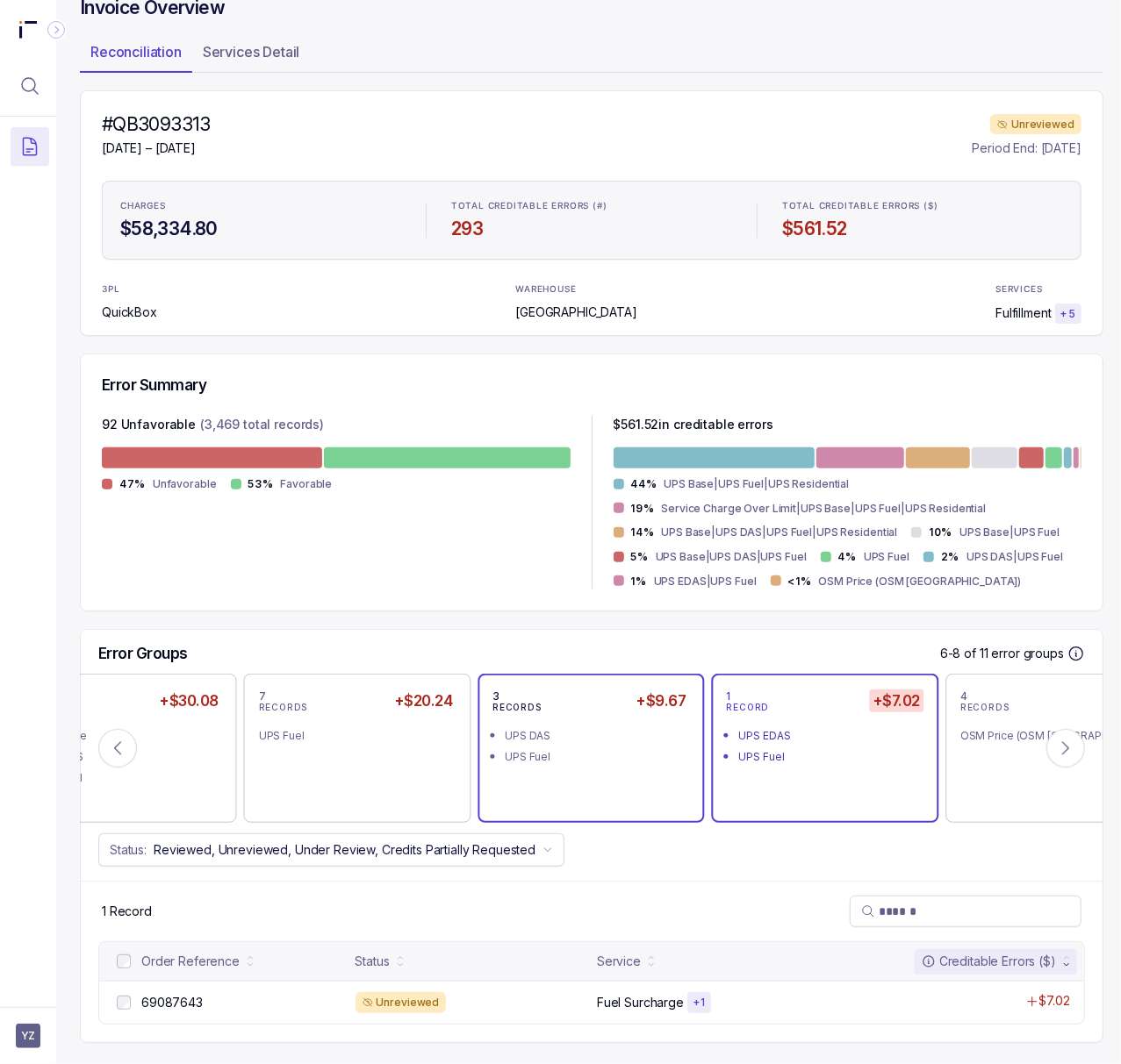
scroll to position [0, 5]
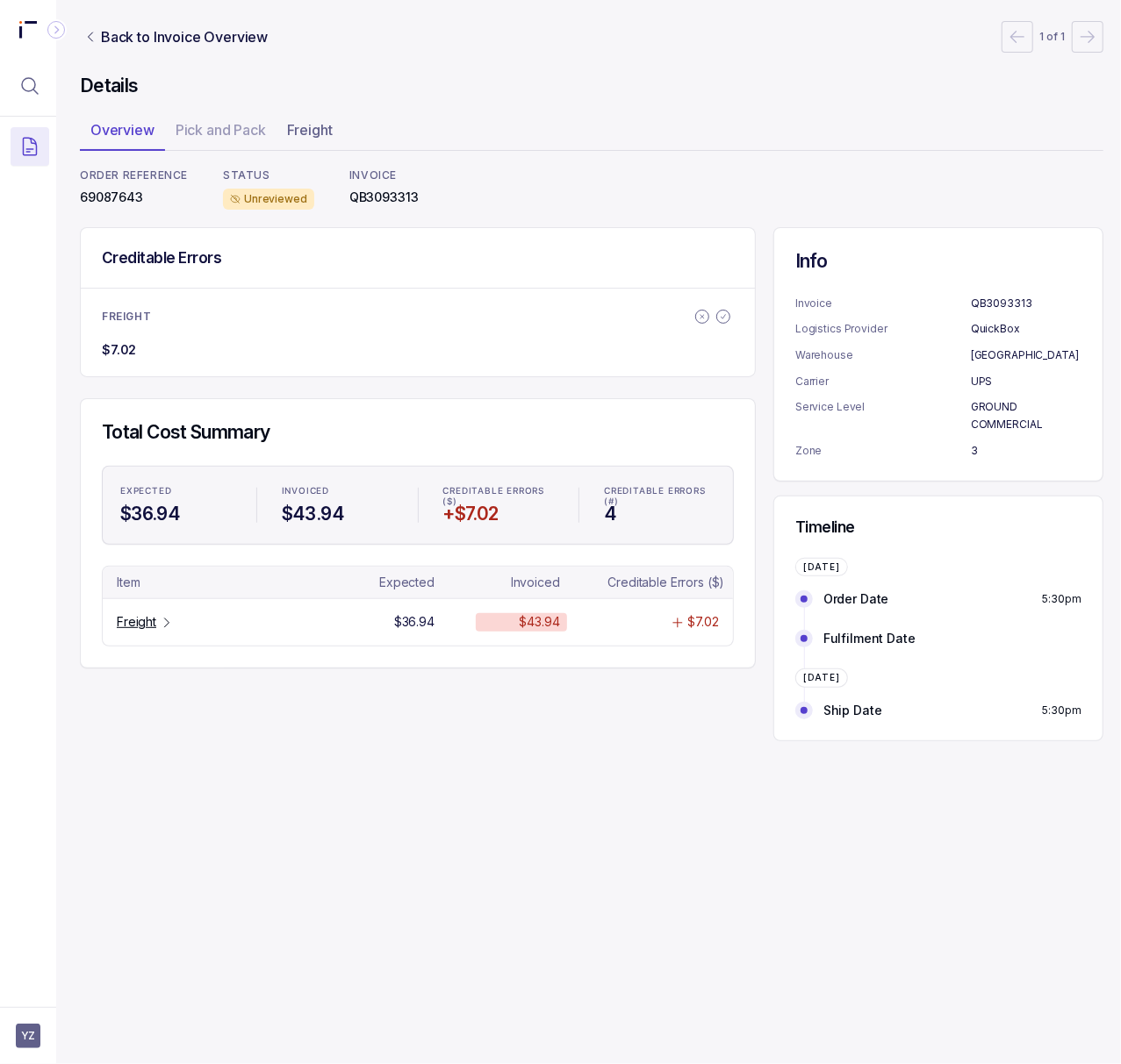
click at [126, 192] on p "69087643" at bounding box center [134, 197] width 108 height 18
click at [127, 631] on p "Freight" at bounding box center [137, 622] width 40 height 18
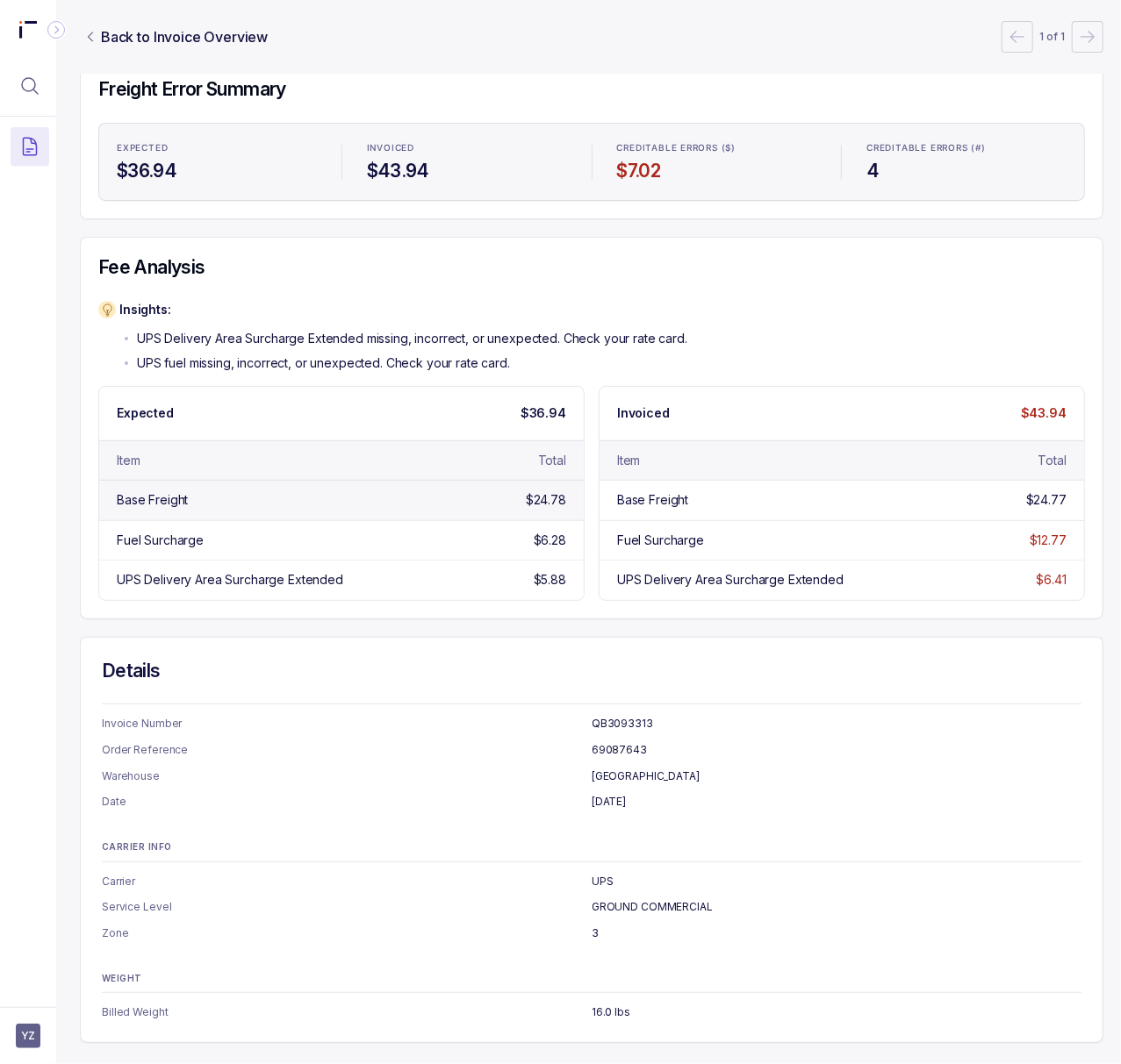
scroll to position [0, 5]
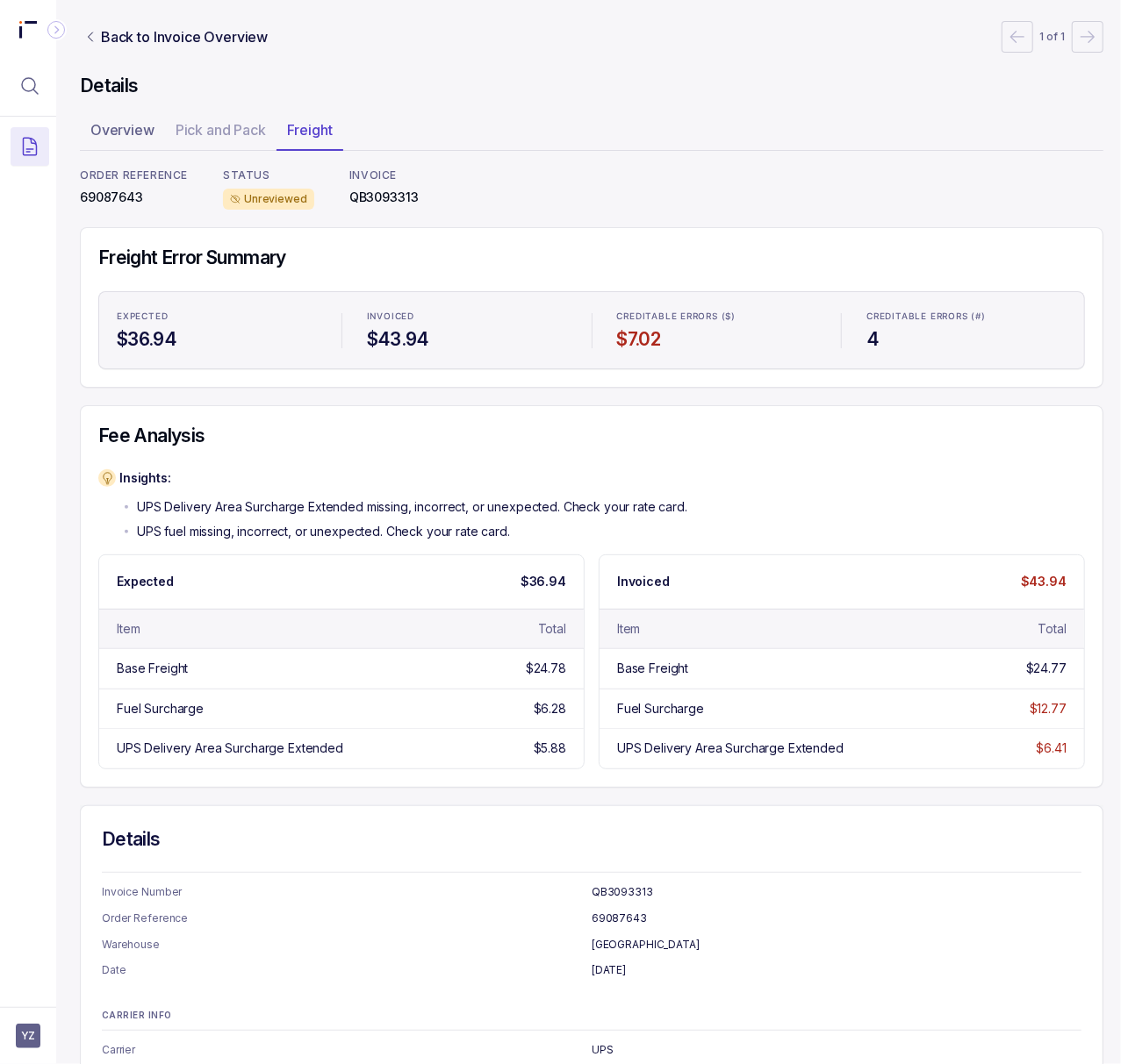
click at [124, 197] on p "69087643" at bounding box center [134, 197] width 108 height 18
click at [188, 33] on p "Back to Invoice Overview" at bounding box center [184, 37] width 167 height 21
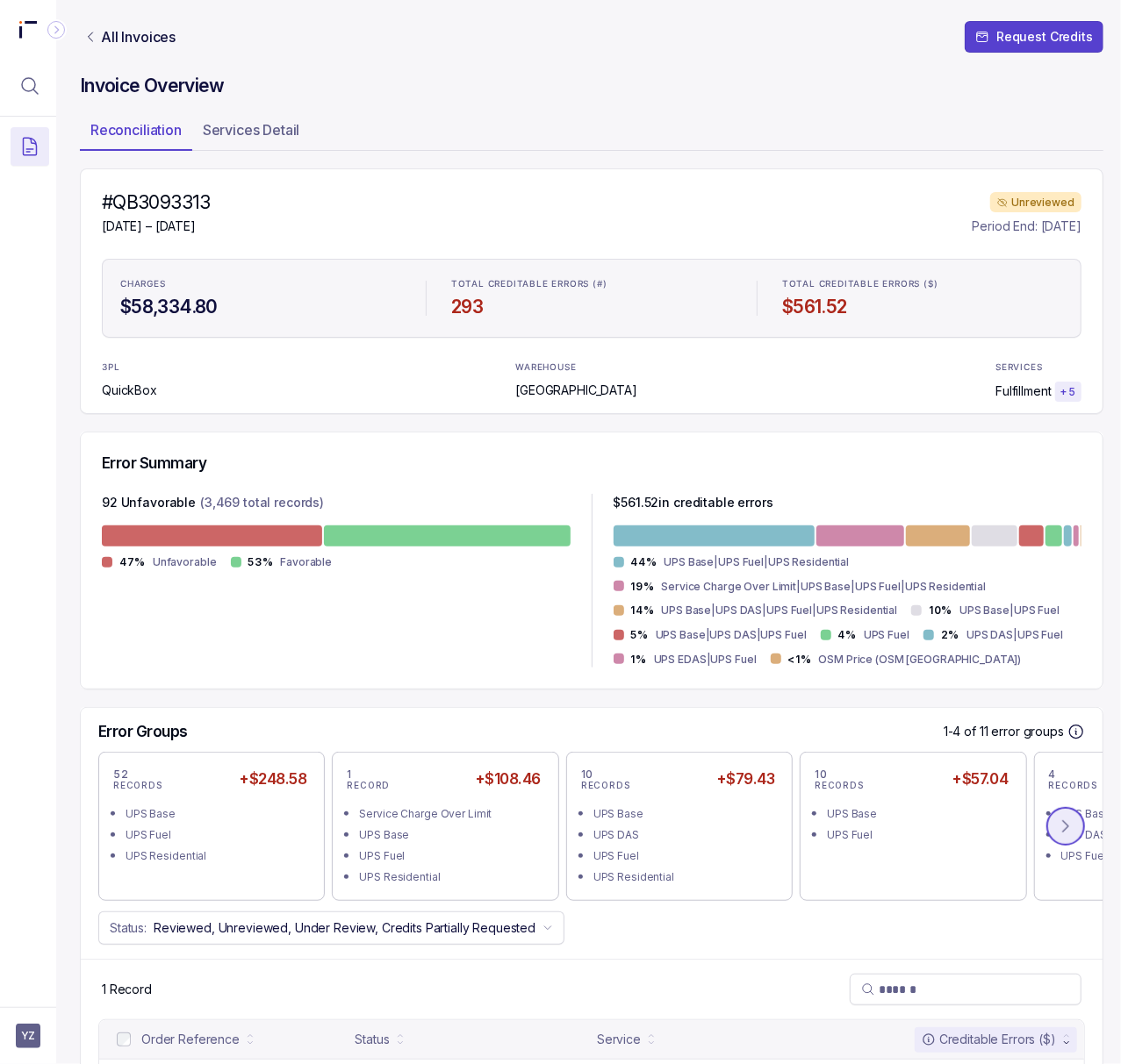
click at [1052, 832] on button at bounding box center [1065, 826] width 39 height 39
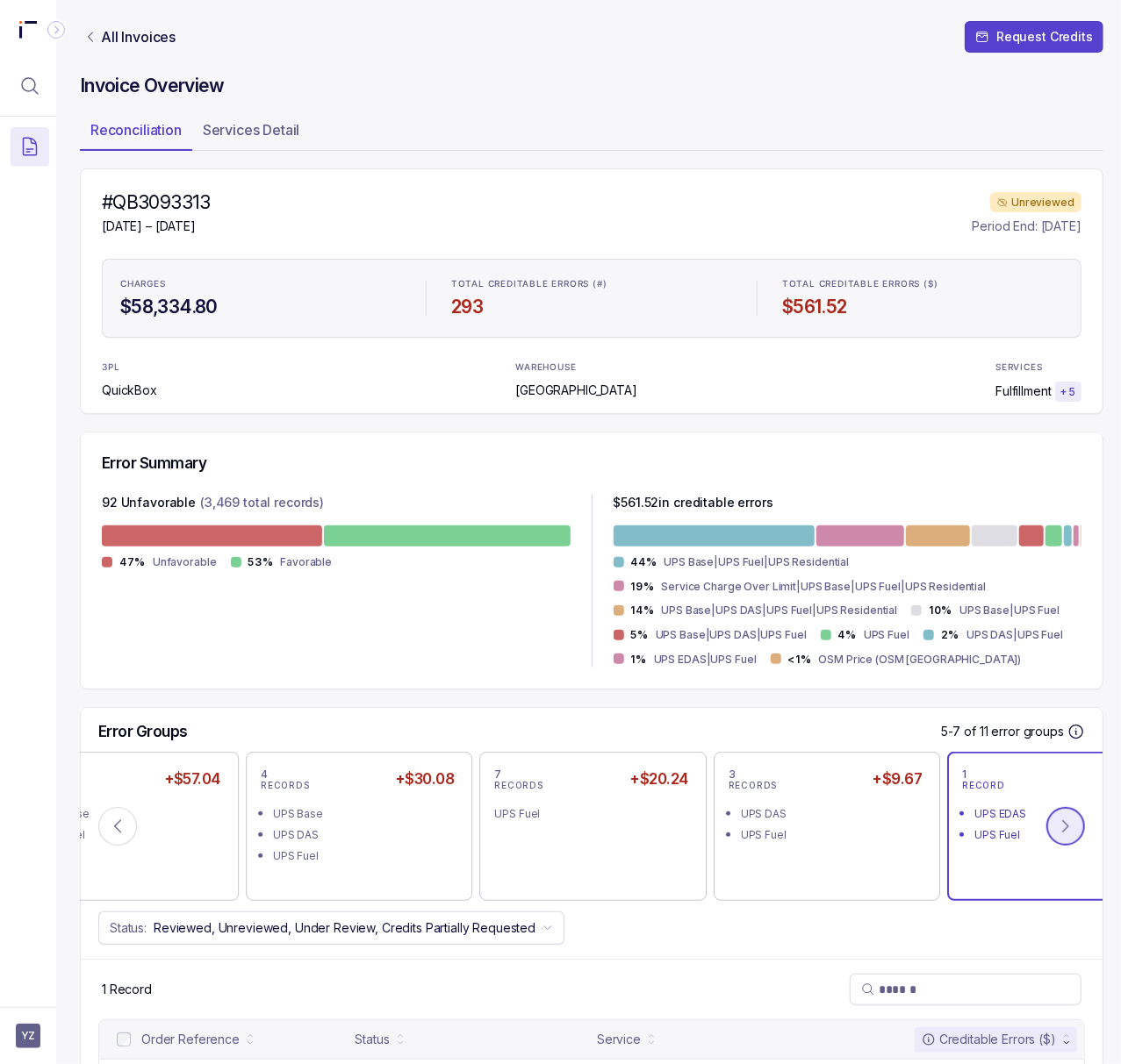
click at [1052, 832] on button at bounding box center [1065, 826] width 39 height 39
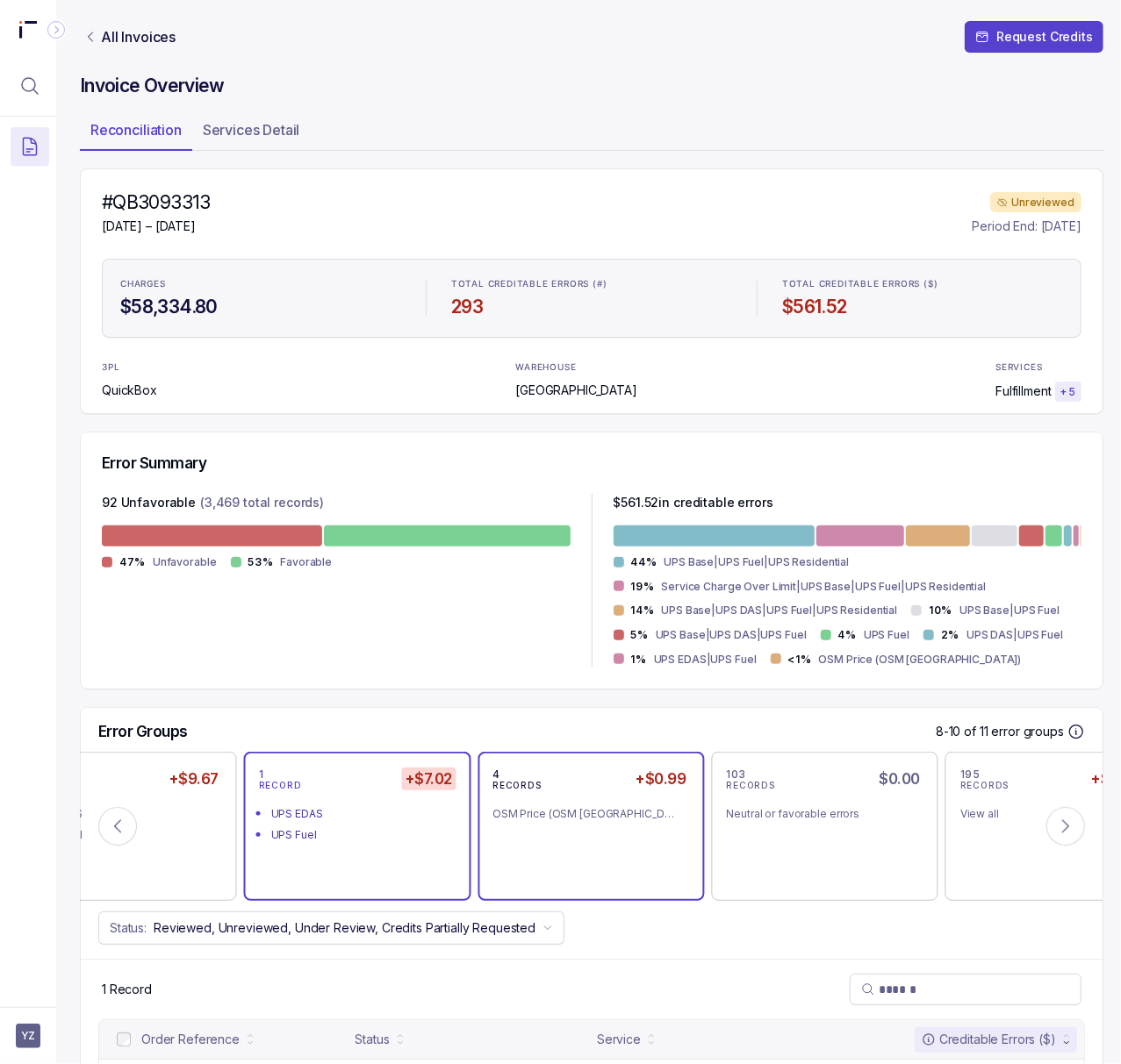
click at [524, 813] on div "OSM Price (OSM [GEOGRAPHIC_DATA])" at bounding box center [583, 814] width 182 height 18
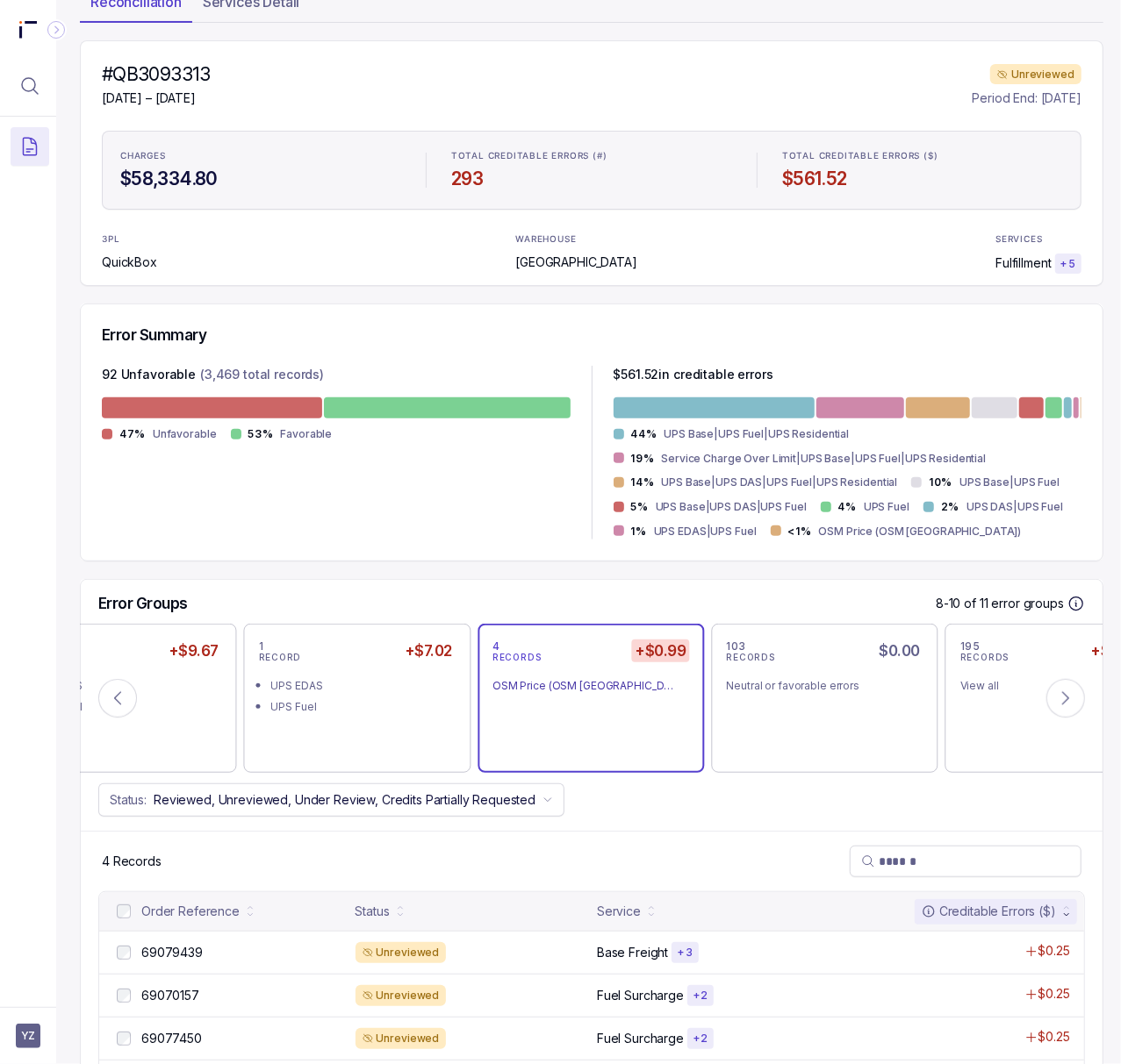
scroll to position [229, 5]
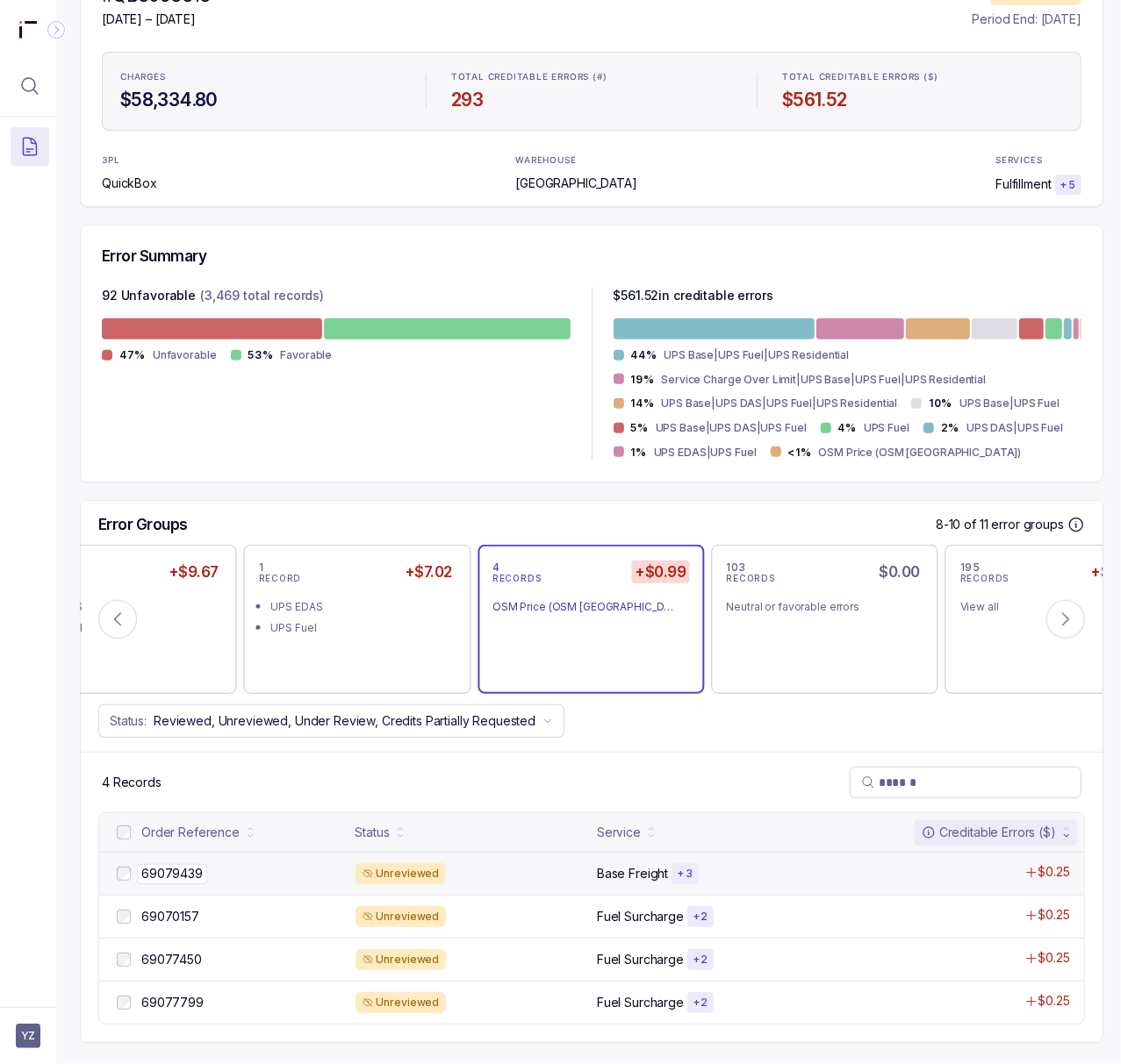
click at [192, 864] on p "69079439" at bounding box center [172, 873] width 70 height 19
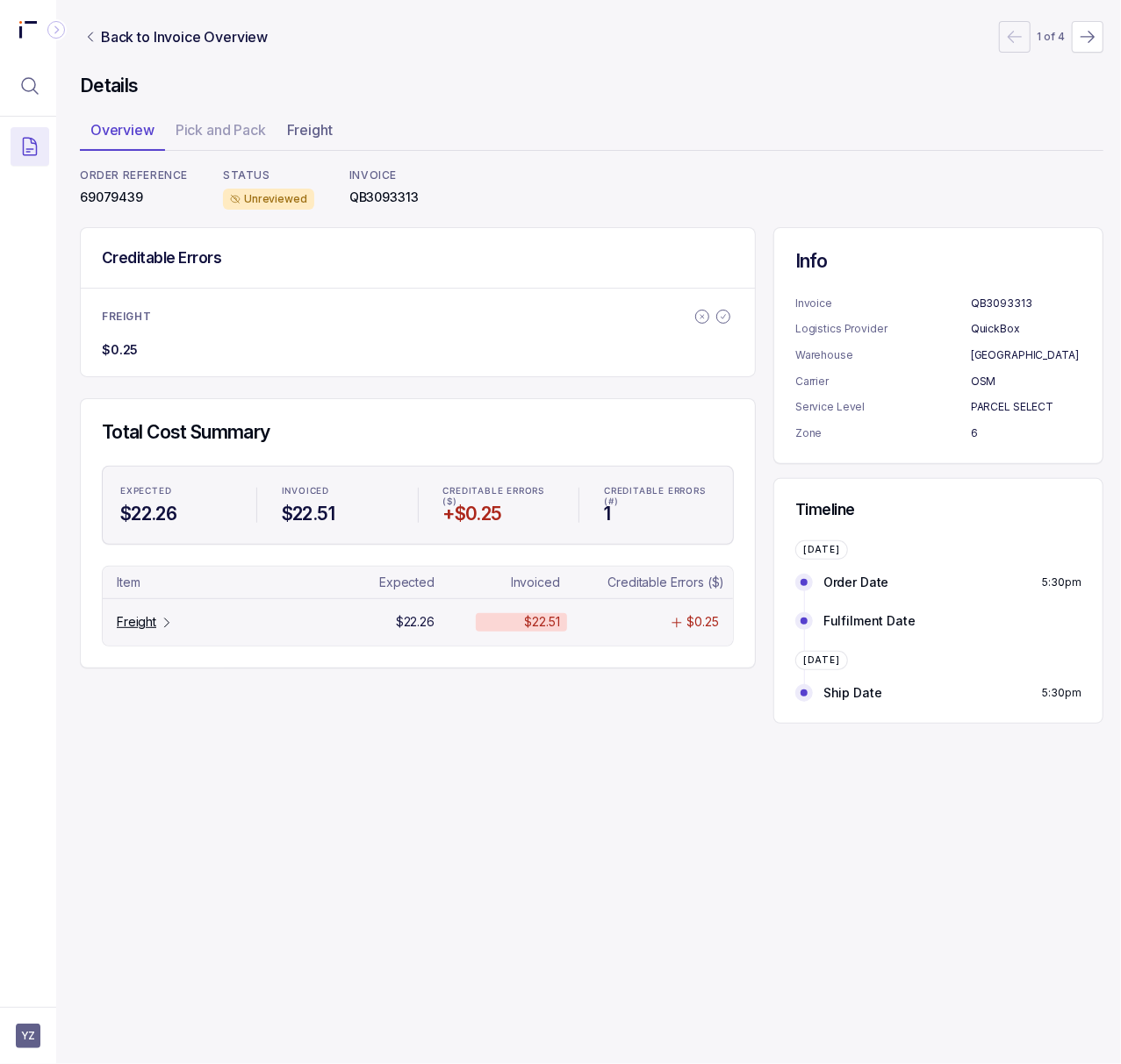
click at [149, 627] on p "Freight" at bounding box center [137, 622] width 40 height 18
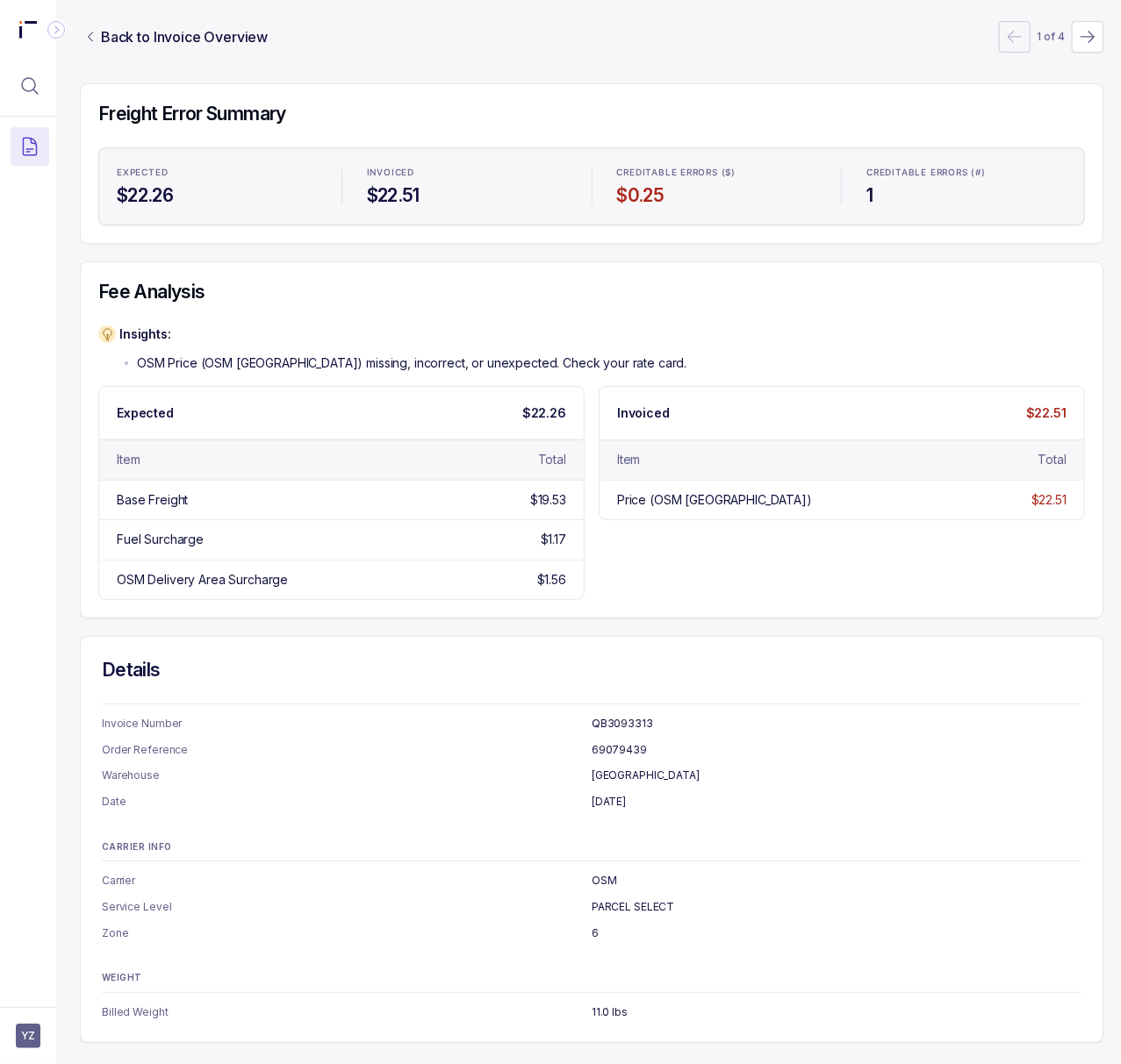
scroll to position [0, 5]
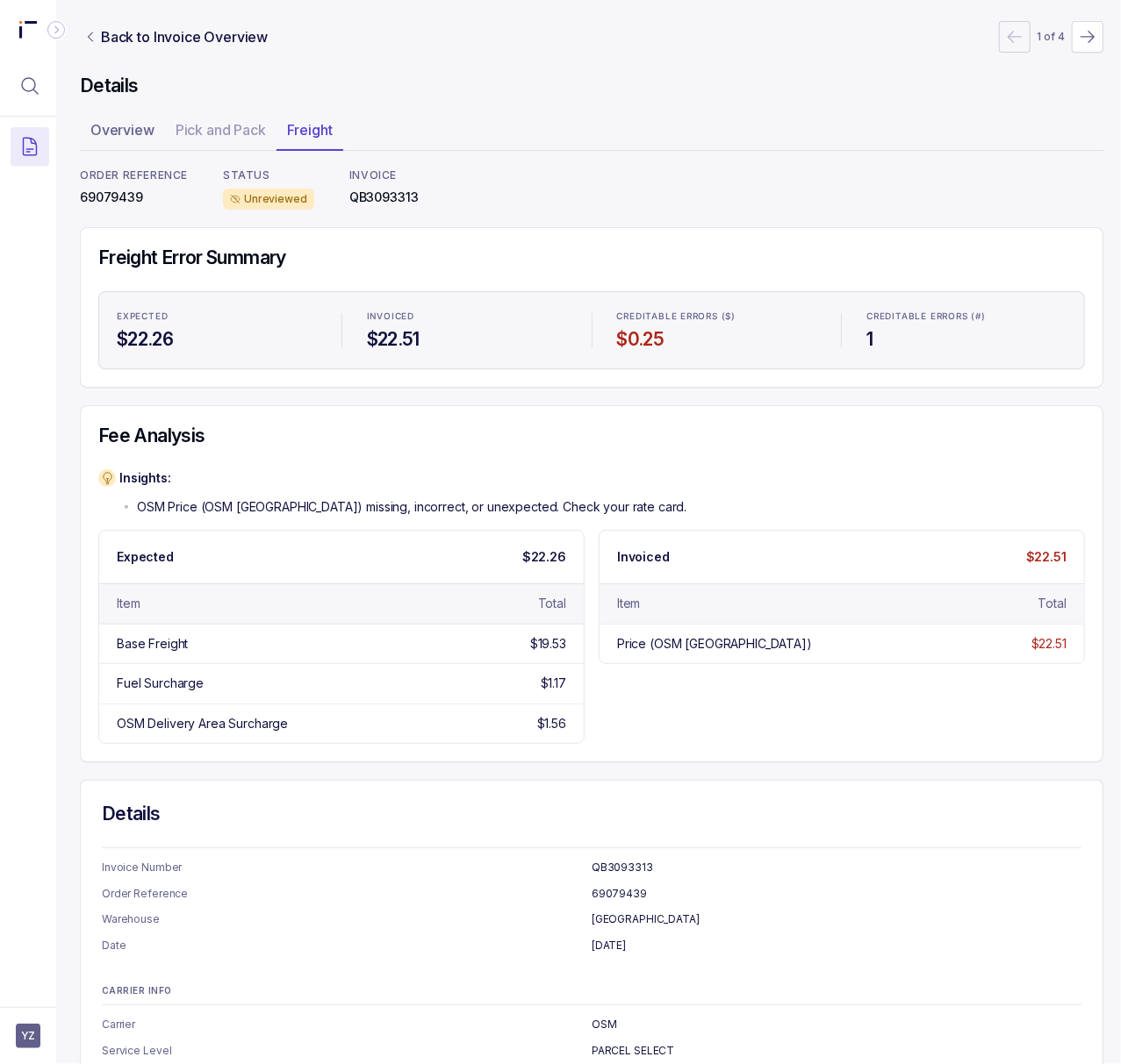
click at [126, 198] on p "69079439" at bounding box center [134, 197] width 108 height 18
click at [727, 651] on div "Price (OSM [GEOGRAPHIC_DATA])" at bounding box center [713, 644] width 194 height 18
click at [146, 29] on p "Back to Invoice Overview" at bounding box center [184, 37] width 167 height 21
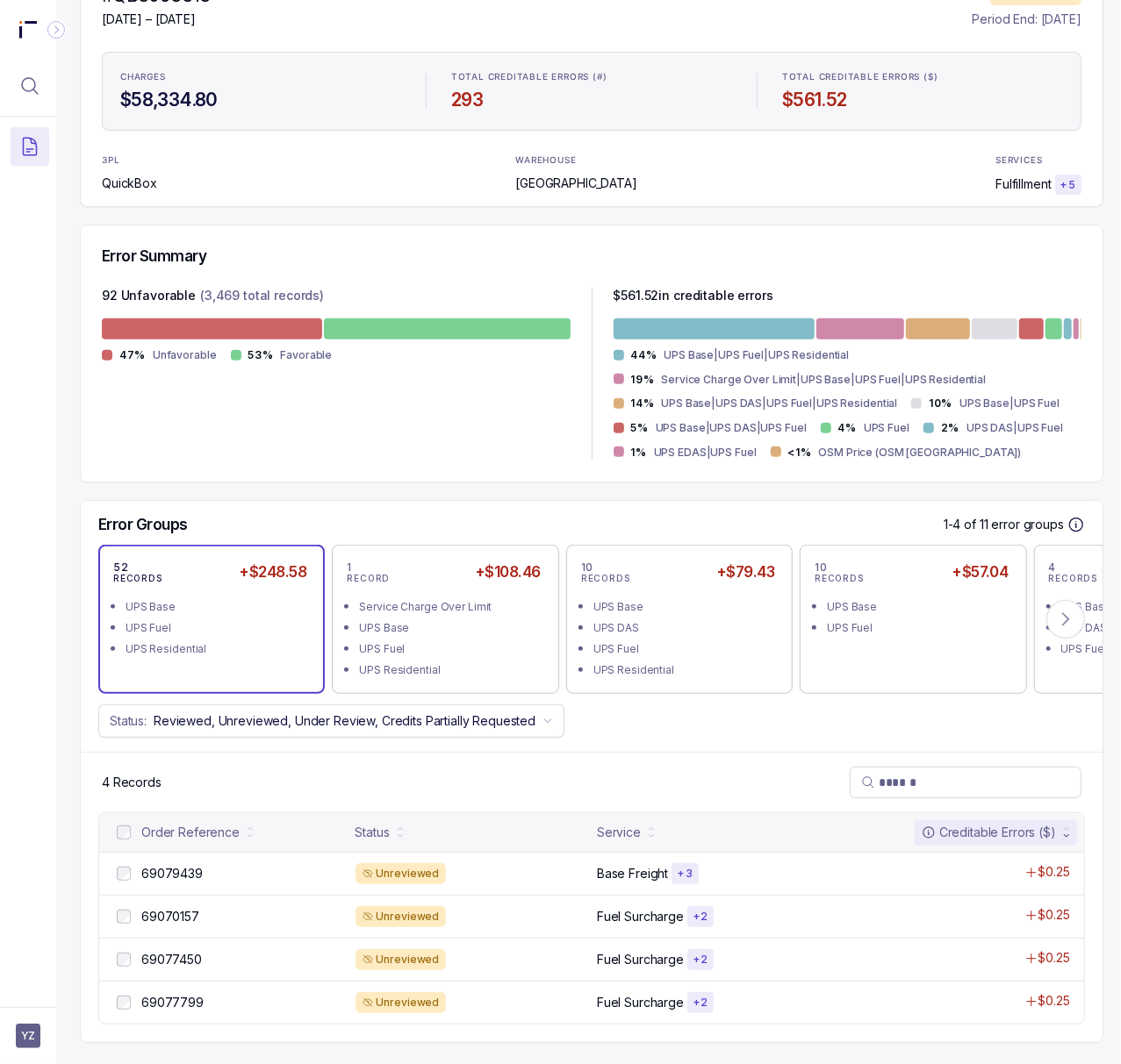
scroll to position [229, 5]
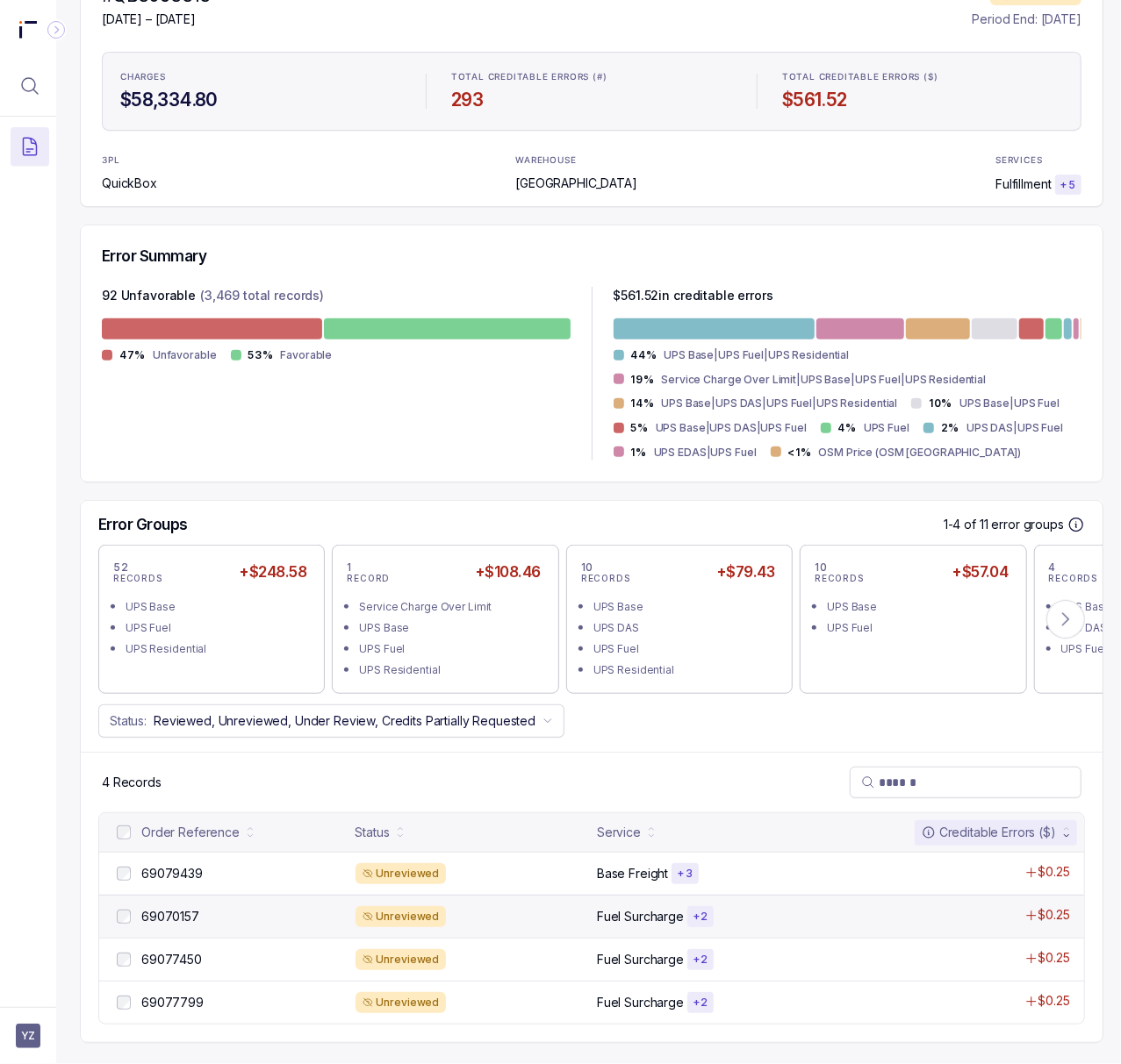
click at [173, 895] on div "69070157 69070157 Unreviewed Fuel Surcharge + 2 $0.25" at bounding box center [592, 916] width 984 height 43
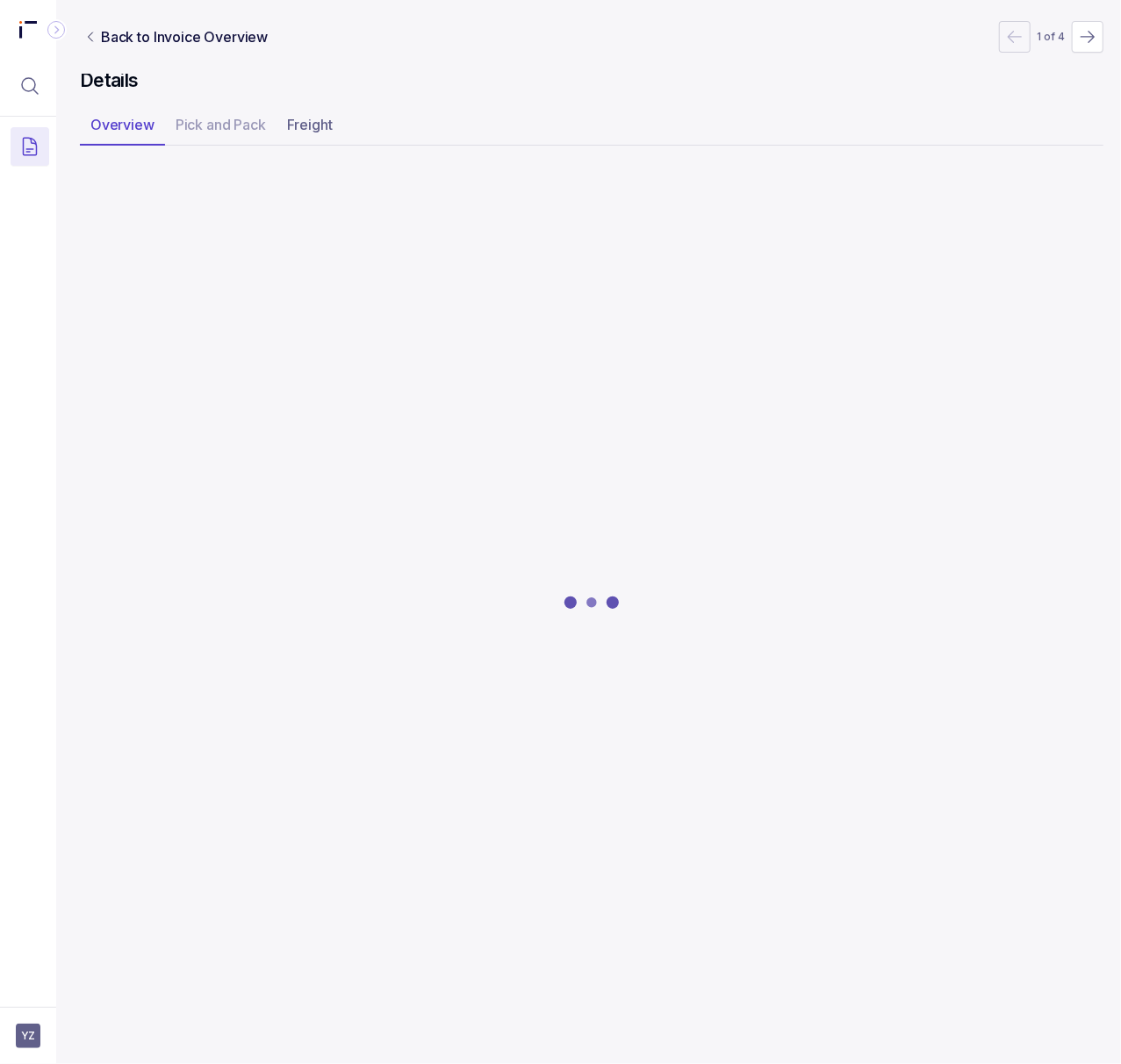
scroll to position [0, 5]
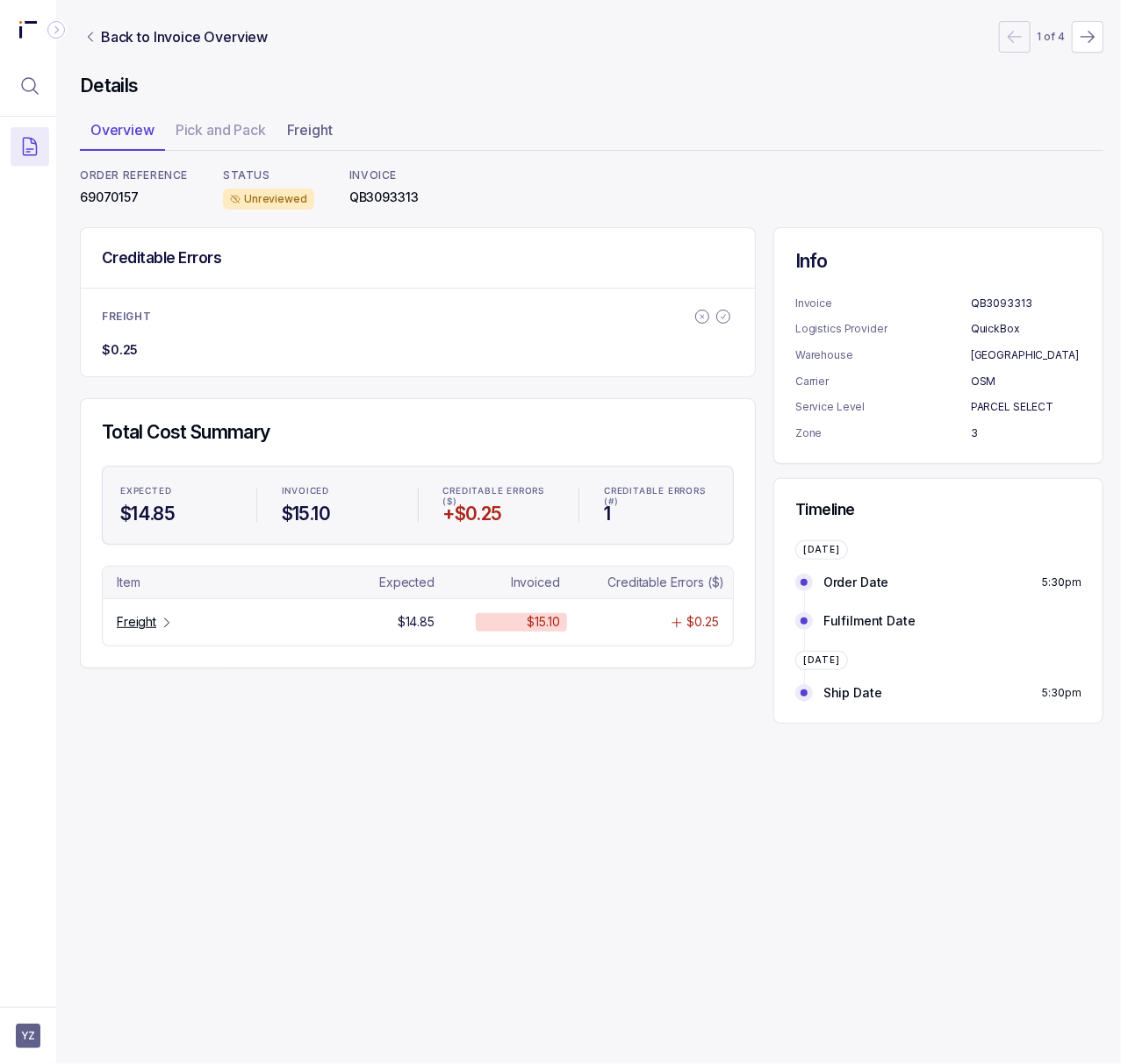
click at [120, 201] on p "69070157" at bounding box center [134, 197] width 108 height 18
click at [130, 625] on p "Freight" at bounding box center [137, 622] width 40 height 18
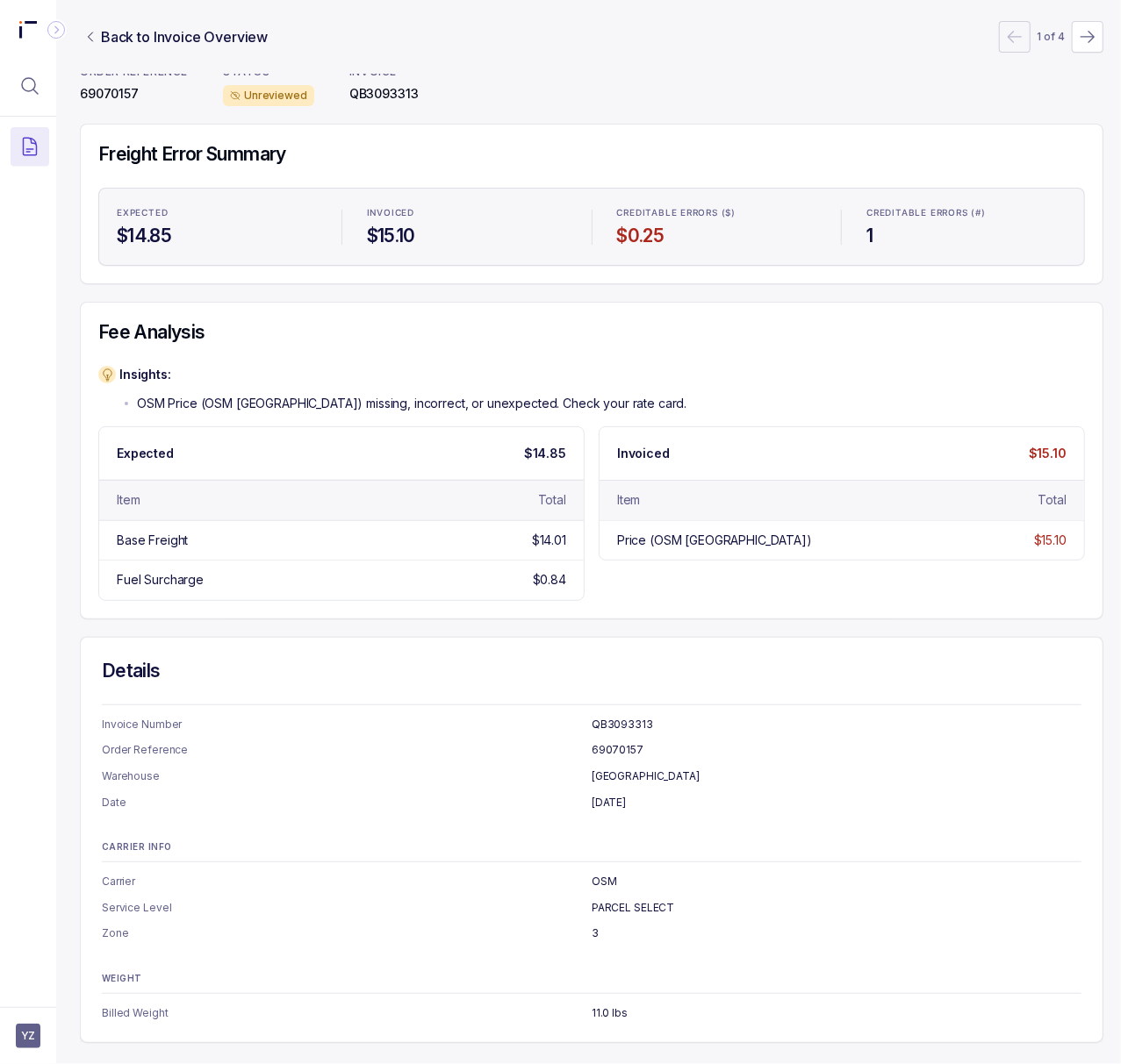
scroll to position [126, 5]
click at [777, 324] on div "Fee Analysis Insights: OSM Price (OSM [GEOGRAPHIC_DATA]) missing, incorrect, or…" at bounding box center [591, 460] width 1023 height 317
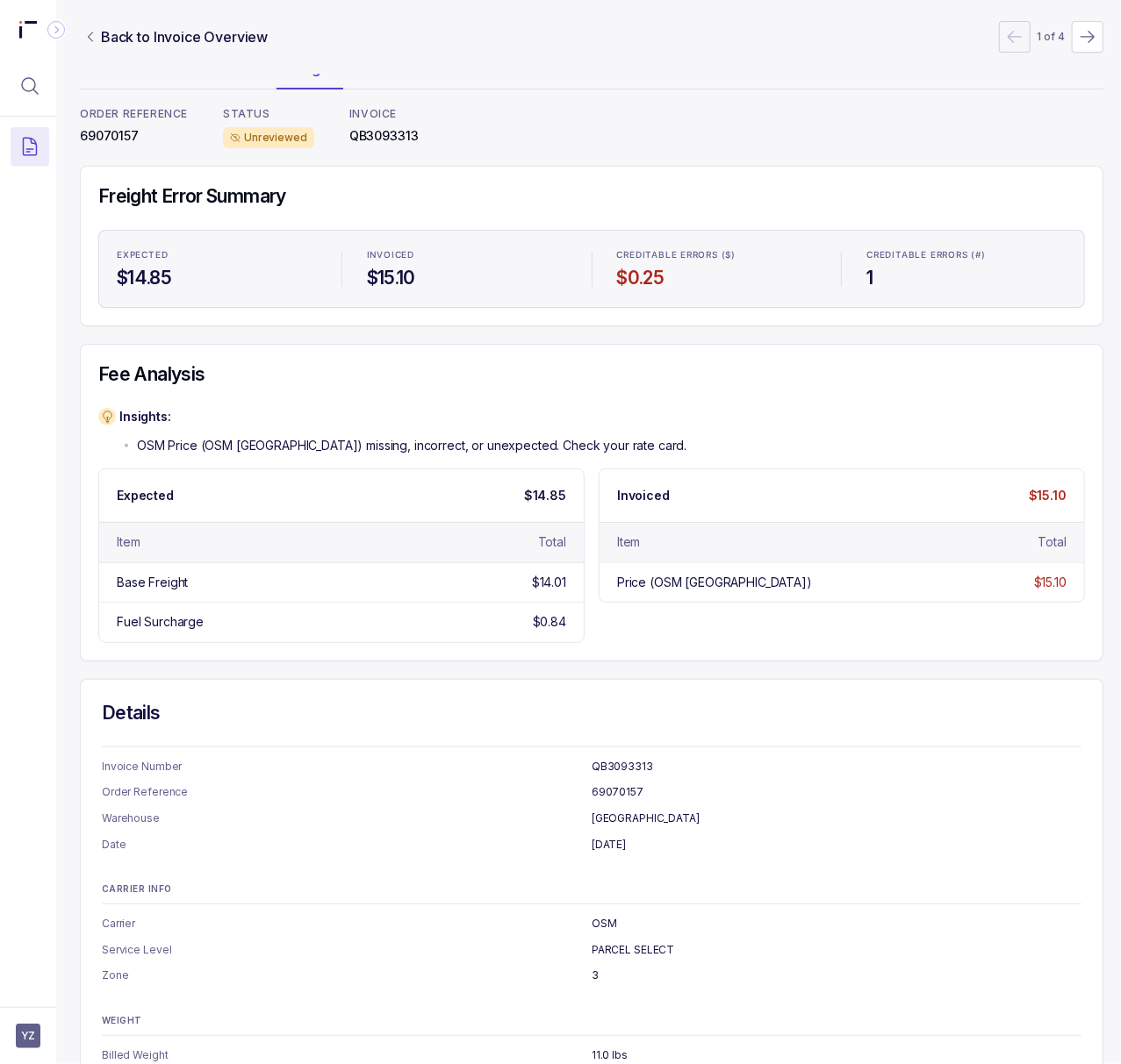
scroll to position [0, 5]
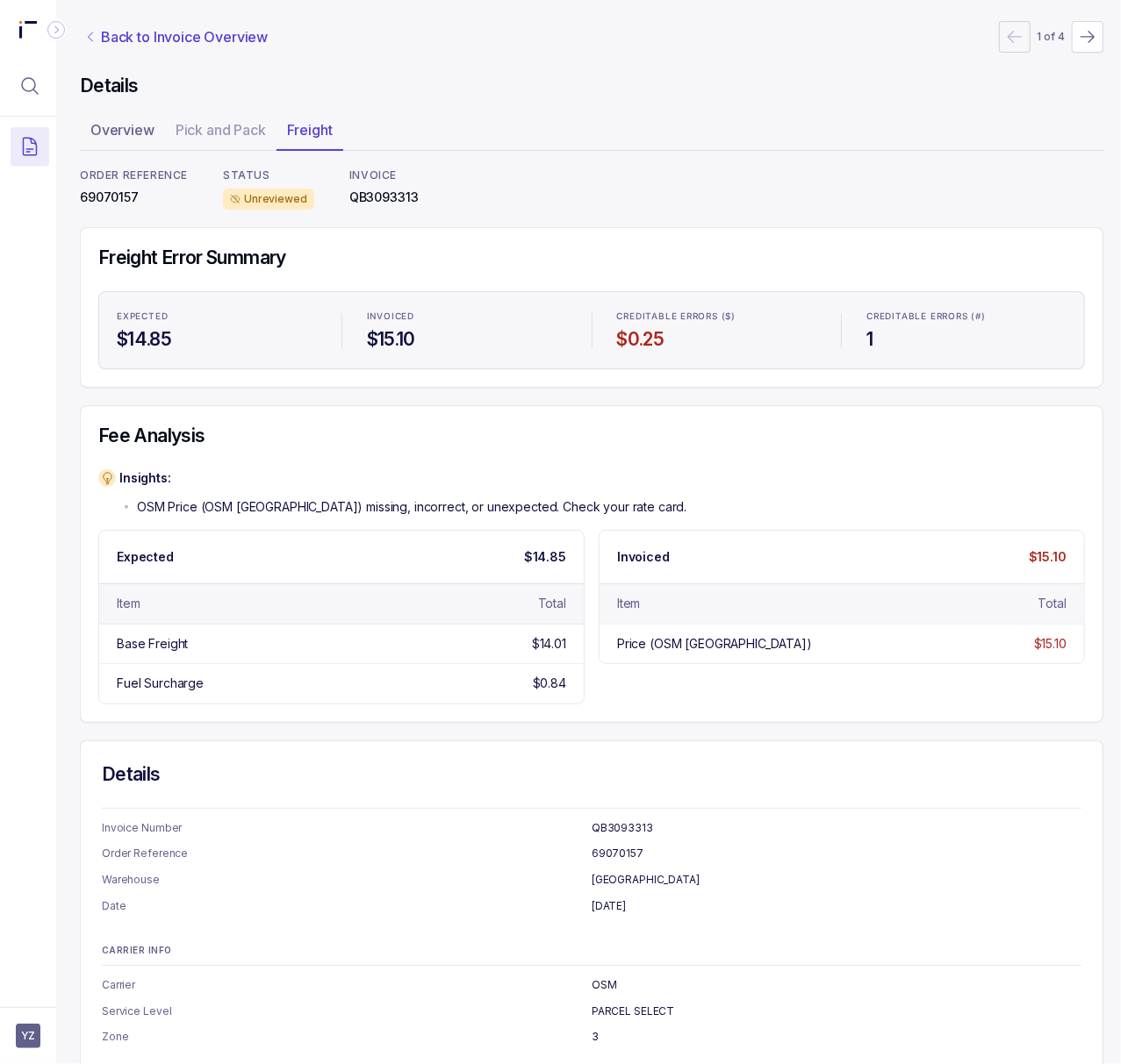
click at [137, 35] on p "Back to Invoice Overview" at bounding box center [184, 37] width 167 height 21
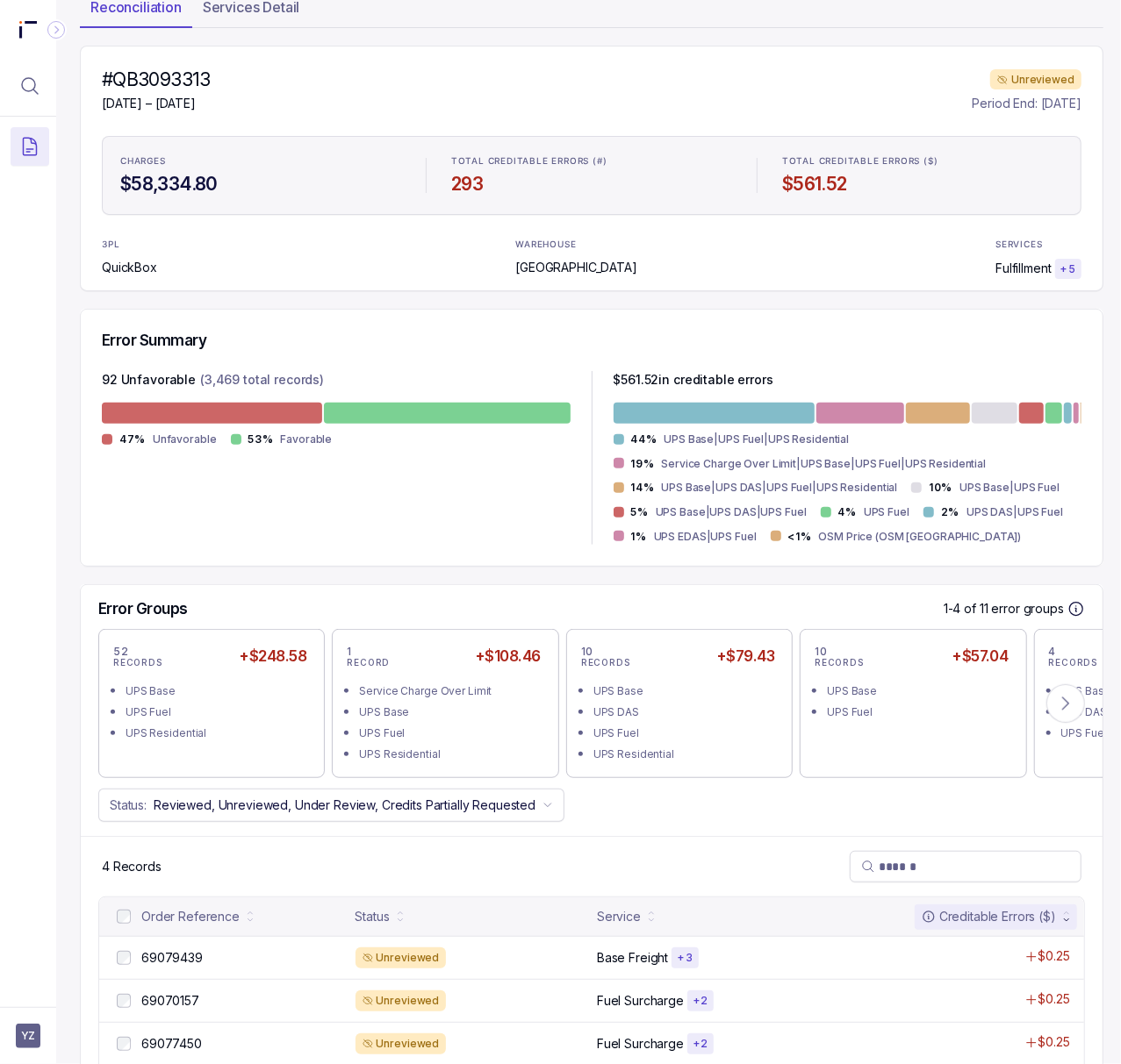
scroll to position [229, 5]
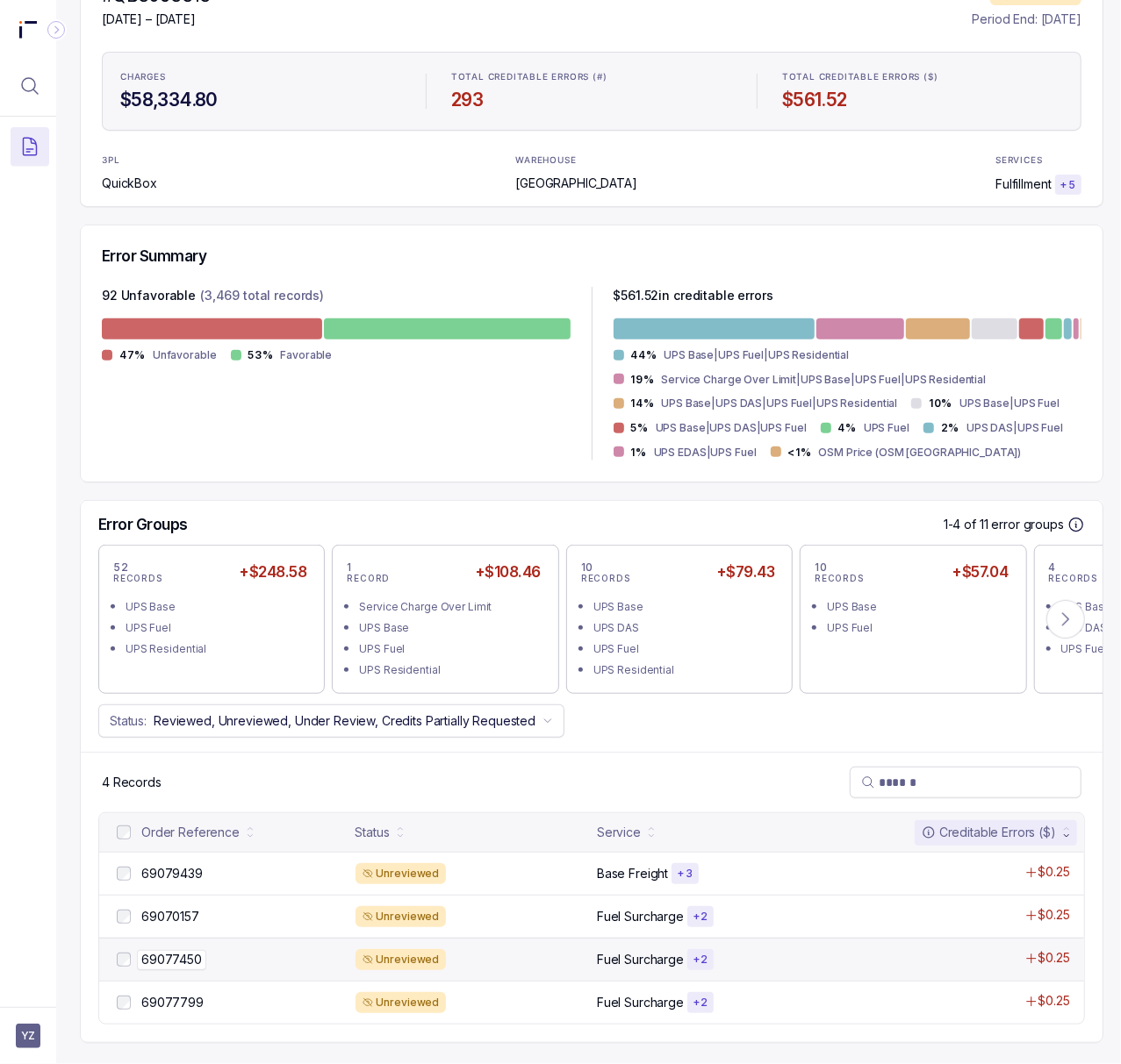
click at [156, 950] on p "69077450" at bounding box center [171, 960] width 69 height 19
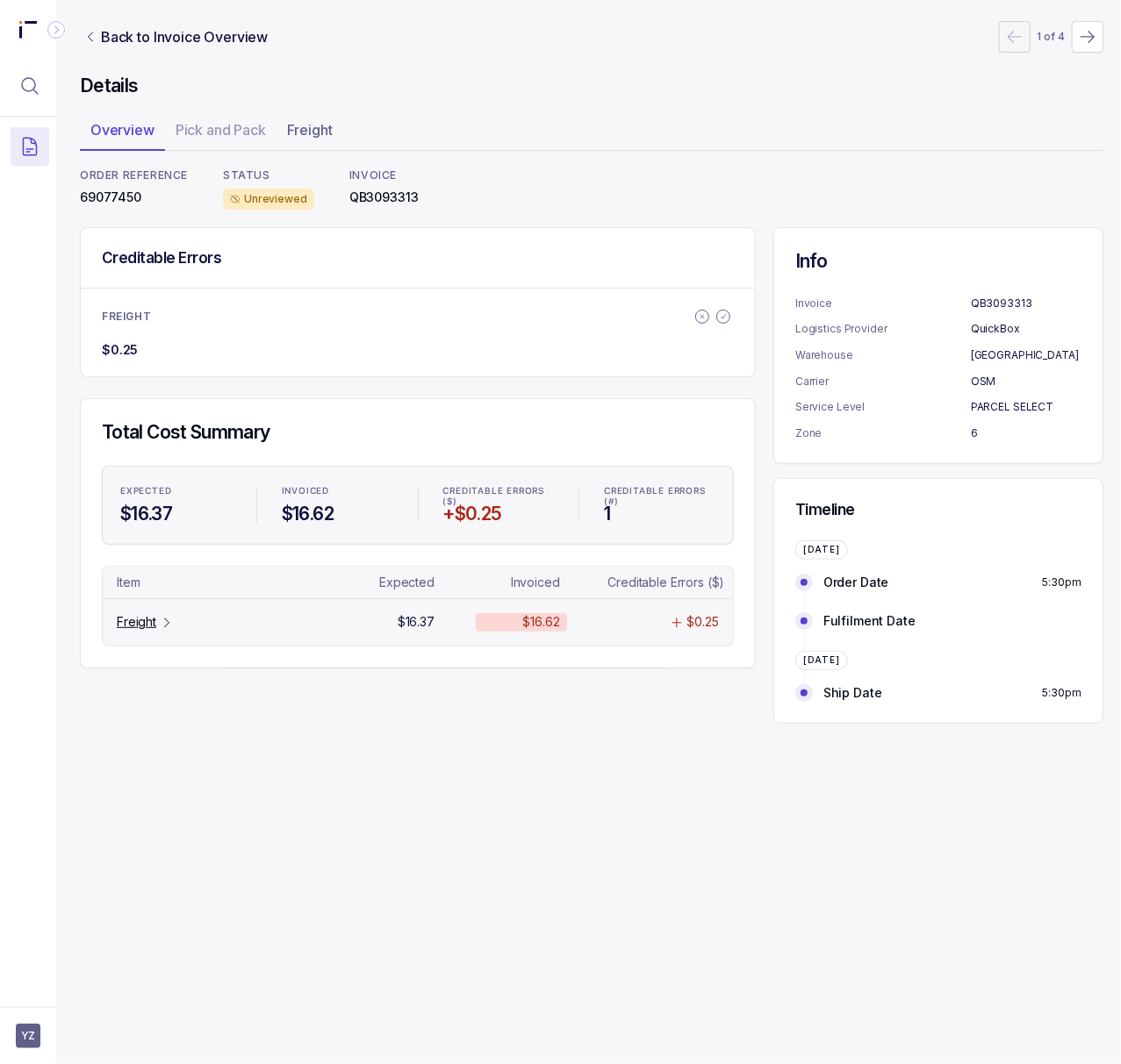
click at [144, 631] on p "Freight" at bounding box center [137, 622] width 40 height 18
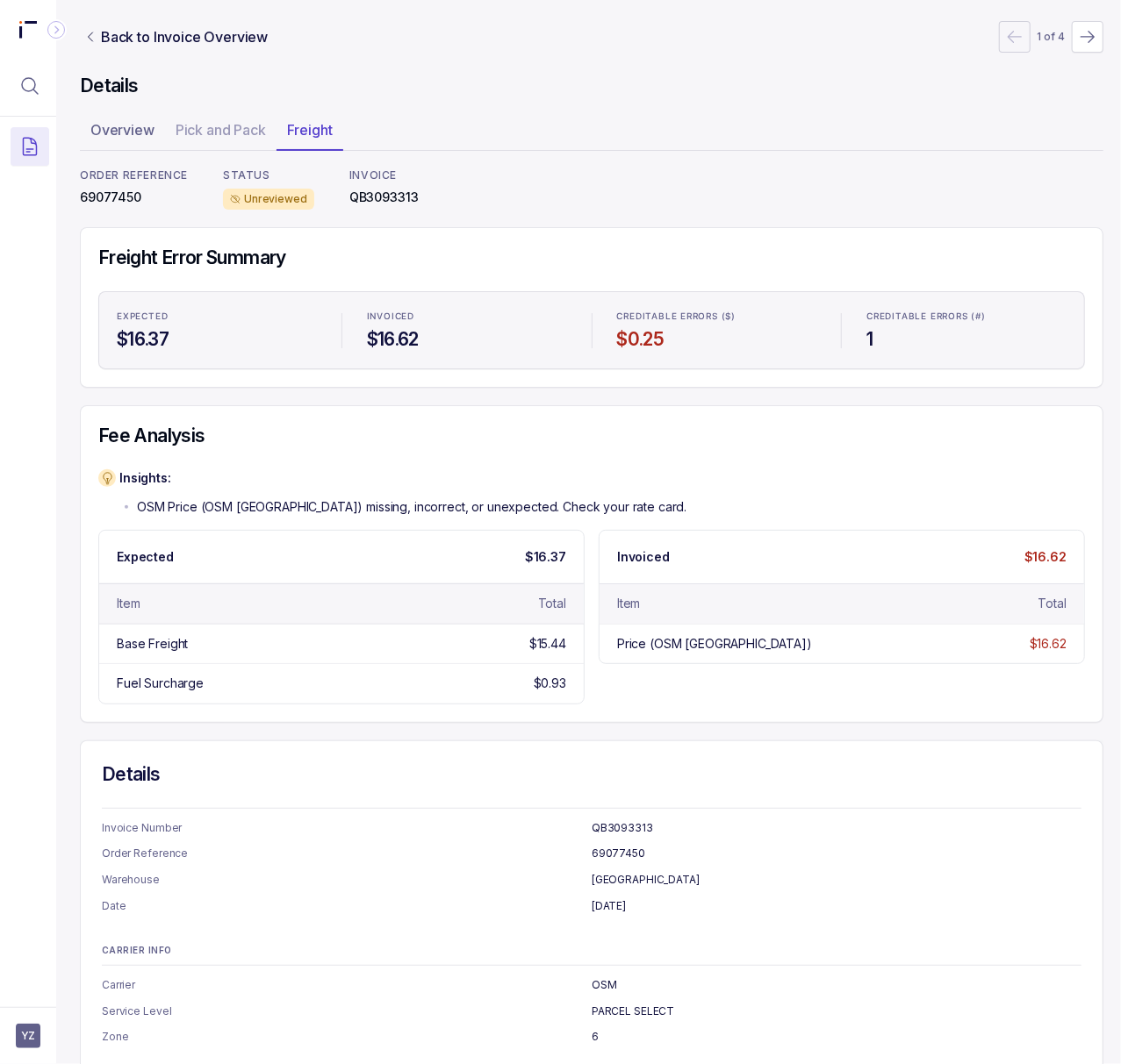
click at [109, 204] on p "69077450" at bounding box center [134, 197] width 108 height 18
click at [516, 145] on ul "Overview Pick and Pack Freight" at bounding box center [591, 133] width 1023 height 35
click at [675, 71] on header "Back to Invoice Overview 1 of 4" at bounding box center [591, 37] width 1023 height 74
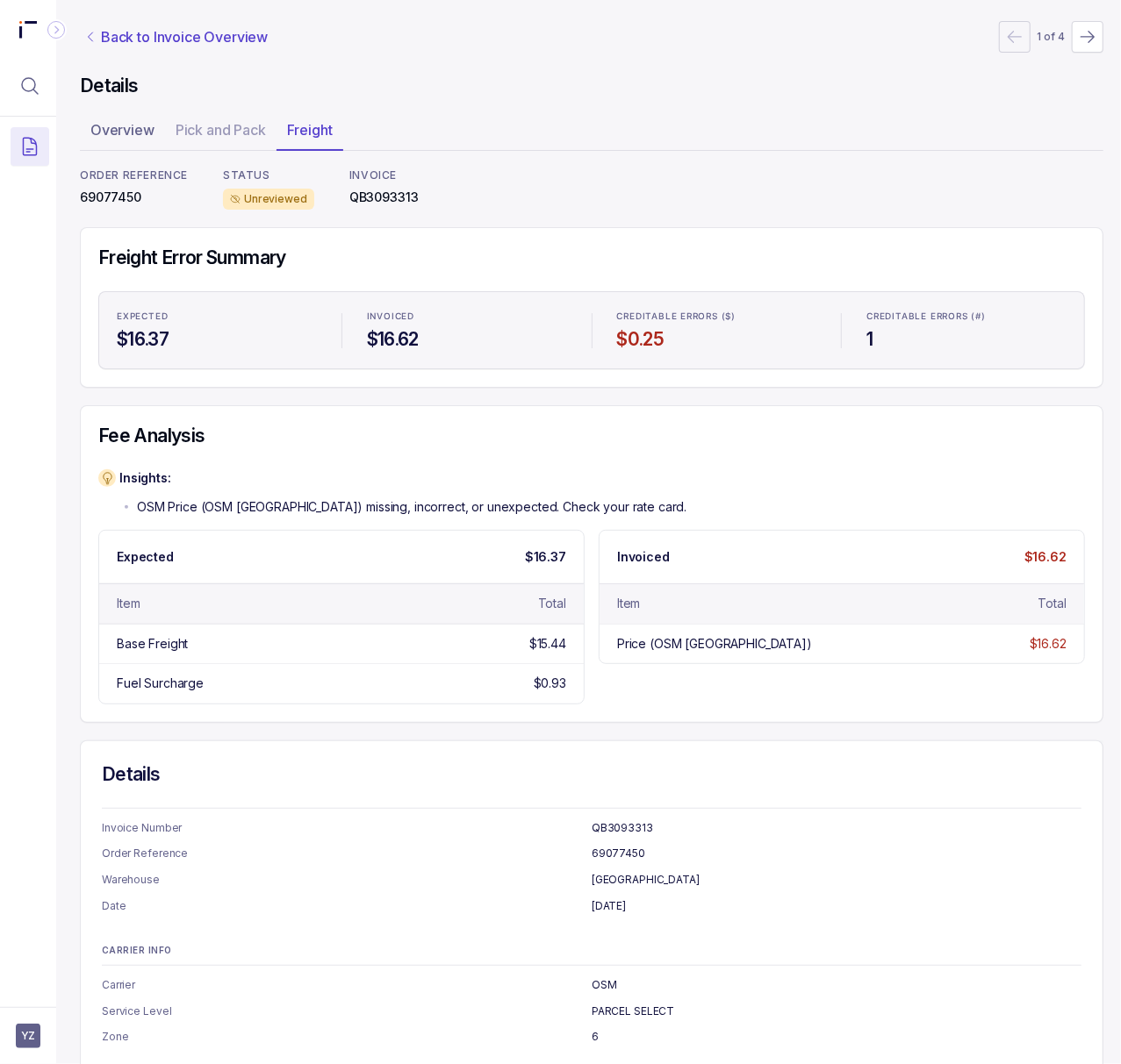
click at [149, 33] on p "Back to Invoice Overview" at bounding box center [184, 37] width 167 height 21
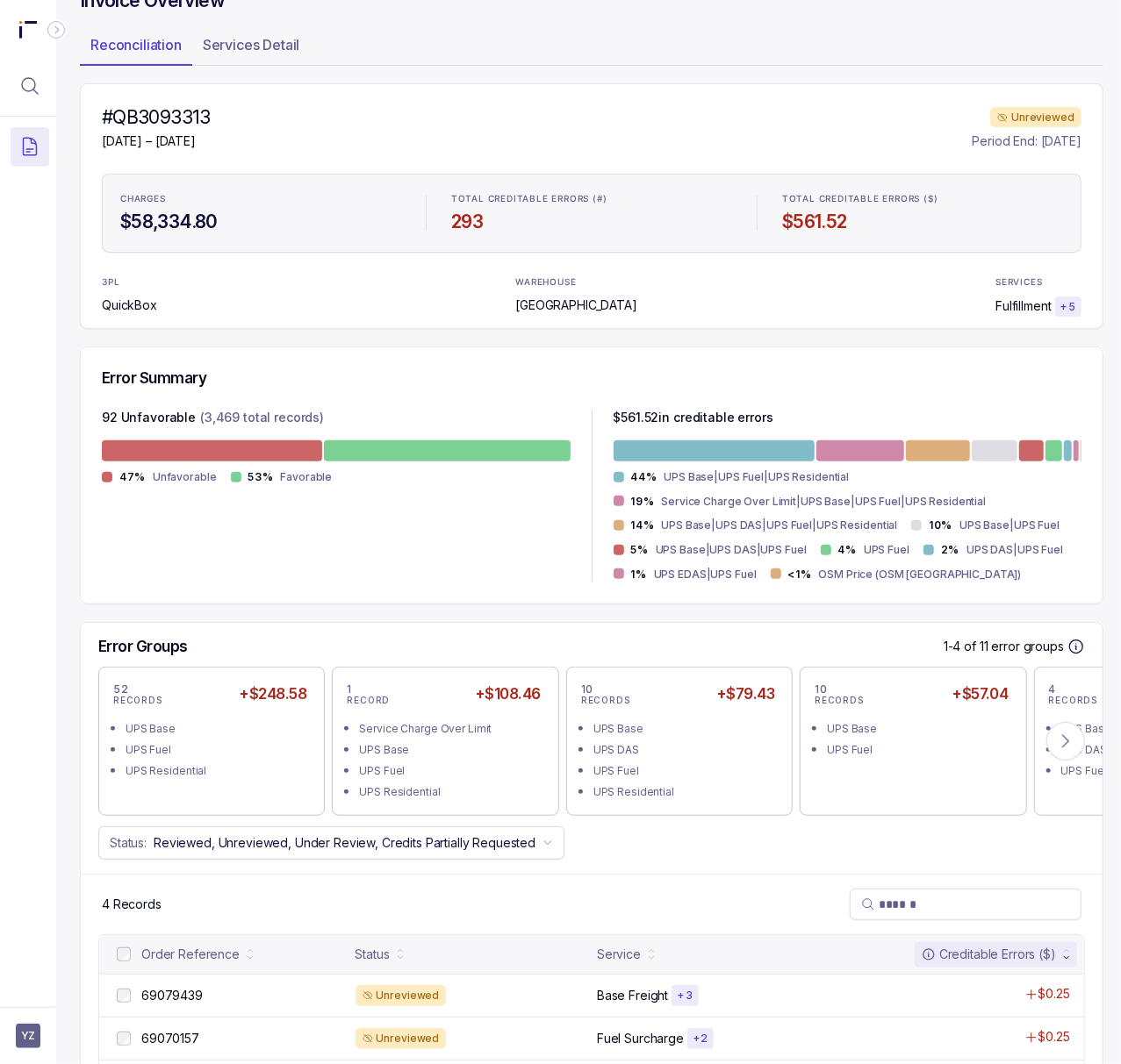
scroll to position [229, 5]
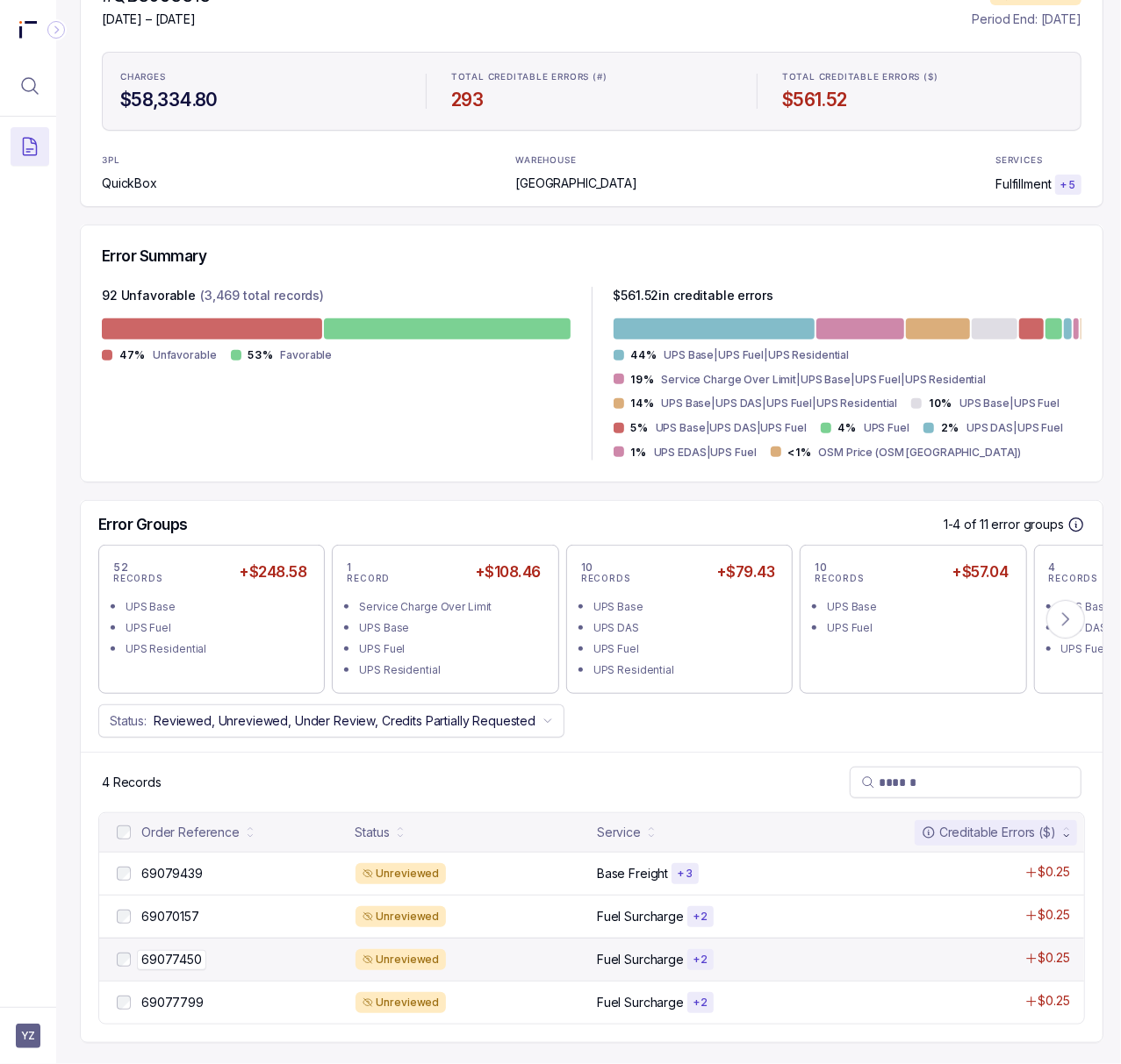
click at [183, 950] on p "69077450" at bounding box center [171, 960] width 69 height 19
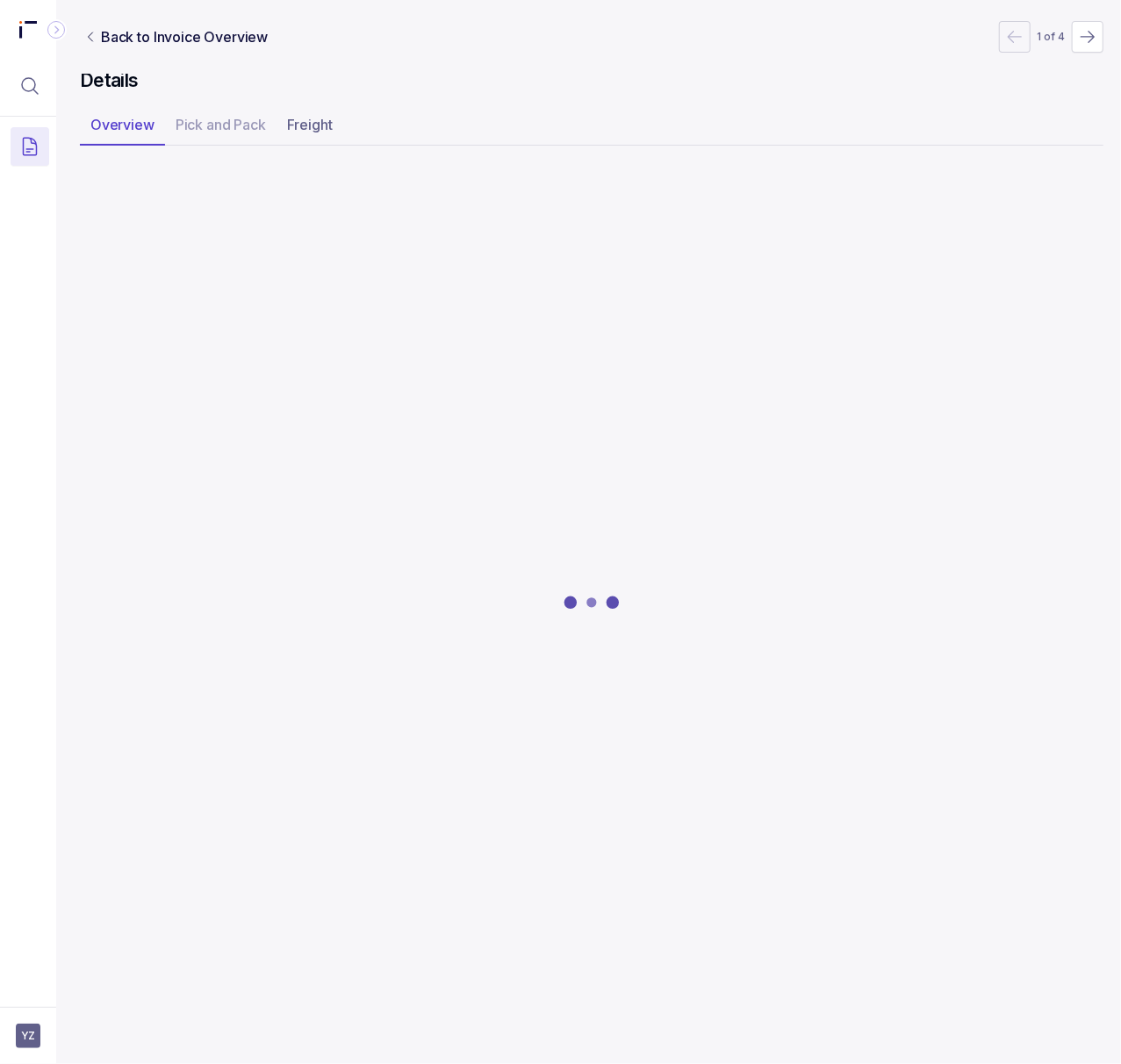
scroll to position [0, 5]
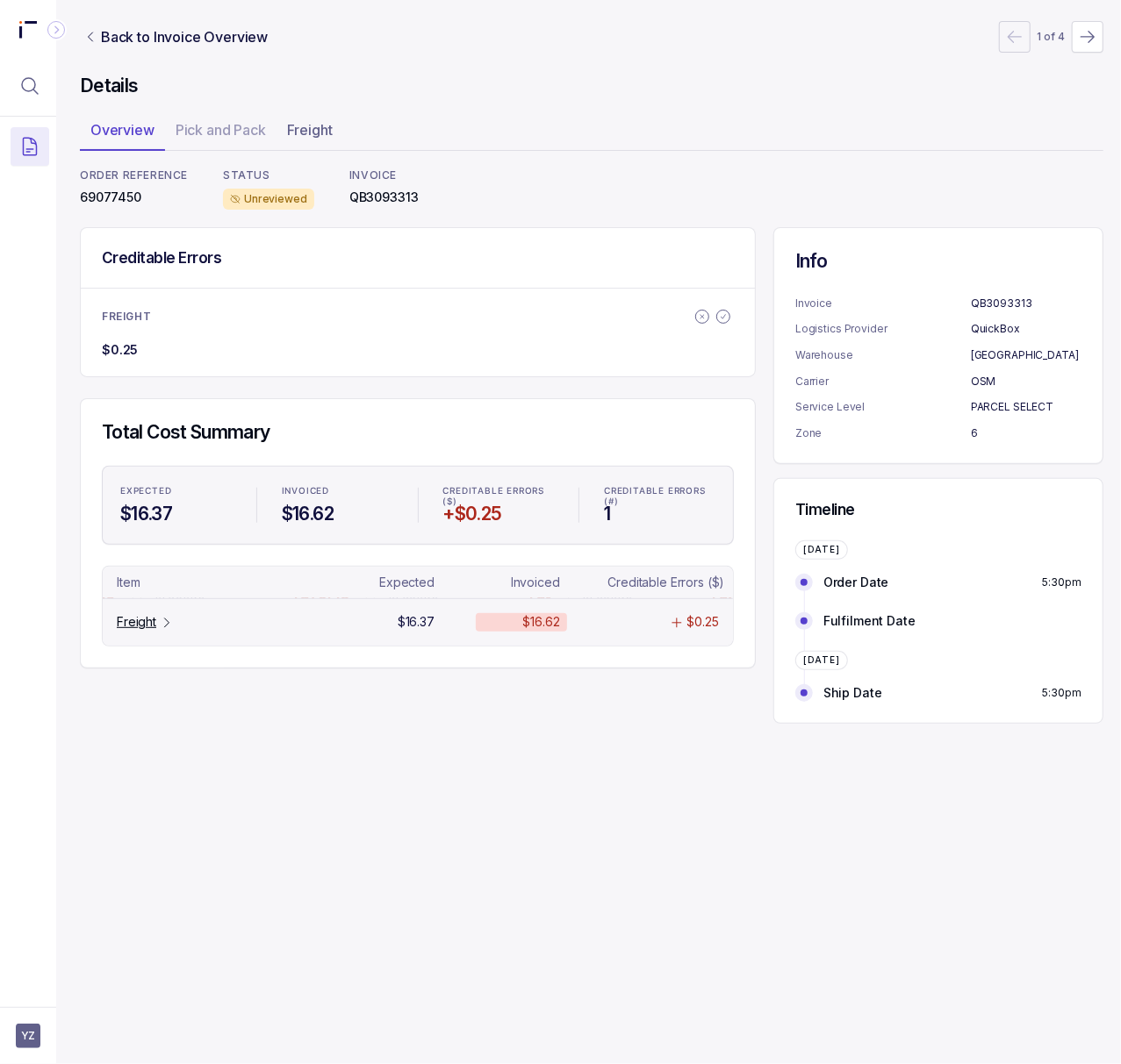
click at [147, 629] on p "Freight" at bounding box center [137, 622] width 40 height 18
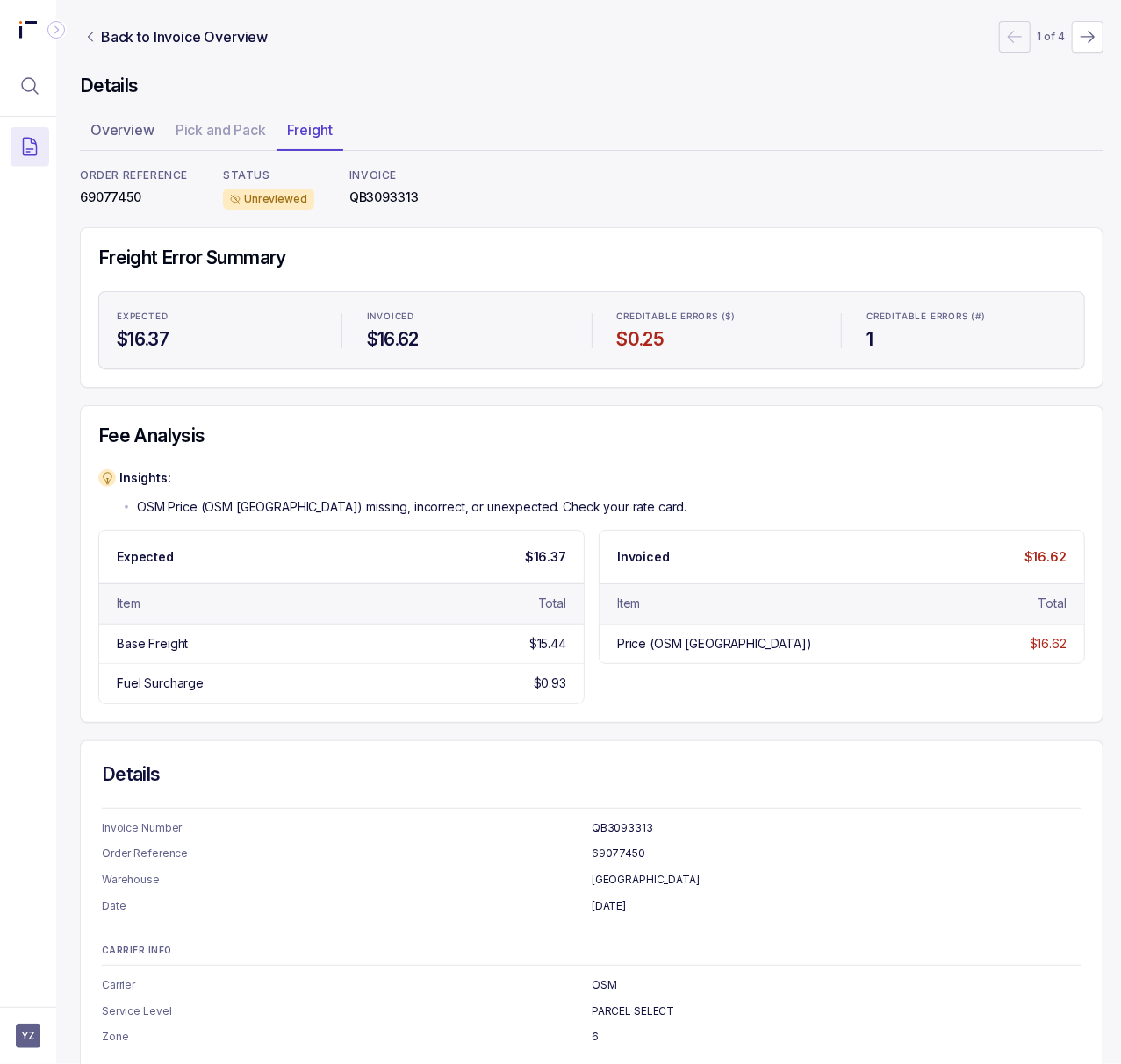
click at [97, 197] on p "69077450" at bounding box center [134, 197] width 108 height 18
click at [128, 46] on p "Back to Invoice Overview" at bounding box center [184, 37] width 167 height 21
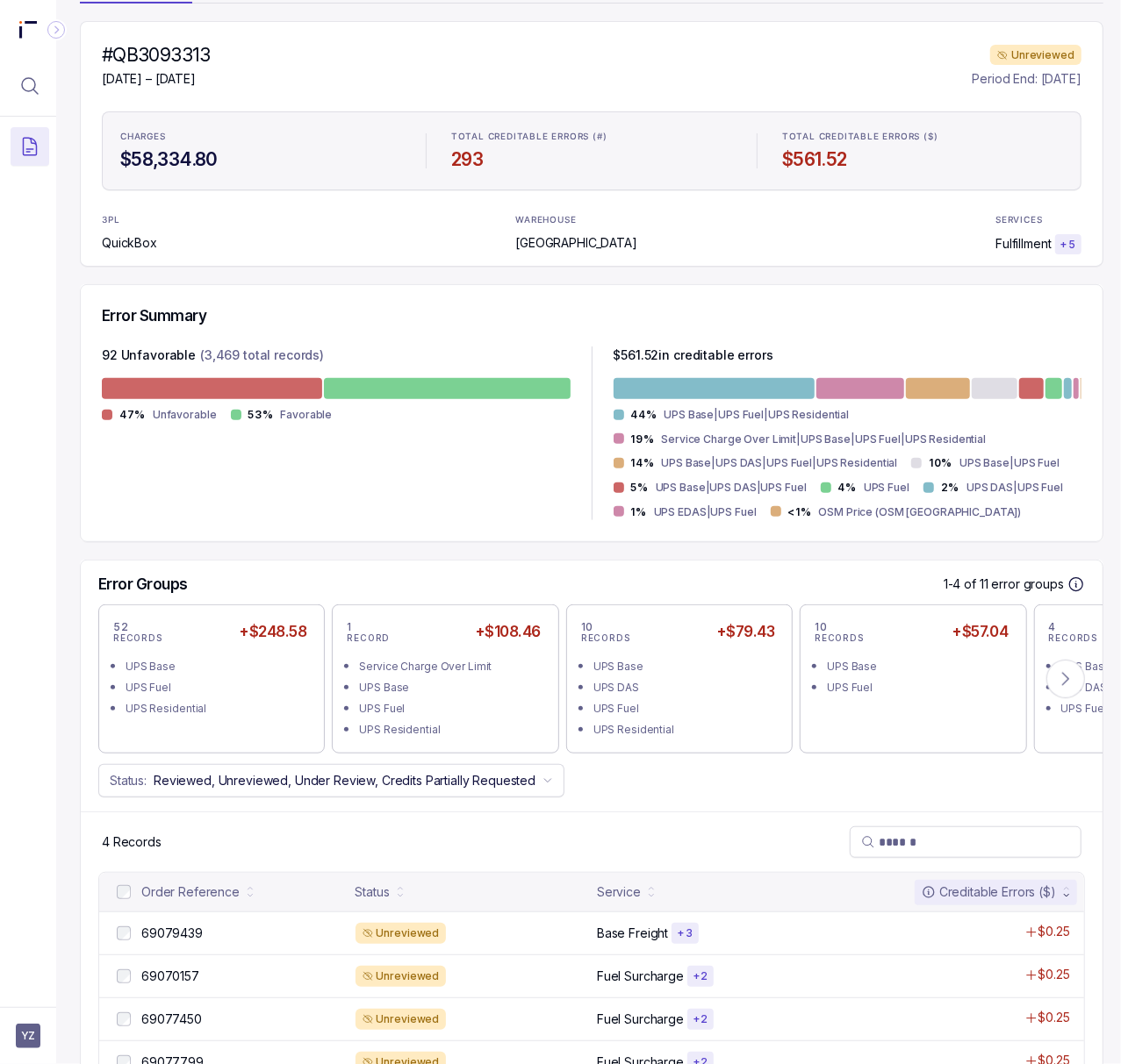
scroll to position [229, 5]
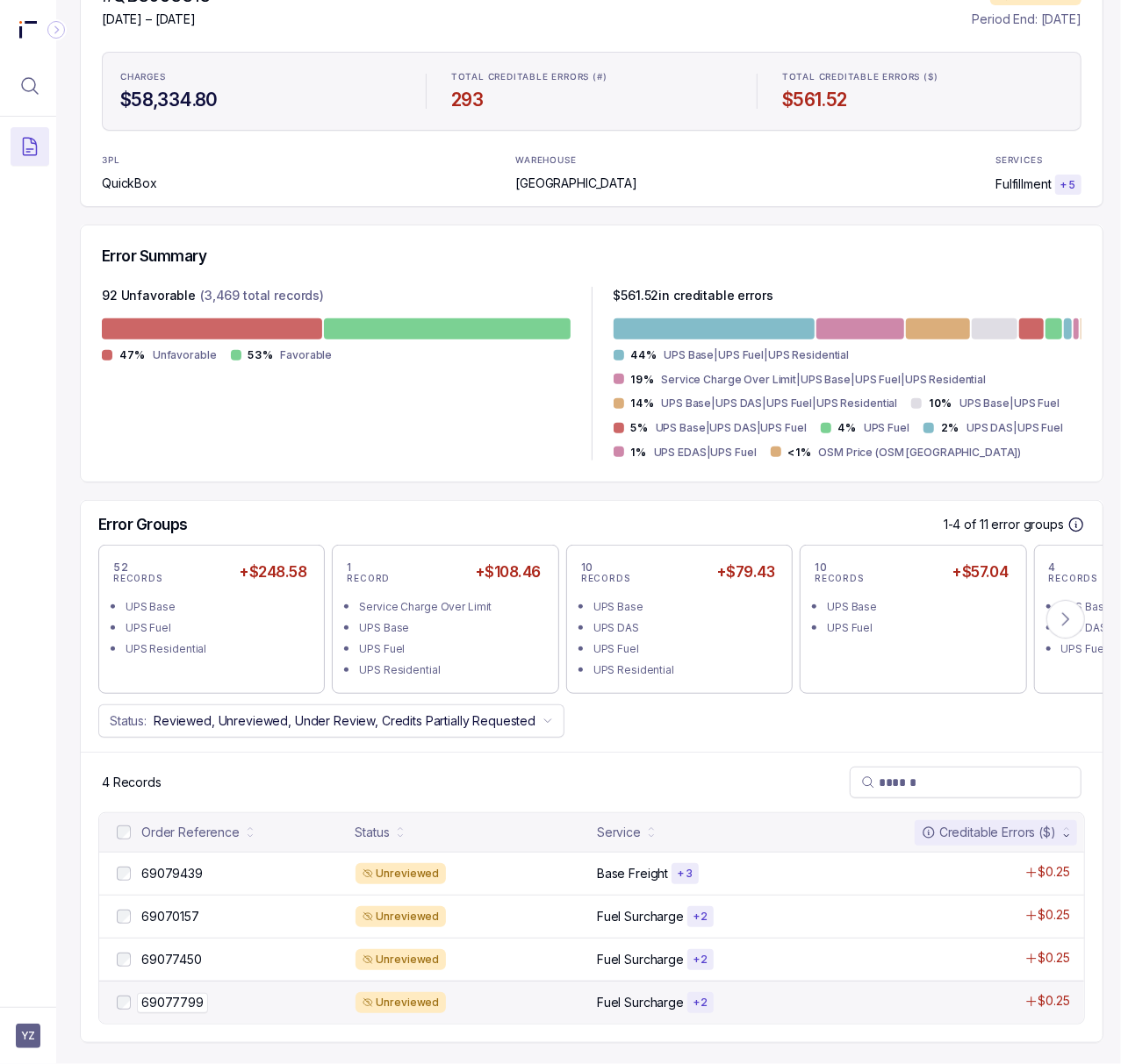
click at [167, 993] on p "69077799" at bounding box center [172, 1002] width 71 height 19
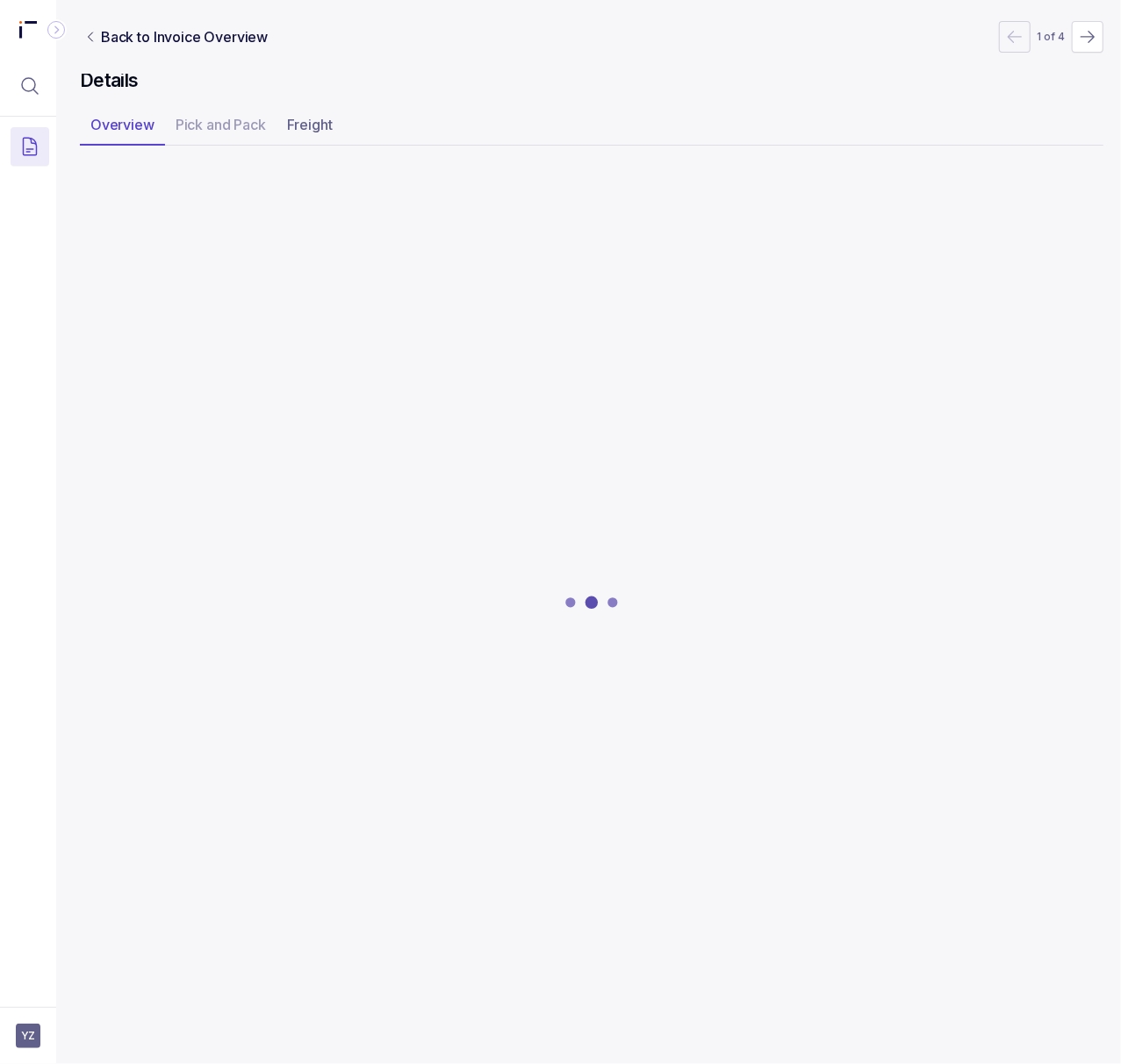
scroll to position [0, 5]
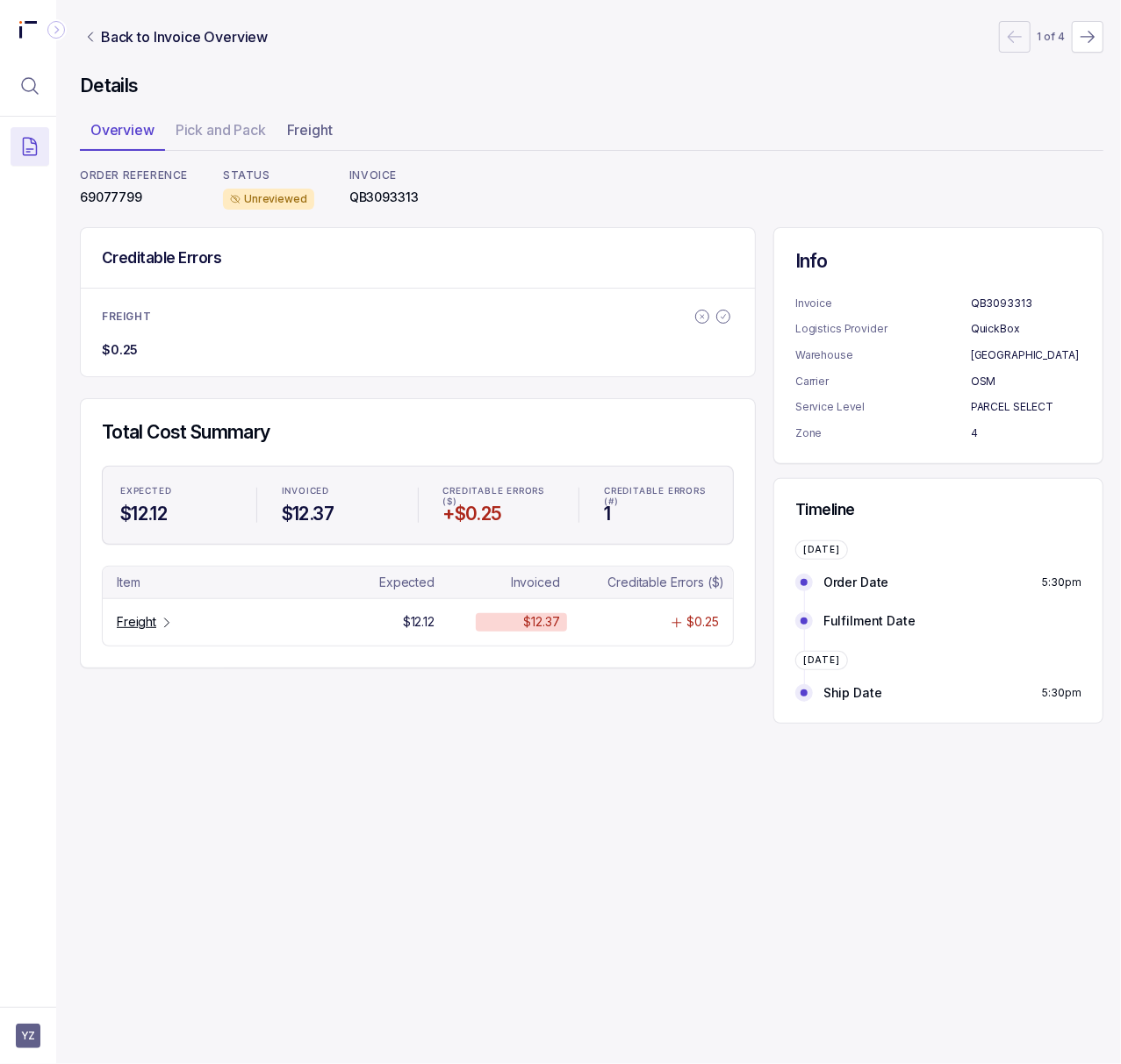
click at [113, 198] on p "69077799" at bounding box center [134, 197] width 108 height 18
click at [142, 615] on tr "Freight $12.12 $12.37 $0.25" at bounding box center [417, 621] width 630 height 46
click at [142, 625] on p "Freight" at bounding box center [137, 622] width 40 height 18
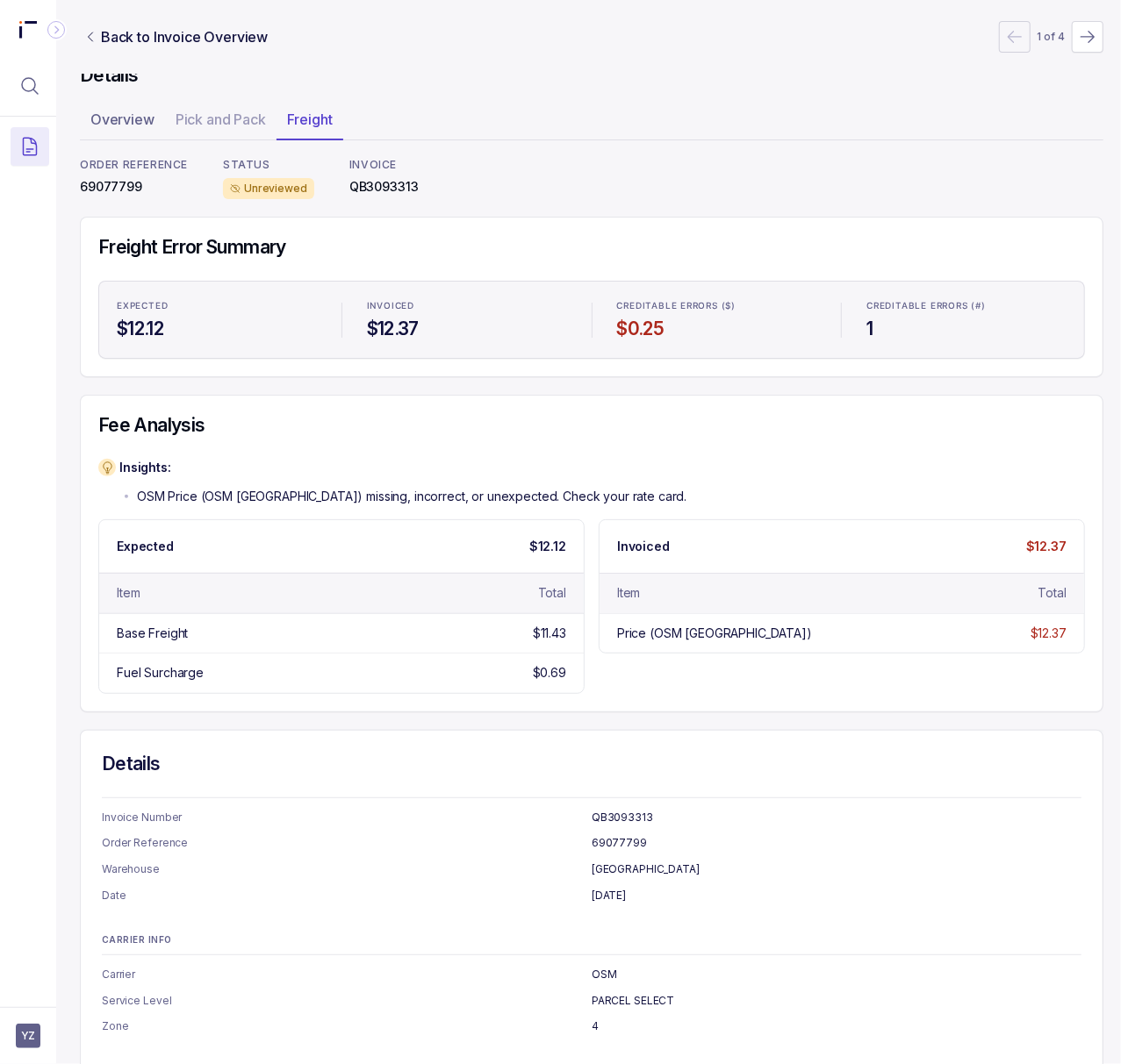
scroll to position [0, 5]
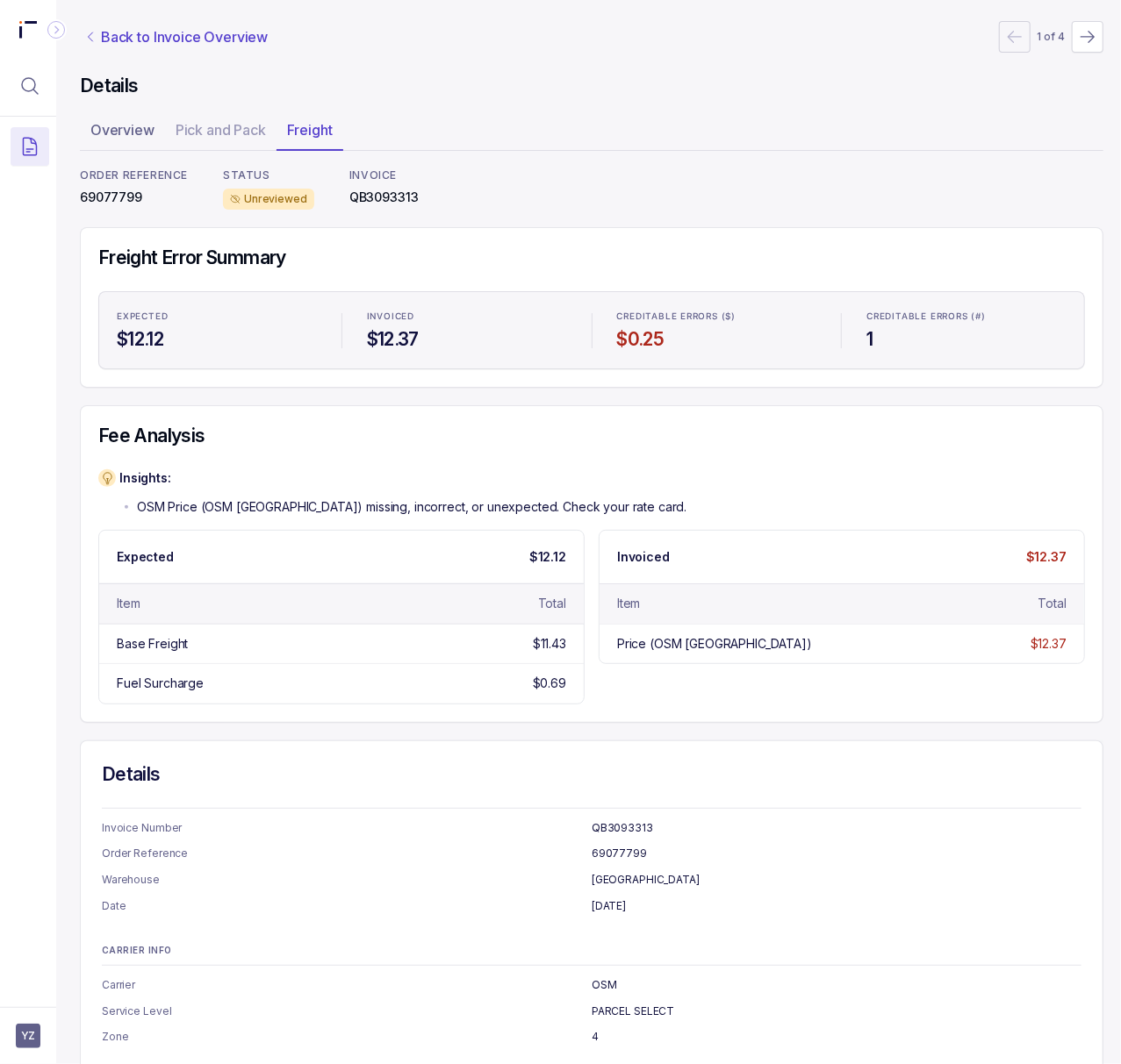
click at [138, 36] on p "Back to Invoice Overview" at bounding box center [184, 37] width 167 height 21
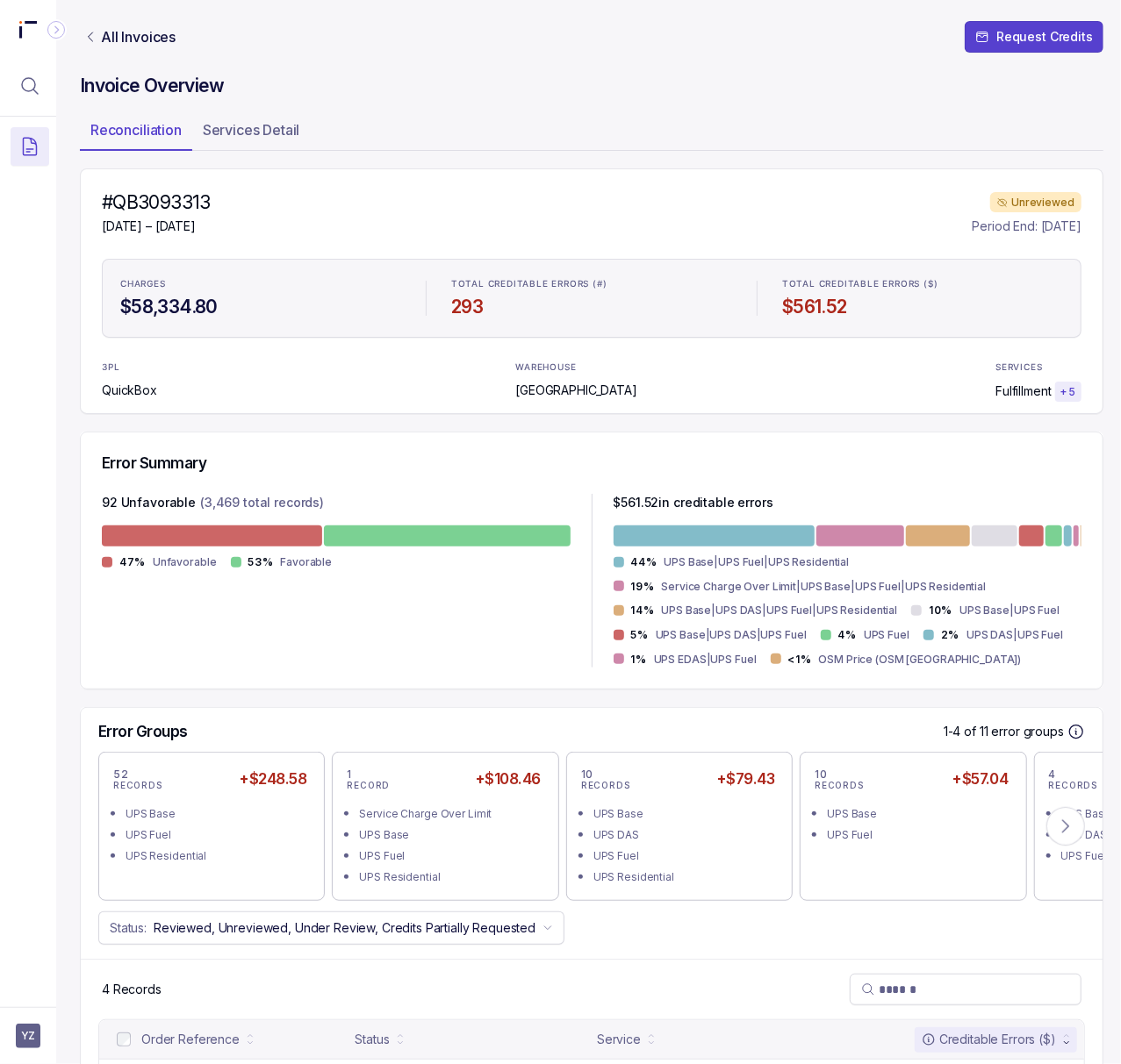
click at [172, 193] on h4 "#QB3093313" at bounding box center [156, 203] width 109 height 25
click at [257, 134] on p "Services Detail" at bounding box center [251, 130] width 98 height 21
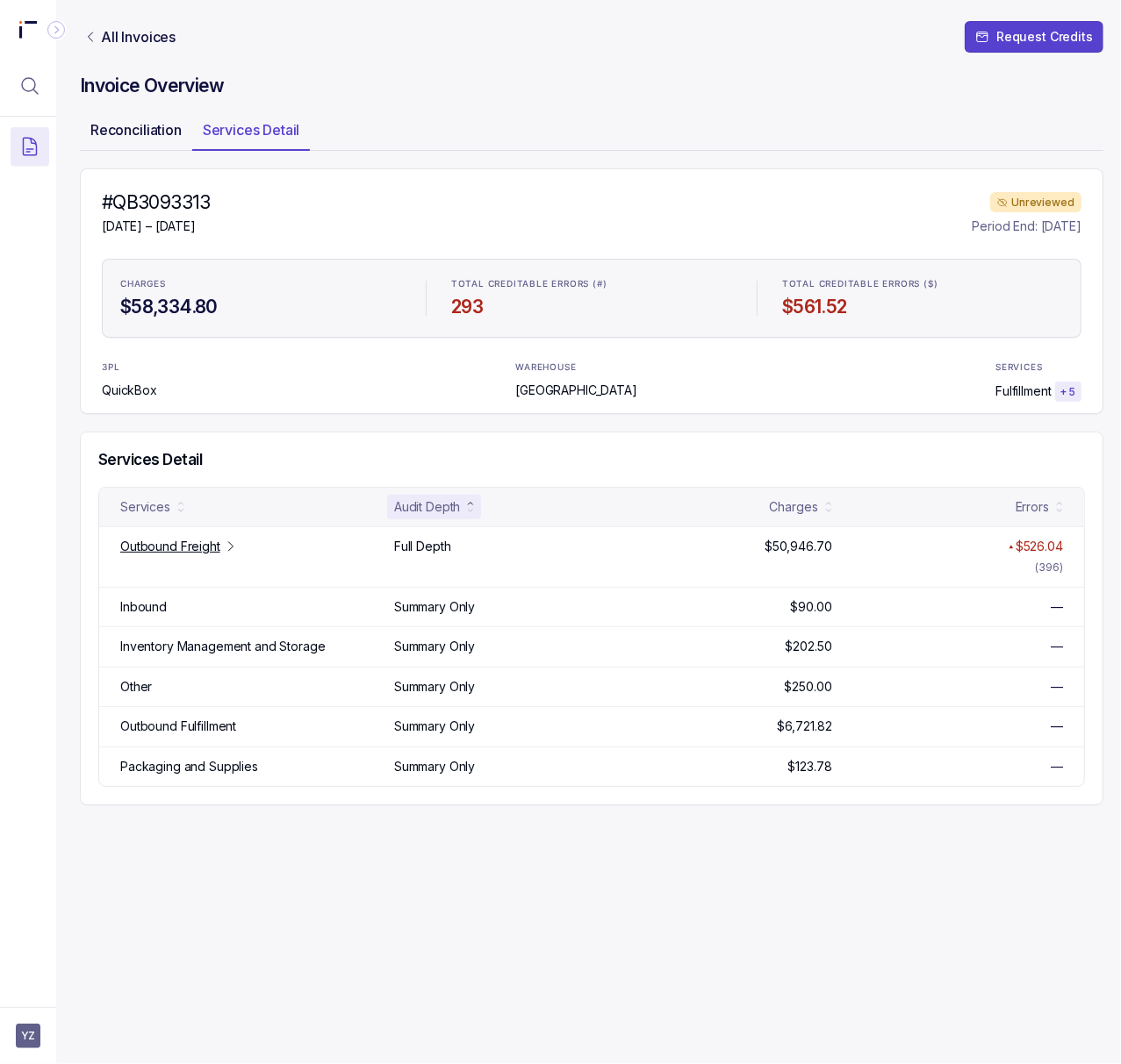
click at [145, 121] on p "Reconciliation" at bounding box center [136, 130] width 91 height 21
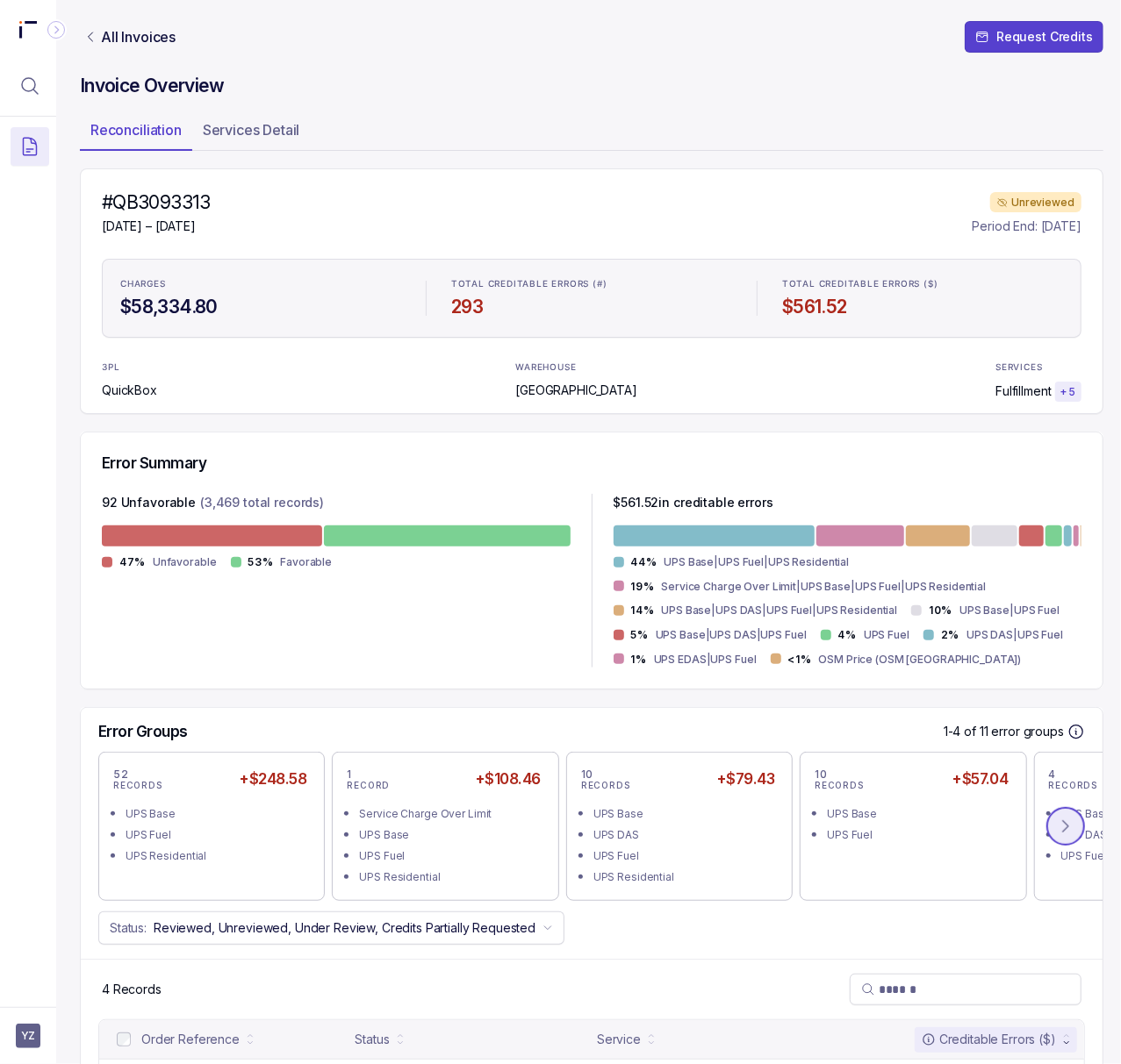
click at [1063, 827] on icon at bounding box center [1065, 826] width 18 height 18
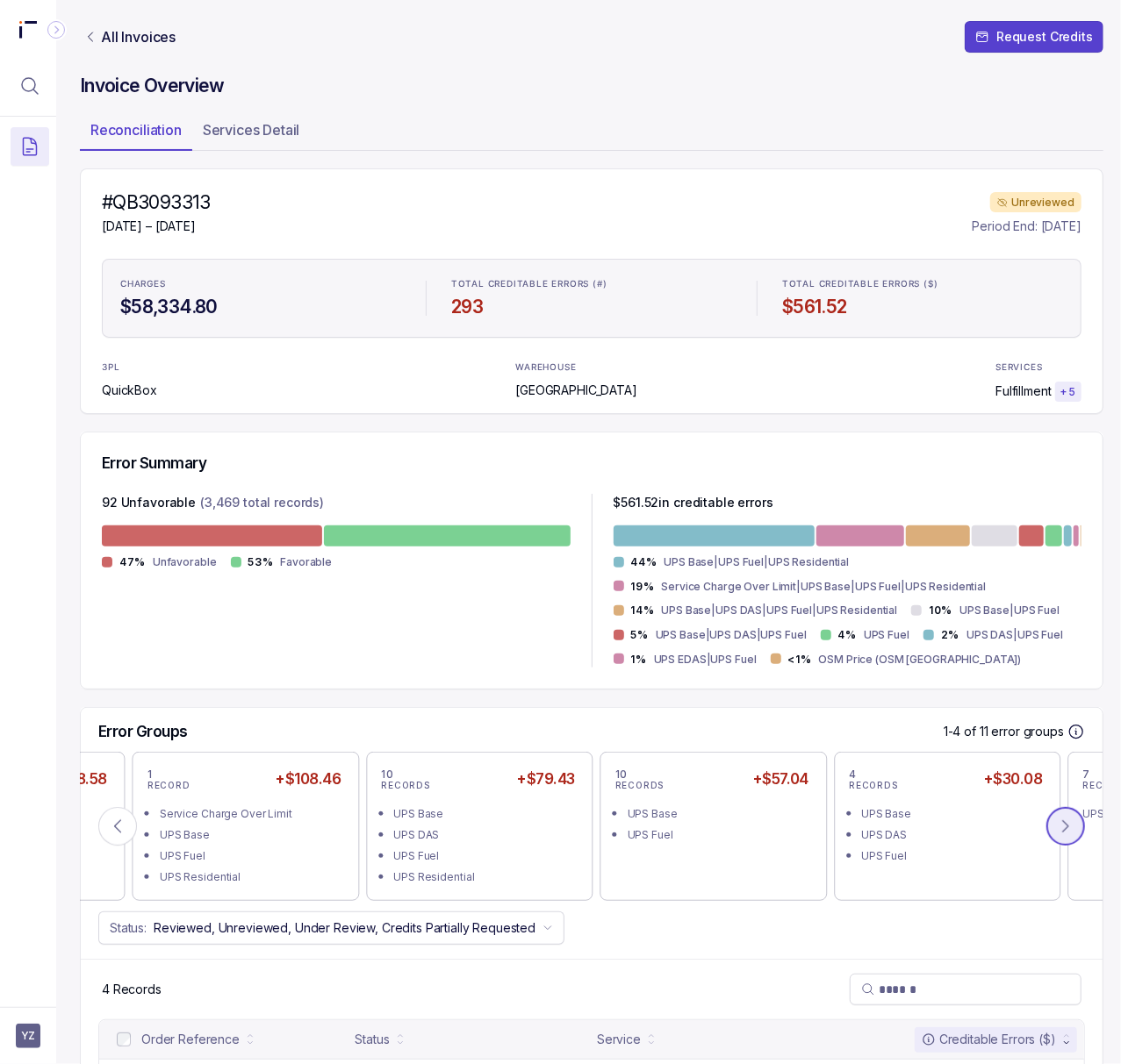
click at [1063, 827] on icon at bounding box center [1065, 826] width 18 height 18
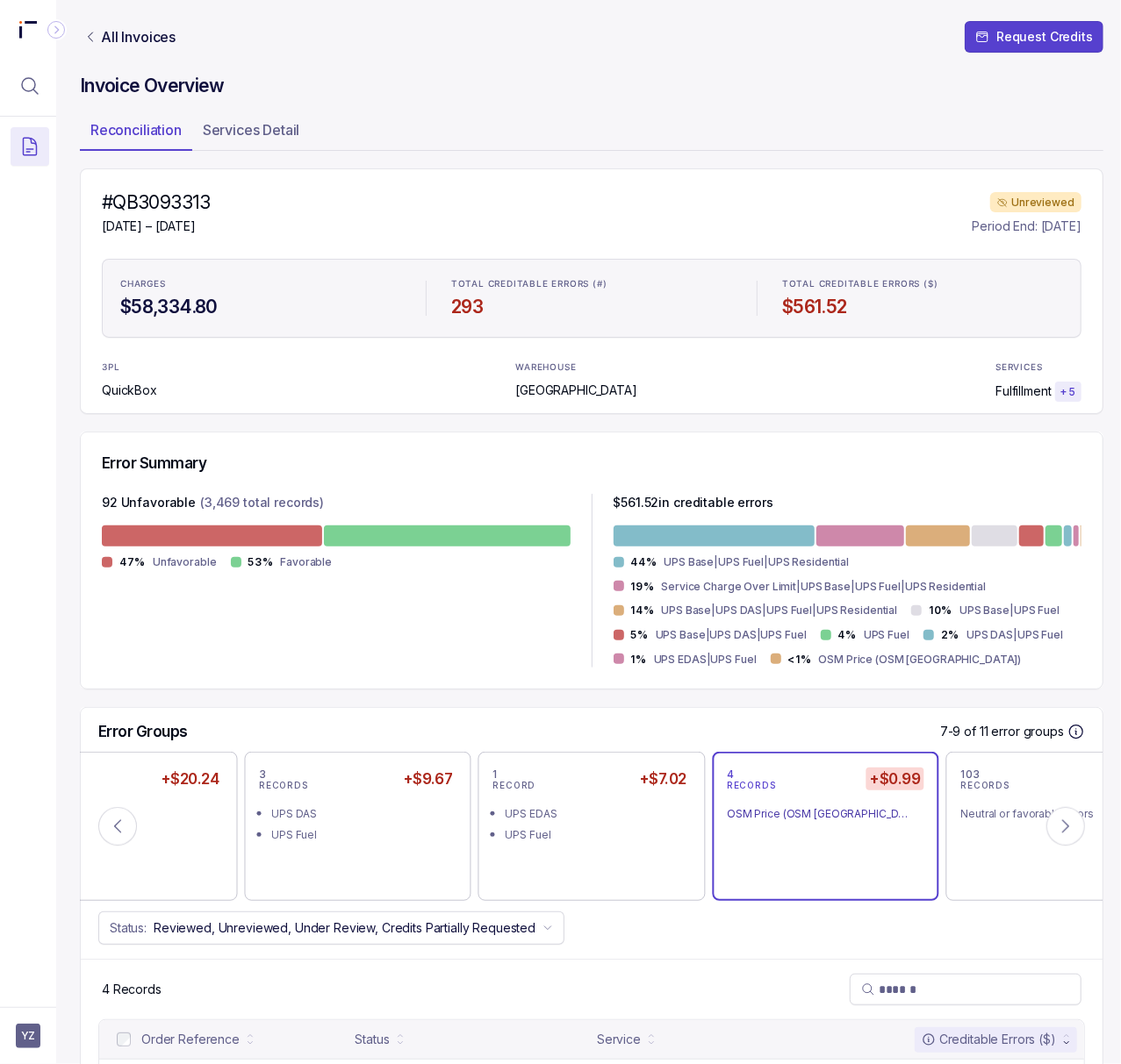
click at [829, 828] on div "4 RECORDS +$0.99 OSM Price (OSM [GEOGRAPHIC_DATA])" at bounding box center [824, 827] width 196 height 119
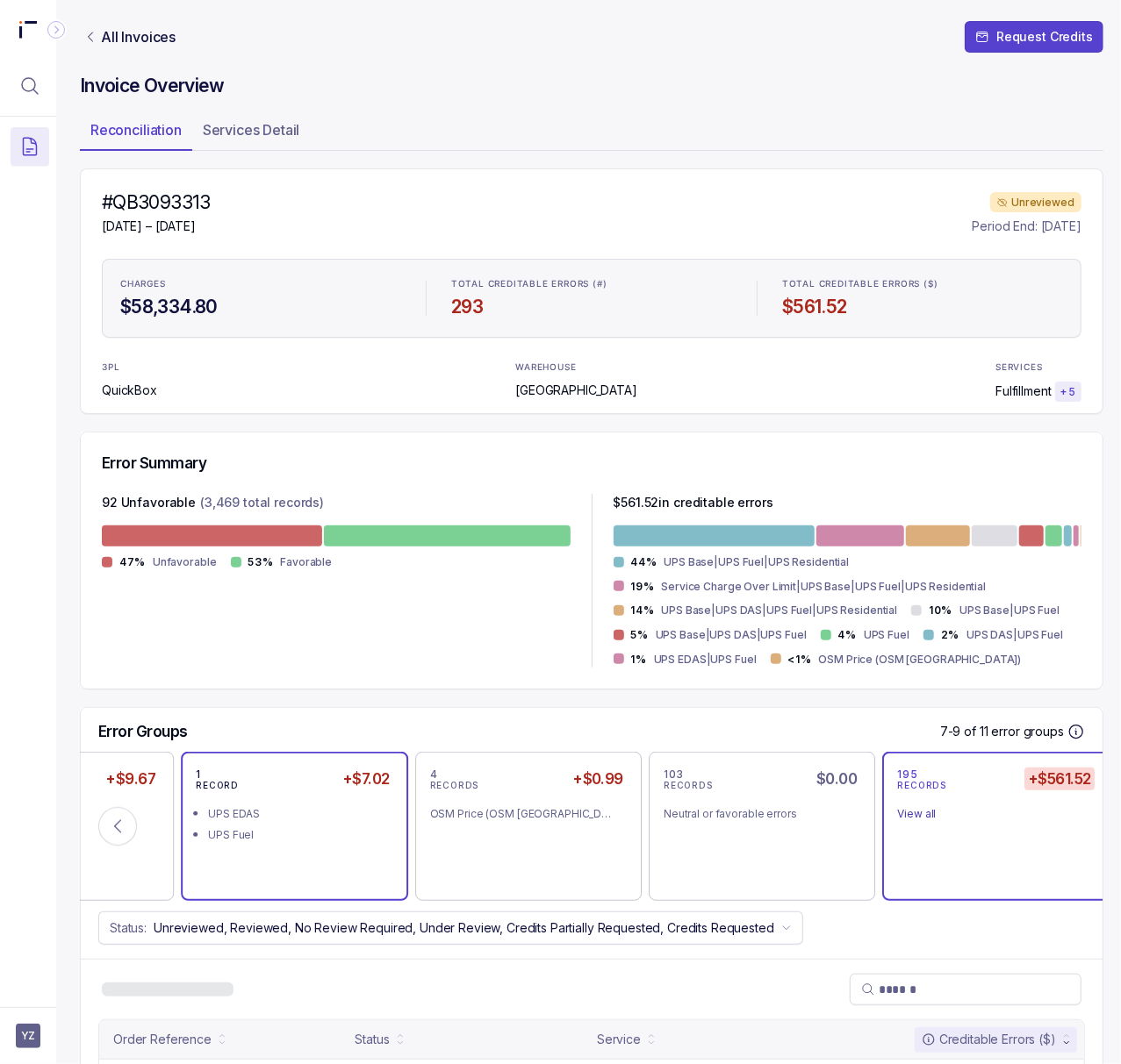
scroll to position [229, 5]
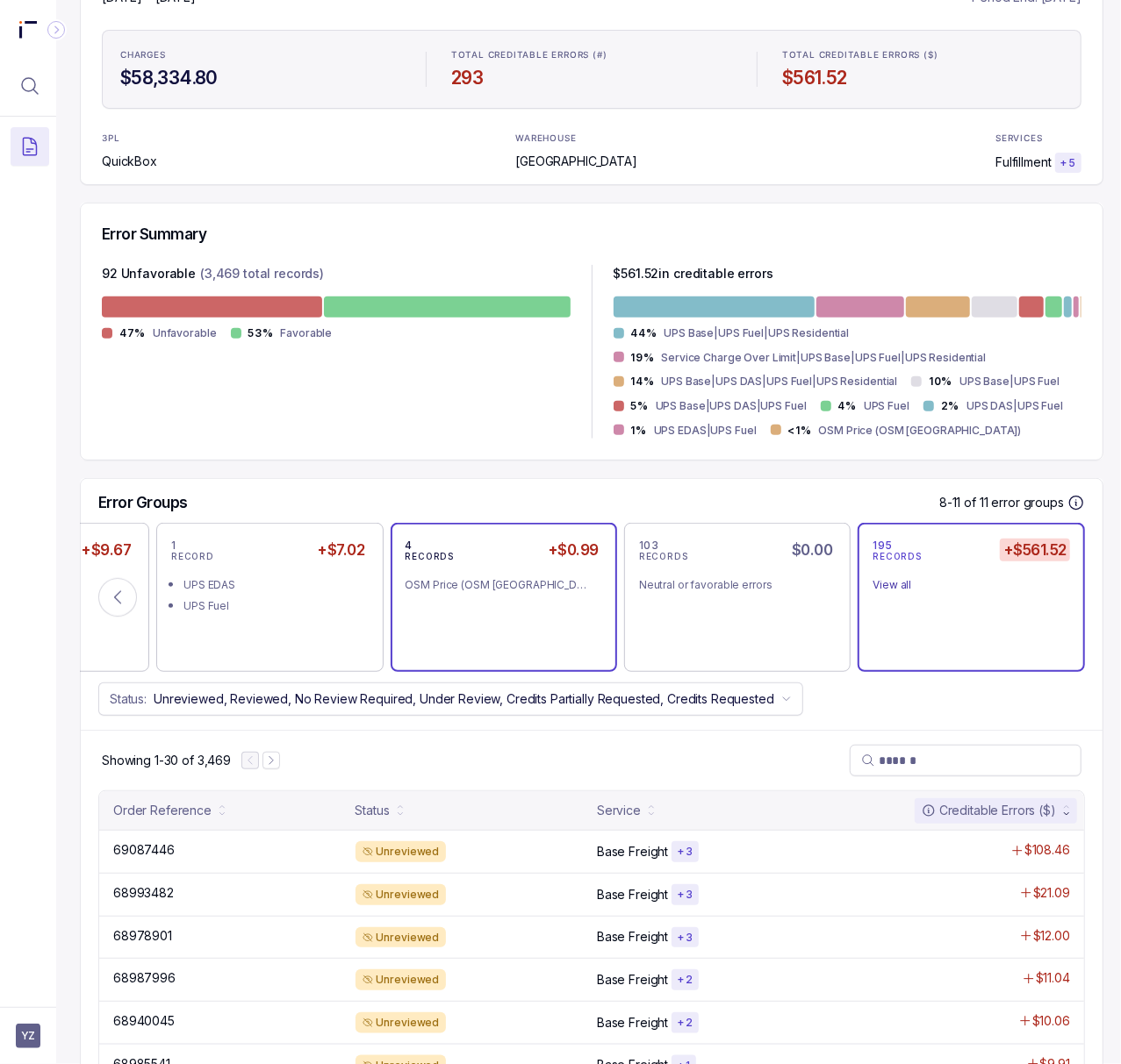
click at [458, 643] on div "4 RECORDS +$0.99 OSM Price (OSM [GEOGRAPHIC_DATA])" at bounding box center [503, 597] width 196 height 119
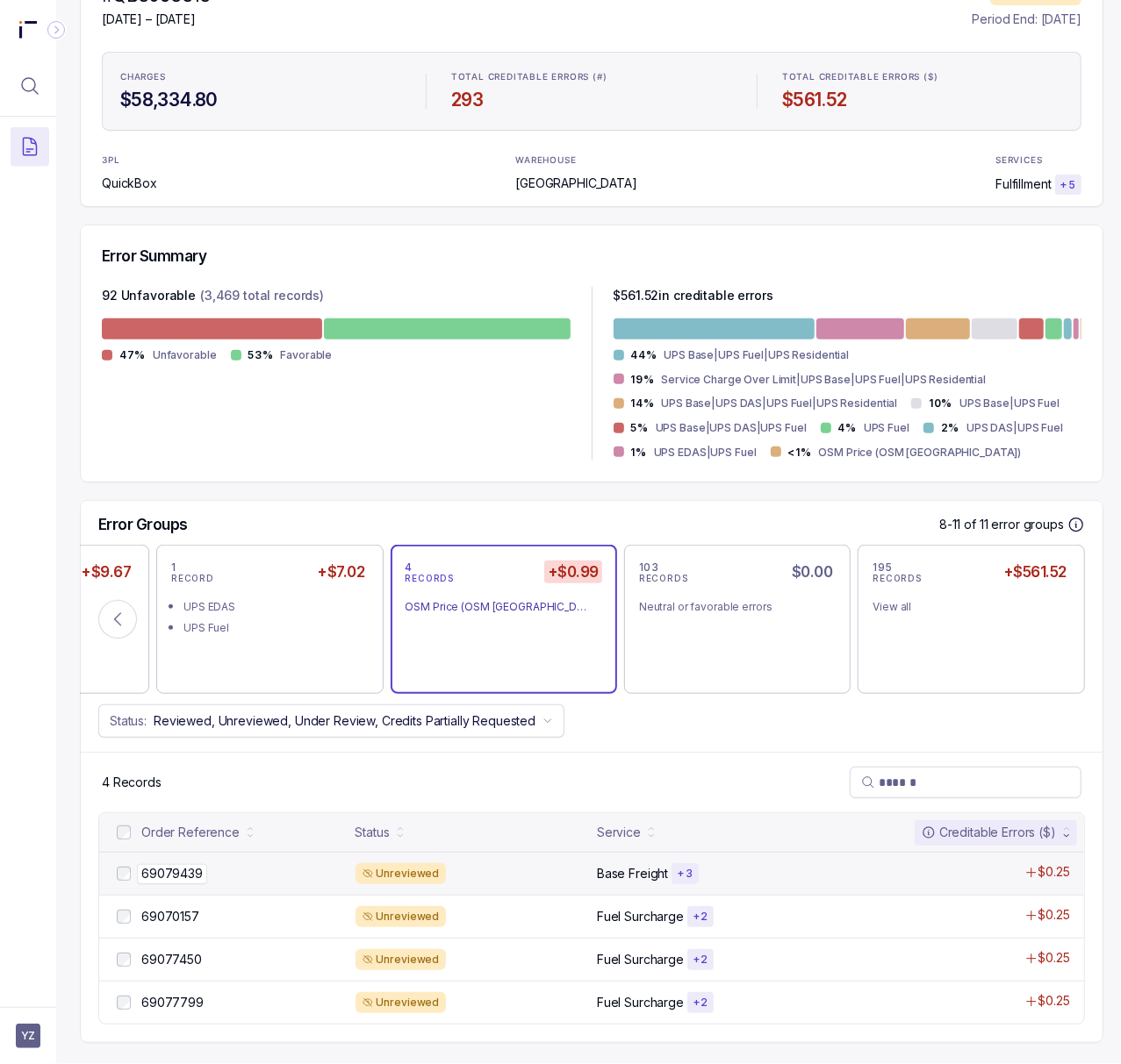
click at [187, 864] on p "69079439" at bounding box center [172, 873] width 70 height 19
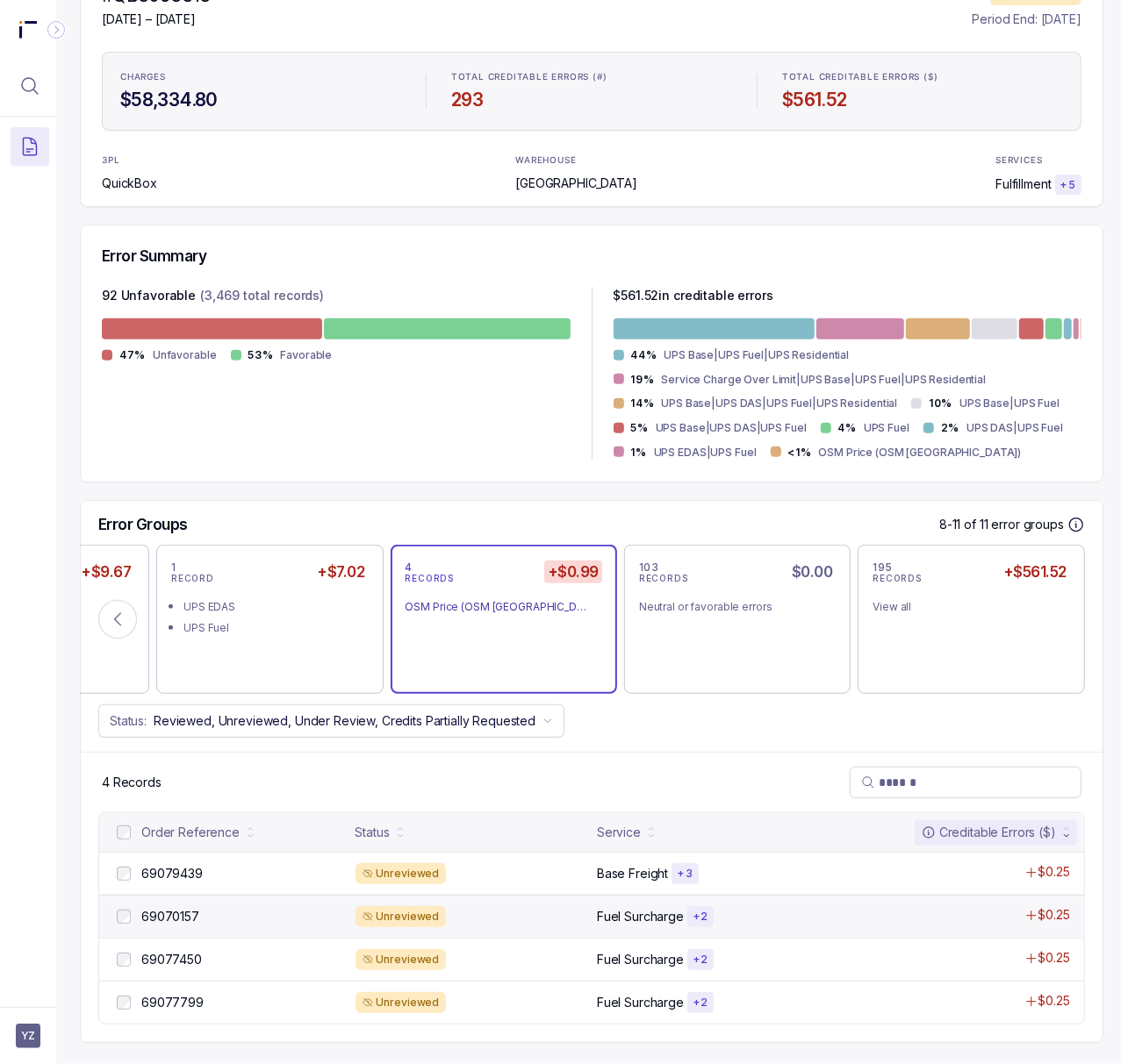
scroll to position [0, 5]
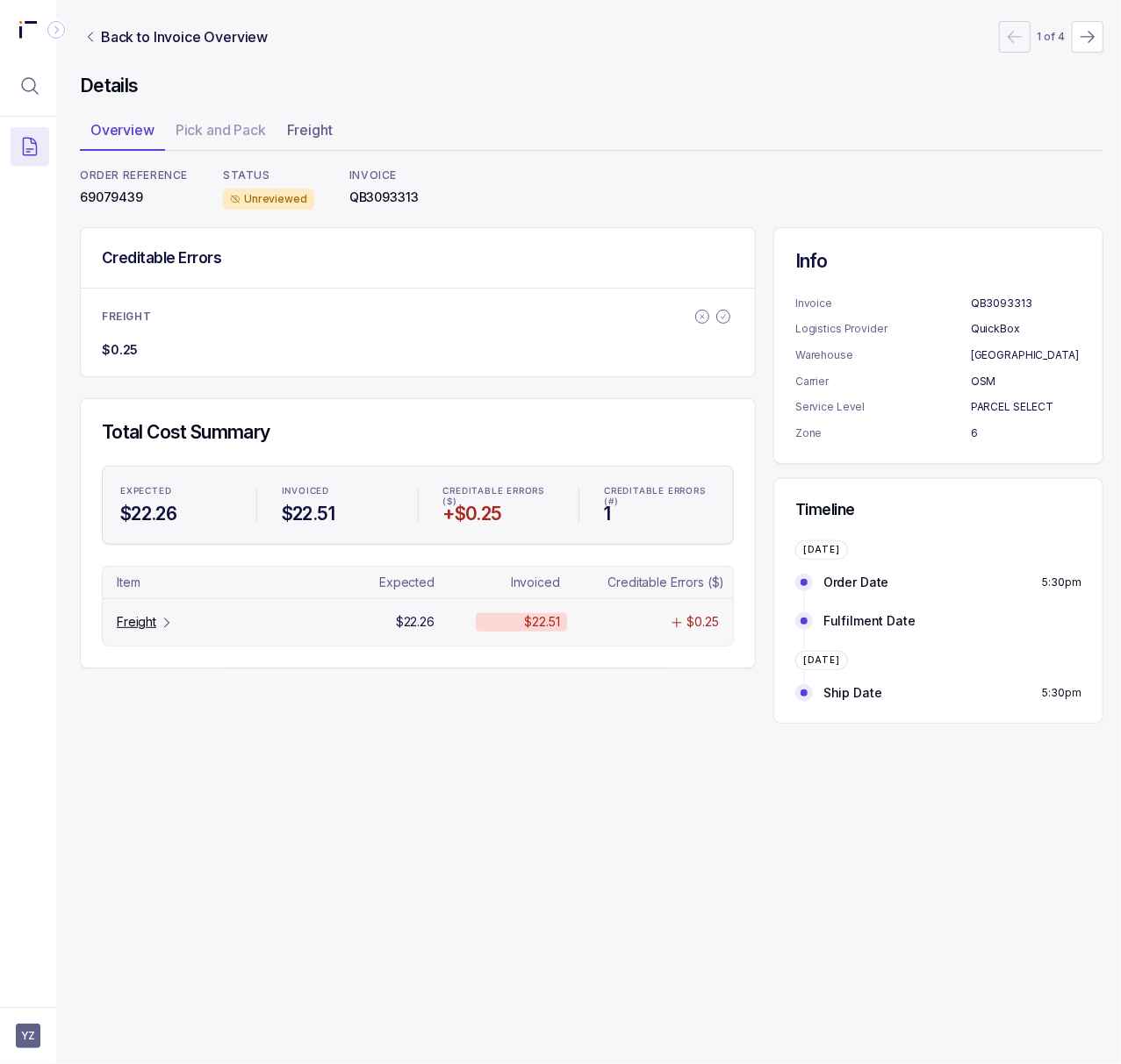
click at [127, 630] on p "Freight" at bounding box center [137, 622] width 40 height 18
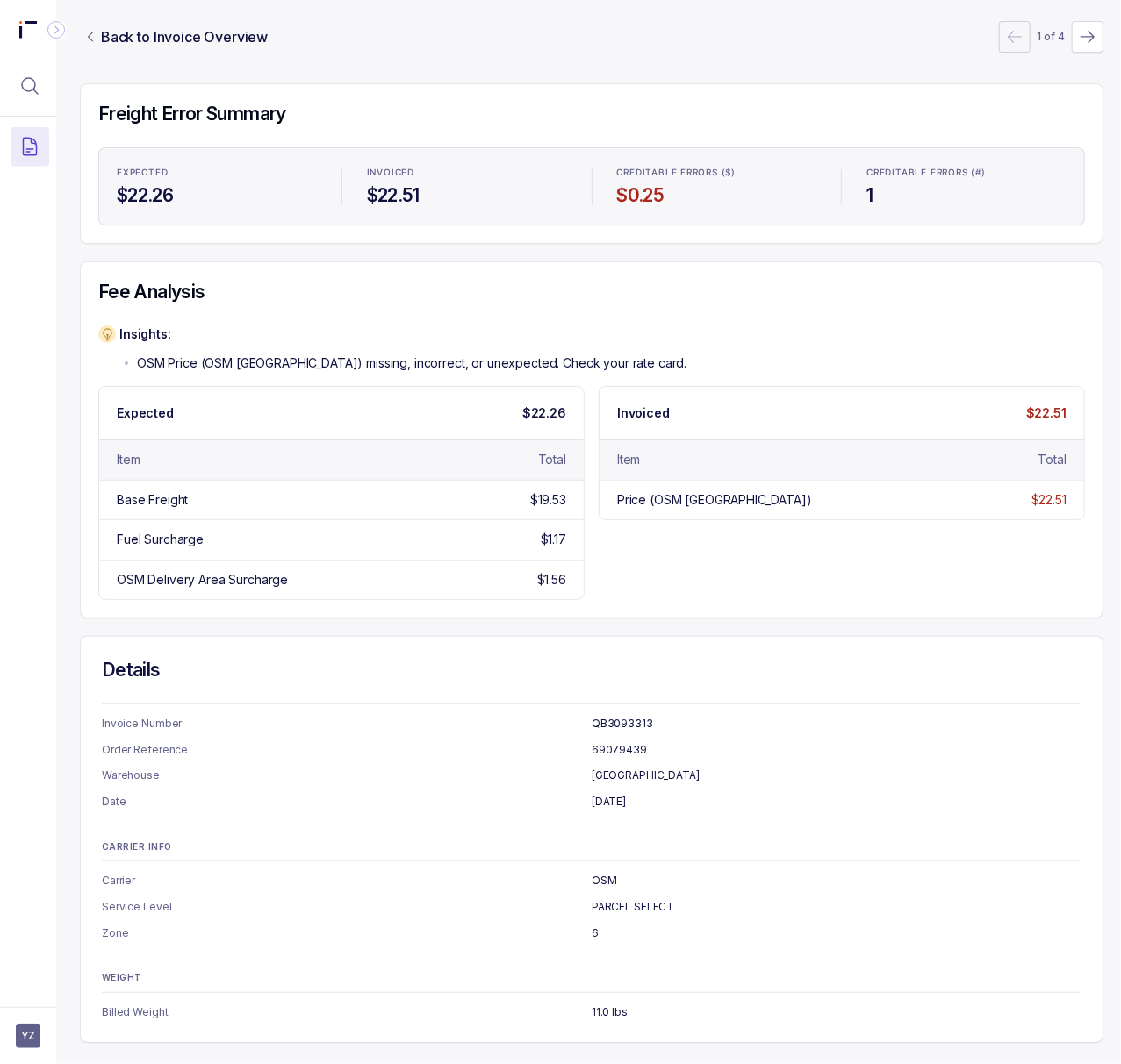
scroll to position [166, 5]
drag, startPoint x: 616, startPoint y: 474, endPoint x: 749, endPoint y: 474, distance: 133.0
click at [749, 491] on div "Price (OSM [GEOGRAPHIC_DATA])" at bounding box center [800, 500] width 368 height 18
click at [753, 551] on div "Expected $22.26 Item Total Base Freight $19.53 Fuel Surcharge $1.17 OSM Deliver…" at bounding box center [592, 493] width 986 height 214
drag, startPoint x: 742, startPoint y: 487, endPoint x: 601, endPoint y: 486, distance: 141.0
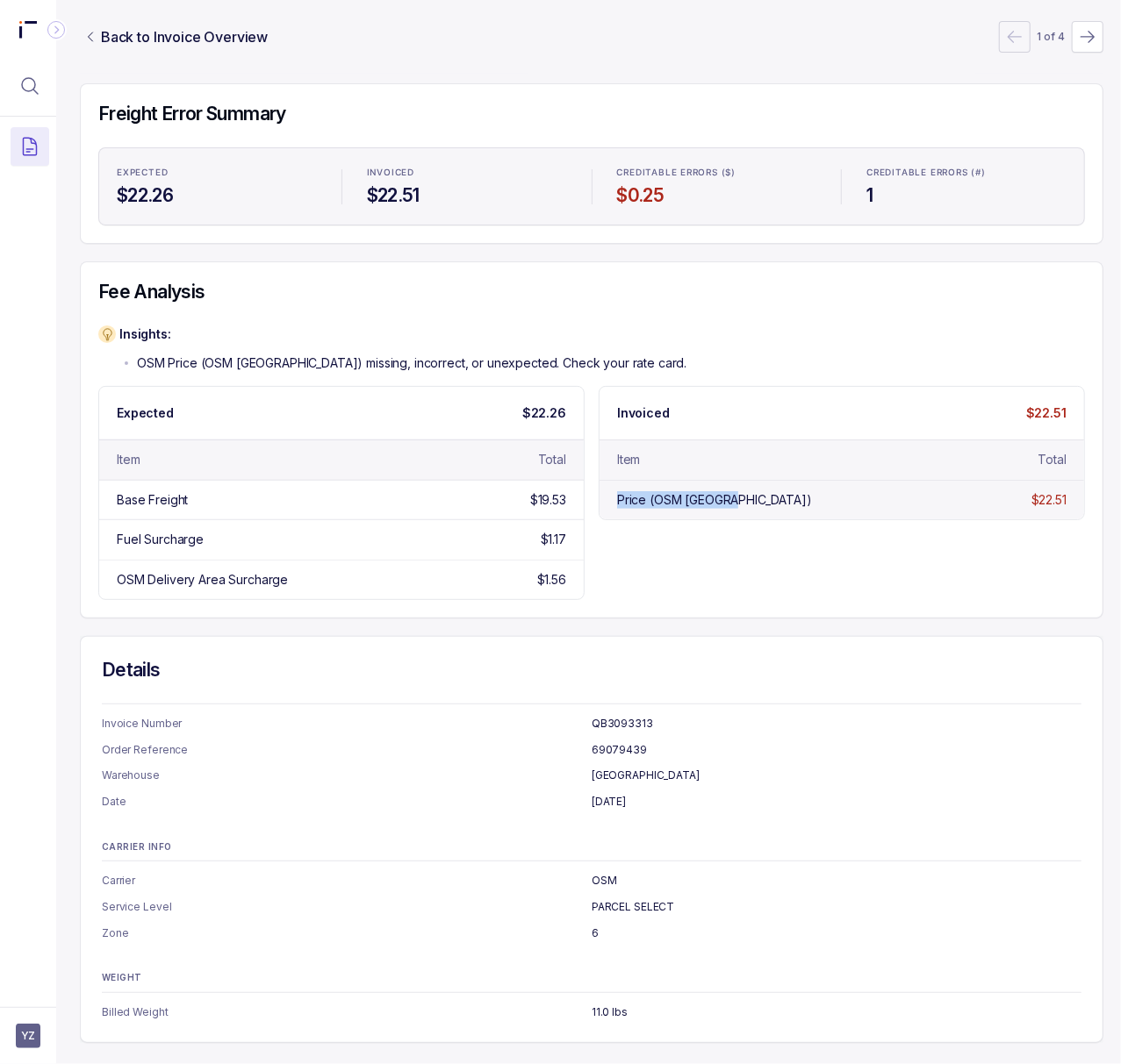
click at [601, 486] on div "Price (OSM [GEOGRAPHIC_DATA]) $22.51" at bounding box center [841, 500] width 485 height 40
click at [974, 491] on div "Price (OSM [GEOGRAPHIC_DATA])" at bounding box center [800, 500] width 368 height 18
drag, startPoint x: 743, startPoint y: 482, endPoint x: 602, endPoint y: 482, distance: 141.0
click at [602, 482] on div "Price (OSM [GEOGRAPHIC_DATA]) $22.51" at bounding box center [841, 500] width 485 height 40
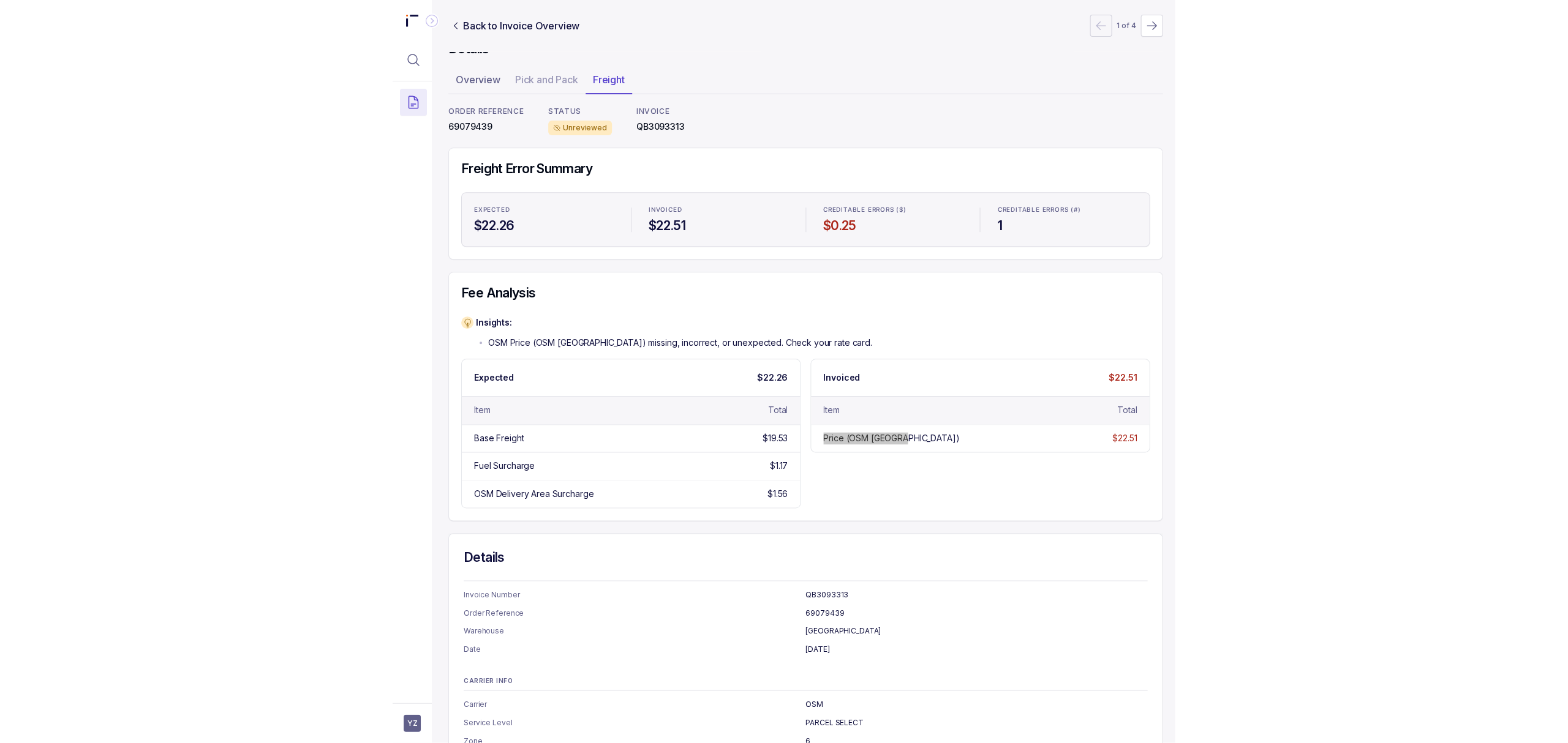
scroll to position [0, 3]
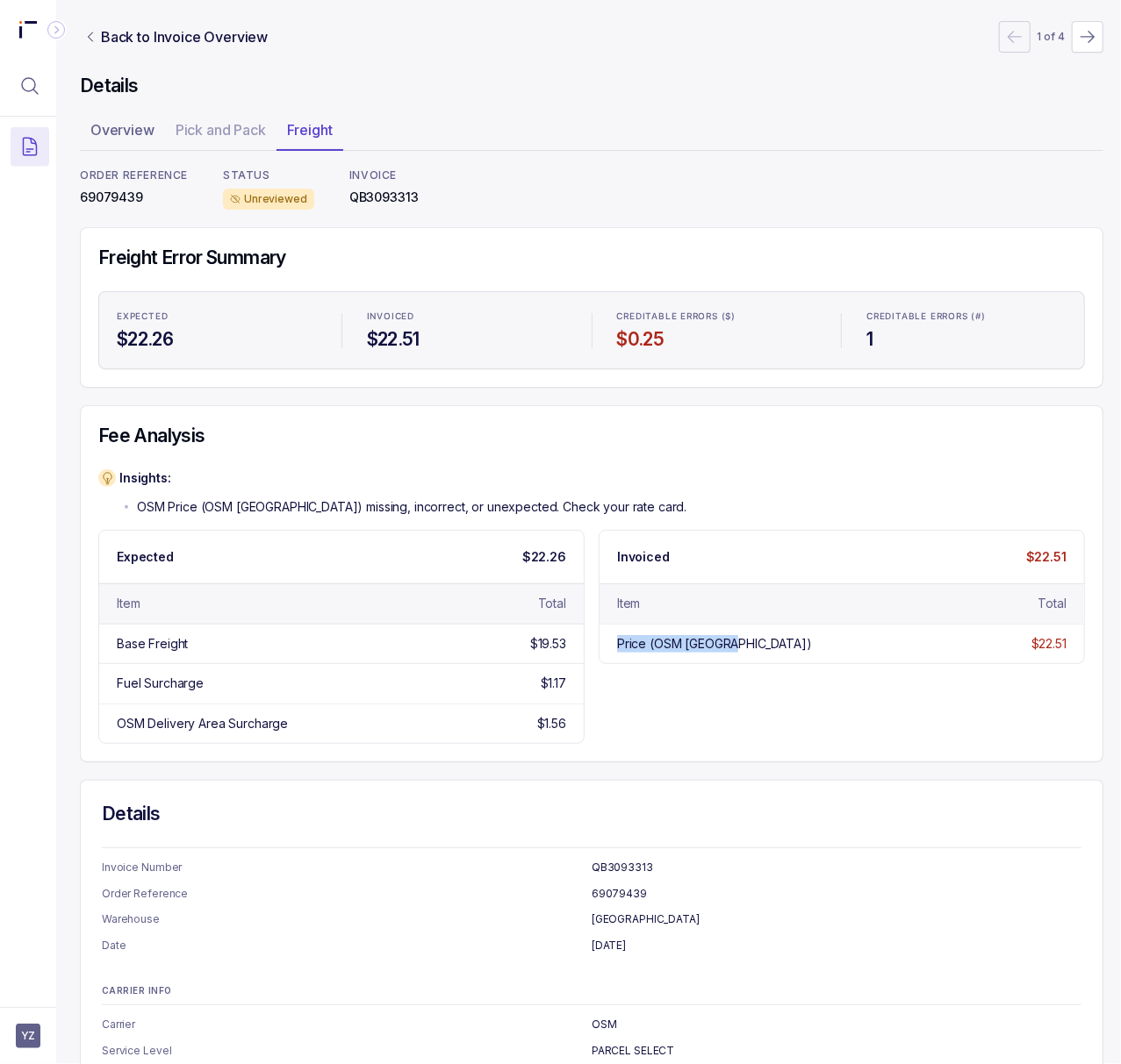
click at [369, 191] on p "QB3093313" at bounding box center [383, 197] width 69 height 18
click at [102, 202] on p "69079439" at bounding box center [134, 197] width 108 height 18
click at [10, 1048] on aside "YZ" at bounding box center [28, 1036] width 56 height 57
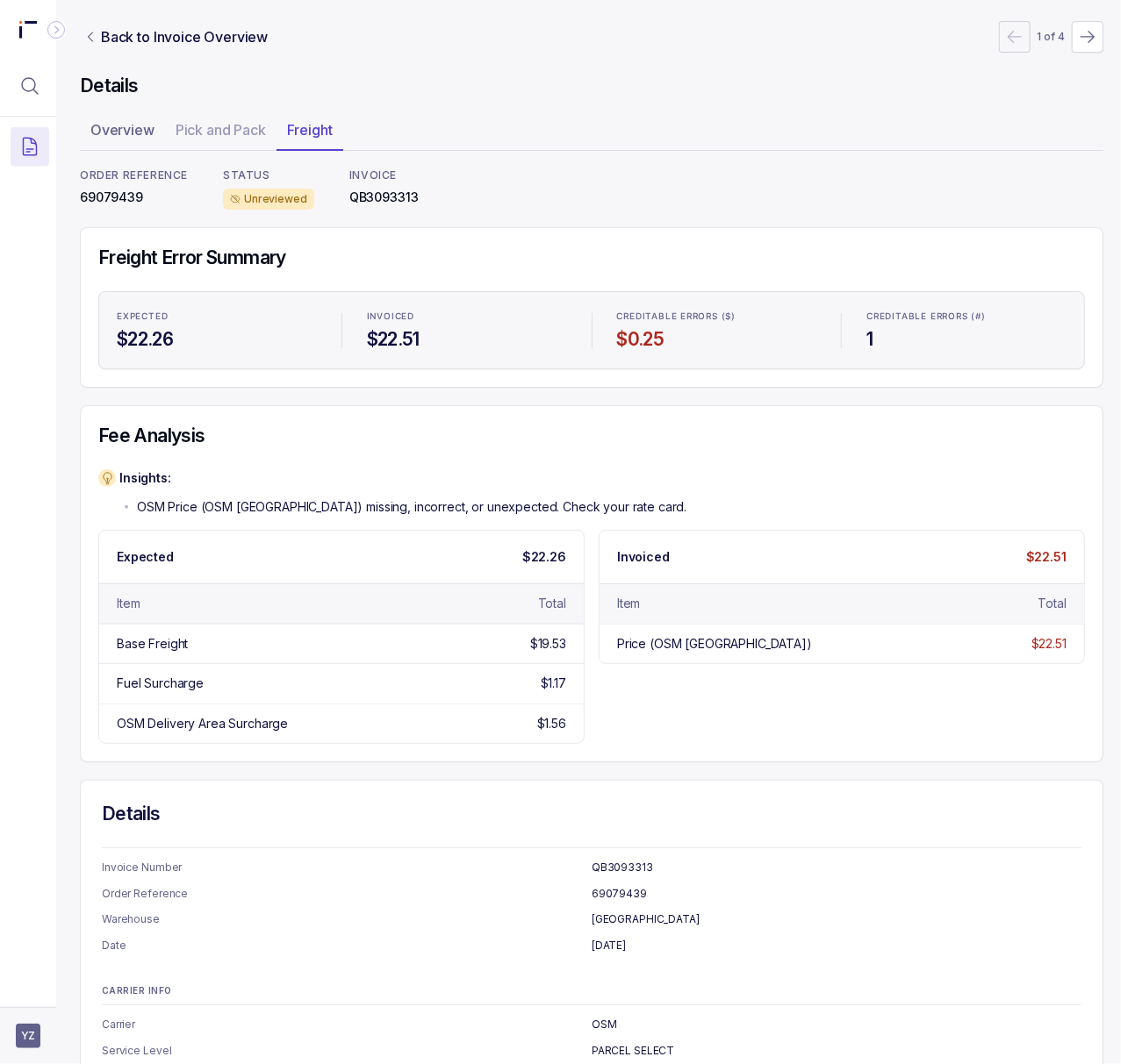
click at [14, 1044] on aside "YZ" at bounding box center [28, 1036] width 56 height 57
click at [23, 1034] on span "YZ" at bounding box center [28, 1036] width 25 height 25
click at [51, 1001] on p "Logout" at bounding box center [116, 998] width 146 height 18
